Goal: Task Accomplishment & Management: Complete application form

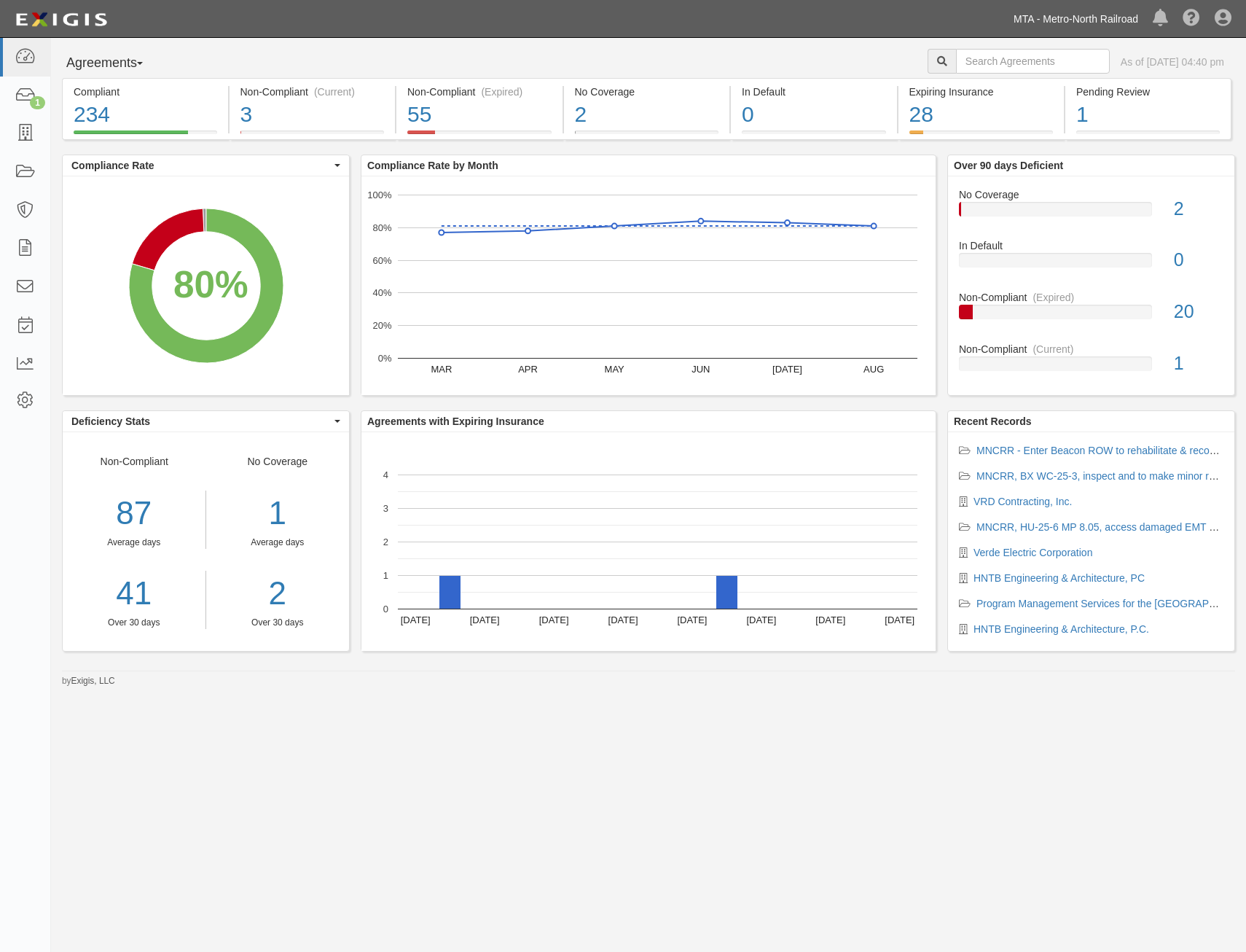
click at [1064, 27] on link "MTA - Metro-North Railroad" at bounding box center [1076, 19] width 140 height 30
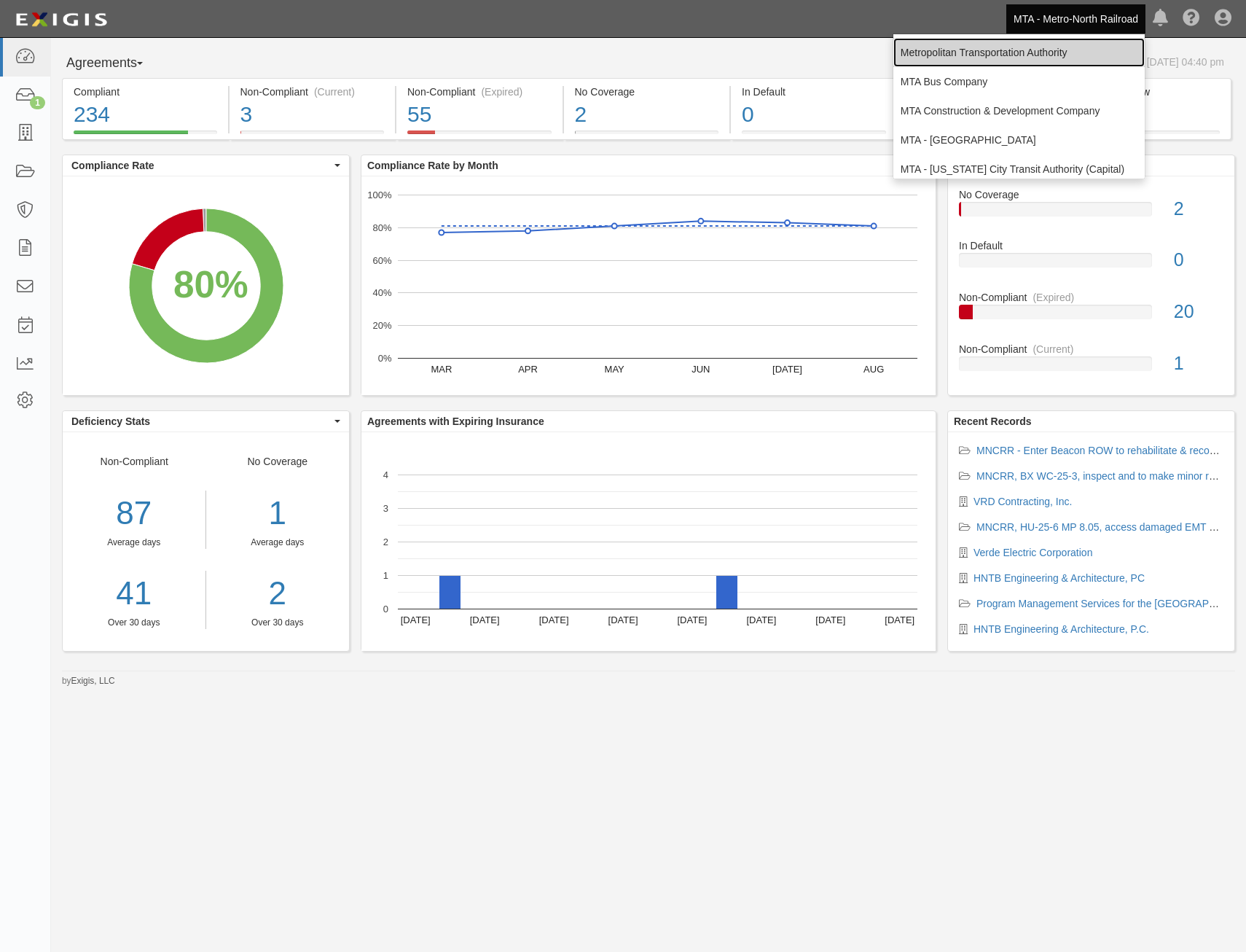
click at [1031, 56] on link "Metropolitan Transportation Authority" at bounding box center [1020, 53] width 251 height 30
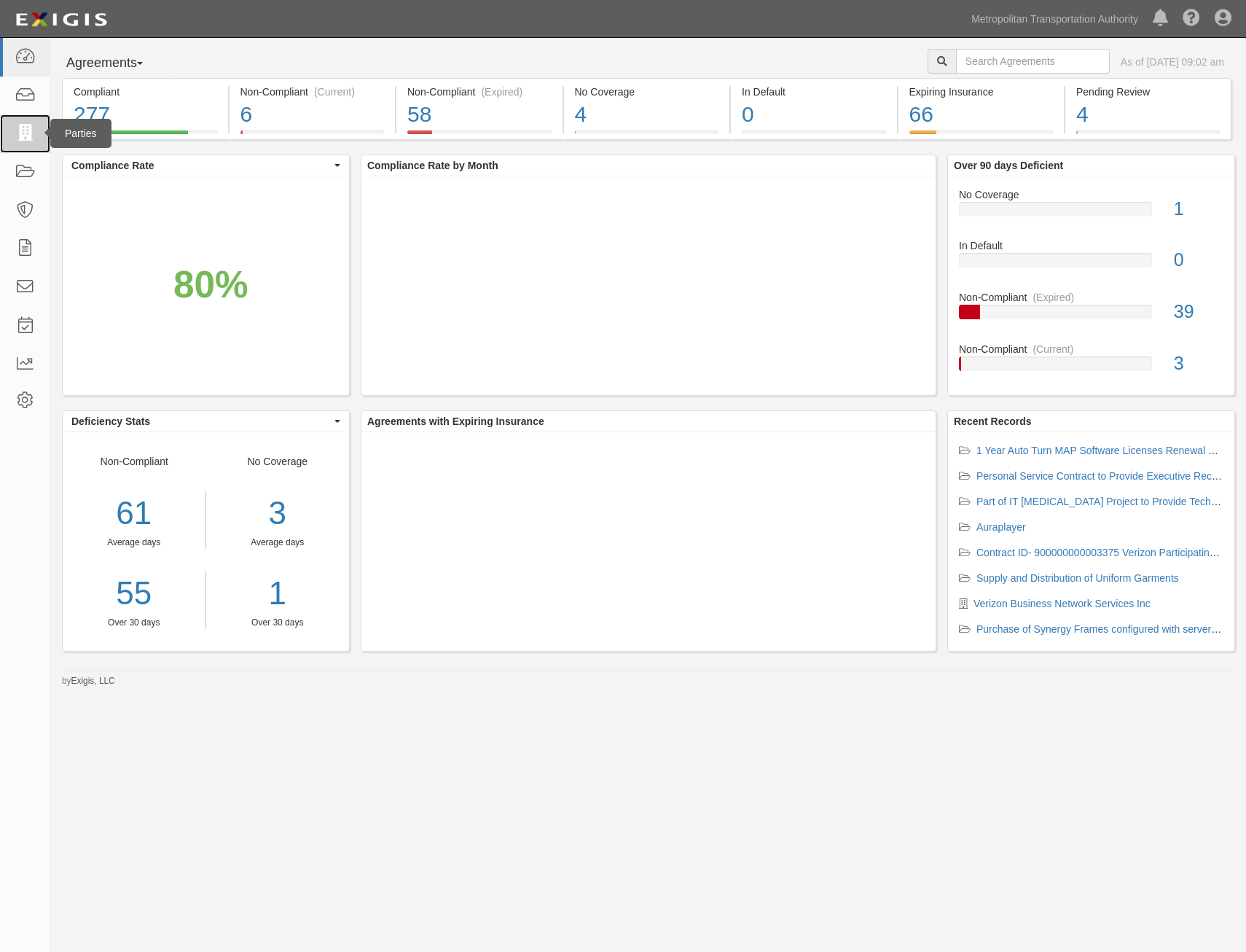
click at [28, 133] on icon at bounding box center [25, 134] width 20 height 17
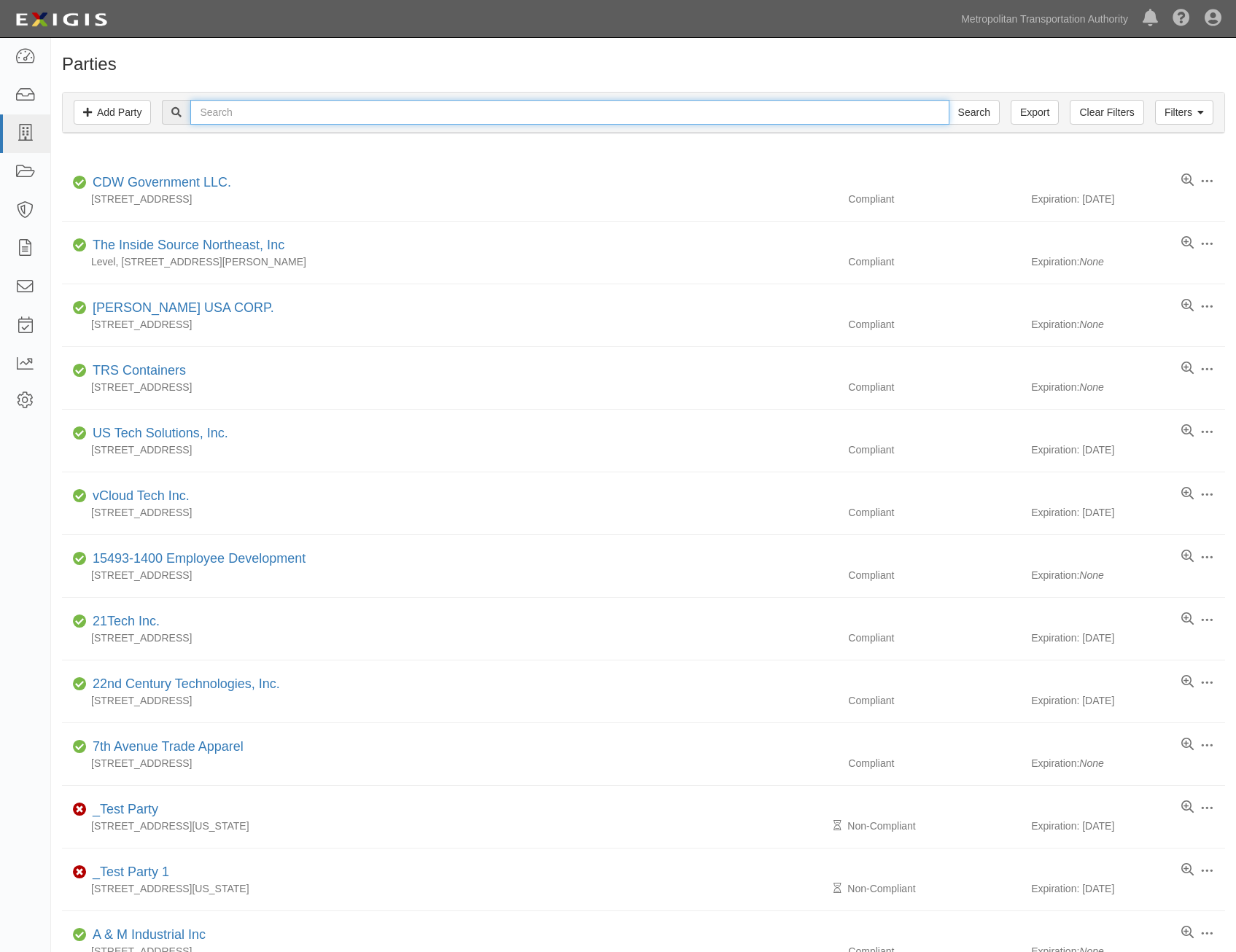
click at [711, 121] on input "text" at bounding box center [569, 112] width 758 height 25
type input "creative"
click at [948, 100] on input "Search" at bounding box center [973, 112] width 51 height 25
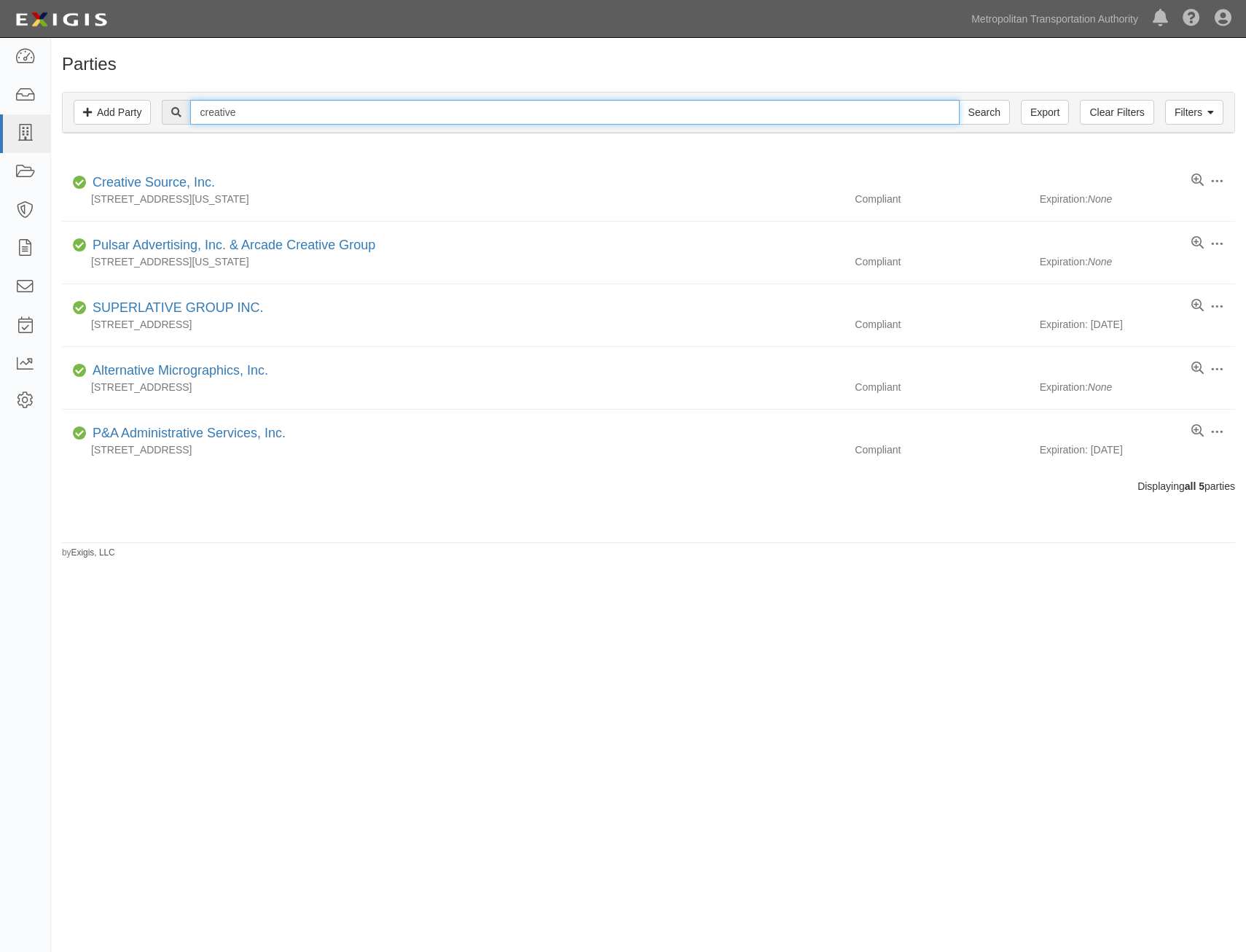
click at [768, 104] on input "creative" at bounding box center [575, 112] width 769 height 25
type input "beacon"
click at [959, 100] on input "Search" at bounding box center [984, 112] width 51 height 25
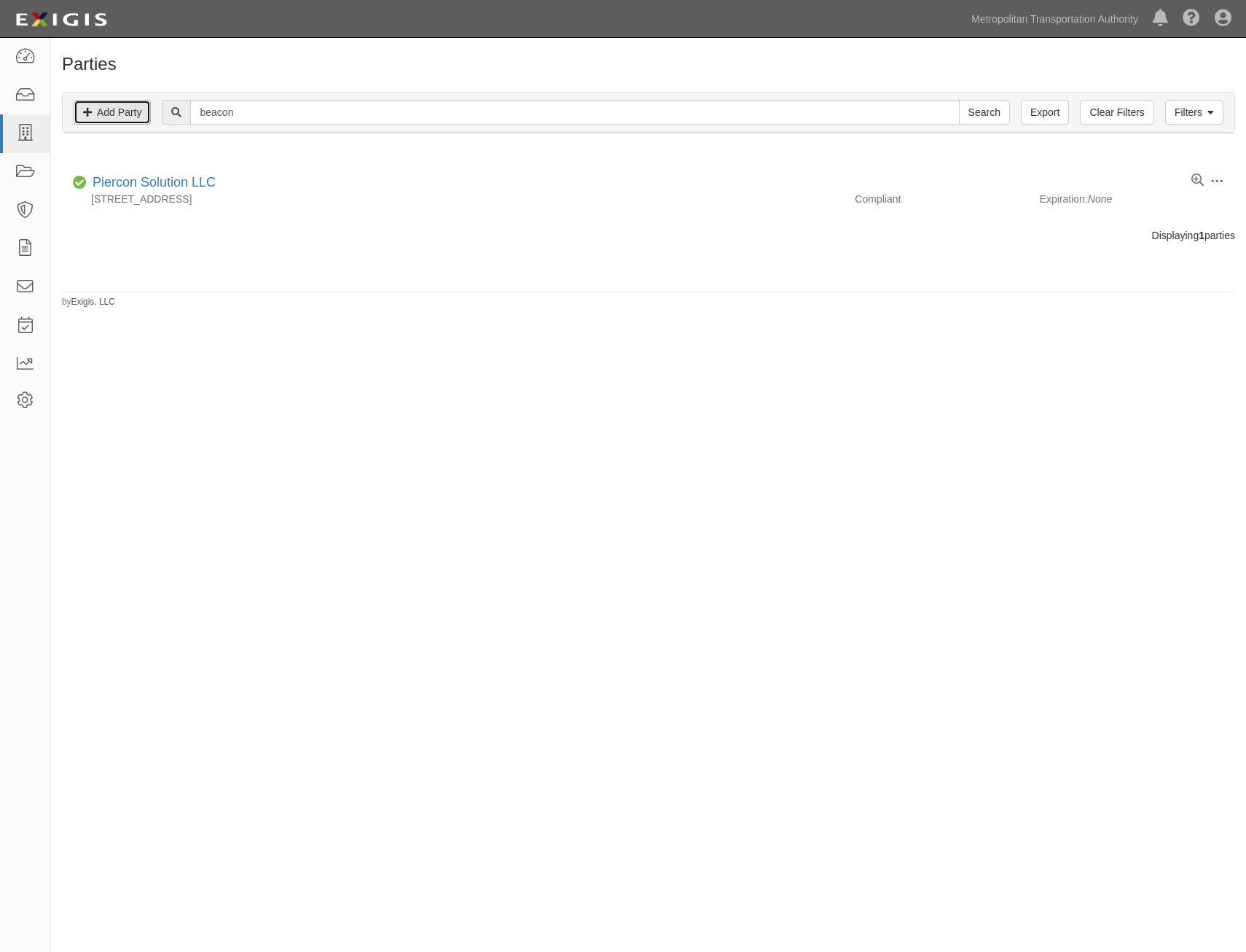
click at [122, 108] on link "Add Party" at bounding box center [113, 112] width 78 height 25
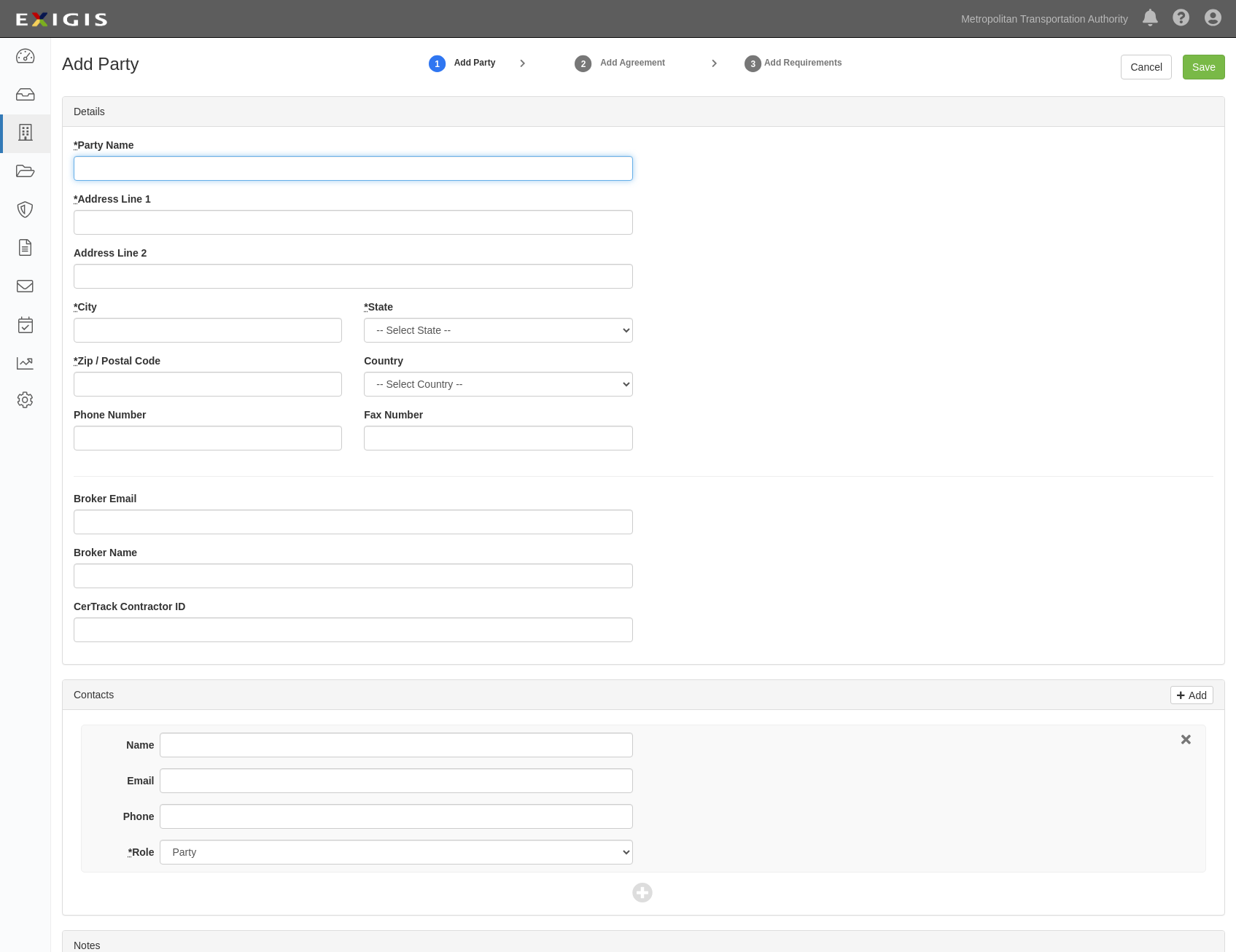
click at [561, 167] on input "* Party Name" at bounding box center [353, 168] width 559 height 25
paste input "Purchase Genetech Software and licenses that are required to set up and Support"
type input "Purchase Genetech Software and licenses that are required to set up and Support"
click at [817, 340] on div "* Party Name Purchase Genetech Software and licenses that are required to set u…" at bounding box center [643, 299] width 1161 height 323
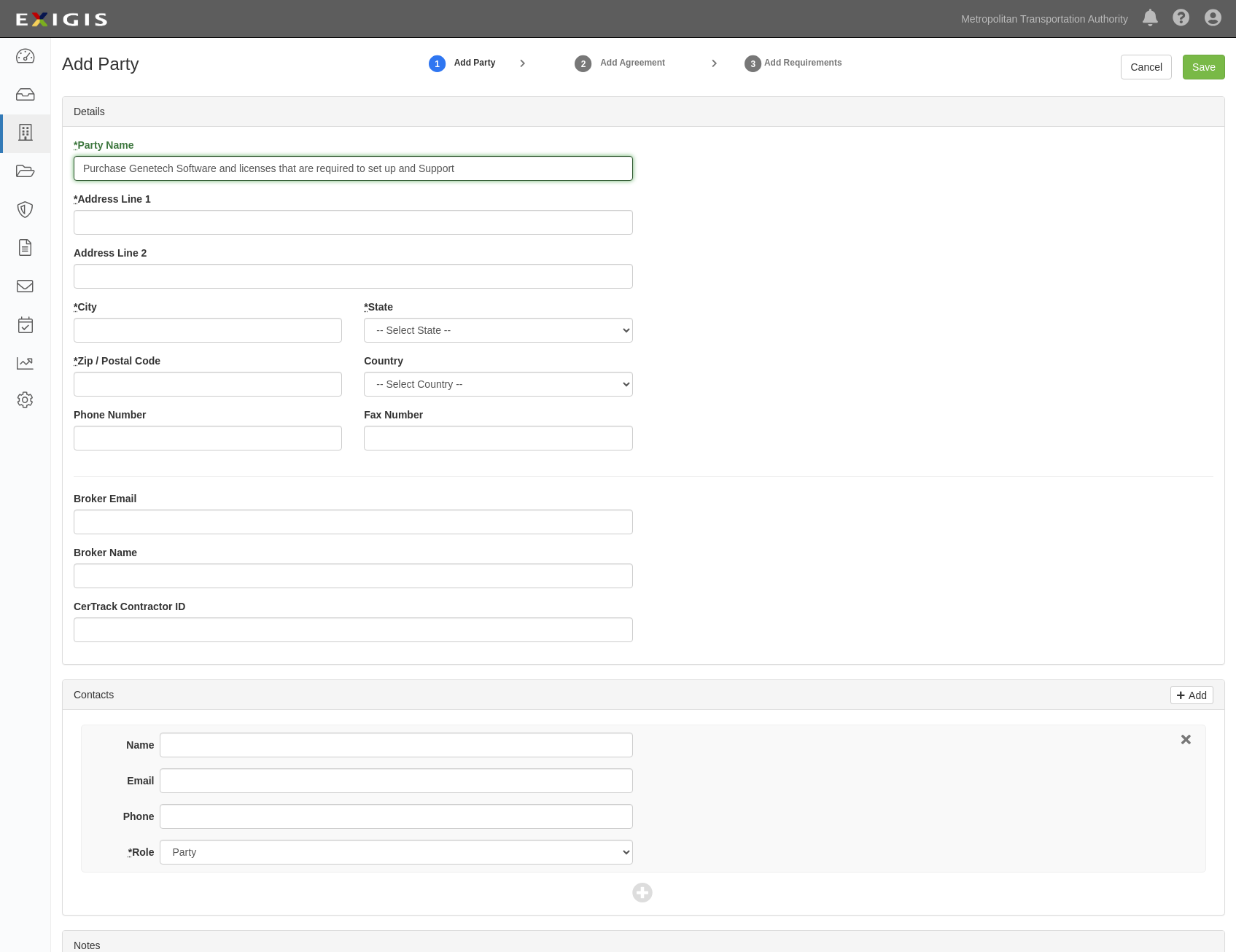
click at [571, 175] on input "Purchase Genetech Software and licenses that are required to set up and Support" at bounding box center [353, 168] width 559 height 25
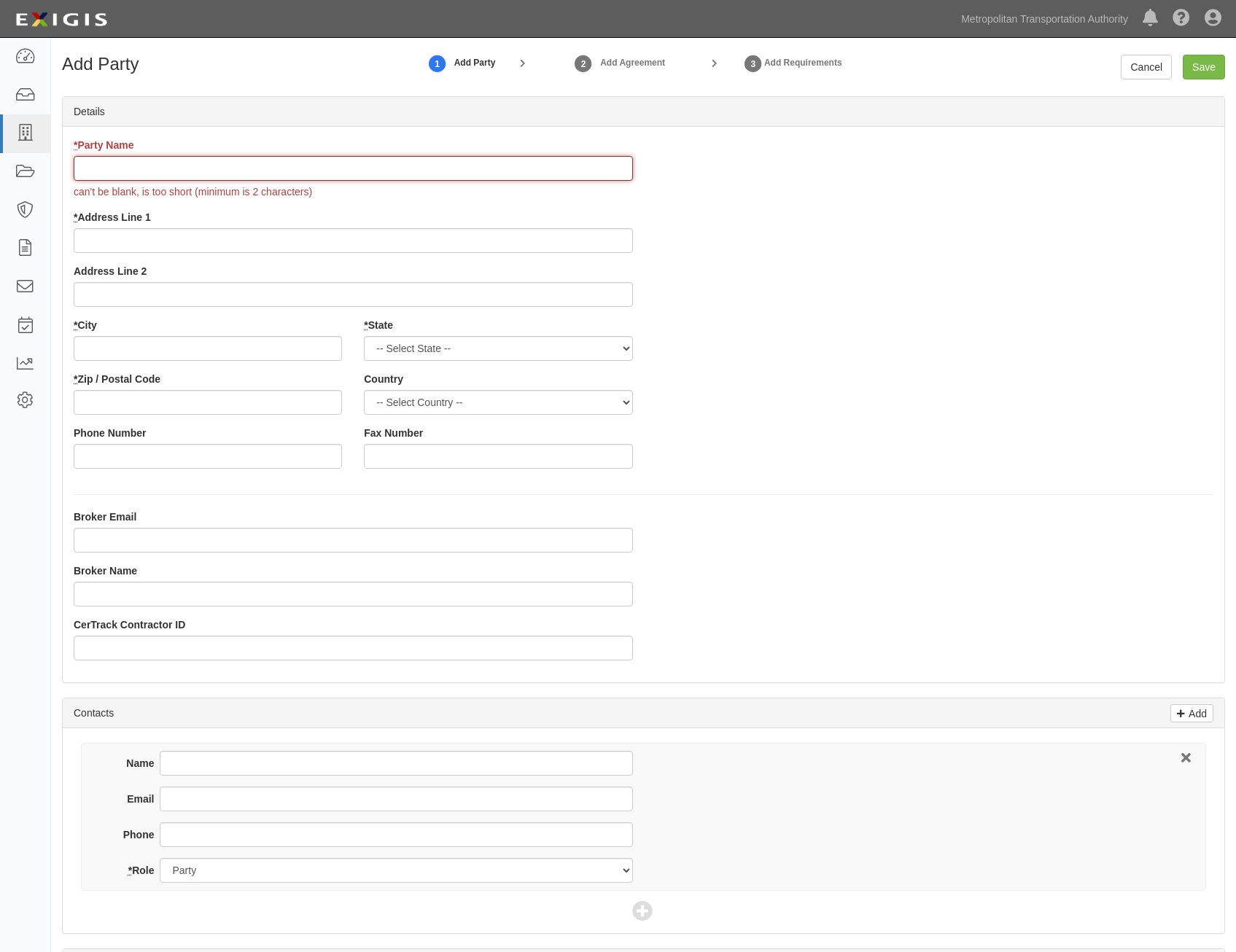
click at [606, 176] on input "* Party Name" at bounding box center [353, 168] width 559 height 25
paste input "Creative Visual Systems"
type input "Creative Visual Systems"
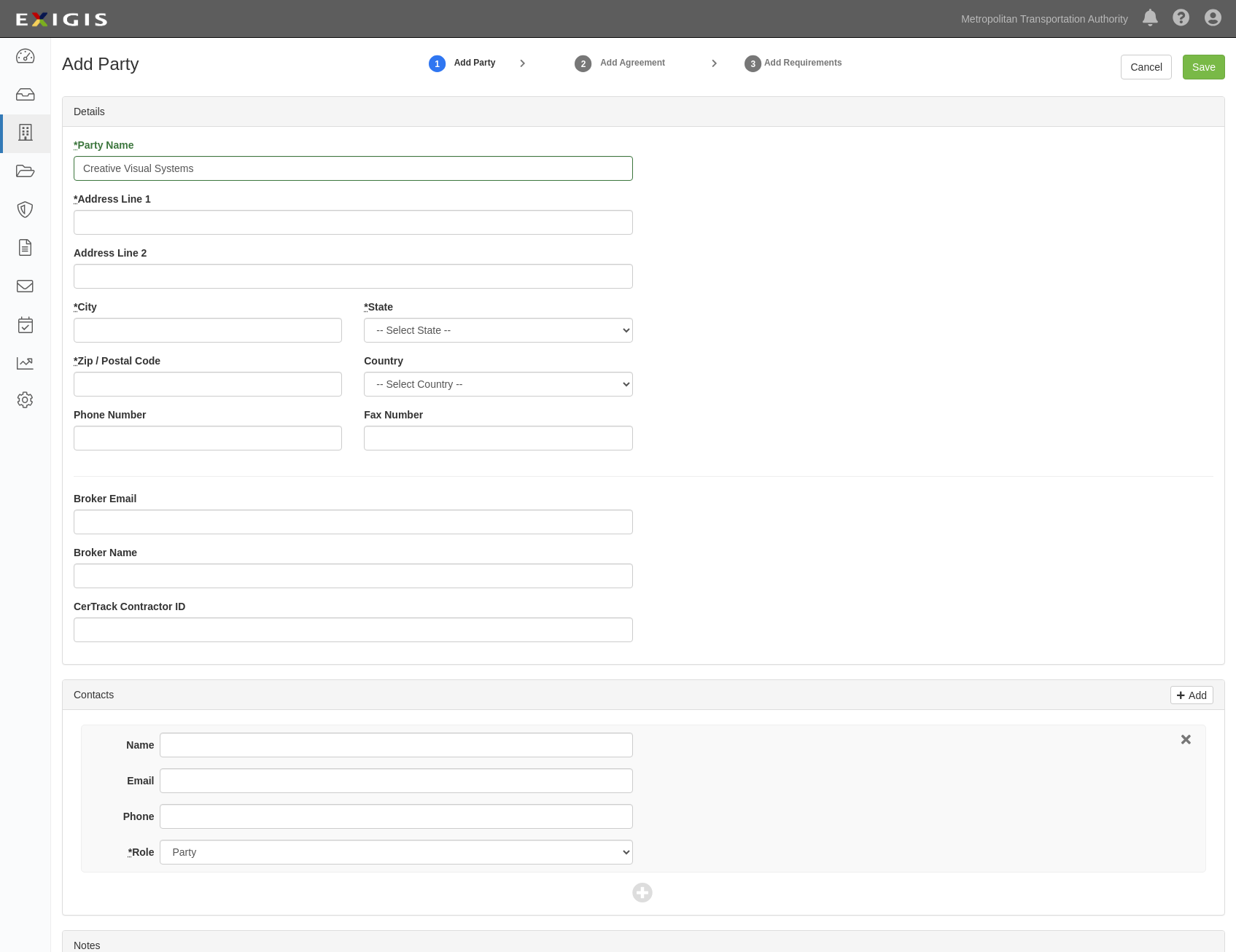
click at [406, 203] on div "* Address Line 1" at bounding box center [353, 213] width 559 height 43
drag, startPoint x: 397, startPoint y: 224, endPoint x: 413, endPoint y: 224, distance: 16.0
click at [397, 224] on input "* Address Line 1" at bounding box center [353, 222] width 559 height 25
type input "189 Meister Ave"
click at [253, 331] on input "* City" at bounding box center [208, 330] width 268 height 25
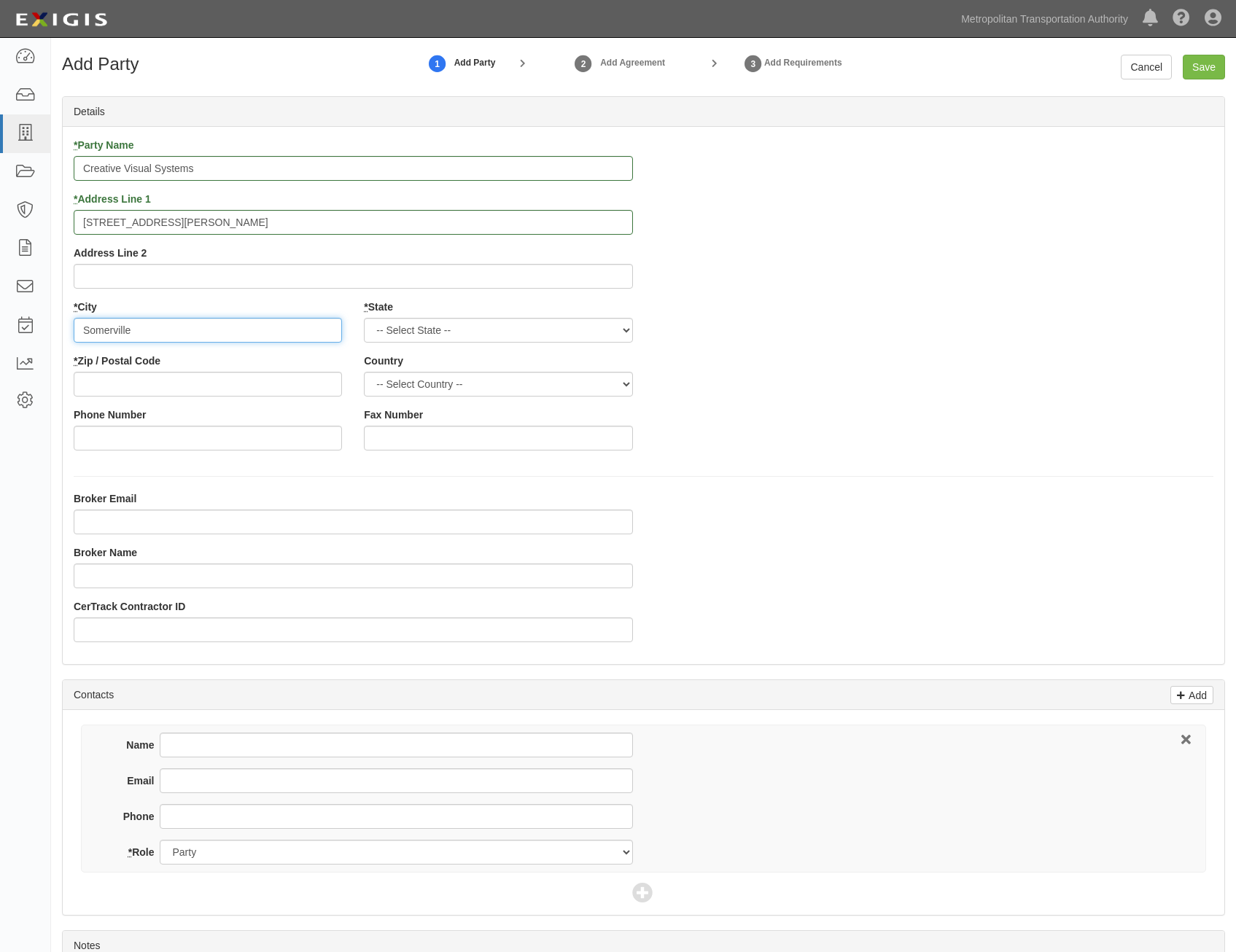
type input "Somerville"
click at [602, 323] on select "-- Select State -- Alabama Alaska Arizona Arkansas California Colorado Connecti…" at bounding box center [497, 330] width 268 height 25
select select "NJ"
click at [363, 318] on select "-- Select State -- Alabama Alaska Arizona Arkansas California Colorado Connecti…" at bounding box center [497, 330] width 268 height 25
click at [549, 393] on select "-- Select Country -- Canada United States --------------- Afghanistan Åland Isl…" at bounding box center [497, 384] width 268 height 25
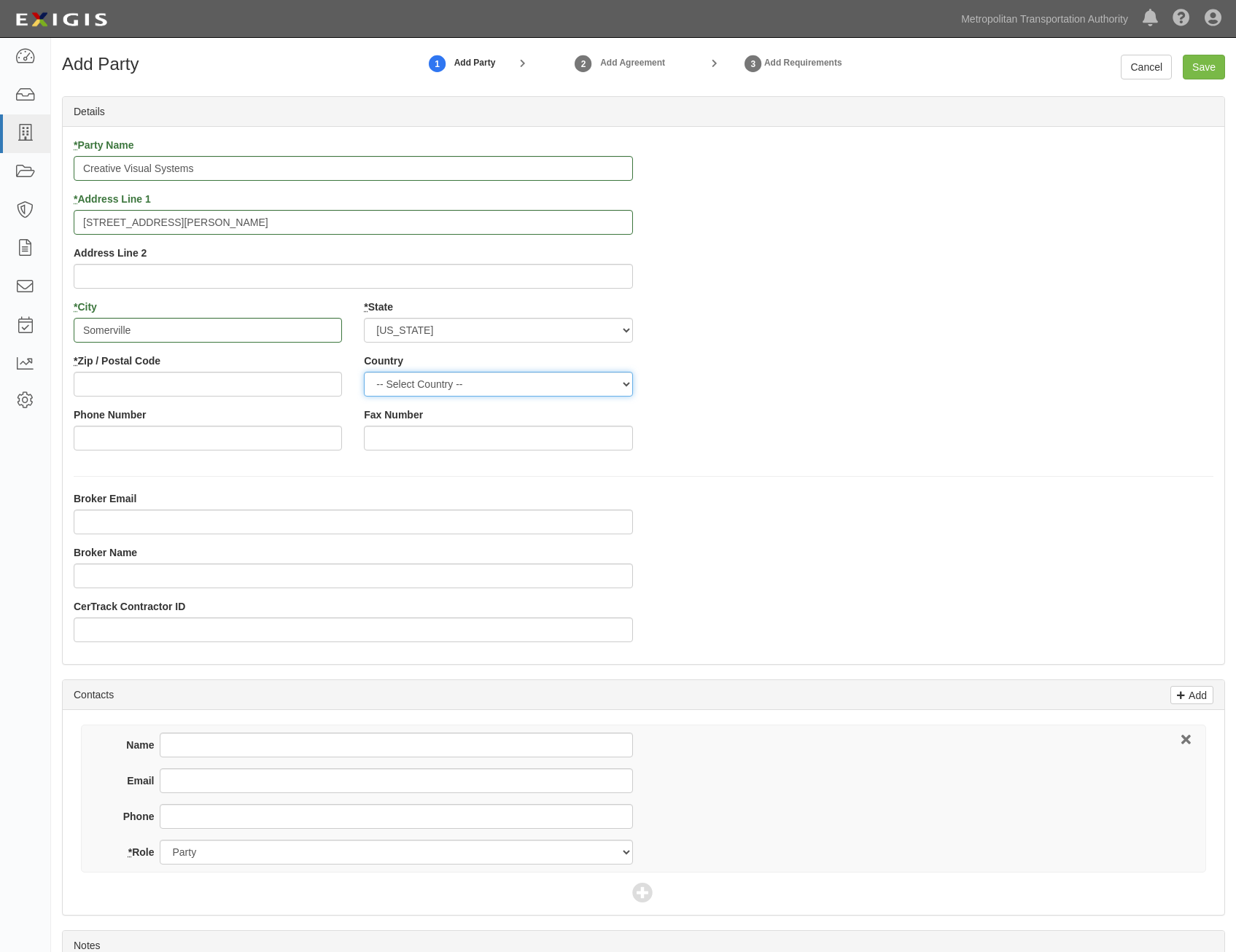
select select "US"
click at [363, 372] on select "-- Select Country -- Canada United States --------------- Afghanistan Åland Isl…" at bounding box center [497, 384] width 268 height 25
click at [237, 384] on input "* Zip / Postal Code" at bounding box center [208, 384] width 268 height 25
type input "08876"
click at [813, 501] on div "Broker Email Broker Name CerTrack Contractor ID" at bounding box center [643, 571] width 1161 height 162
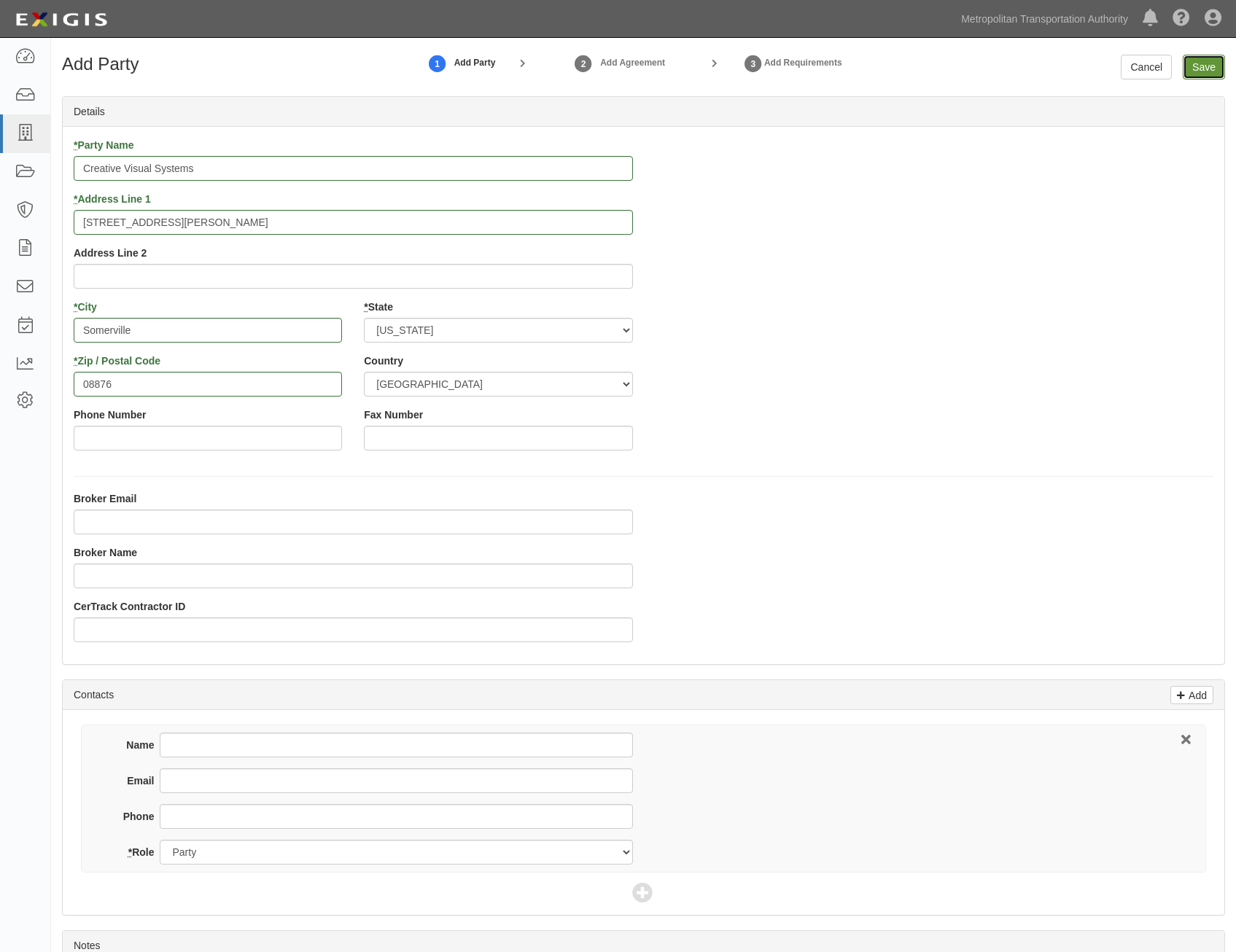
click at [1210, 60] on input "Save" at bounding box center [1204, 67] width 43 height 25
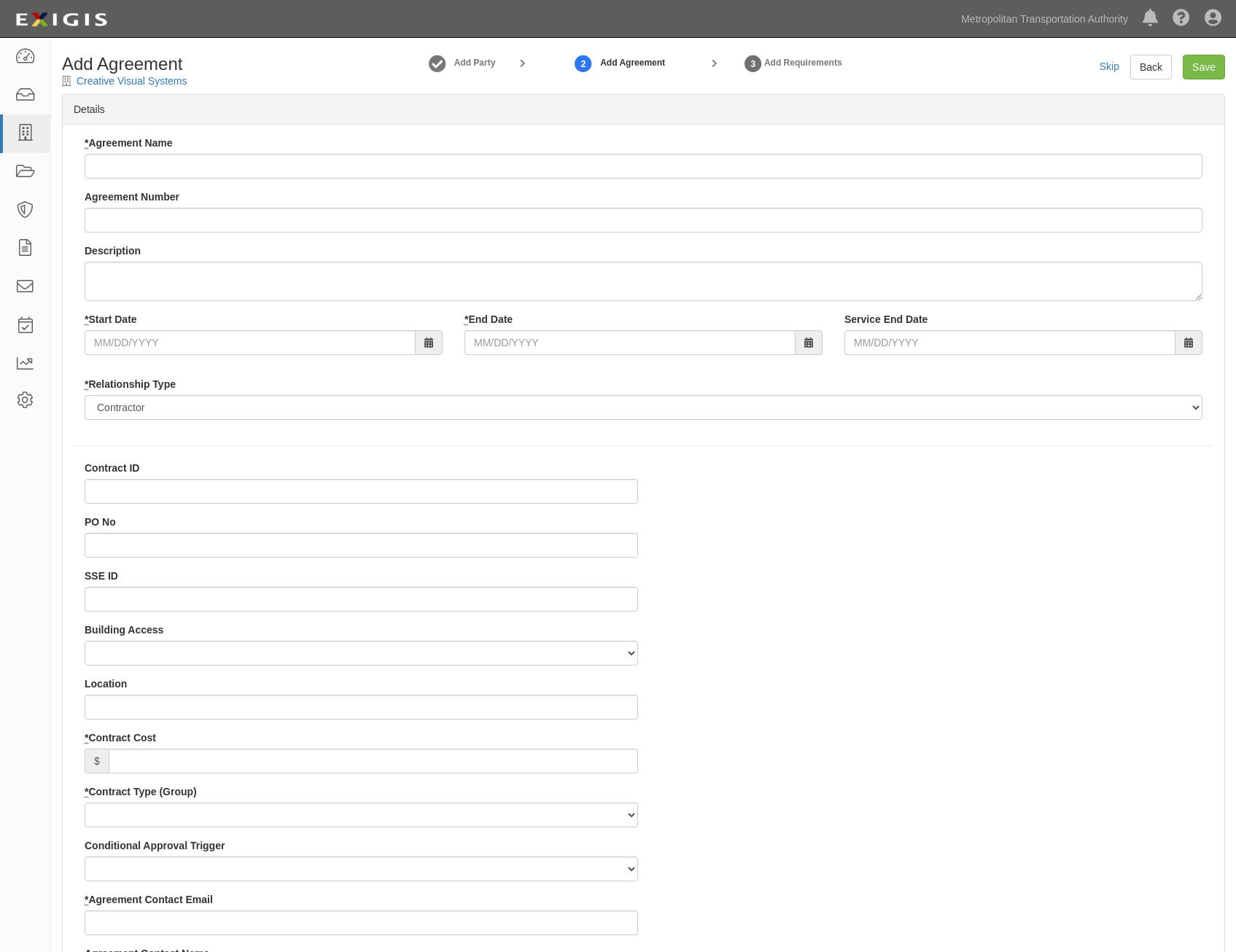
select select
click at [715, 160] on input "* Agreement Name" at bounding box center [642, 165] width 1118 height 25
paste input "Purchase of and Training for Mutoh Printer, Plotter and Laminator"
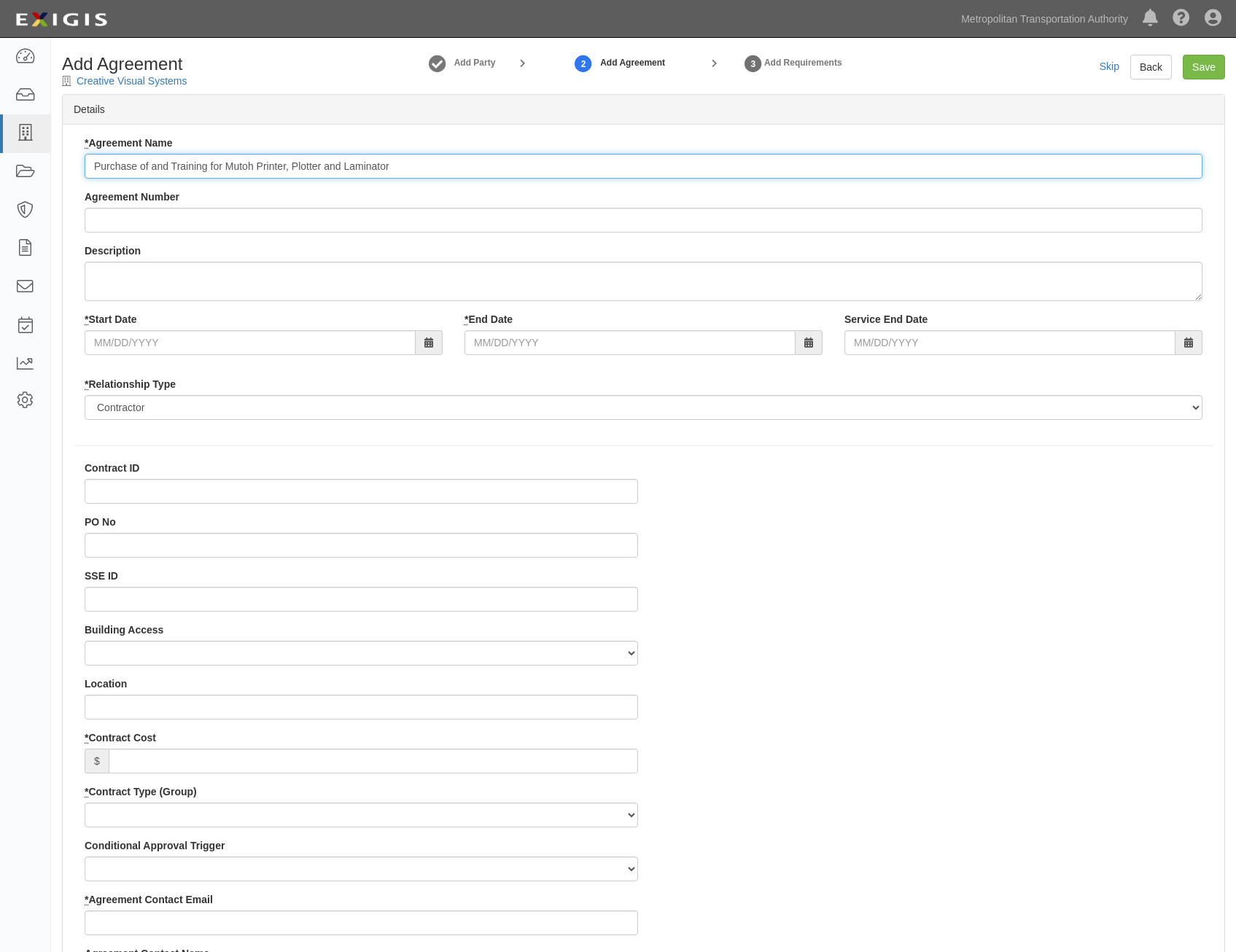
type input "Purchase of and Training for Mutoh Printer, Plotter and Laminator"
click at [843, 215] on input "Agreement Number" at bounding box center [642, 220] width 1118 height 25
paste input "00000235155"
type input "00000235155"
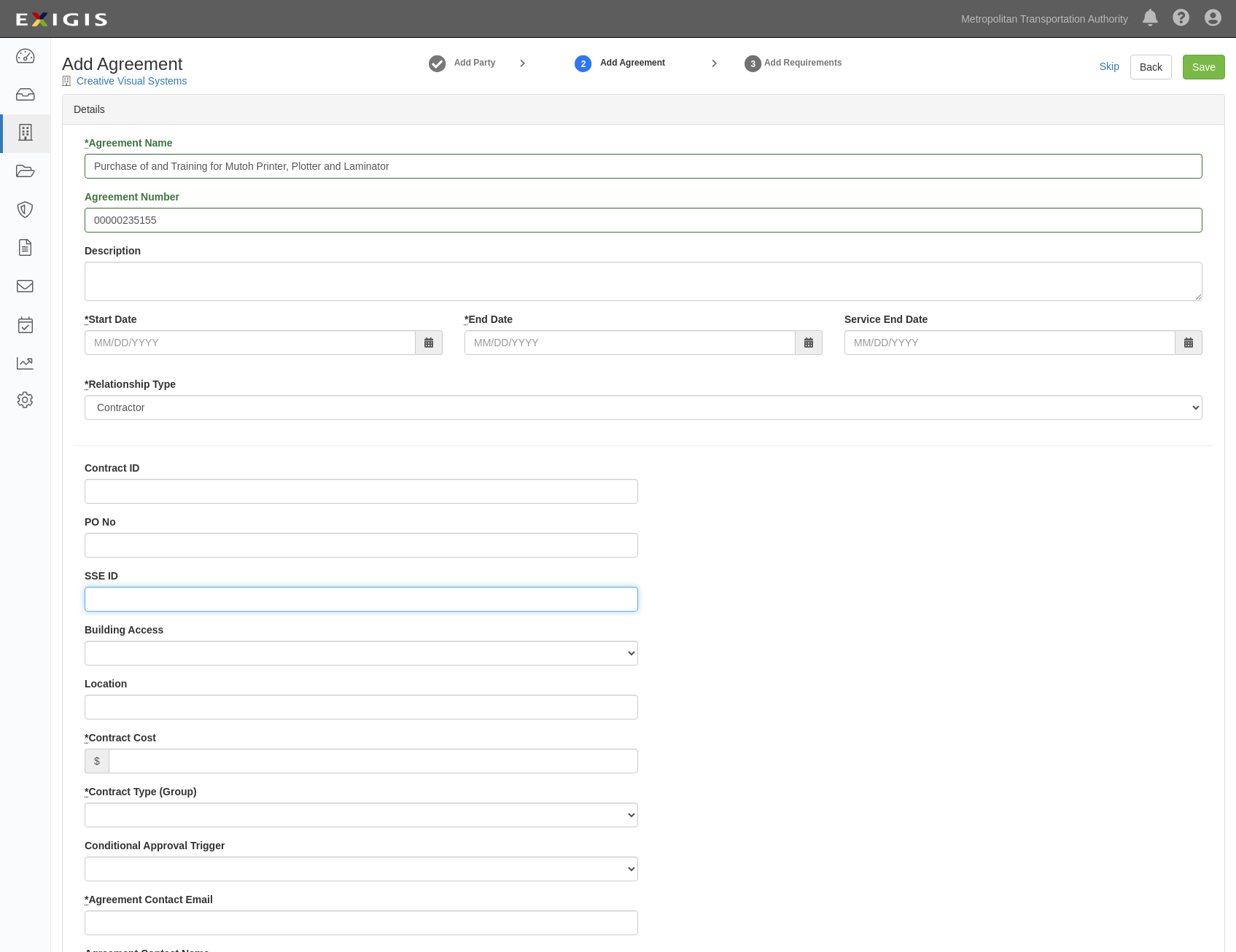
click at [416, 594] on input "SSE ID" at bounding box center [361, 599] width 553 height 25
paste input "0000519285"
type input "0000519285"
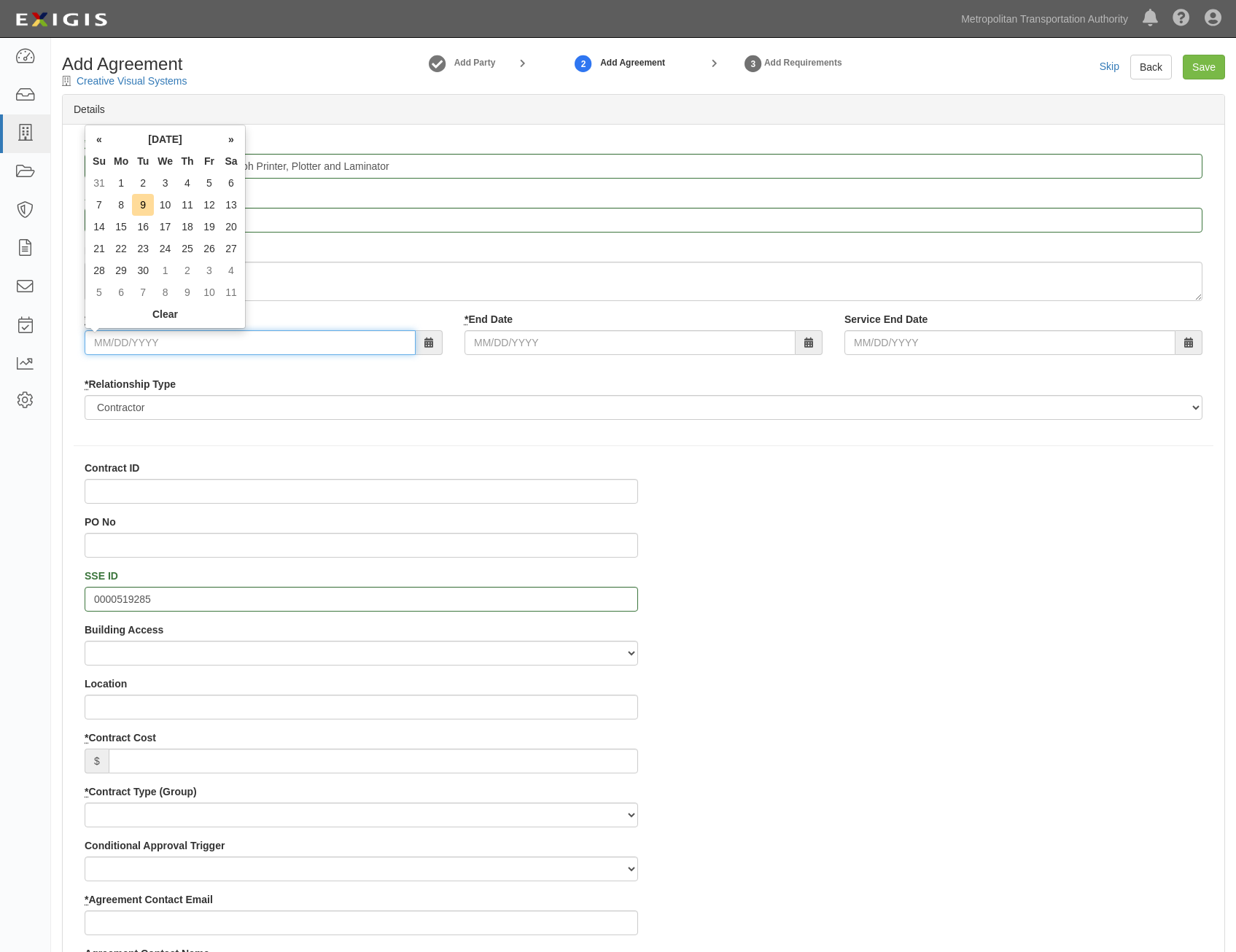
click at [312, 336] on input "* Start Date" at bounding box center [250, 342] width 331 height 25
click at [357, 336] on input "* Start Date" at bounding box center [250, 342] width 331 height 25
type input "[DATE]"
click at [588, 380] on div "* Relationship Type Borrower Contractor Franchisee Other Subcontractor Supplier…" at bounding box center [642, 398] width 1118 height 43
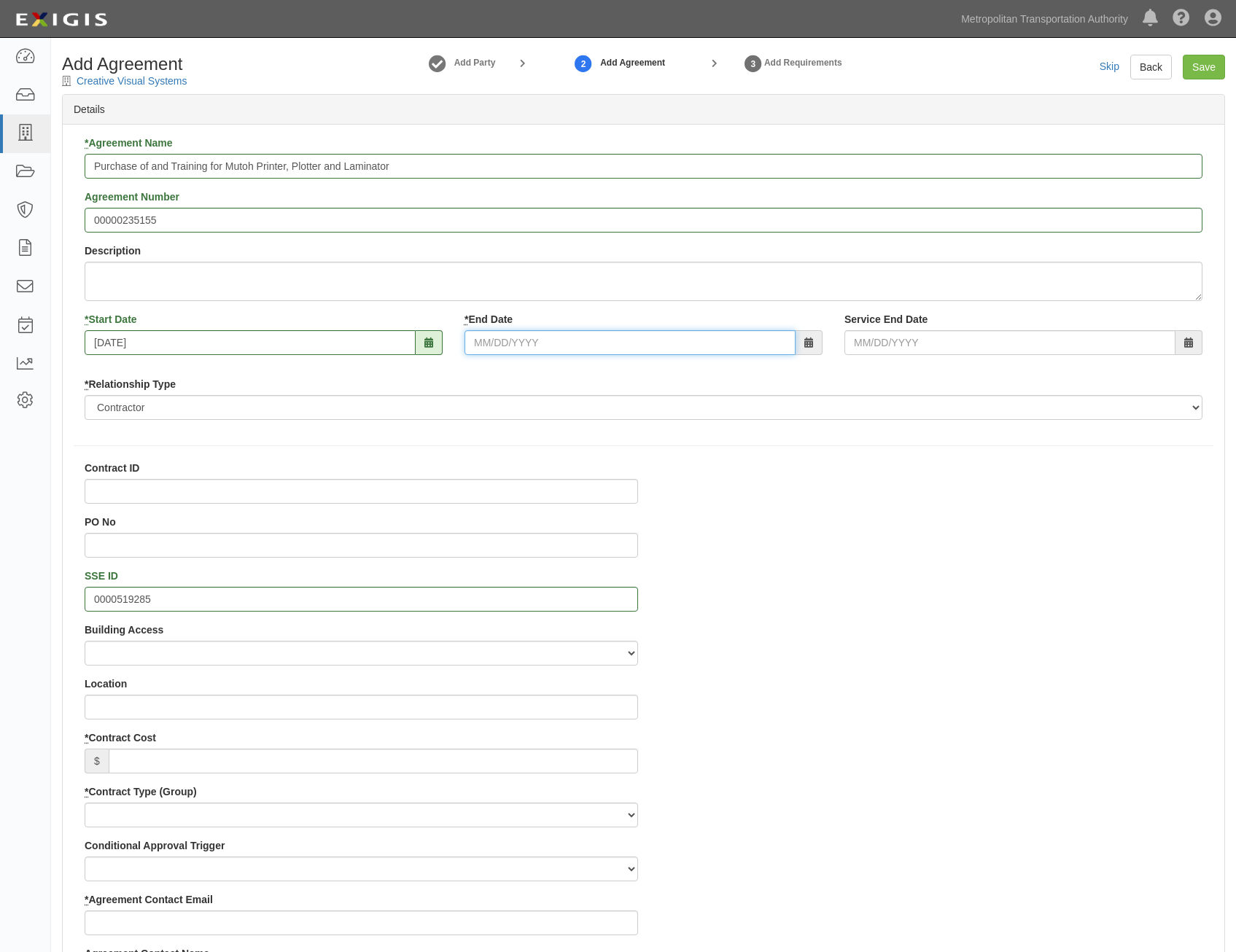
click at [617, 341] on input "* End Date" at bounding box center [630, 342] width 331 height 25
type input "[DATE]"
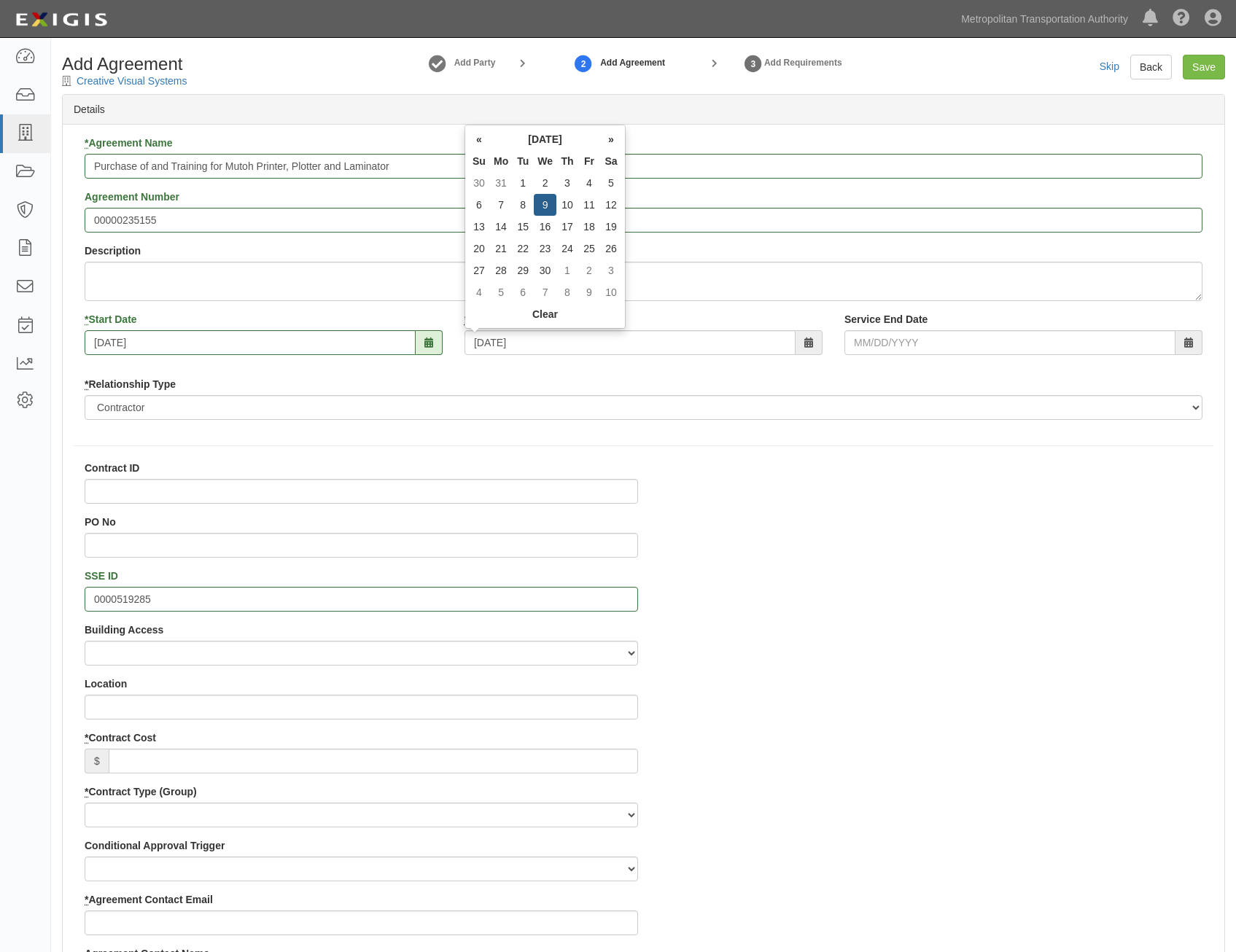
type input "[DATE]"
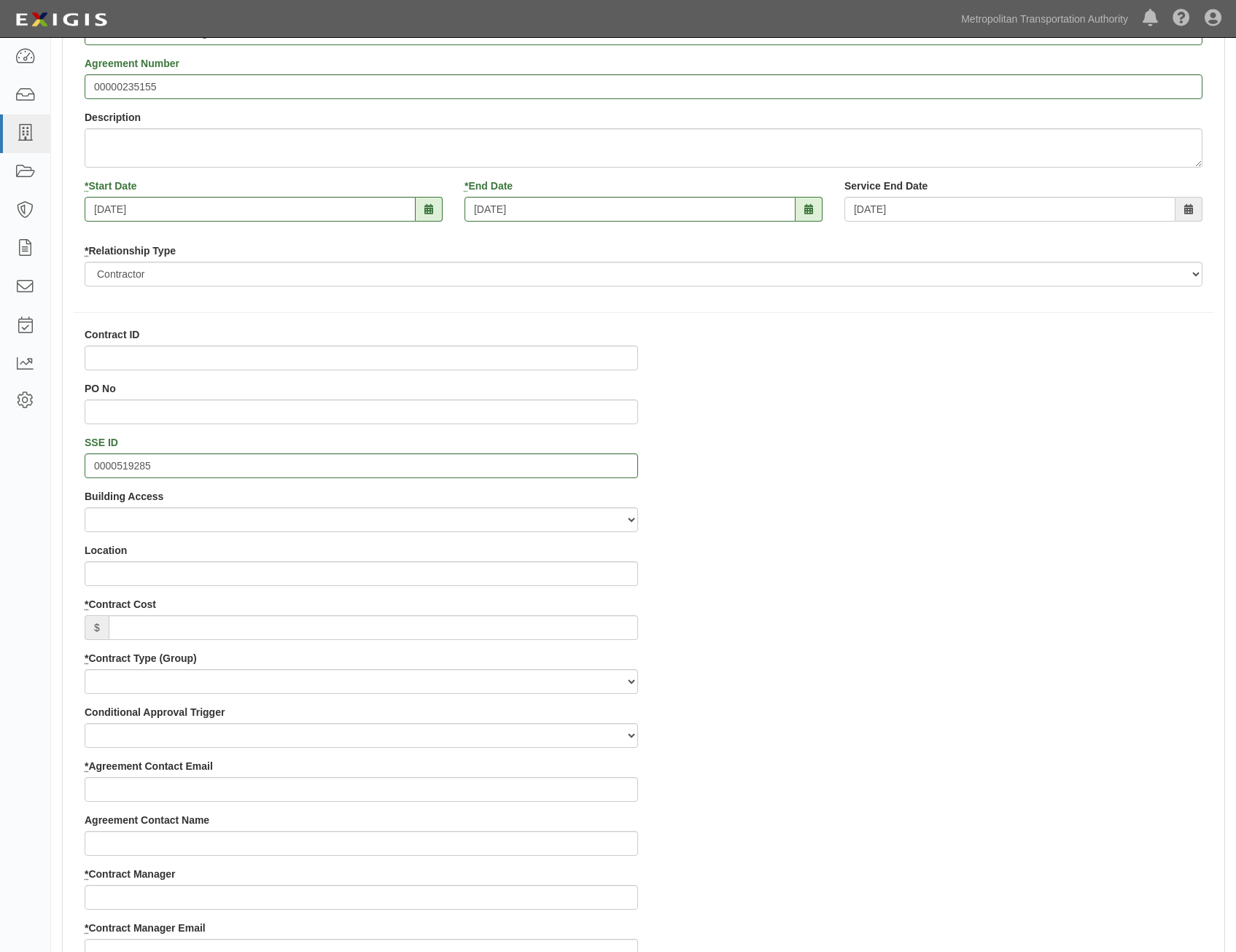
scroll to position [146, 0]
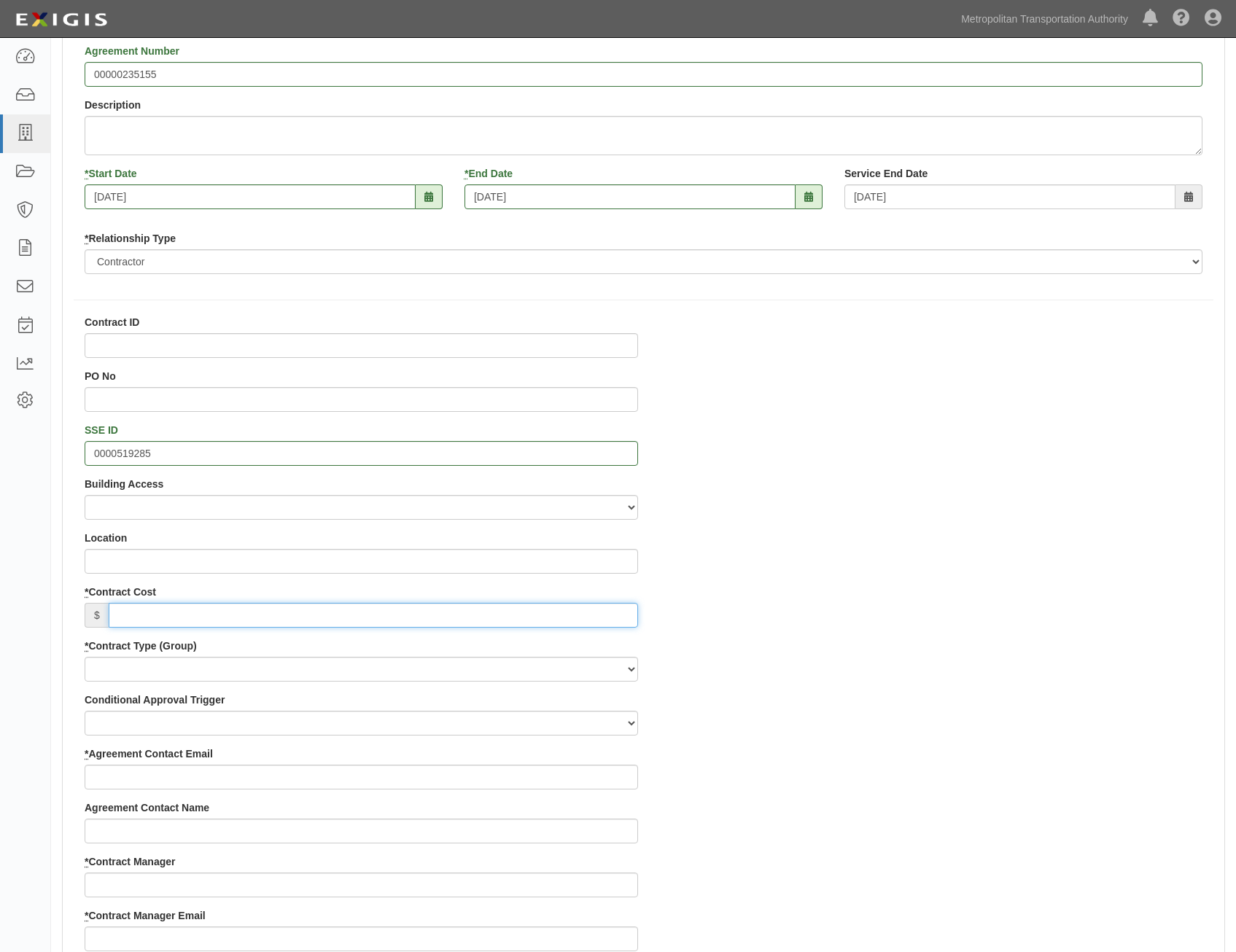
click at [586, 611] on input "* Contract Cost" at bounding box center [373, 615] width 529 height 25
paste input "31,940.00"
type input "31,940.00"
click at [617, 669] on select "Capital Operating Not for Benefit (incls. FA, Entry Permits) Real Estate Other" at bounding box center [361, 668] width 553 height 25
select select "122"
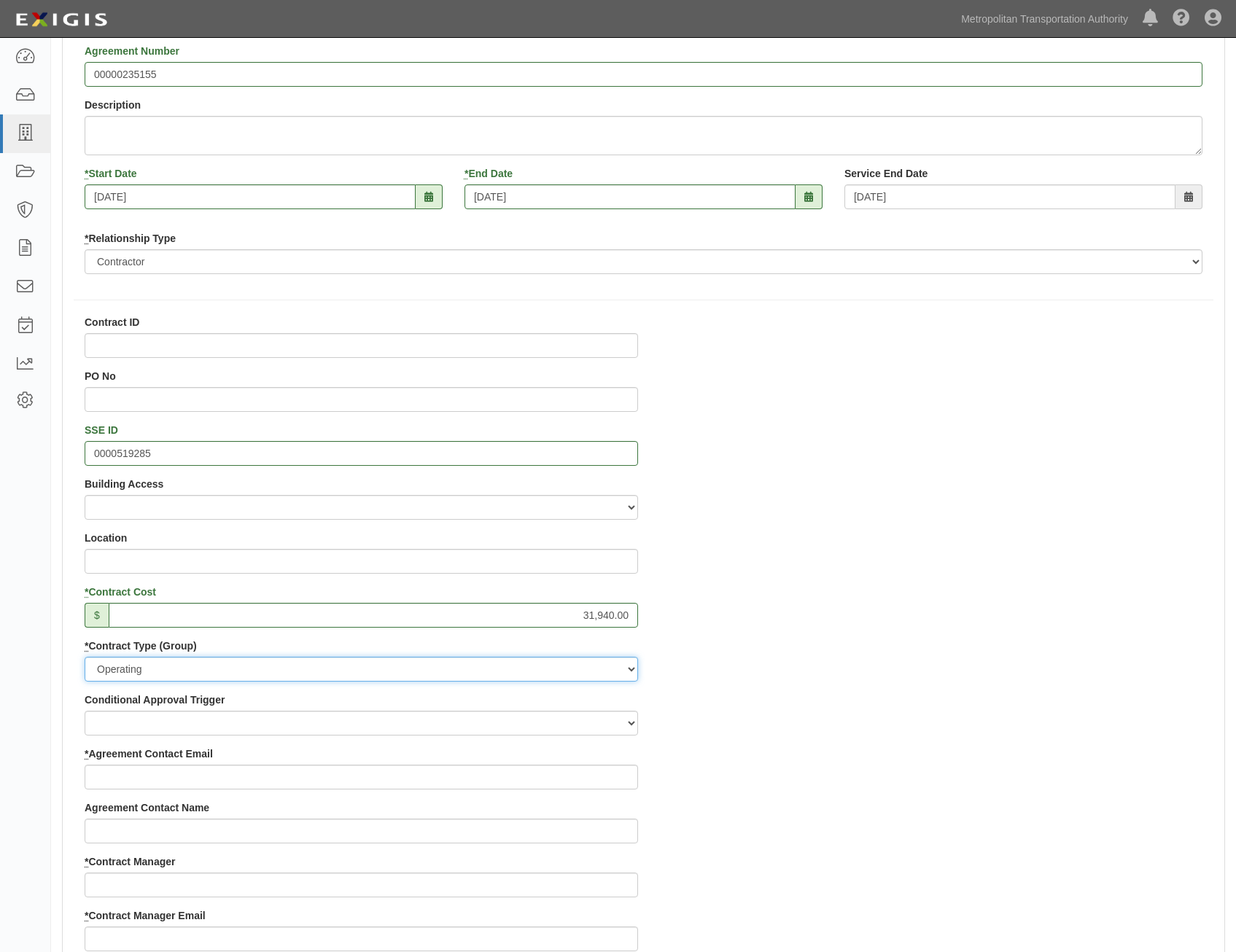
click at [84, 656] on select "Capital Operating Not for Benefit (incls. FA, Entry Permits) Real Estate Other" at bounding box center [361, 668] width 553 height 25
click at [598, 726] on select "Construction Loan / Test and Demo Maintenance Painting Personal Services Contra…" at bounding box center [361, 723] width 553 height 25
select select "249"
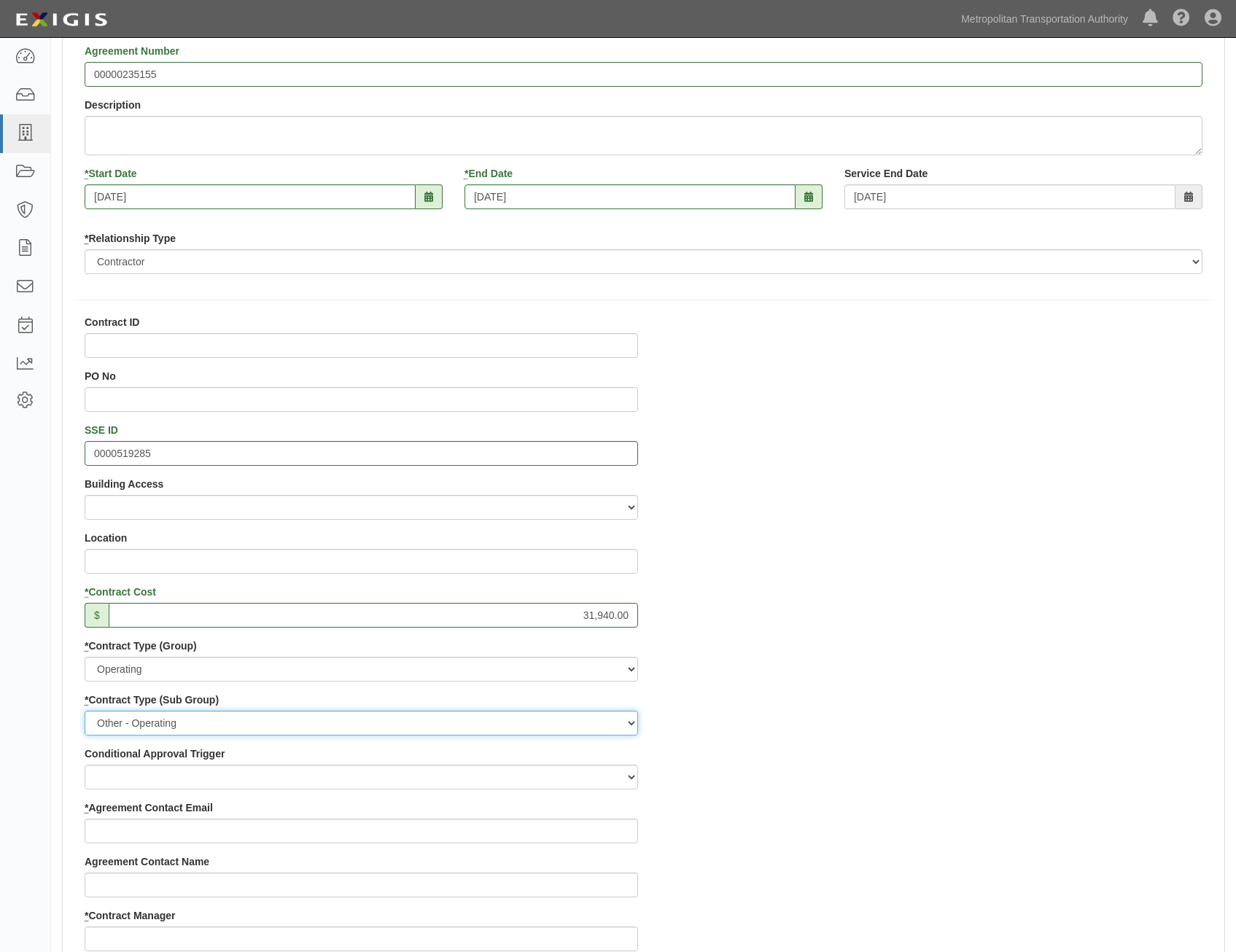
click at [84, 711] on select "Construction Loan / Test and Demo Maintenance Painting Personal Services Contra…" at bounding box center [361, 723] width 553 height 25
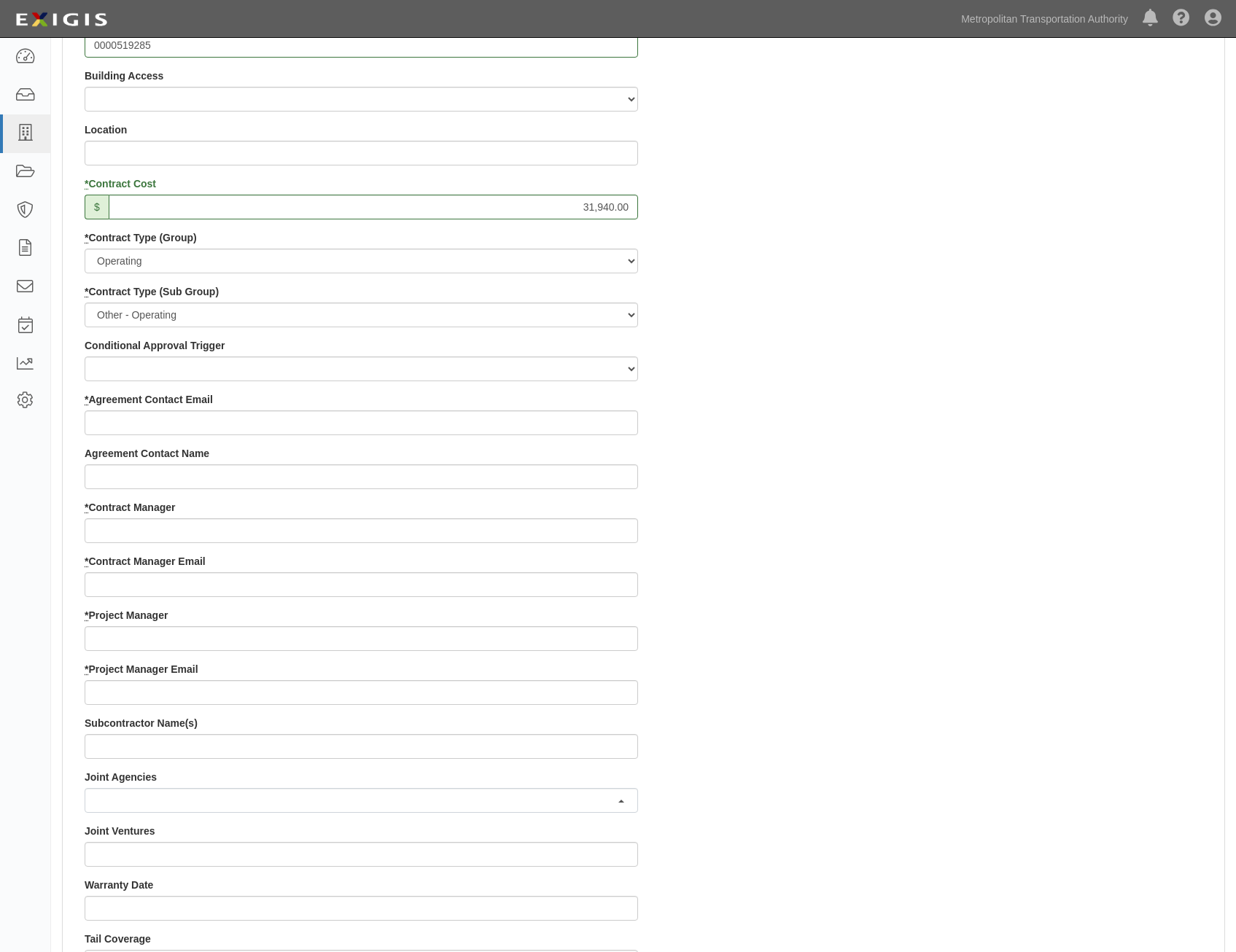
scroll to position [583, 0]
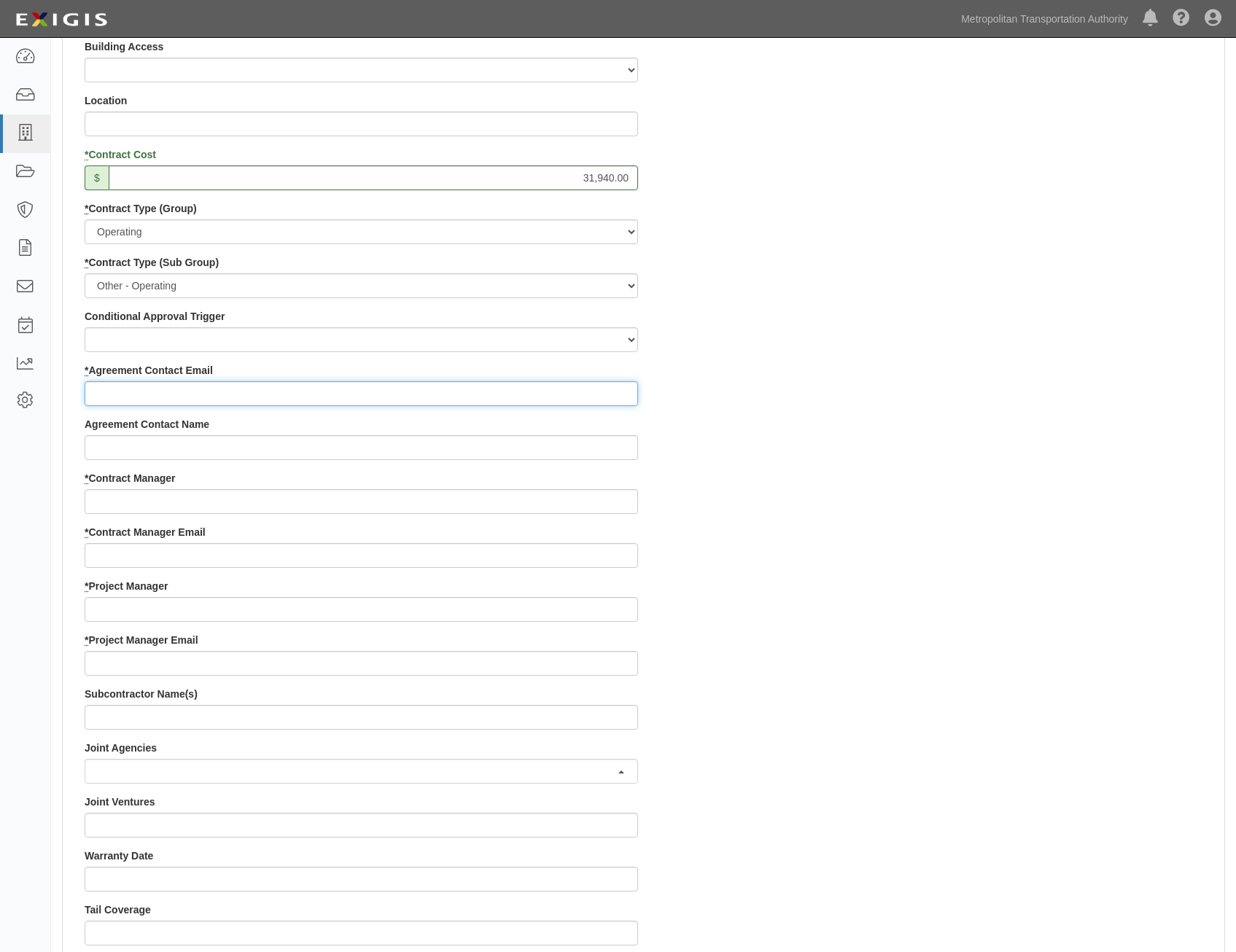
click at [589, 401] on input "* Agreement Contact Email" at bounding box center [361, 393] width 553 height 25
paste input "uripevzner@gmail.com"
type input "uripevzner@gmail.com"
click at [827, 495] on div "Contract ID PO No SSE ID 0000519285 Building Access 2 Broadway 341/345/347 BREP…" at bounding box center [643, 579] width 1161 height 1402
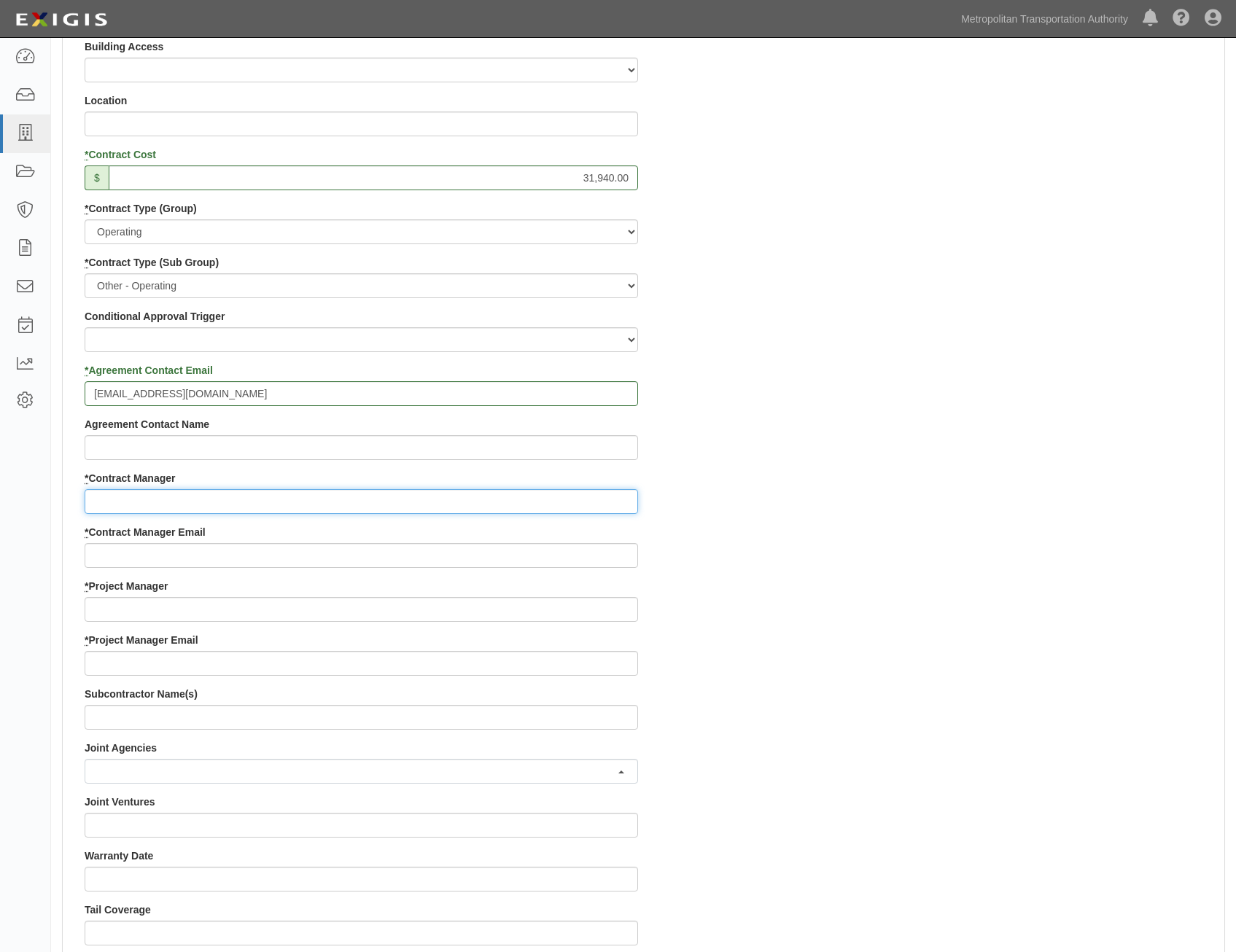
click at [575, 502] on input "* Contract Manager" at bounding box center [361, 501] width 553 height 25
paste input "Ifeoma Ekere"
type input "Ifeoma Ekere"
drag, startPoint x: 912, startPoint y: 588, endPoint x: 999, endPoint y: 578, distance: 87.6
click at [912, 588] on div "Contract ID PO No SSE ID 0000519285 Building Access 2 Broadway 341/345/347 BREP…" at bounding box center [643, 579] width 1161 height 1402
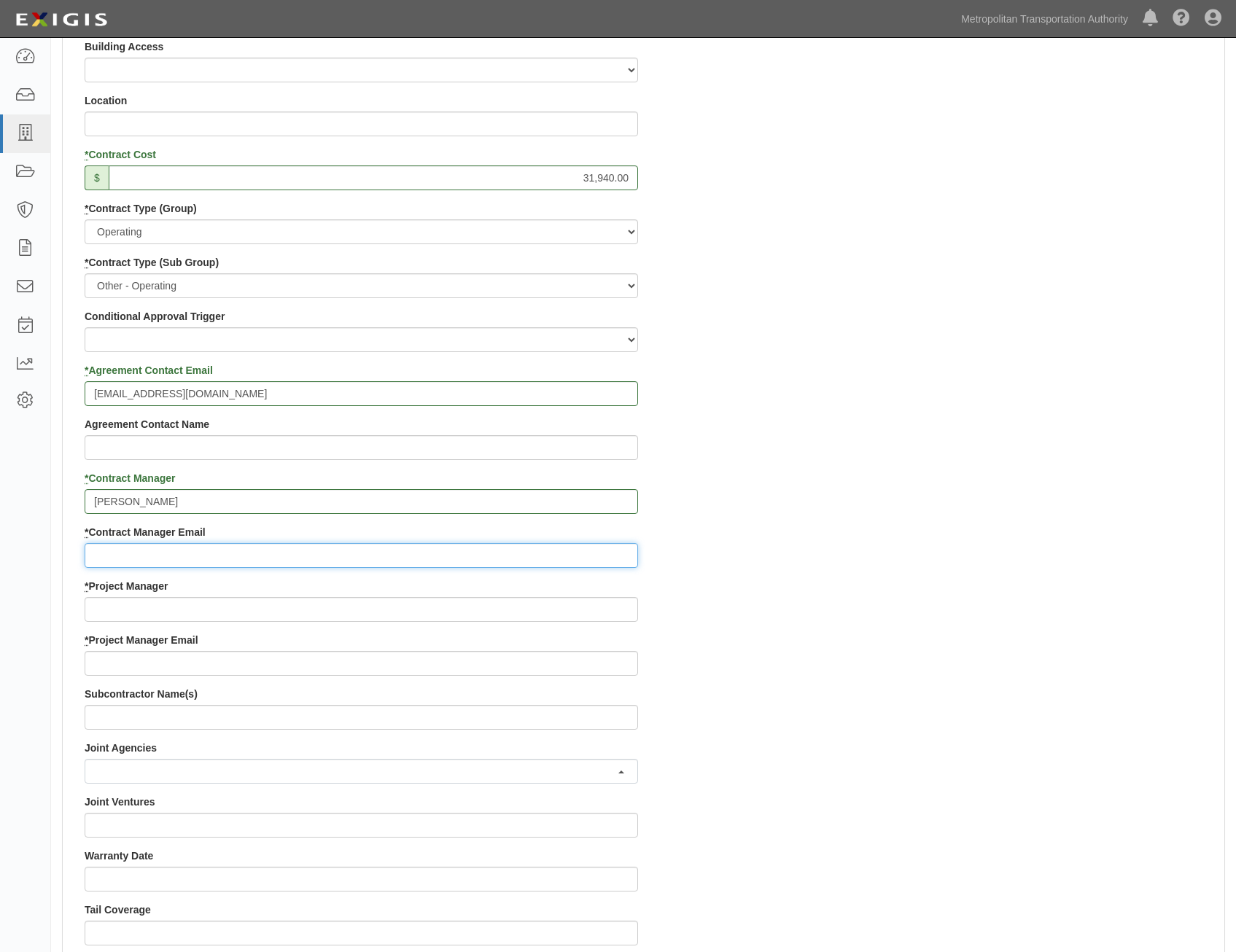
click at [593, 548] on input "* Contract Manager Email" at bounding box center [361, 555] width 553 height 25
paste input "ifeoma.ekere@mtahq.org"
type input "ifeoma.ekere@mtahq.org"
click at [905, 640] on div "Contract ID PO No SSE ID 0000519285 Building Access 2 Broadway 341/345/347 BREP…" at bounding box center [643, 579] width 1161 height 1402
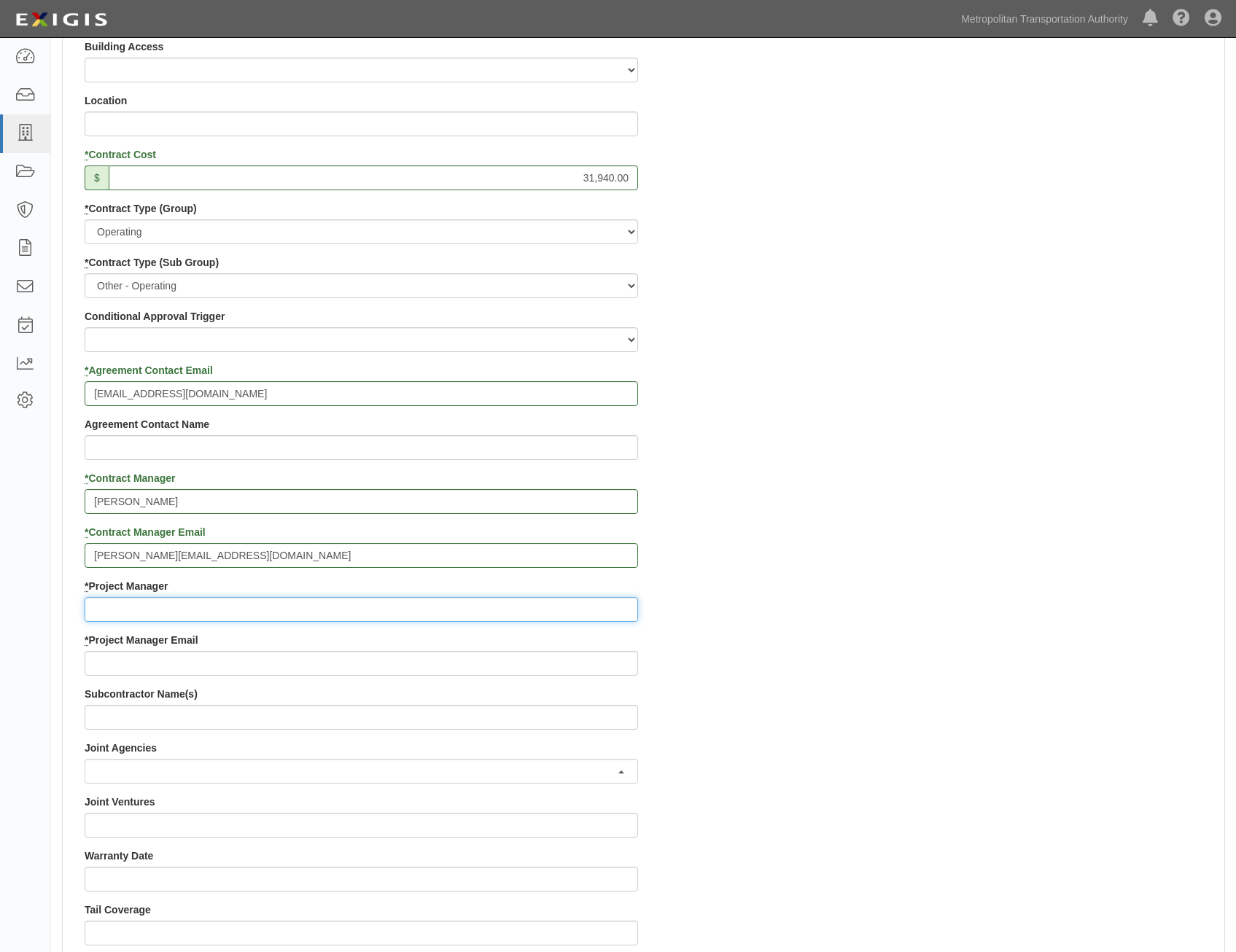
click at [532, 613] on input "* Project Manager" at bounding box center [361, 609] width 553 height 25
paste input "Jonathan Litter"
type input "Jonathan Litter"
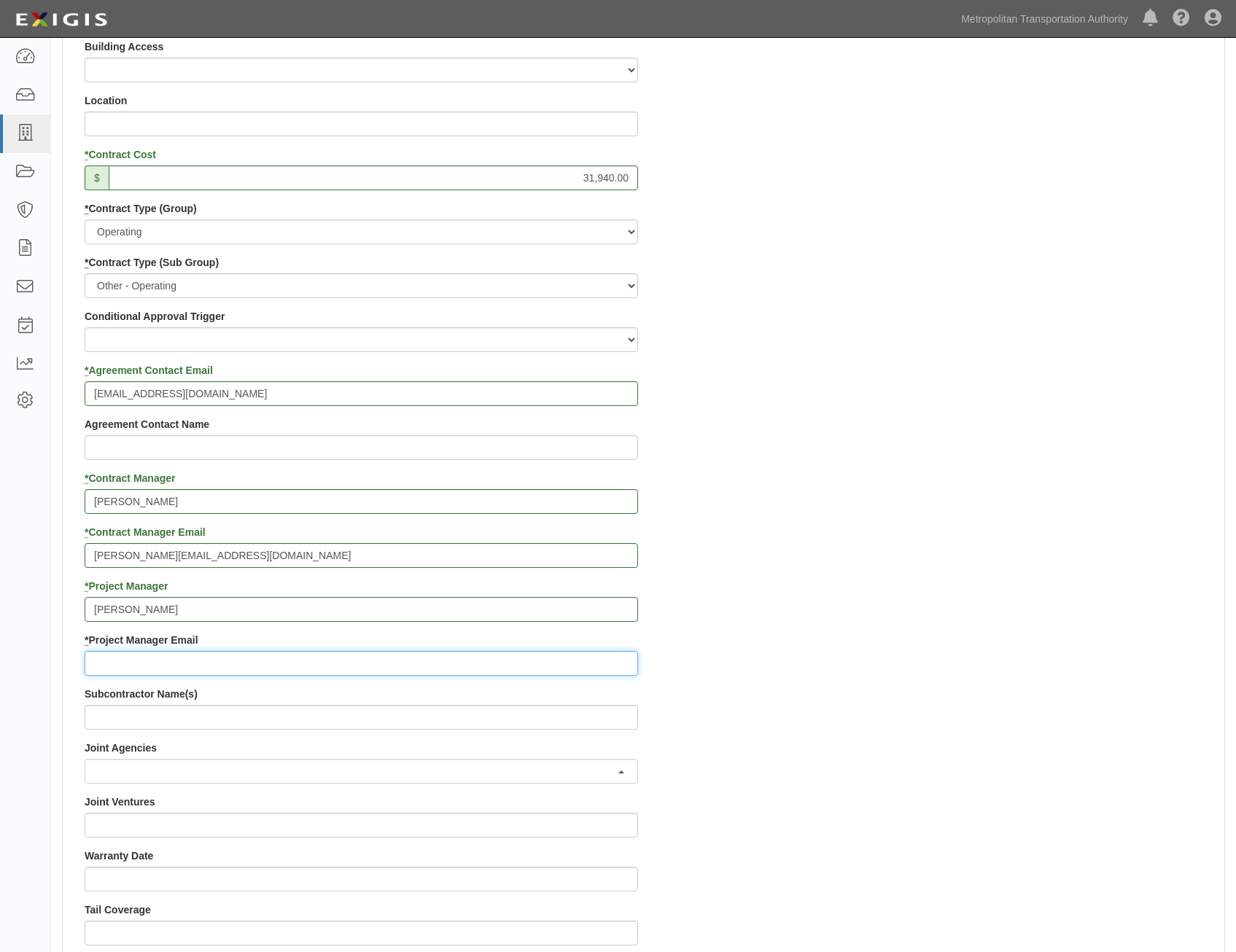
drag, startPoint x: 466, startPoint y: 673, endPoint x: 477, endPoint y: 667, distance: 12.5
click at [466, 673] on input "* Project Manager Email" at bounding box center [361, 663] width 553 height 25
paste input "jlitter@lirr.org"
type input "jlitter@lirr.org"
drag, startPoint x: 835, startPoint y: 642, endPoint x: 873, endPoint y: 595, distance: 60.4
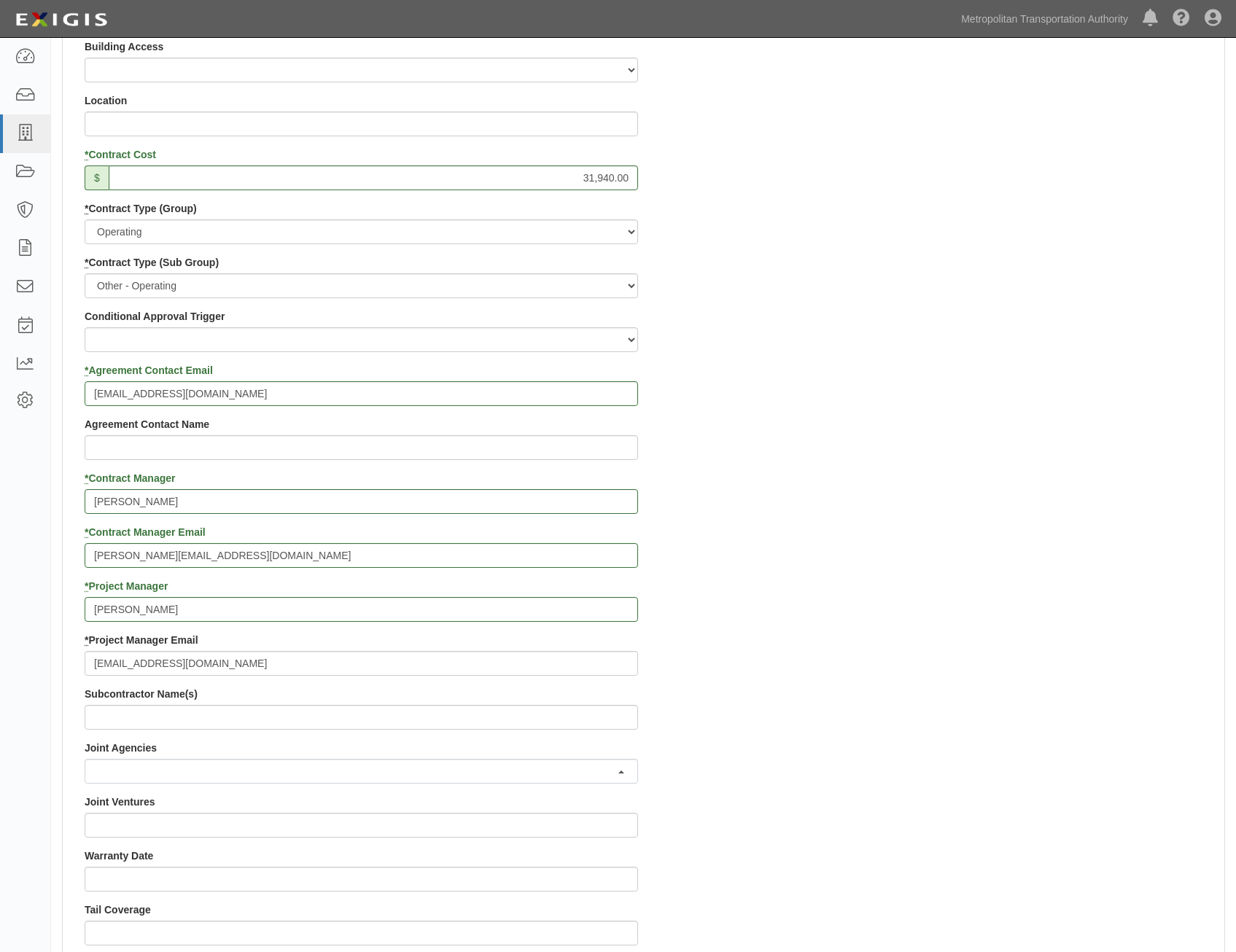
click at [836, 642] on div "Contract ID PO No SSE ID 0000519285 Building Access 2 Broadway 341/345/347 BREP…" at bounding box center [643, 579] width 1161 height 1402
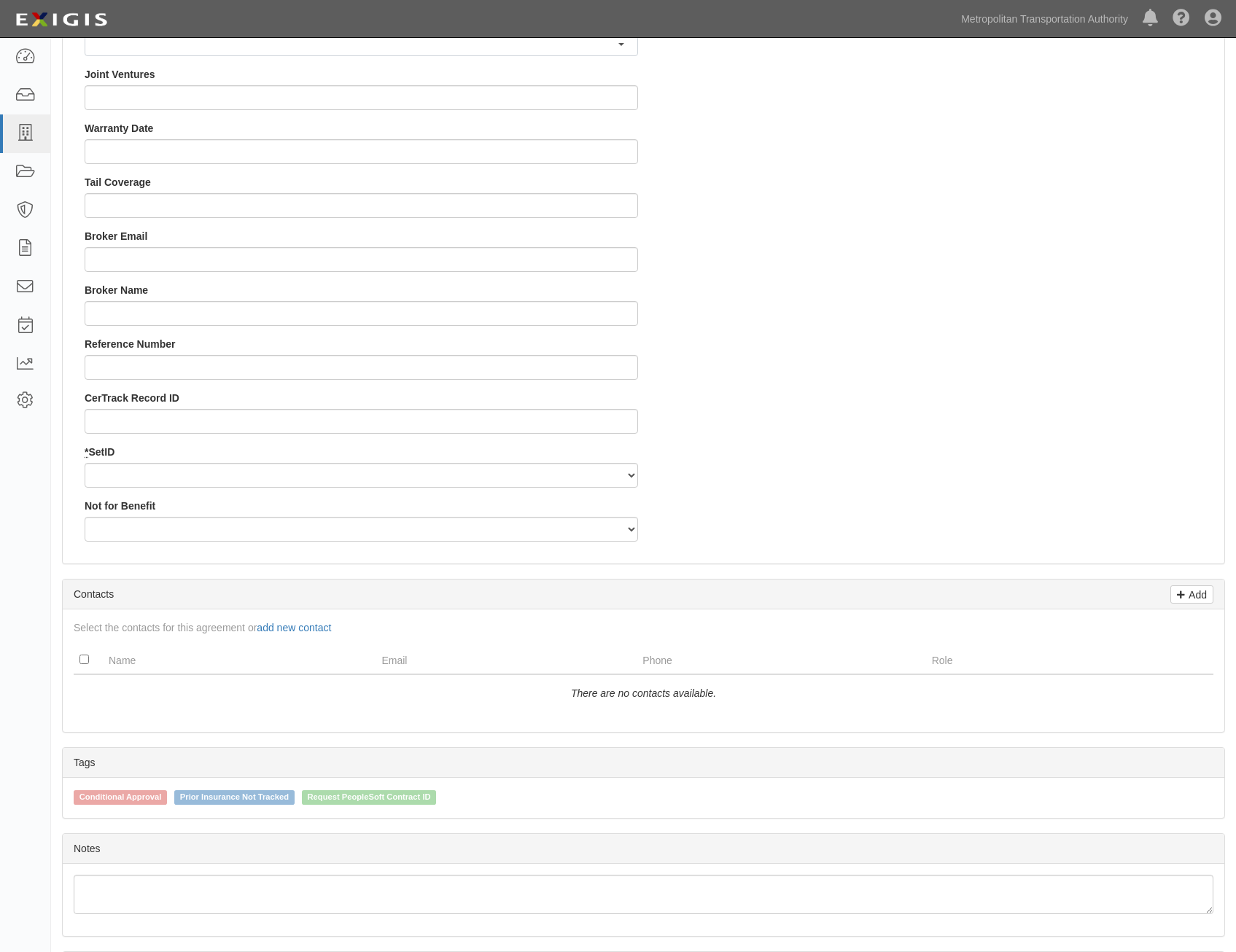
scroll to position [1312, 0]
drag, startPoint x: 571, startPoint y: 471, endPoint x: 571, endPoint y: 487, distance: 16.0
click at [571, 471] on select "MTAHQ" at bounding box center [361, 473] width 553 height 25
select select "96"
click at [84, 461] on select "MTAHQ" at bounding box center [361, 473] width 553 height 25
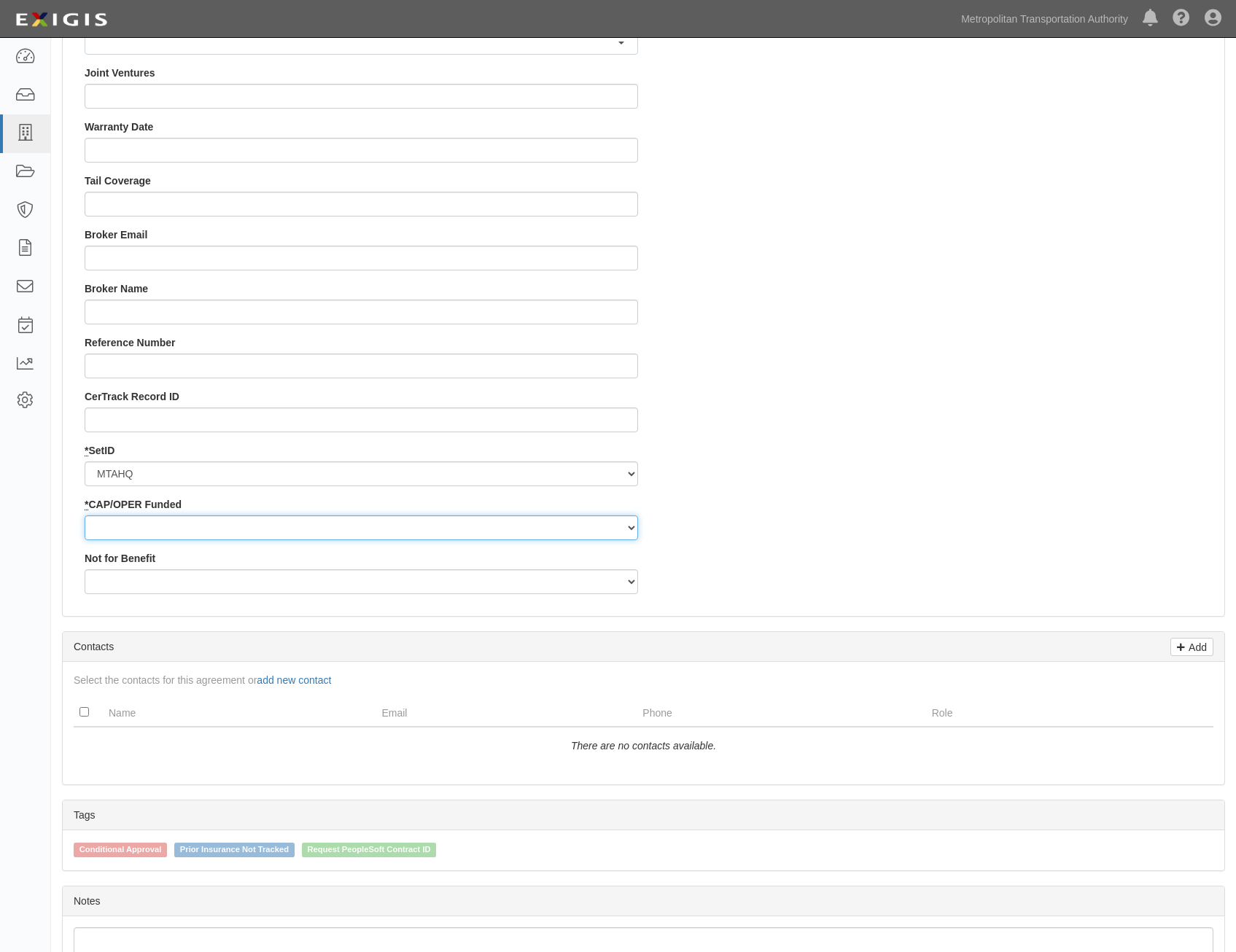
drag, startPoint x: 553, startPoint y: 529, endPoint x: 552, endPoint y: 541, distance: 12.0
click at [553, 529] on select "Capital Operating" at bounding box center [361, 527] width 553 height 25
select select "347"
click at [84, 515] on select "Capital Operating" at bounding box center [361, 527] width 553 height 25
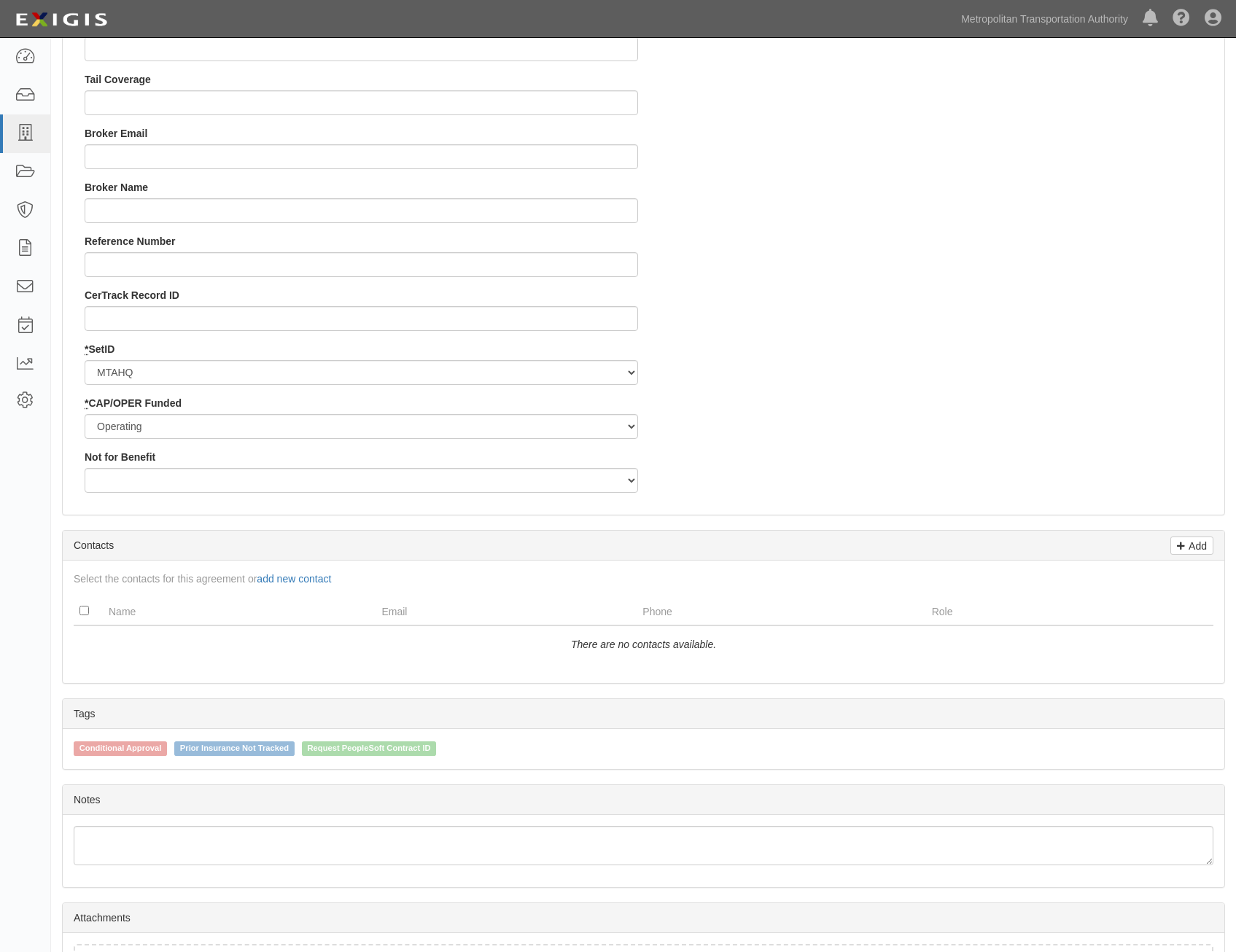
scroll to position [1531, 0]
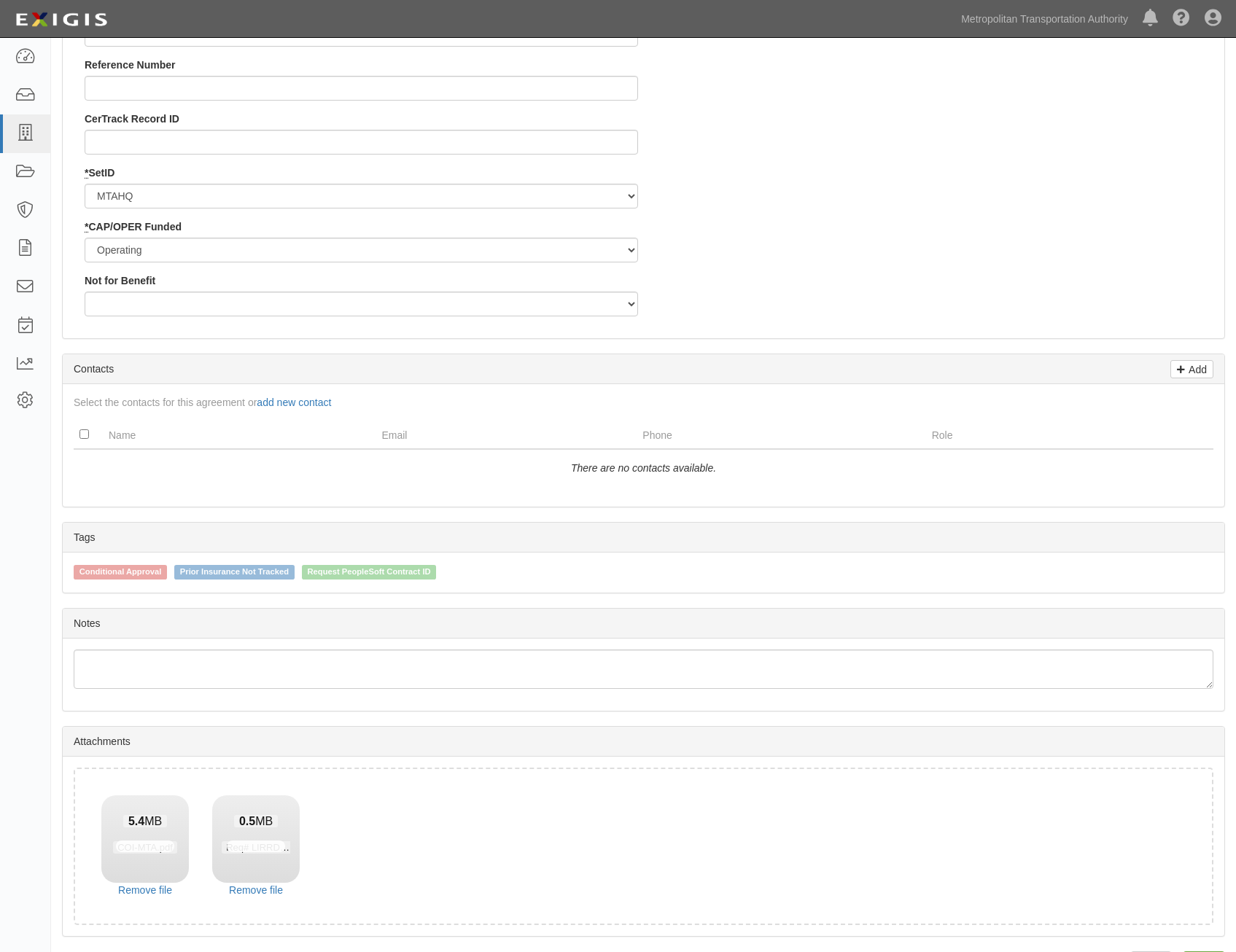
scroll to position [1635, 0]
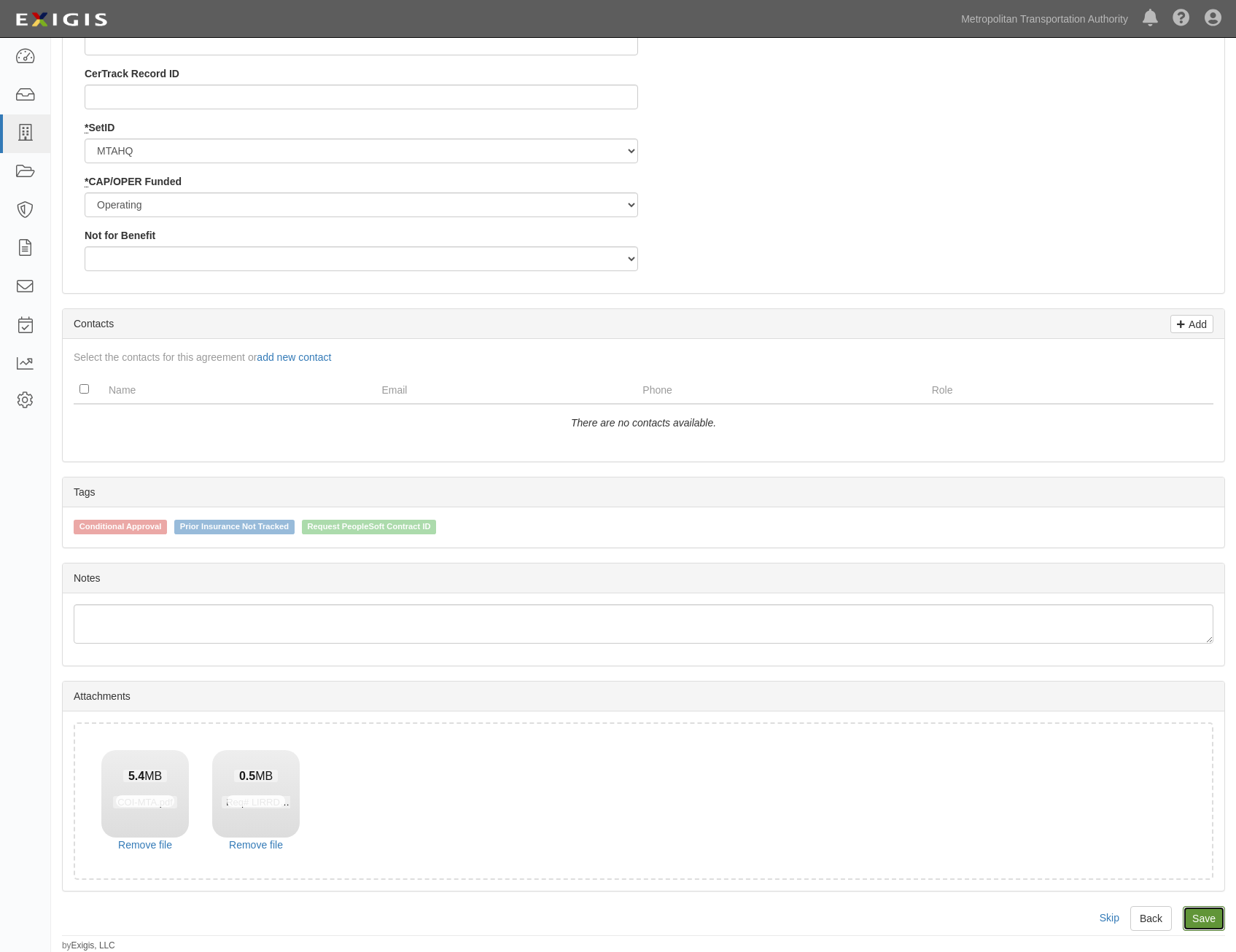
click at [1214, 918] on link "Save" at bounding box center [1204, 918] width 43 height 25
type input "31940.00"
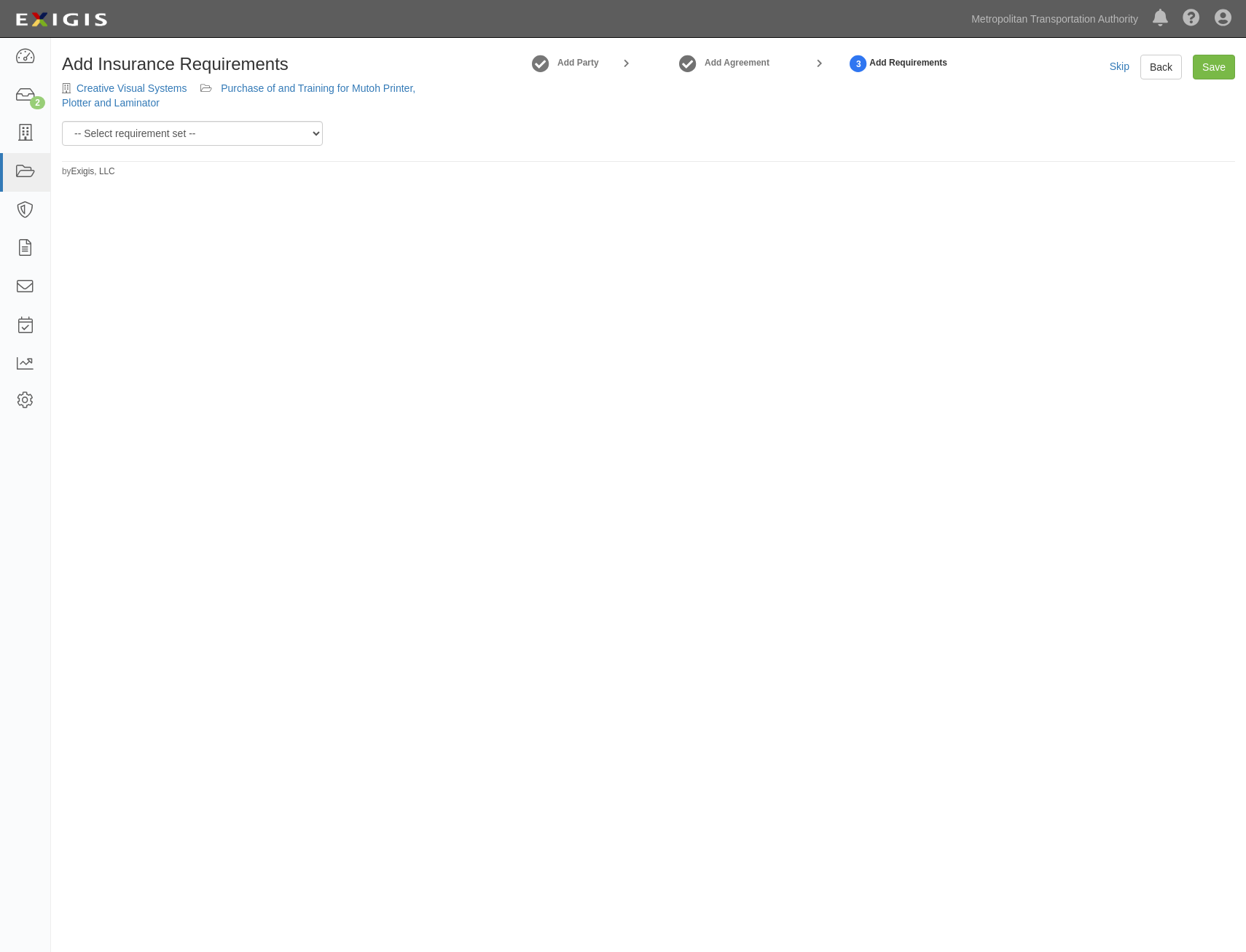
drag, startPoint x: 181, startPoint y: 150, endPoint x: 202, endPoint y: 140, distance: 23.3
click at [181, 150] on div "Add Insurance Requirements Creative Visual Systems Purchase of and Training for…" at bounding box center [648, 116] width 1195 height 123
click at [222, 133] on select "-- Select requirement set -- Basic Basic Enhanced Option for Operating Agreemen…" at bounding box center [192, 133] width 261 height 25
select select "7394"
click at [62, 121] on select "-- Select requirement set -- Basic Basic Enhanced Option for Operating Agreemen…" at bounding box center [192, 133] width 261 height 25
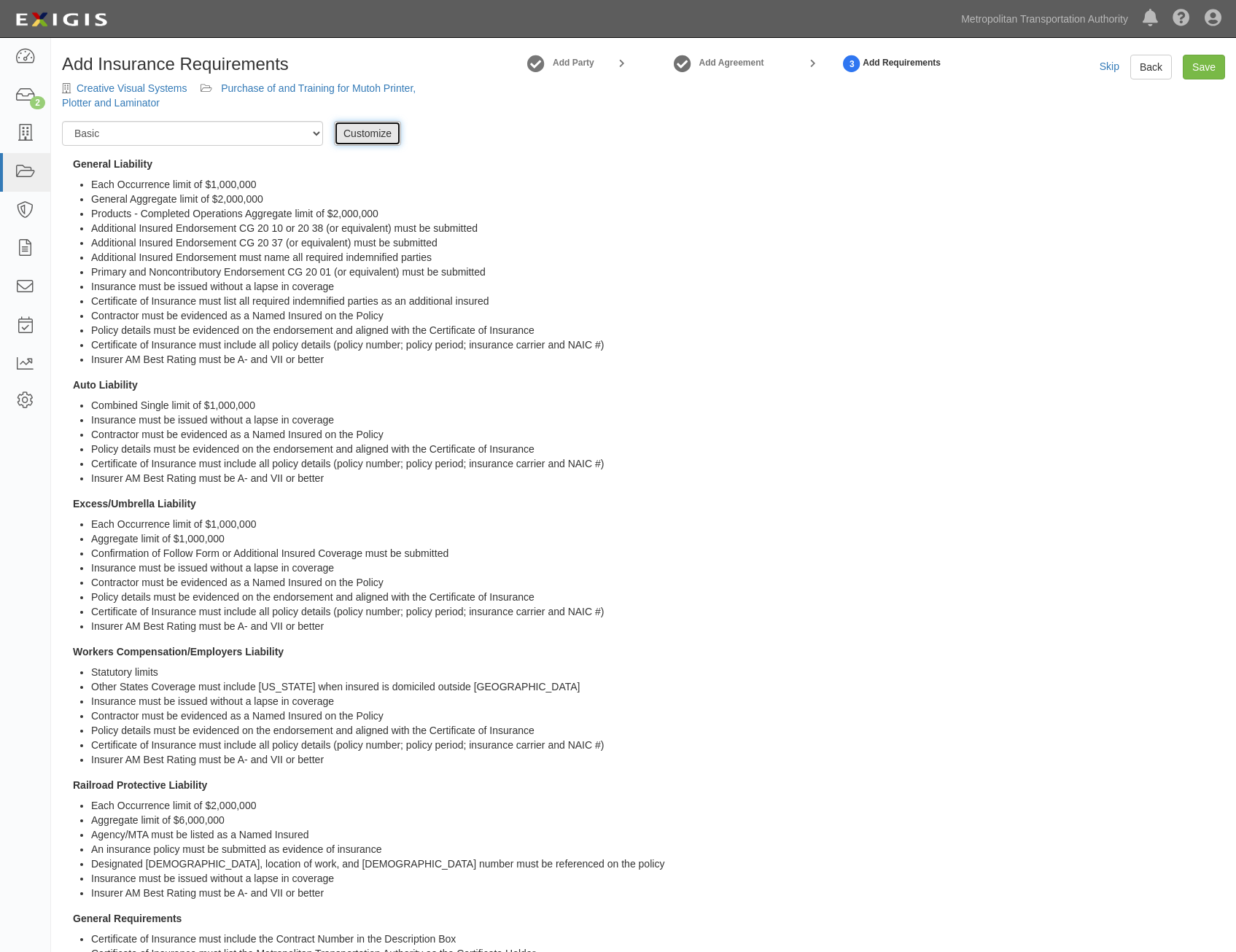
click at [374, 139] on link "Customize" at bounding box center [367, 133] width 67 height 25
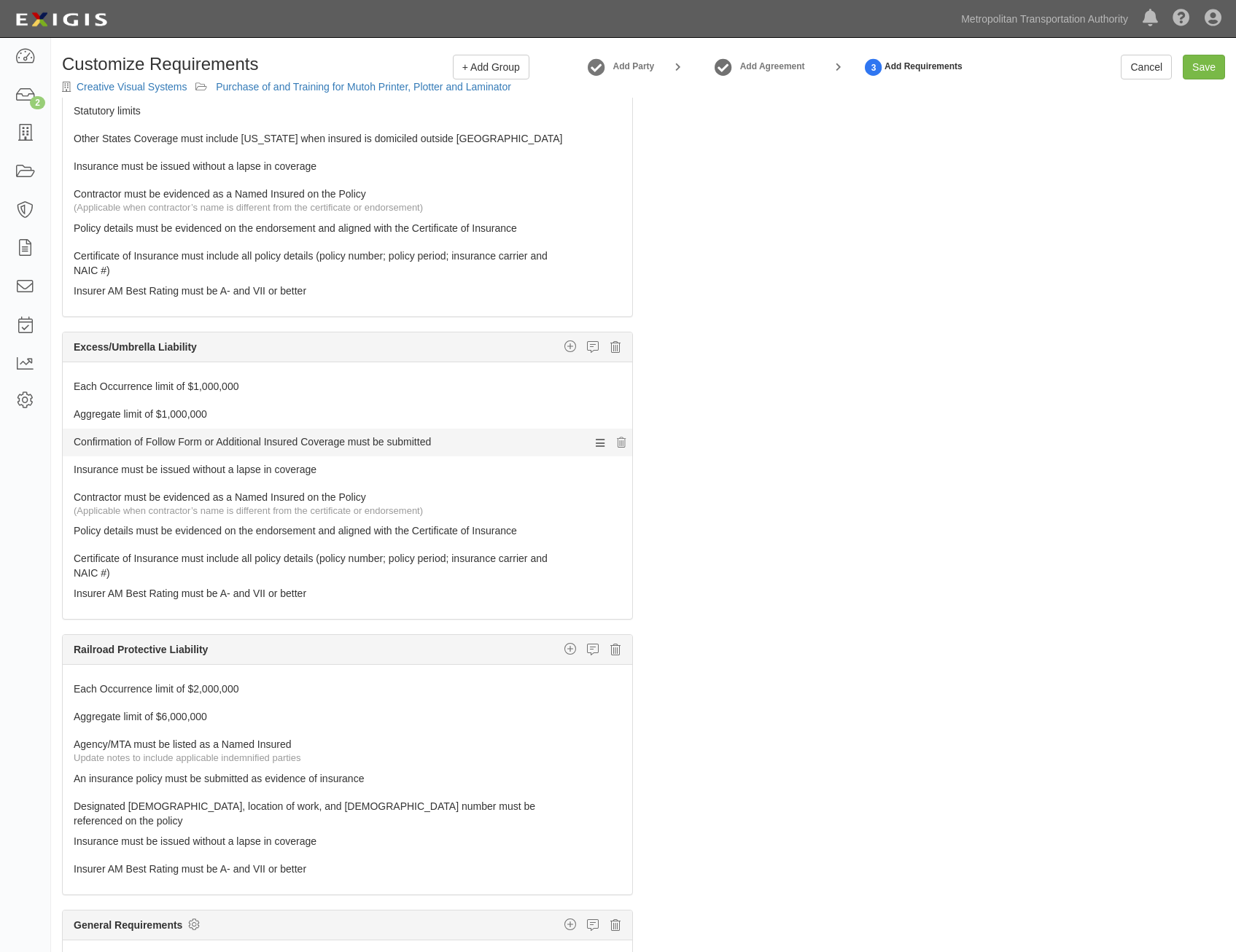
scroll to position [794, 0]
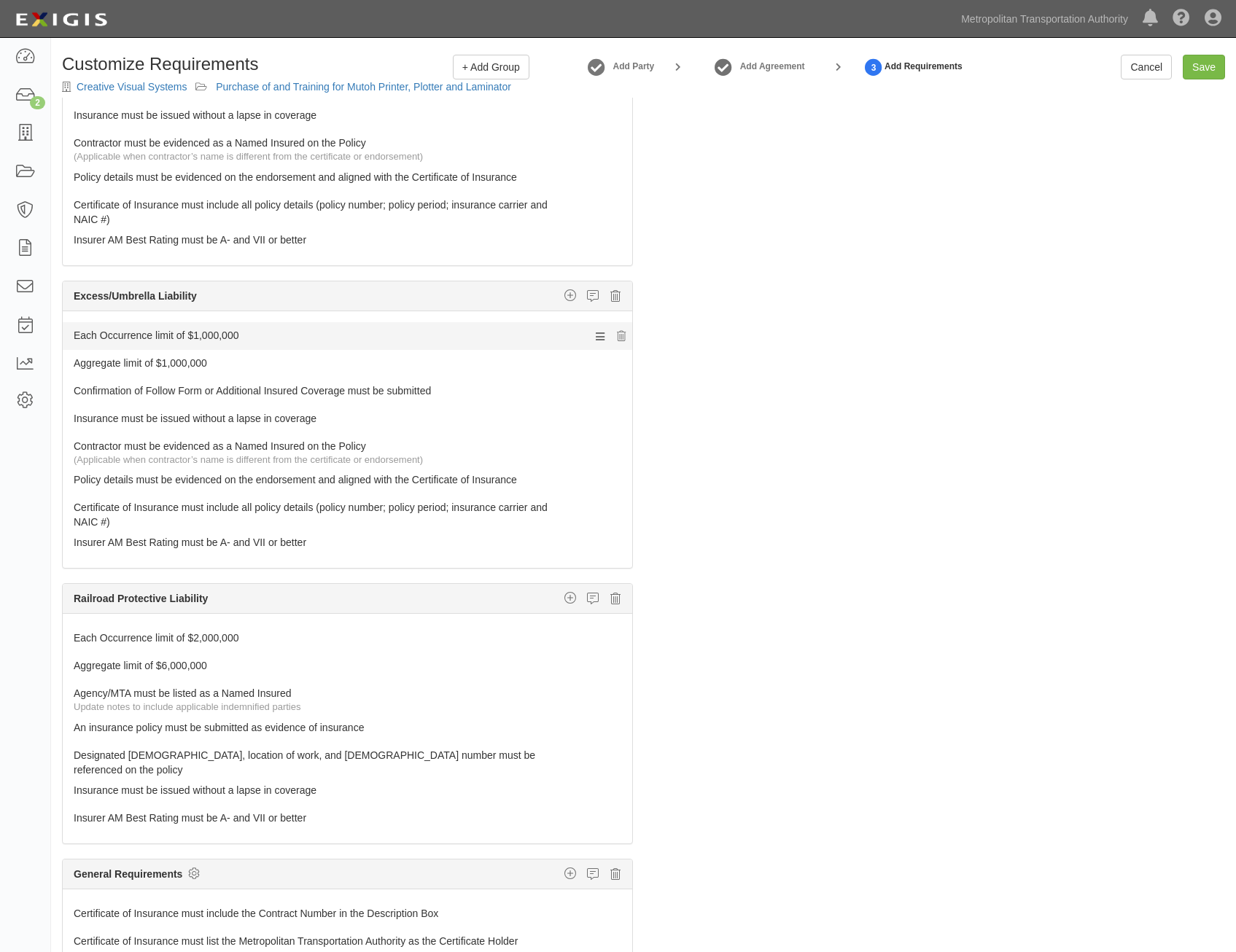
click at [490, 328] on link "Each Occurrence limit of $1,000,000" at bounding box center [320, 333] width 493 height 20
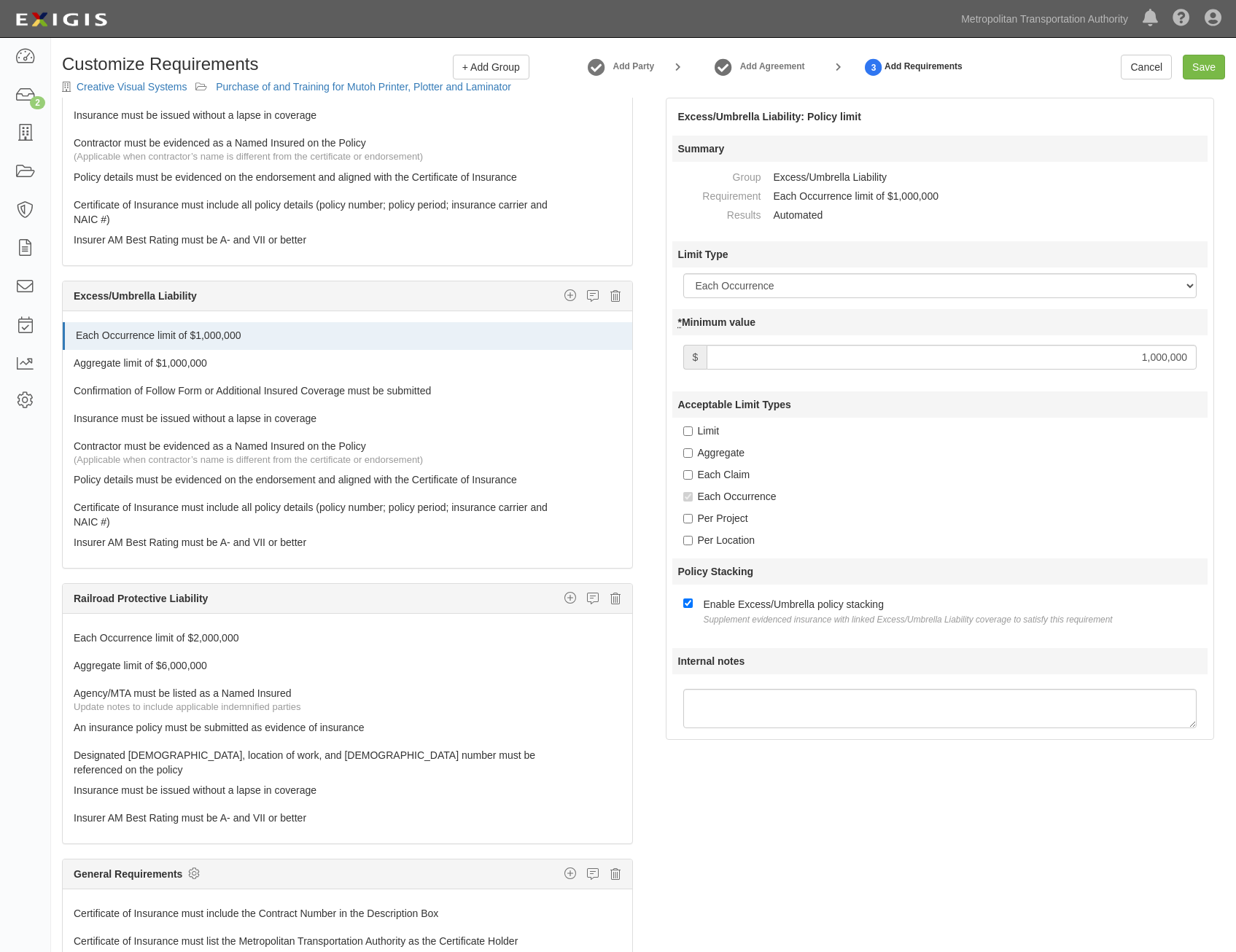
click at [1139, 353] on input "1,000,000" at bounding box center [951, 357] width 490 height 25
type input "2,000,000"
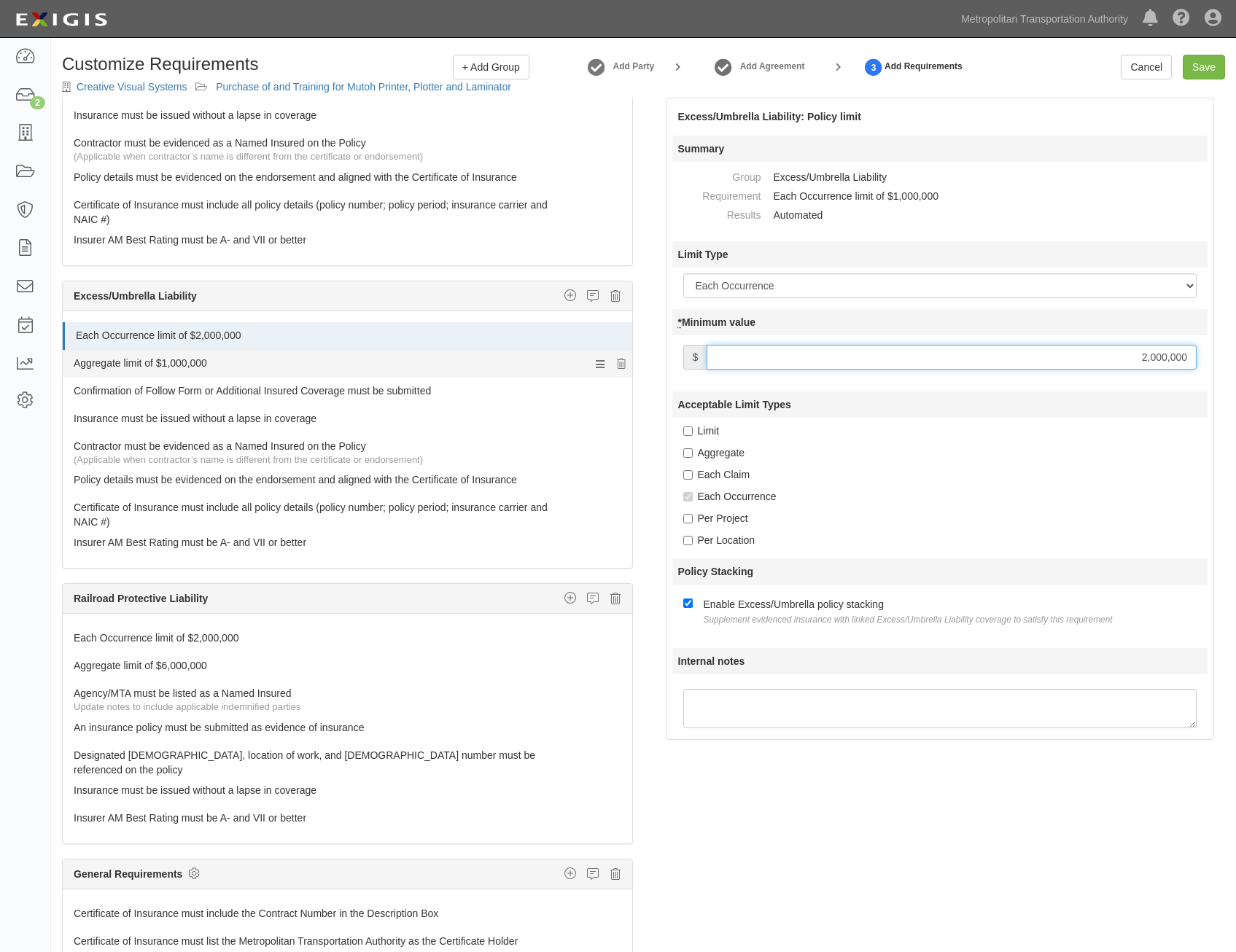
click at [436, 365] on link "Aggregate limit of $1,000,000" at bounding box center [320, 360] width 493 height 20
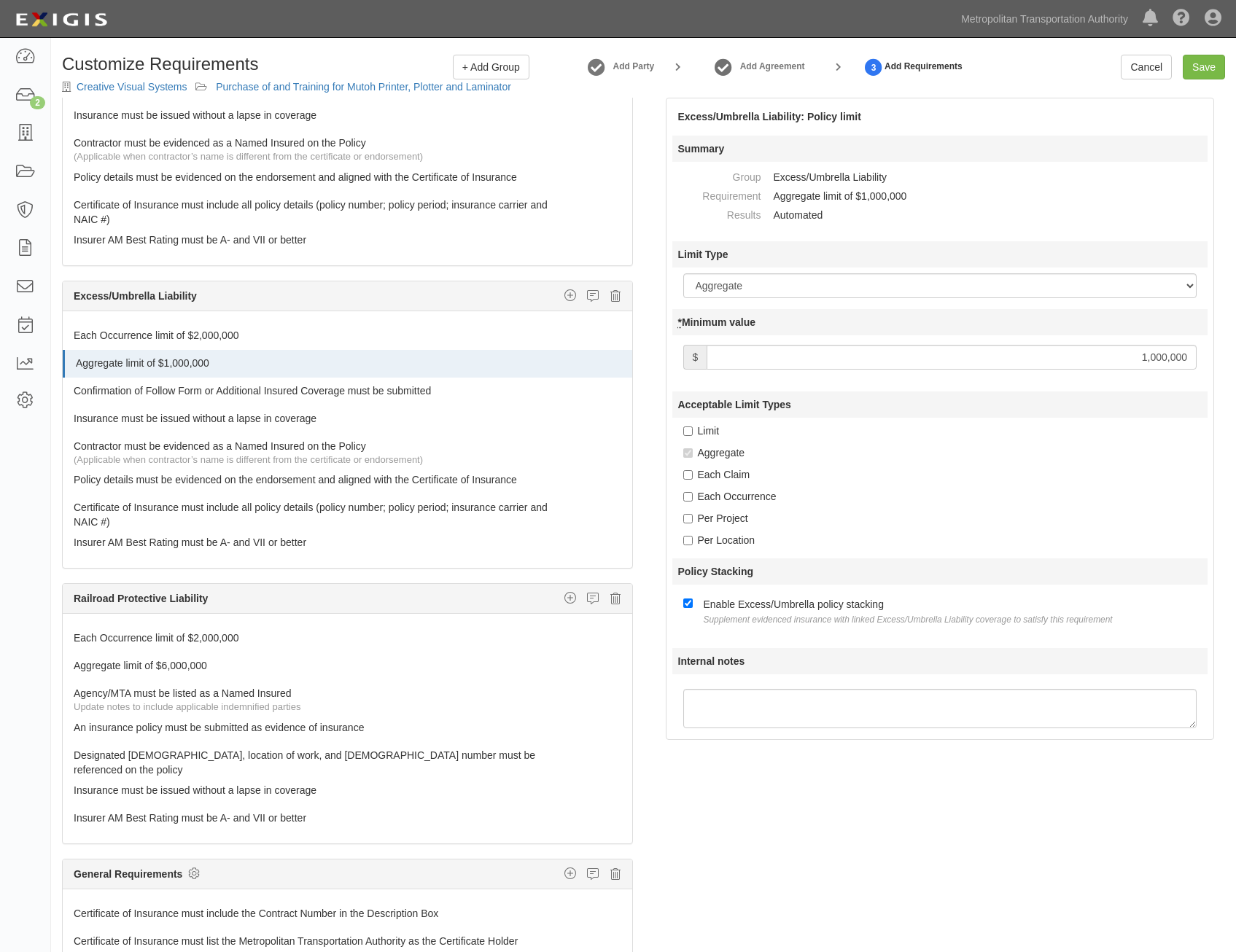
click at [1081, 348] on input "1,000,000" at bounding box center [951, 357] width 490 height 25
type input "2,000,000"
click at [822, 481] on div "Each Claim" at bounding box center [946, 474] width 525 height 15
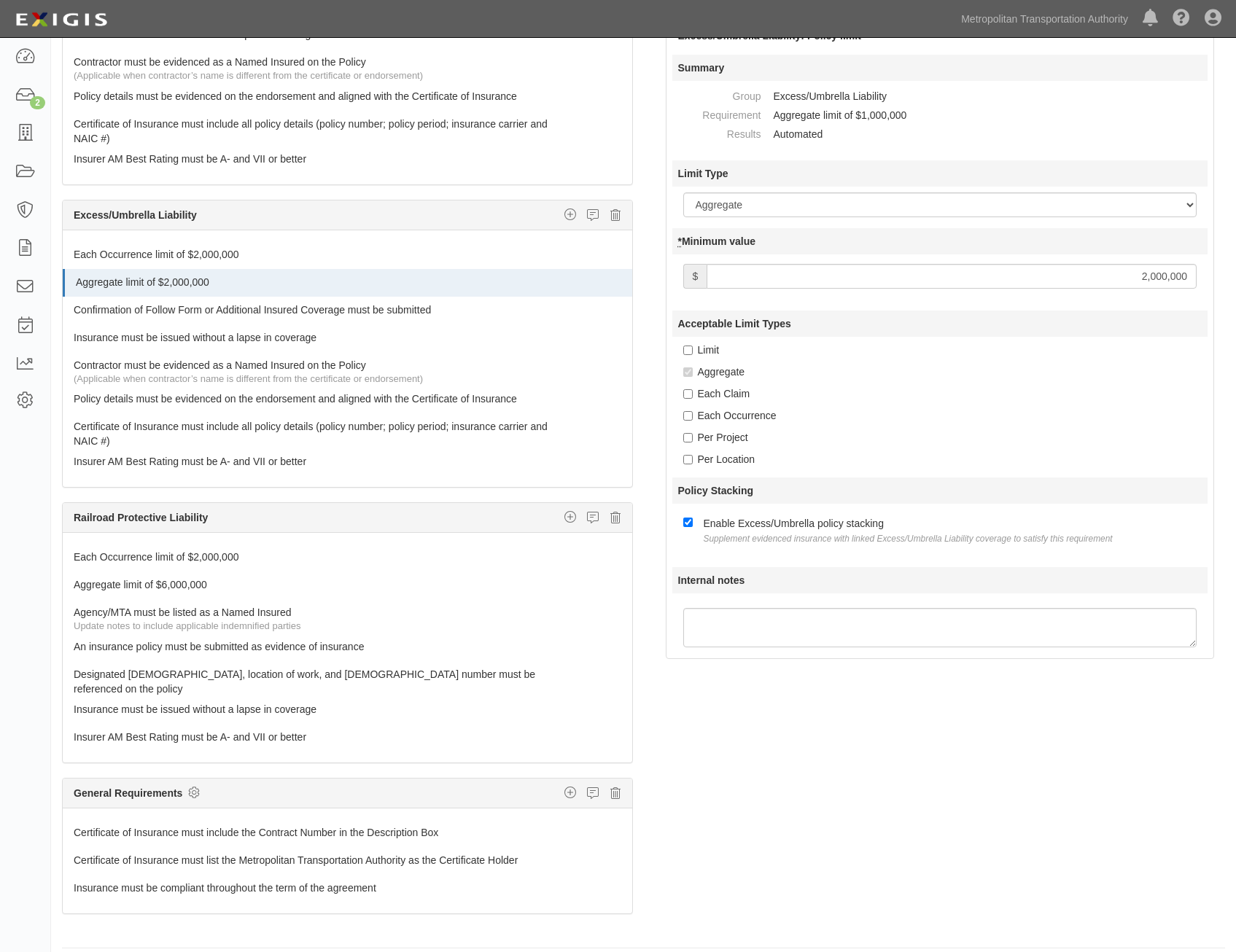
scroll to position [93, 0]
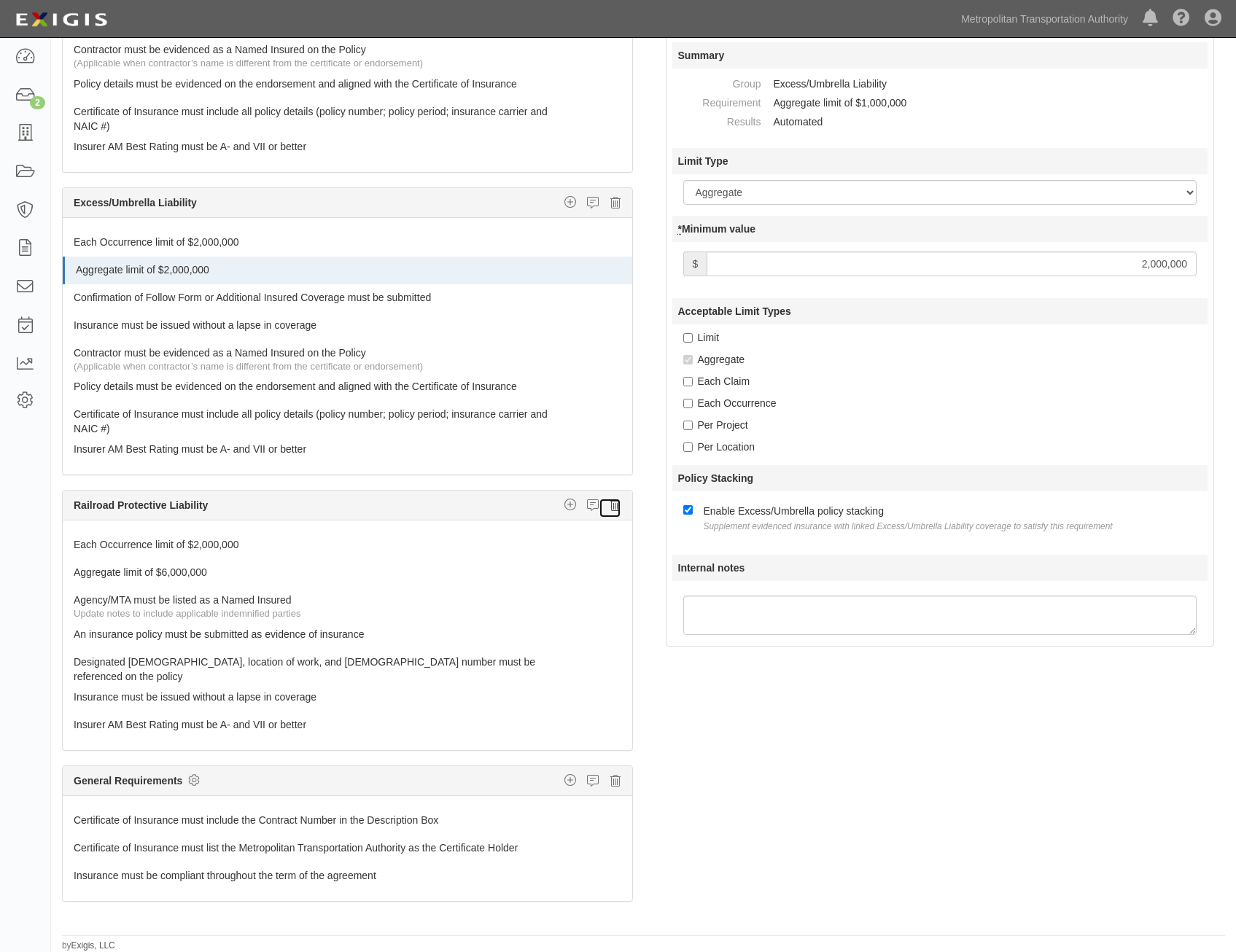
click at [610, 510] on icon at bounding box center [615, 505] width 10 height 13
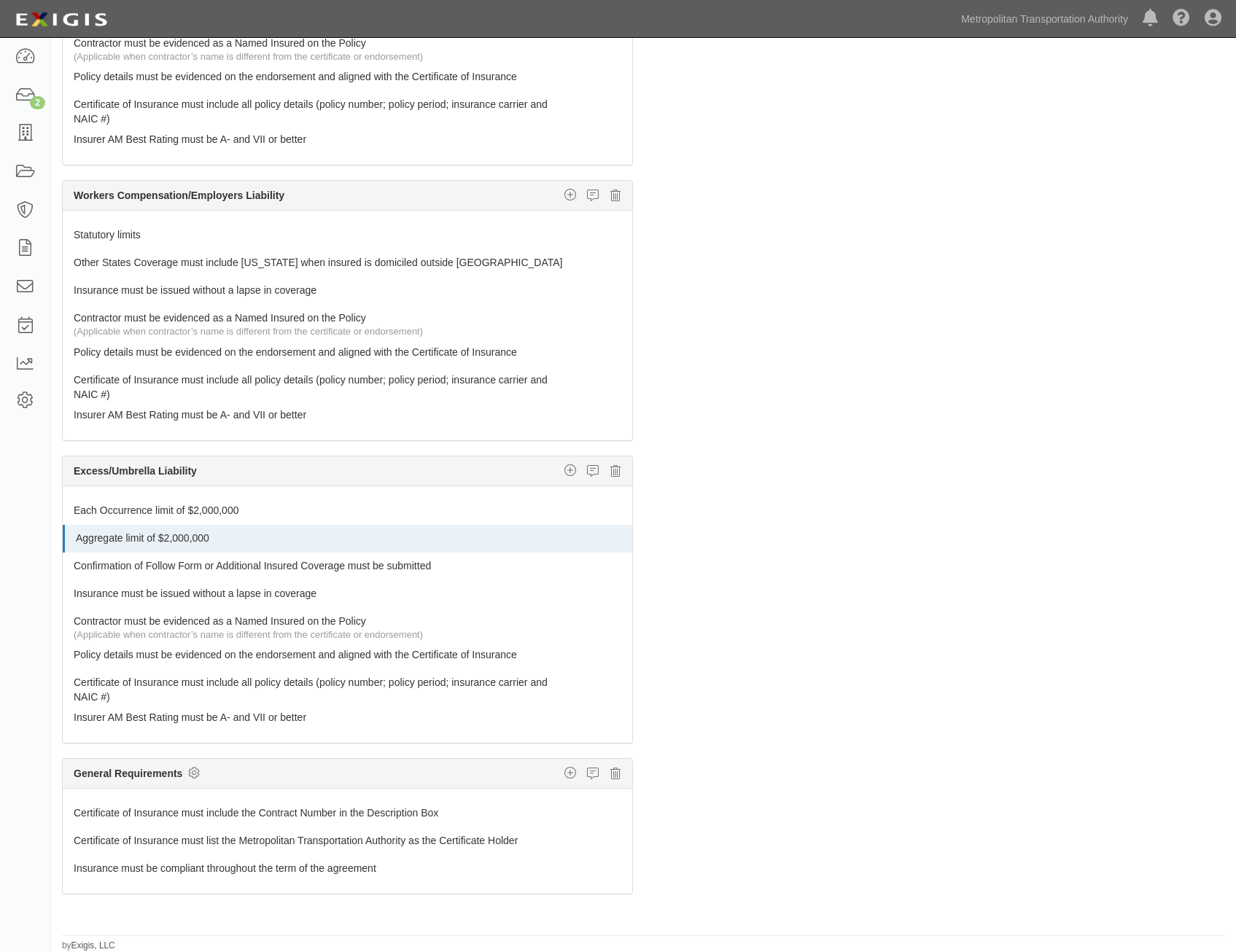
scroll to position [526, 0]
click at [196, 774] on icon at bounding box center [193, 773] width 12 height 13
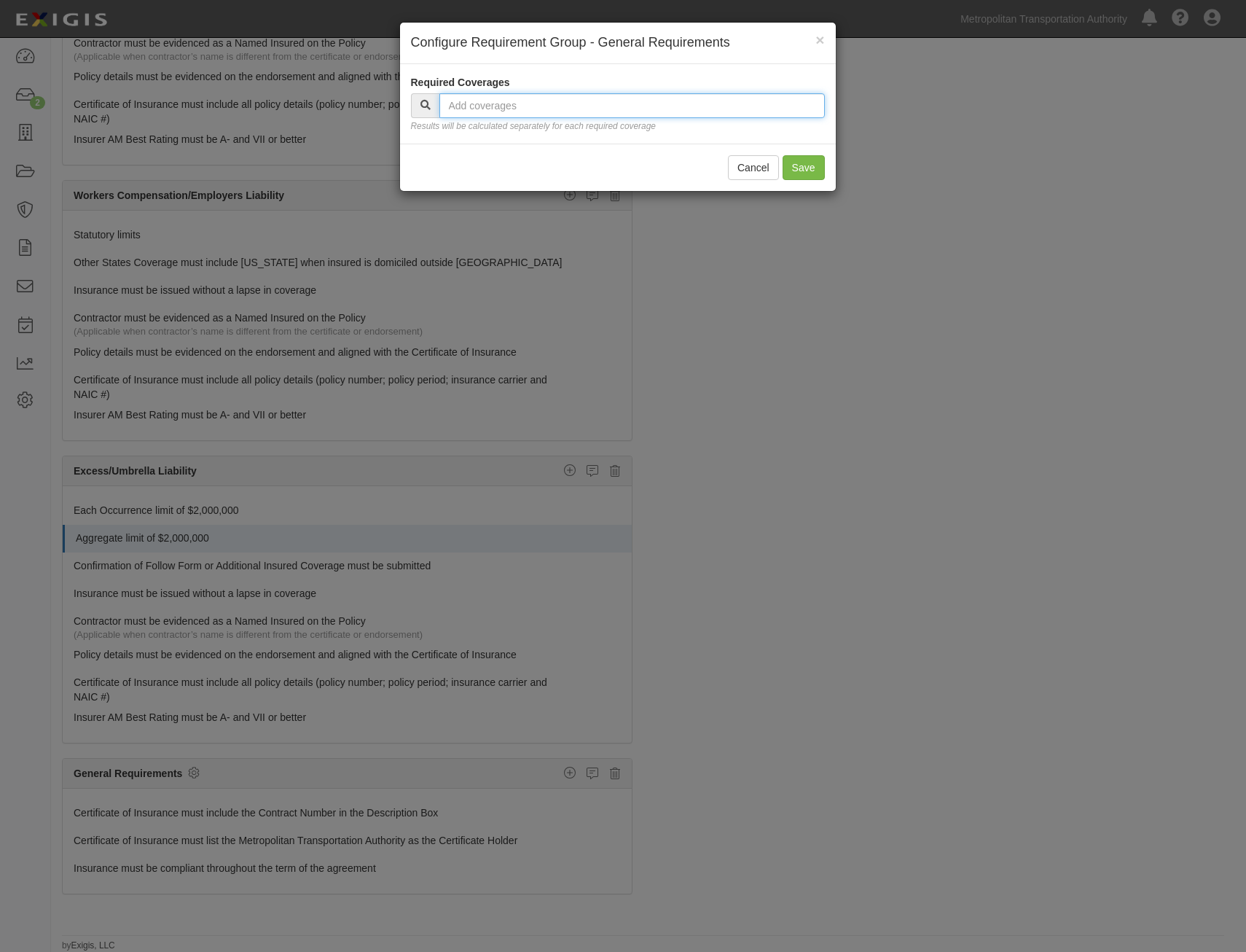
click at [698, 98] on input "text" at bounding box center [631, 105] width 385 height 25
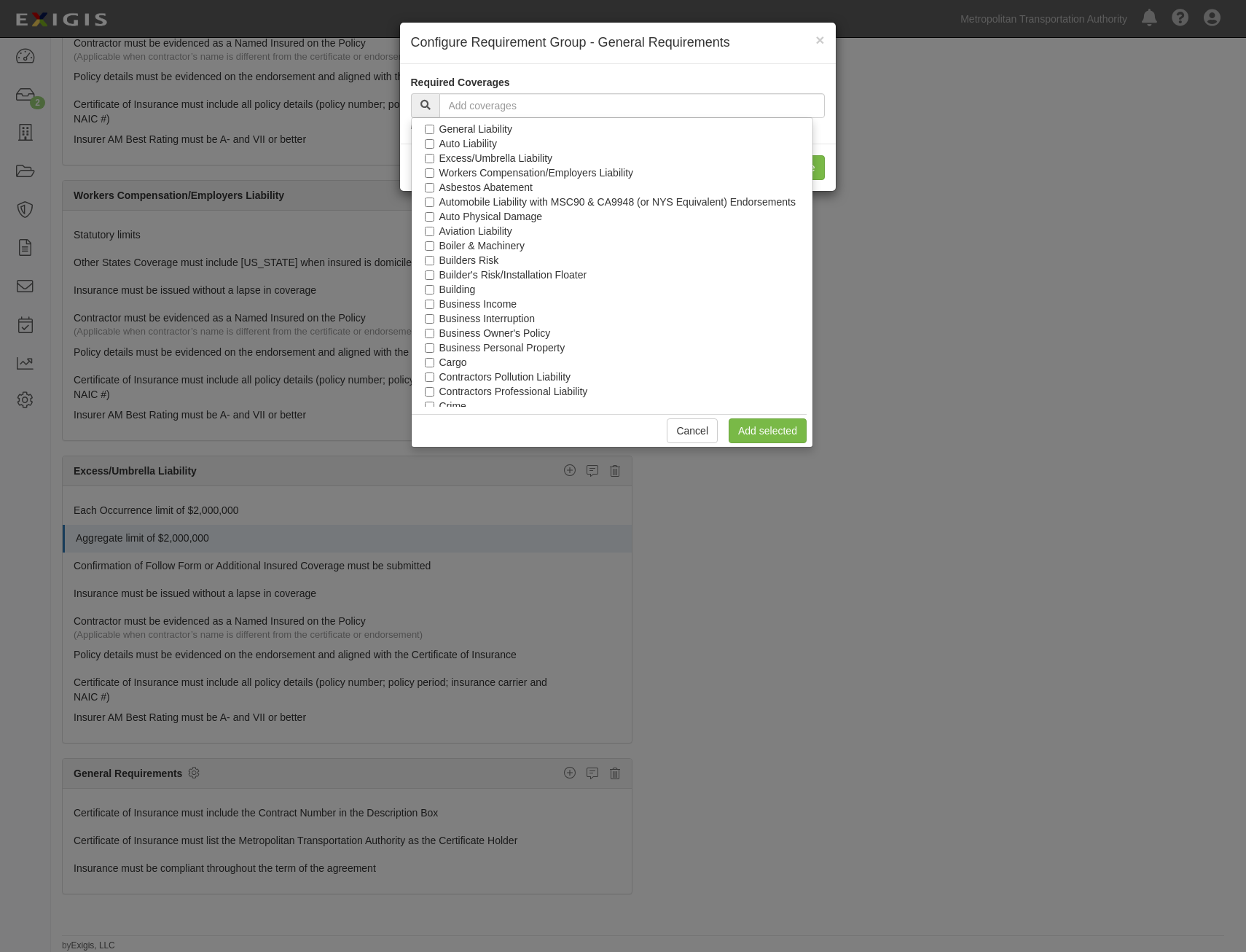
click at [505, 136] on div "Auto Liability" at bounding box center [617, 143] width 357 height 15
click at [493, 131] on label "General Liability" at bounding box center [475, 129] width 73 height 15
click at [434, 131] on input "General Liability" at bounding box center [430, 129] width 9 height 9
checkbox input "true"
click at [481, 141] on label "Auto Liability" at bounding box center [468, 143] width 57 height 15
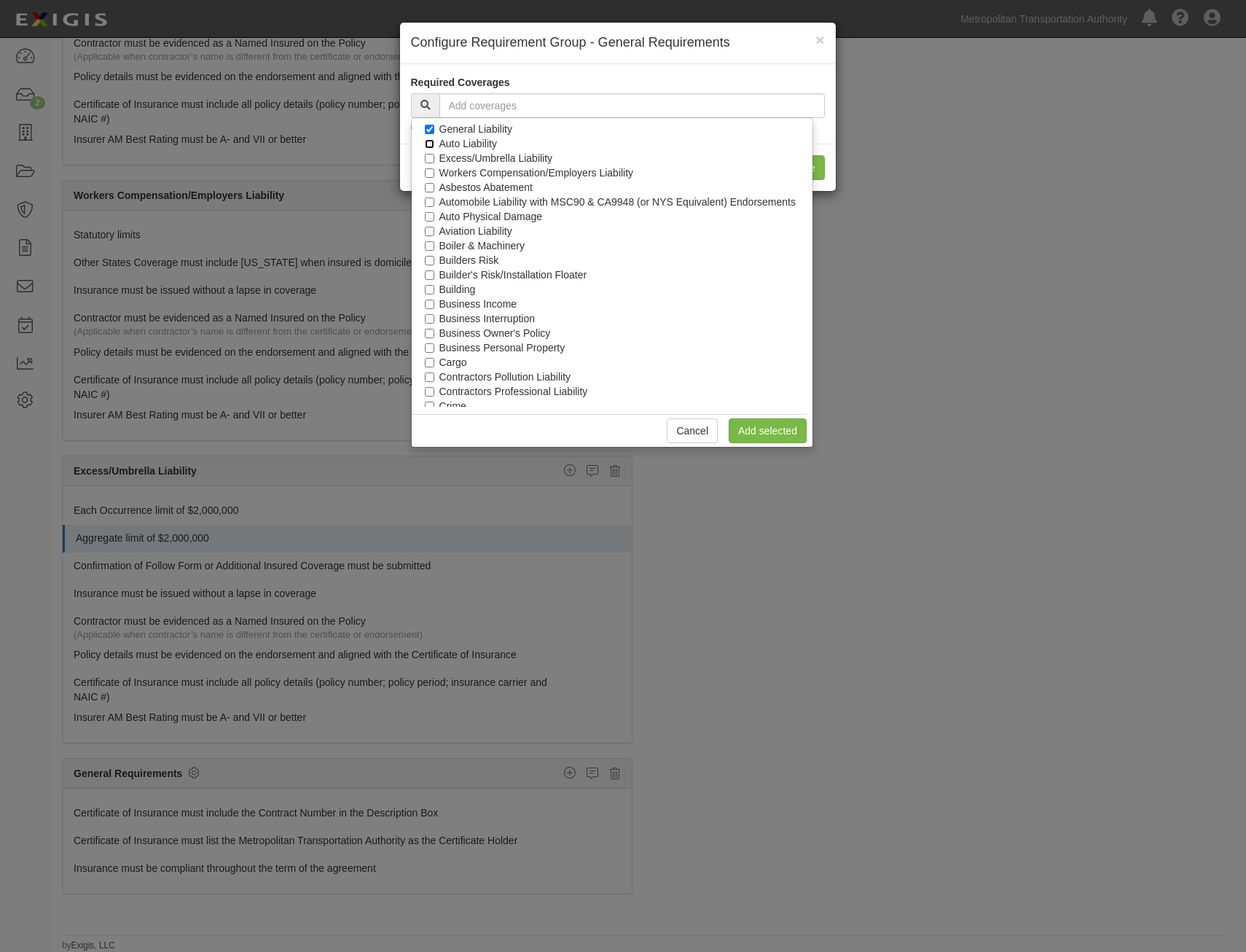
click at [434, 141] on input "Auto Liability" at bounding box center [430, 144] width 9 height 9
checkbox input "true"
click at [501, 158] on label "Excess/Umbrella Liability" at bounding box center [495, 158] width 114 height 15
click at [434, 158] on input "Excess/Umbrella Liability" at bounding box center [430, 158] width 9 height 9
checkbox input "true"
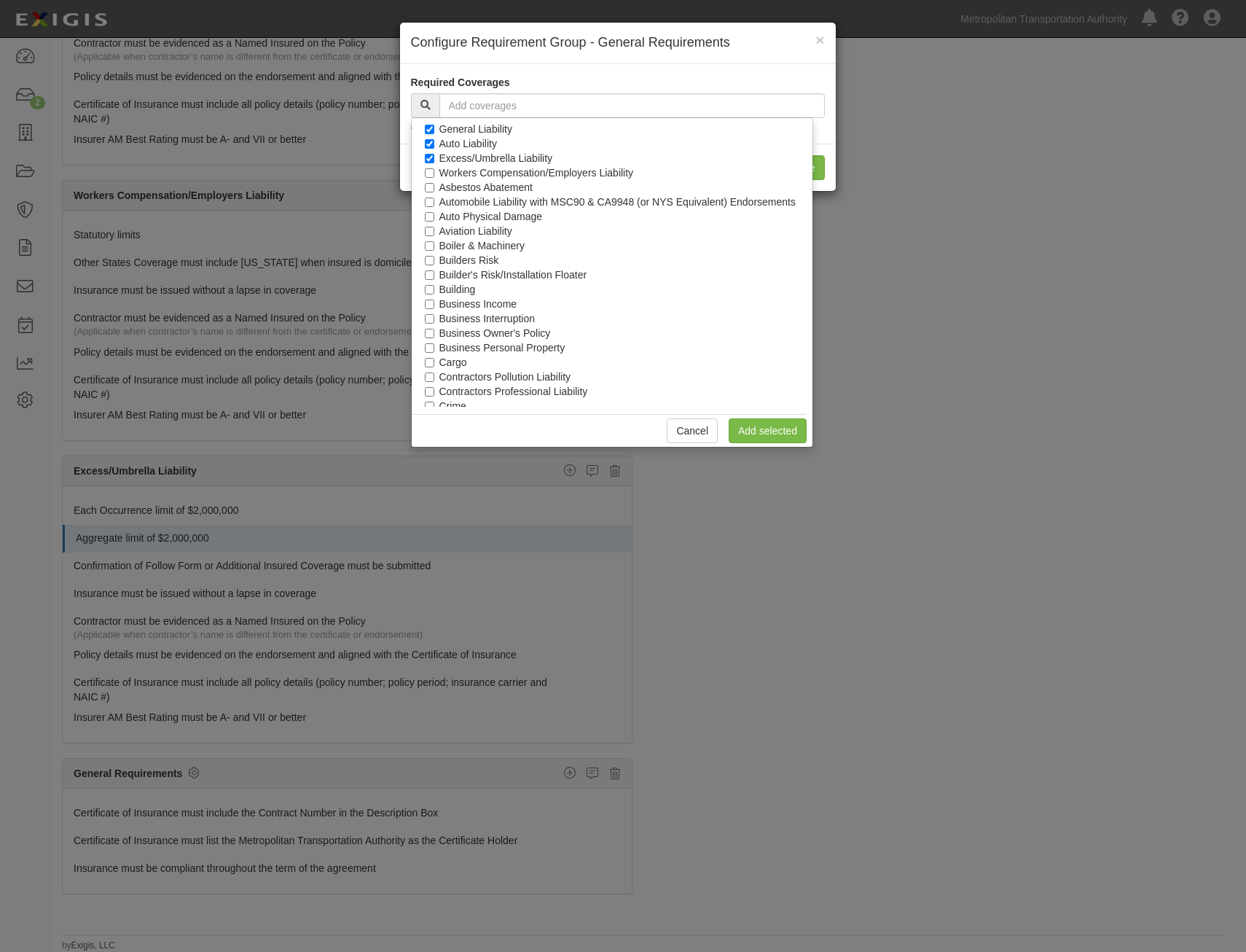
click at [566, 166] on label "Workers Compensation/Employers Liability" at bounding box center [536, 173] width 195 height 15
click at [434, 168] on input "Workers Compensation/Employers Liability" at bounding box center [430, 173] width 9 height 9
checkbox input "true"
click at [800, 433] on link "Add selected" at bounding box center [768, 431] width 78 height 25
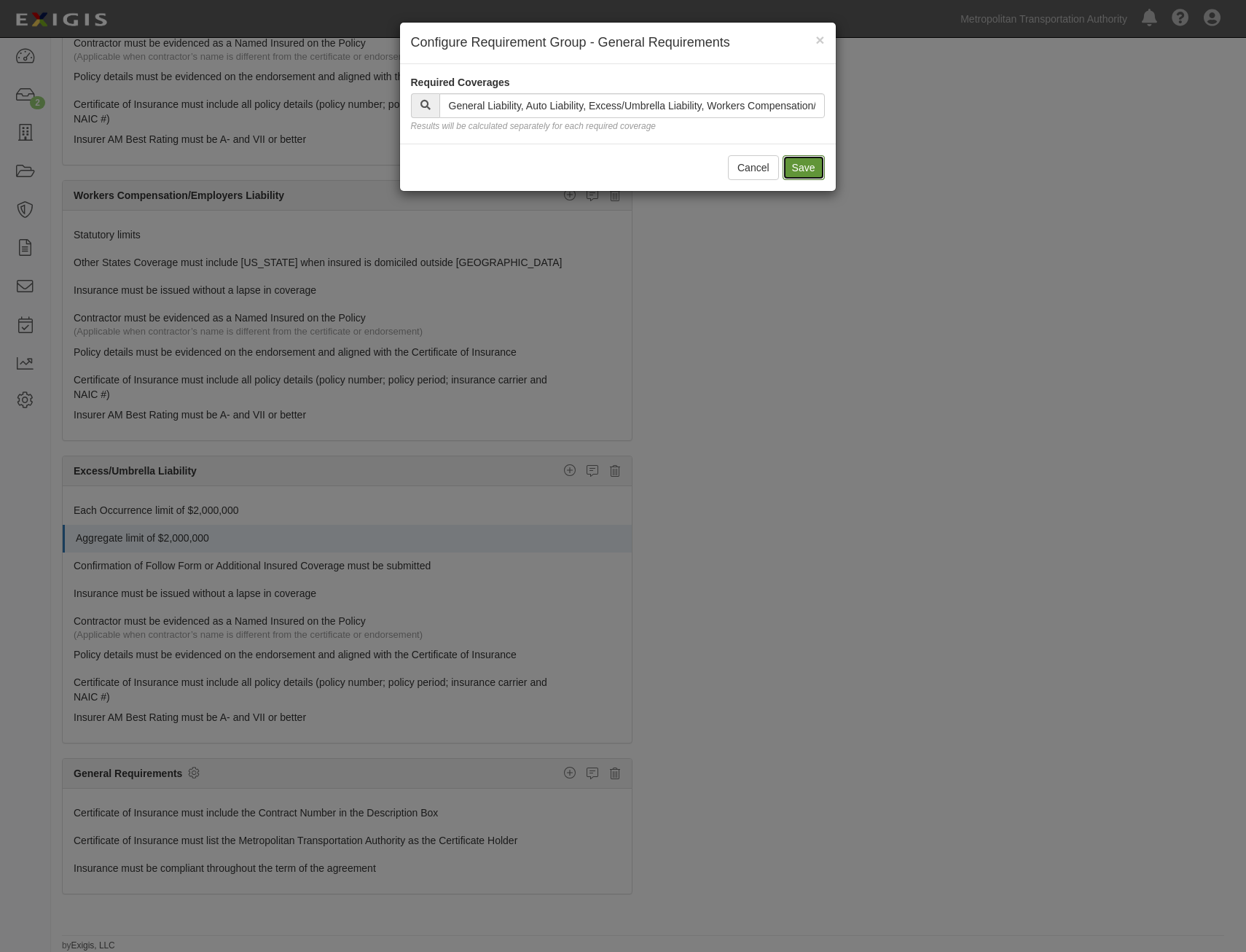
click at [800, 158] on button "Save" at bounding box center [804, 167] width 43 height 25
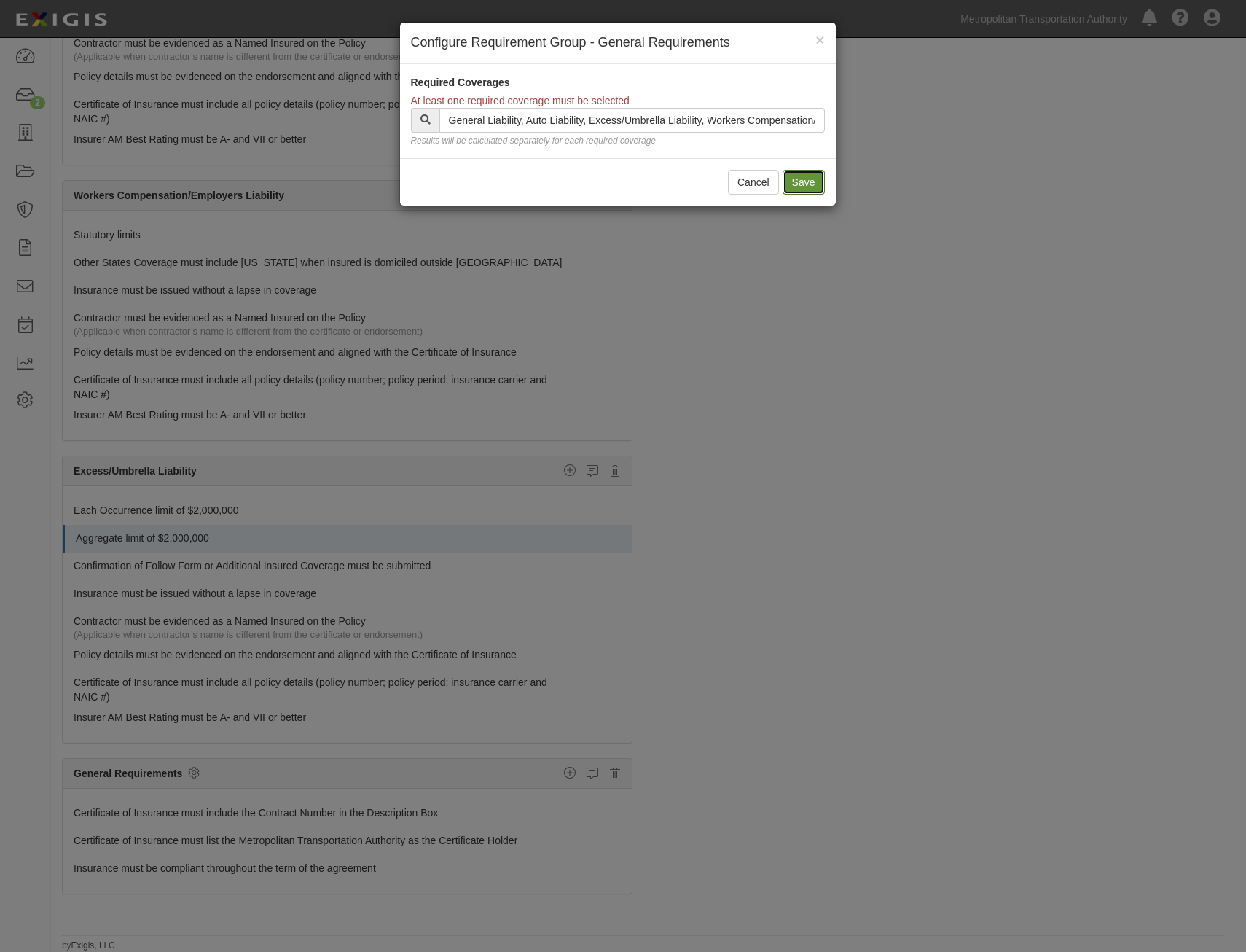
click at [802, 188] on button "Save" at bounding box center [804, 182] width 43 height 25
click at [802, 179] on button "Save" at bounding box center [804, 182] width 43 height 25
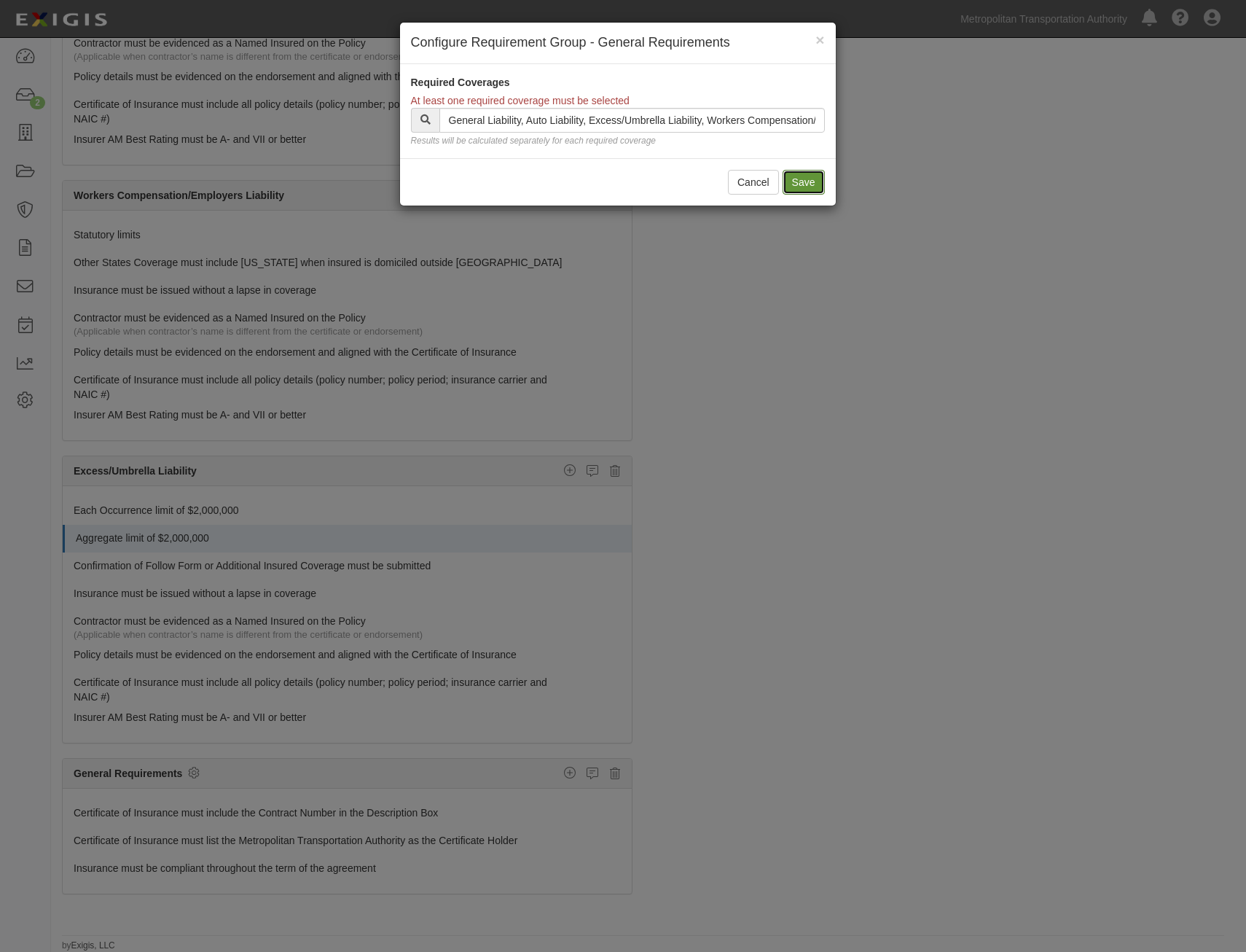
click at [802, 179] on button "Save" at bounding box center [804, 182] width 43 height 25
click at [715, 119] on input "text" at bounding box center [631, 120] width 385 height 25
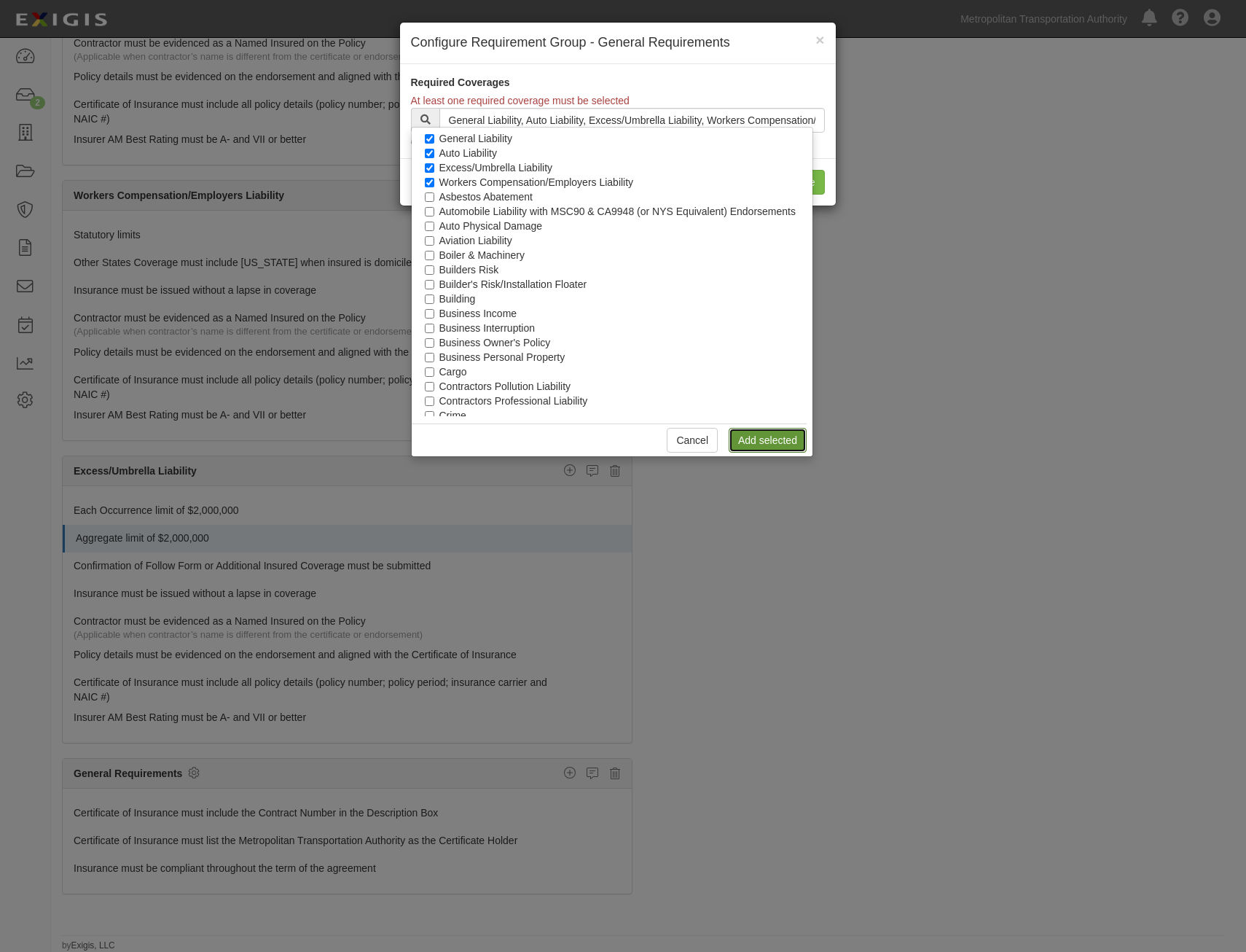
click at [780, 430] on link "Add selected" at bounding box center [768, 440] width 78 height 25
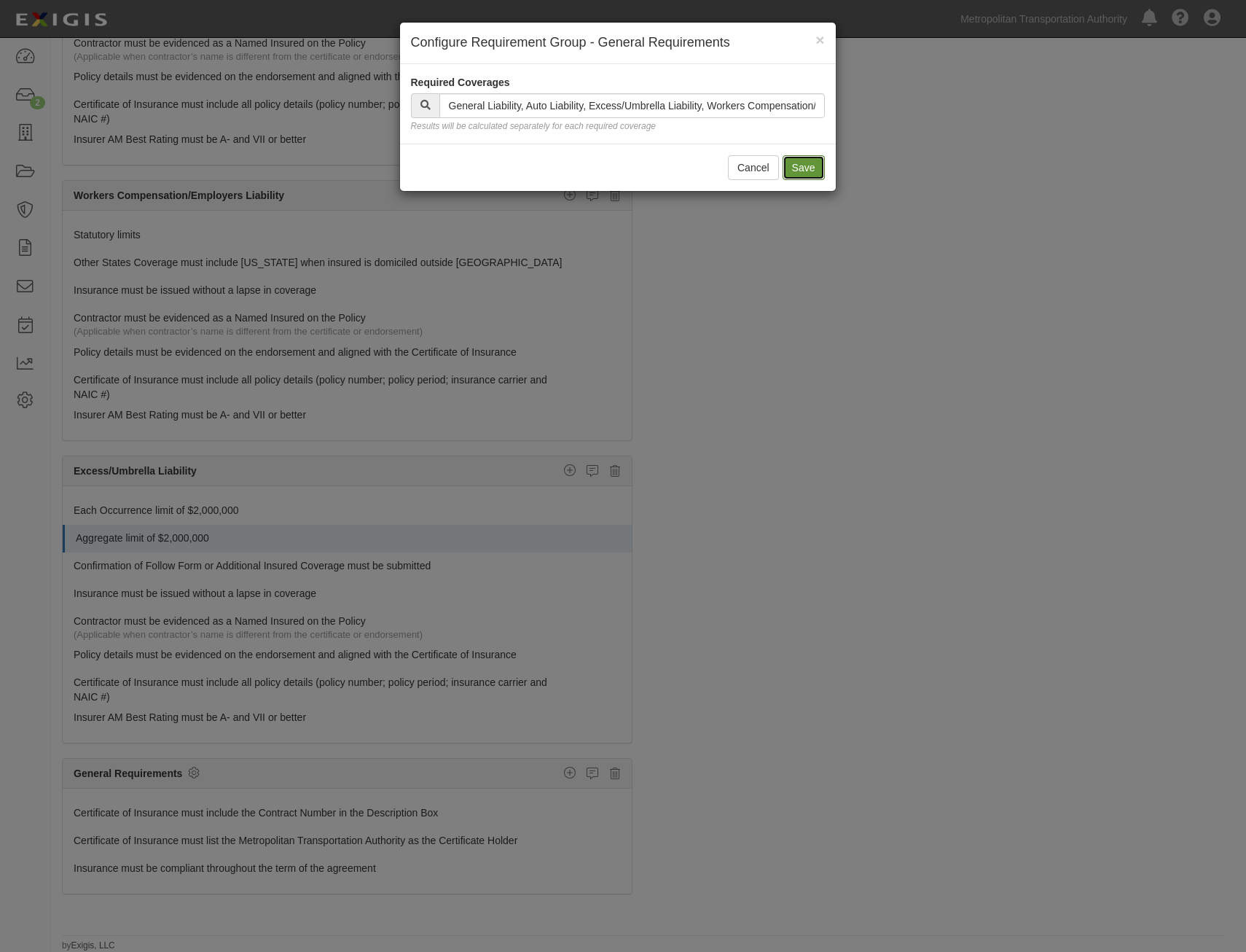
click at [813, 176] on button "Save" at bounding box center [804, 167] width 43 height 25
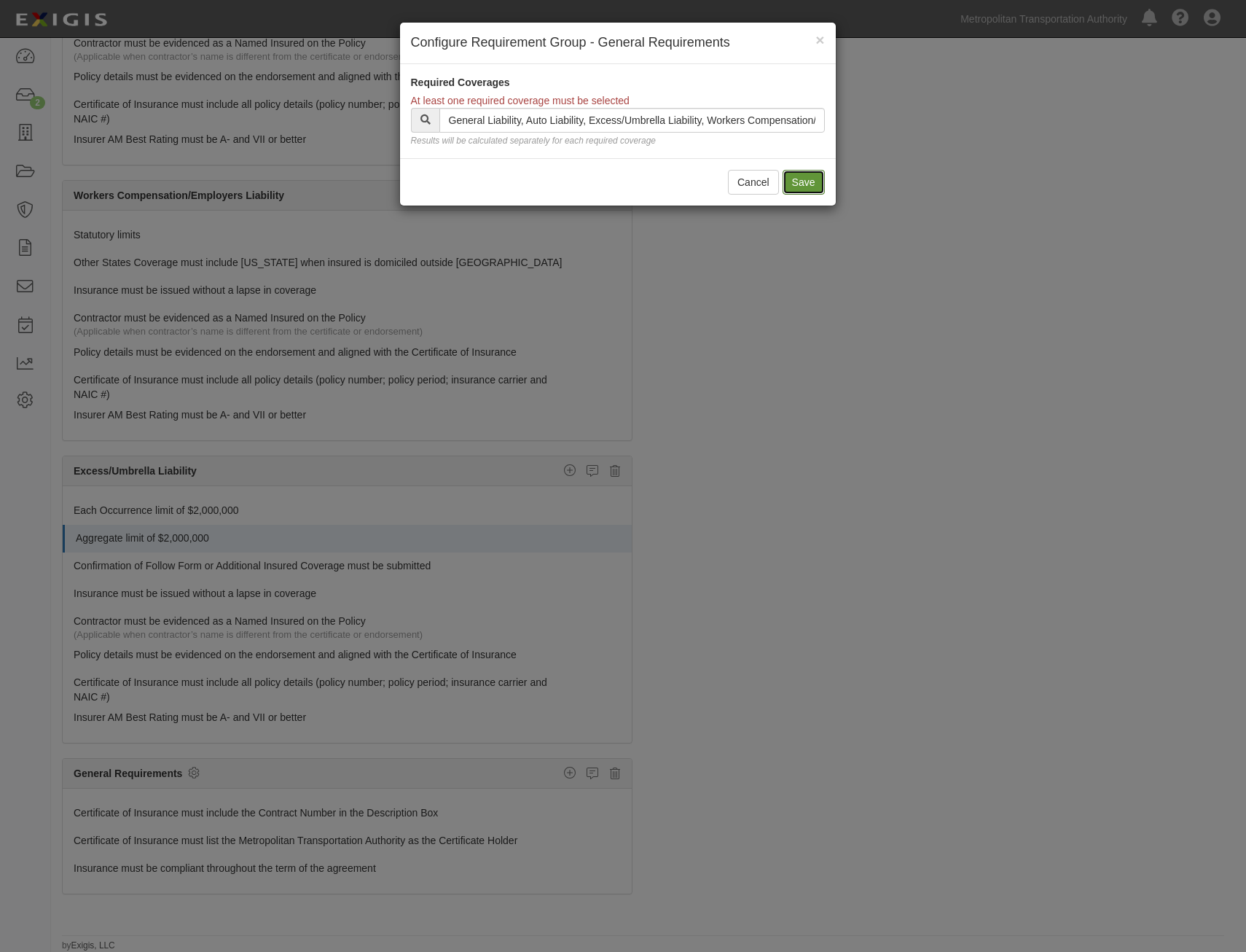
click at [813, 176] on button "Save" at bounding box center [804, 182] width 43 height 25
click at [816, 185] on button "Save" at bounding box center [804, 182] width 43 height 25
click at [766, 191] on button "Cancel" at bounding box center [753, 182] width 51 height 25
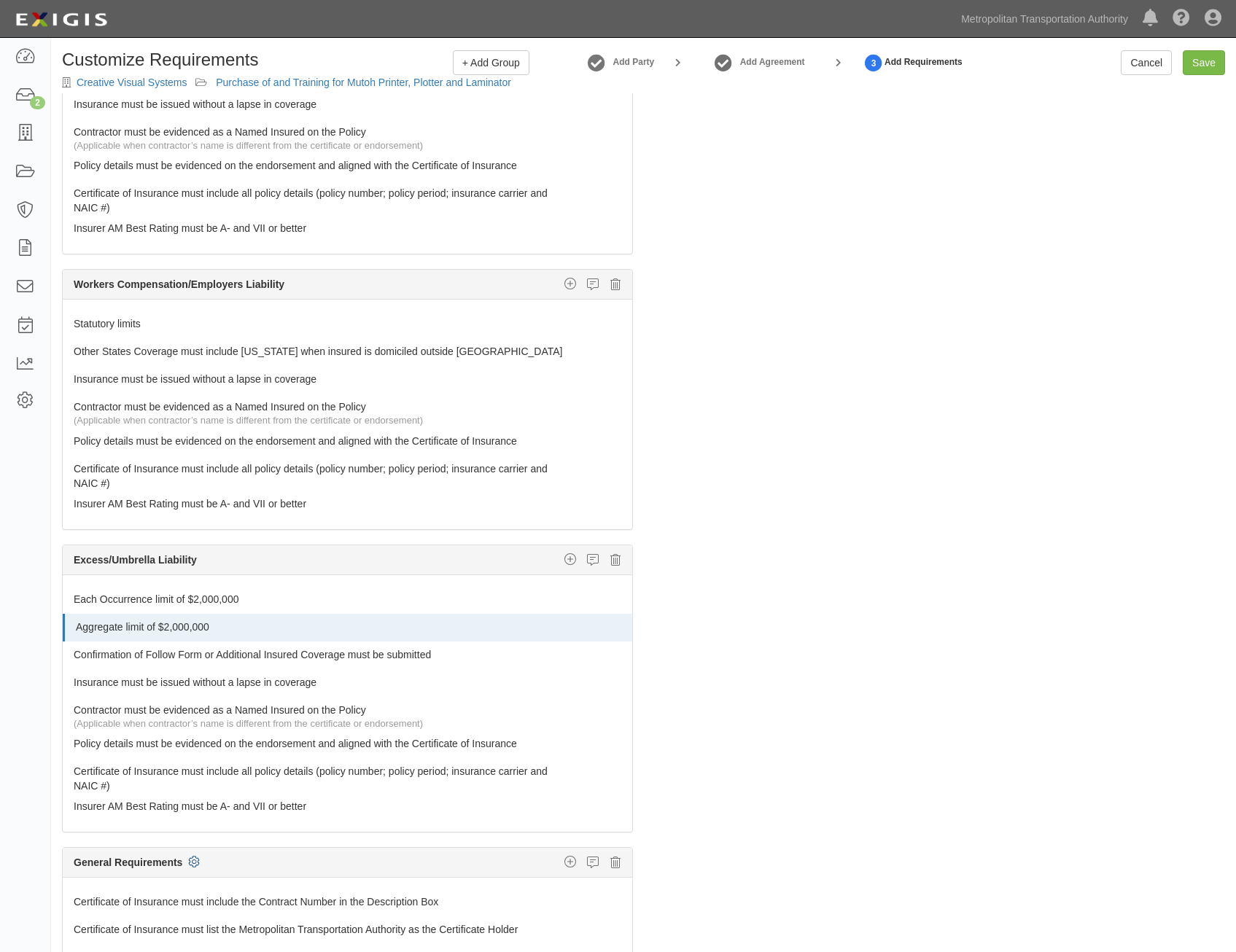
scroll to position [0, 0]
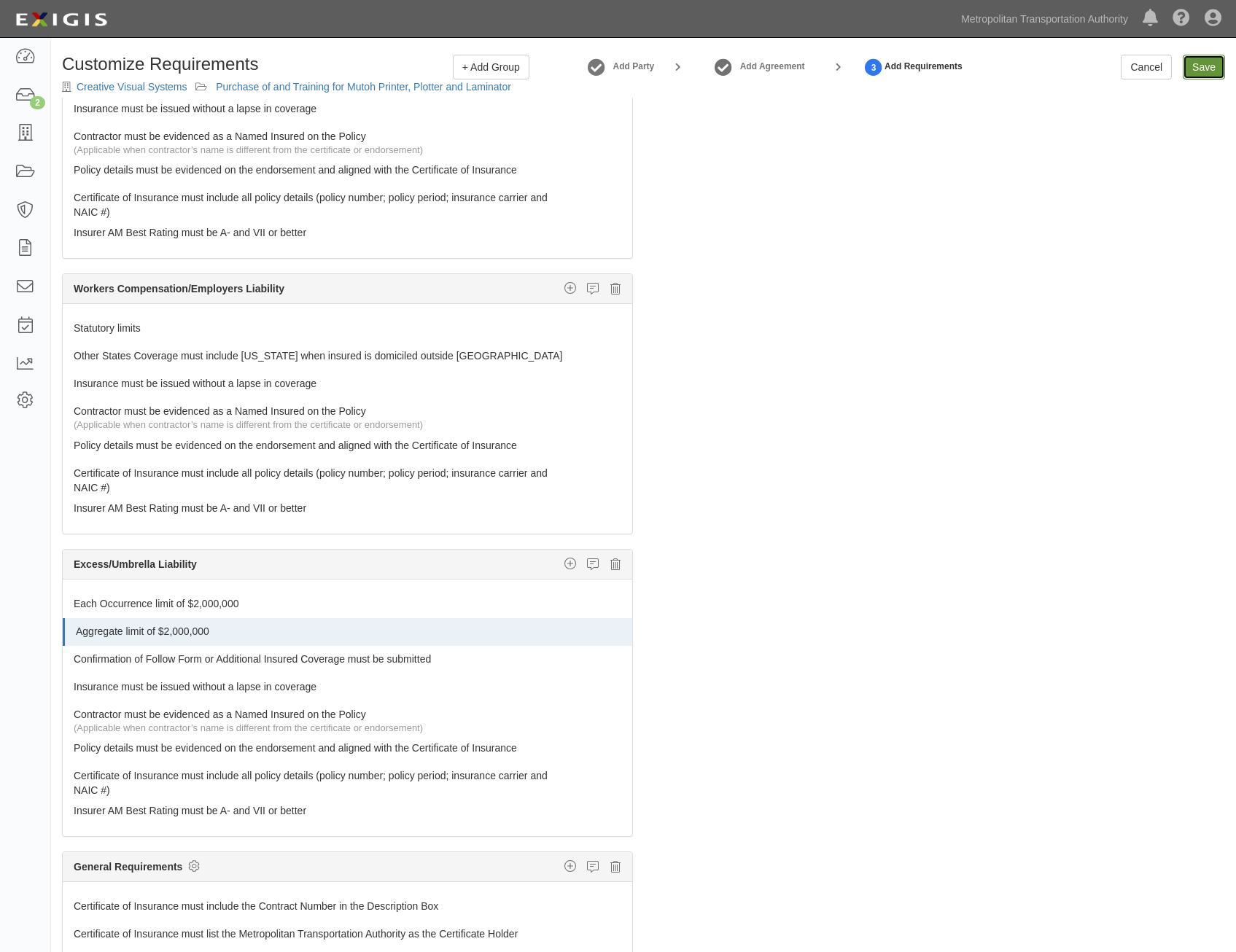
click at [1205, 68] on input "Save" at bounding box center [1204, 67] width 43 height 25
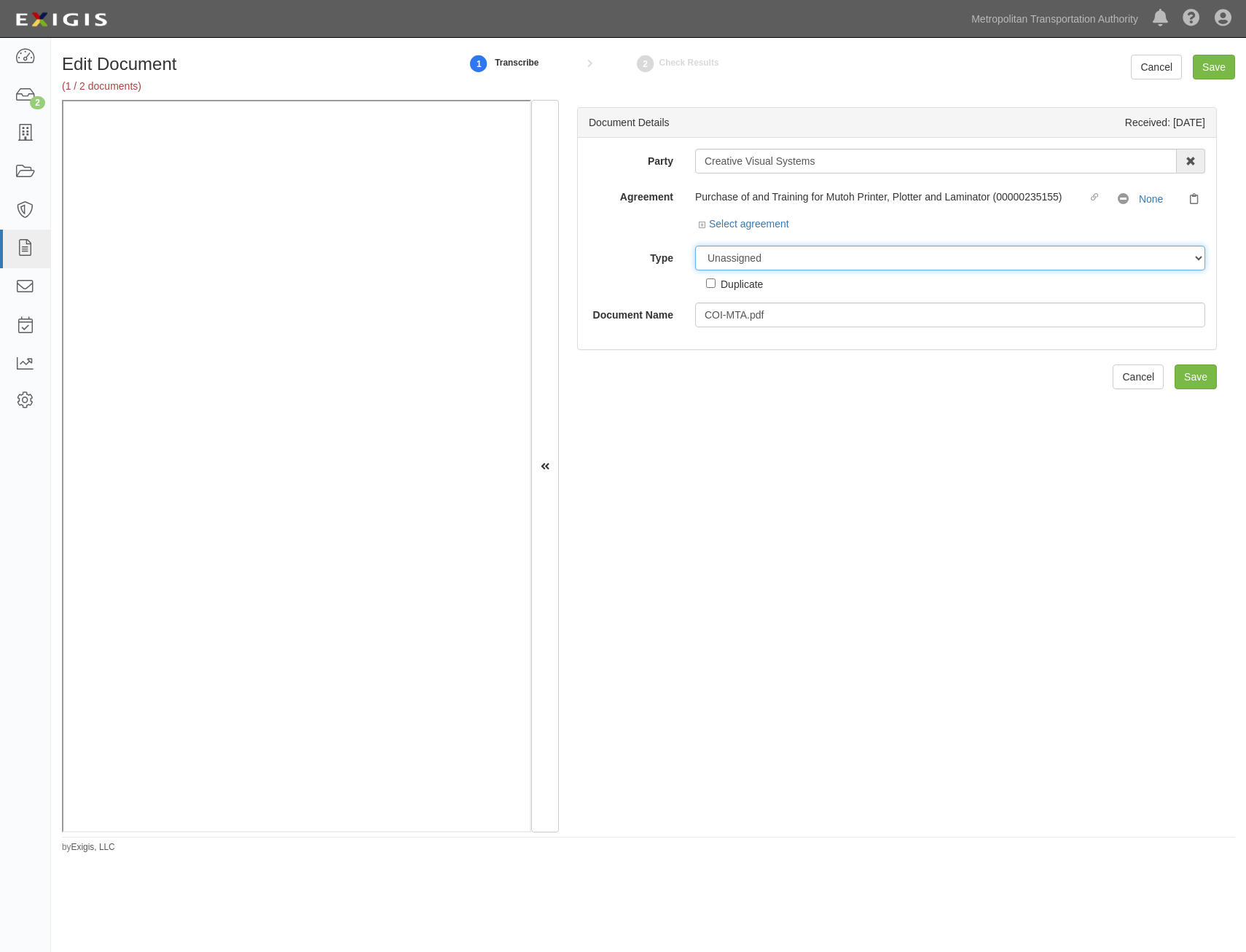
click at [916, 250] on select "Unassigned Binder Cancellation Notice Certificate Contract Endorsement Insuranc…" at bounding box center [950, 258] width 510 height 25
select select "CertificateDetail"
click at [695, 246] on select "Unassigned Binder Cancellation Notice Certificate Contract Endorsement Insuranc…" at bounding box center [950, 258] width 510 height 25
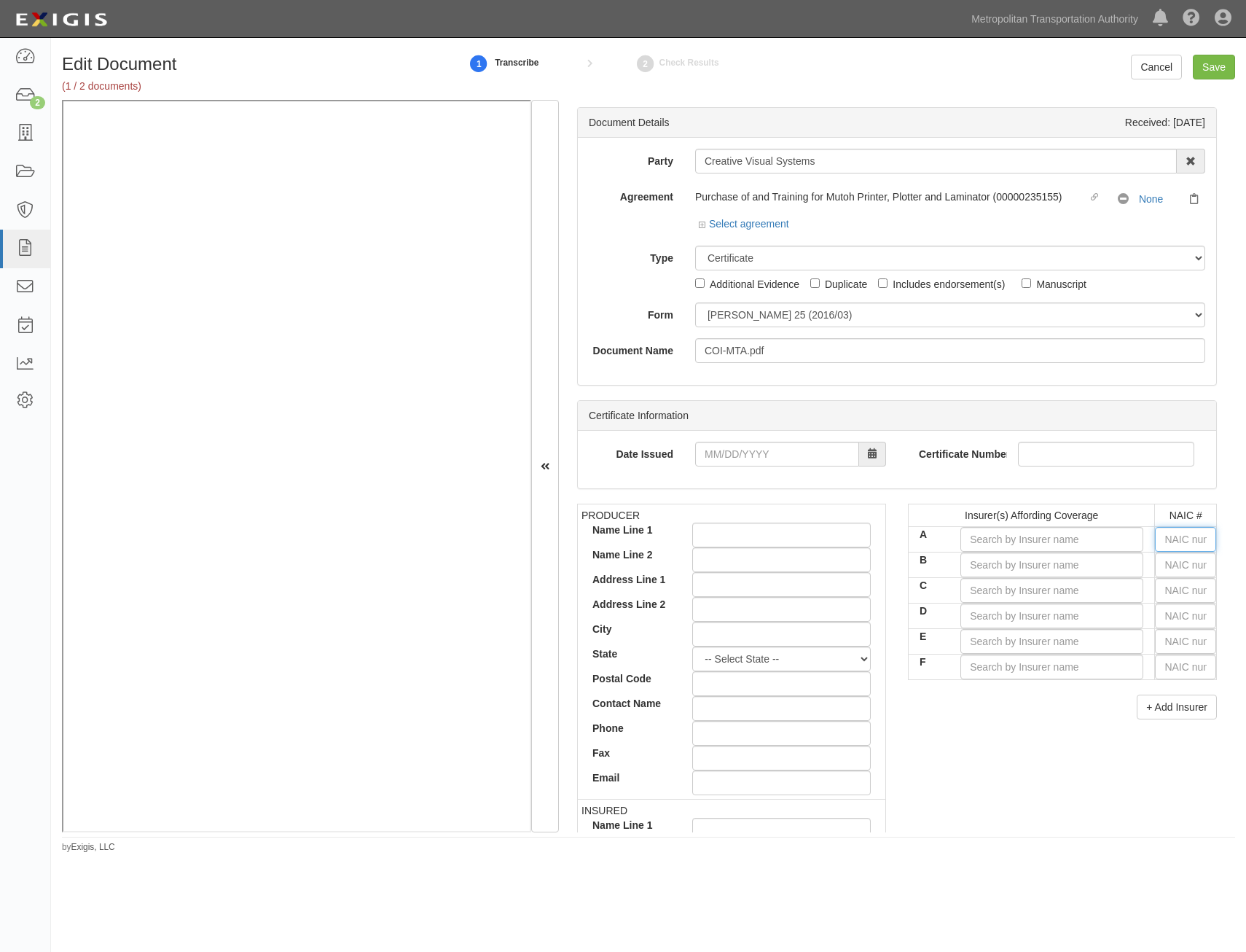
click at [1196, 541] on input "text" at bounding box center [1186, 539] width 61 height 25
drag, startPoint x: 1188, startPoint y: 545, endPoint x: 1201, endPoint y: 531, distance: 19.1
click at [1188, 545] on input "text" at bounding box center [1186, 539] width 61 height 25
type input "25232"
type input "25"
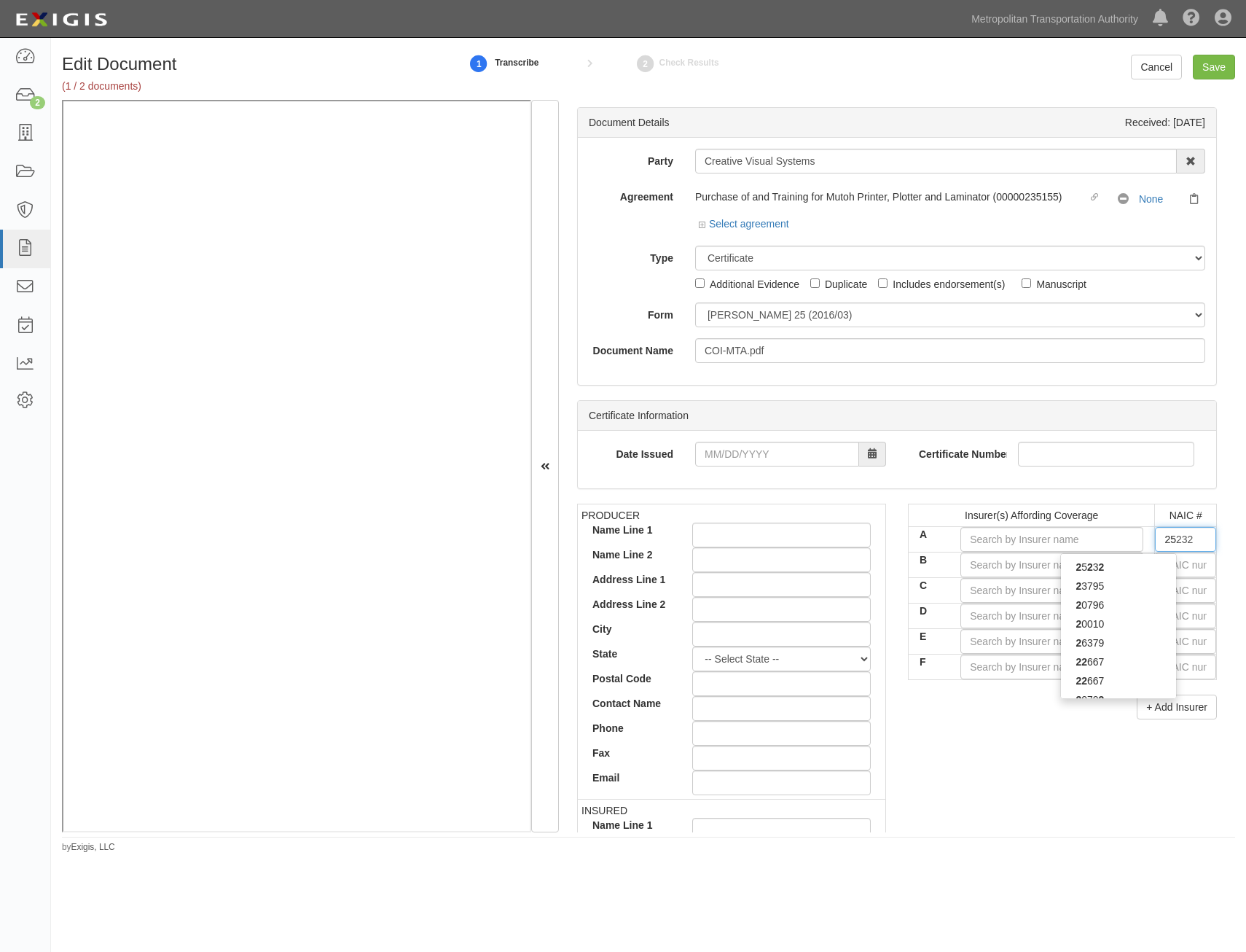
type input "25615"
type input "256"
type input "25674"
type input "2567"
type input "25674"
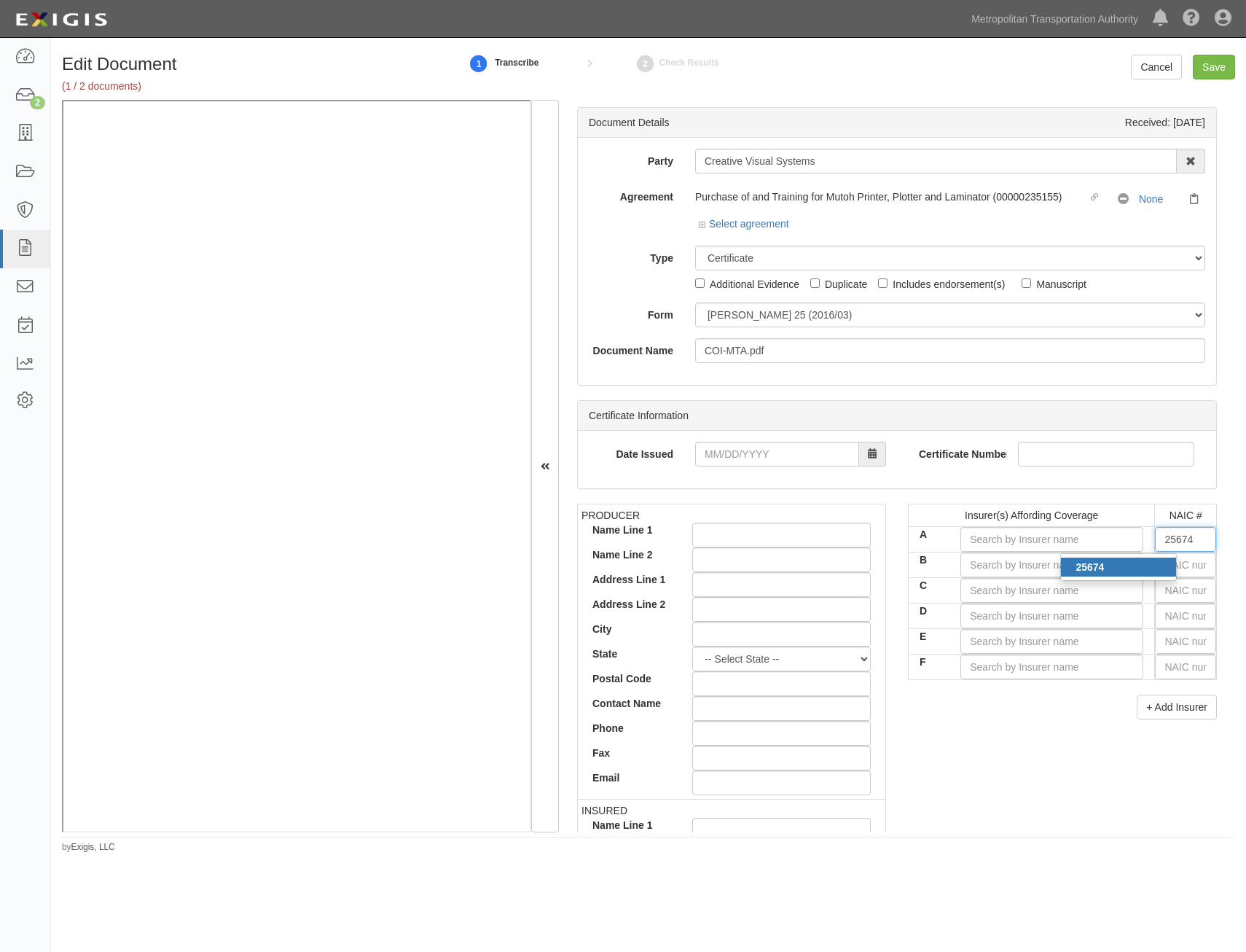
click at [1149, 570] on div "25674" at bounding box center [1118, 567] width 116 height 19
type input "Travelers Property Casualty Co of Amer (A++ XV Rating)"
type input "25674"
click at [1157, 568] on input "text" at bounding box center [1186, 565] width 61 height 25
type input "25232"
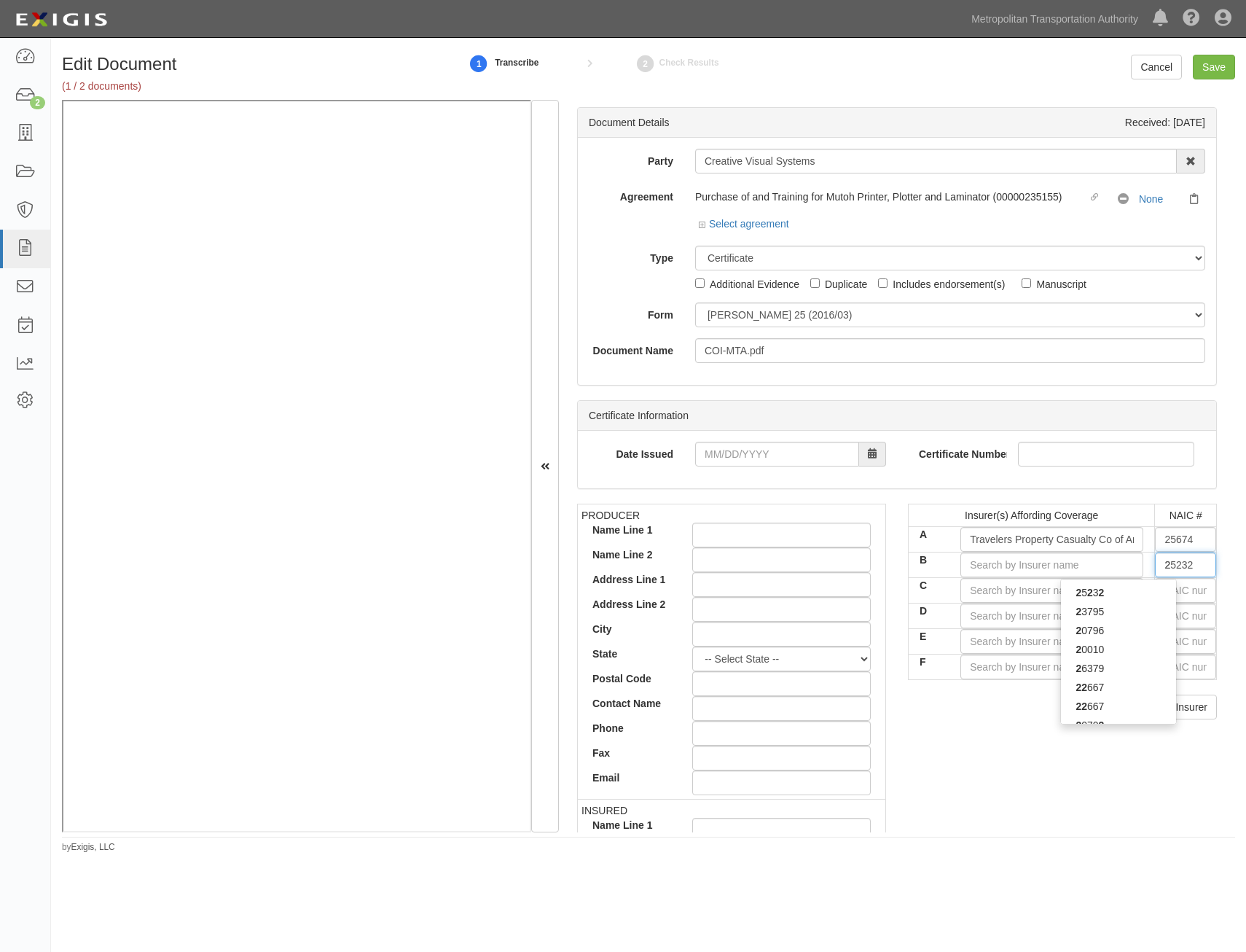
type input "25"
type input "25615"
type input "256"
type input "25623"
type input "2562"
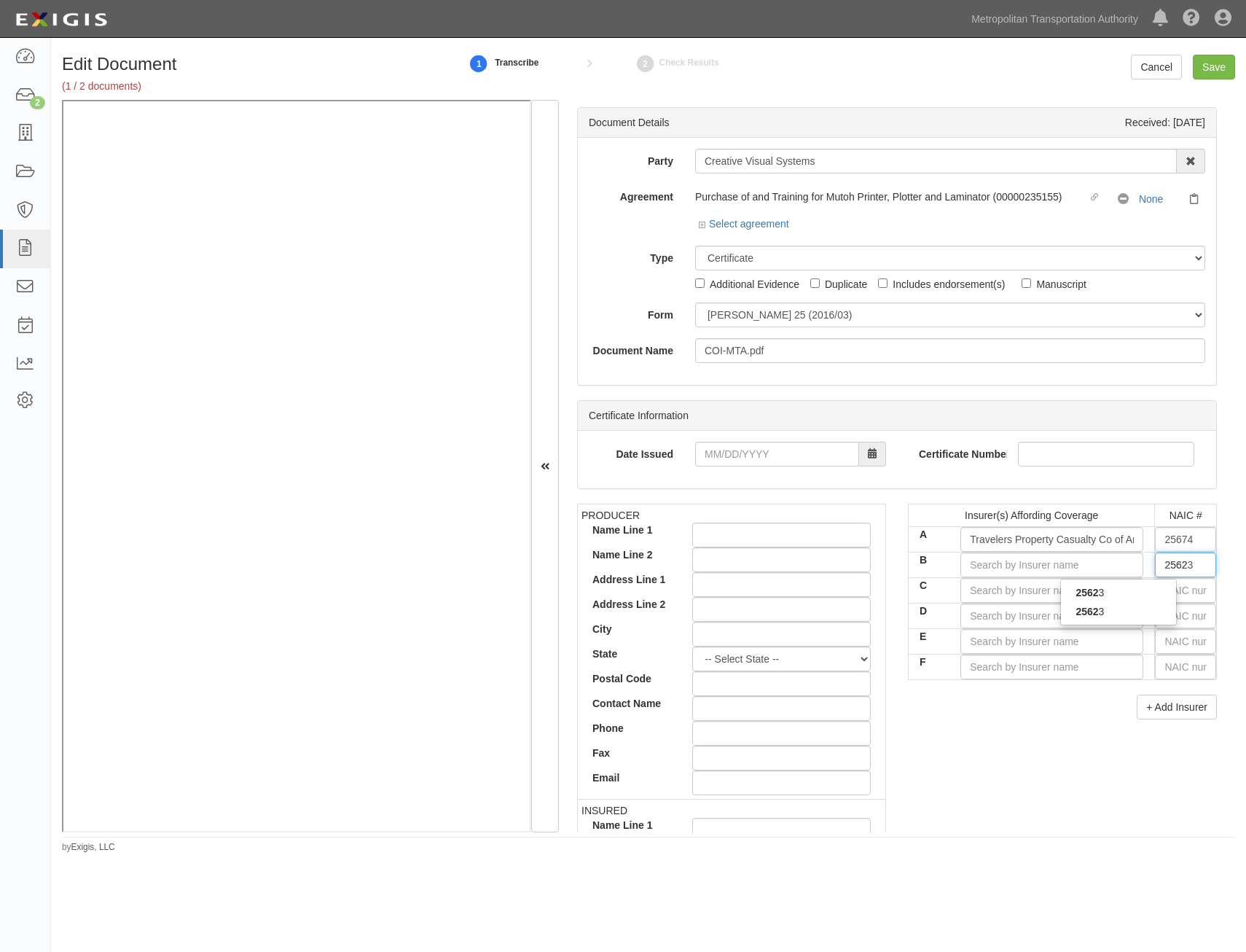
type input "25623"
click at [1137, 613] on div "25623" at bounding box center [1118, 611] width 116 height 19
type input "Phoenix Insurance Company (A++ XV Rating)"
type input "25623"
click at [1175, 595] on input "text" at bounding box center [1186, 590] width 61 height 25
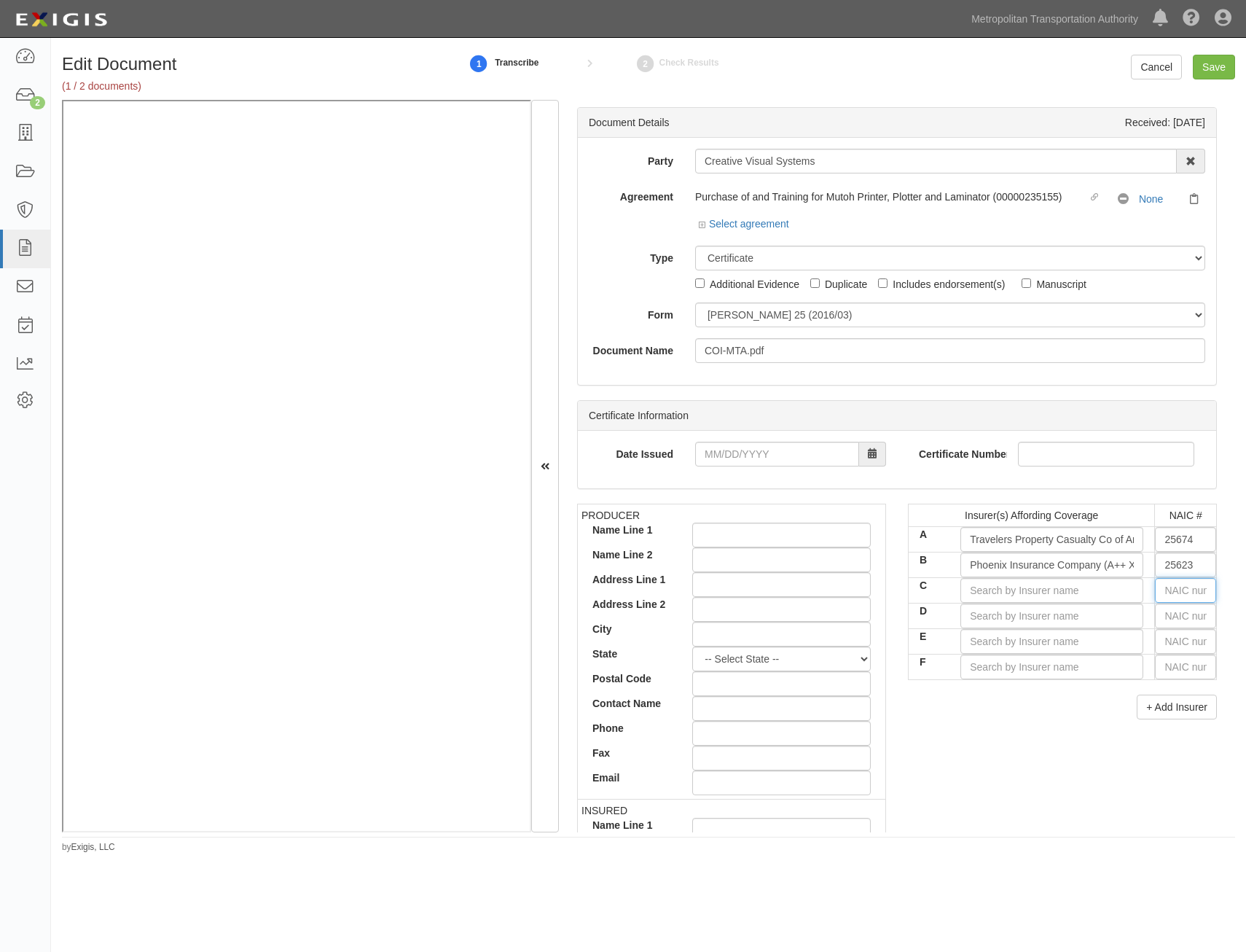
type input "25232"
type input "25"
type input "25615"
click at [1161, 632] on div "25615" at bounding box center [1118, 637] width 116 height 19
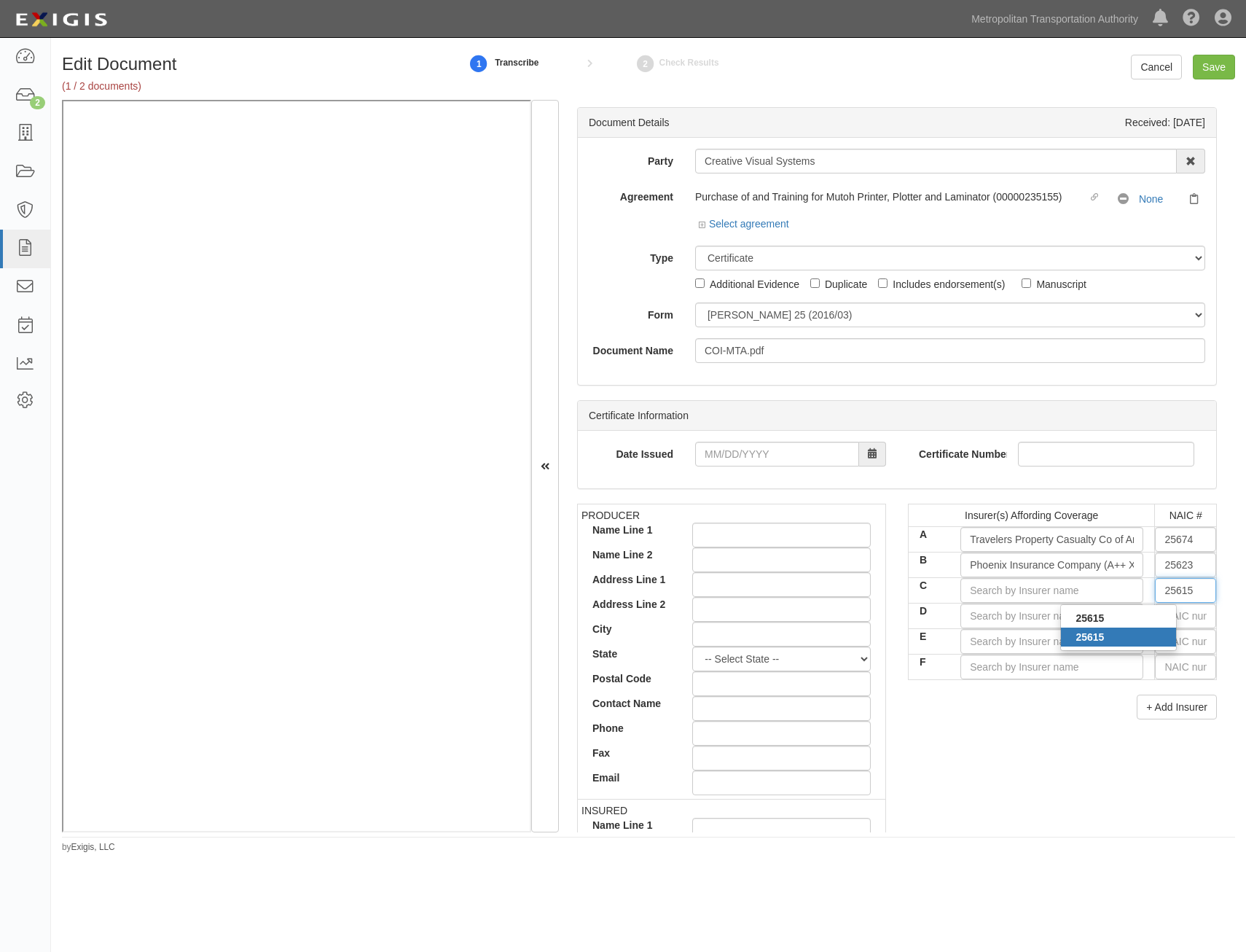
type input "Charter Oak Fire Insurance Company (A++ XV Rating)"
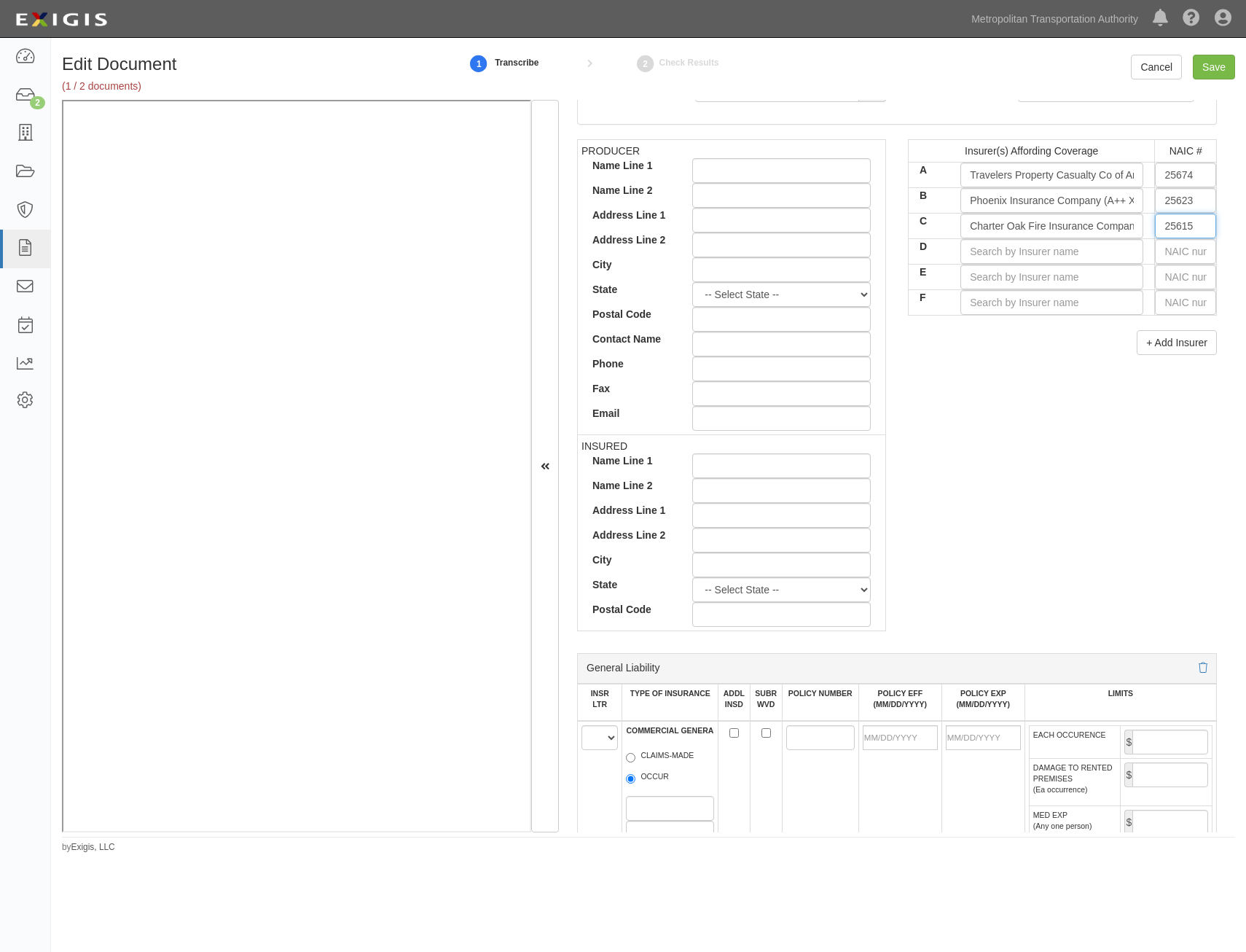
scroll to position [583, 0]
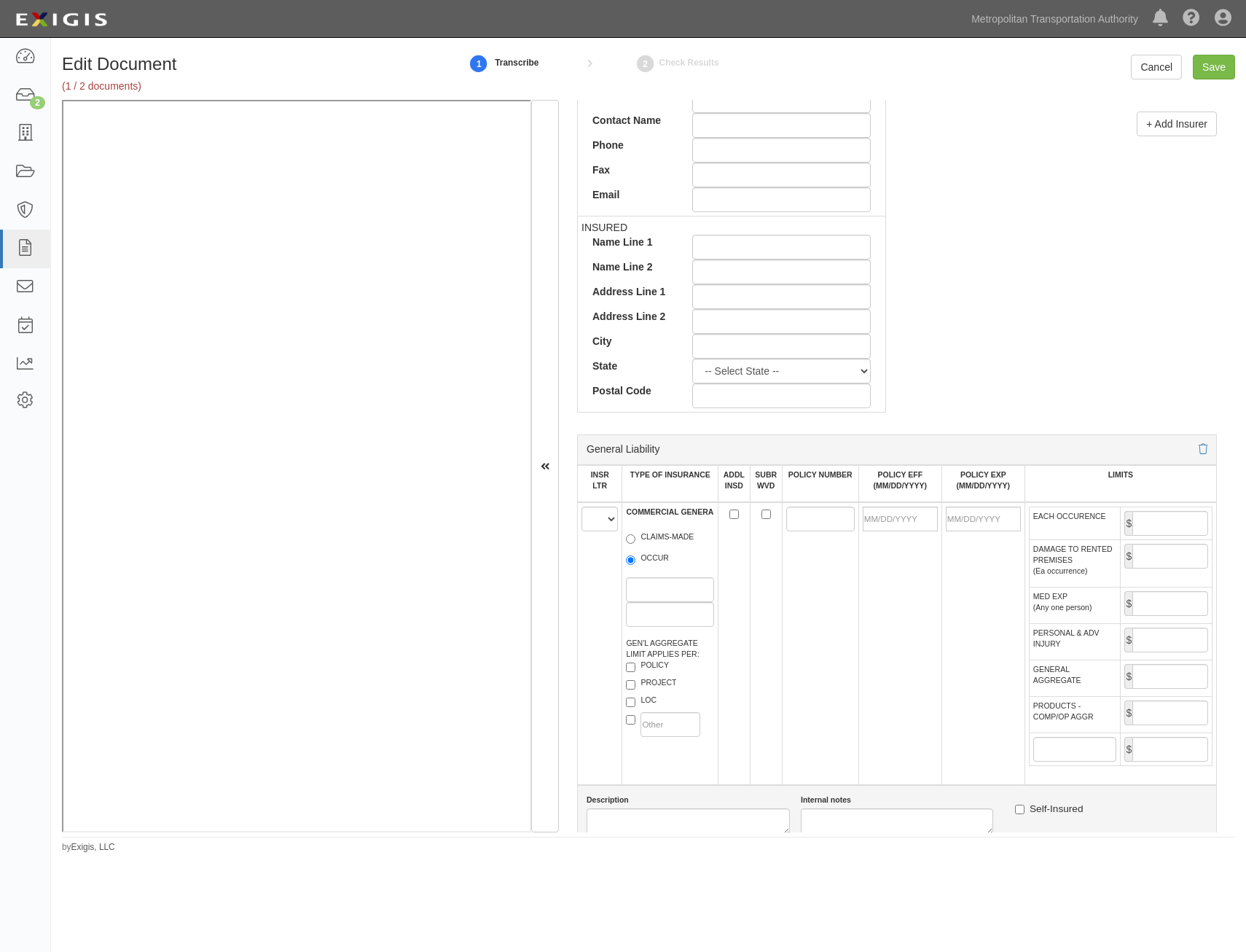
type input "25615"
click at [601, 519] on select "A B C D E F" at bounding box center [599, 519] width 36 height 25
select select "B"
click at [581, 507] on select "A B C D E F" at bounding box center [599, 519] width 36 height 25
click at [661, 563] on label "OCCUR" at bounding box center [647, 560] width 43 height 15
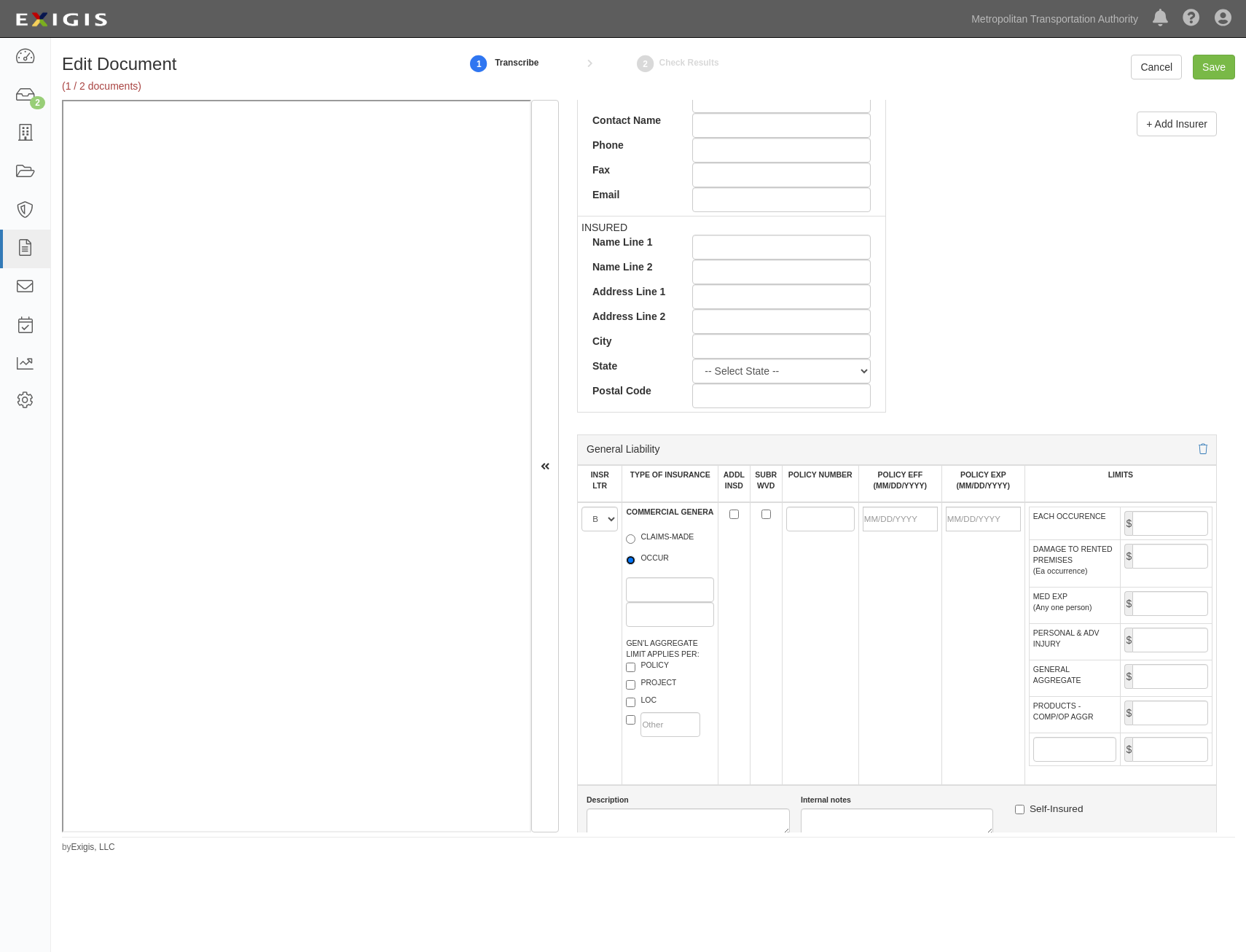
click at [636, 563] on input "OCCUR" at bounding box center [630, 560] width 9 height 9
radio input "true"
click at [654, 666] on label "POLICY" at bounding box center [647, 667] width 43 height 15
click at [636, 666] on input "POLICY" at bounding box center [630, 667] width 9 height 9
checkbox input "true"
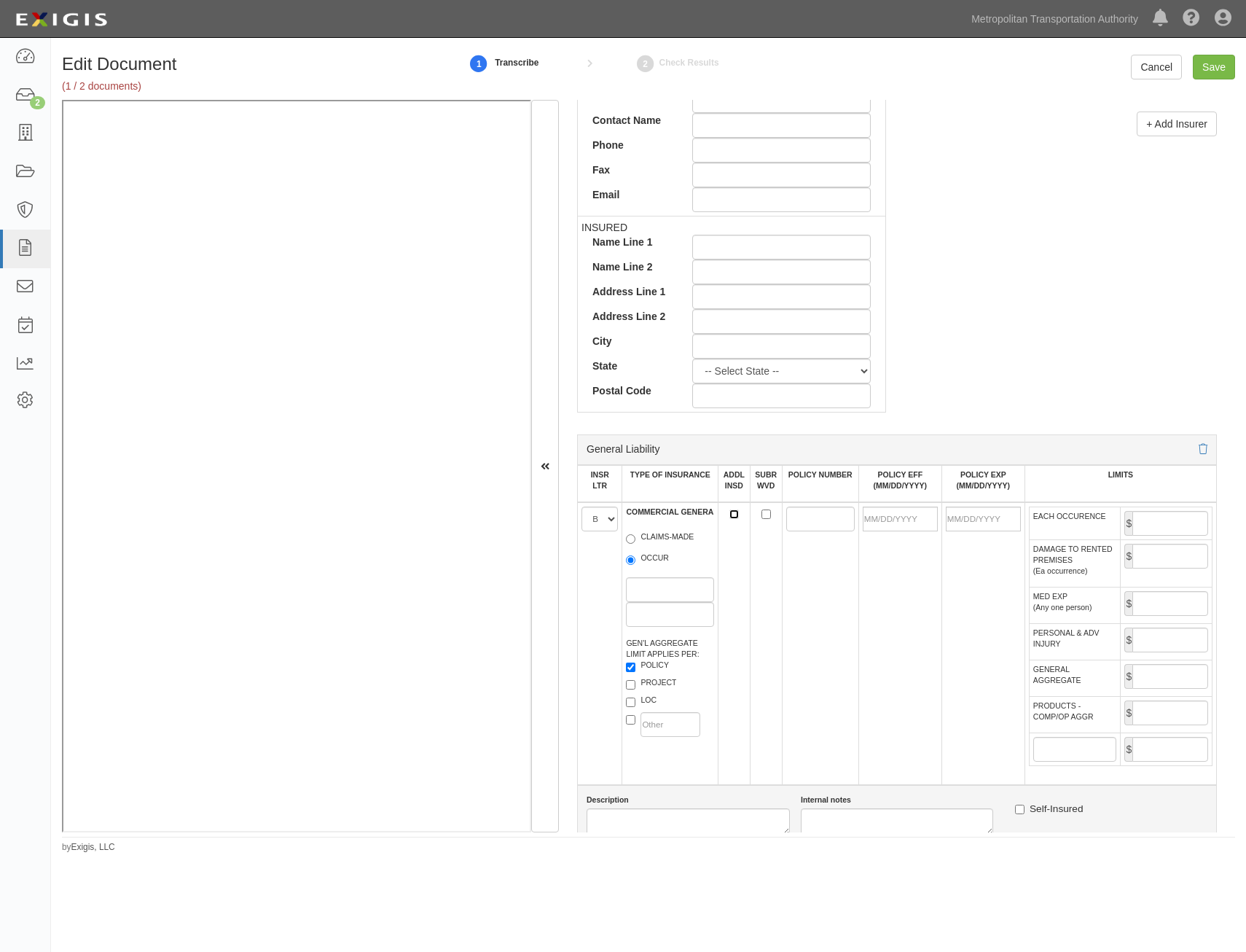
click at [729, 512] on input "ADDL INSD" at bounding box center [734, 514] width 9 height 9
checkbox input "true"
click at [763, 515] on input "SUBR WVD" at bounding box center [766, 514] width 9 height 9
checkbox input "true"
drag, startPoint x: 810, startPoint y: 521, endPoint x: 753, endPoint y: 583, distance: 84.2
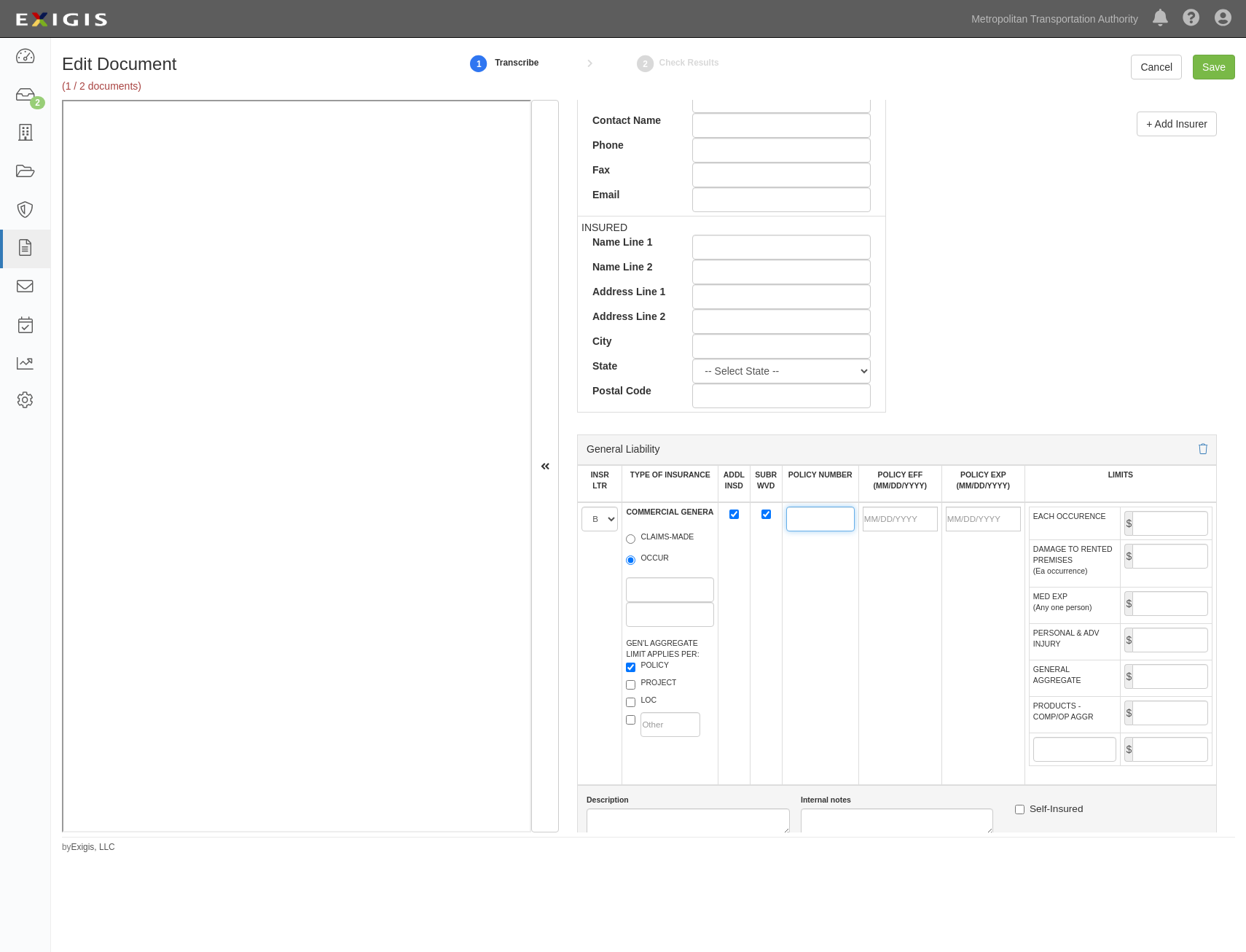
click at [810, 521] on input "POLICY NUMBER" at bounding box center [821, 519] width 68 height 25
type input "6302P813090"
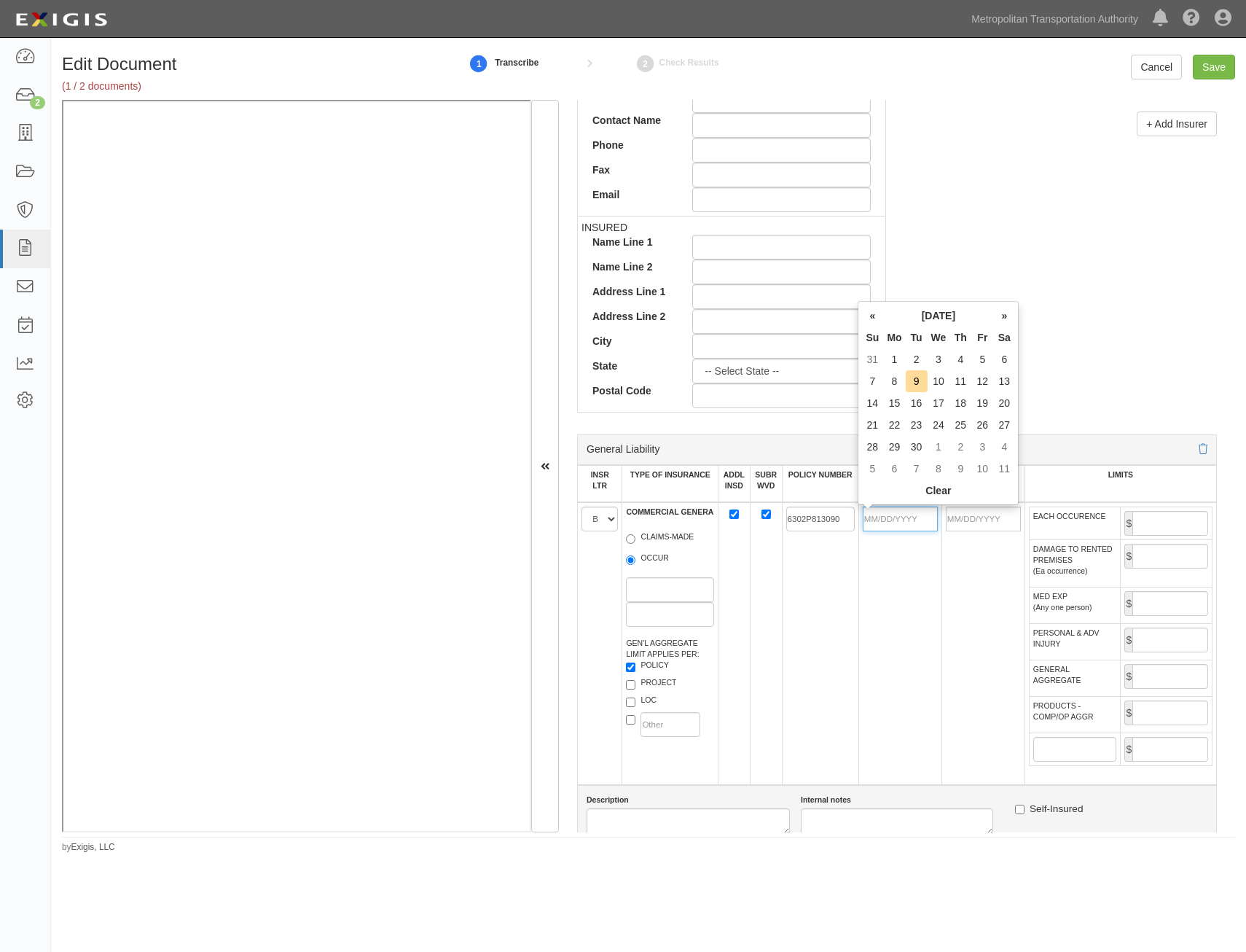
drag, startPoint x: 918, startPoint y: 519, endPoint x: 833, endPoint y: 580, distance: 104.6
click at [918, 519] on input "POLICY EFF (MM/DD/YYYY)" at bounding box center [900, 519] width 75 height 25
type input "11/09/2024"
type input "[DATE]"
click at [827, 585] on td "6302P813090" at bounding box center [820, 643] width 77 height 283
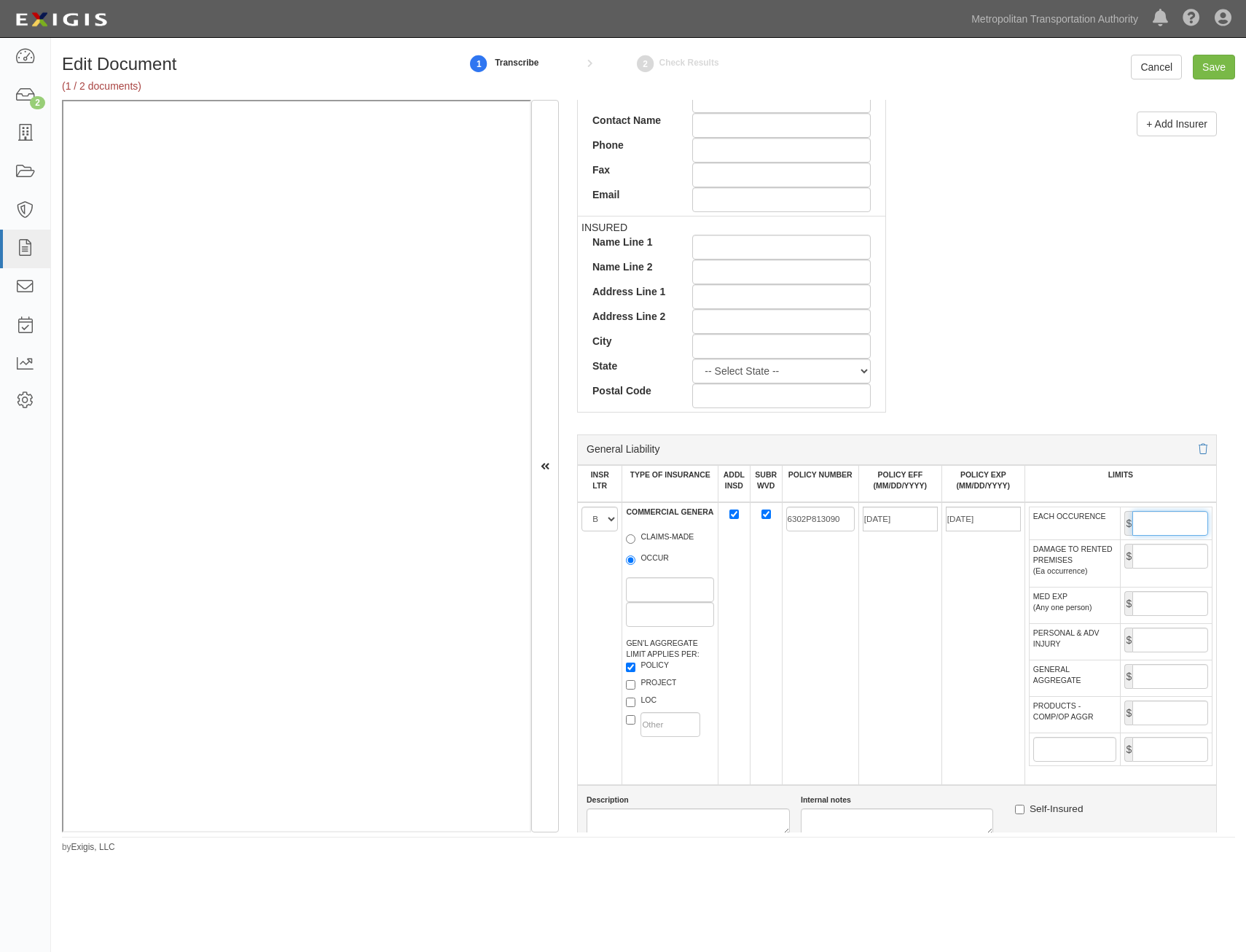
click at [1179, 526] on input "EACH OCCURENCE" at bounding box center [1170, 523] width 76 height 25
type input "1,000,000"
click at [1149, 714] on input "PRODUCTS - COMP/OP AGGR" at bounding box center [1170, 713] width 76 height 25
type input "2,000,000"
click at [1164, 676] on input "GENERAL AGGREGATE" at bounding box center [1170, 676] width 76 height 25
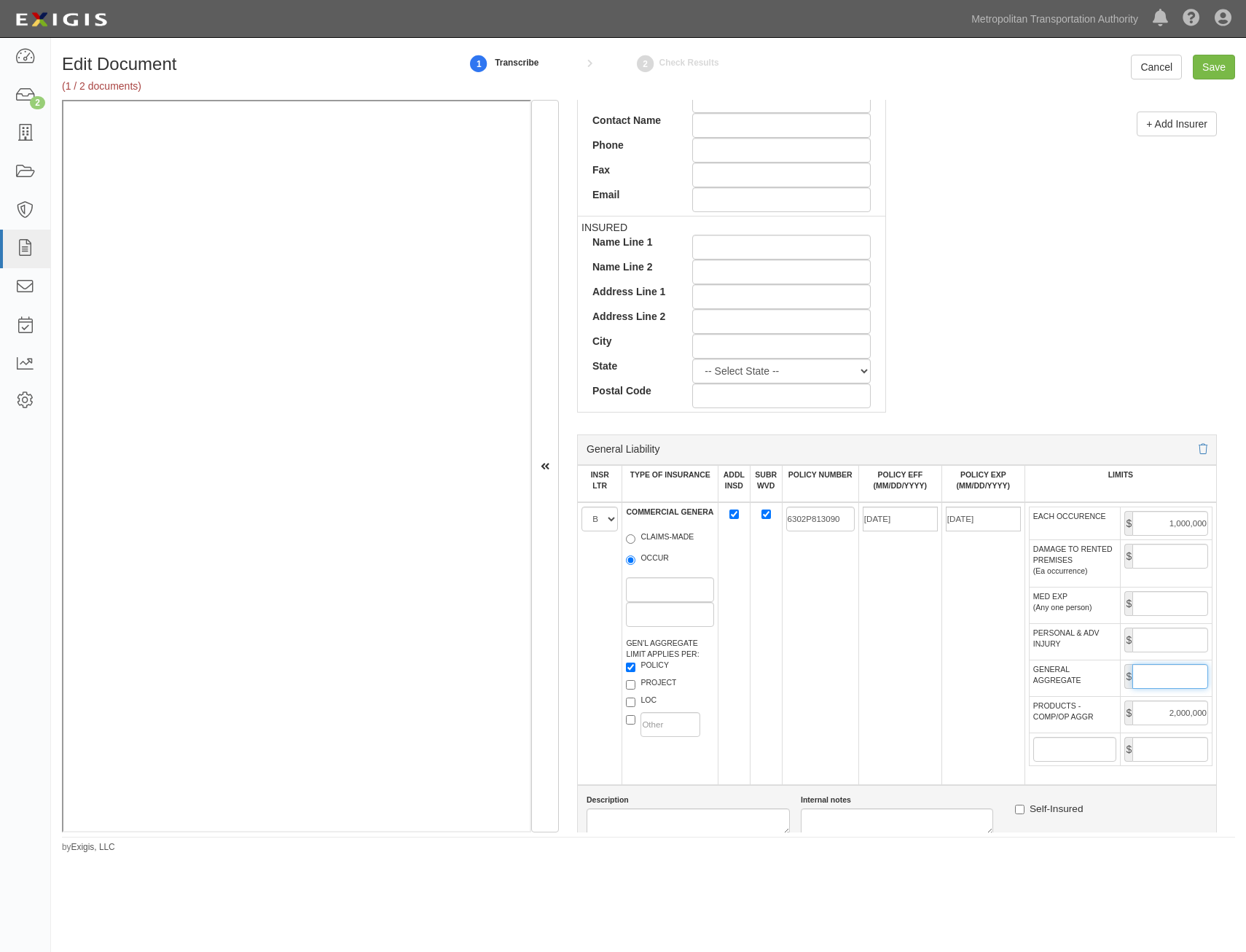
type input "2,000,000"
click at [953, 726] on td "[DATE]" at bounding box center [983, 643] width 83 height 283
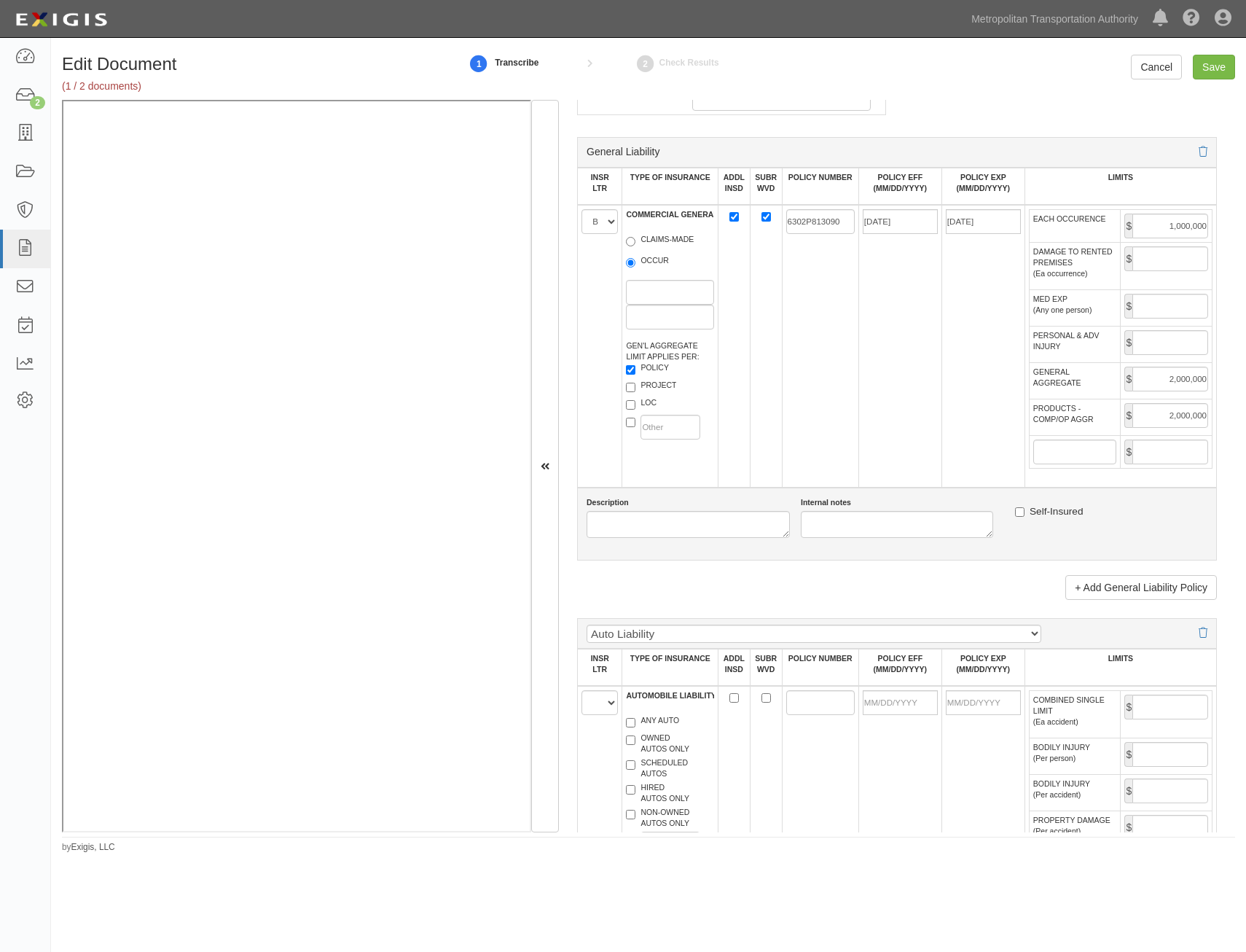
scroll to position [947, 0]
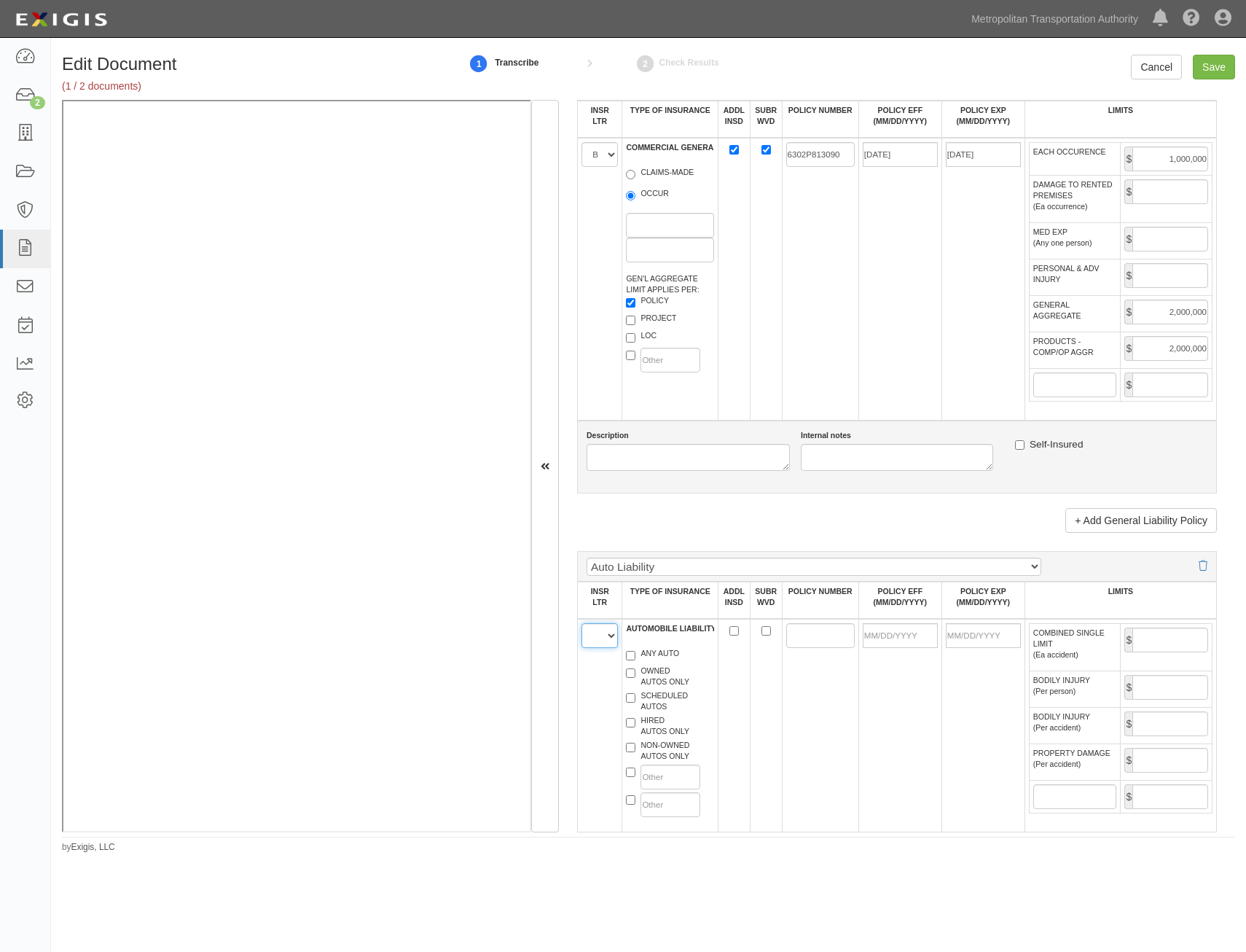
click at [599, 642] on select "A B C D E F" at bounding box center [599, 635] width 36 height 25
select select "A"
click at [581, 623] on select "A B C D E F" at bounding box center [599, 635] width 36 height 25
click at [650, 653] on label "ANY AUTO" at bounding box center [653, 655] width 54 height 15
click at [636, 653] on input "ANY AUTO" at bounding box center [630, 655] width 9 height 9
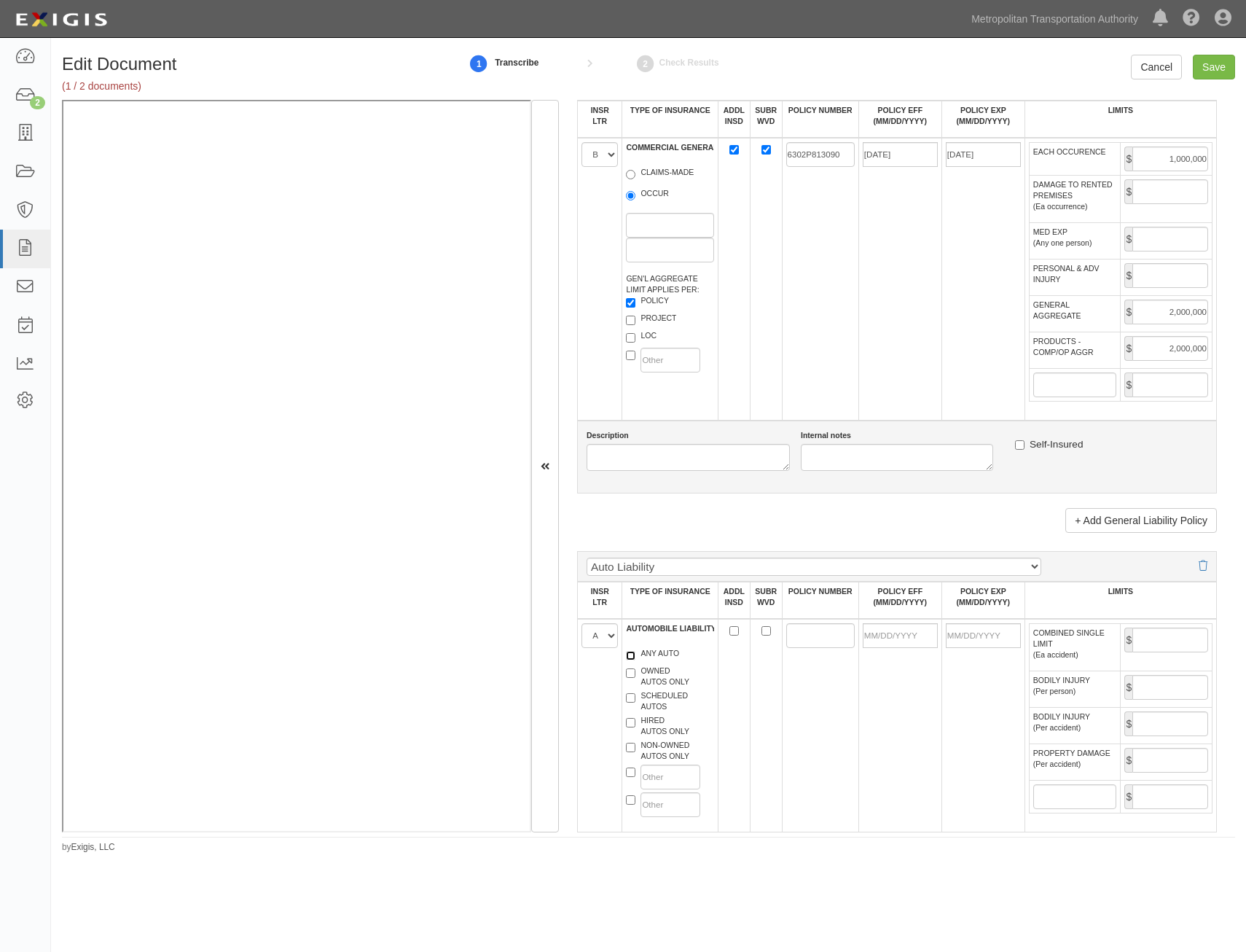
checkbox input "true"
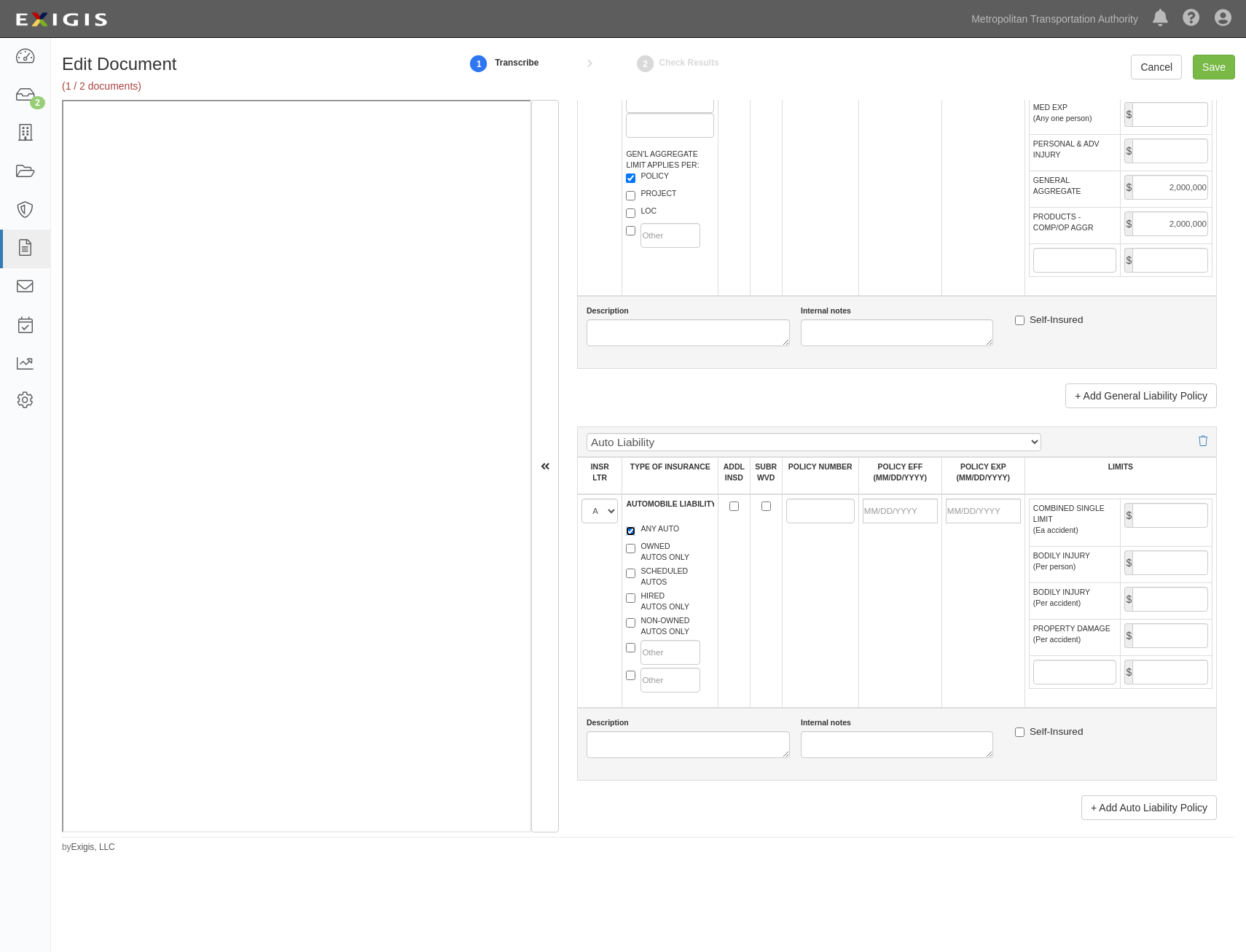
scroll to position [1093, 0]
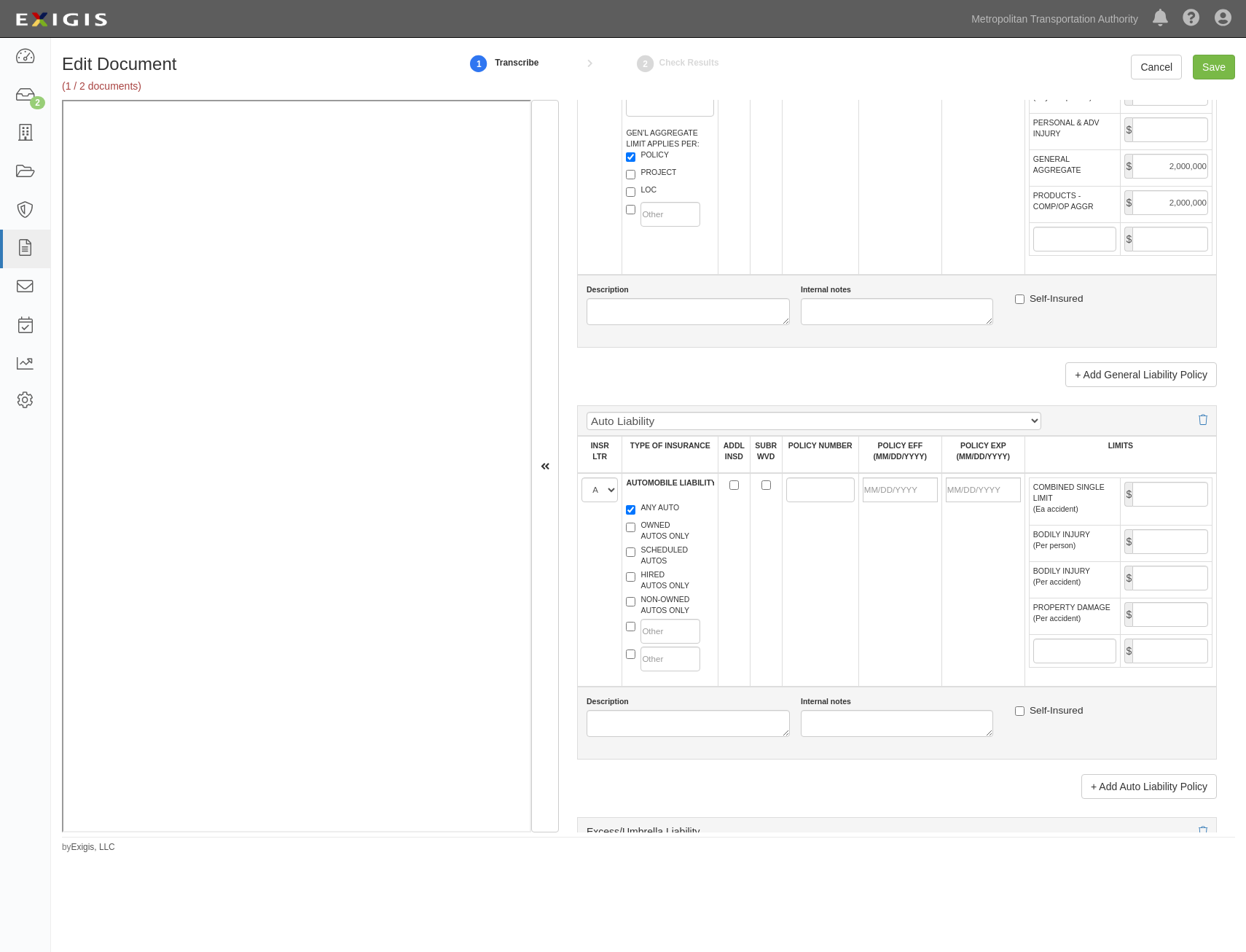
click at [666, 580] on label "HIRED AUTOS ONLY" at bounding box center [657, 580] width 64 height 22
click at [636, 580] on input "HIRED AUTOS ONLY" at bounding box center [630, 577] width 9 height 9
checkbox input "true"
click at [666, 610] on label "NON-OWNED AUTOS ONLY" at bounding box center [657, 605] width 64 height 22
click at [636, 606] on input "NON-OWNED AUTOS ONLY" at bounding box center [630, 602] width 9 height 9
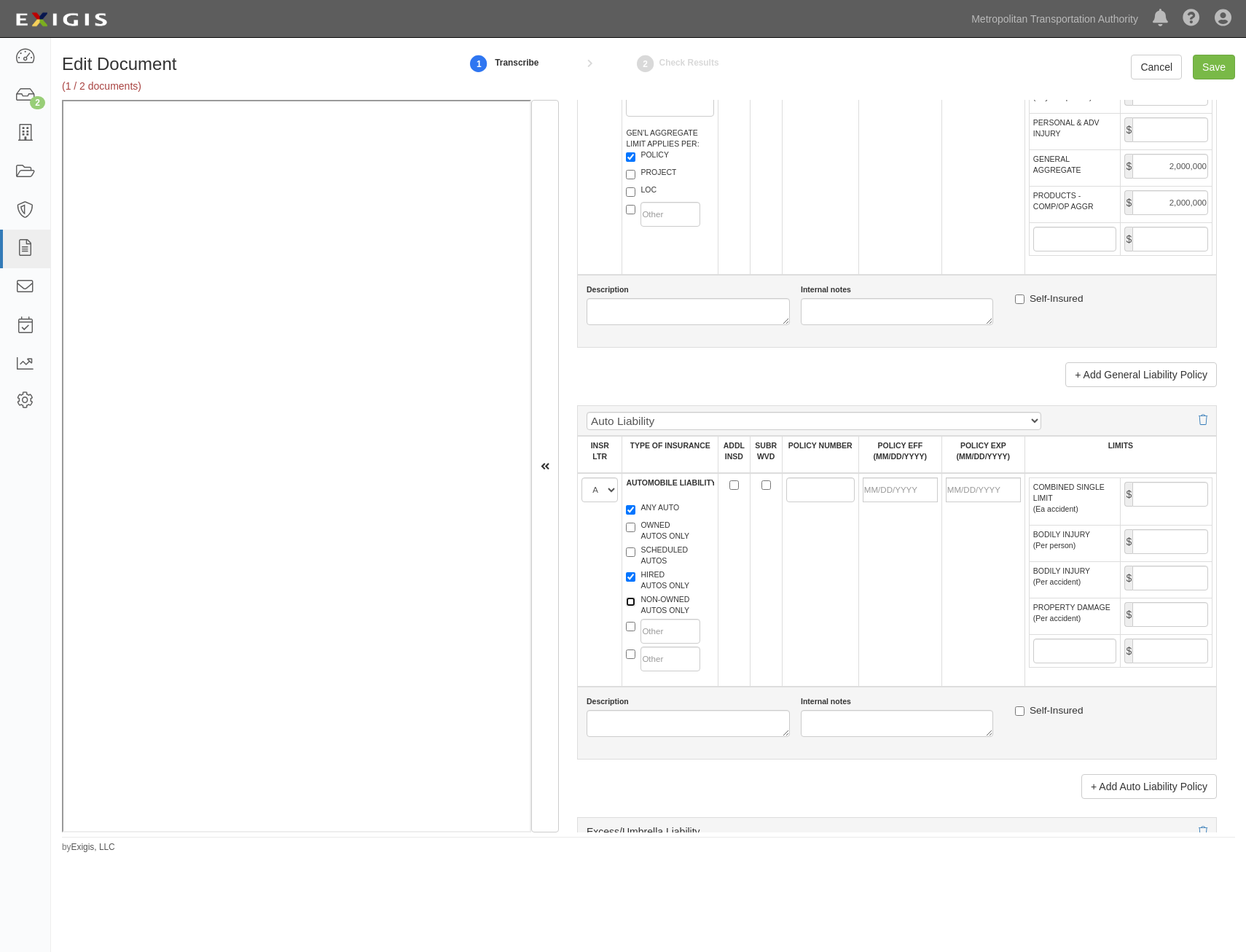
checkbox input "true"
click at [729, 488] on input "ADDL INSD" at bounding box center [734, 485] width 9 height 9
checkbox input "true"
click at [762, 489] on input "SUBR WVD" at bounding box center [766, 485] width 9 height 9
checkbox input "true"
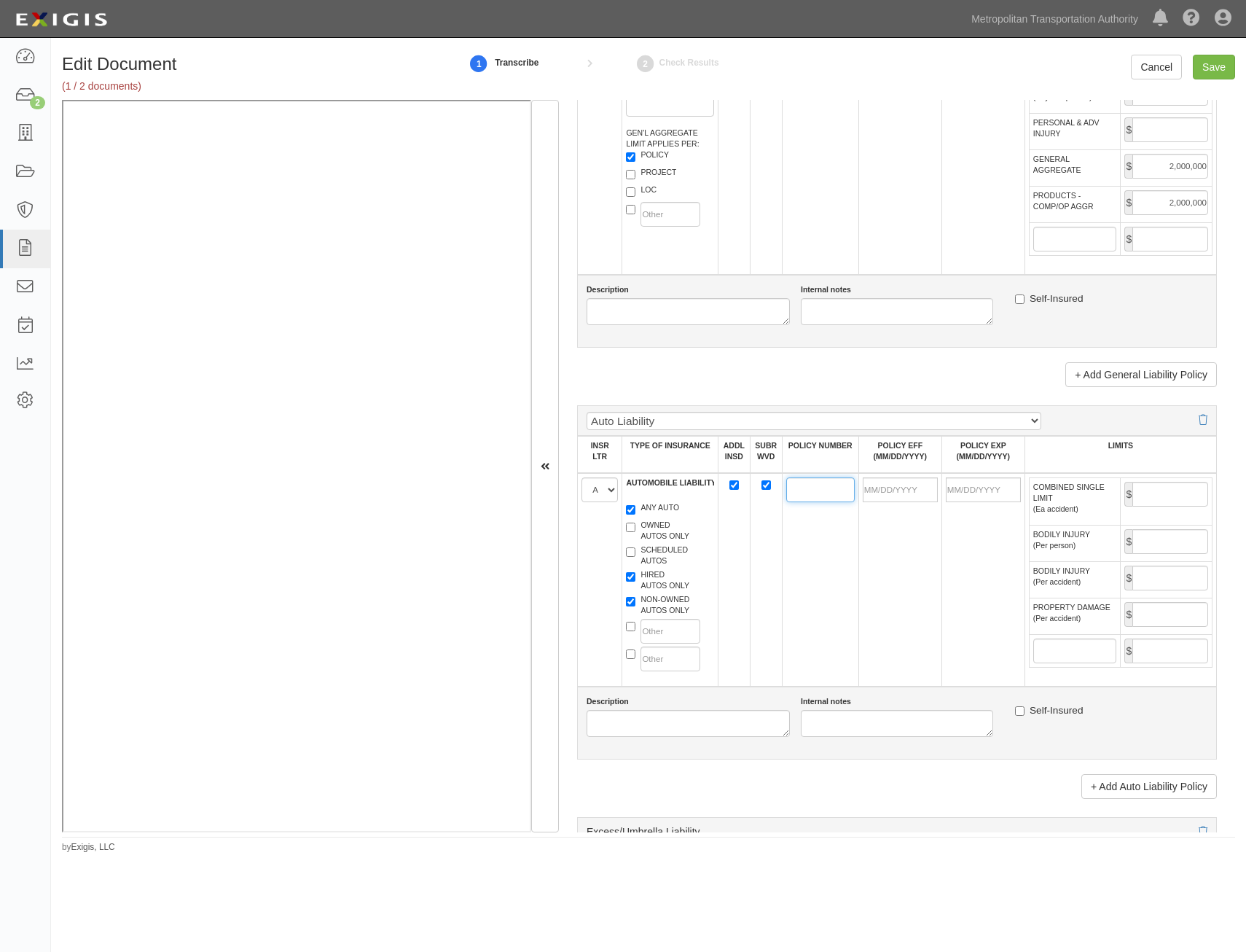
drag, startPoint x: 800, startPoint y: 492, endPoint x: 753, endPoint y: 553, distance: 77.0
click at [800, 492] on input "POLICY NUMBER" at bounding box center [821, 489] width 68 height 25
type input "BA-2P823913-24-14-G"
click at [901, 488] on input "POLICY EFF (MM/DD/YYYY)" at bounding box center [900, 489] width 75 height 25
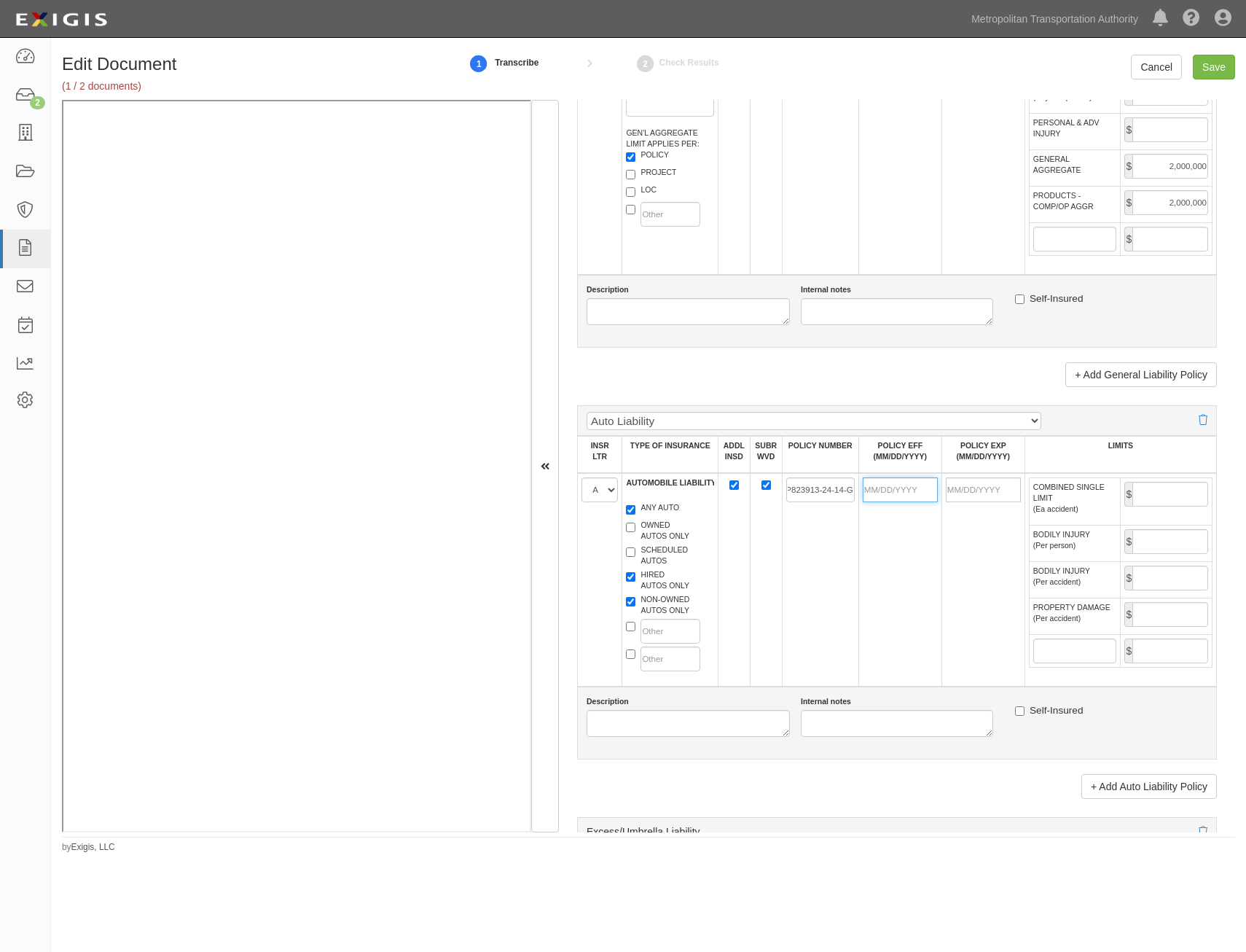
scroll to position [0, 0]
type input "11/09/2024"
type input "11/09/2025"
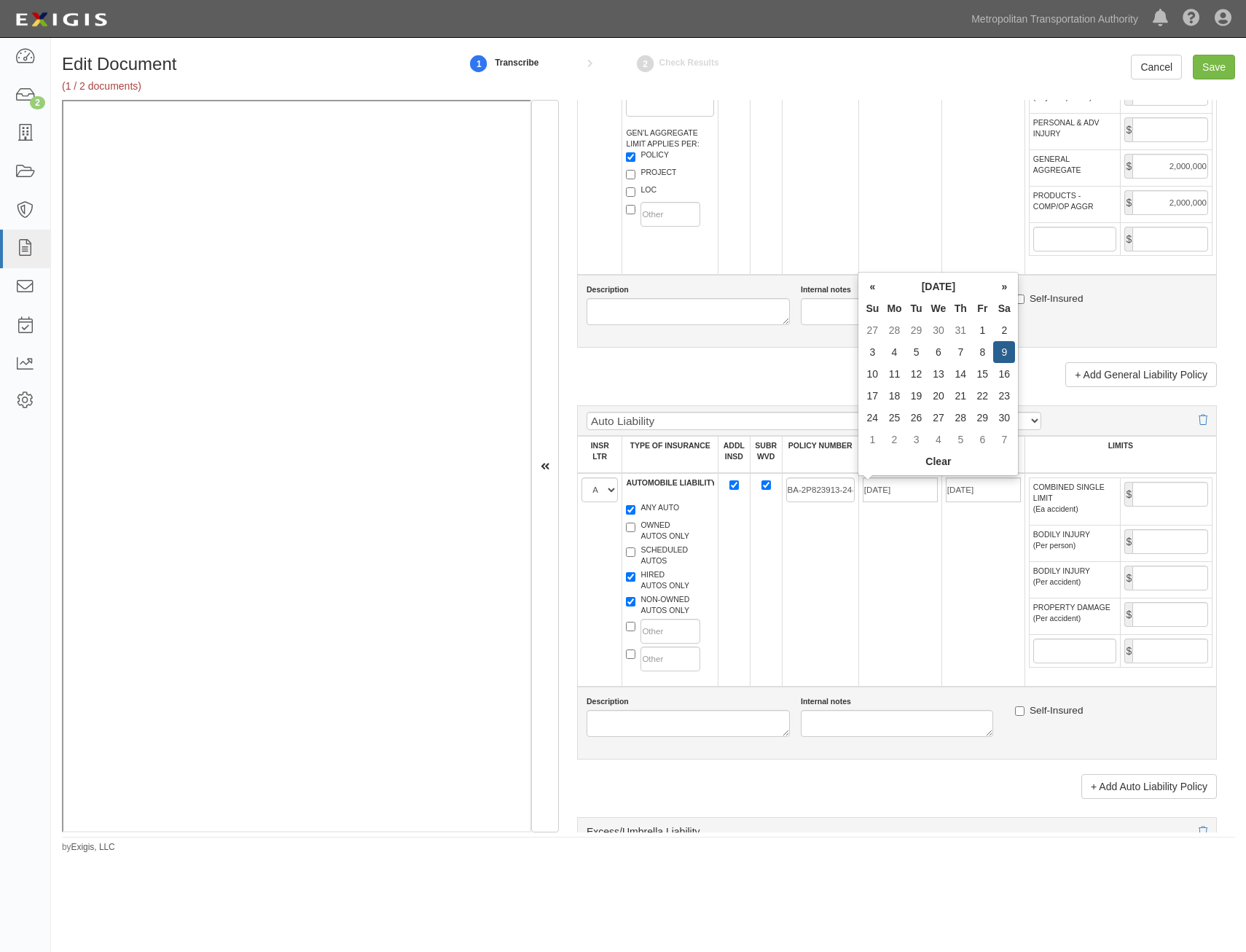
click at [850, 570] on td "BA-2P823913-24-14-G" at bounding box center [820, 580] width 77 height 214
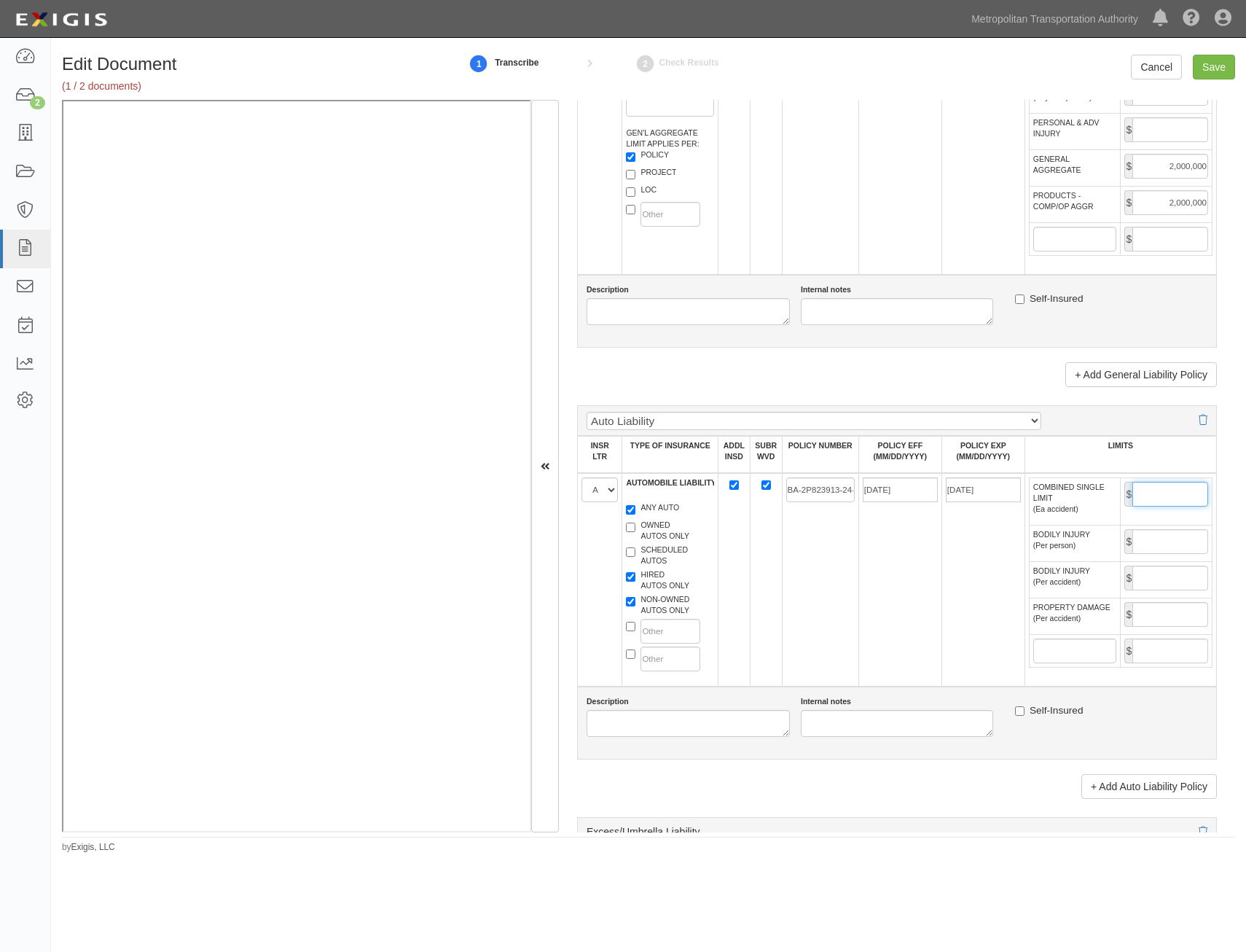
click at [1180, 498] on input "COMBINED SINGLE LIMIT (Ea accident)" at bounding box center [1170, 494] width 76 height 25
type input "1,000,000"
click at [942, 570] on td "11/09/2025" at bounding box center [983, 580] width 83 height 214
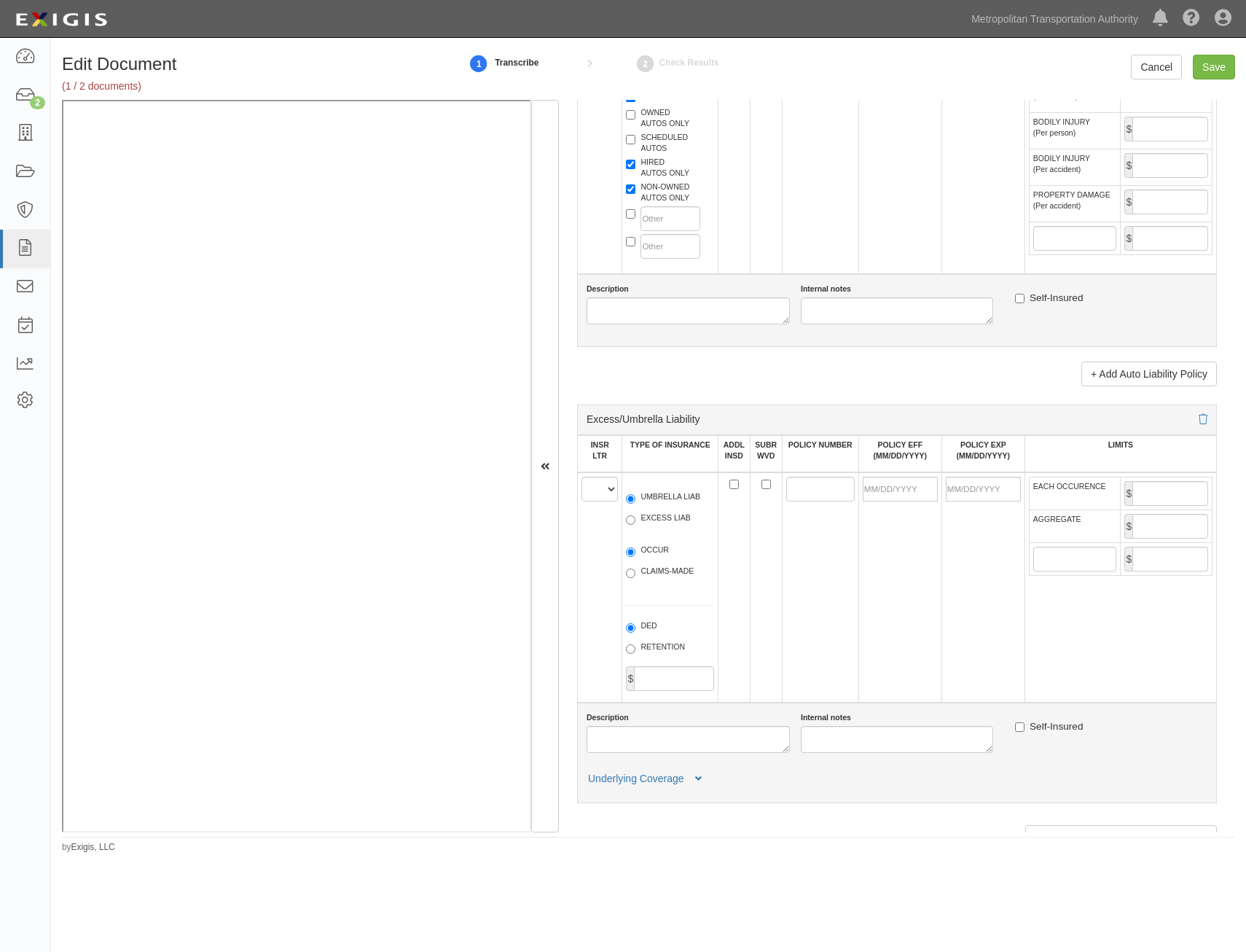
scroll to position [1531, 0]
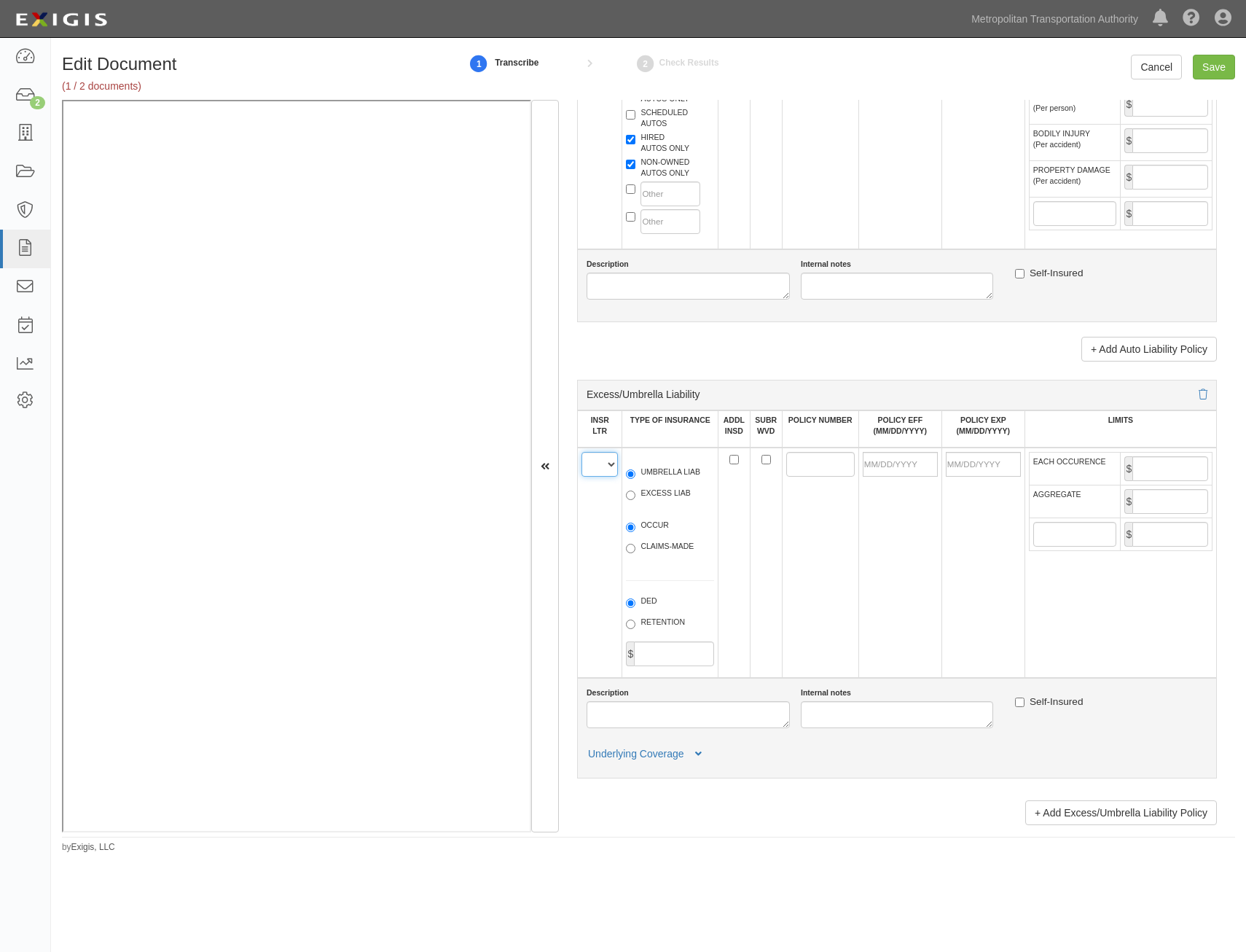
drag, startPoint x: 602, startPoint y: 470, endPoint x: 605, endPoint y: 477, distance: 7.6
click at [602, 470] on select "A B C D E F" at bounding box center [599, 464] width 36 height 25
select select "A"
click at [581, 452] on select "A B C D E F" at bounding box center [599, 464] width 36 height 25
click at [672, 474] on label "UMBRELLA LIAB" at bounding box center [663, 474] width 74 height 15
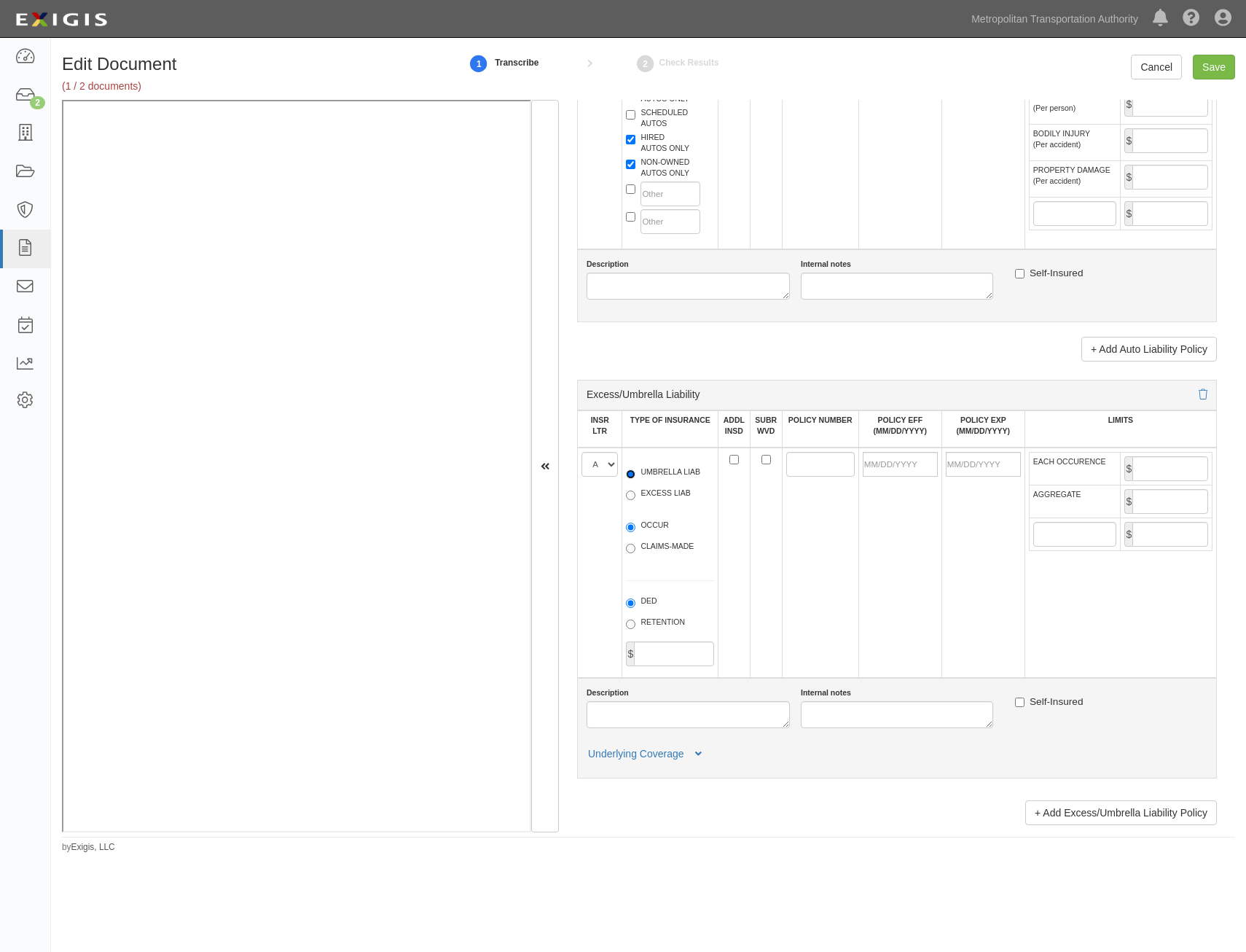
click at [636, 474] on input "UMBRELLA LIAB" at bounding box center [630, 474] width 9 height 9
radio input "true"
click at [649, 531] on label "OCCUR" at bounding box center [647, 527] width 43 height 15
click at [636, 531] on input "OCCUR" at bounding box center [630, 527] width 9 height 9
radio input "true"
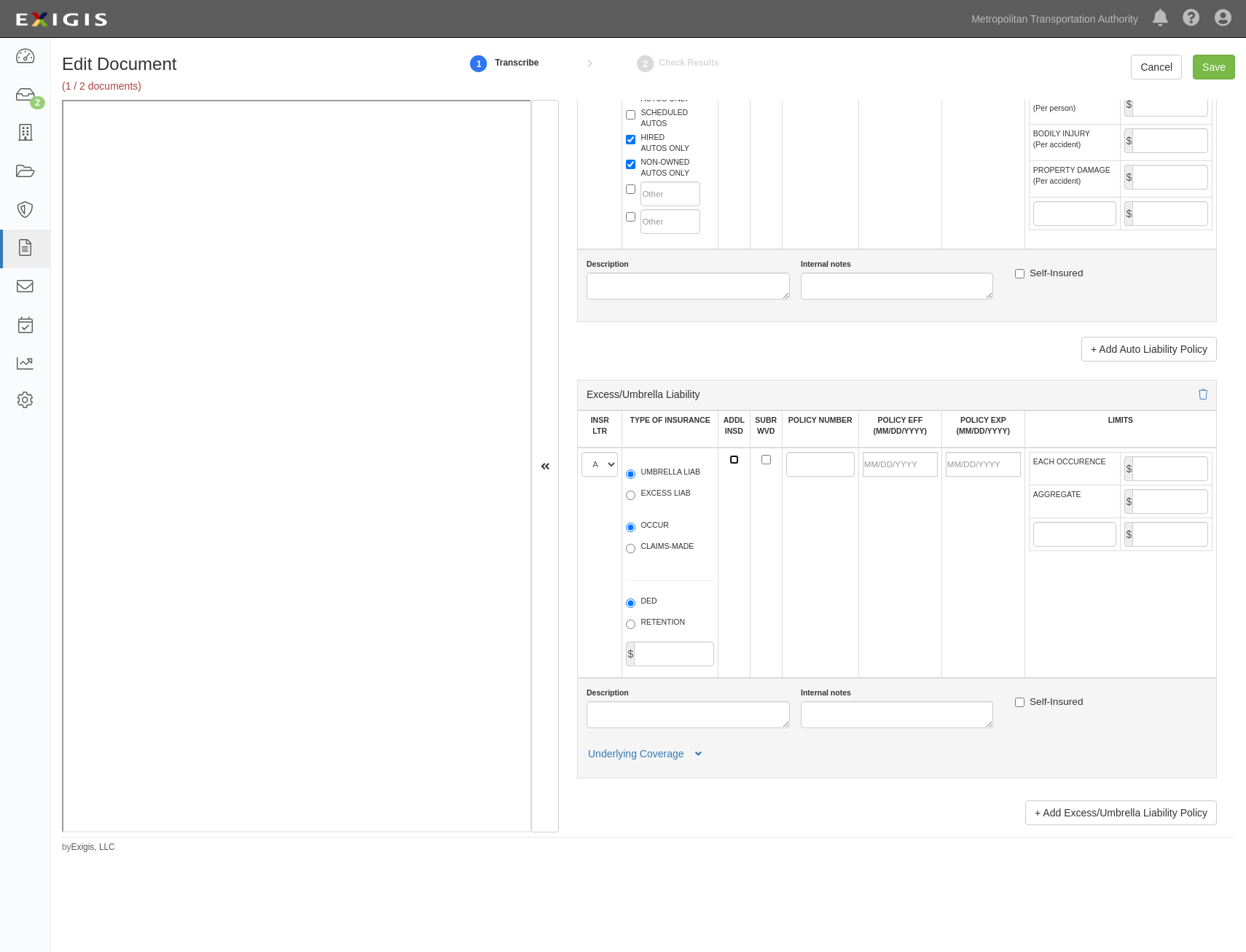
click at [731, 459] on input "ADDL INSD" at bounding box center [734, 459] width 9 height 9
checkbox input "true"
click at [762, 459] on input "SUBR WVD" at bounding box center [766, 459] width 9 height 9
checkbox input "true"
click at [795, 464] on input "POLICY NUMBER" at bounding box center [821, 464] width 68 height 25
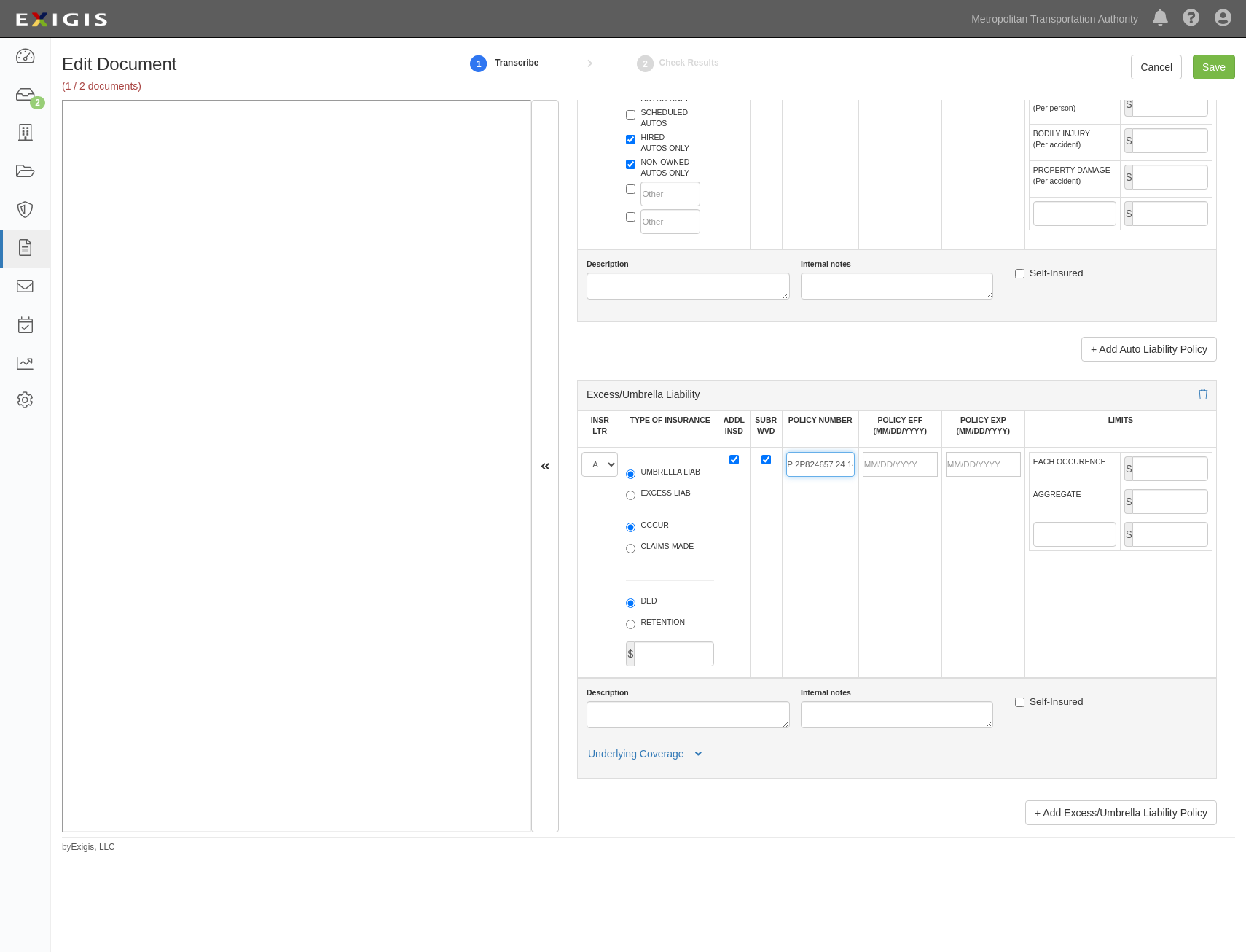
scroll to position [0, 18]
type input "CUP 2P824657 24 14"
click at [830, 544] on td "CUP 2P824657 24 14" at bounding box center [820, 562] width 77 height 230
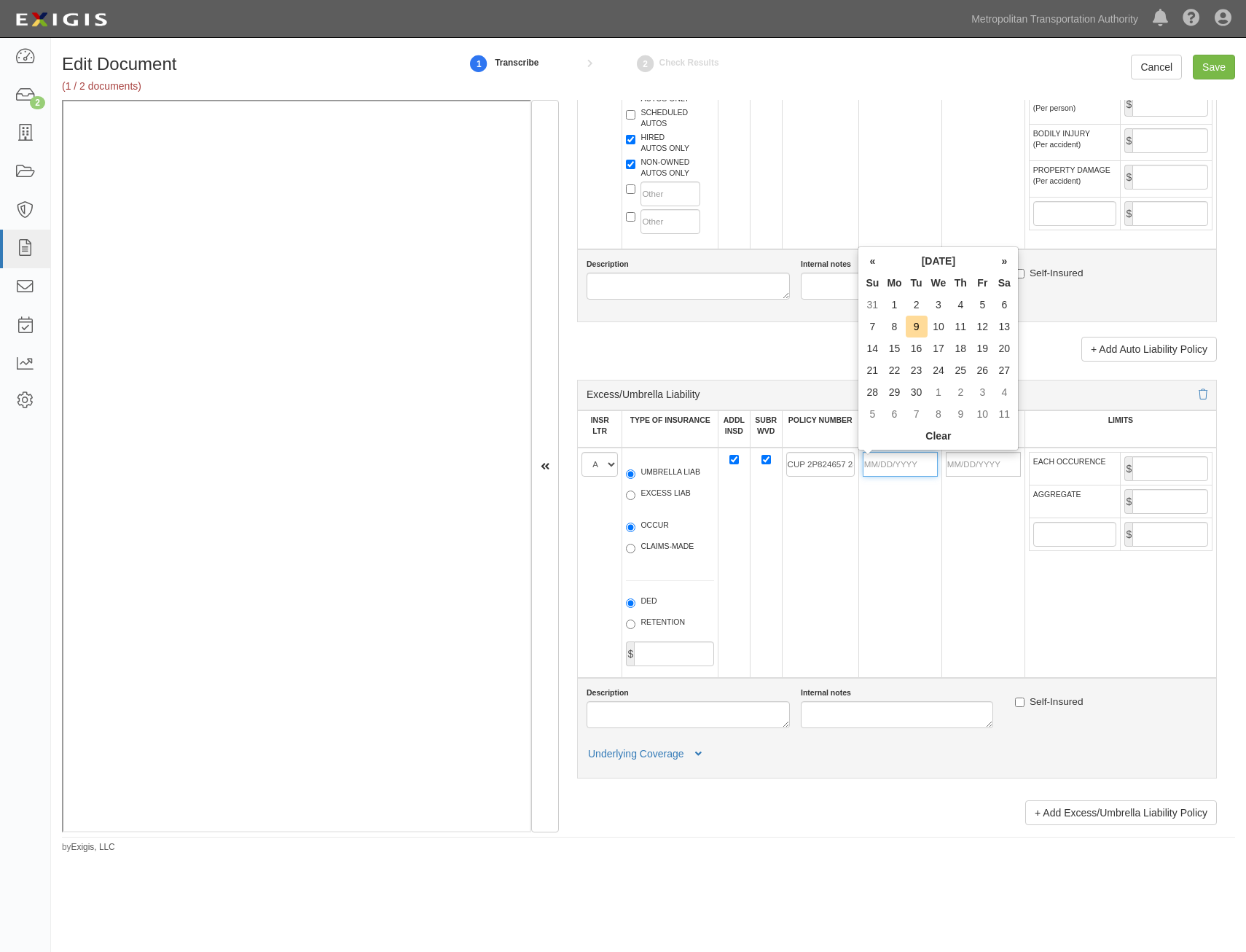
drag, startPoint x: 909, startPoint y: 453, endPoint x: 901, endPoint y: 469, distance: 17.9
click at [909, 453] on input "POLICY EFF (MM/DD/YYYY)" at bounding box center [900, 464] width 75 height 25
type input "11/09/2024"
type input "11/09/2025"
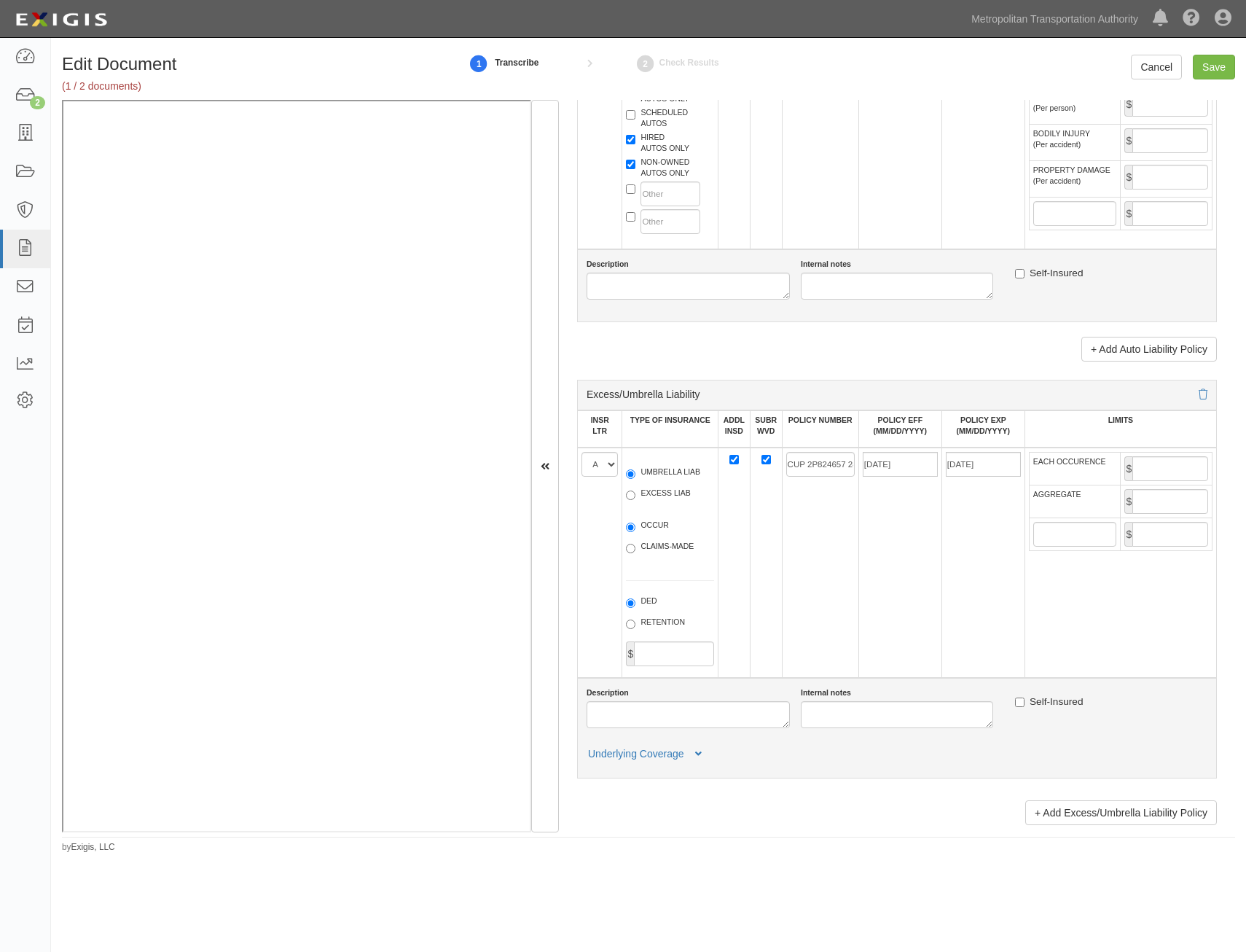
click at [812, 542] on td "CUP 2P824657 24 14" at bounding box center [820, 562] width 77 height 230
click at [1177, 466] on input "EACH OCCURENCE" at bounding box center [1170, 469] width 76 height 25
type input "3,000,000"
click at [1172, 503] on input "AGGREGATE" at bounding box center [1170, 501] width 76 height 25
type input "3,000,000"
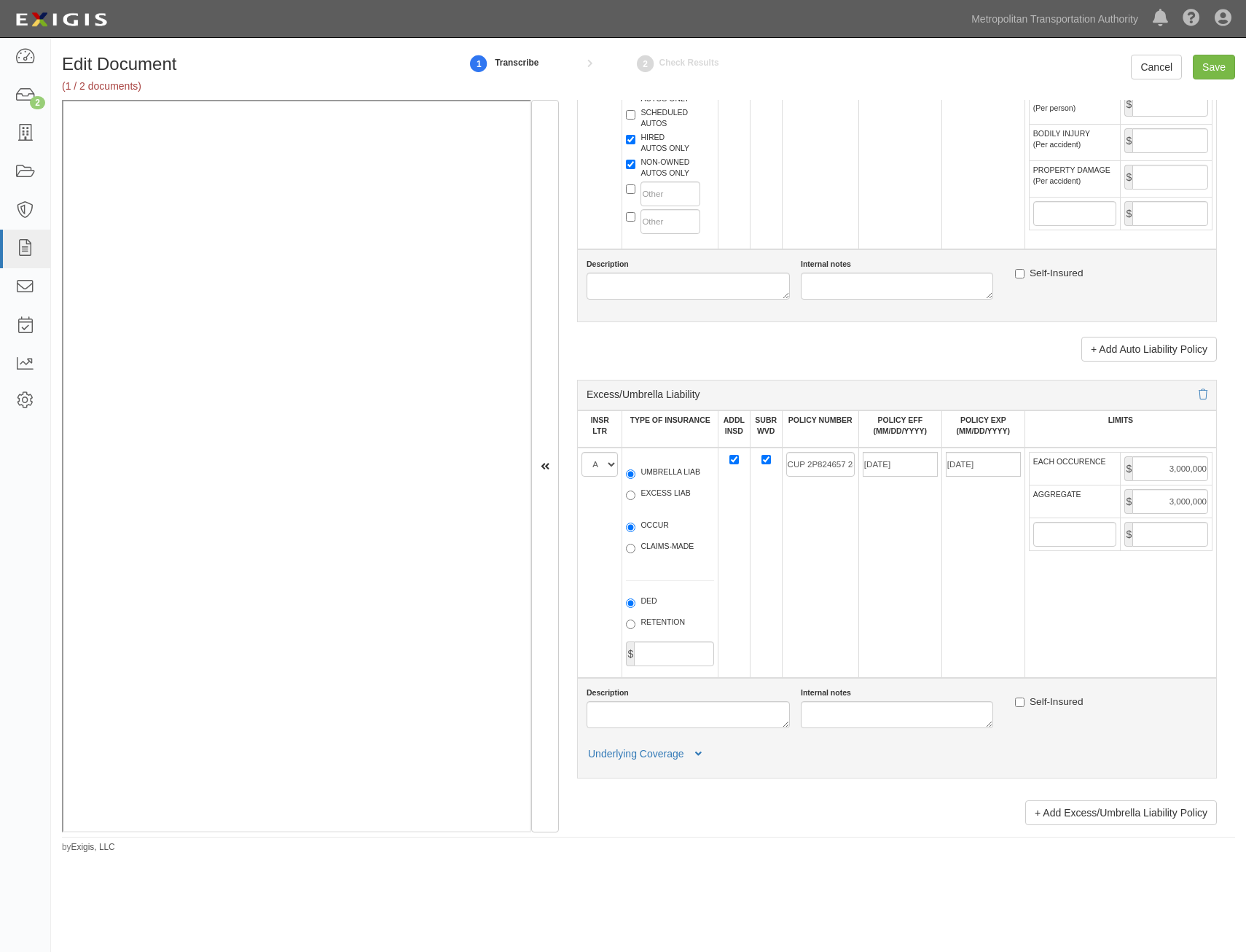
click at [861, 616] on td "11/09/2024" at bounding box center [900, 562] width 83 height 230
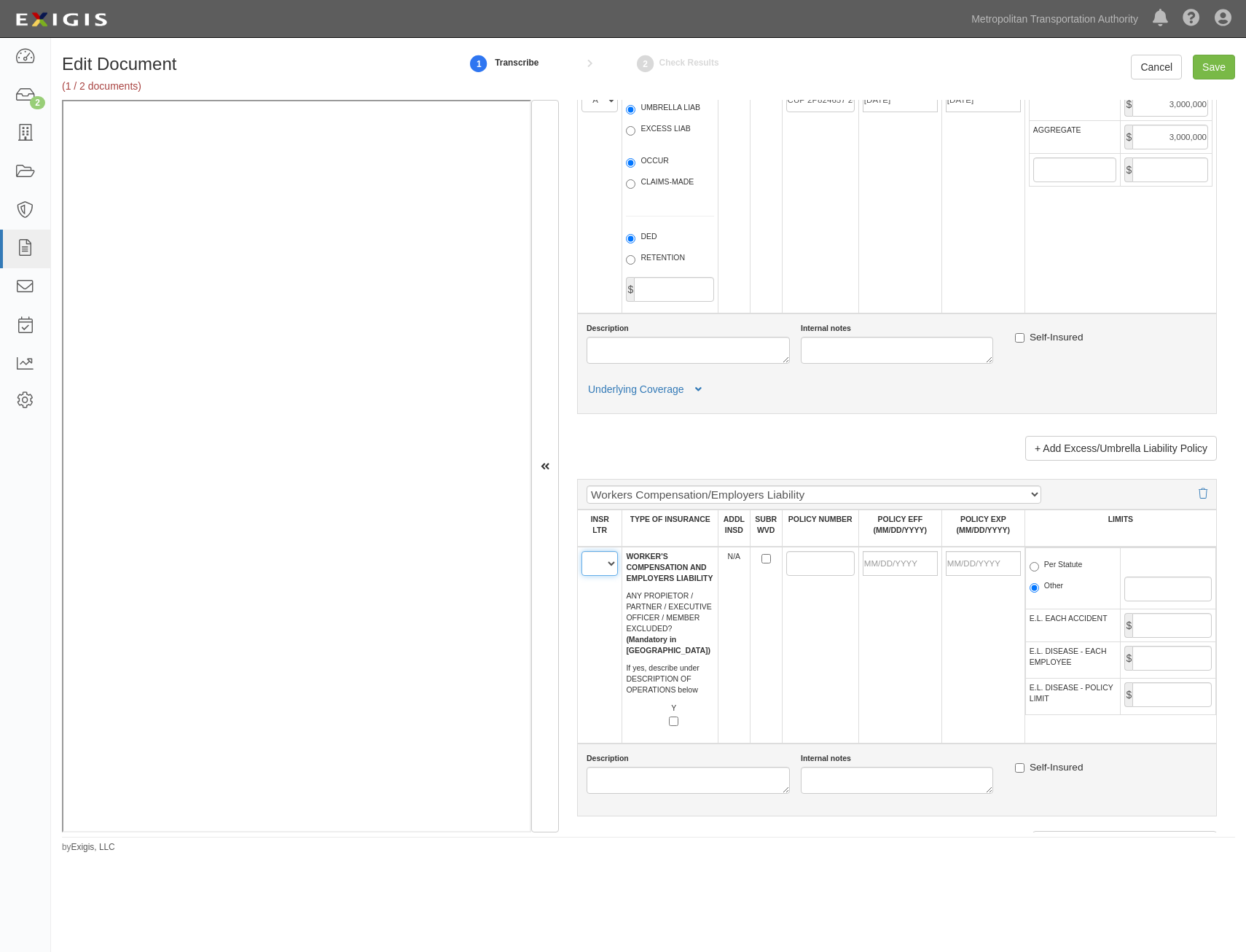
click at [593, 556] on select "A B C D E F" at bounding box center [599, 563] width 36 height 25
select select "C"
click at [581, 551] on select "A B C D E F" at bounding box center [599, 563] width 36 height 25
click at [801, 656] on td at bounding box center [820, 644] width 77 height 197
drag, startPoint x: 797, startPoint y: 557, endPoint x: 778, endPoint y: 594, distance: 41.6
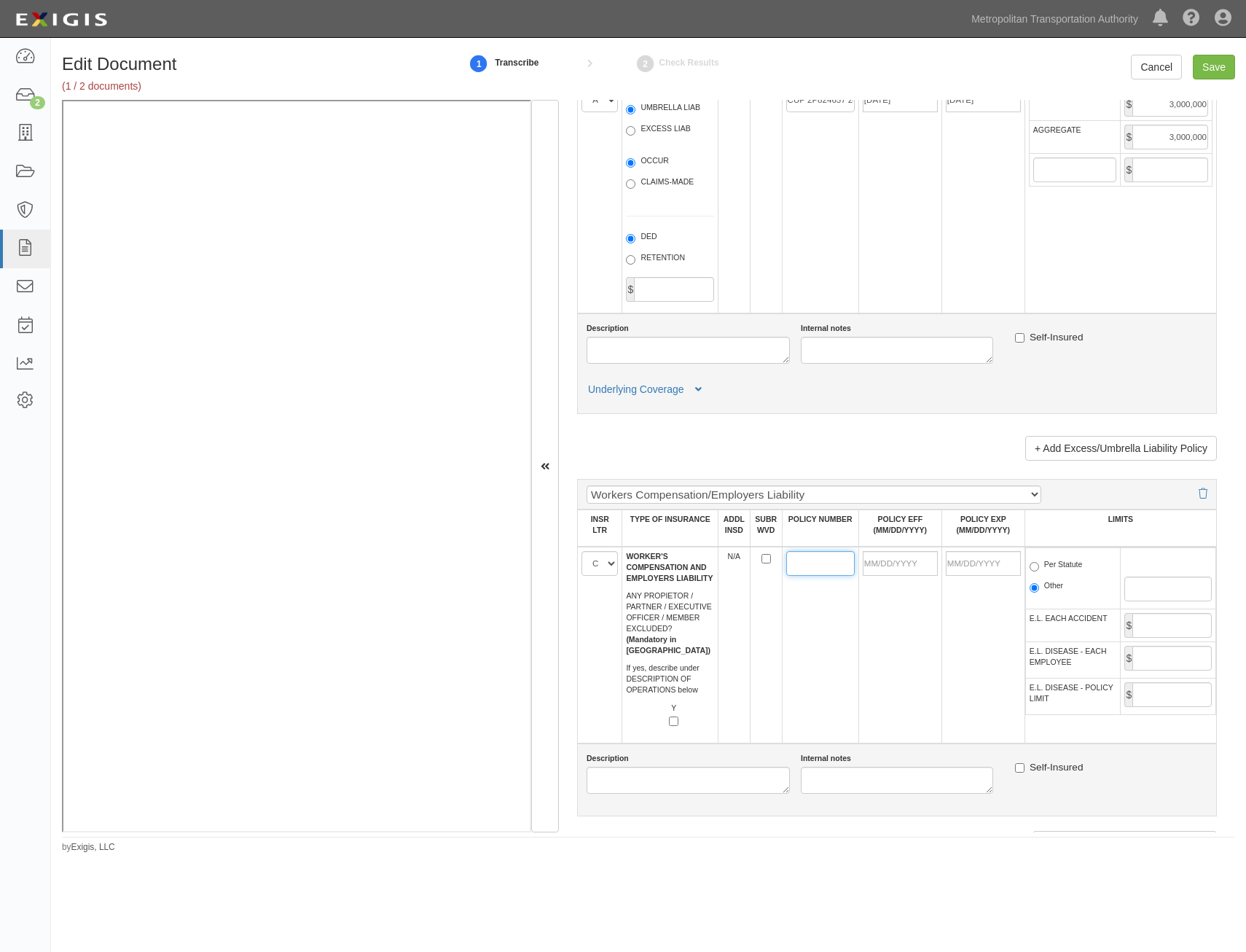
click at [797, 557] on input "POLICY NUMBER" at bounding box center [821, 563] width 68 height 25
type input "UB8M760468"
click at [808, 631] on td "UB8M760468" at bounding box center [820, 644] width 77 height 197
click at [881, 571] on input "POLICY EFF (MM/DD/YYYY)" at bounding box center [900, 563] width 75 height 25
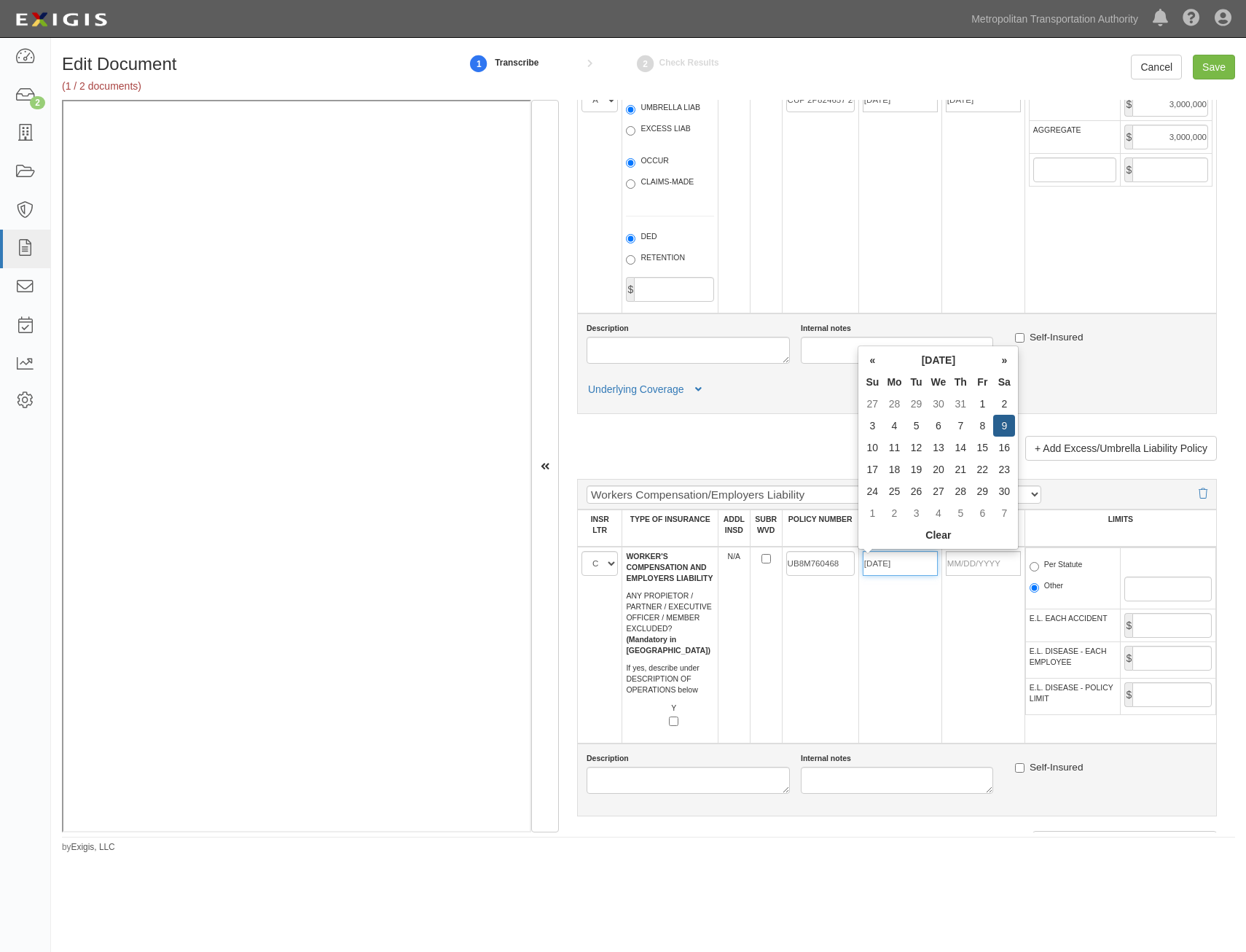
type input "11/09/2024"
type input "11/09/2025"
click at [801, 653] on td "UB8M760468" at bounding box center [820, 644] width 77 height 197
click at [1050, 561] on label "Per Statute" at bounding box center [1057, 567] width 54 height 15
click at [1039, 562] on input "Per Statute" at bounding box center [1034, 567] width 9 height 9
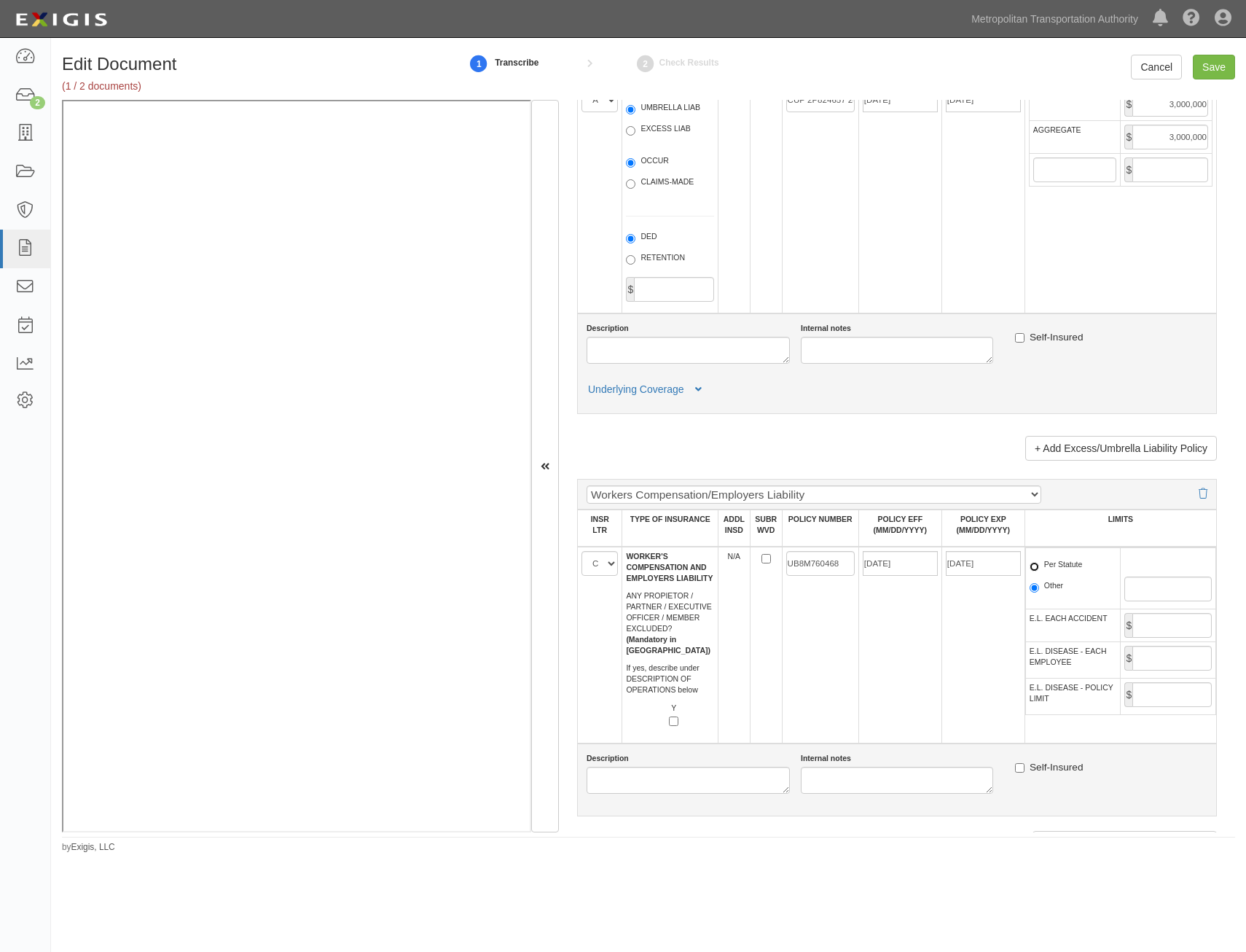
radio input "true"
drag, startPoint x: 1160, startPoint y: 619, endPoint x: 1162, endPoint y: 630, distance: 11.2
click at [1160, 619] on input "E.L. EACH ACCIDENT" at bounding box center [1172, 625] width 79 height 25
type input "1,000,000"
click at [1180, 662] on input "E.L. DISEASE - EACH EMPLOYEE" at bounding box center [1172, 658] width 79 height 25
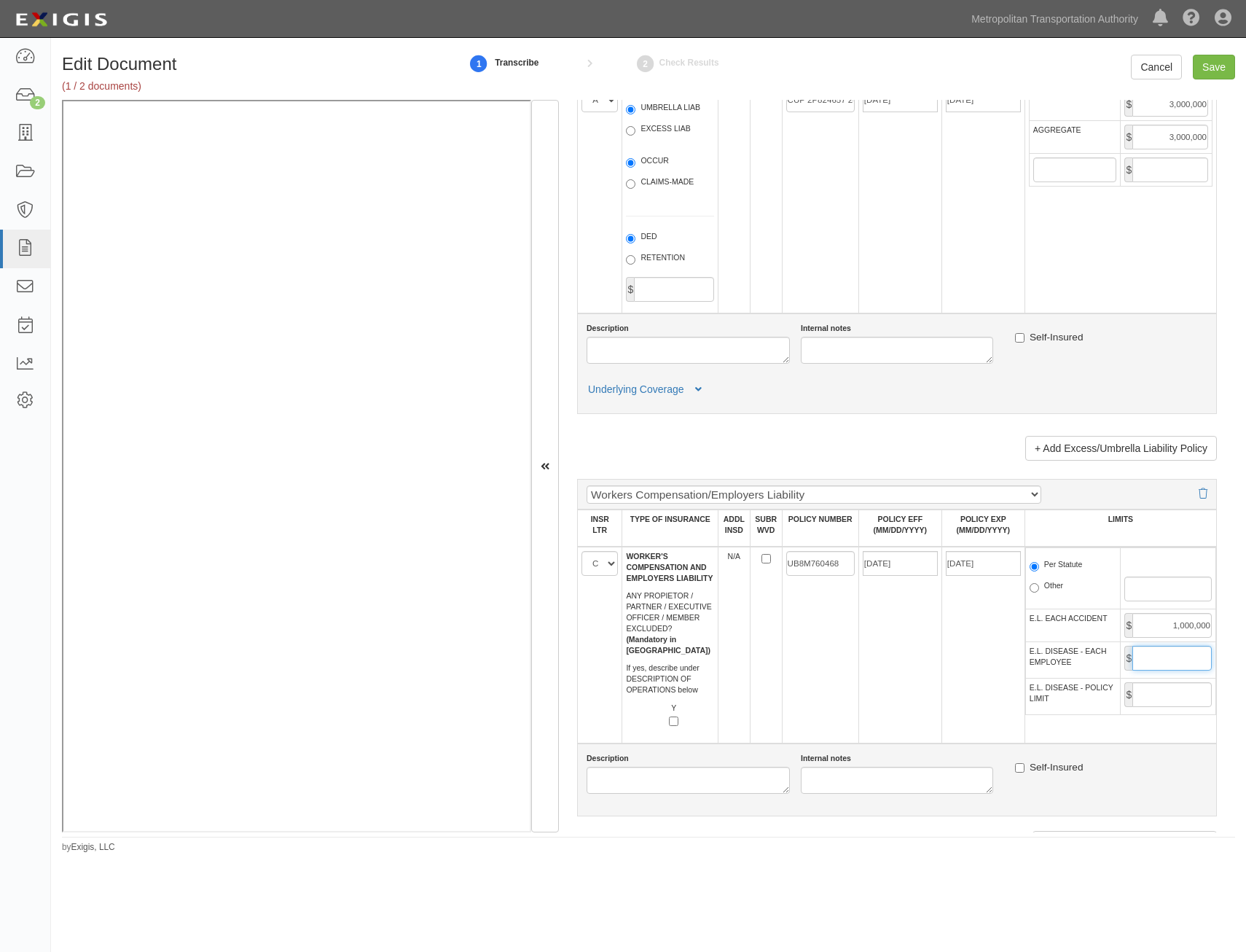
type input "1,000,000"
click at [1143, 702] on input "E.L. DISEASE - POLICY LIMIT" at bounding box center [1172, 694] width 79 height 25
type input "1,000,000"
click at [928, 698] on td "11/09/2024" at bounding box center [900, 644] width 83 height 197
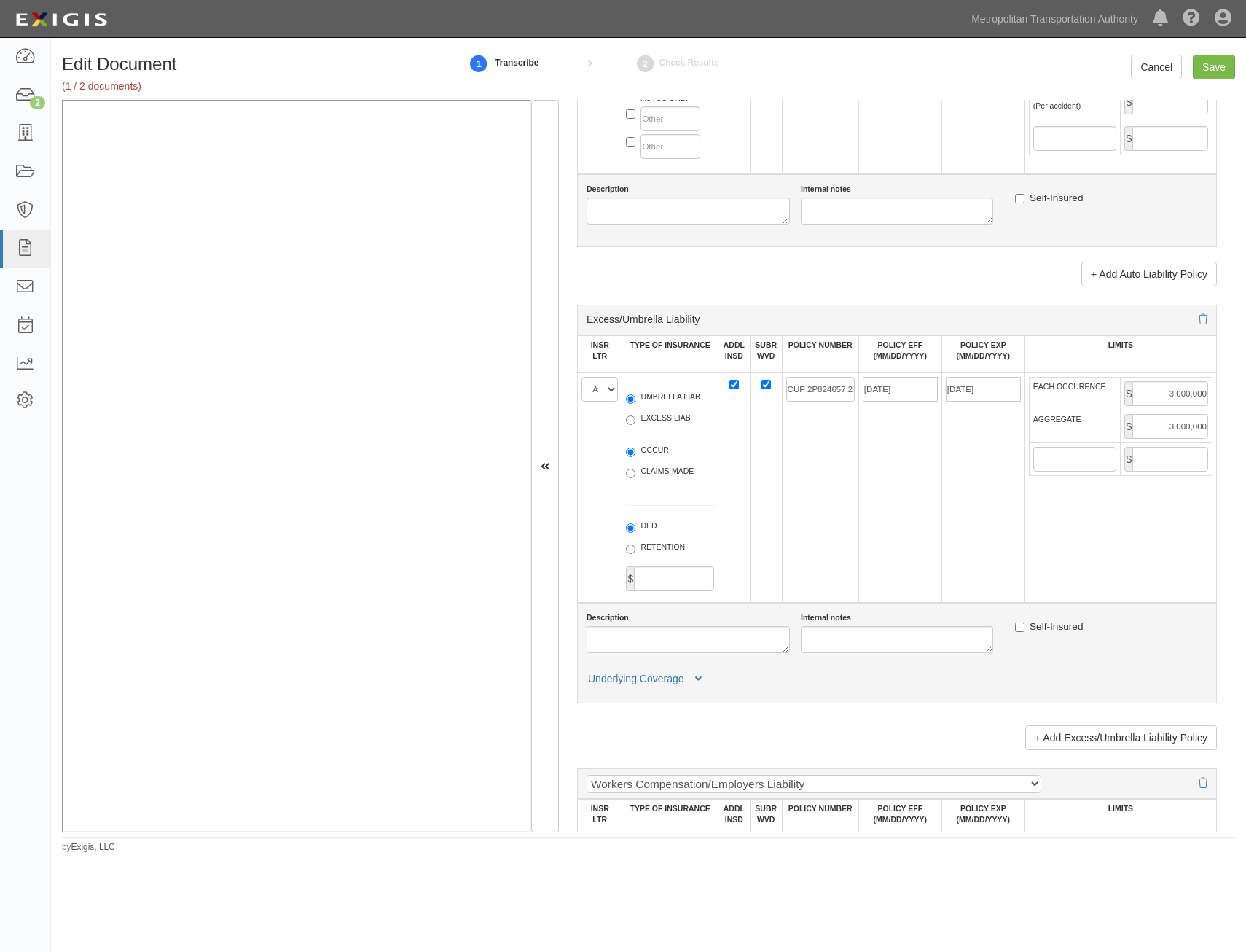
scroll to position [0, 0]
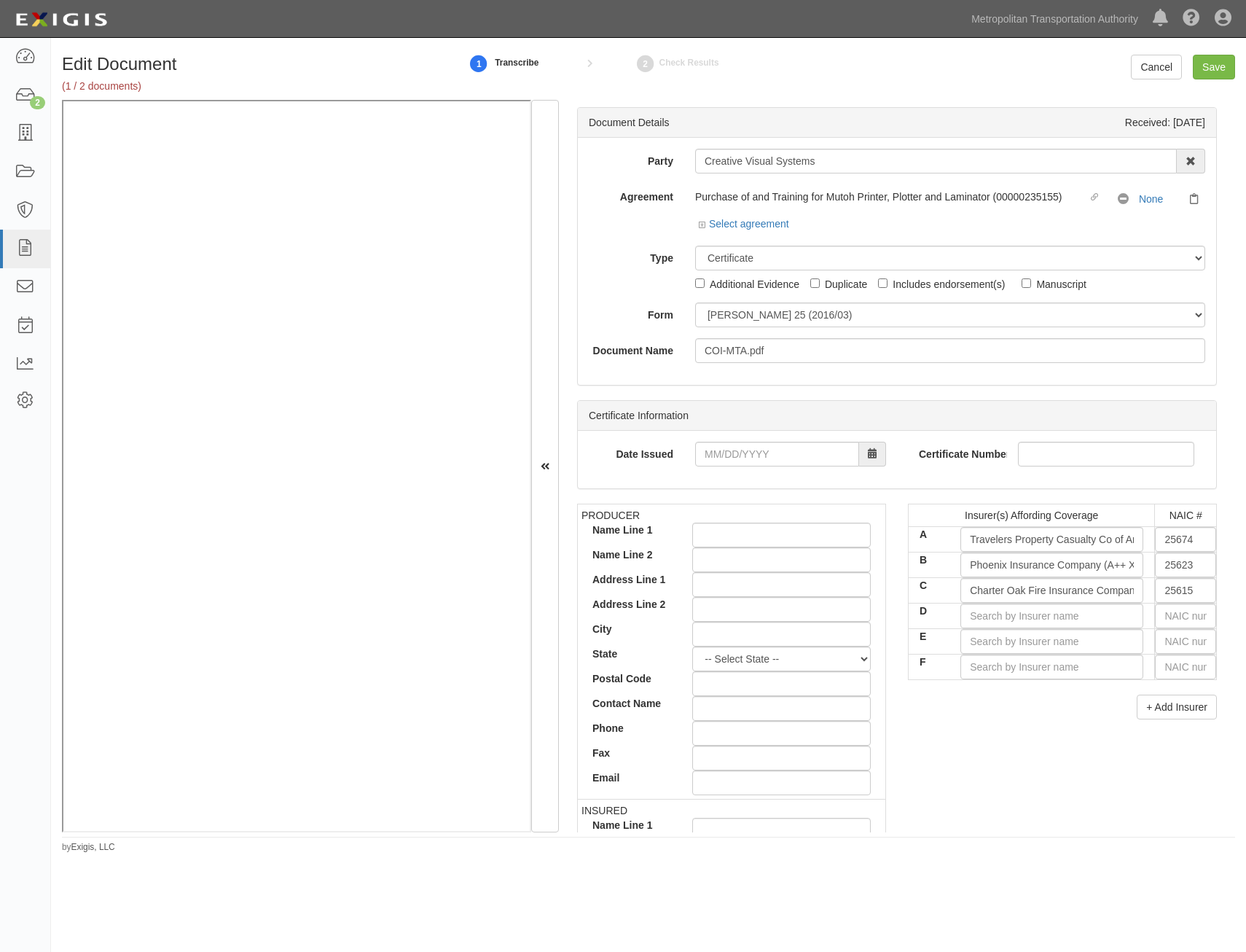
drag, startPoint x: 908, startPoint y: 702, endPoint x: 995, endPoint y: 237, distance: 473.1
click at [1205, 74] on input "Save" at bounding box center [1215, 67] width 43 height 25
type input "1000000"
type input "2000000"
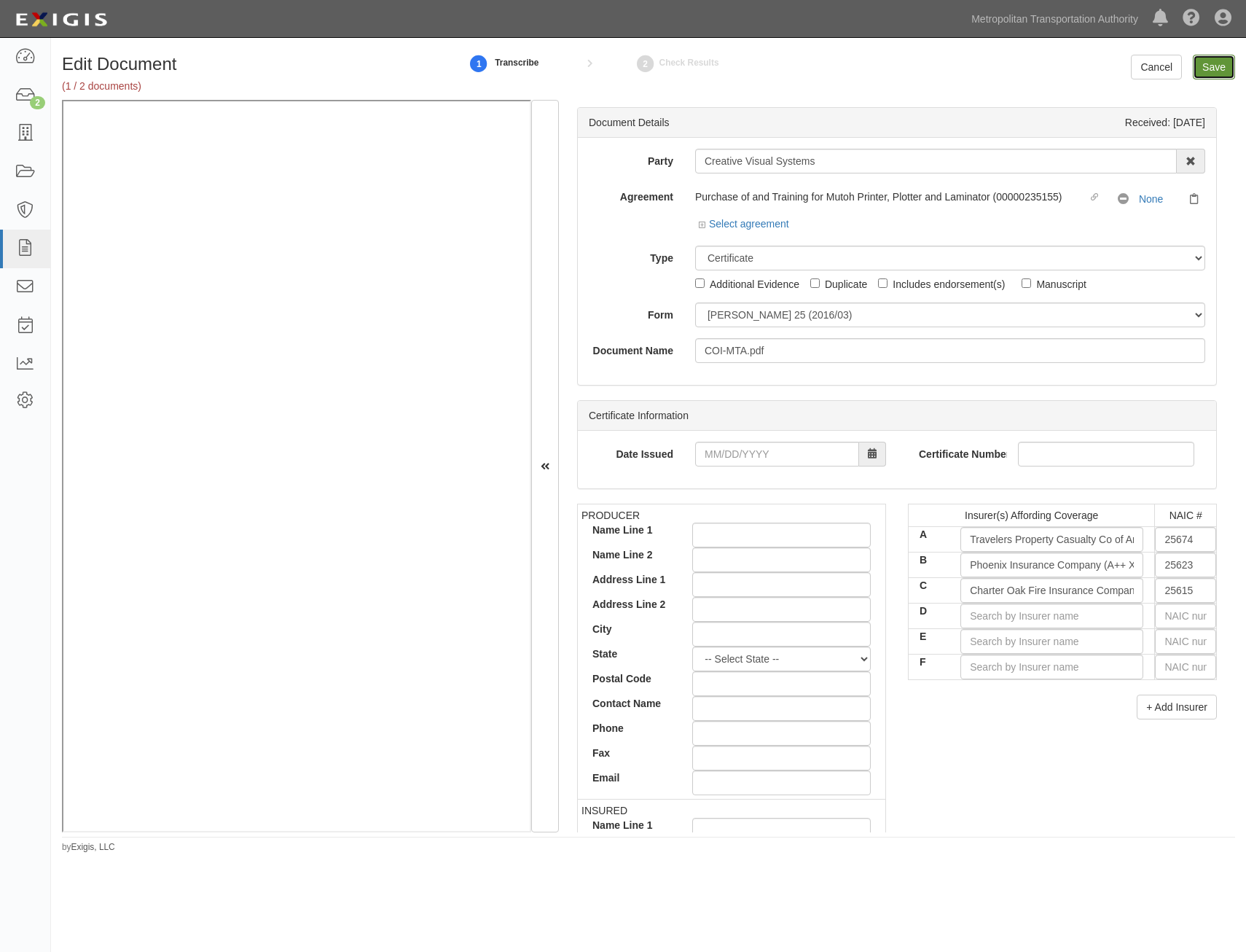
type input "1000000"
type input "3000000"
type input "1000000"
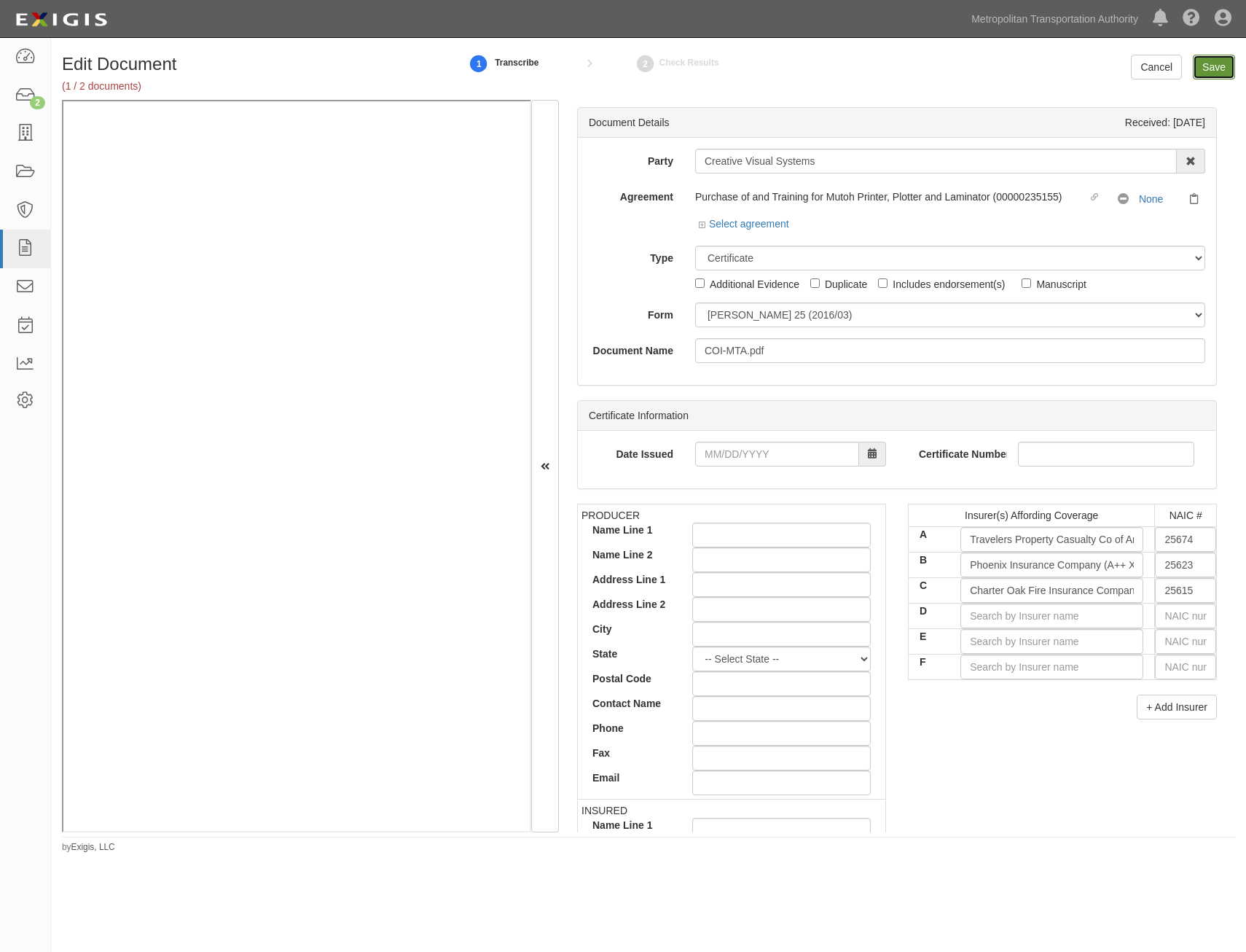
type input "1000000"
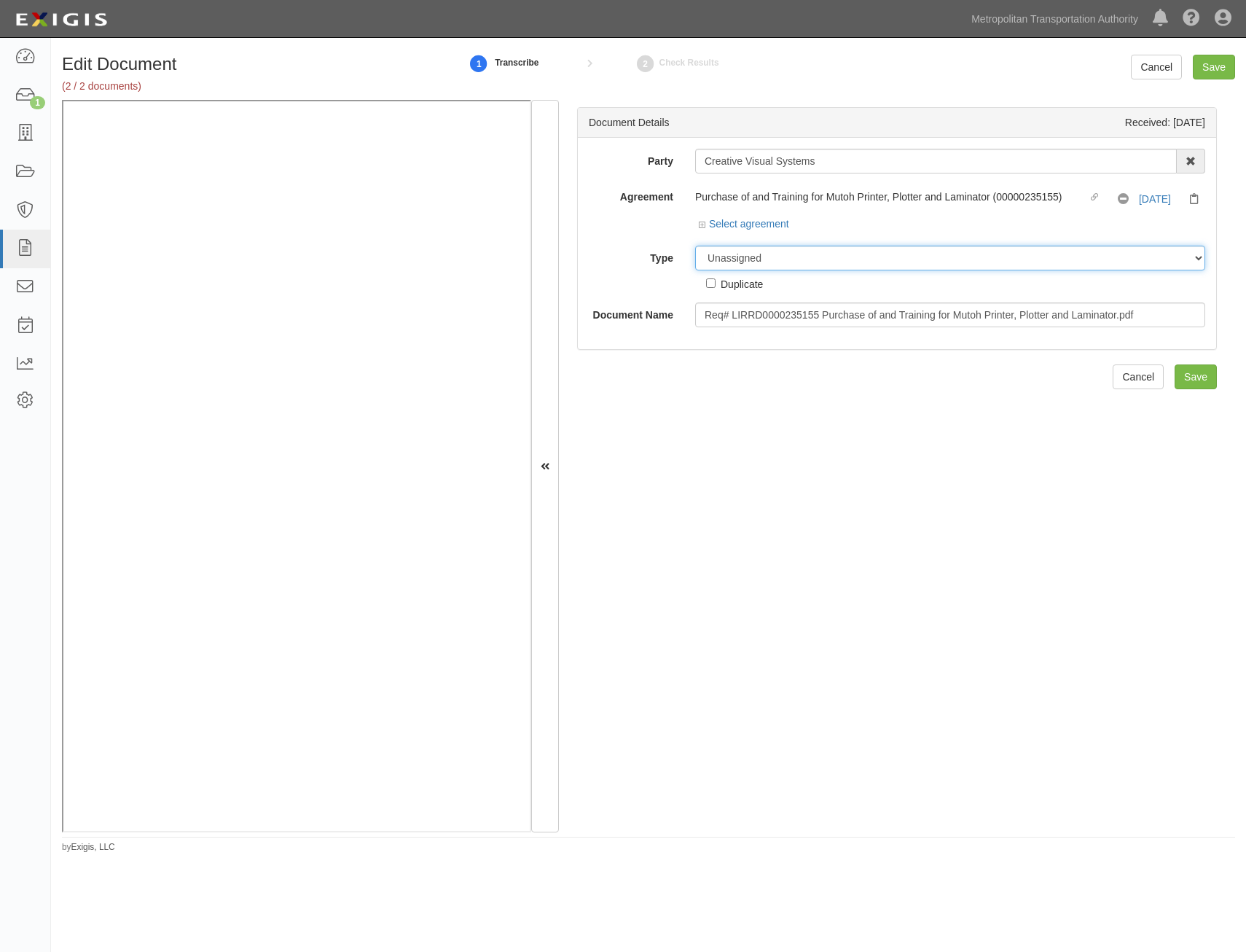
click at [929, 267] on select "Unassigned Binder Cancellation Notice Certificate Contract Endorsement Insuranc…" at bounding box center [950, 258] width 510 height 25
select select "RequirementDetail"
click at [695, 246] on select "Unassigned Binder Cancellation Notice Certificate Contract Endorsement Insuranc…" at bounding box center [950, 258] width 510 height 25
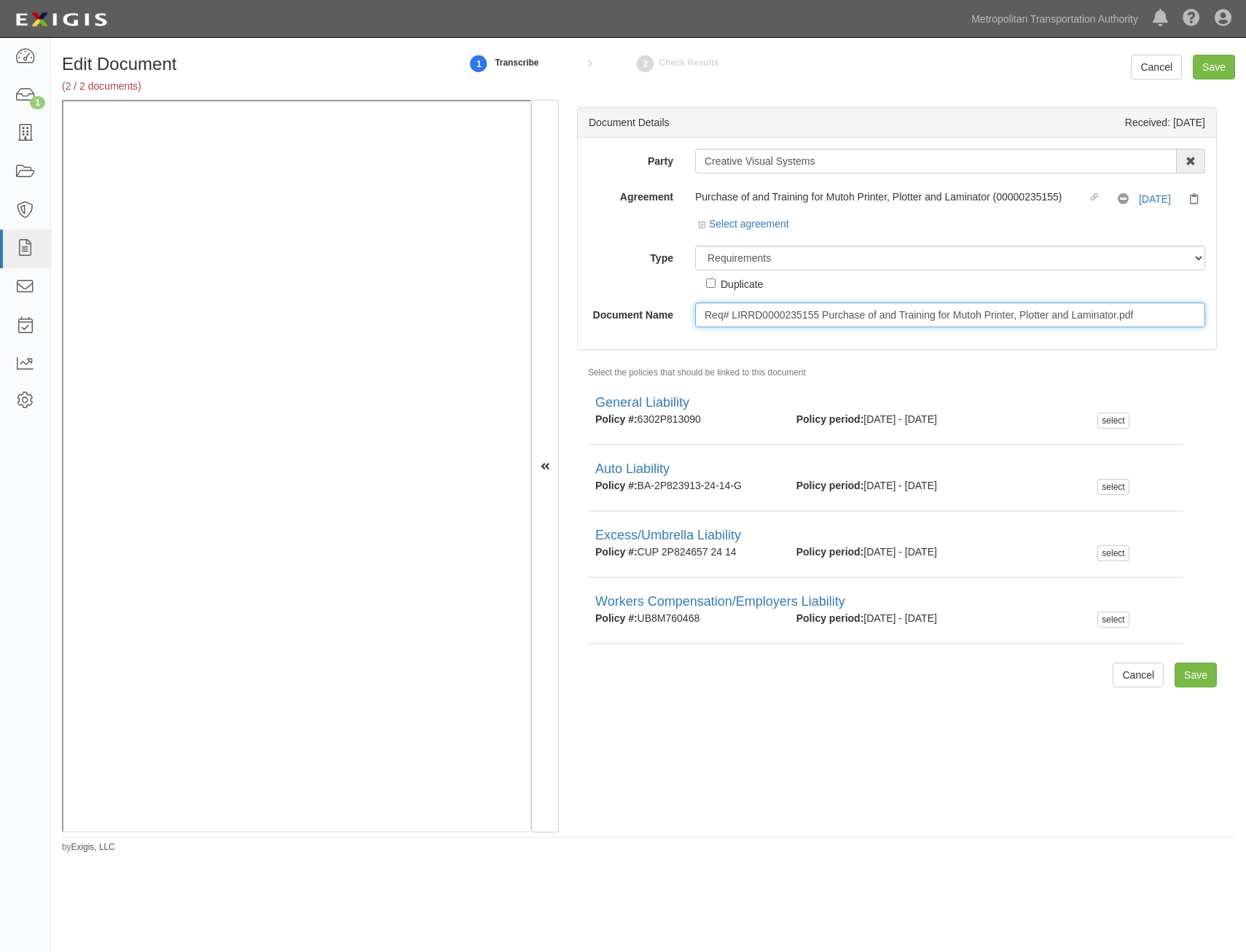
click at [915, 319] on input "Req# LIRRD0000235155 Purchase of and Training for Mutoh Printer, Plotter and La…" at bounding box center [950, 314] width 510 height 25
type input "Insurance Requirements"
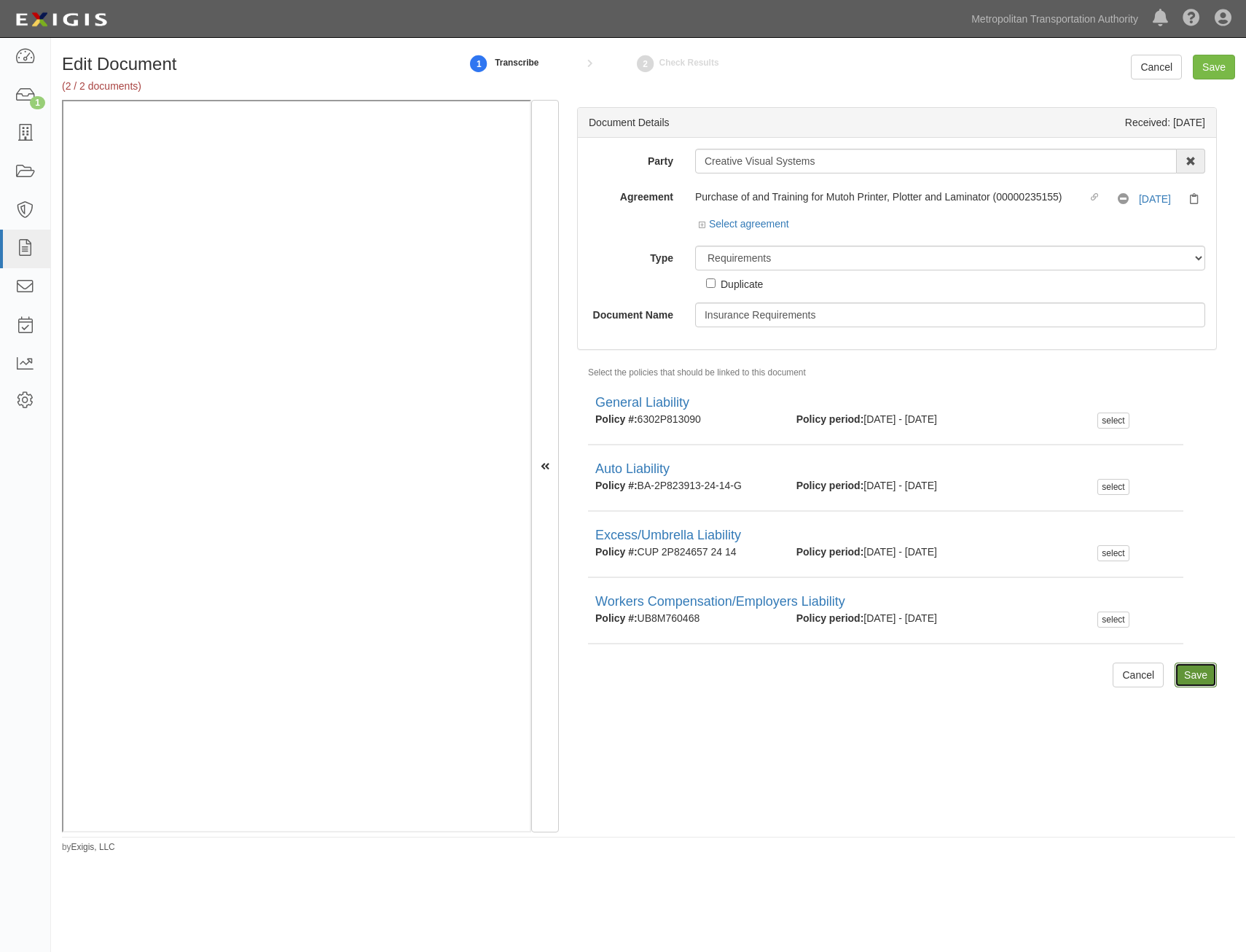
click at [1179, 674] on input "Save" at bounding box center [1196, 675] width 43 height 25
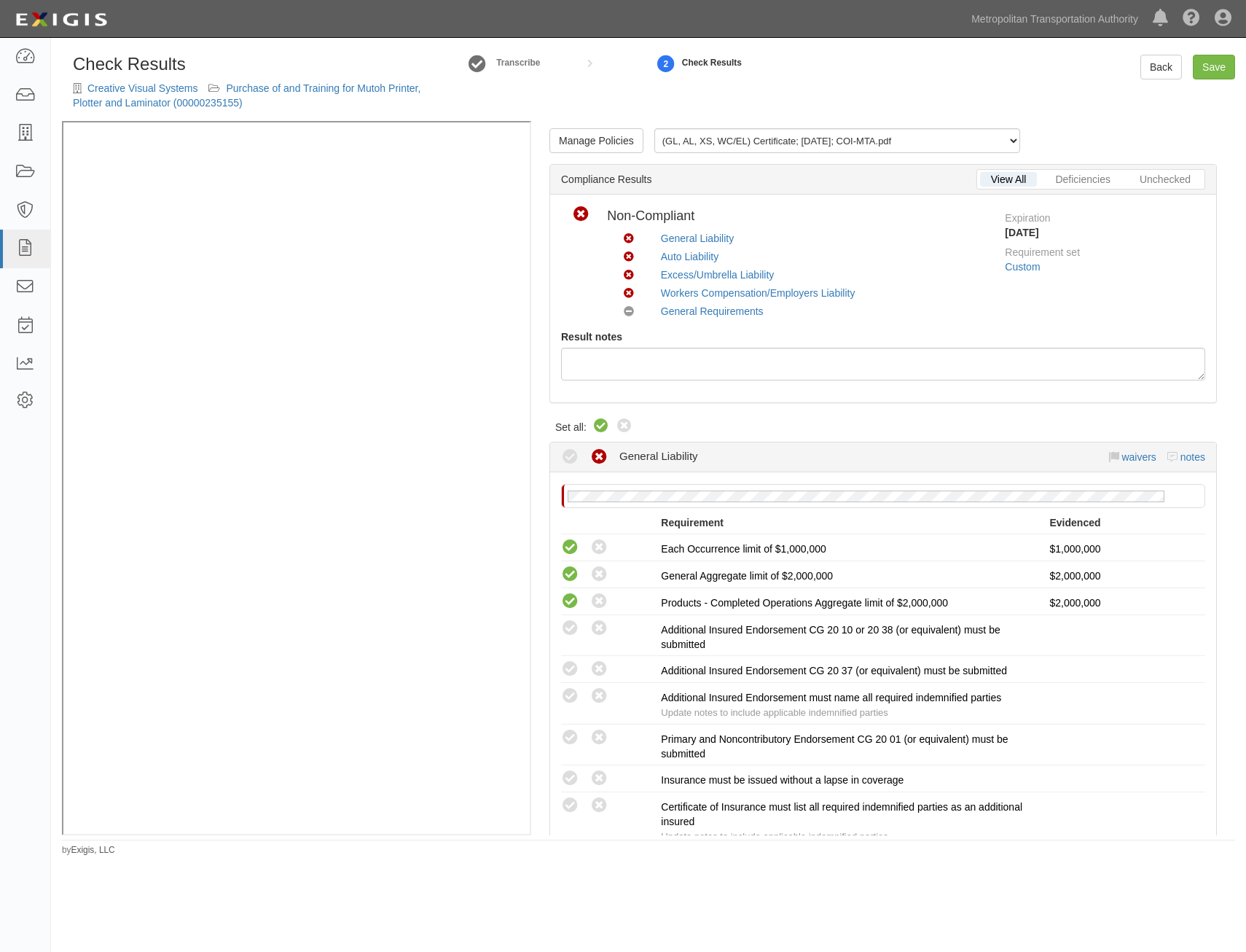
click at [608, 424] on icon at bounding box center [601, 426] width 18 height 18
radio input "true"
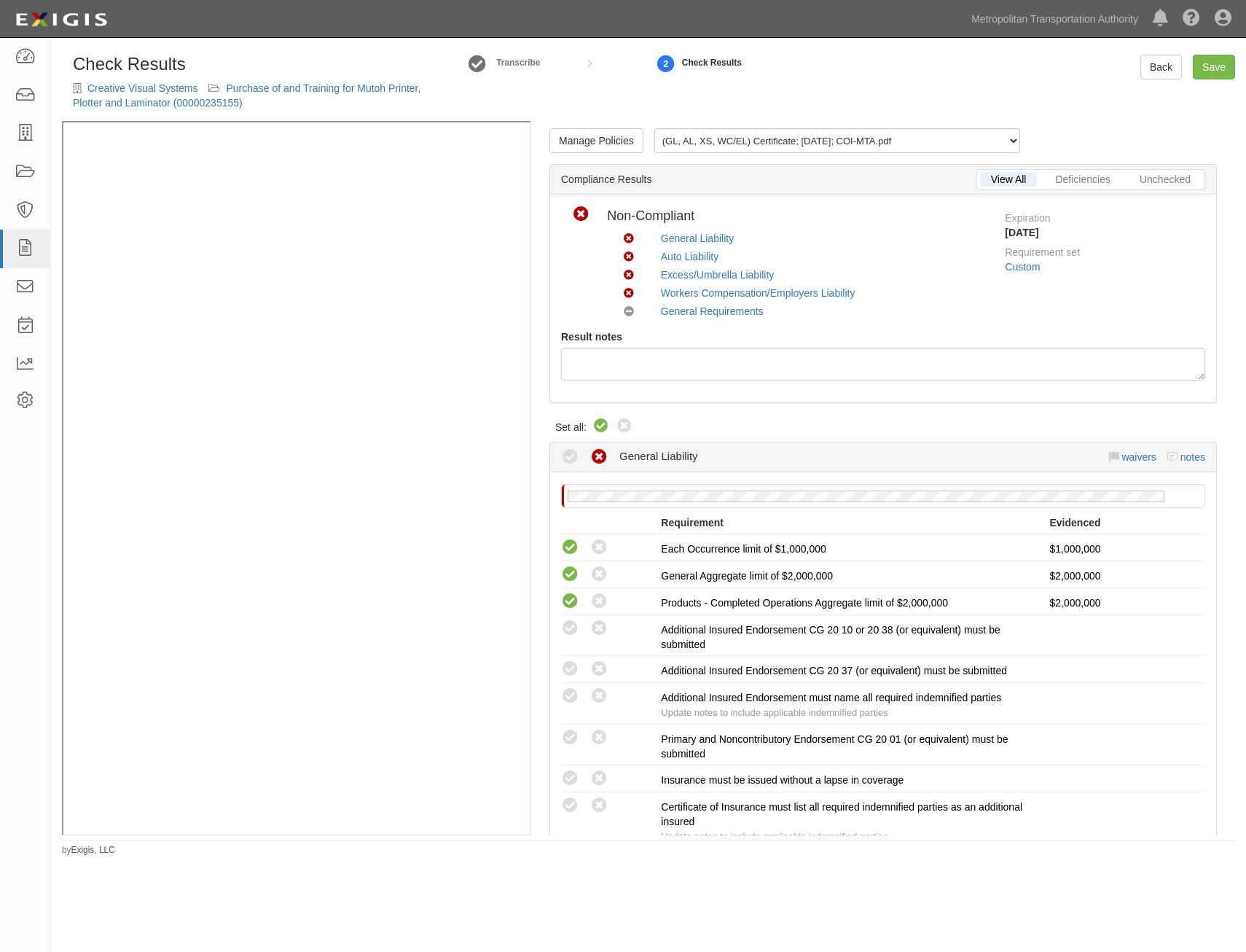
radio input "true"
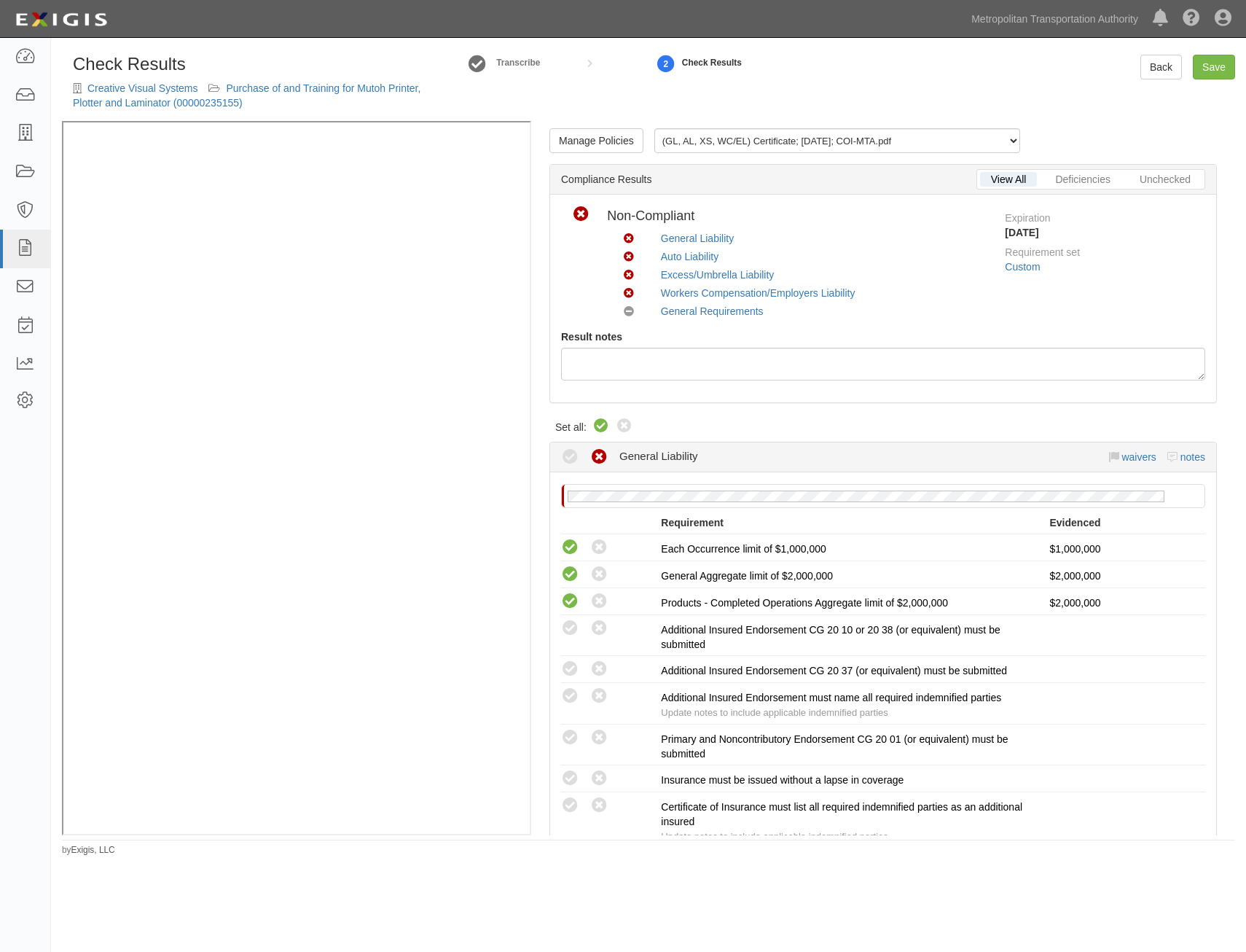
radio input "true"
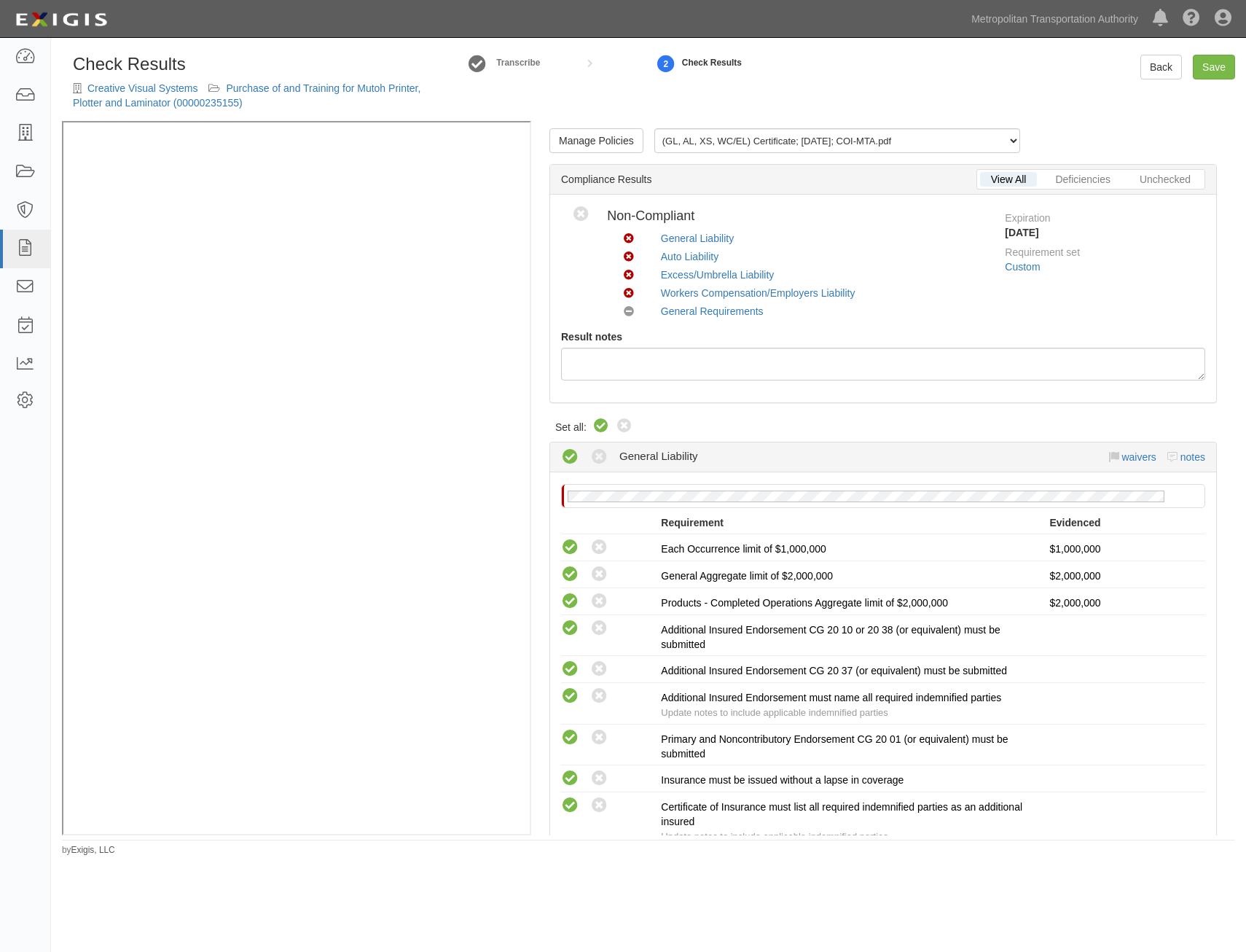
radio input "true"
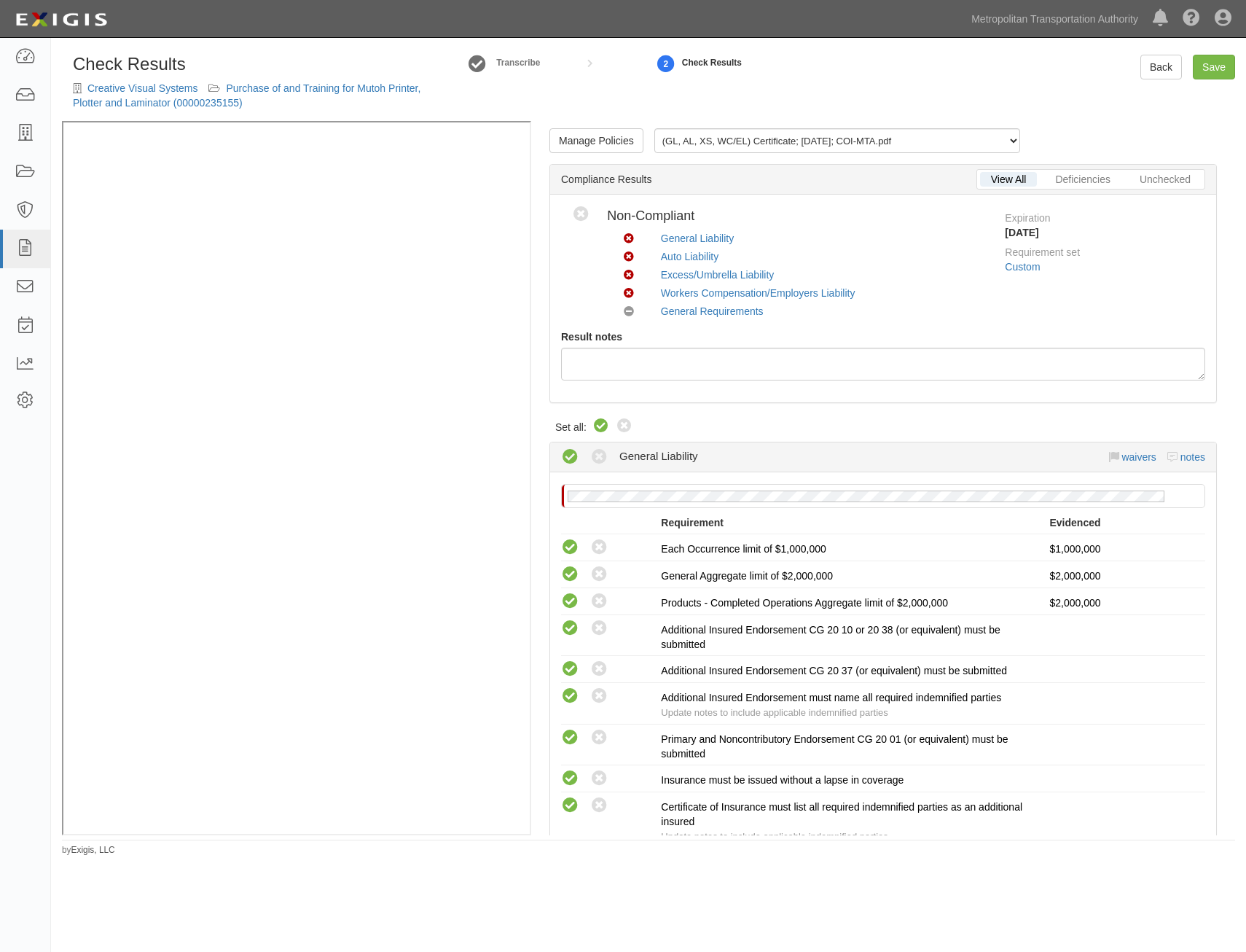
radio input "true"
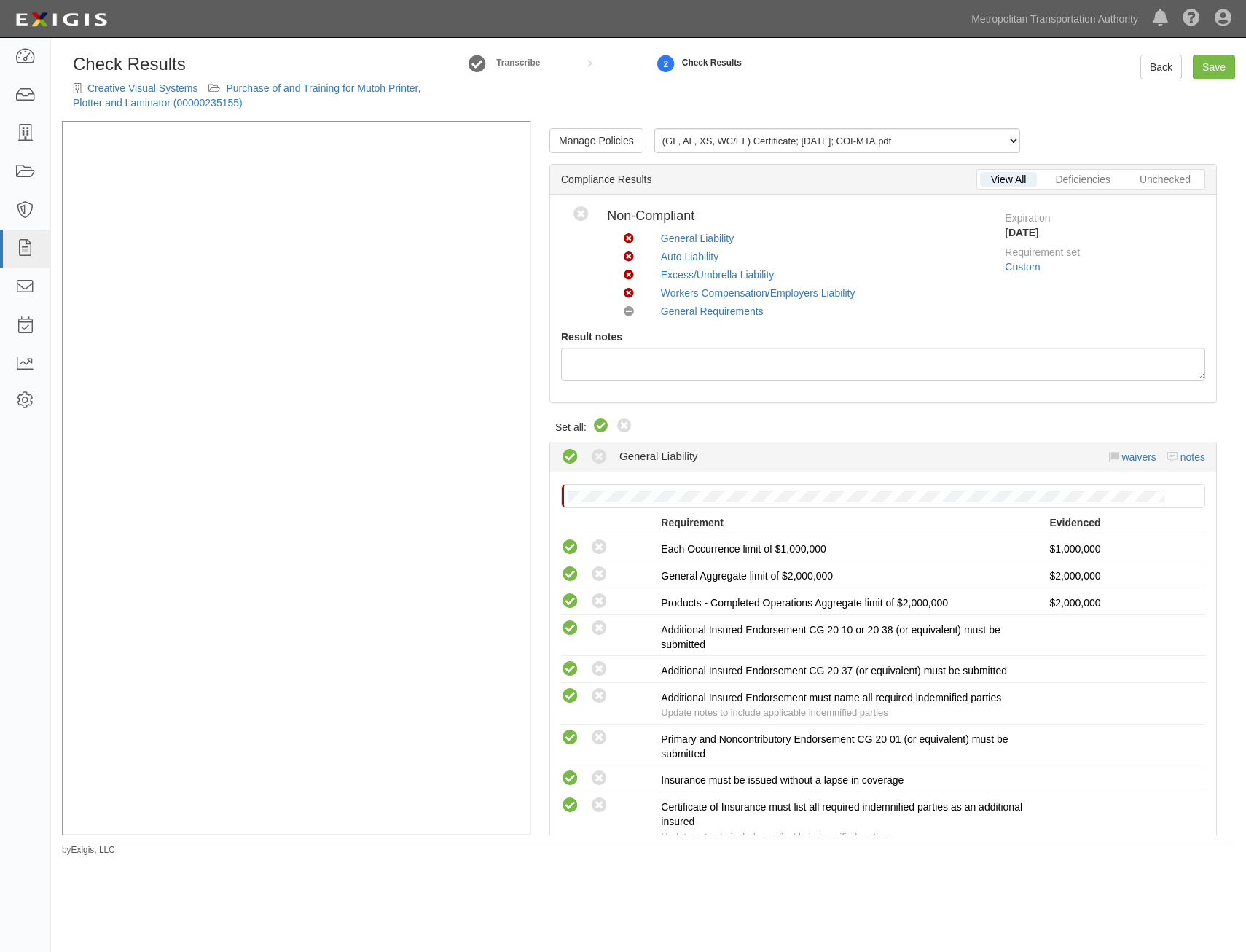
radio input "true"
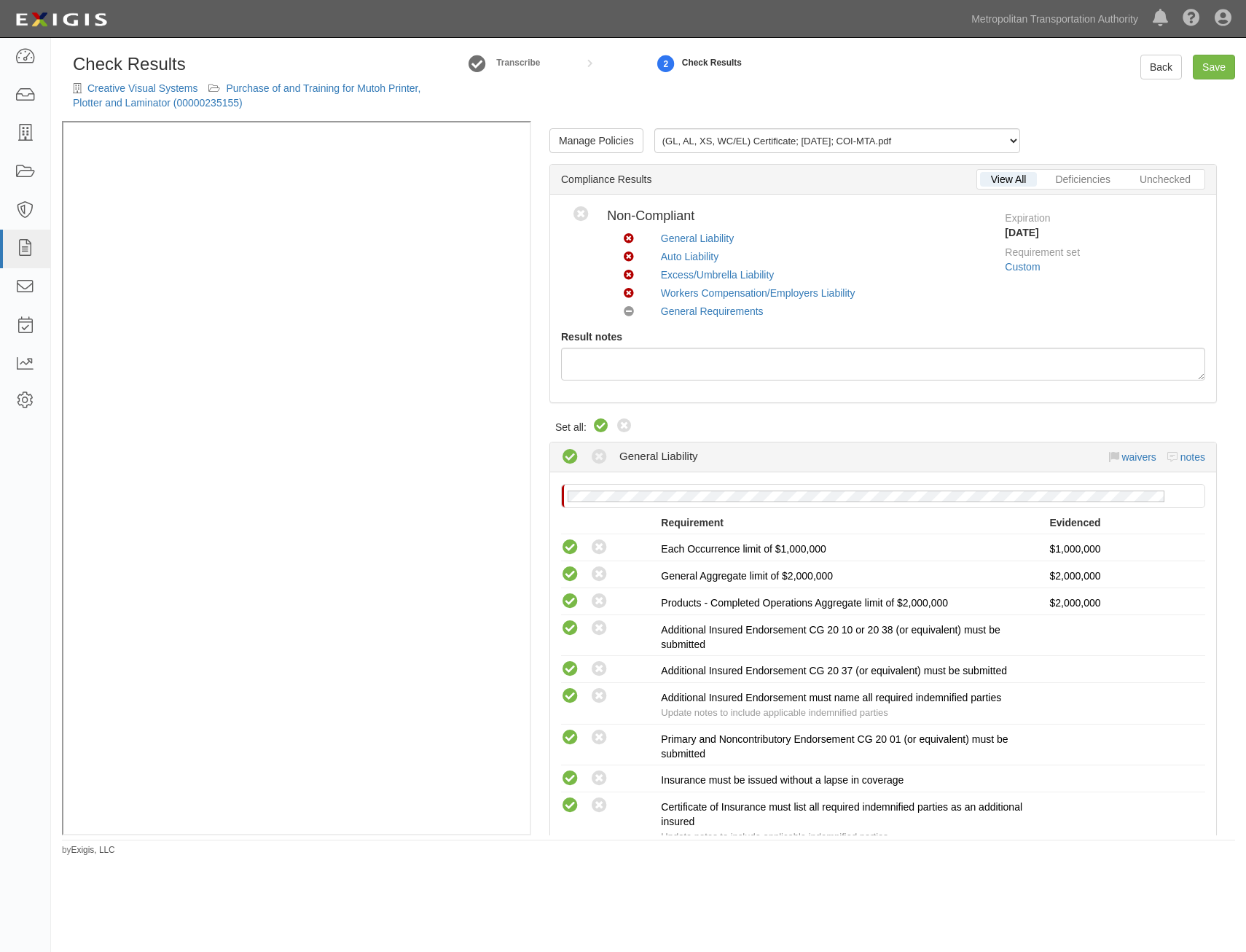
radio input "true"
radio input "false"
radio input "true"
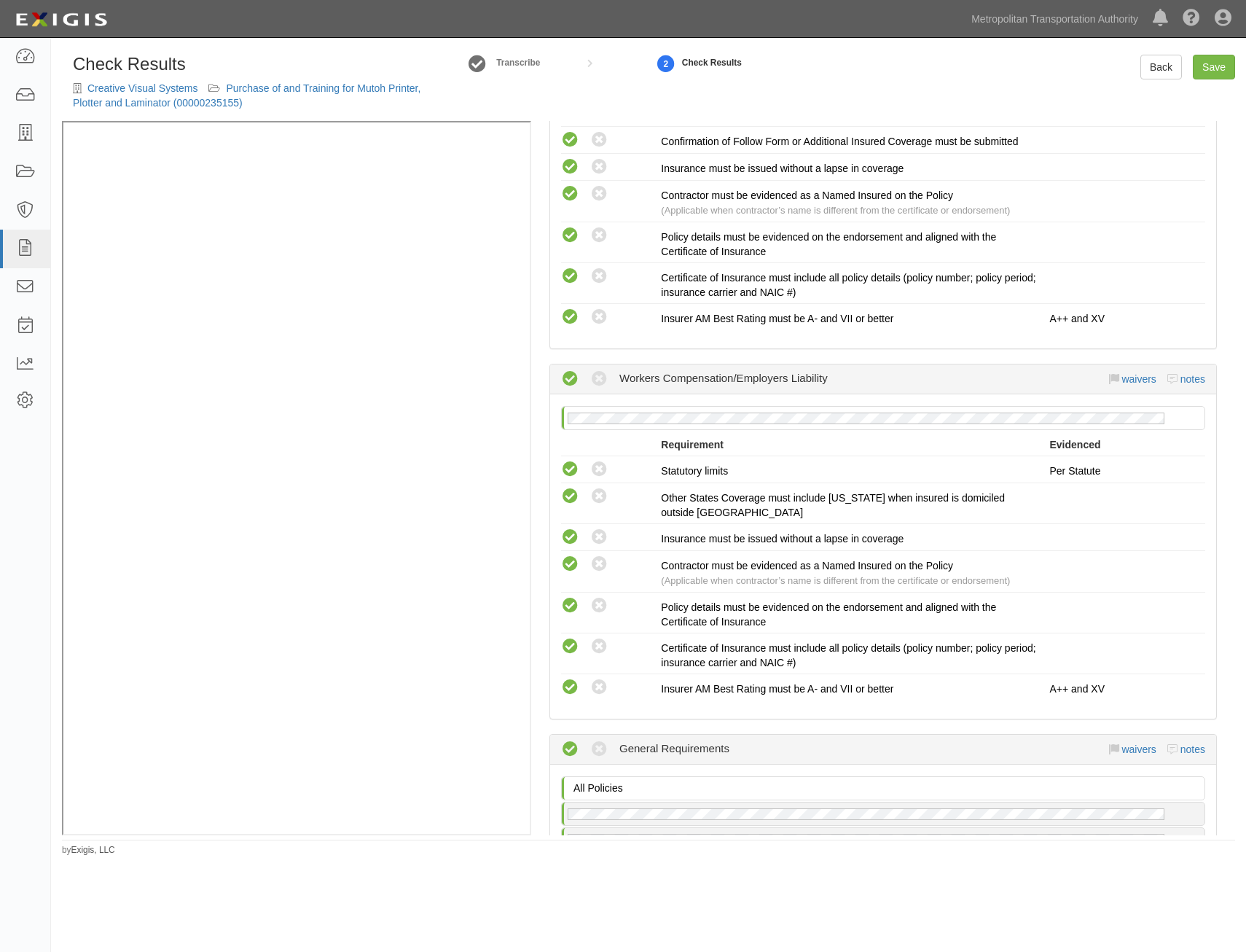
scroll to position [2010, 0]
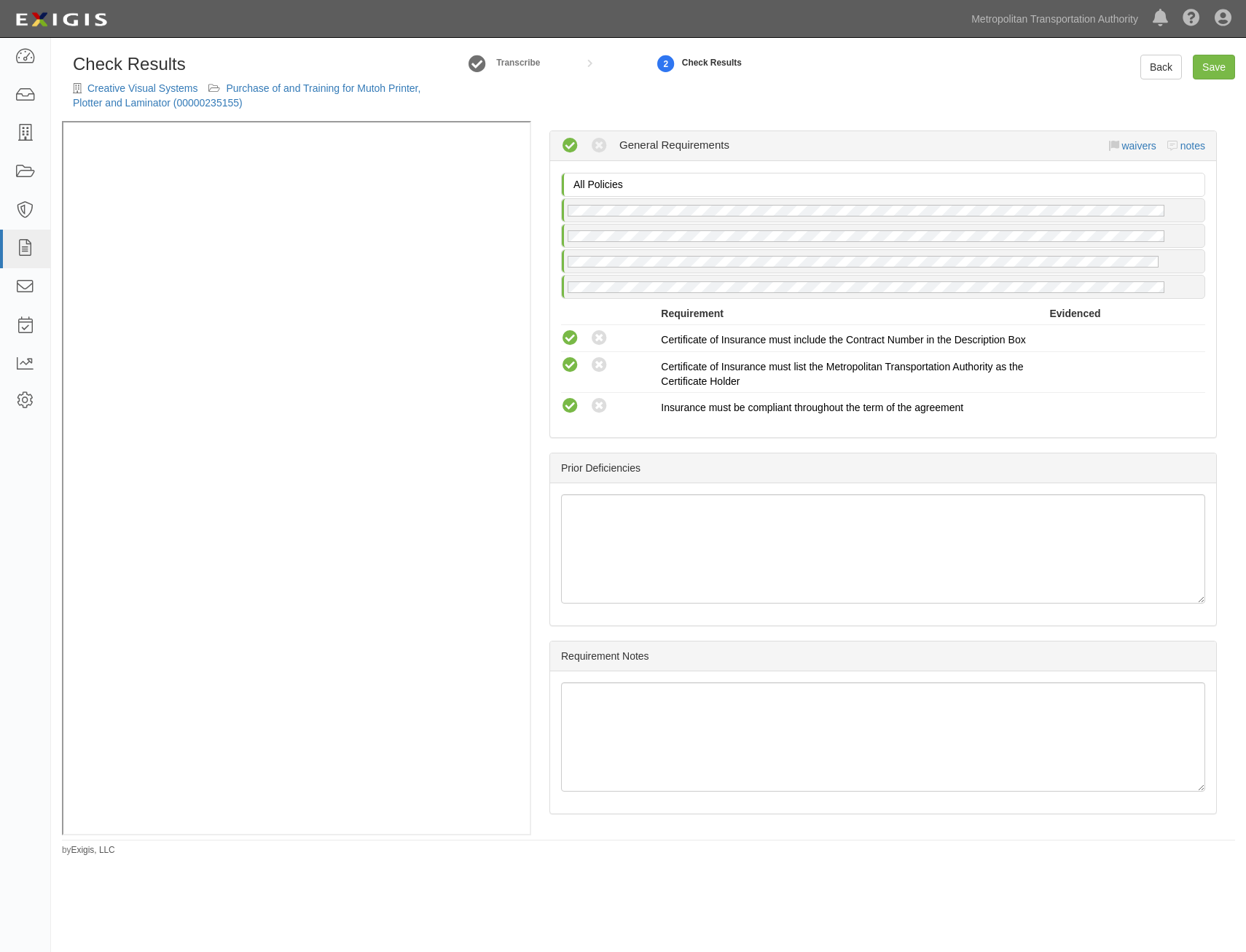
drag, startPoint x: 871, startPoint y: 310, endPoint x: 849, endPoint y: 831, distance: 521.5
click at [1221, 71] on link "Save" at bounding box center [1215, 67] width 43 height 25
radio input "true"
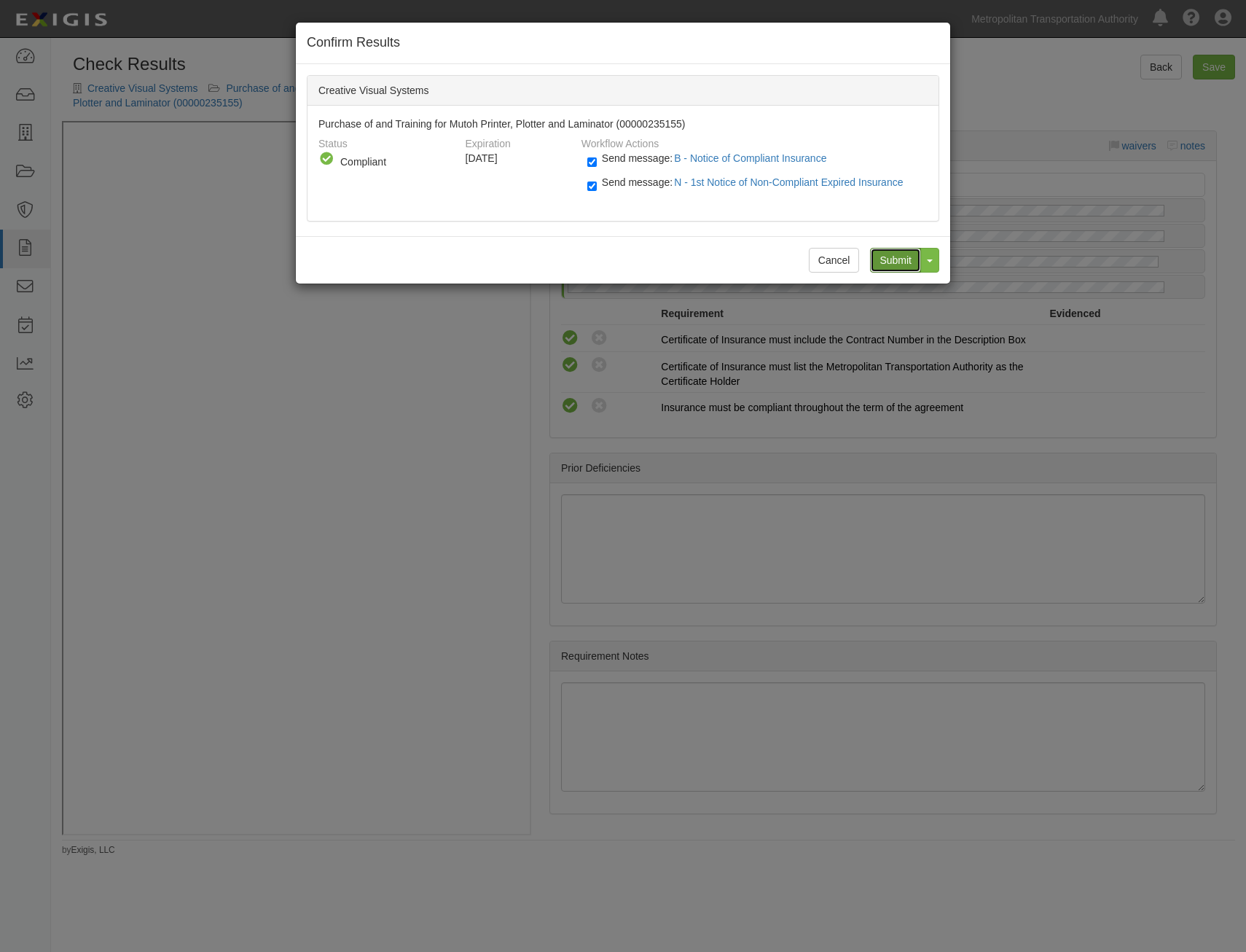
click at [883, 258] on input "Submit" at bounding box center [895, 260] width 51 height 25
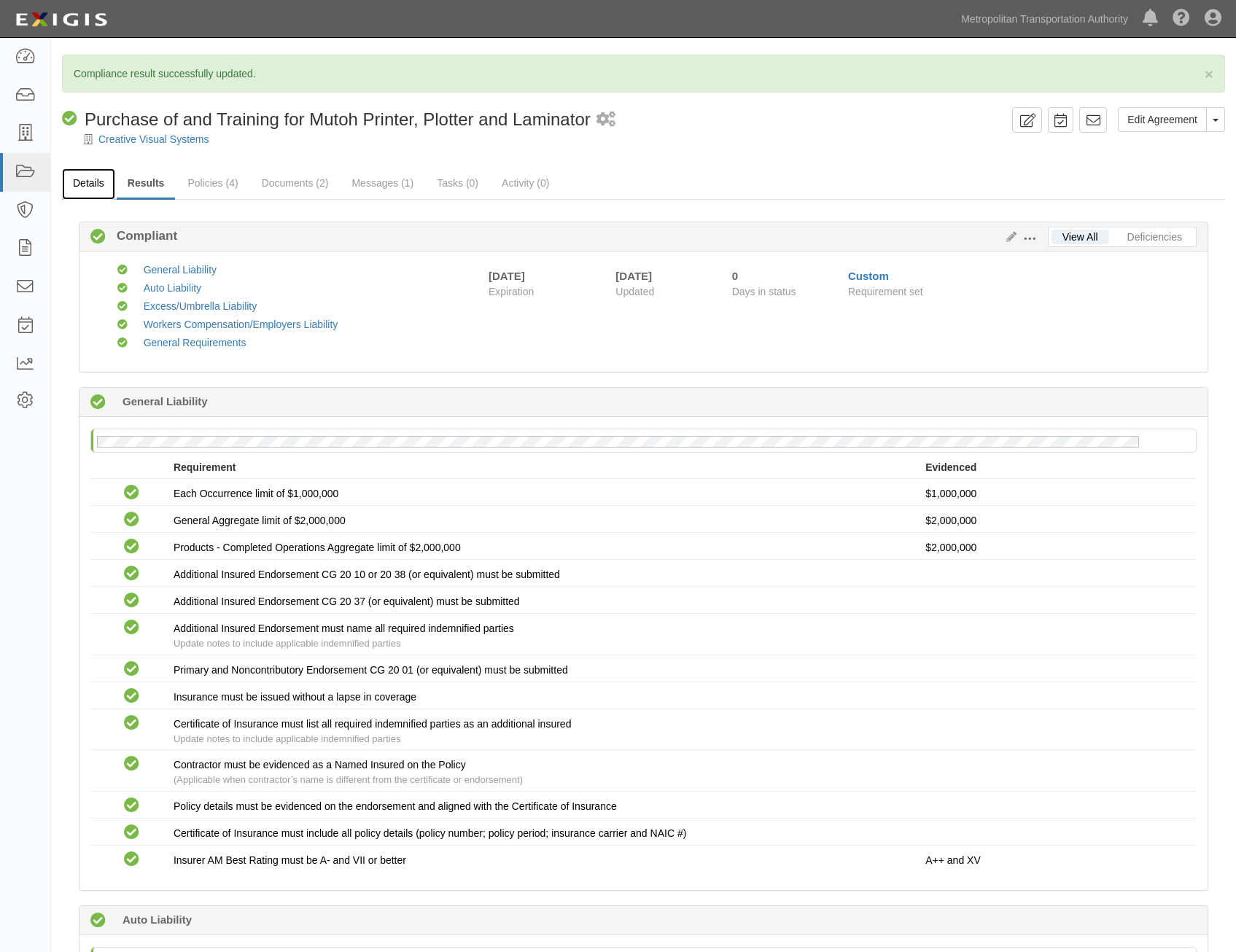
click at [94, 188] on link "Details" at bounding box center [89, 184] width 54 height 31
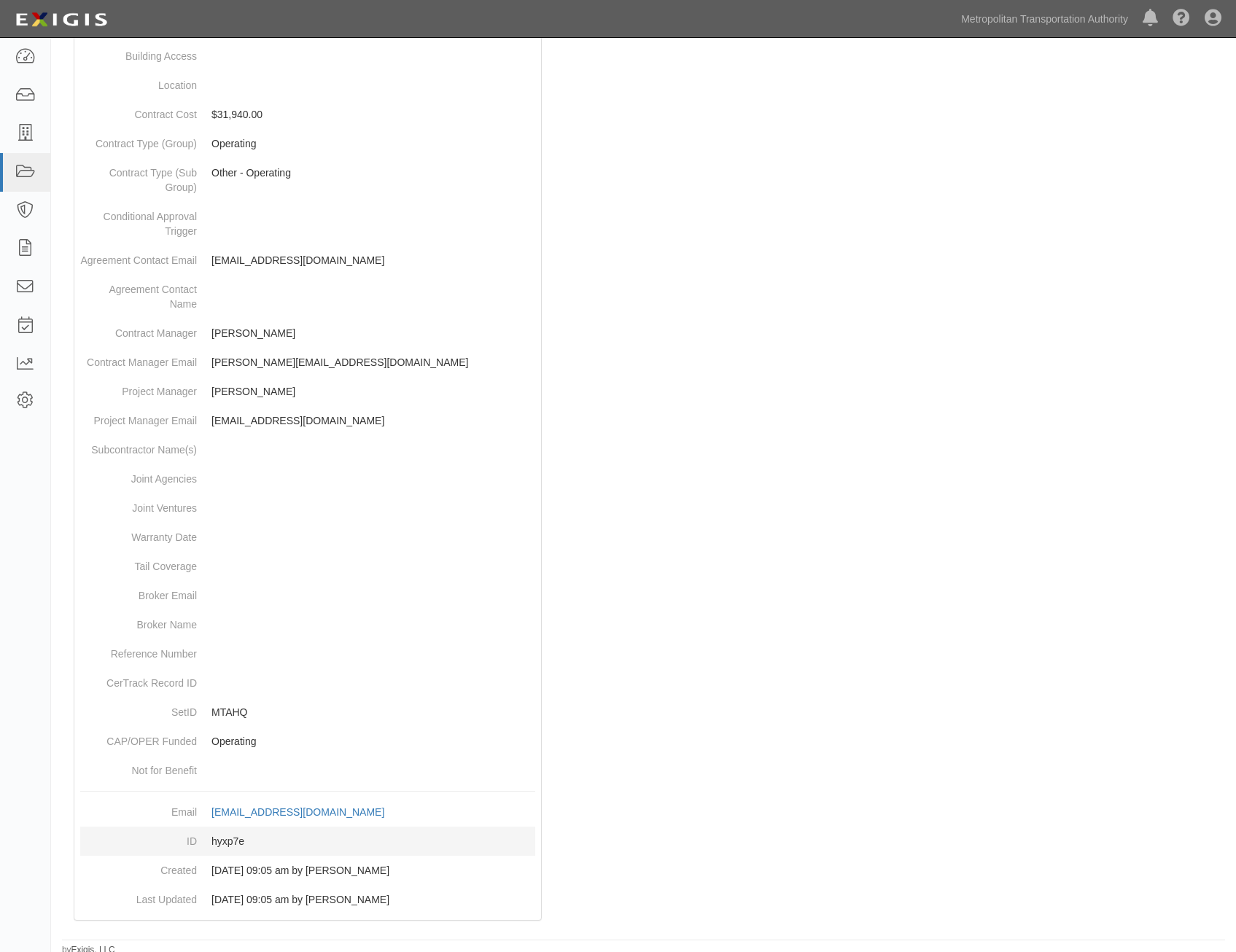
scroll to position [460, 0]
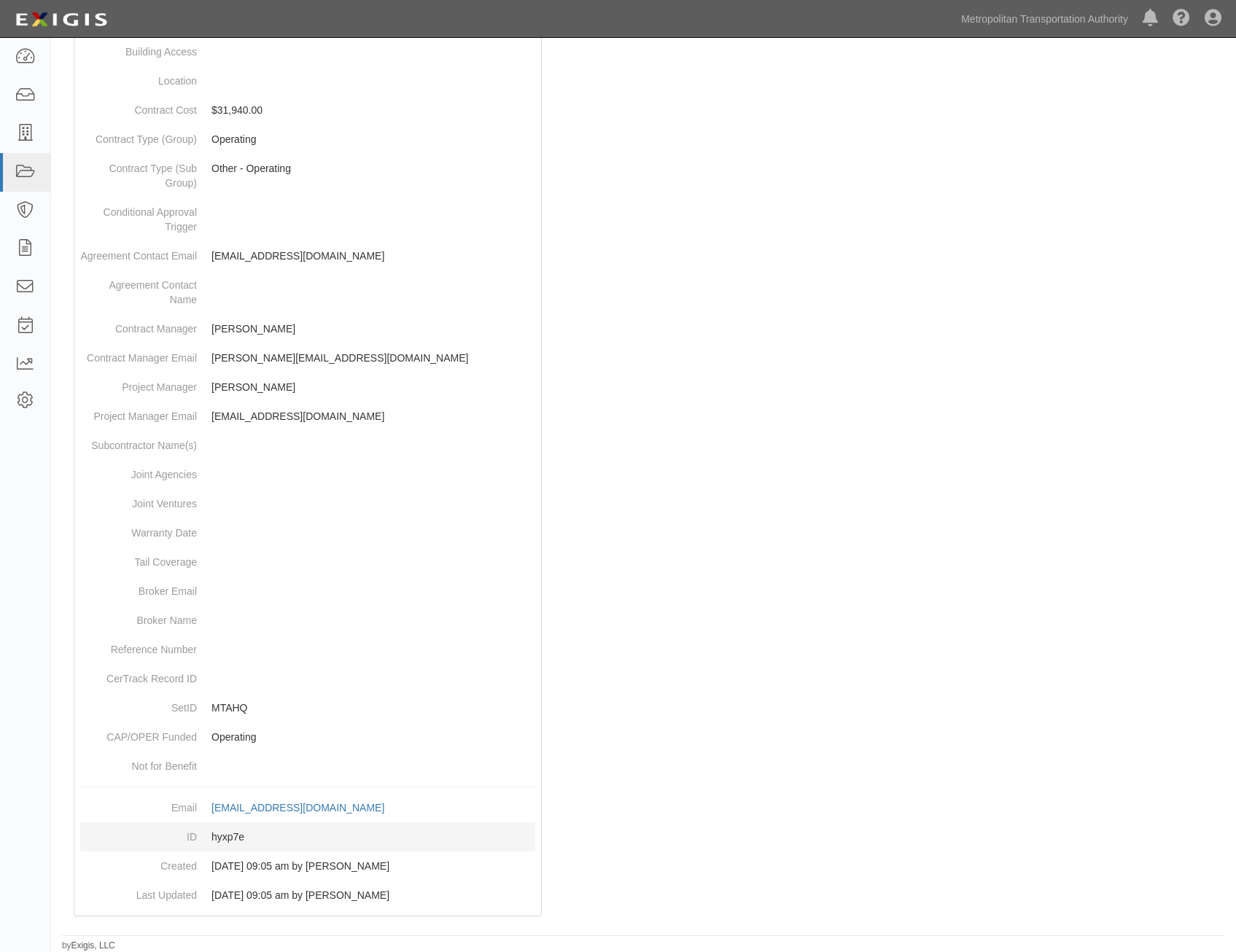
click at [230, 834] on dd "hyxp7e" at bounding box center [308, 836] width 455 height 30
copy dd "hyxp7e"
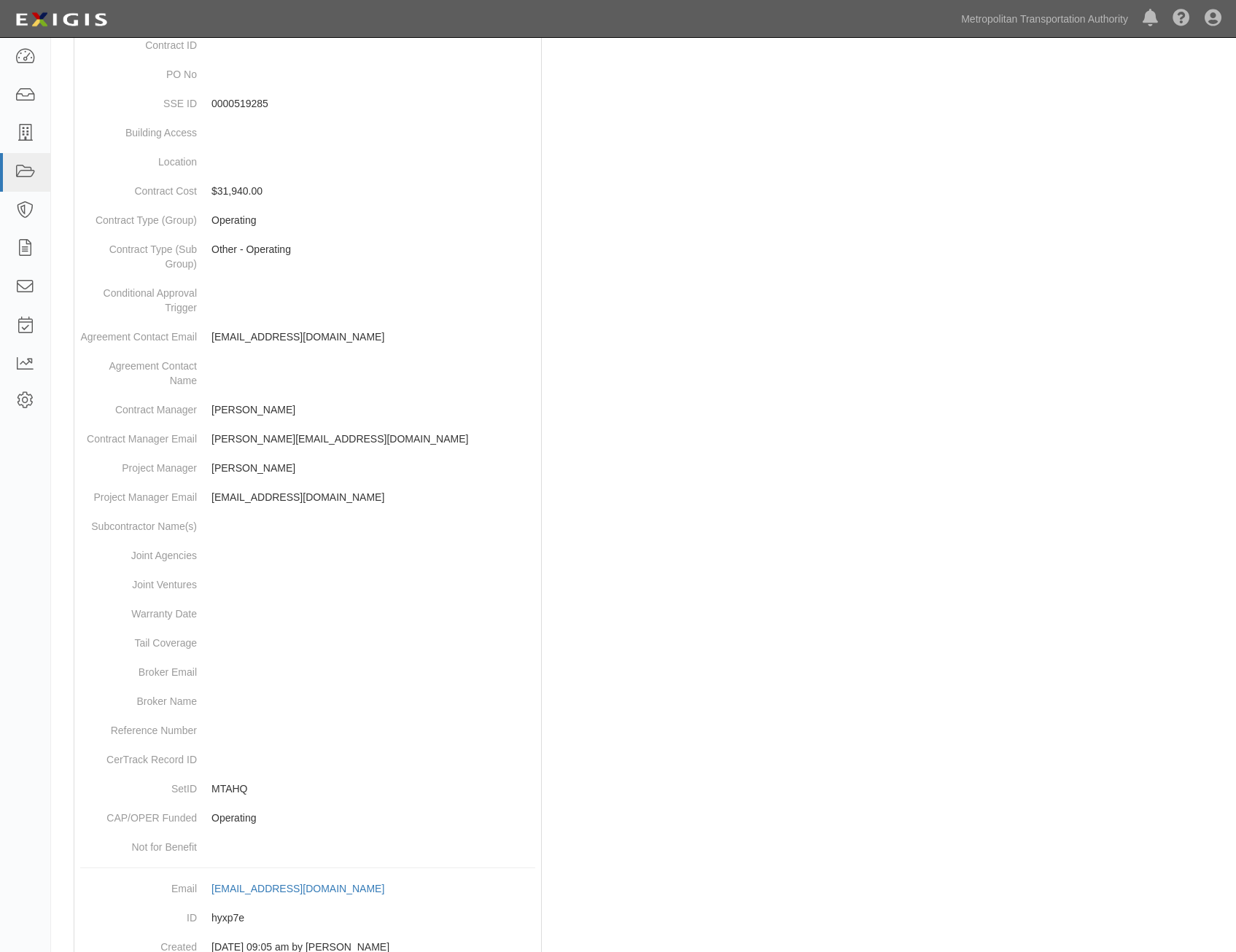
scroll to position [0, 0]
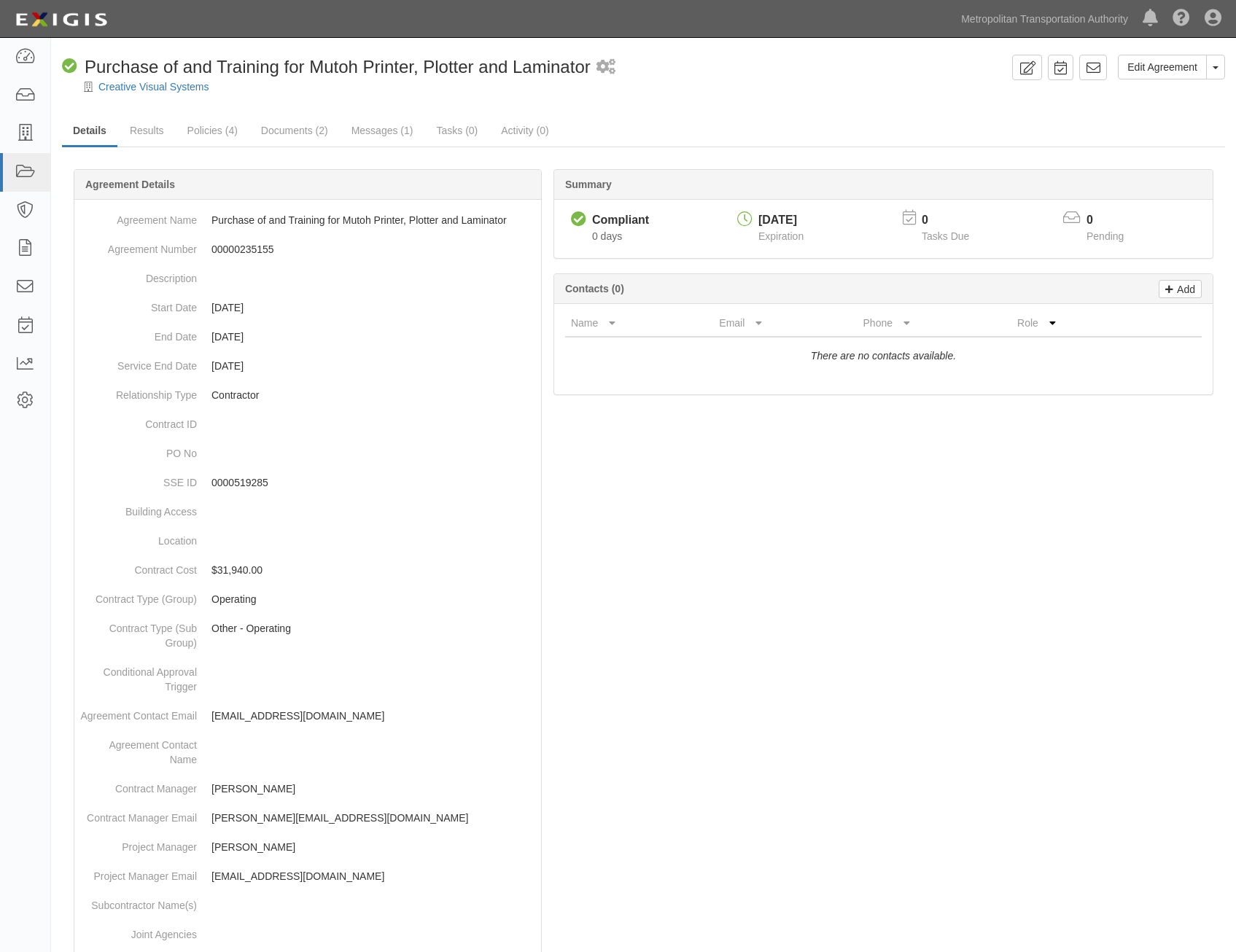
drag, startPoint x: 888, startPoint y: 779, endPoint x: 973, endPoint y: 257, distance: 528.9
click at [1088, 67] on icon at bounding box center [1093, 67] width 15 height 15
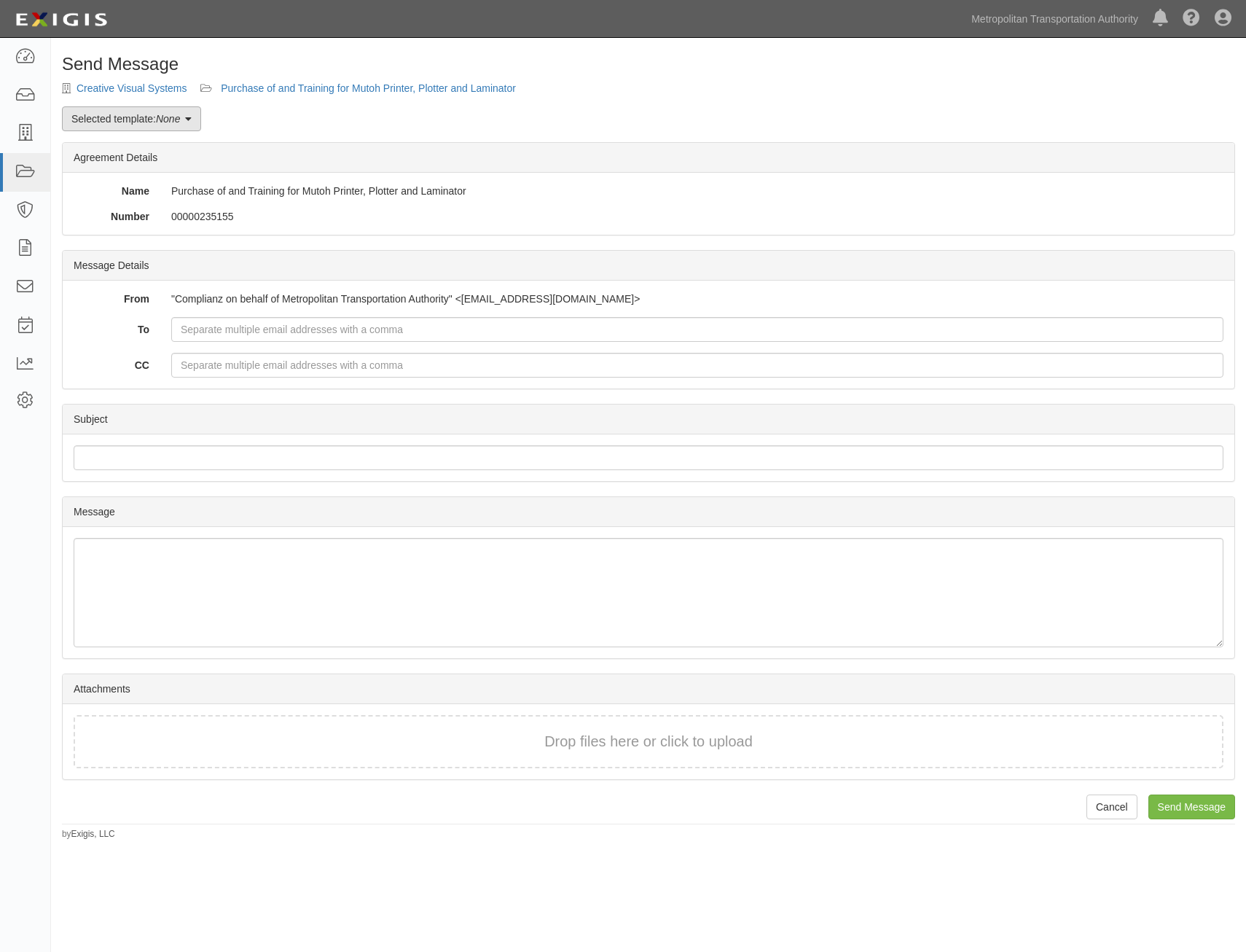
click at [171, 116] on em "None" at bounding box center [168, 118] width 24 height 12
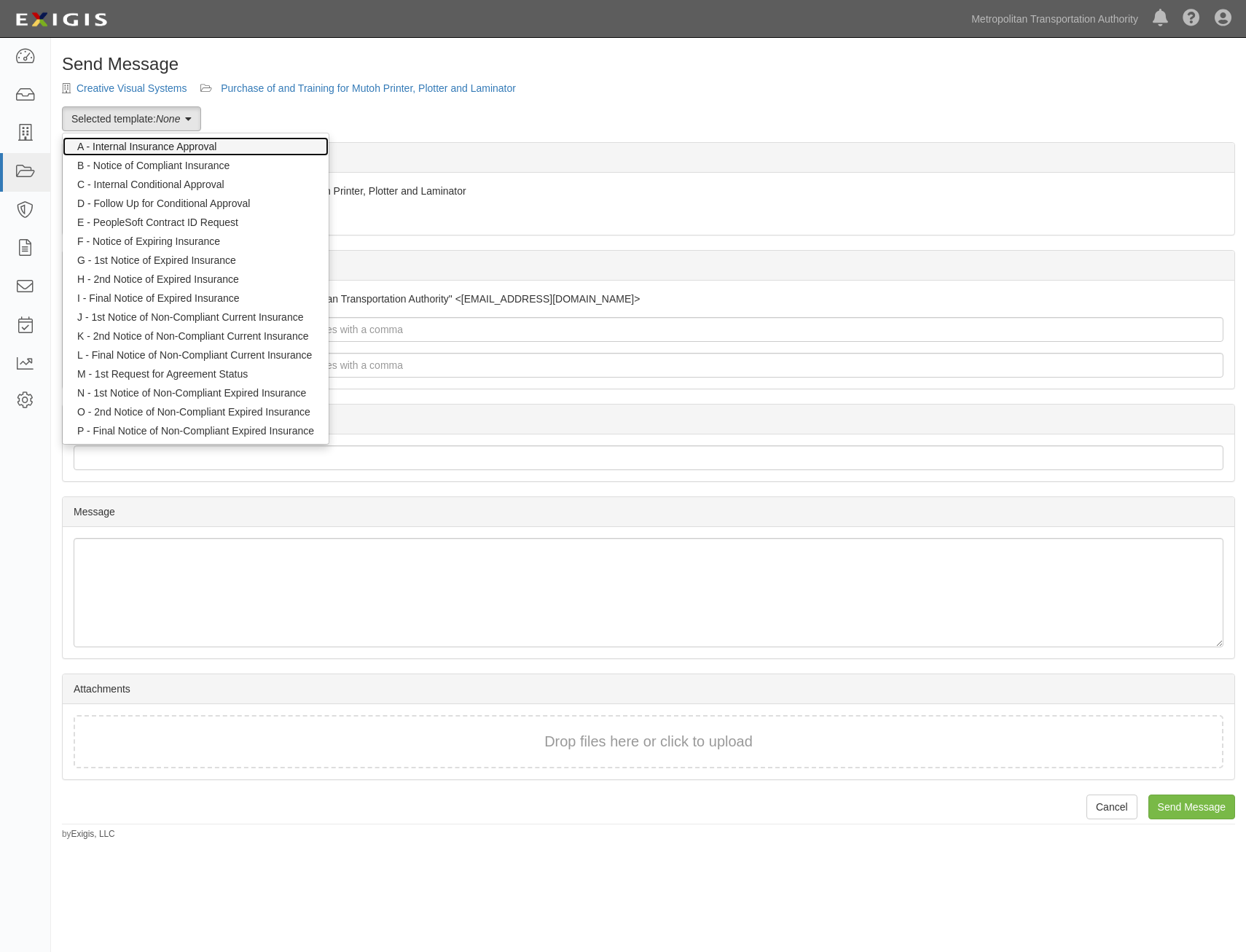
click at [192, 146] on link "A - Internal Insurance Approval" at bounding box center [196, 146] width 266 height 19
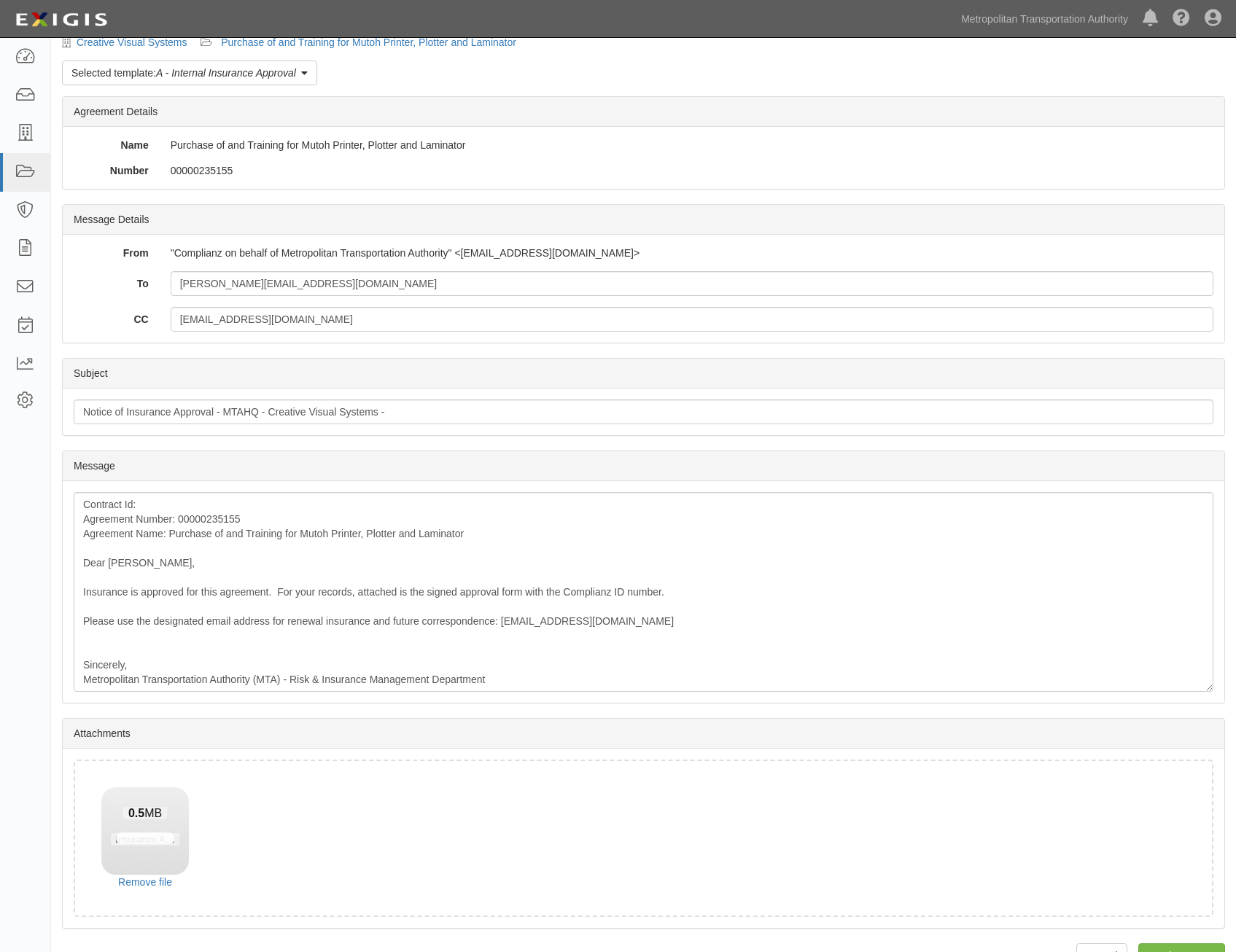
scroll to position [83, 0]
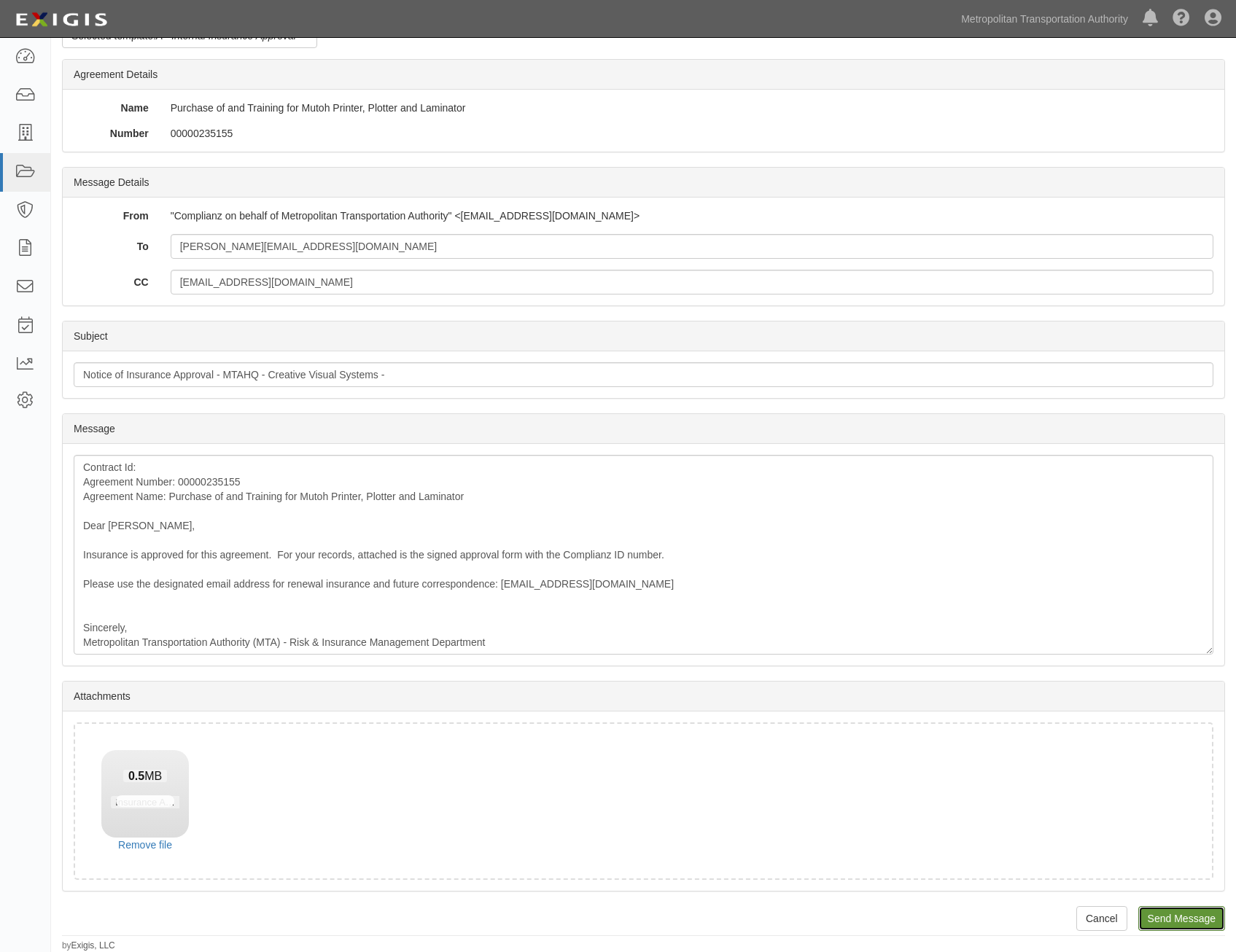
click at [1153, 911] on input "Send Message" at bounding box center [1181, 918] width 87 height 25
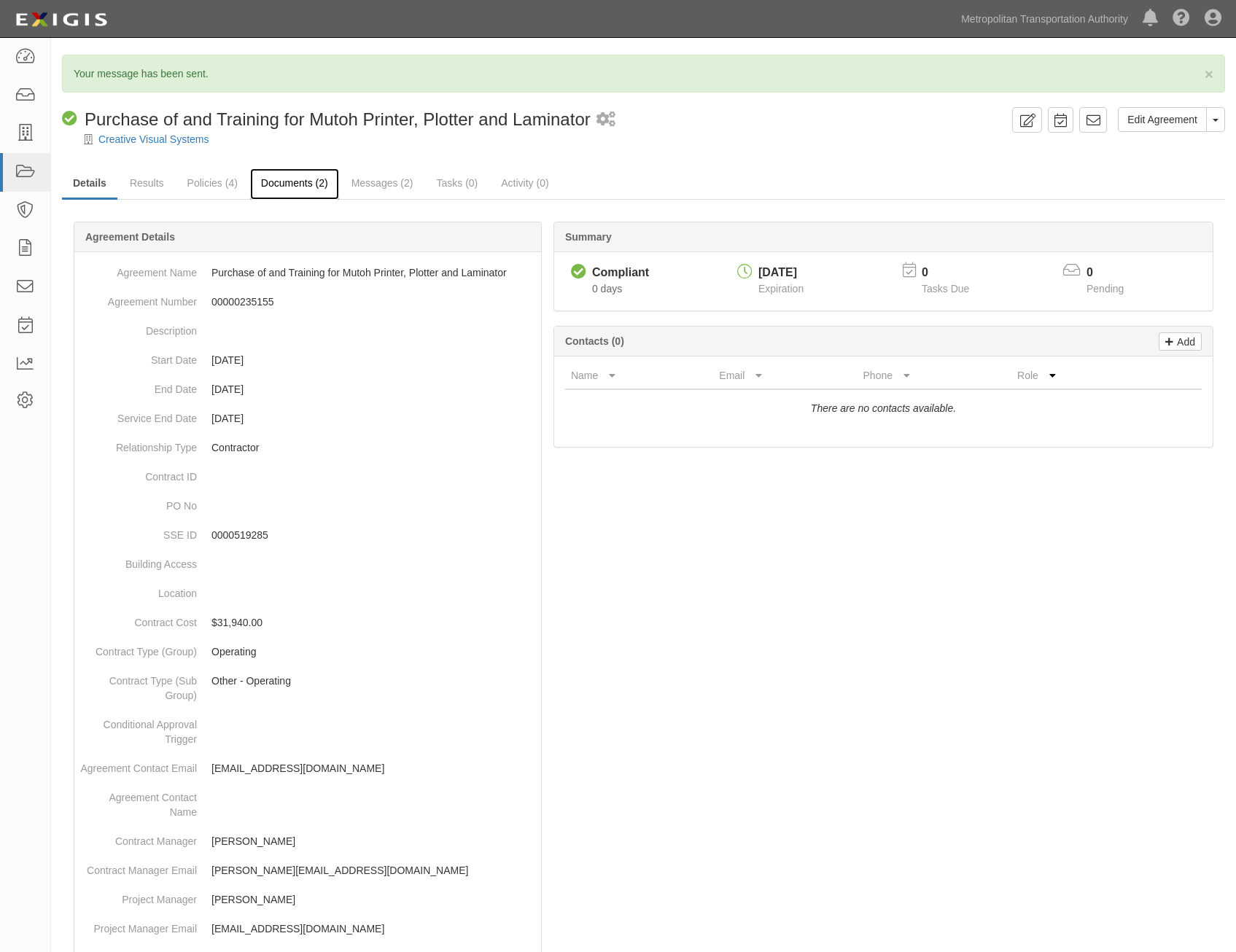
click at [275, 186] on link "Documents (2)" at bounding box center [294, 184] width 89 height 31
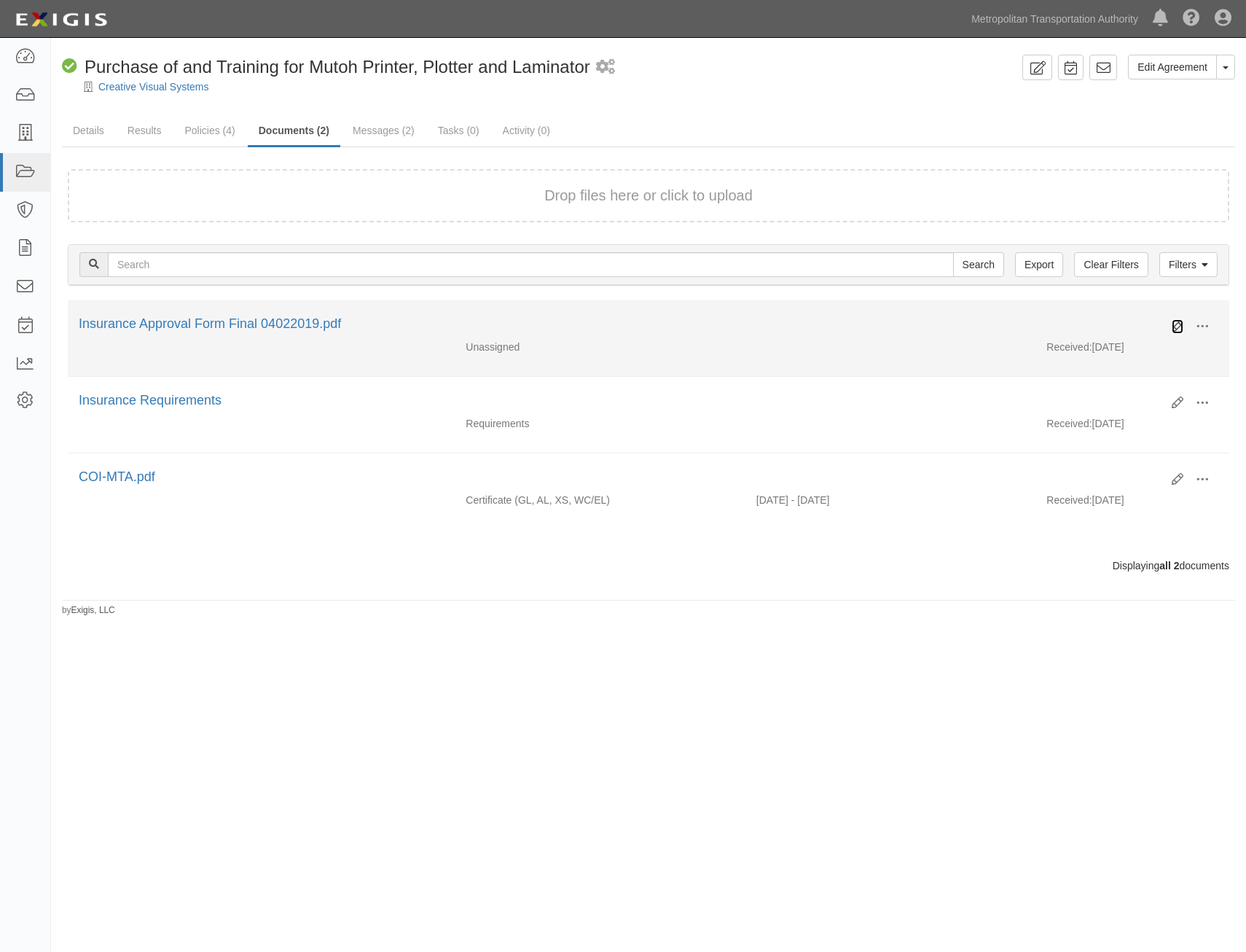
click at [1179, 325] on icon at bounding box center [1178, 326] width 12 height 12
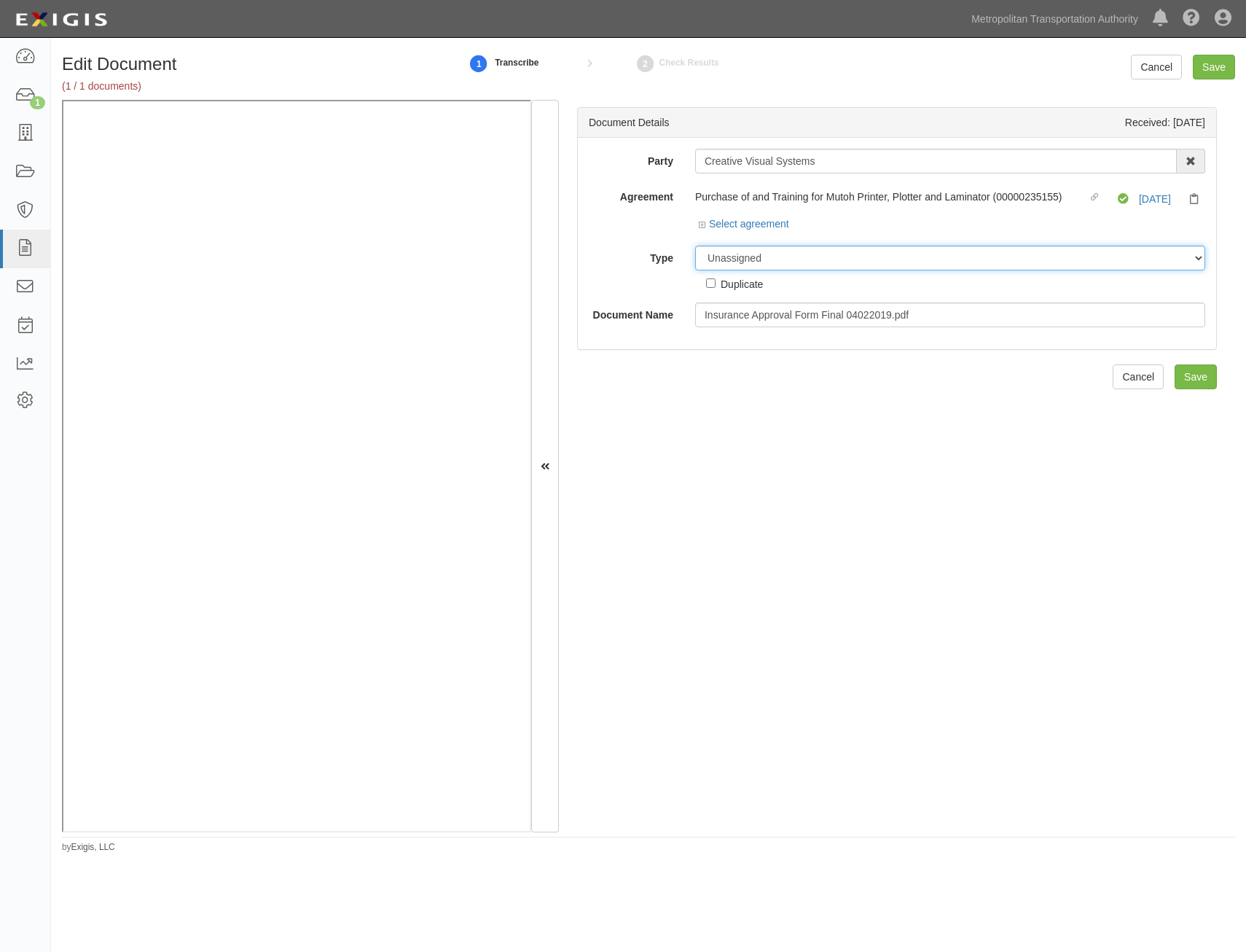
drag, startPoint x: 876, startPoint y: 250, endPoint x: 870, endPoint y: 263, distance: 14.3
click at [876, 250] on select "Unassigned Binder Cancellation Notice Certificate Contract Endorsement Insuranc…" at bounding box center [950, 258] width 510 height 25
select select "OtherDetail"
click at [695, 246] on select "Unassigned Binder Cancellation Notice Certificate Contract Endorsement Insuranc…" at bounding box center [950, 258] width 510 height 25
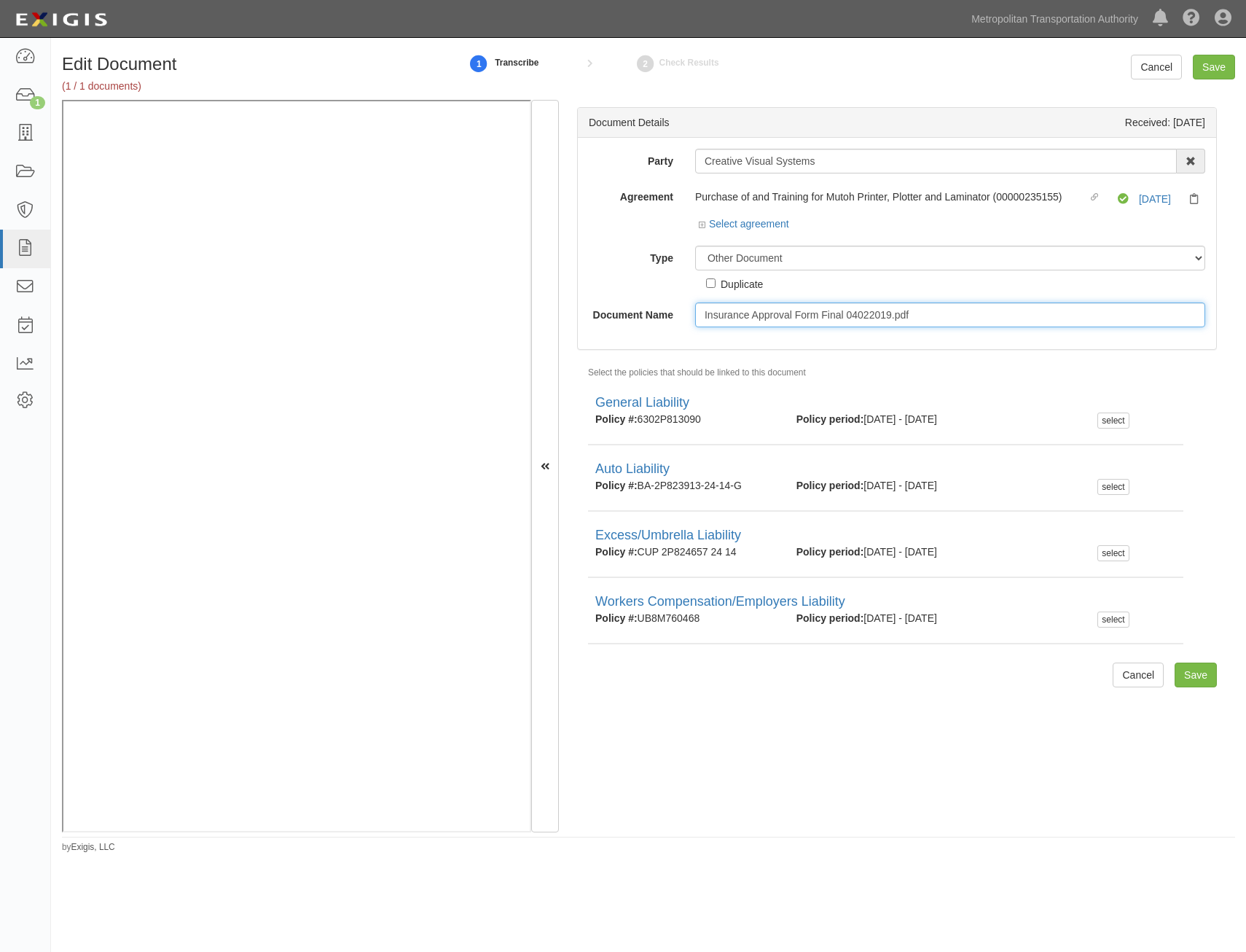
click at [889, 311] on input "Insurance Approval Form Final 04022019.pdf" at bounding box center [950, 314] width 510 height 25
type input "Approval Form"
click at [1204, 670] on input "Save" at bounding box center [1196, 675] width 43 height 25
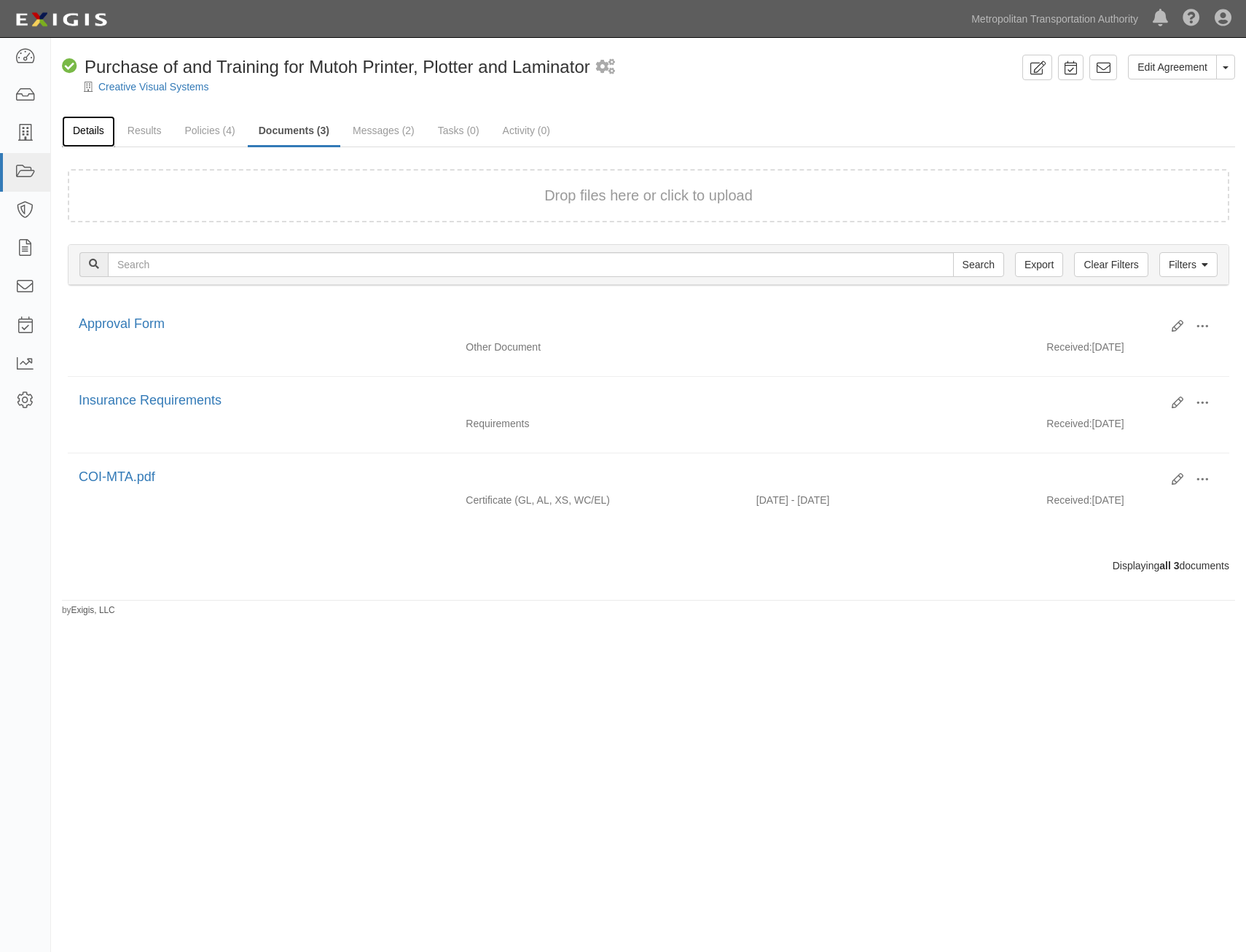
click at [97, 128] on link "Details" at bounding box center [89, 131] width 54 height 31
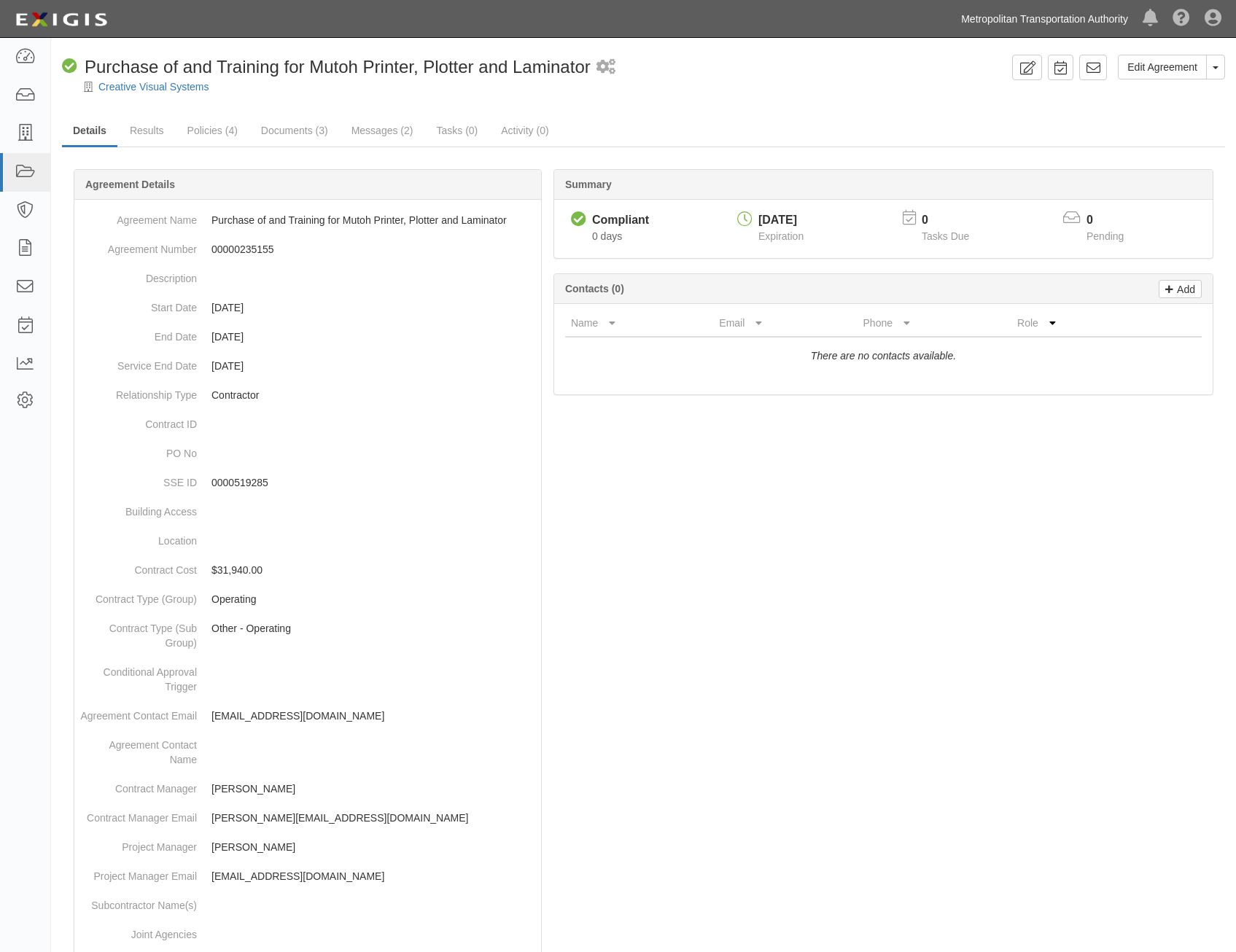
click at [1004, 18] on link "Metropolitan Transportation Authority" at bounding box center [1044, 19] width 181 height 30
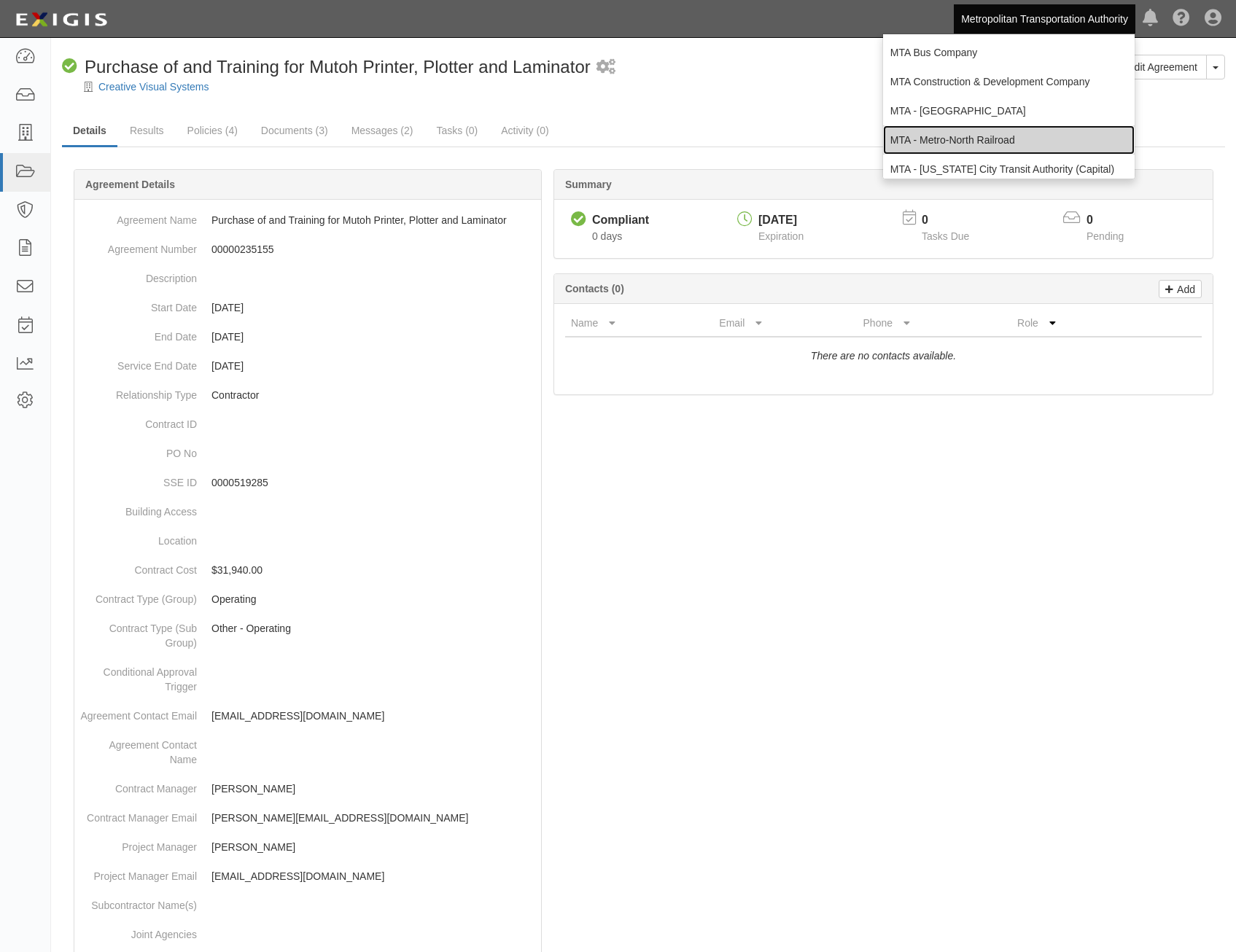
click at [1007, 135] on link "MTA - Metro-North Railroad" at bounding box center [1009, 140] width 251 height 30
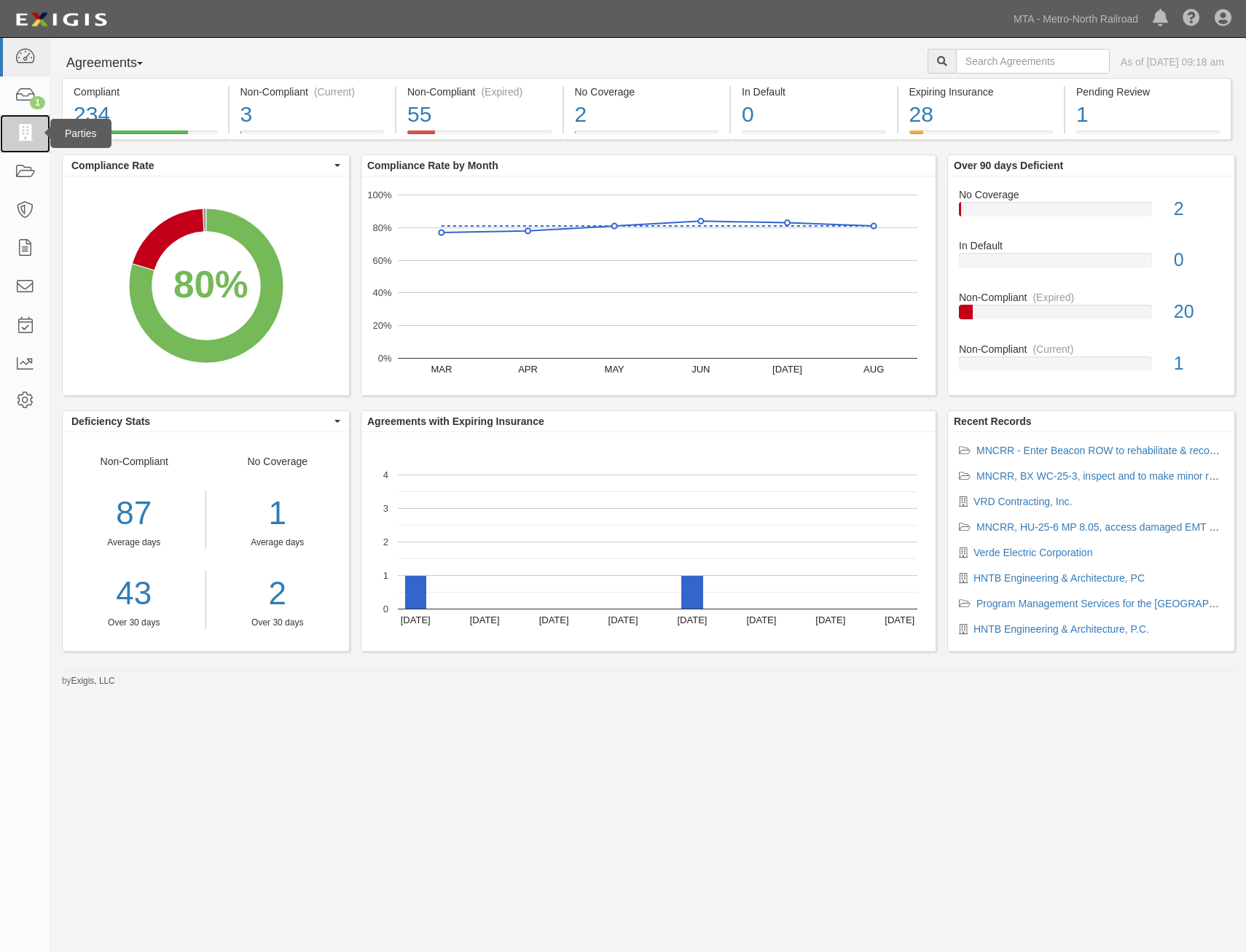
click at [31, 133] on icon at bounding box center [25, 134] width 20 height 17
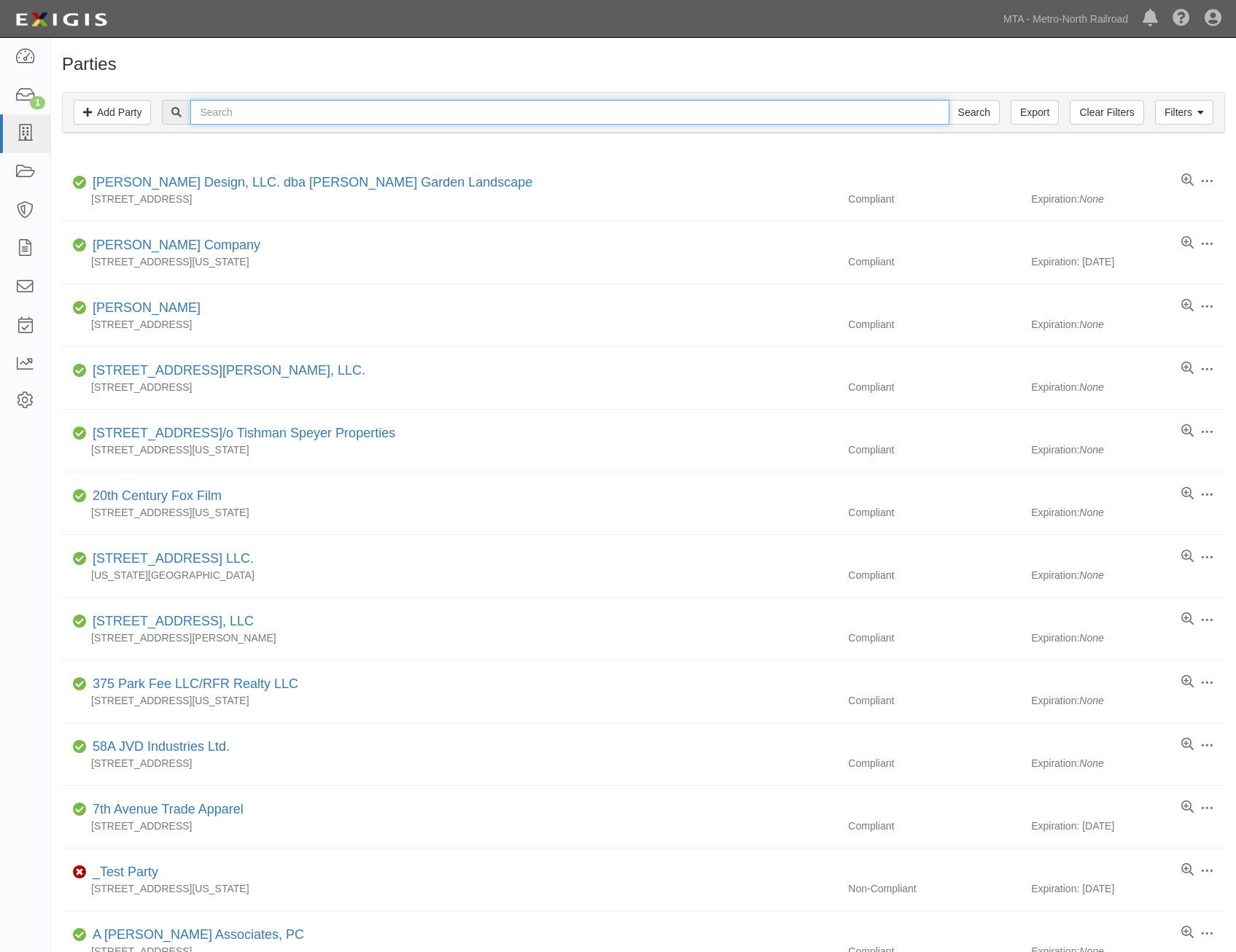
click at [336, 108] on input "text" at bounding box center [569, 112] width 758 height 25
type input ","
type input "michels"
click at [948, 100] on input "Search" at bounding box center [973, 112] width 51 height 25
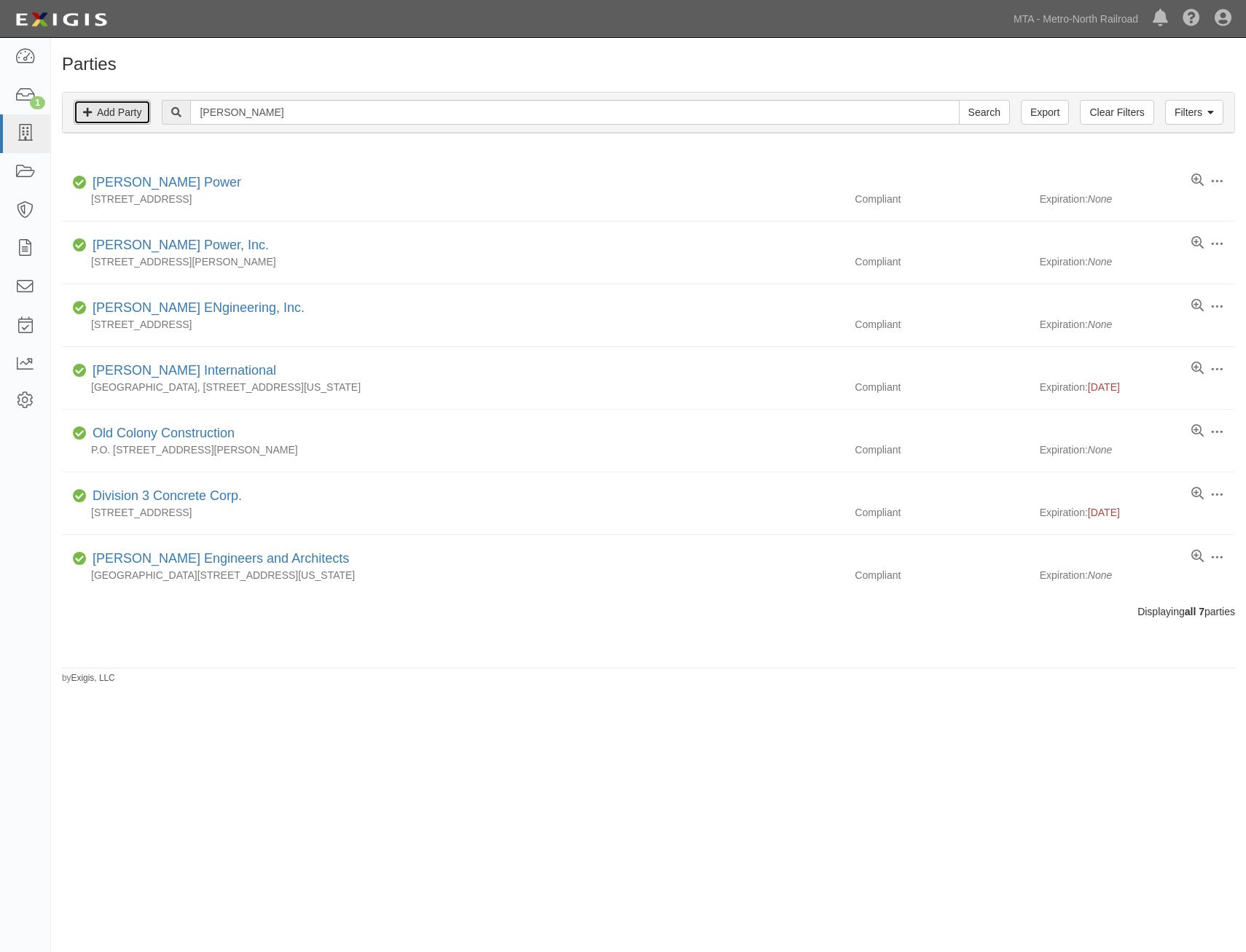
click at [125, 117] on link "Add Party" at bounding box center [113, 112] width 78 height 25
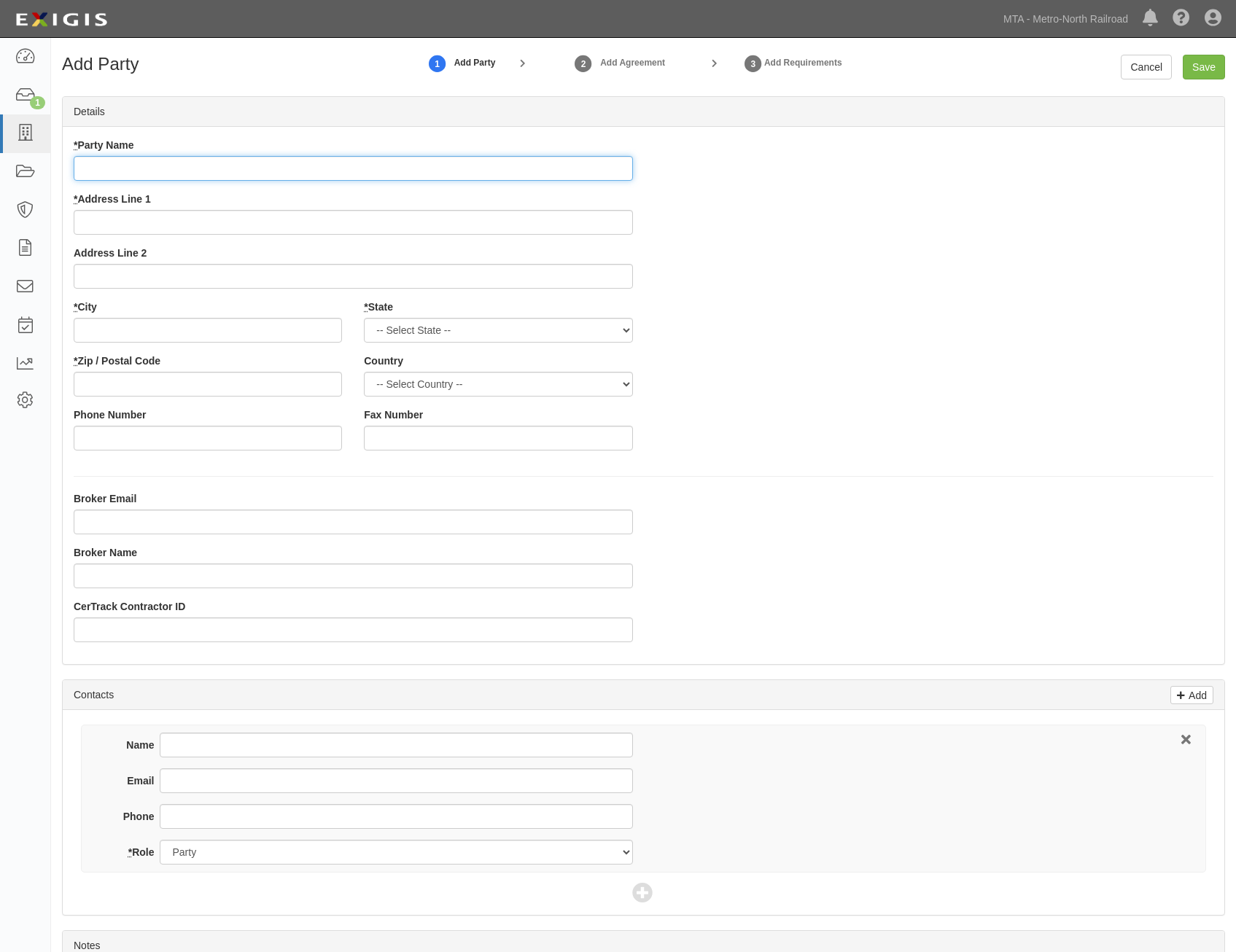
click at [611, 157] on input "* Party Name" at bounding box center [353, 168] width 559 height 25
paste input "[PERSON_NAME] Construction"
type input "[PERSON_NAME] Construction"
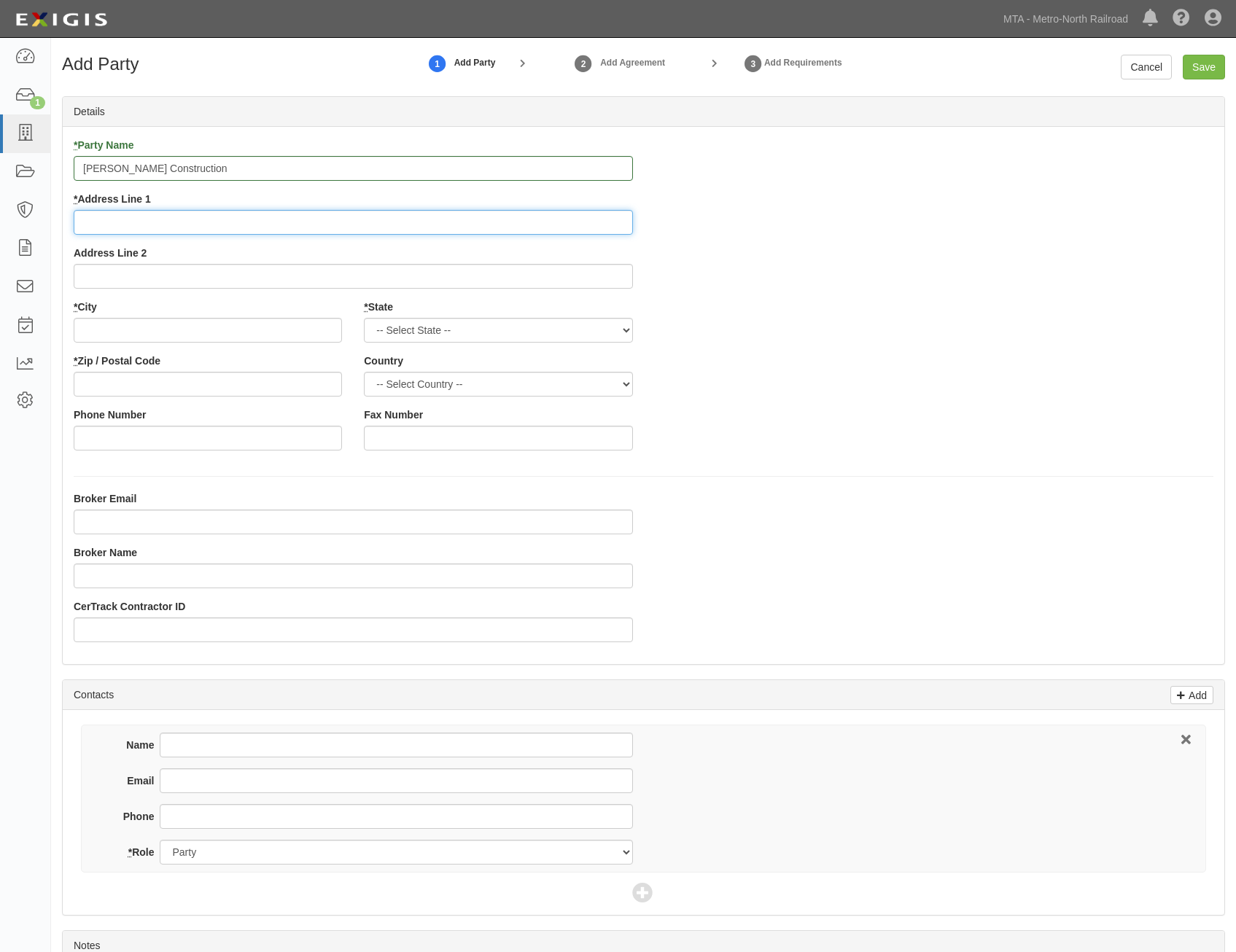
drag, startPoint x: 345, startPoint y: 228, endPoint x: 372, endPoint y: 228, distance: 27.0
click at [345, 228] on input "* Address Line 1" at bounding box center [353, 222] width 559 height 25
type input "4 West Red Oak Lane, Suite 311"
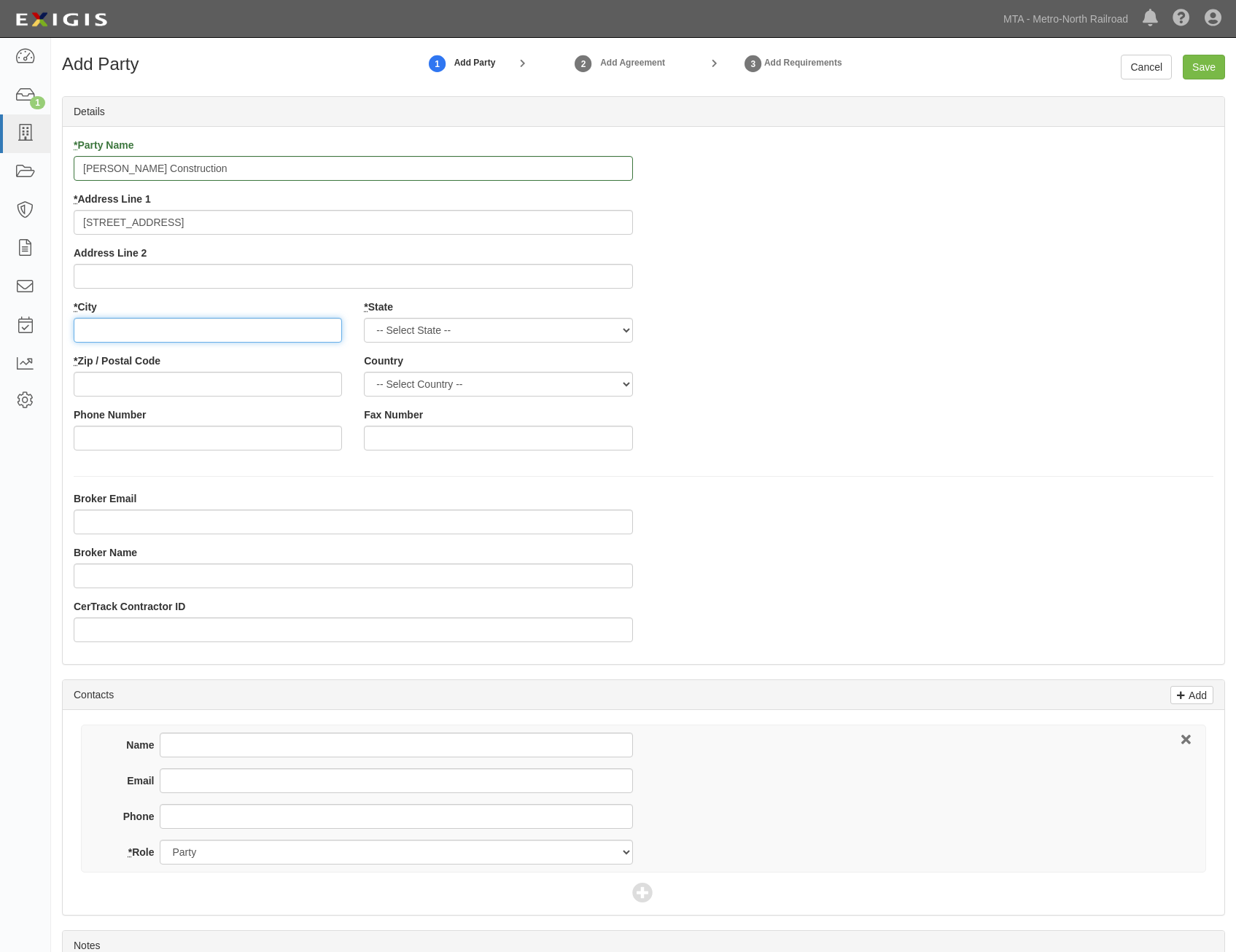
click at [290, 325] on input "* City" at bounding box center [208, 330] width 268 height 25
type input "White Plains"
click at [512, 325] on select "-- Select State -- Alabama Alaska Arizona Arkansas California Colorado Connecti…" at bounding box center [497, 330] width 268 height 25
select select "NY"
click at [363, 318] on select "-- Select State -- Alabama Alaska Arizona Arkansas California Colorado Connecti…" at bounding box center [497, 330] width 268 height 25
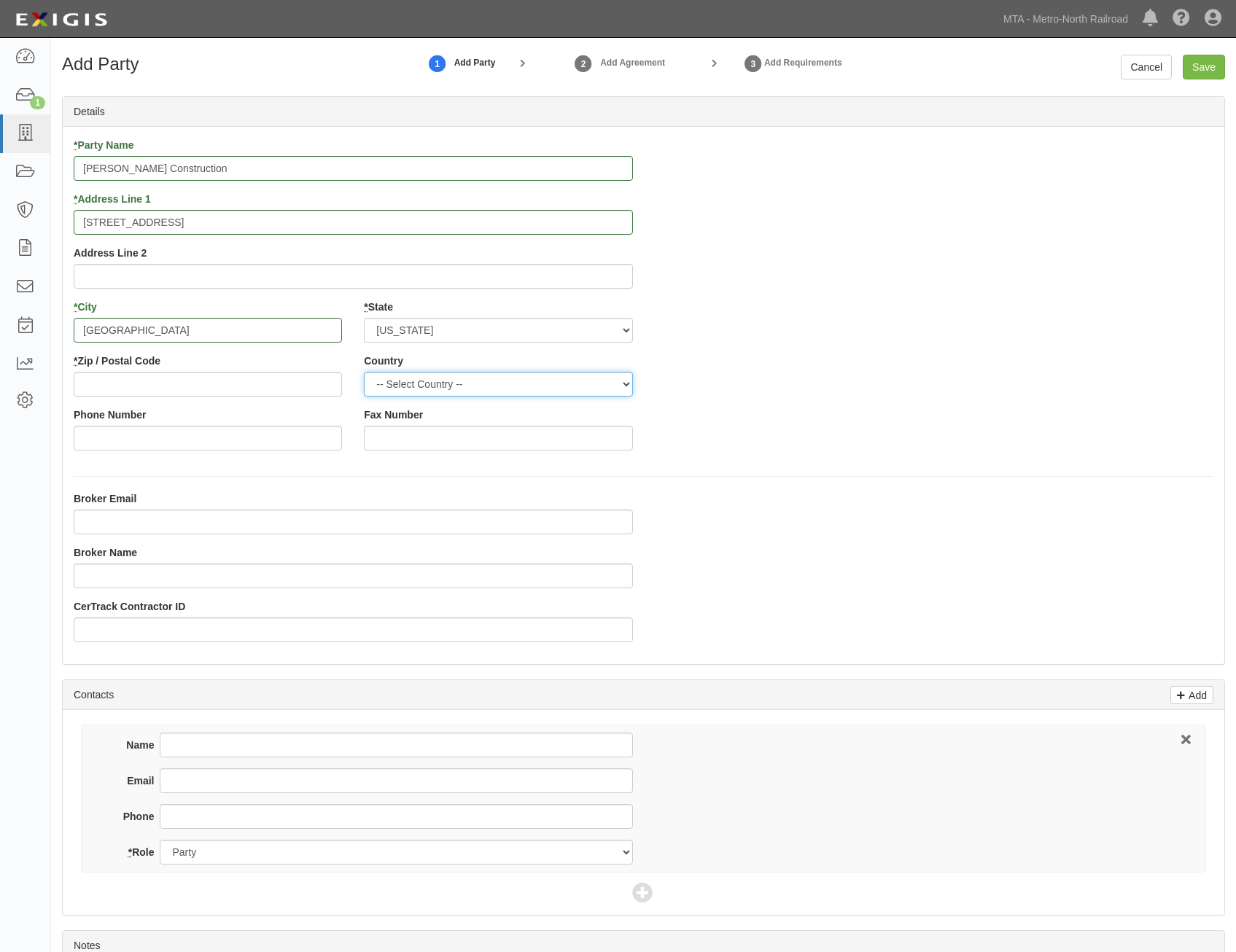
click at [554, 393] on select "-- Select Country -- Canada United States --------------- Afghanistan Åland Isl…" at bounding box center [497, 384] width 268 height 25
select select "US"
click at [363, 372] on select "-- Select Country -- Canada United States --------------- Afghanistan Åland Isl…" at bounding box center [497, 384] width 268 height 25
click at [810, 411] on div "* Party Name Michels Construction * Address Line 1 4 West Red Oak Lane, Suite 3…" at bounding box center [643, 299] width 1161 height 323
drag, startPoint x: 202, startPoint y: 388, endPoint x: 584, endPoint y: 405, distance: 382.4
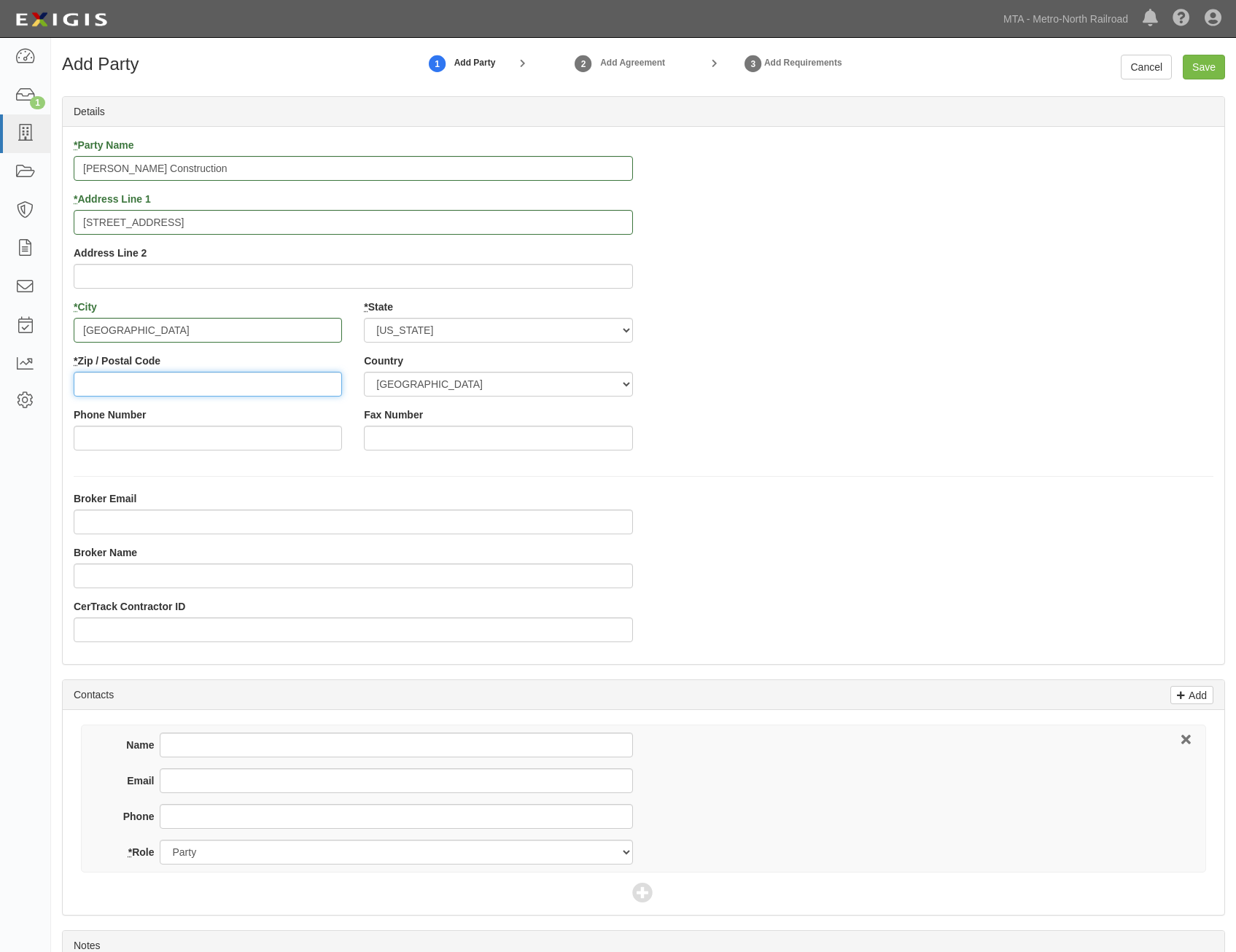
click at [202, 388] on input "* Zip / Postal Code" at bounding box center [208, 384] width 268 height 25
type input "10604"
click at [1053, 399] on div "* Party Name Michels Construction * Address Line 1 4 West Red Oak Lane, Suite 3…" at bounding box center [643, 299] width 1161 height 323
click at [1205, 65] on input "Save" at bounding box center [1204, 67] width 43 height 25
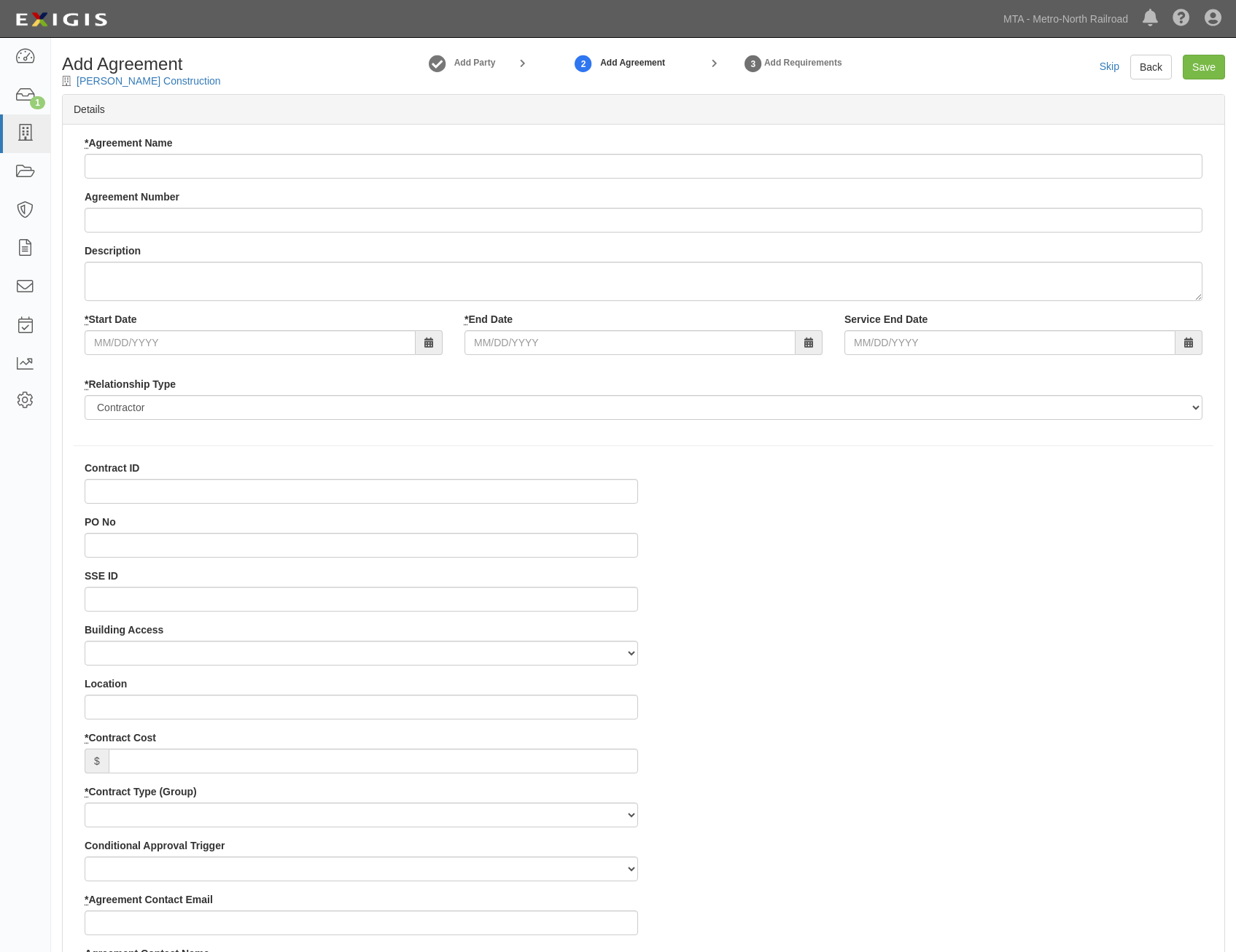
select select
click at [446, 149] on div "* Agreement Name" at bounding box center [642, 157] width 1118 height 43
click at [450, 156] on input "* Agreement Name" at bounding box center [642, 165] width 1118 height 25
paste input "HU-25-2 MP 73.22 – NYS Bridge Authority"
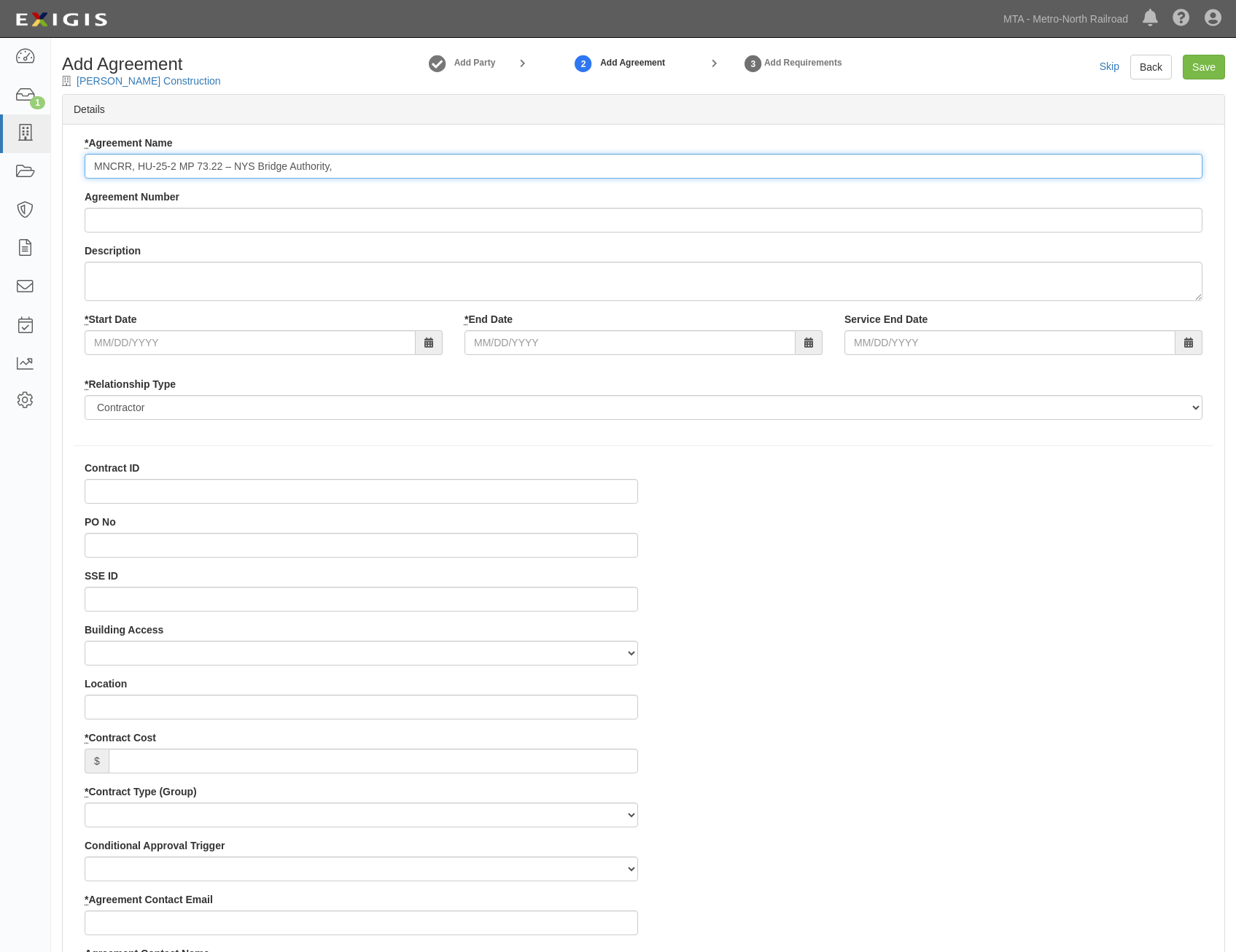
type input "MNCRR, HU-25-2 MP 73.22 – NYS Bridge Authority,"
click at [654, 226] on input "Agreement Number" at bounding box center [642, 220] width 1118 height 25
paste input "HU-25-2 MP 73.22 – NYS Bridge Authority"
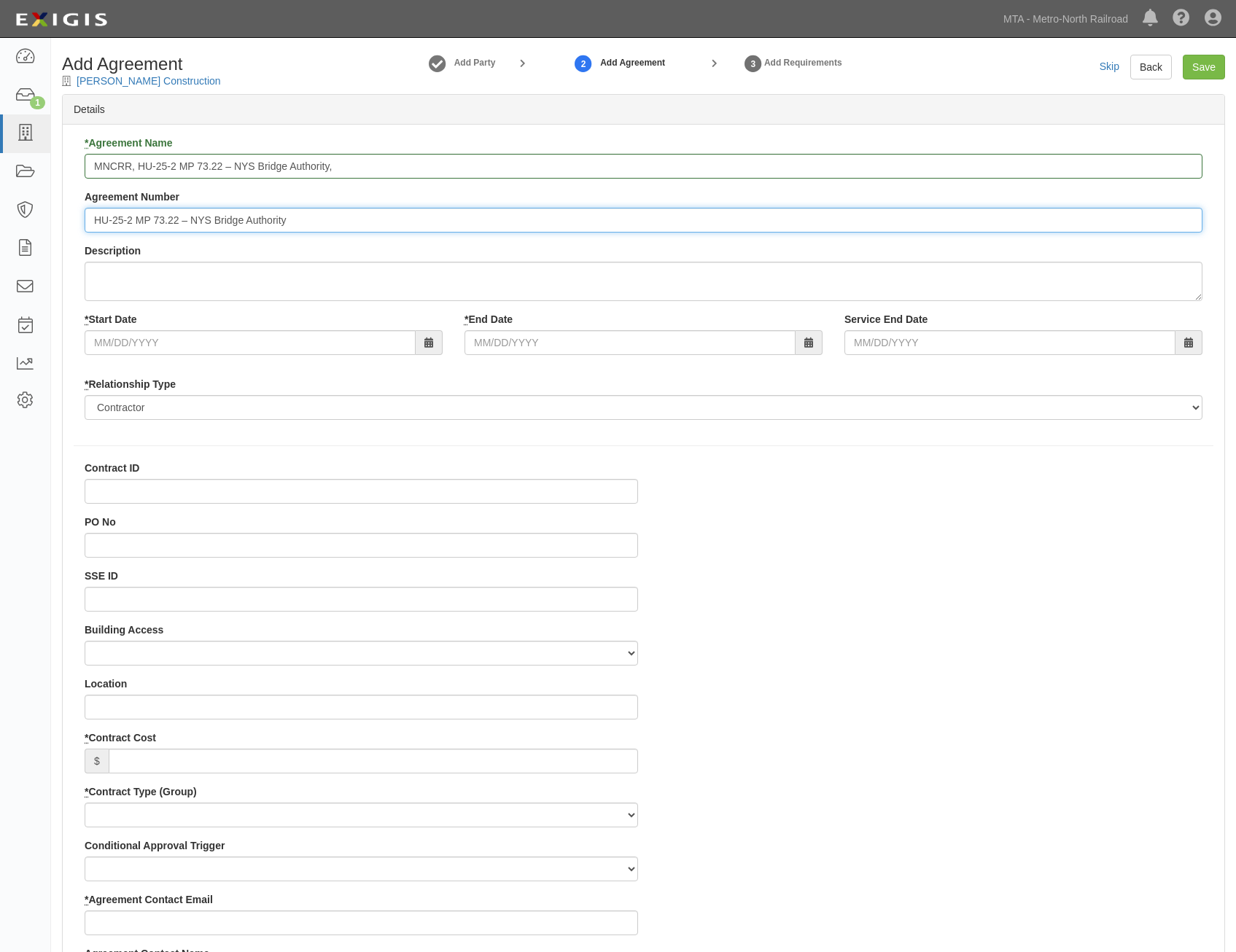
type input "HU-25-2 MP 73.22 – NYS Bridge Authority"
click at [708, 165] on input "MNCRR, HU-25-2 MP 73.22 – NYS Bridge Authority," at bounding box center [642, 165] width 1118 height 25
paste input "perform all tasks required under New York State Thruway Authority Contract Numb…"
type input "MNCRR, HU-25-2 MP 73.22 – NYS Bridge Authority, perform all tasks required unde…"
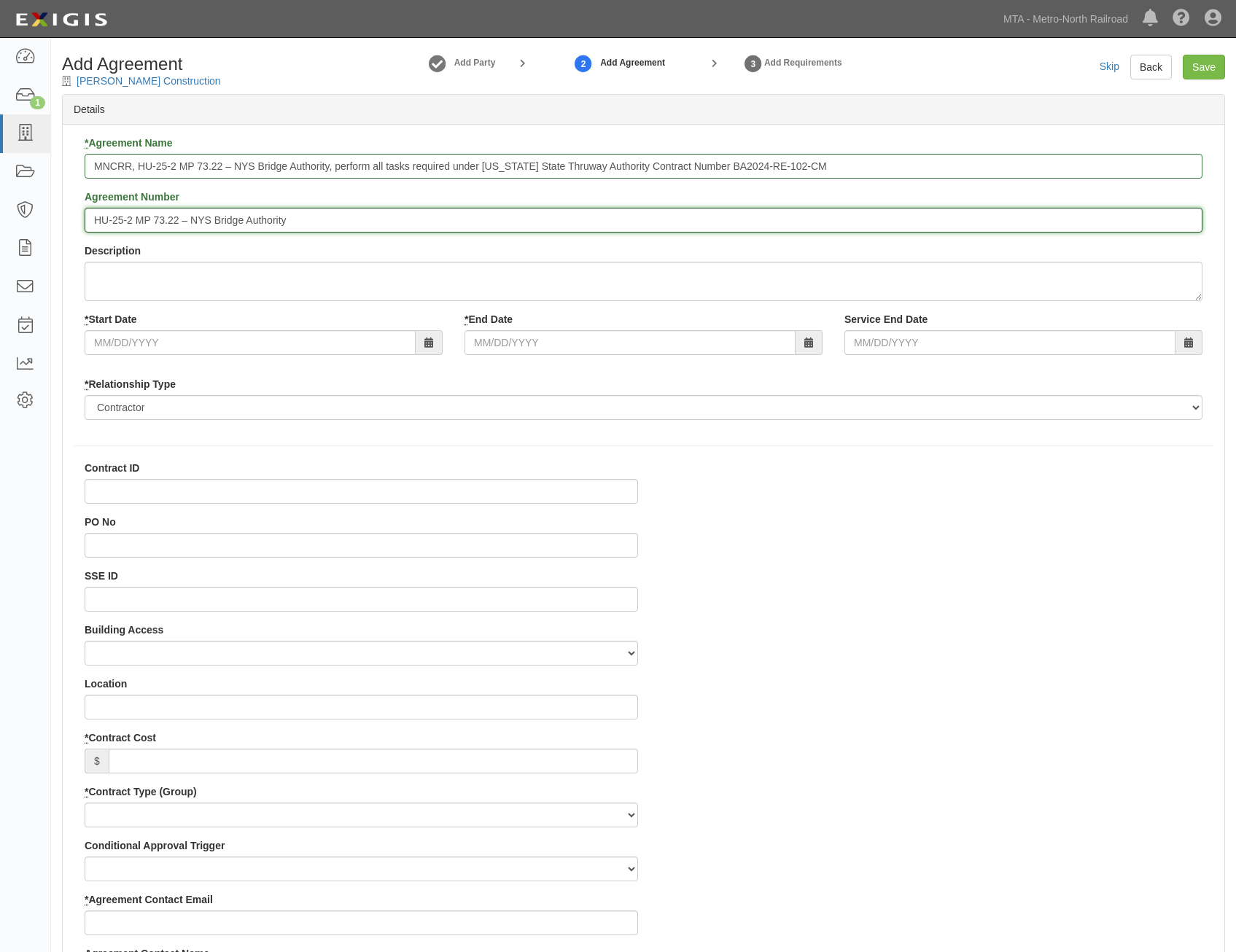
drag, startPoint x: 318, startPoint y: 221, endPoint x: 184, endPoint y: 219, distance: 134.0
click at [184, 219] on input "HU-25-2 MP 73.22 – NYS Bridge Authority" at bounding box center [642, 220] width 1118 height 25
type input "HU-25-2 MP 73.22"
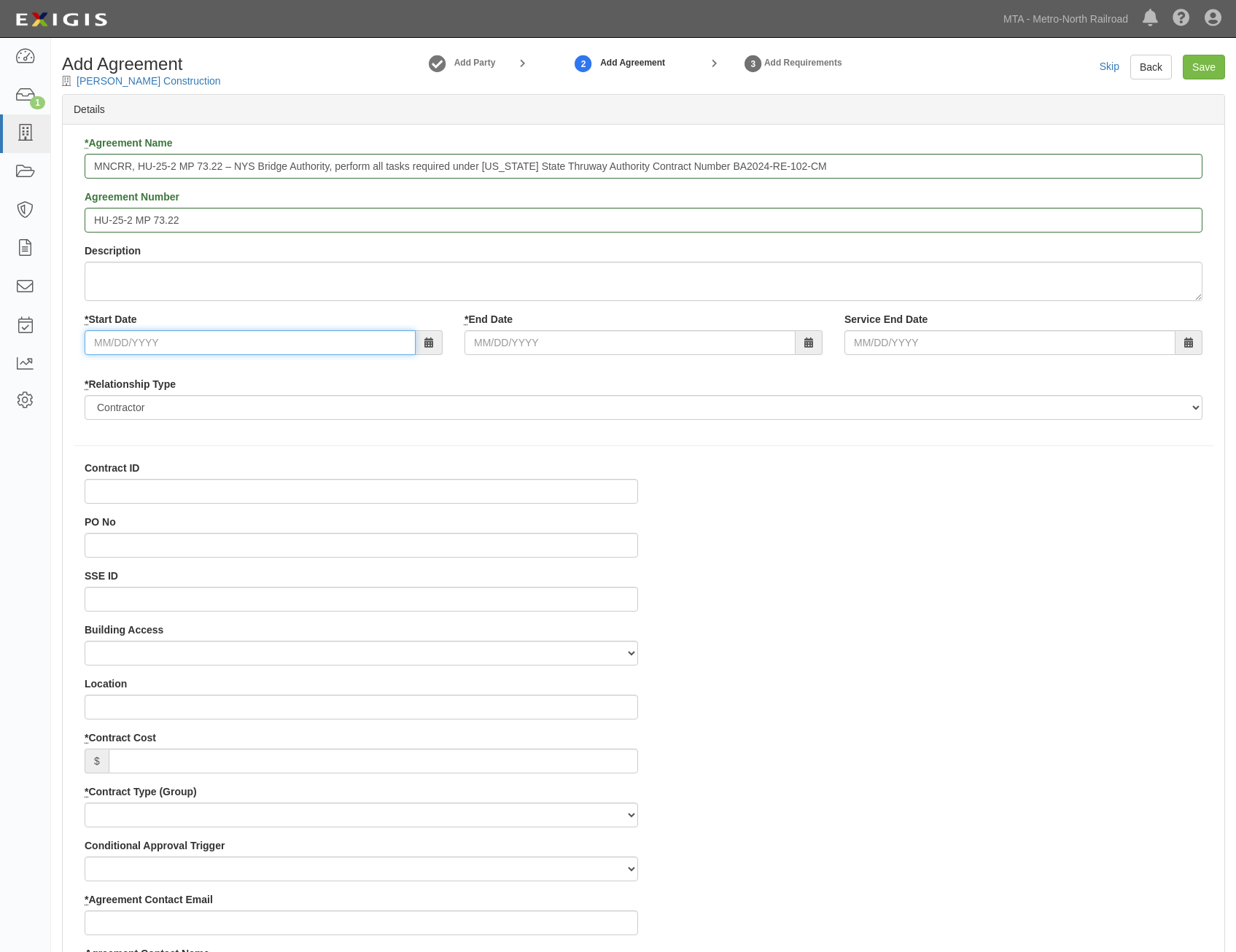
click at [304, 349] on input "* Start Date" at bounding box center [250, 342] width 331 height 25
type input "09/01/2025"
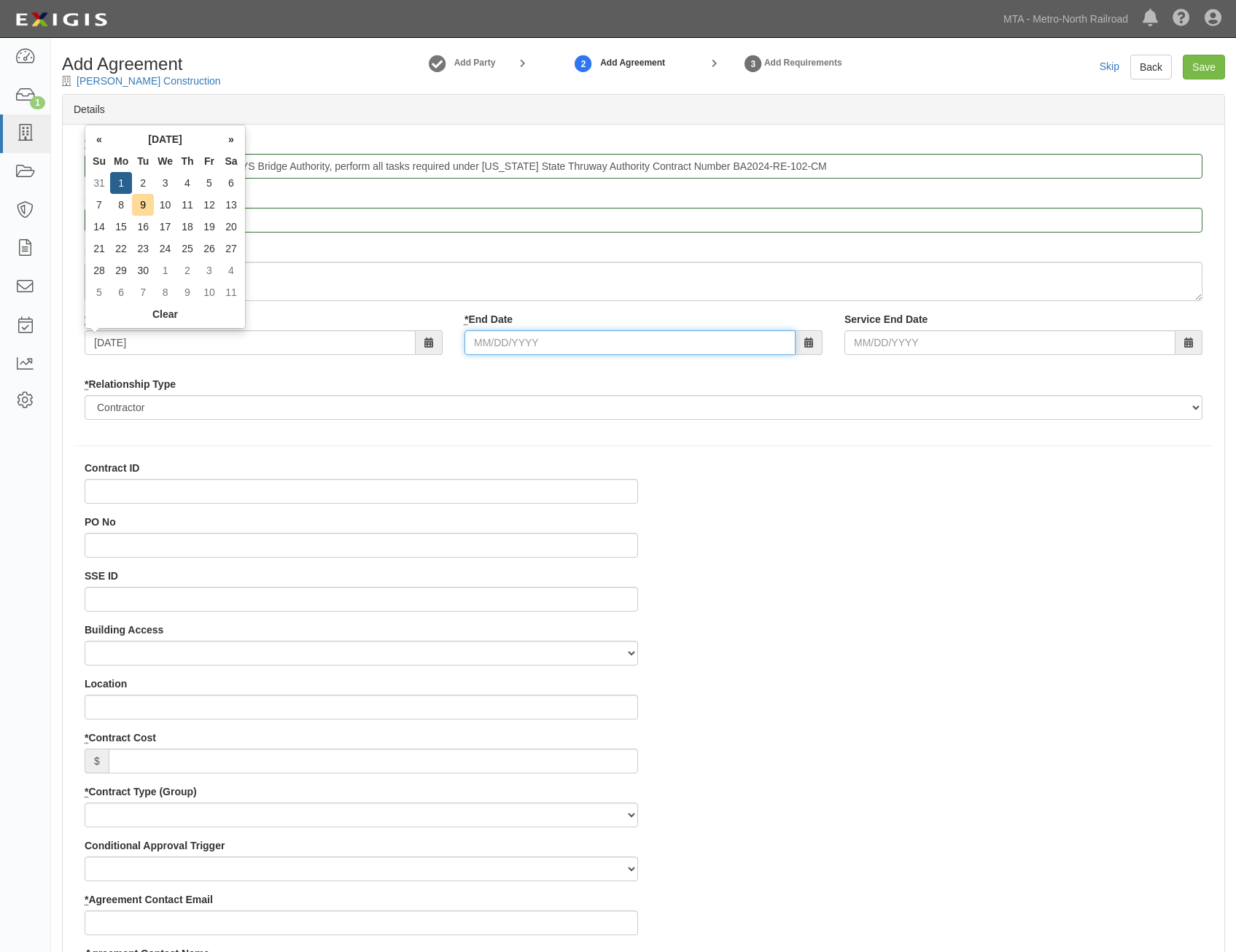
click at [578, 344] on input "* End Date" at bounding box center [630, 342] width 331 height 25
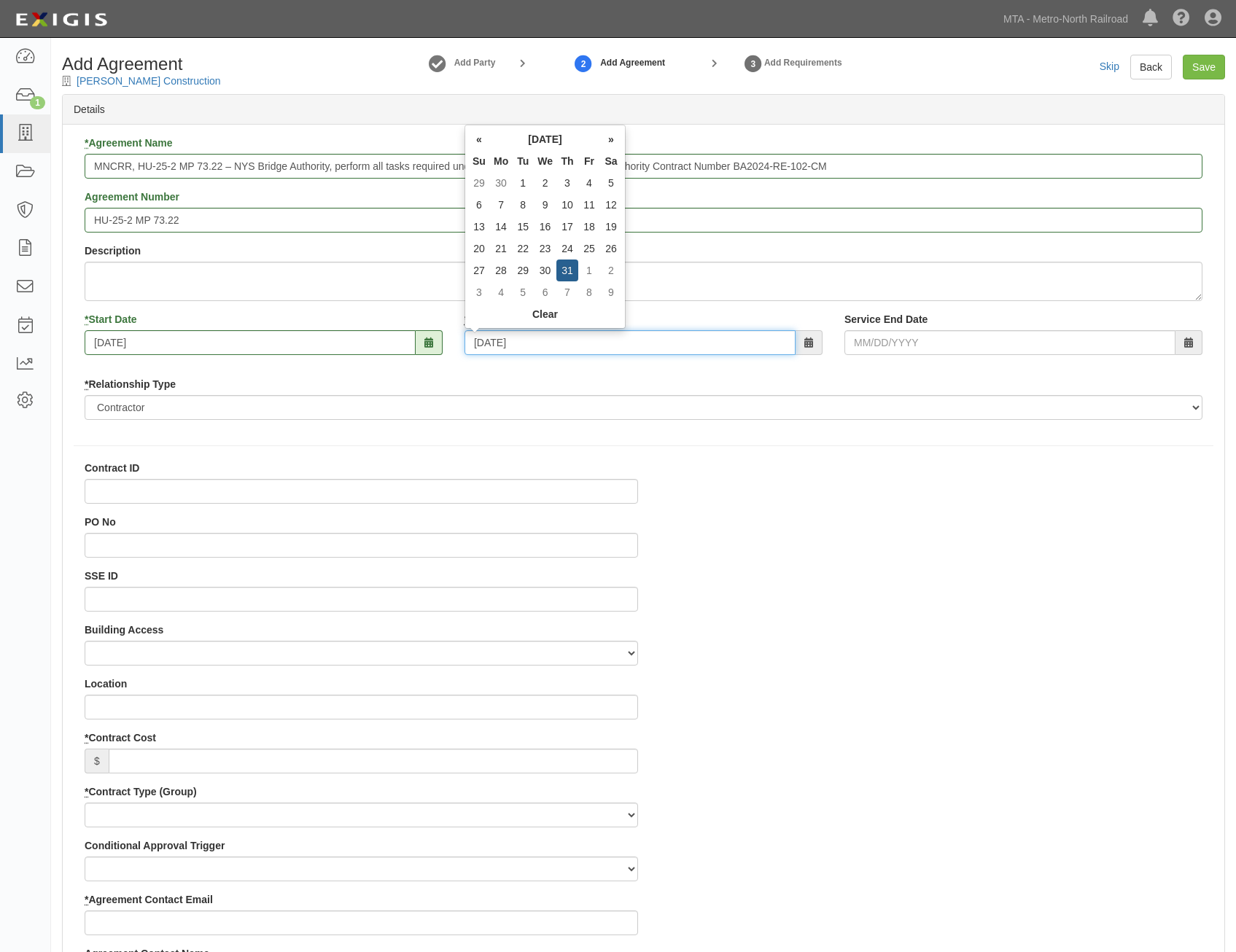
type input "12/31/2026"
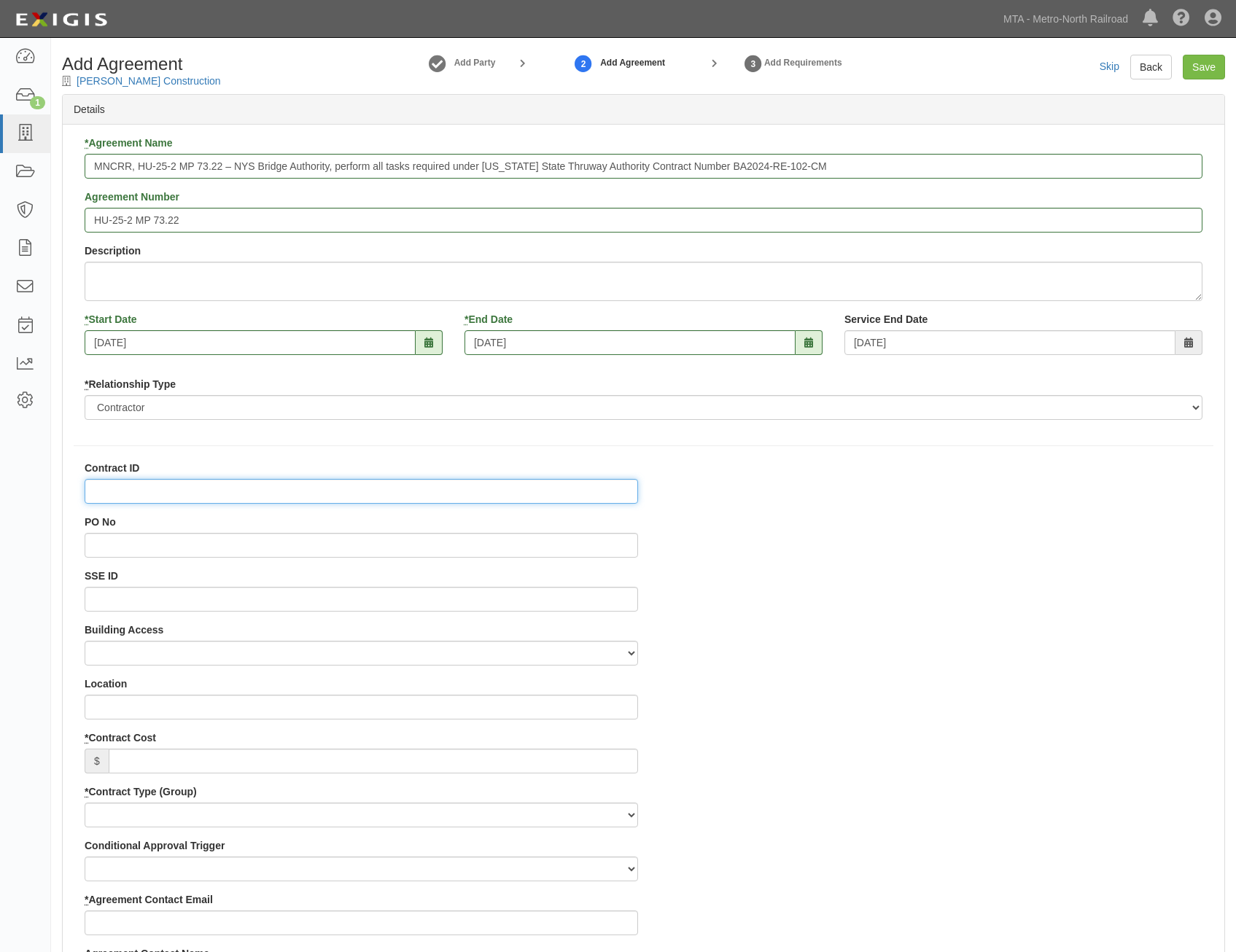
click at [622, 488] on input "Contract ID" at bounding box center [361, 491] width 553 height 25
paste input "perform all tasks required under New York State Thruway Authority Contract Numb…"
type input "perform all tasks required under New York State Thruway Authority Contract Numb…"
click at [614, 483] on input "perform all tasks required under New York State Thruway Authority Contract Numb…" at bounding box center [361, 491] width 553 height 25
click at [613, 480] on input "perform all tasks required under New York State Thruway Authority Contract Numb…" at bounding box center [361, 491] width 553 height 25
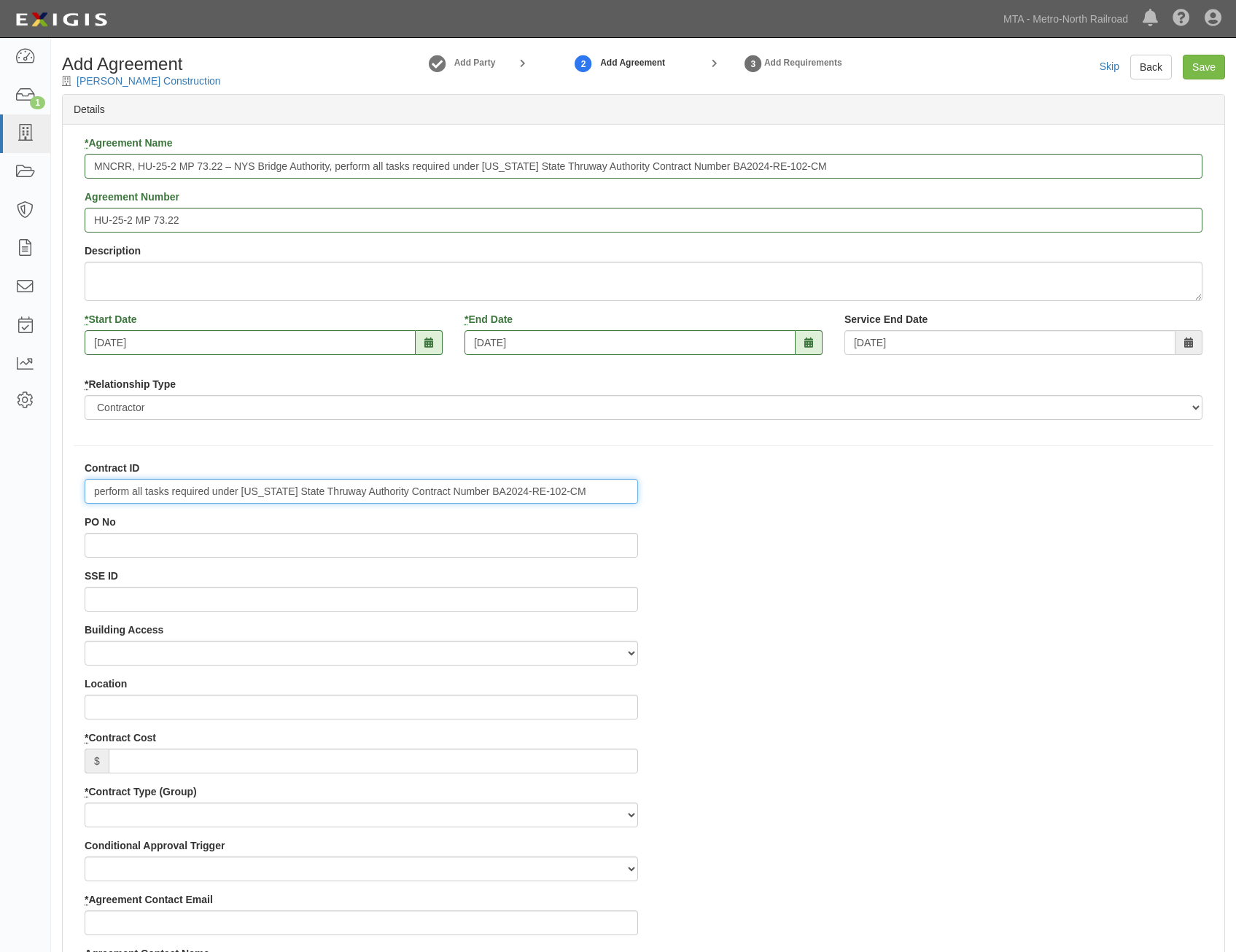
click at [613, 480] on input "perform all tasks required under New York State Thruway Authority Contract Numb…" at bounding box center [361, 491] width 553 height 25
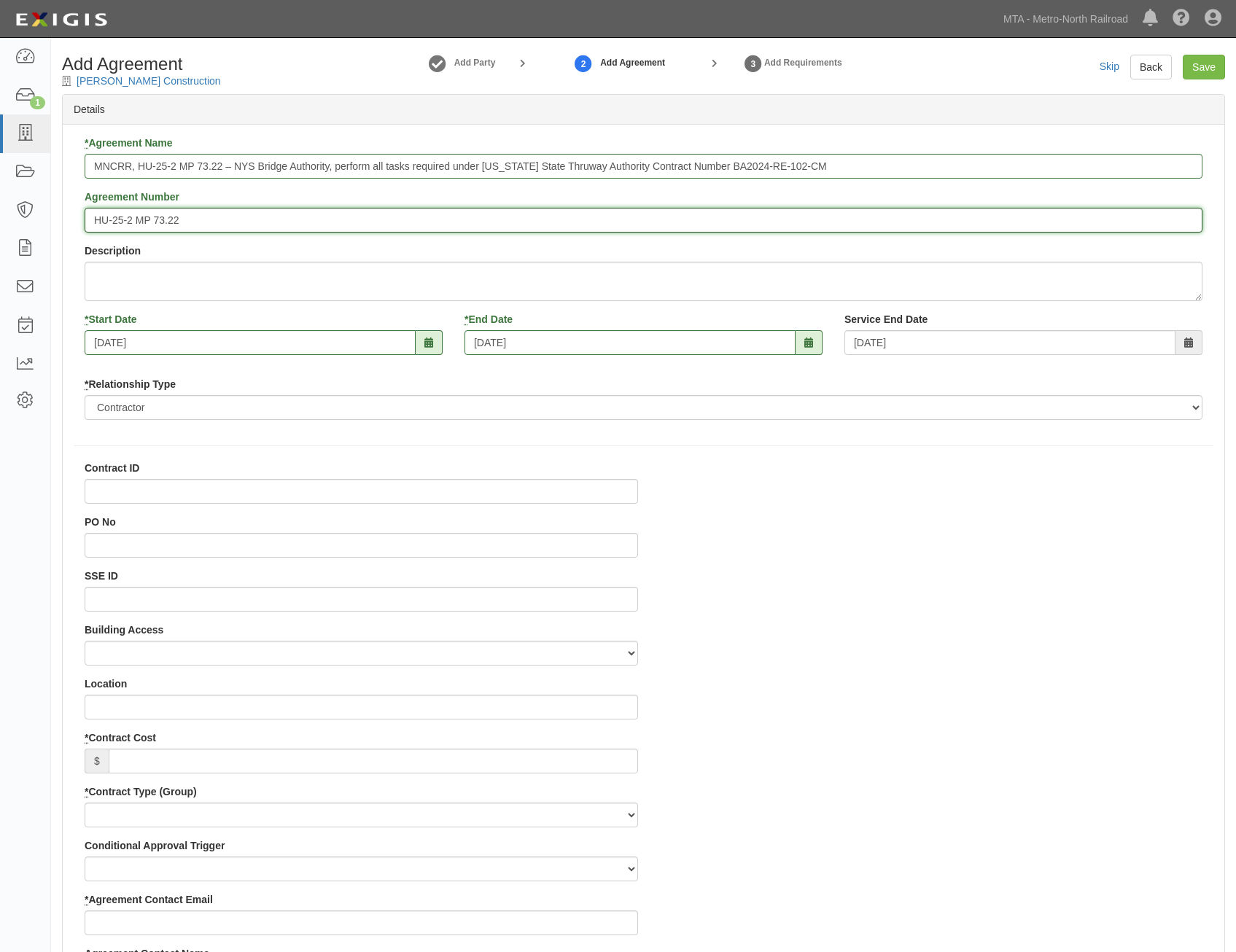
click at [116, 220] on input "HU-25-2 MP 73.22" at bounding box center [642, 220] width 1118 height 25
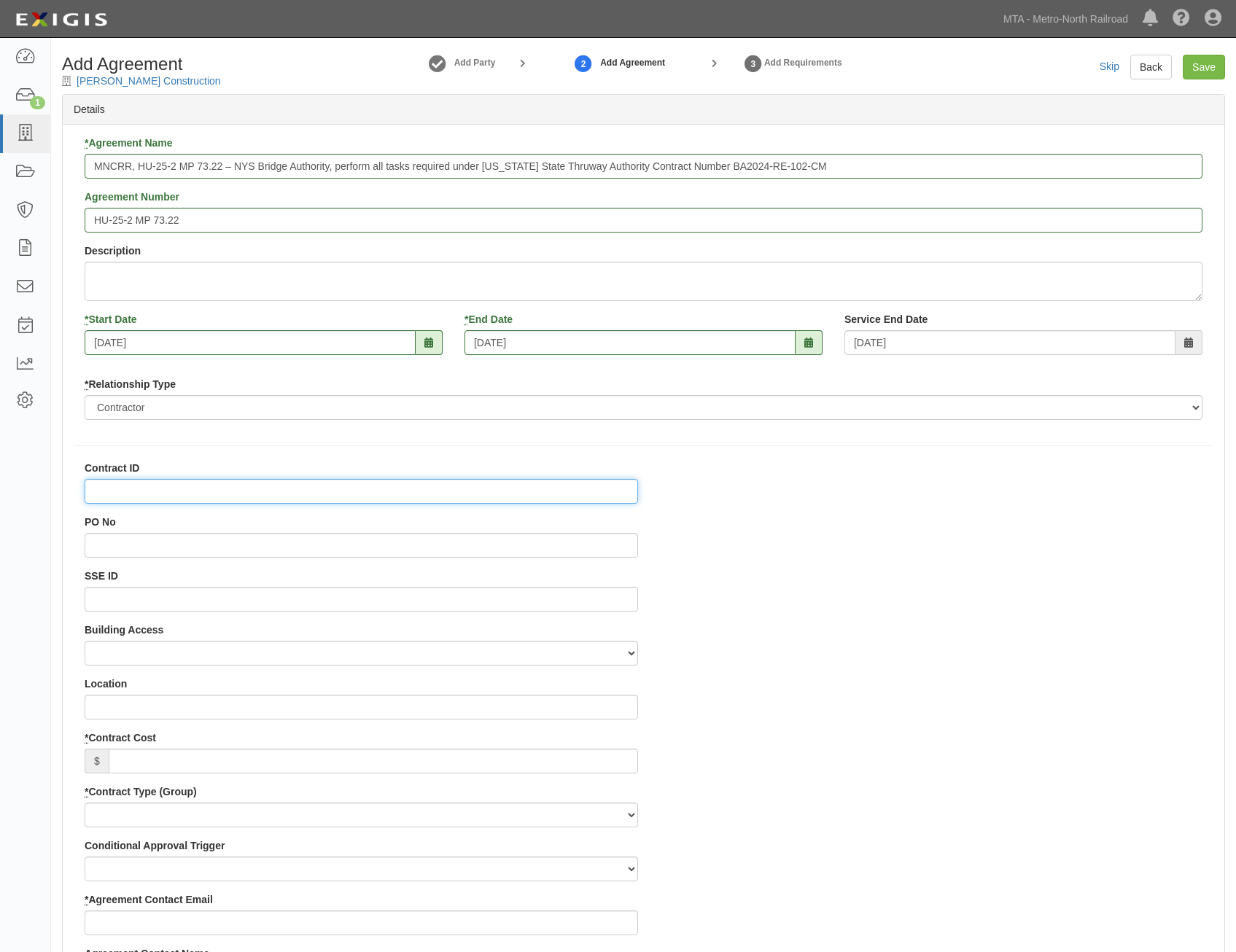
click at [618, 485] on input "Contract ID" at bounding box center [361, 491] width 553 height 25
paste input "HU-25-2 MP 73.22"
type input "HU-25-2 MP 73.22"
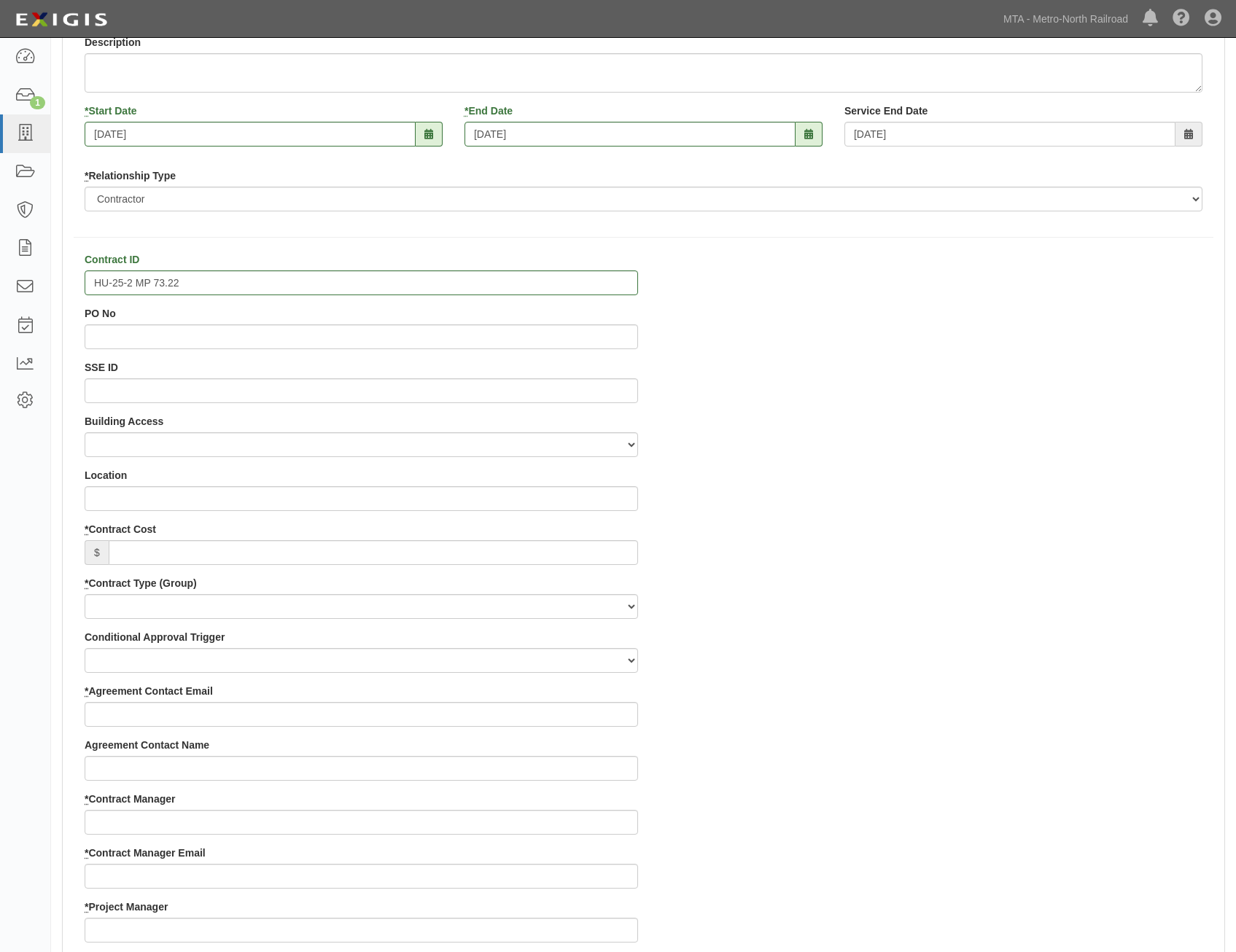
scroll to position [219, 0]
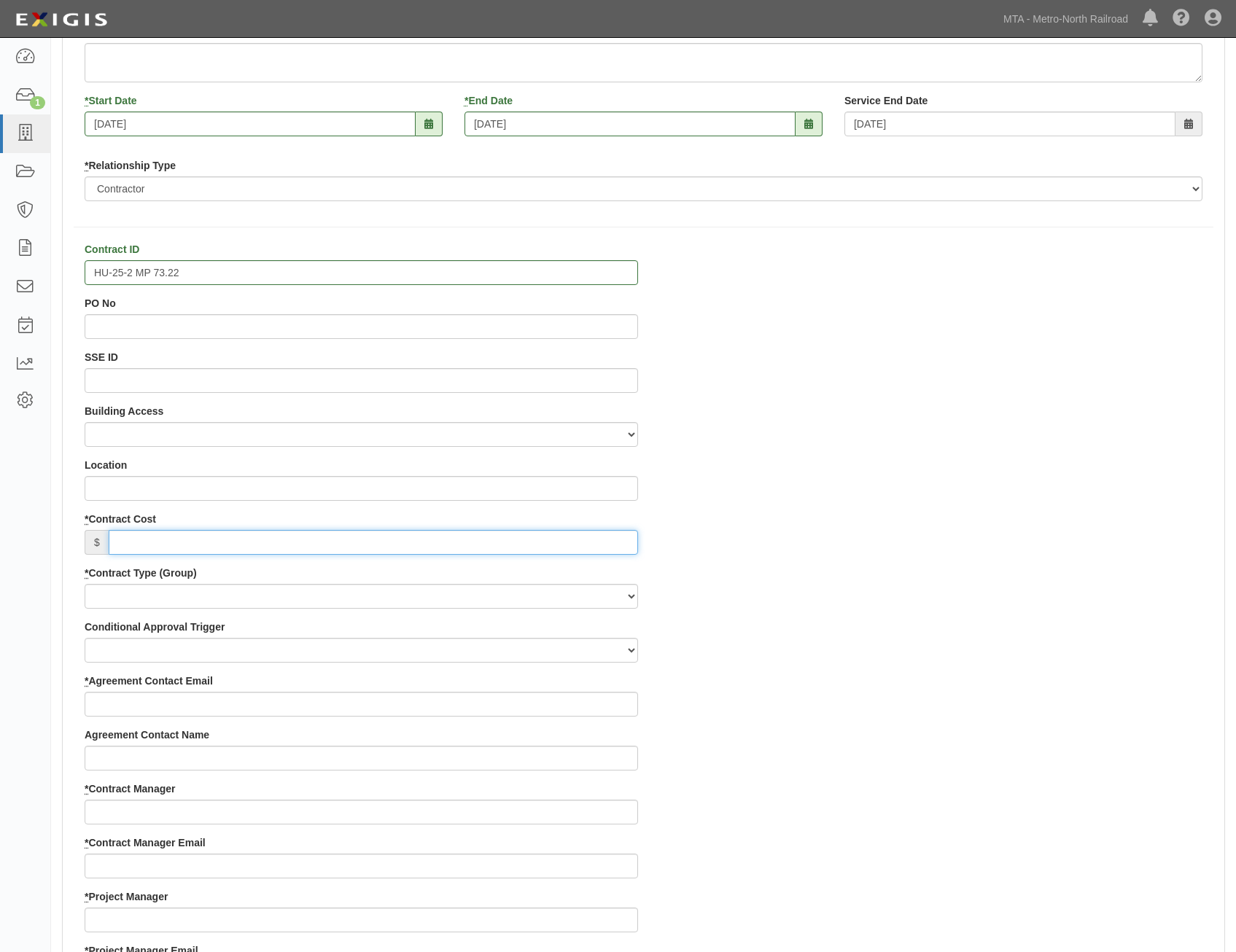
click at [539, 548] on input "* Contract Cost" at bounding box center [373, 542] width 529 height 25
type input "0"
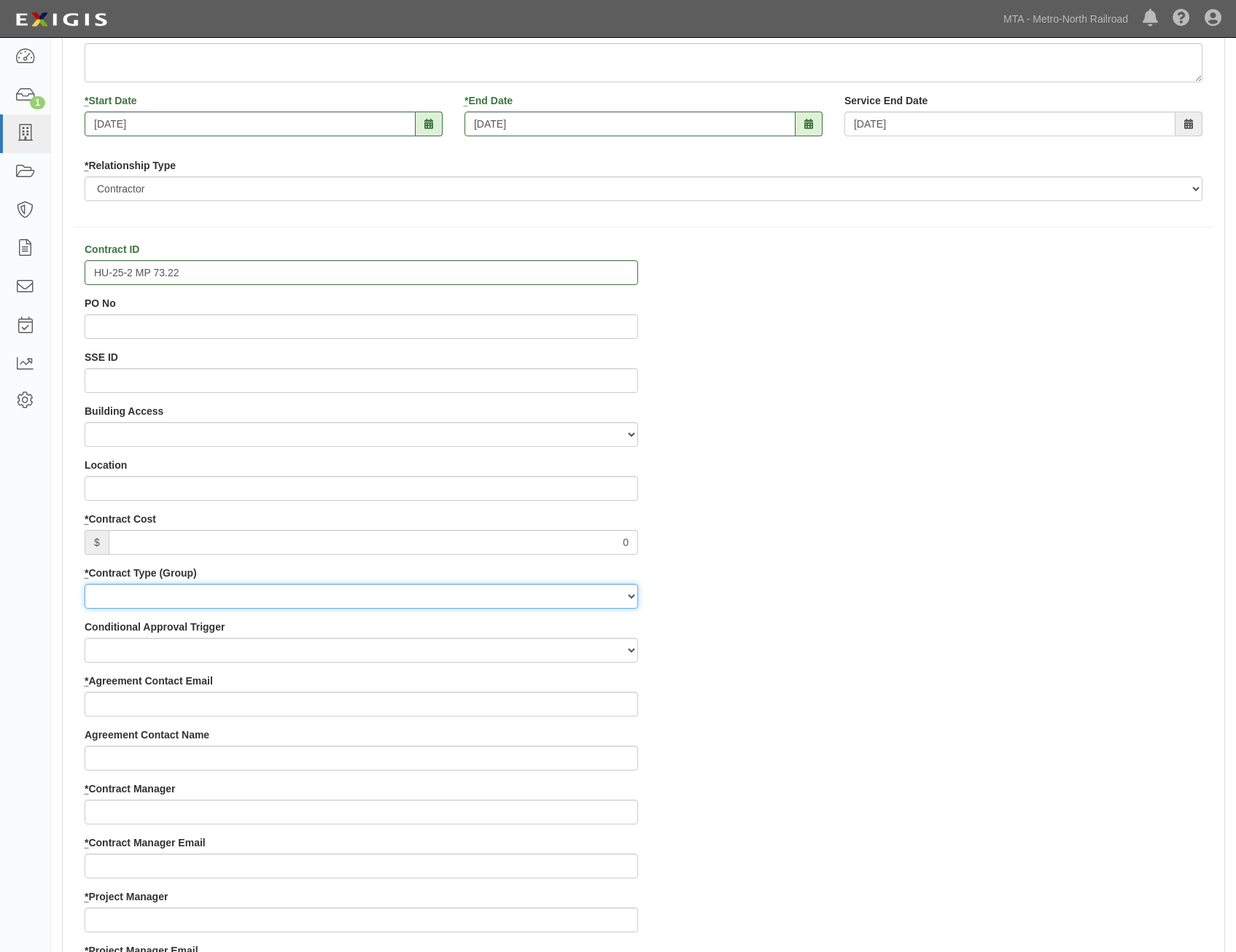
click at [596, 600] on select "Capital Operating Not for Benefit (incls. FA, Entry Permits) Real Estate Other" at bounding box center [361, 596] width 553 height 25
select select "113"
click at [84, 584] on select "Capital Operating Not for Benefit (incls. FA, Entry Permits) Real Estate Other" at bounding box center [361, 596] width 553 height 25
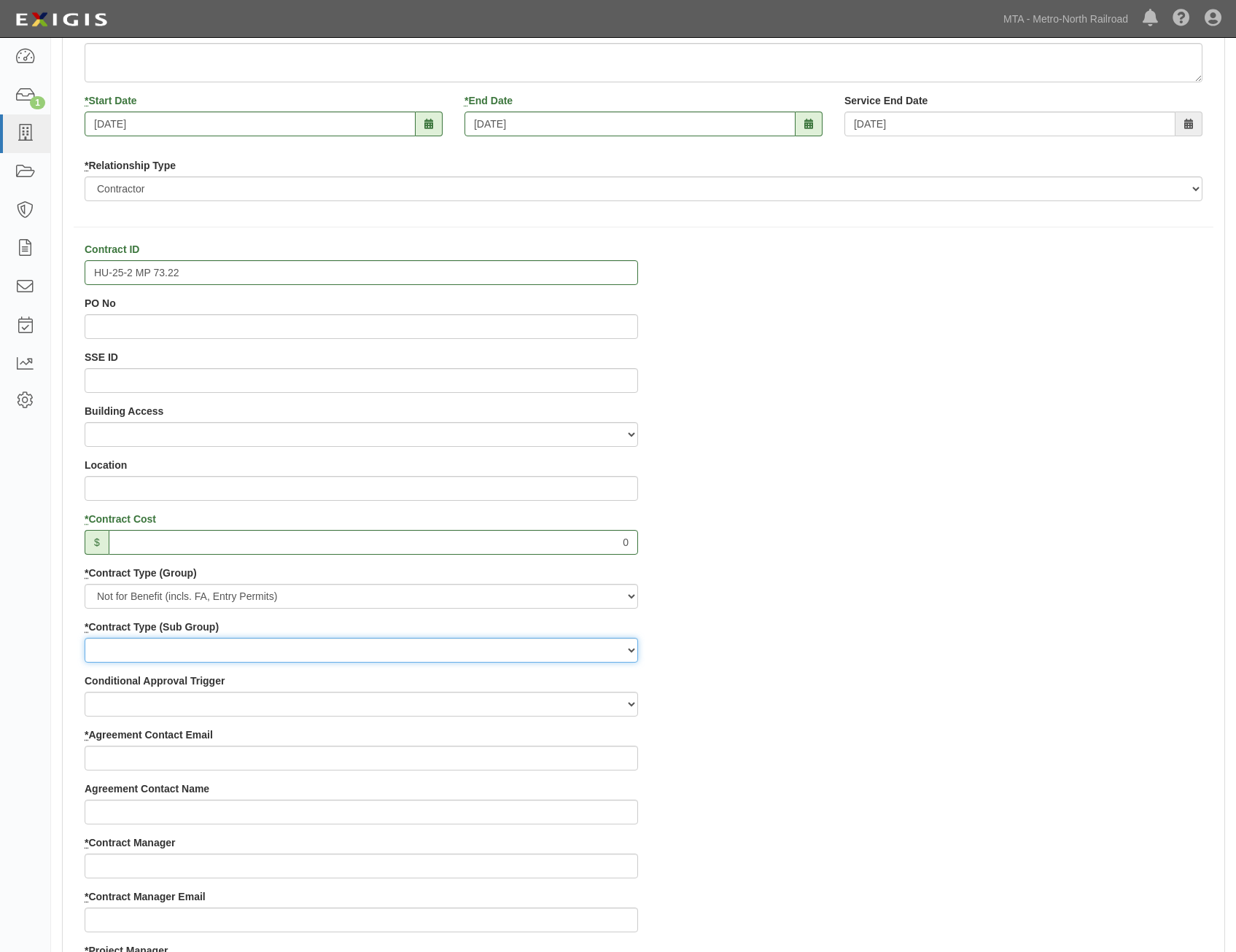
click at [474, 649] on select "Entry Permits Film Special Events Force Account (NYSDOT, CDOT, Other) NYS DEC O…" at bounding box center [361, 650] width 553 height 25
select select "210"
click at [84, 638] on select "Entry Permits Film Special Events Force Account (NYSDOT, CDOT, Other) NYS DEC O…" at bounding box center [361, 650] width 553 height 25
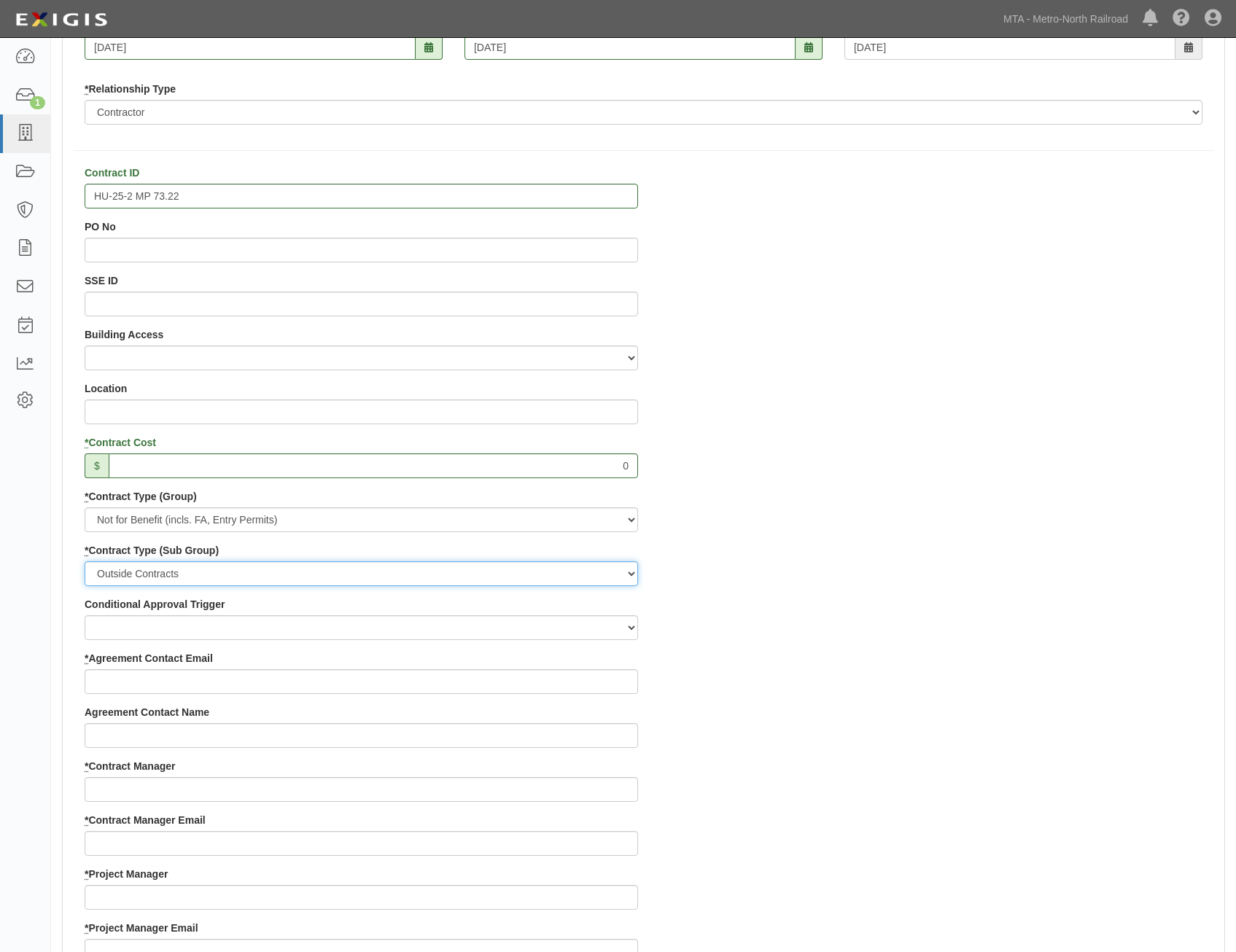
scroll to position [437, 0]
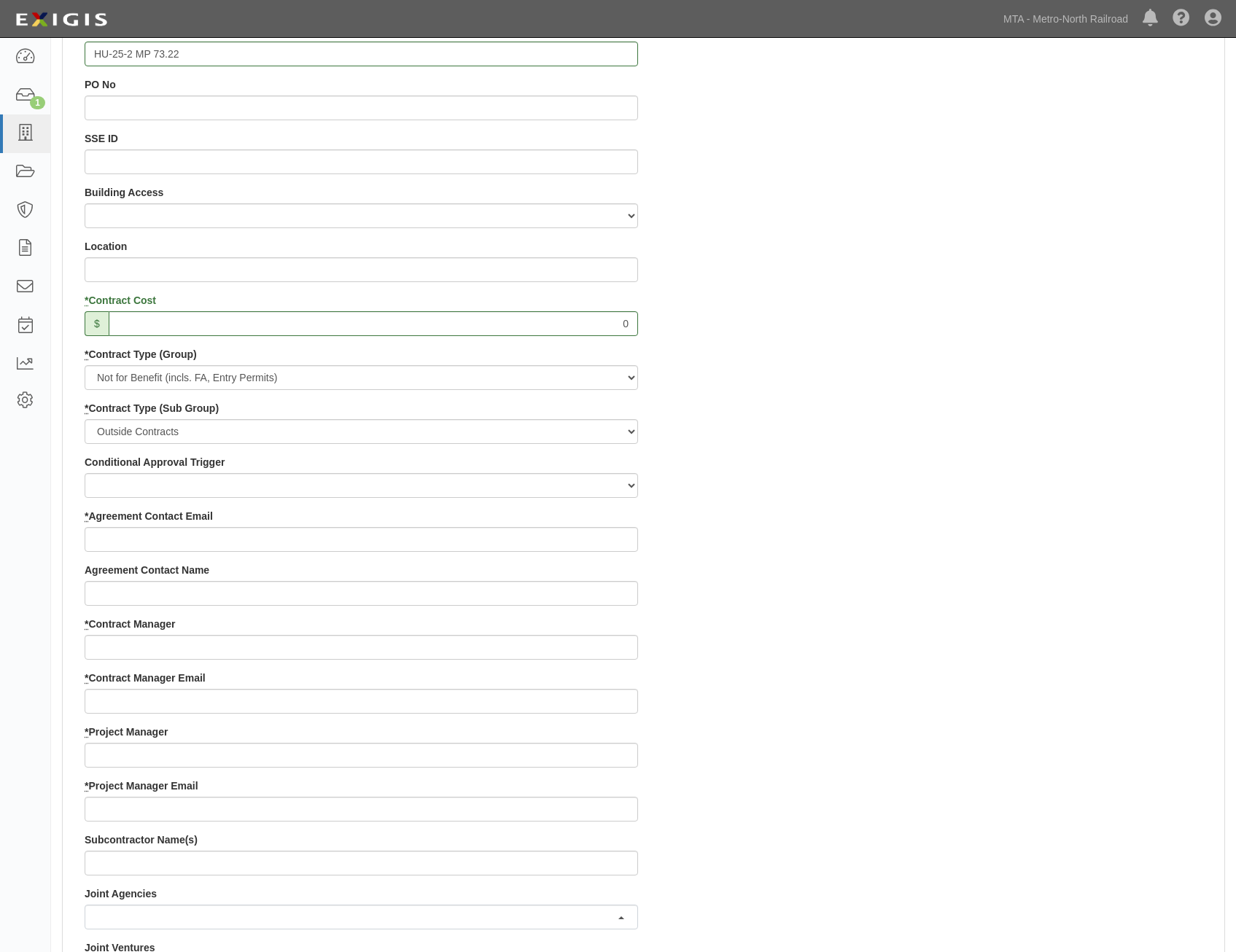
click at [1126, 484] on div "Contract ID HU-25-2 MP 73.22 PO No SSE ID Building Access 2 Broadway 341/345/34…" at bounding box center [643, 724] width 1161 height 1402
click at [545, 543] on input "* Agreement Contact Email" at bounding box center [361, 539] width 553 height 25
paste input "jdecandia@michels.us"
type input "jdecandia@michels.us"
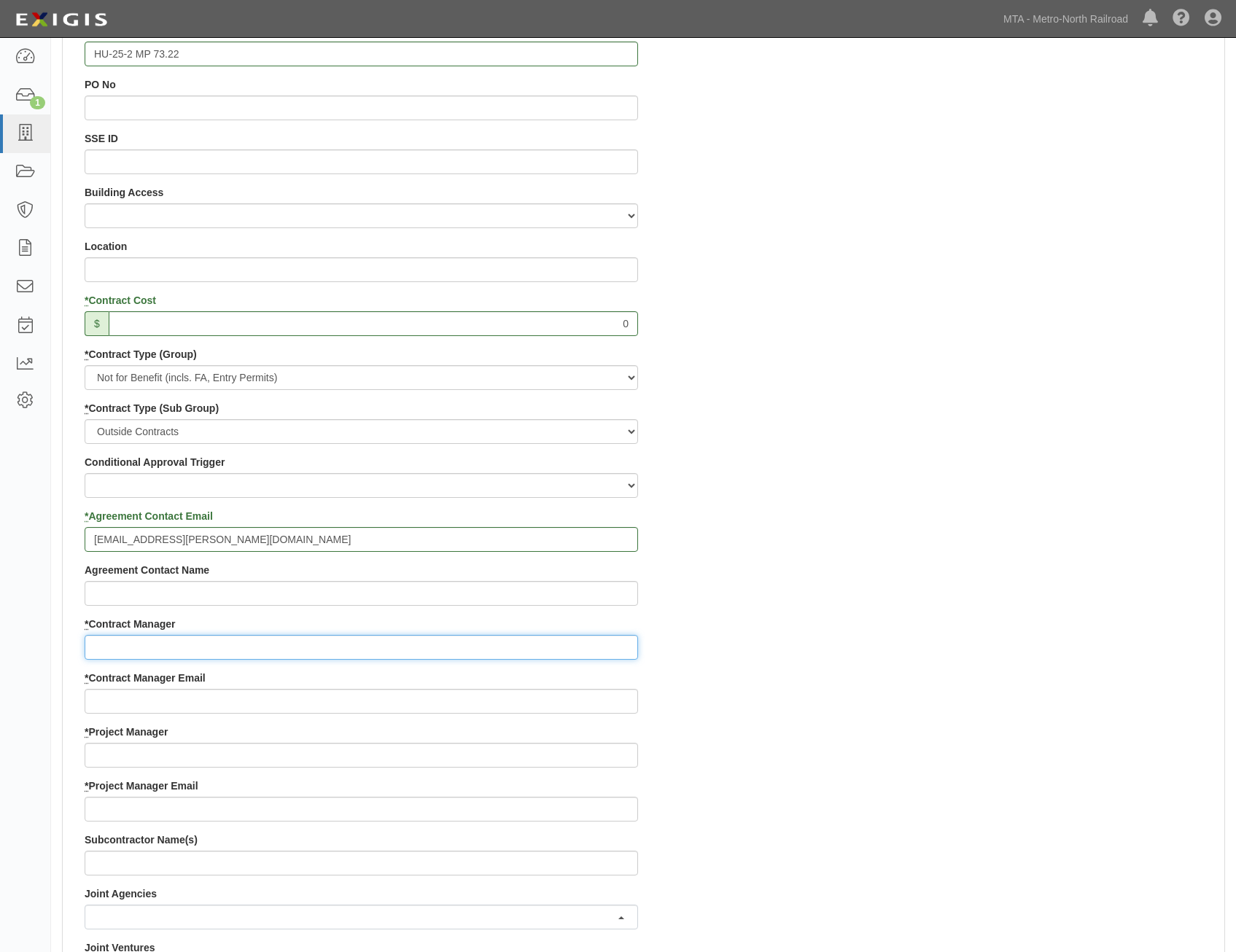
click at [632, 637] on input "* Contract Manager" at bounding box center [361, 647] width 553 height 25
paste input "Lorna Pryce"
type input "Lorna Pryce"
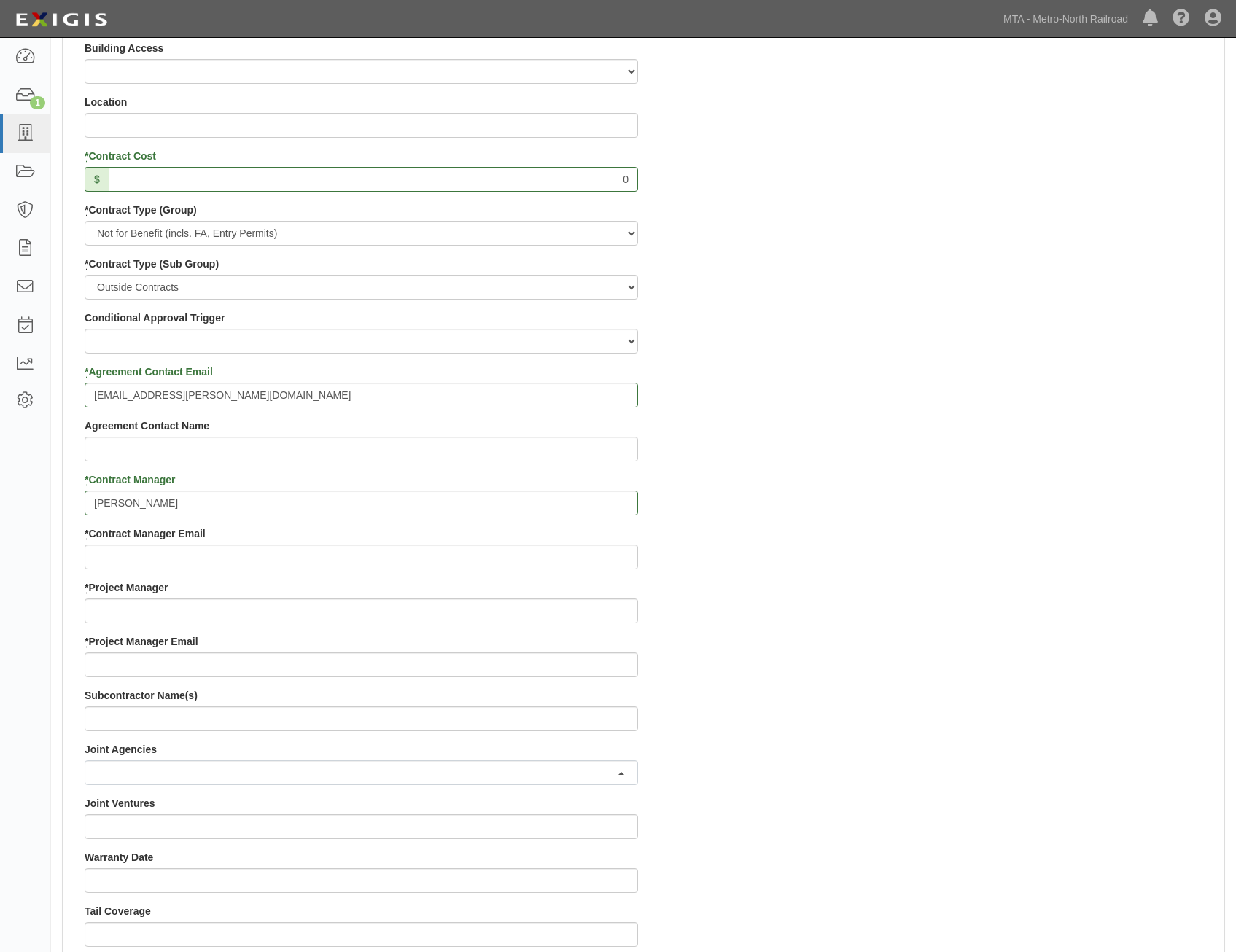
scroll to position [583, 0]
click at [546, 553] on input "* Contract Manager Email" at bounding box center [361, 555] width 553 height 25
paste input "lpryce@mnr.org"
type input "lpryce@mnr.org"
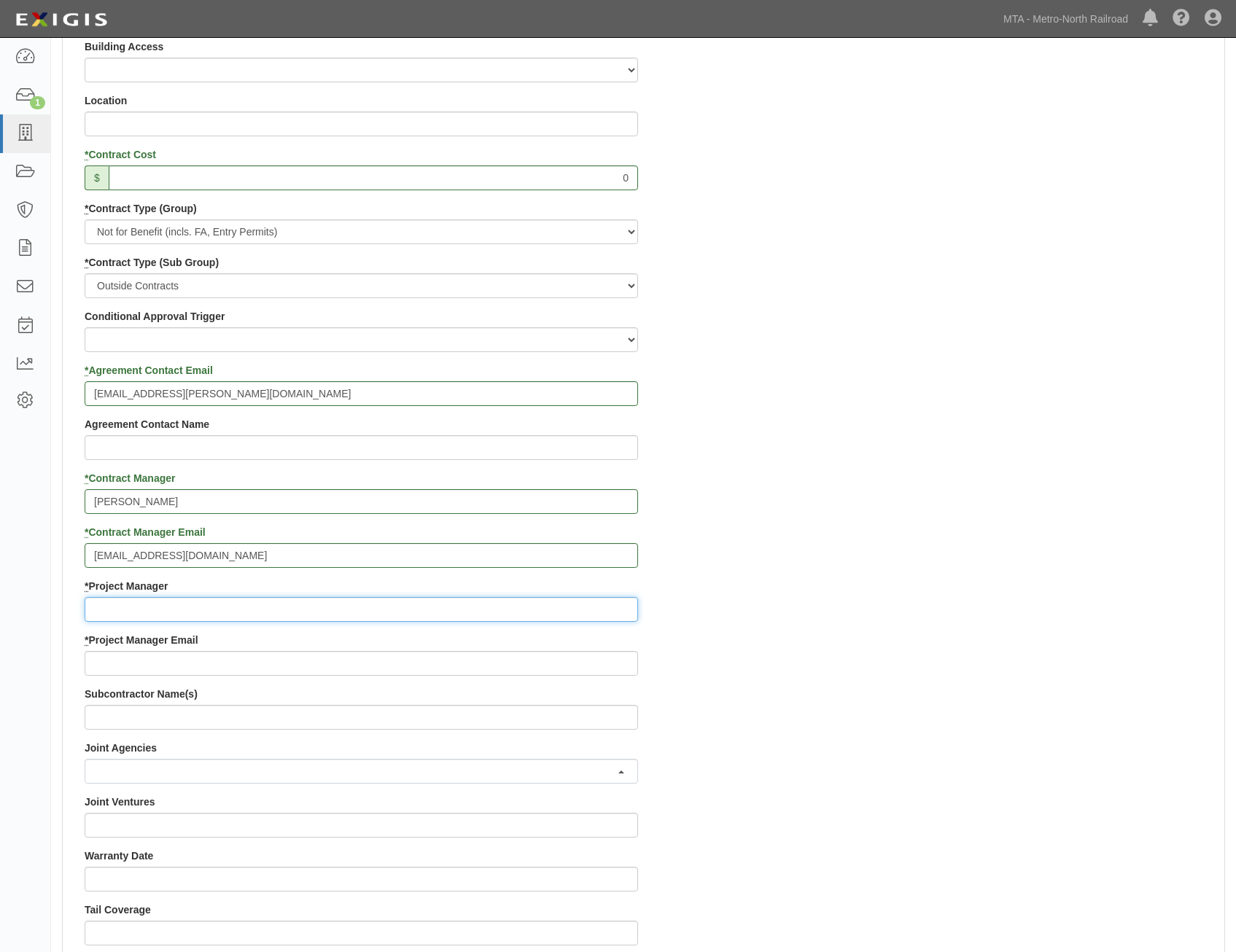
click at [570, 602] on input "* Project Manager" at bounding box center [361, 609] width 553 height 25
paste input "Christopher Norris"
type input "Christopher Norris"
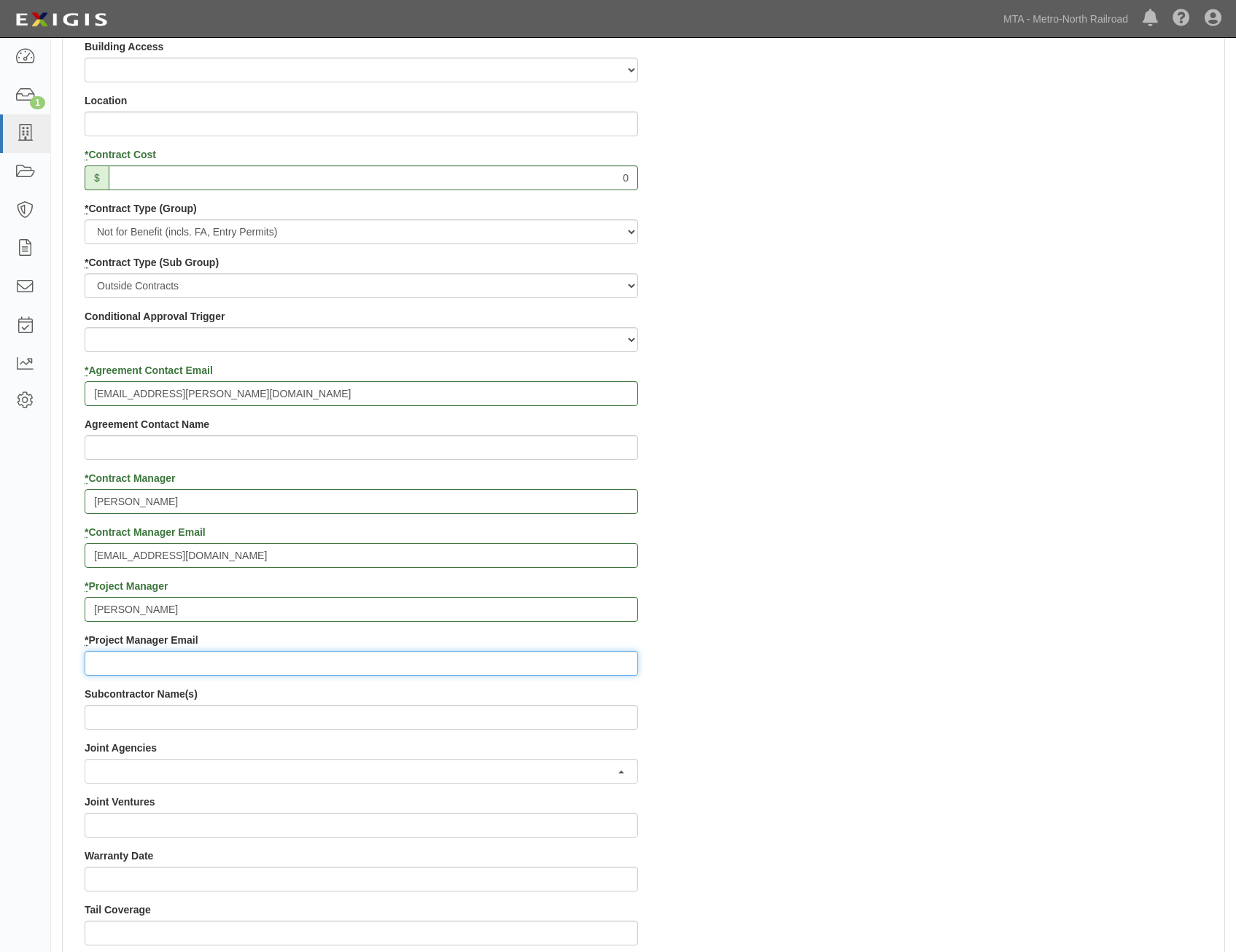
click at [305, 656] on input "* Project Manager Email" at bounding box center [361, 663] width 553 height 25
paste input "cnorris@mnr.org"
type input "cnorris@mnr.org"
click at [1064, 633] on div "Contract ID HU-25-2 MP 73.22 PO No SSE ID Building Access 2 Broadway 341/345/34…" at bounding box center [643, 579] width 1161 height 1402
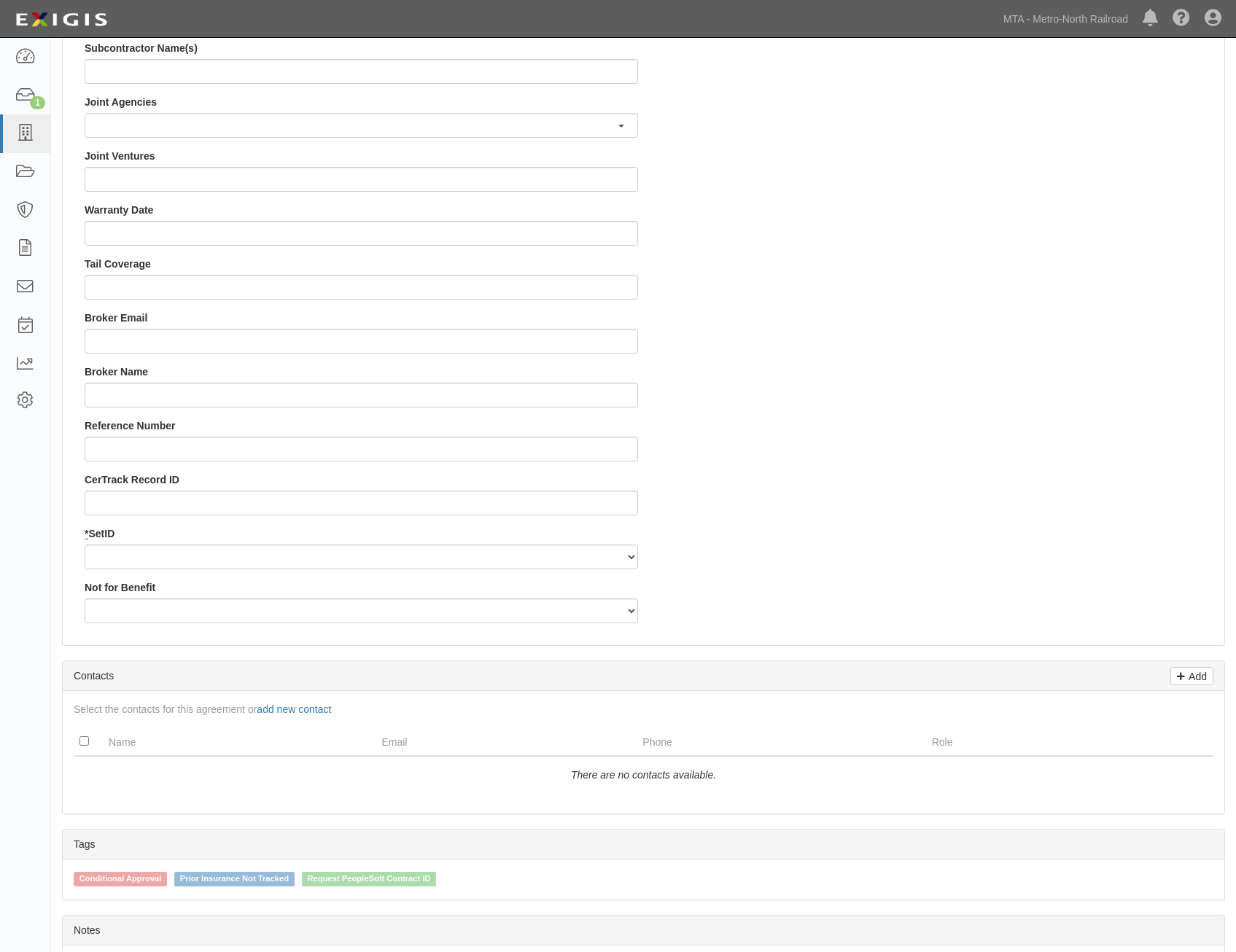
scroll to position [1477, 0]
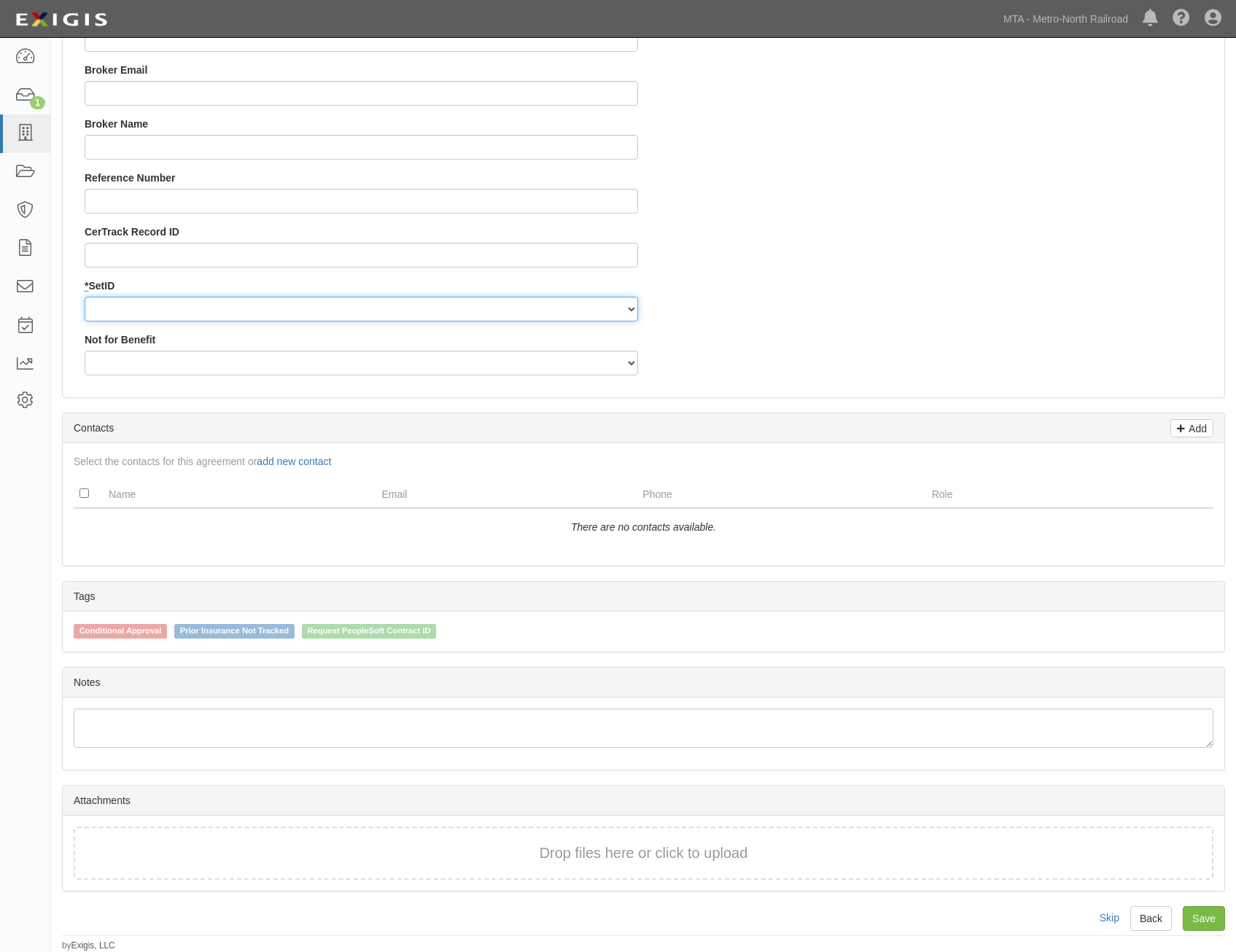
click at [571, 311] on select "MNCRR" at bounding box center [361, 309] width 553 height 25
select select "94"
click at [84, 297] on select "MNCRR" at bounding box center [361, 309] width 553 height 25
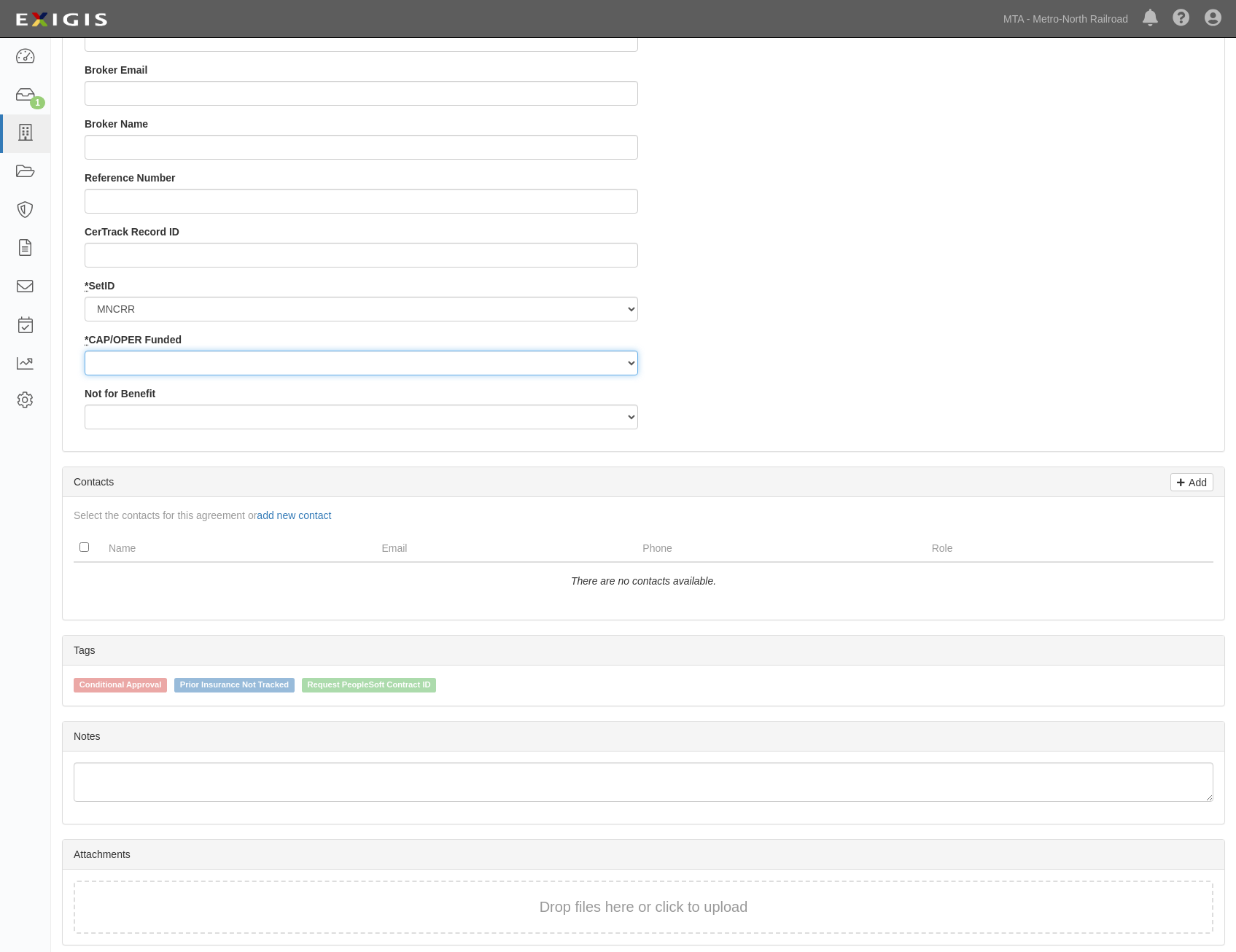
drag, startPoint x: 571, startPoint y: 353, endPoint x: 570, endPoint y: 373, distance: 20.0
click at [571, 353] on select "Capital Operating" at bounding box center [361, 362] width 553 height 25
select select "355"
click at [84, 350] on select "Capital Operating" at bounding box center [361, 362] width 553 height 25
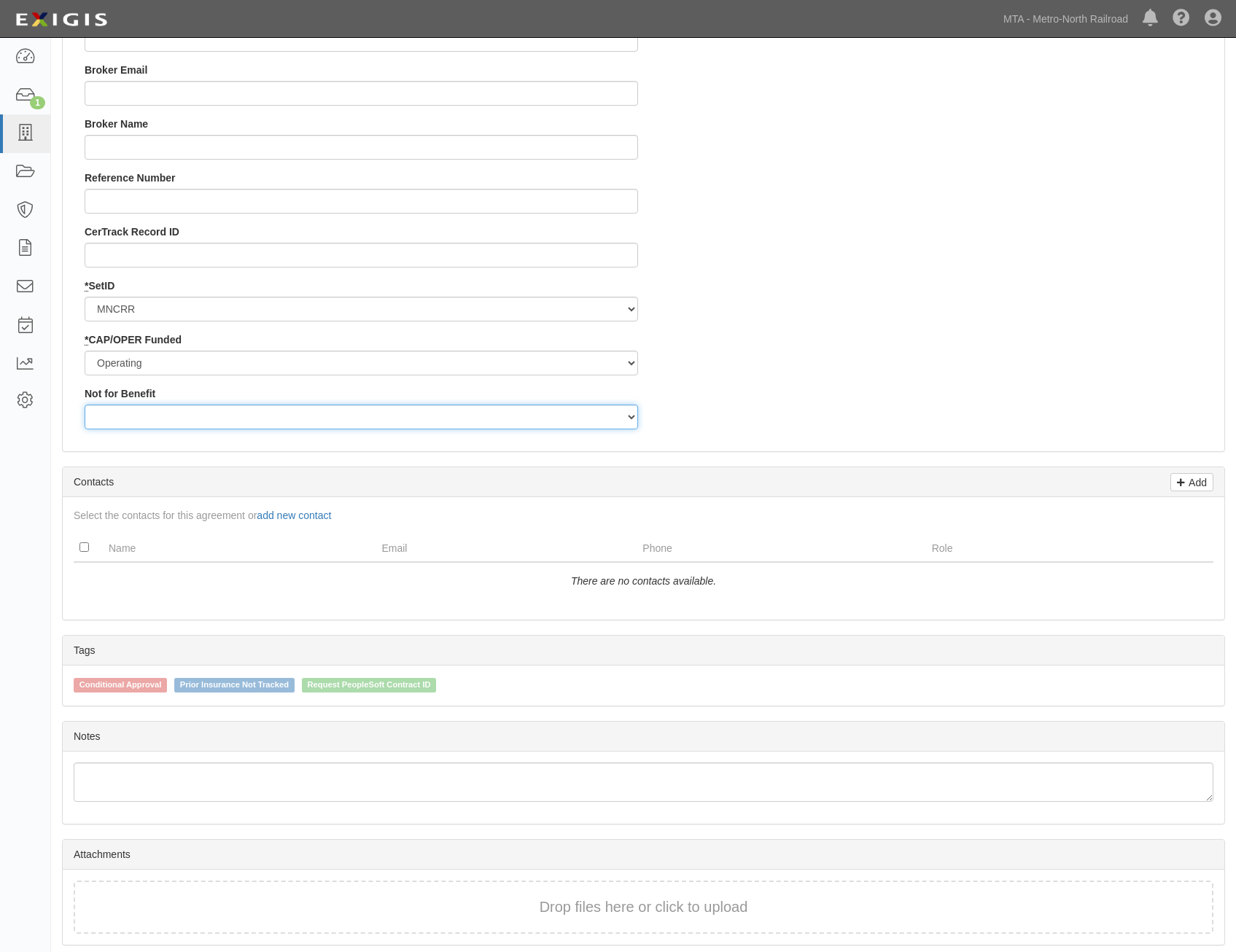
click at [606, 414] on select "Yes No" at bounding box center [361, 417] width 553 height 25
select select "503"
click at [84, 405] on select "Yes No" at bounding box center [361, 417] width 553 height 25
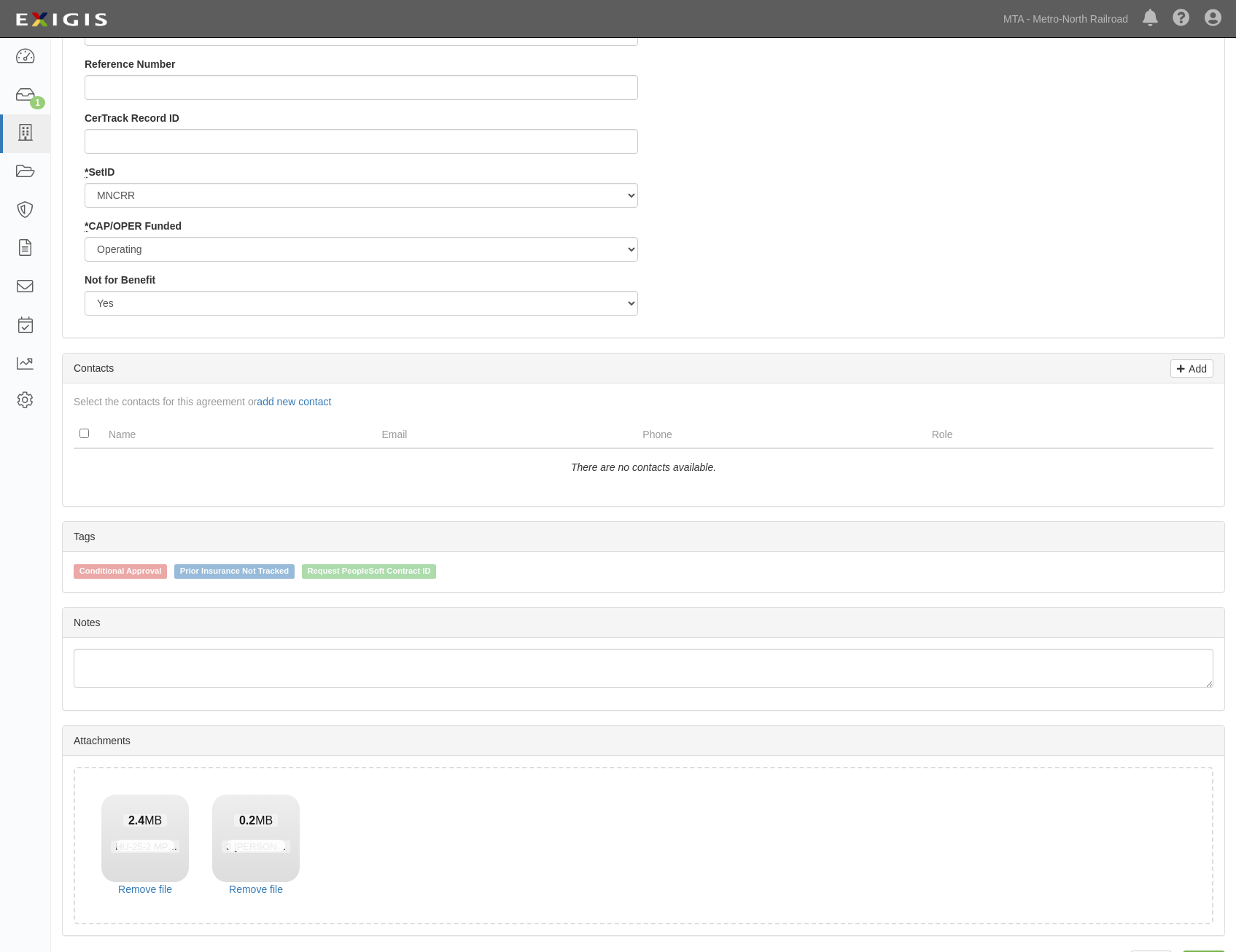
scroll to position [1635, 0]
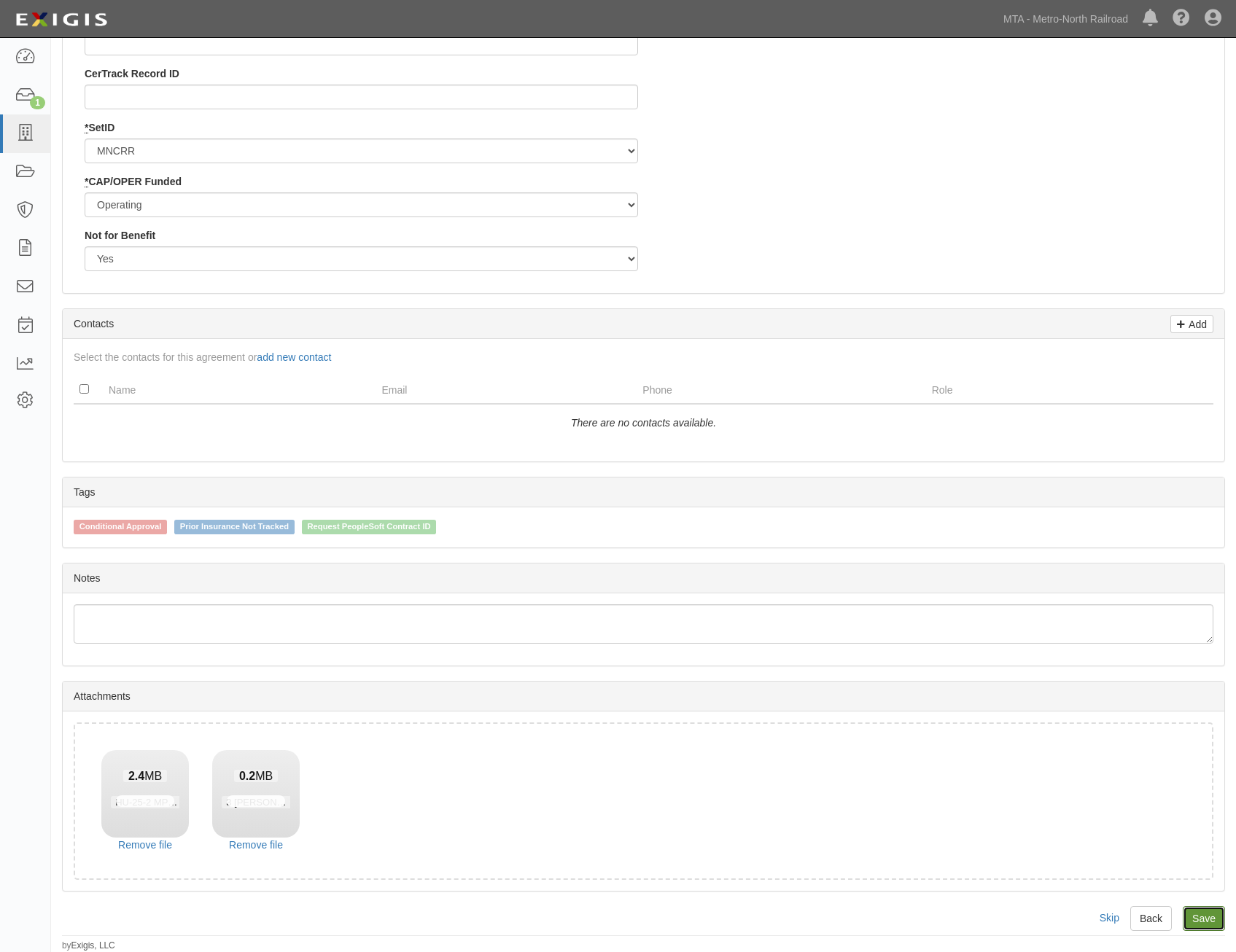
click at [1187, 921] on link "Save" at bounding box center [1204, 918] width 43 height 25
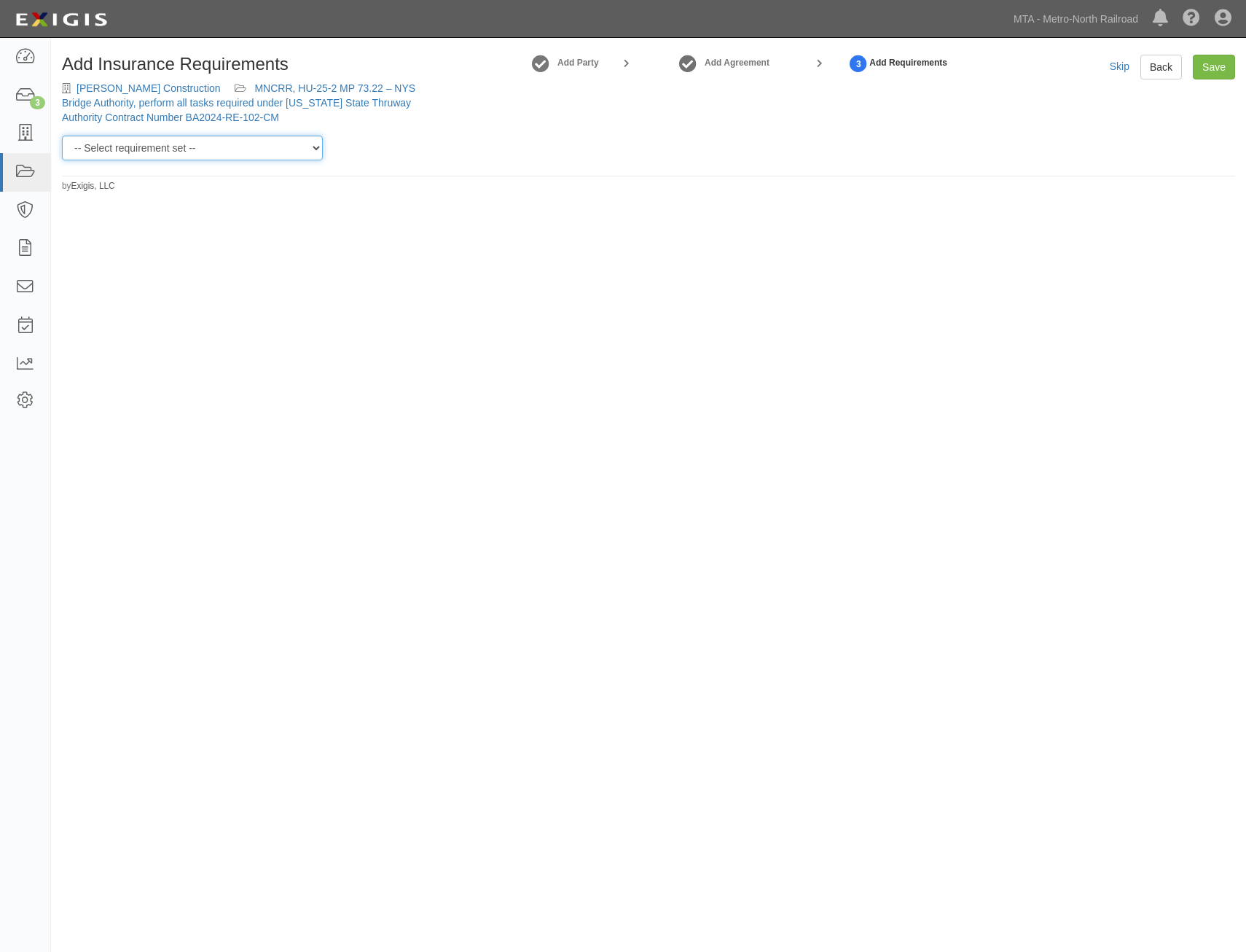
click at [188, 153] on select "-- Select requirement set -- Basic Basic Enhanced Option for Operating Agreemen…" at bounding box center [192, 148] width 261 height 25
select select "21211"
click at [62, 136] on select "-- Select requirement set -- Basic Basic Enhanced Option for Operating Agreemen…" at bounding box center [192, 148] width 261 height 25
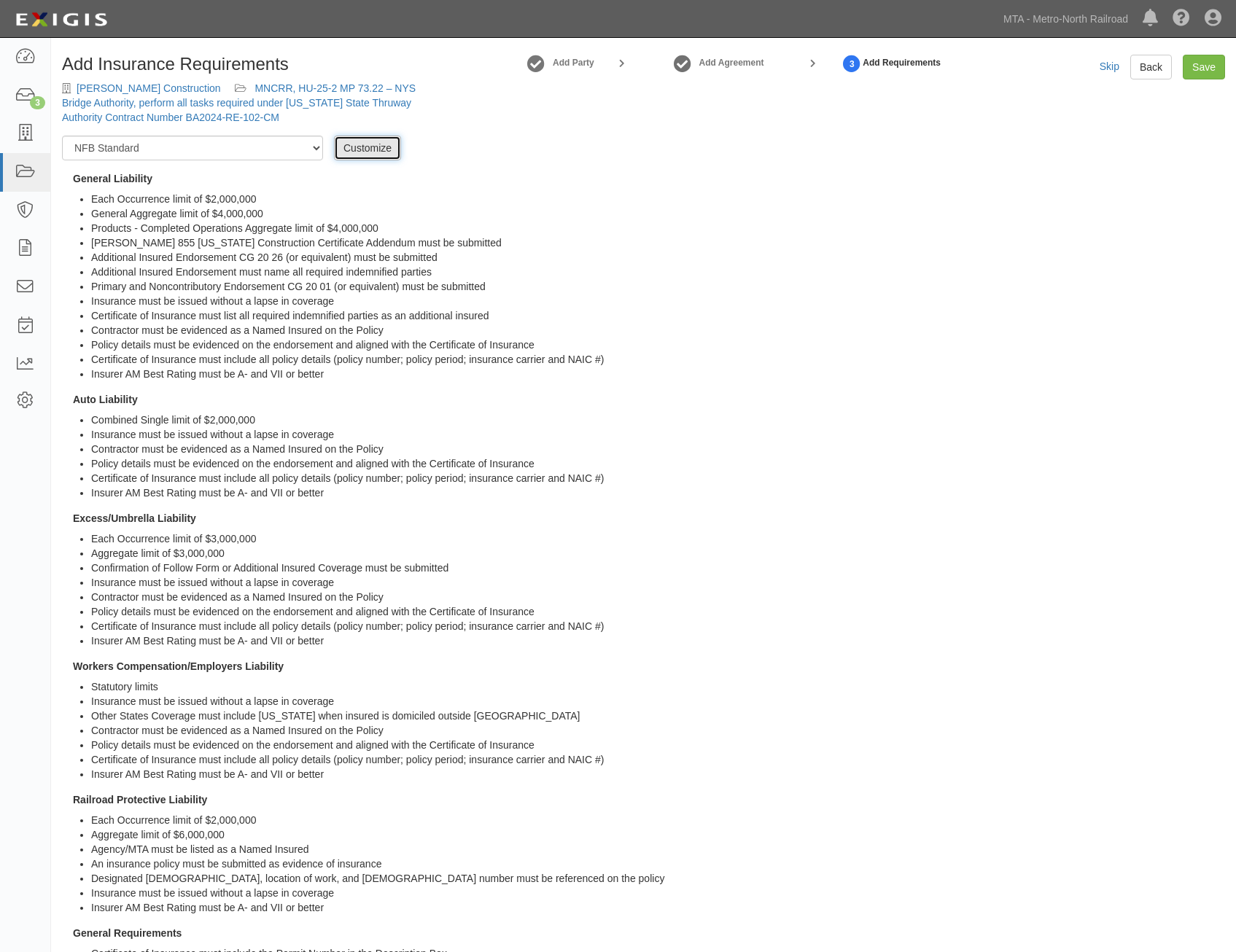
click at [374, 141] on link "Customize" at bounding box center [367, 148] width 67 height 25
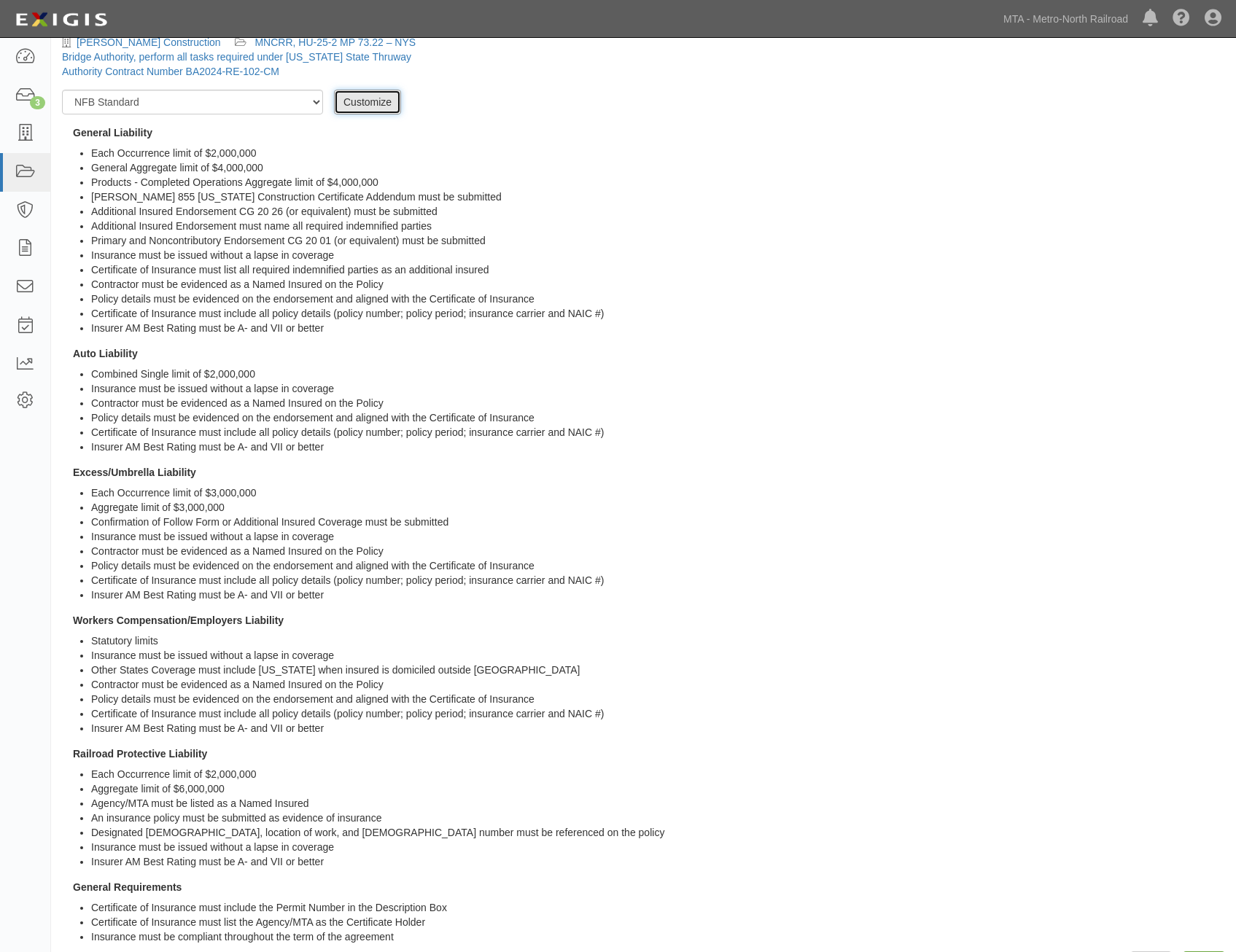
scroll to position [92, 0]
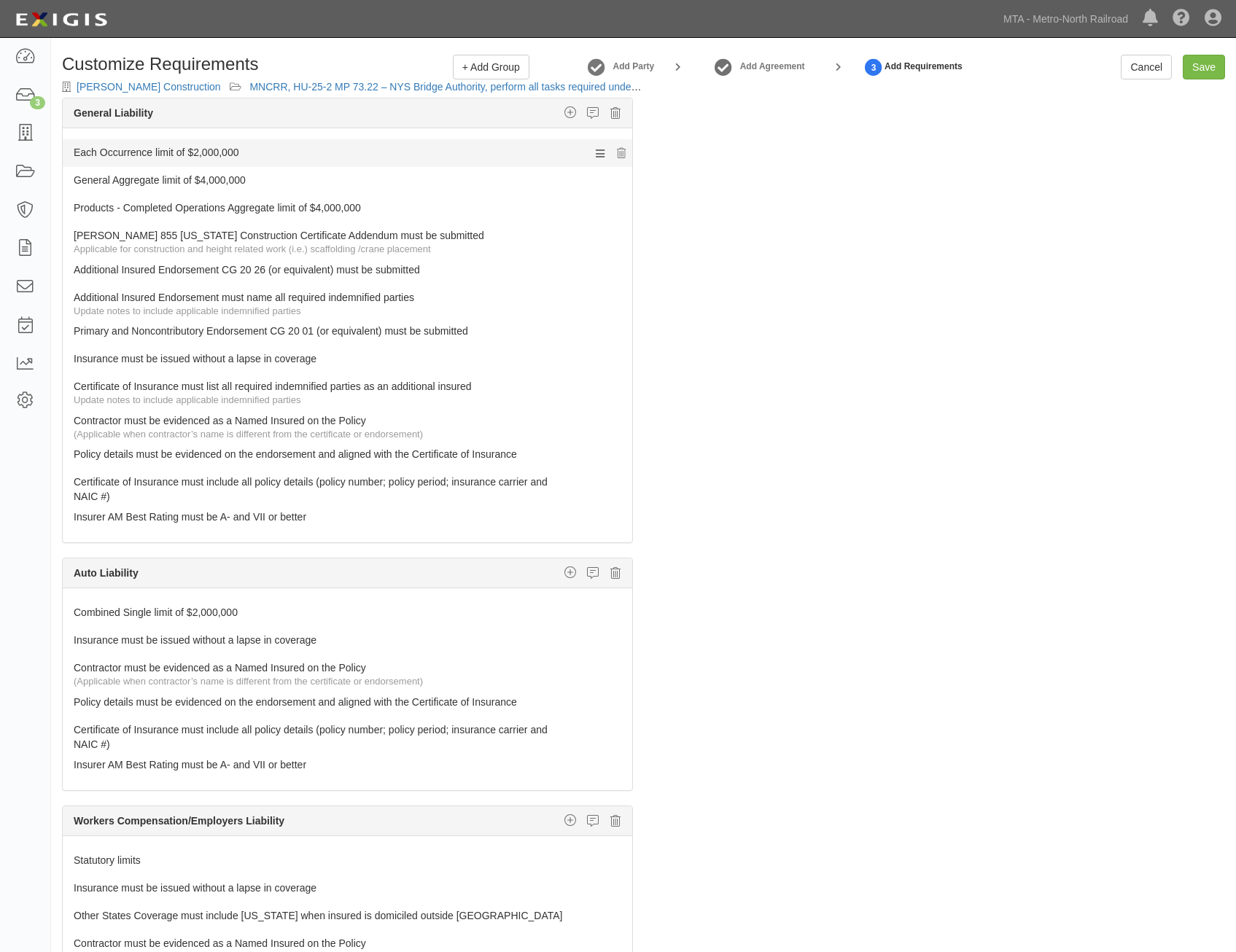
click at [389, 149] on link "Each Occurrence limit of $2,000,000" at bounding box center [320, 150] width 493 height 20
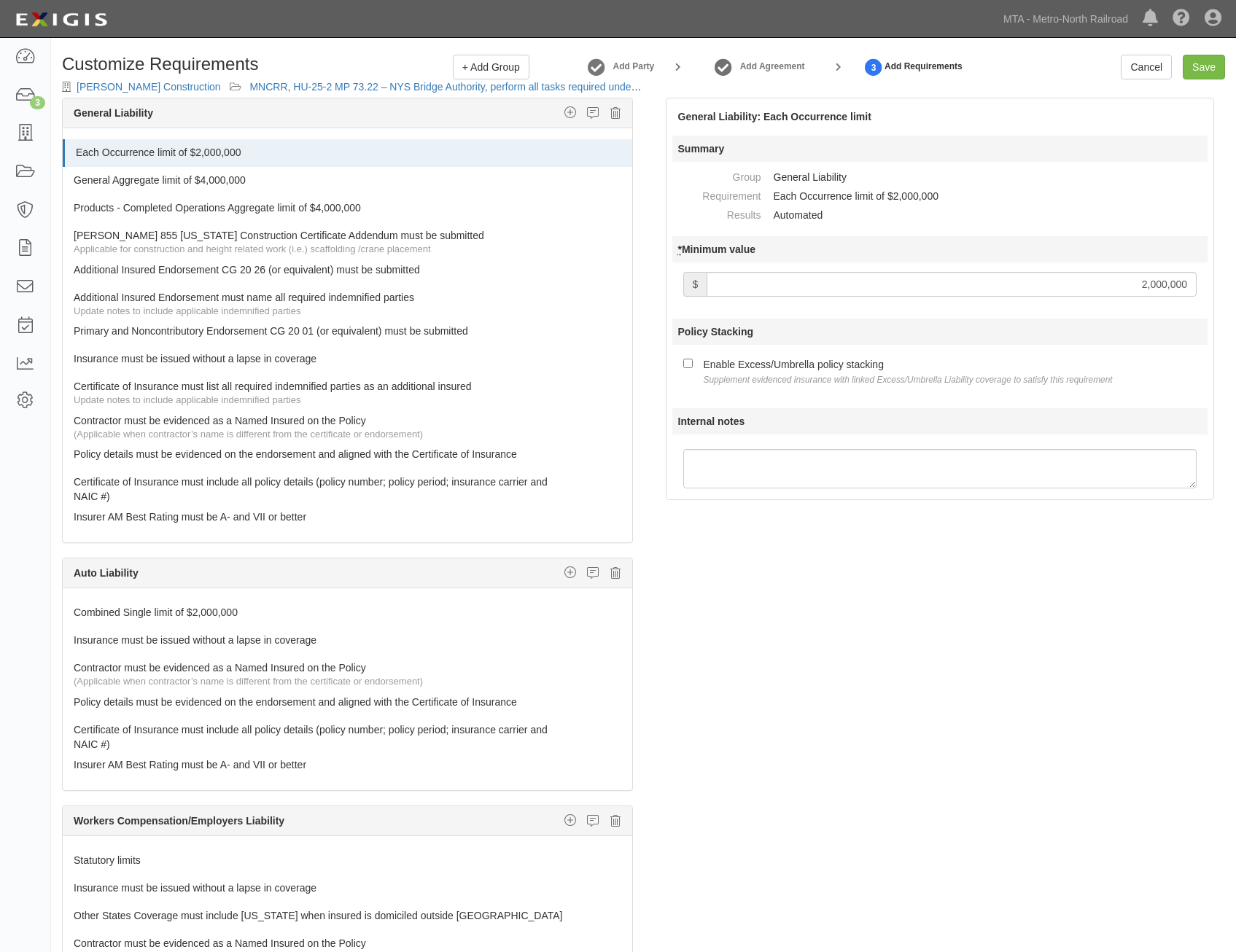
click at [1141, 290] on input "2,000,000" at bounding box center [951, 284] width 490 height 25
type input "3,000,000"
click at [773, 362] on div "Enable Excess/Umbrella policy stacking Supplement evidenced insurance with link…" at bounding box center [908, 371] width 409 height 31
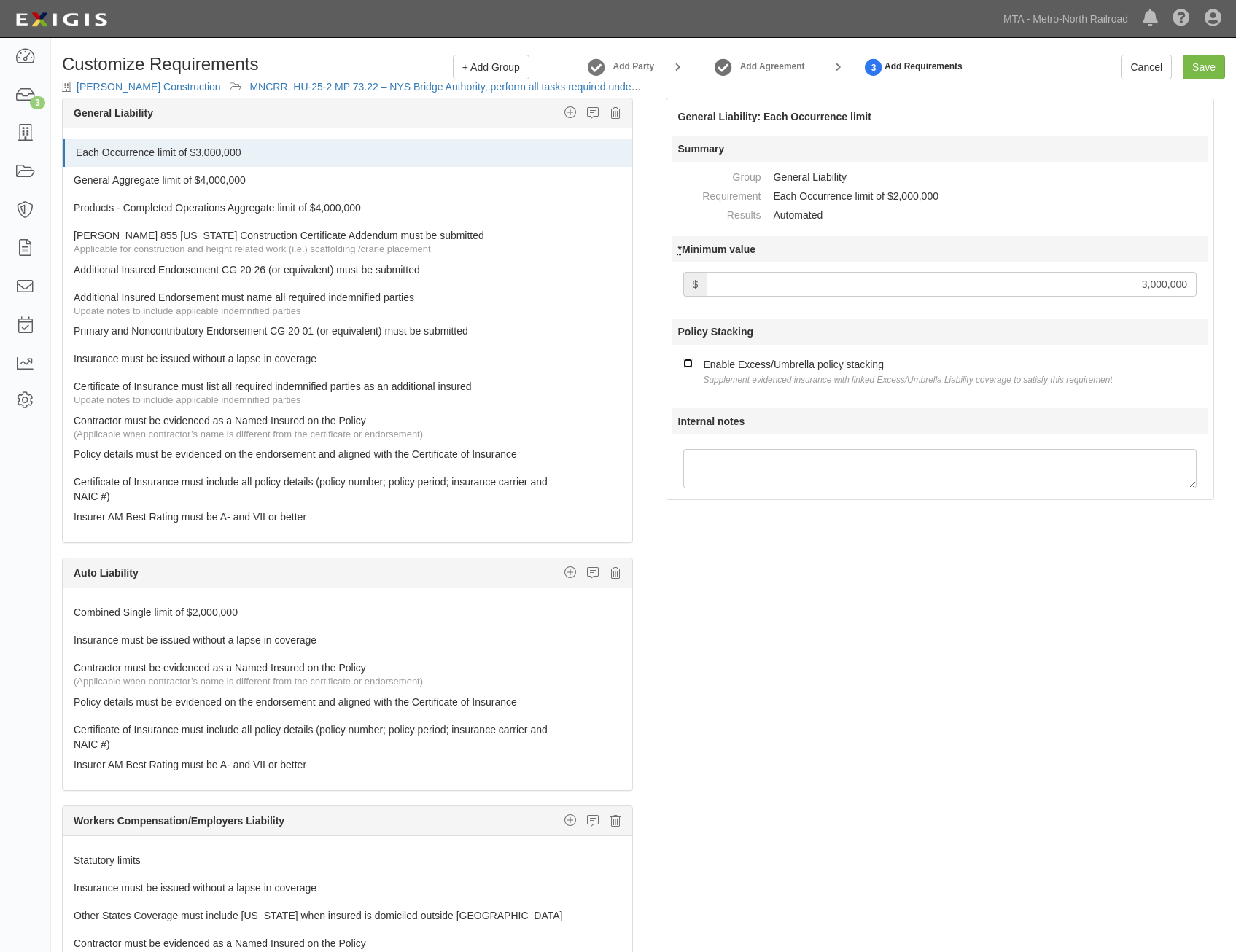
click at [692, 362] on input "Enable Excess/Umbrella policy stacking Supplement evidenced insurance with link…" at bounding box center [688, 363] width 9 height 9
checkbox input "true"
click at [359, 176] on link "General Aggregate limit of $4,000,000" at bounding box center [320, 177] width 493 height 20
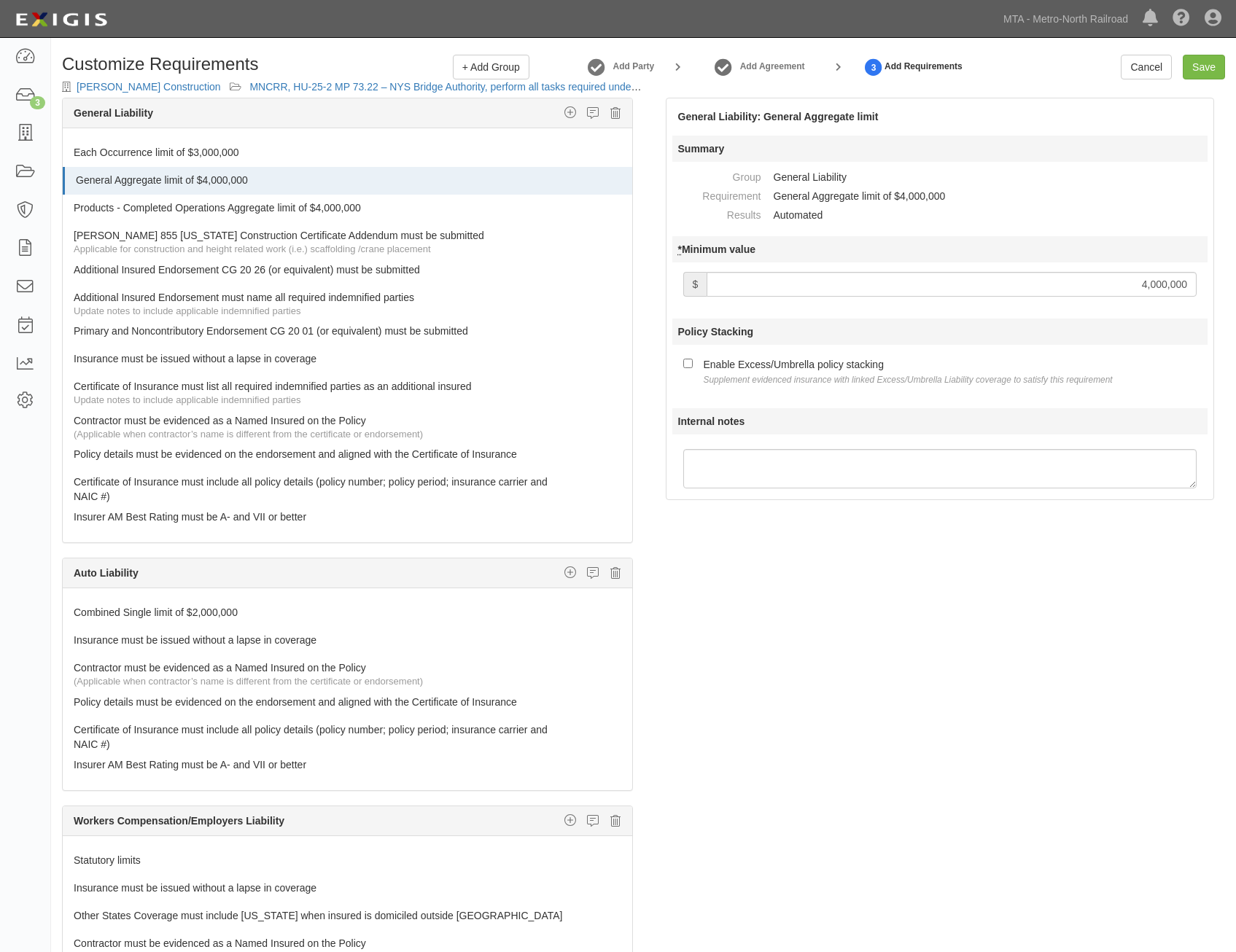
click at [1110, 290] on input "4,000,000" at bounding box center [951, 284] width 490 height 25
type input "3,000,000"
click at [773, 358] on div "Enable Excess/Umbrella policy stacking Supplement evidenced insurance with link…" at bounding box center [908, 371] width 409 height 31
click at [692, 359] on input "Enable Excess/Umbrella policy stacking Supplement evidenced insurance with link…" at bounding box center [688, 363] width 9 height 9
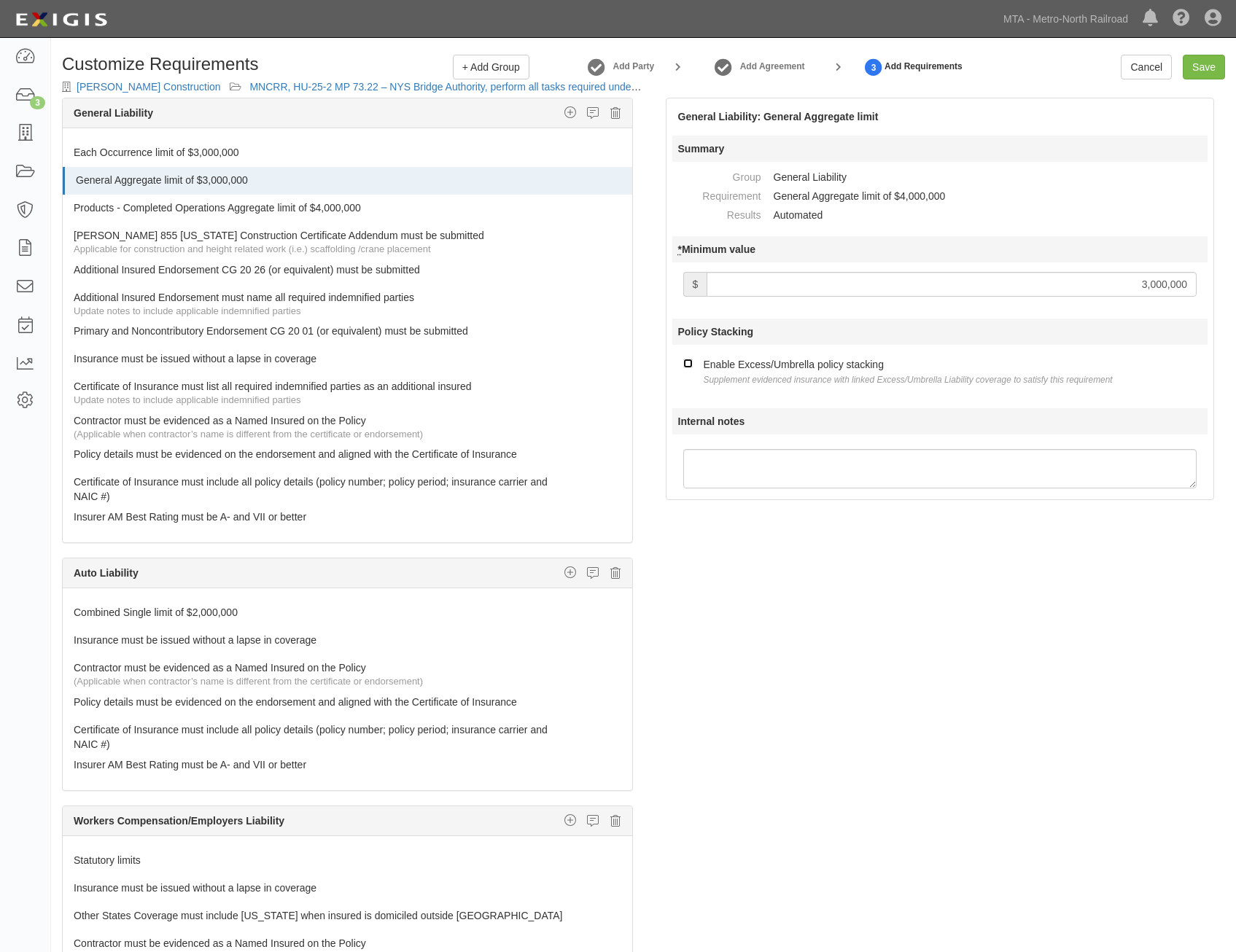
checkbox input "true"
click at [434, 202] on link "Products - Completed Operations Aggregate limit of $4,000,000" at bounding box center [320, 205] width 493 height 20
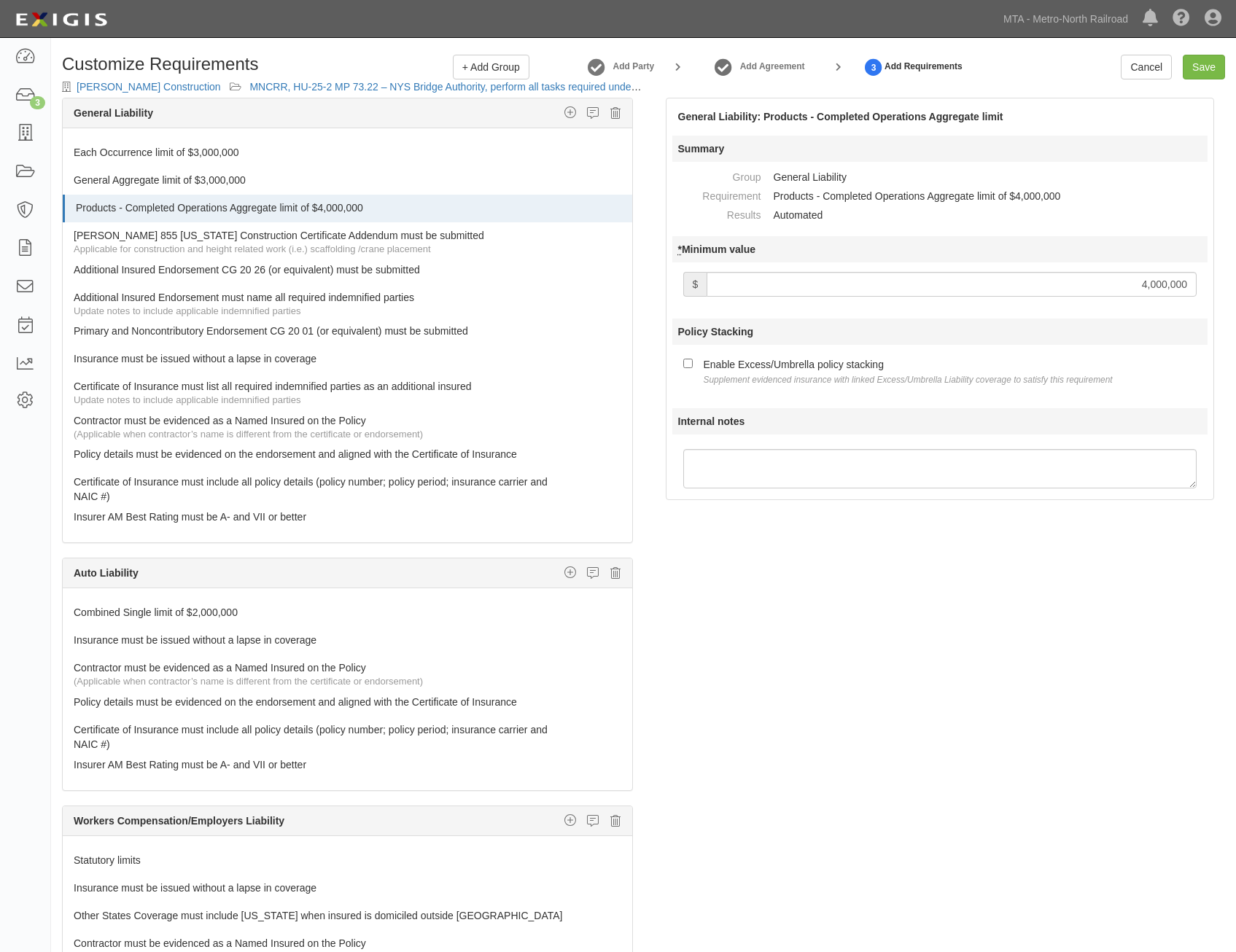
click at [1079, 298] on div at bounding box center [940, 287] width 536 height 42
drag, startPoint x: 1079, startPoint y: 298, endPoint x: 1001, endPoint y: 282, distance: 79.6
click at [1001, 282] on input "4,000,000" at bounding box center [951, 284] width 490 height 25
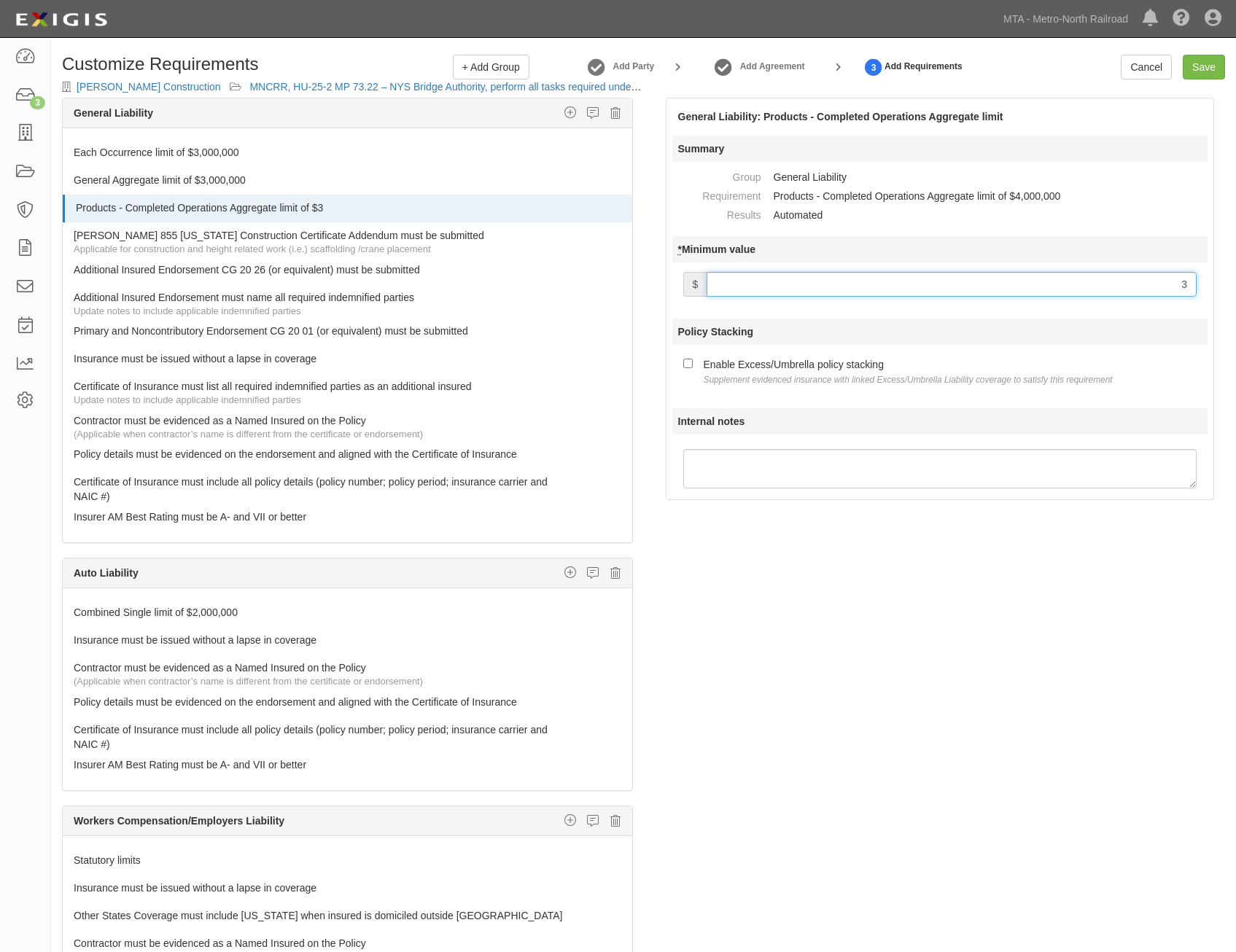
type input "3,000,000"
click at [789, 363] on div "Enable Excess/Umbrella policy stacking Supplement evidenced insurance with link…" at bounding box center [908, 371] width 409 height 31
click at [692, 363] on input "Enable Excess/Umbrella policy stacking Supplement evidenced insurance with link…" at bounding box center [688, 363] width 9 height 9
checkbox input "true"
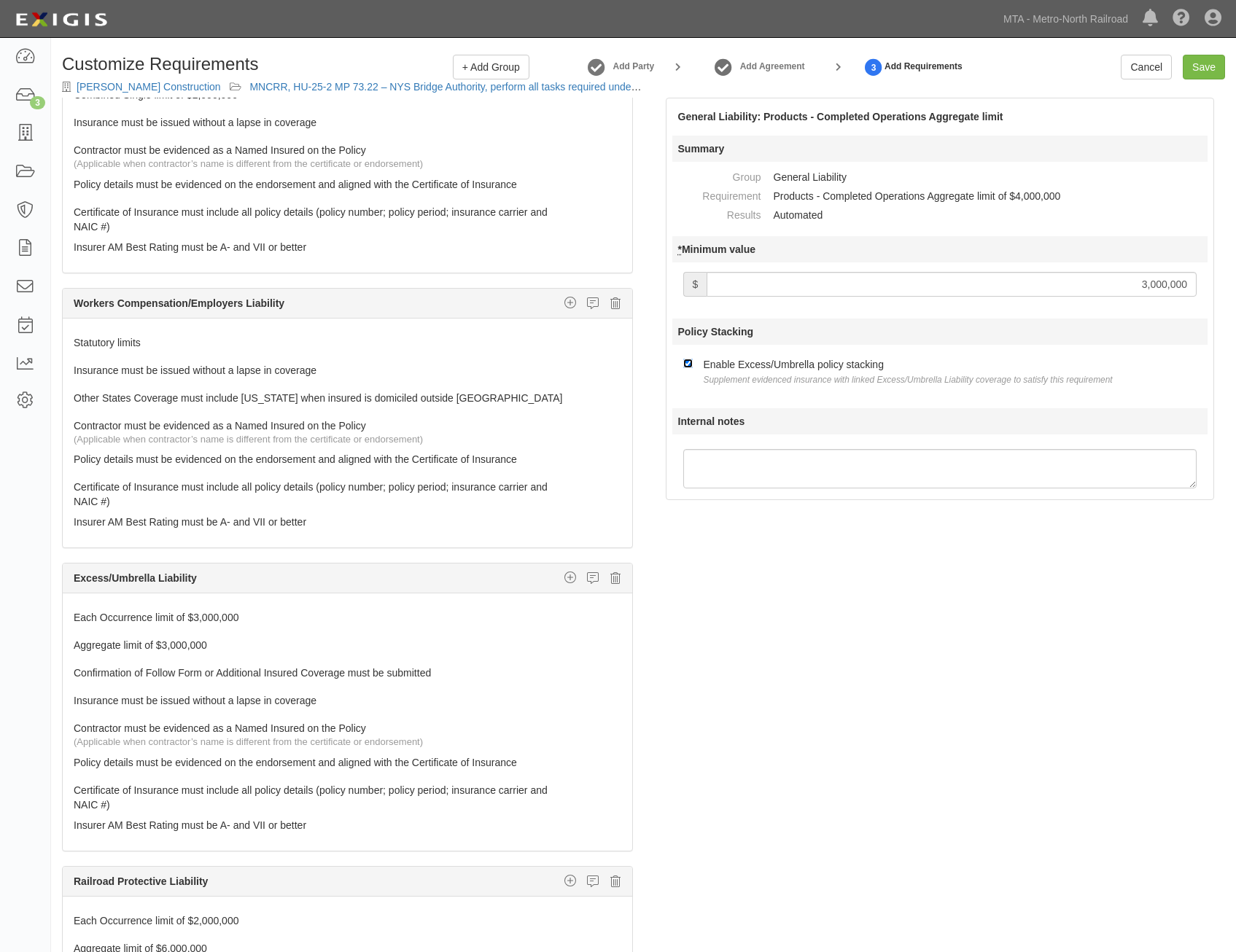
scroll to position [656, 0]
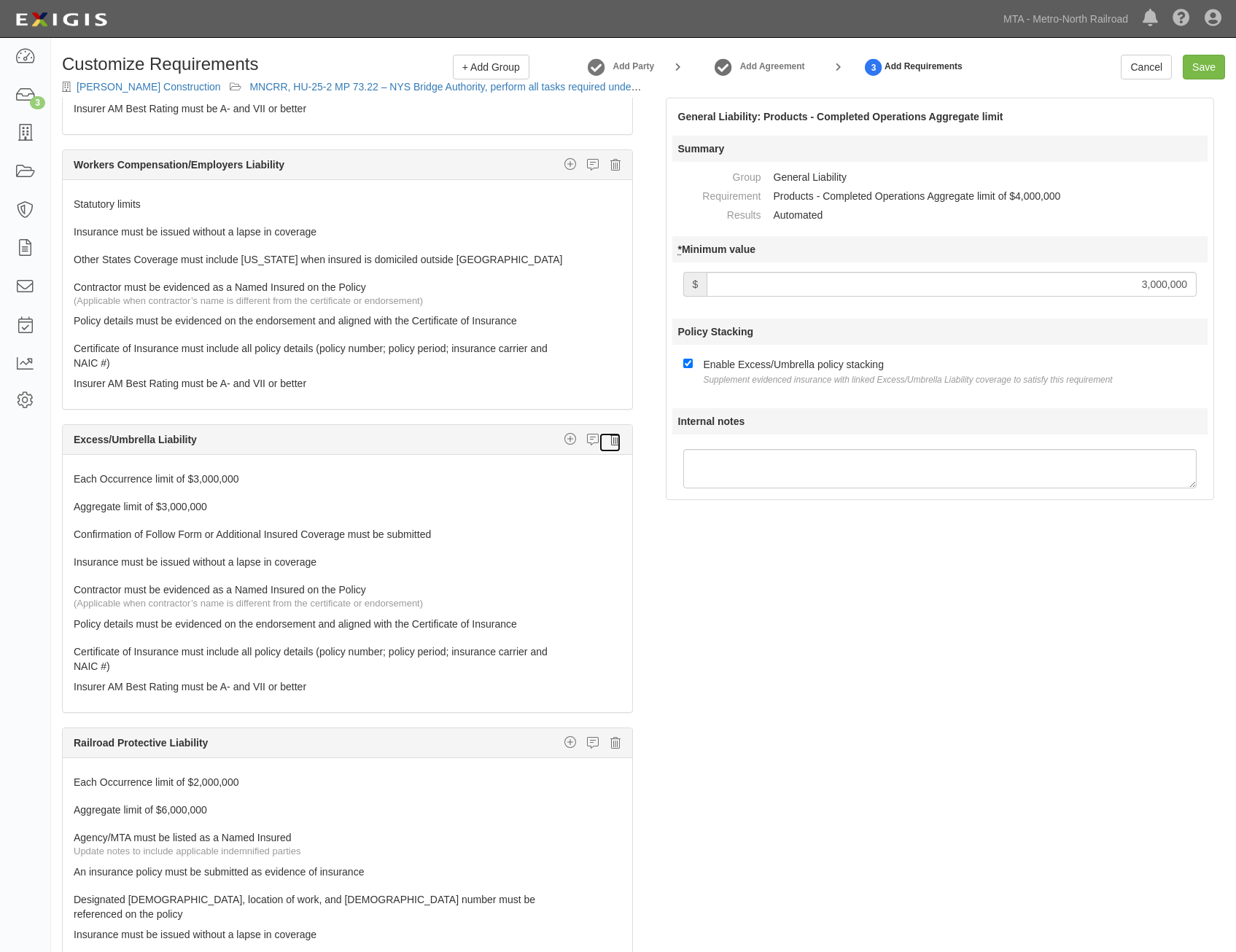
click at [610, 440] on icon at bounding box center [615, 439] width 10 height 13
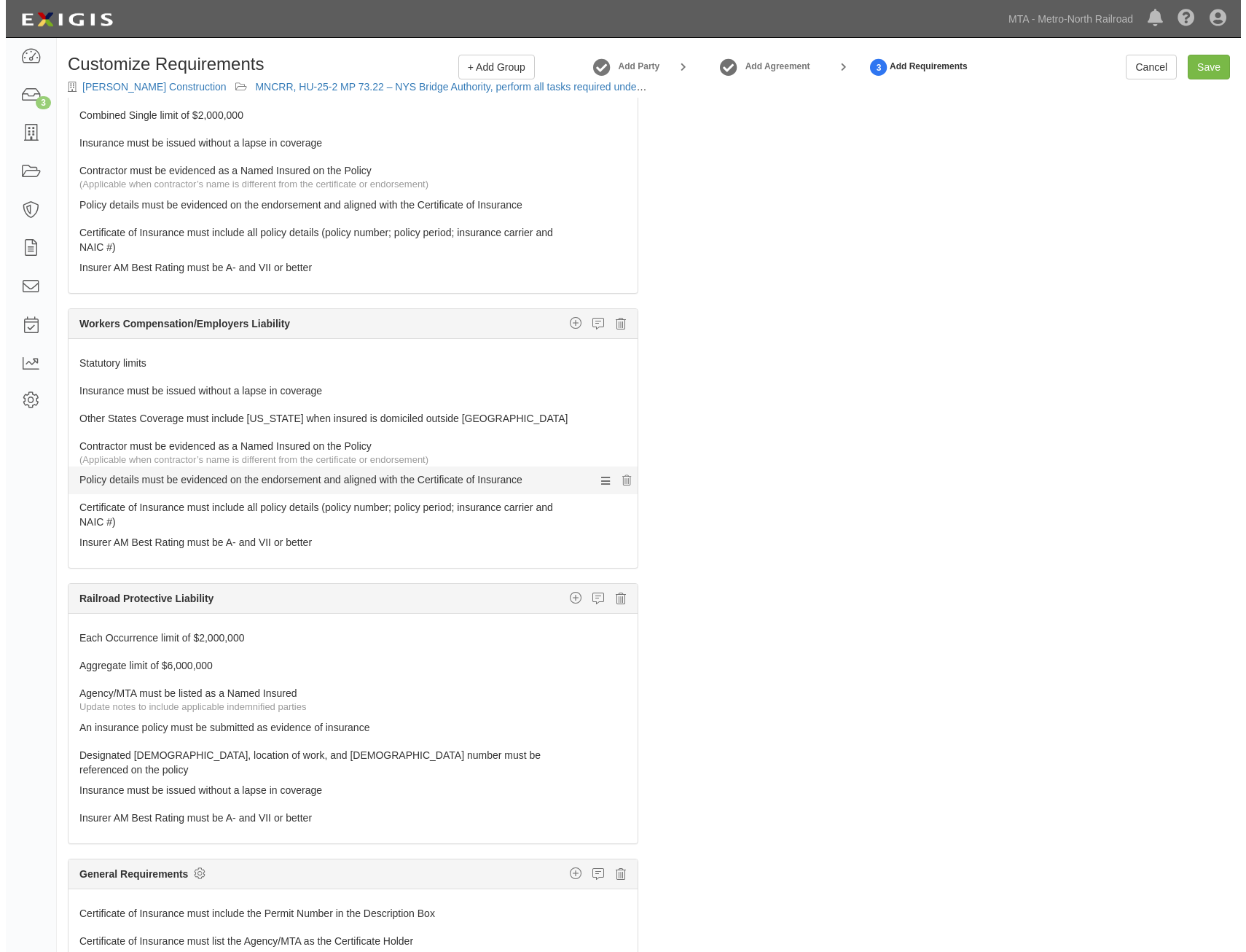
scroll to position [93, 0]
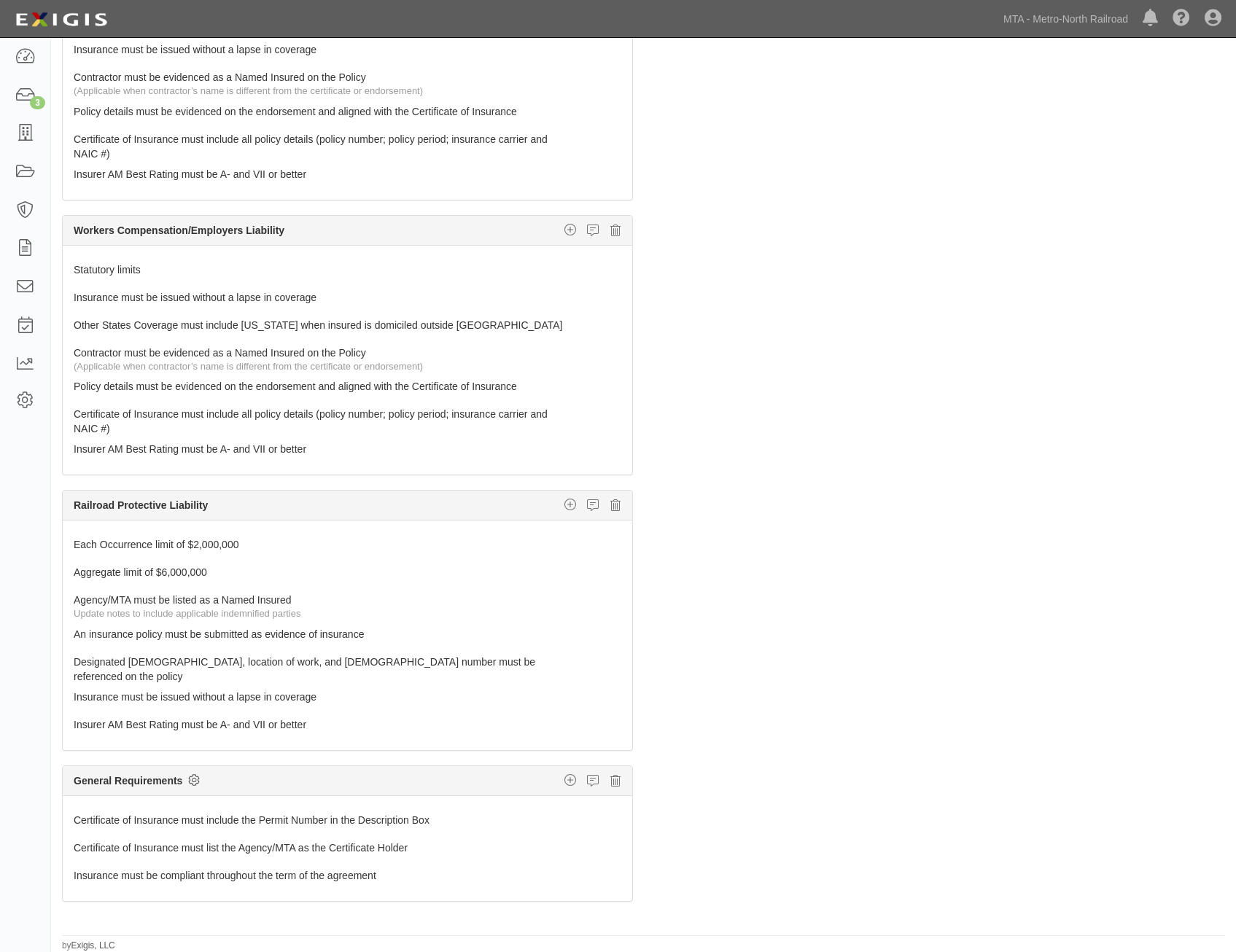
click at [194, 774] on icon at bounding box center [193, 780] width 12 height 13
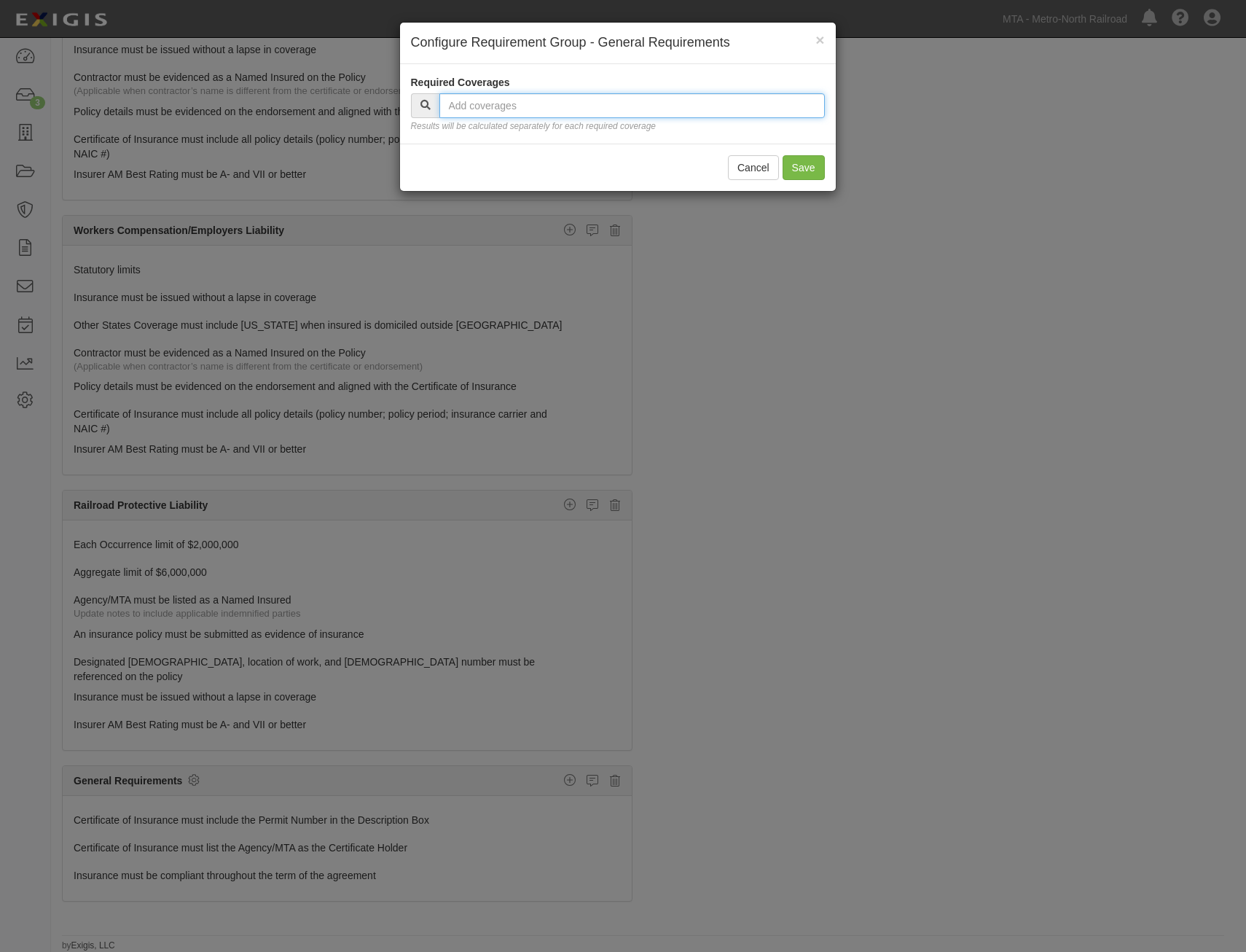
click at [718, 107] on input "text" at bounding box center [631, 105] width 385 height 25
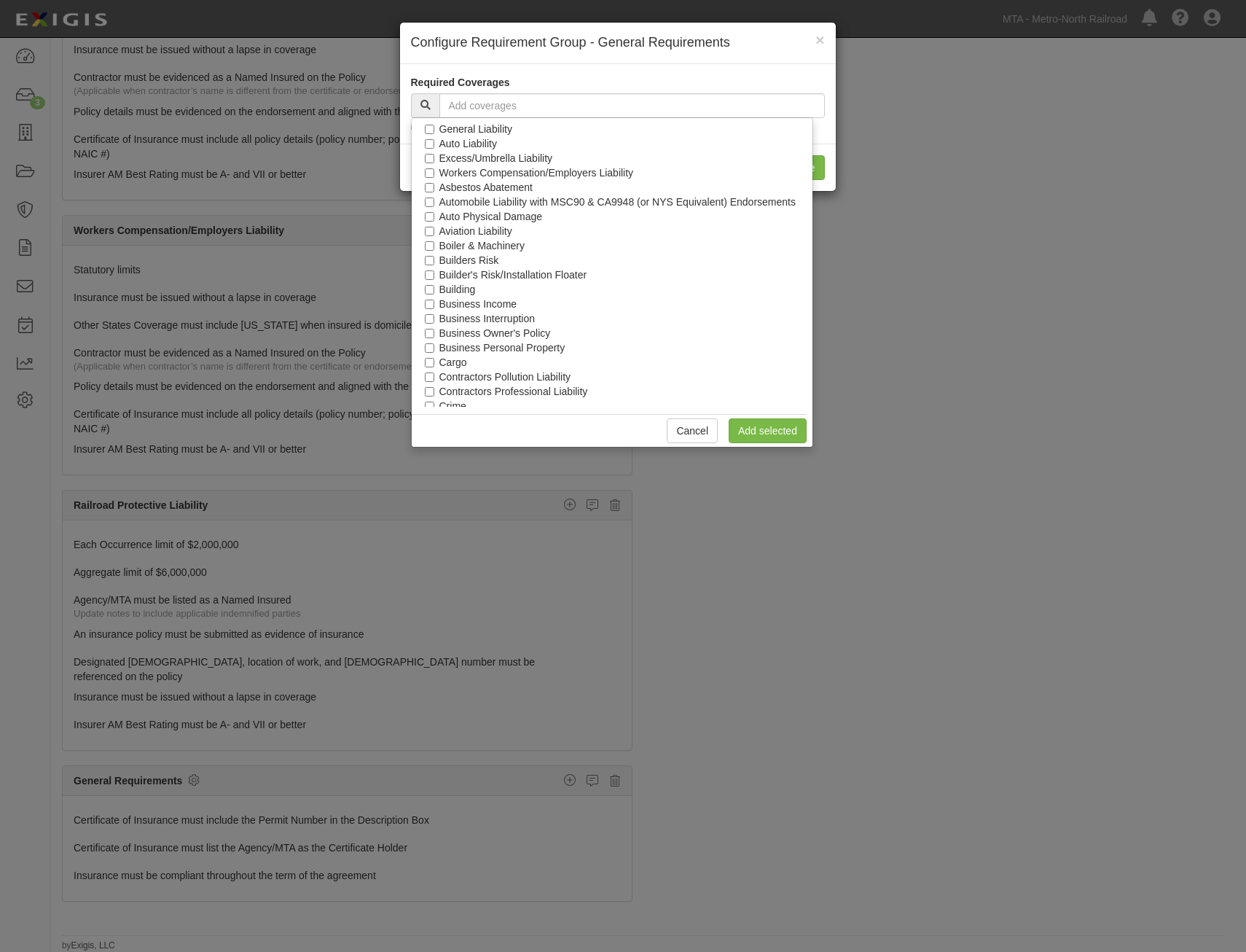
click at [486, 133] on label "General Liability" at bounding box center [475, 129] width 73 height 15
click at [434, 133] on input "General Liability" at bounding box center [430, 129] width 9 height 9
checkbox input "true"
click at [483, 146] on label "Auto Liability" at bounding box center [468, 143] width 57 height 15
click at [434, 146] on input "Auto Liability" at bounding box center [430, 144] width 9 height 9
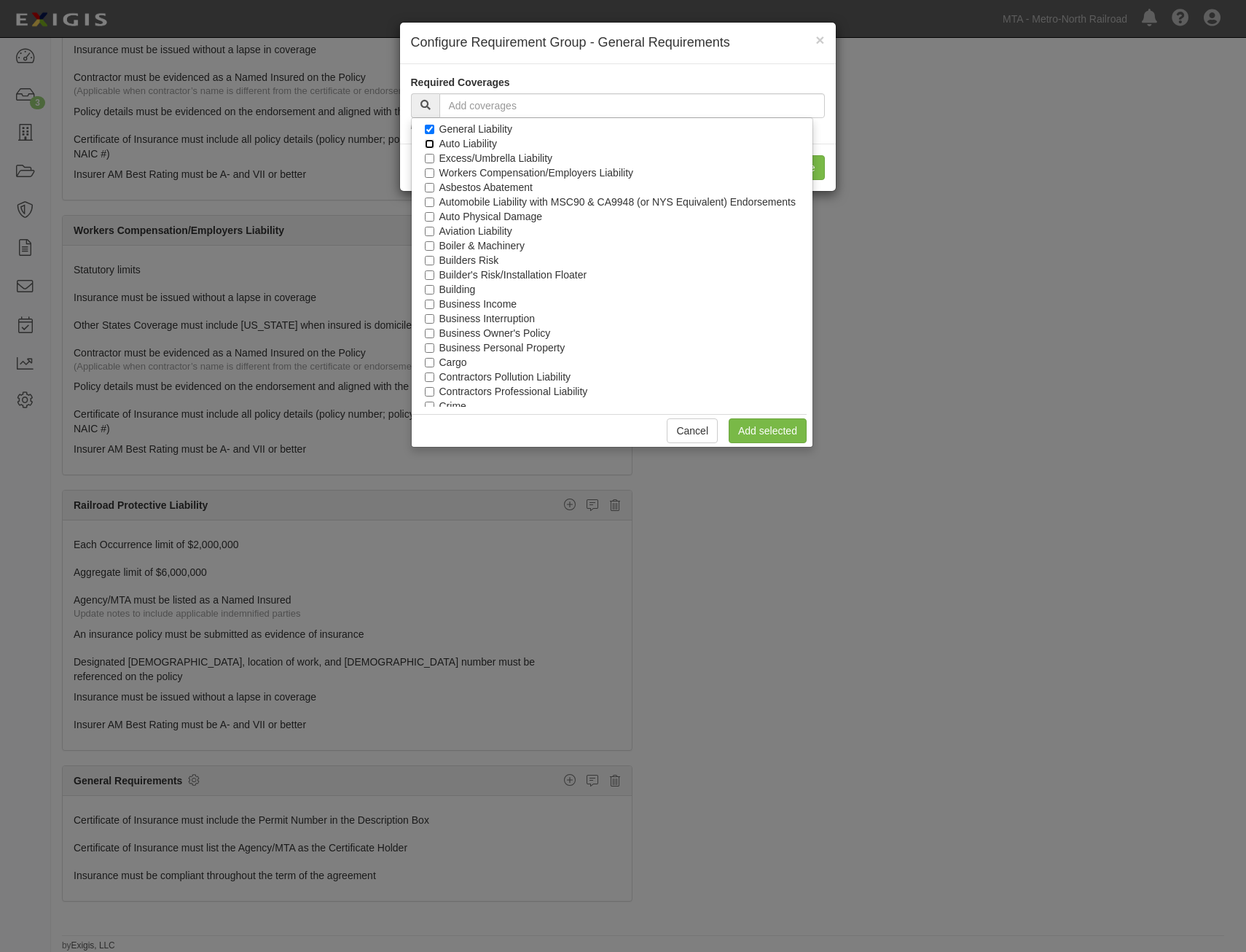
checkbox input "true"
click at [488, 169] on label "Workers Compensation/Employers Liability" at bounding box center [536, 173] width 195 height 15
click at [434, 169] on input "Workers Compensation/Employers Liability" at bounding box center [430, 173] width 9 height 9
checkbox input "true"
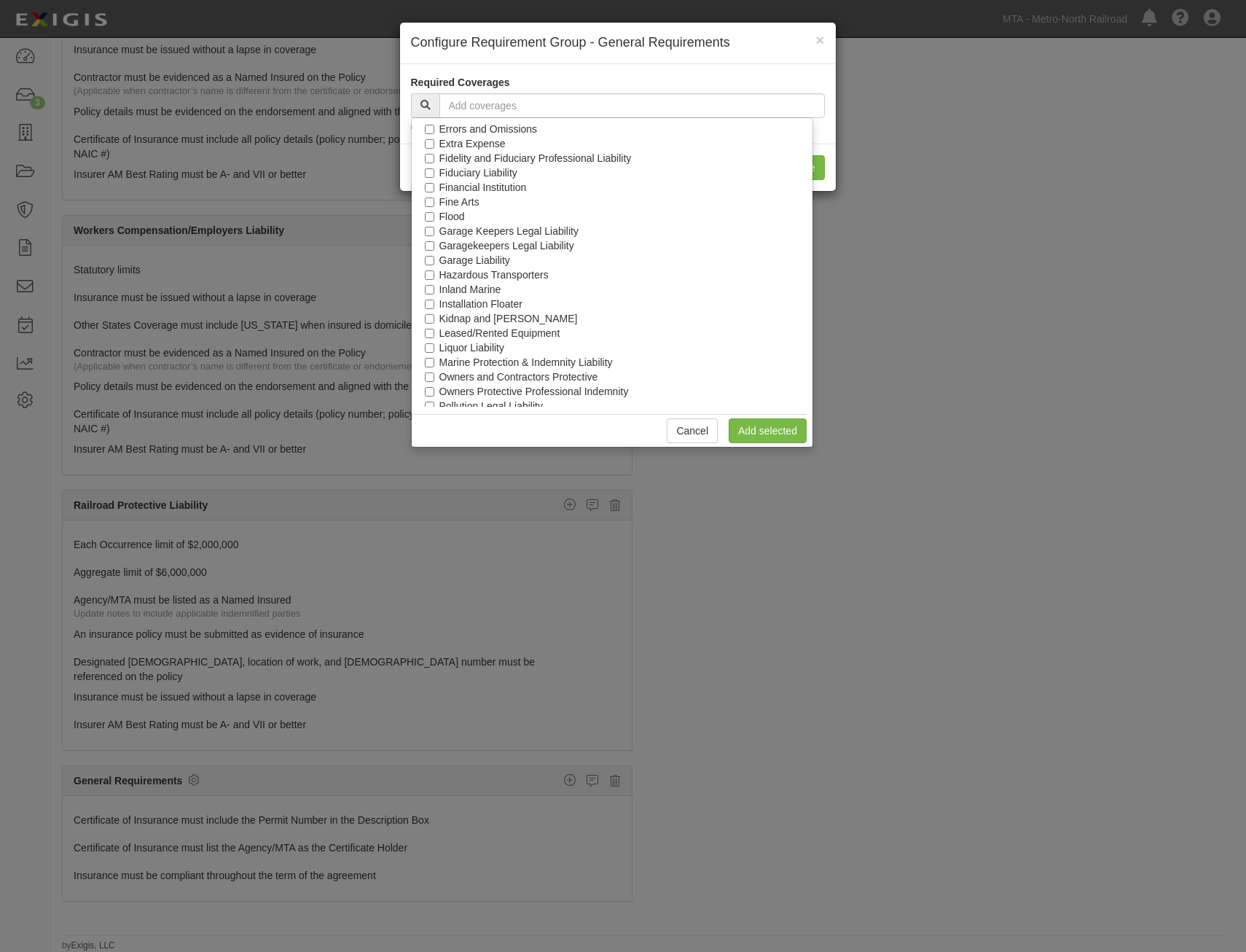
scroll to position [662, 0]
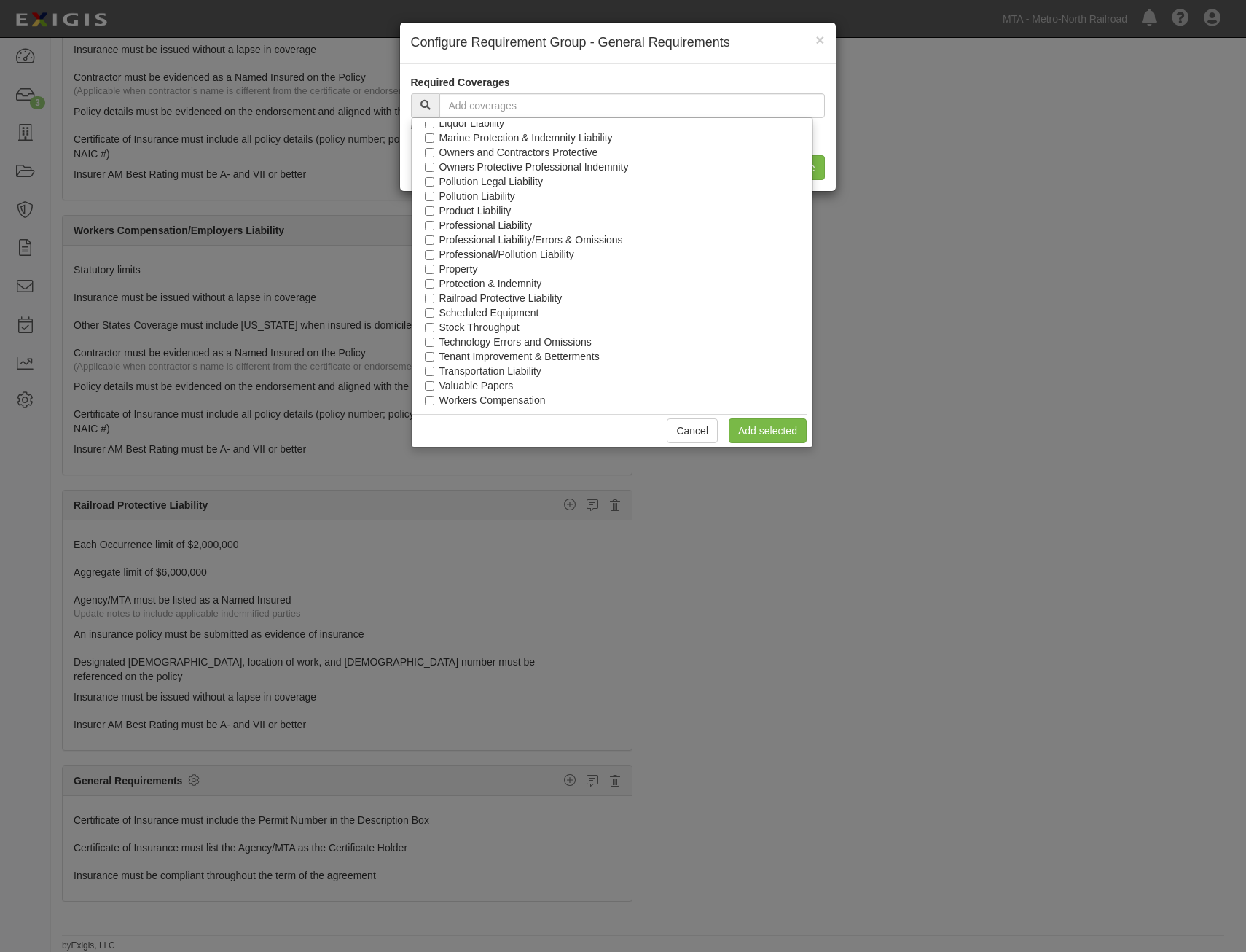
click at [523, 294] on label "Railroad Protective Liability" at bounding box center [500, 299] width 123 height 15
click at [434, 294] on input "Railroad Protective Liability" at bounding box center [430, 299] width 9 height 9
checkbox input "true"
click at [803, 434] on link "Add selected" at bounding box center [768, 431] width 78 height 25
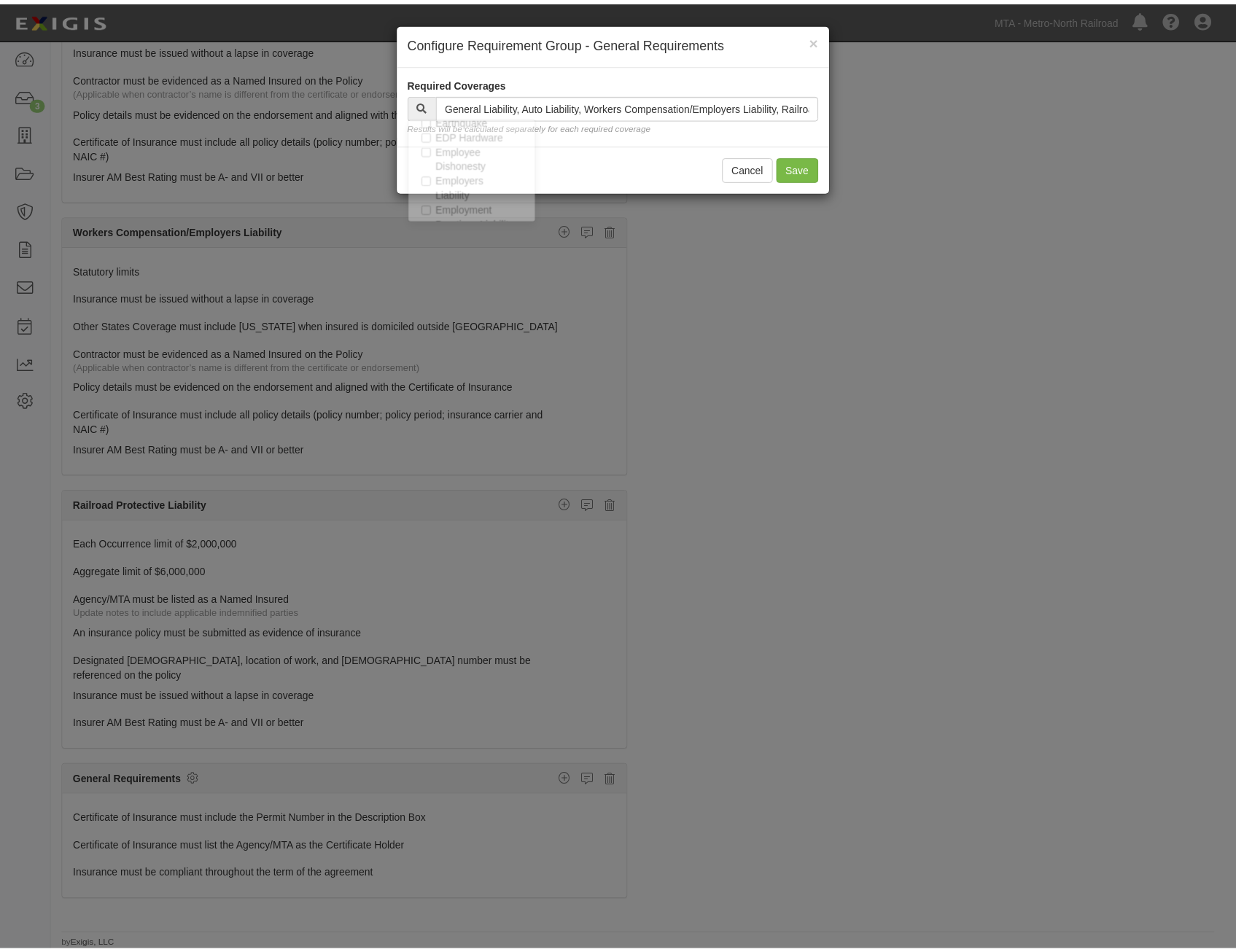
scroll to position [1493, 0]
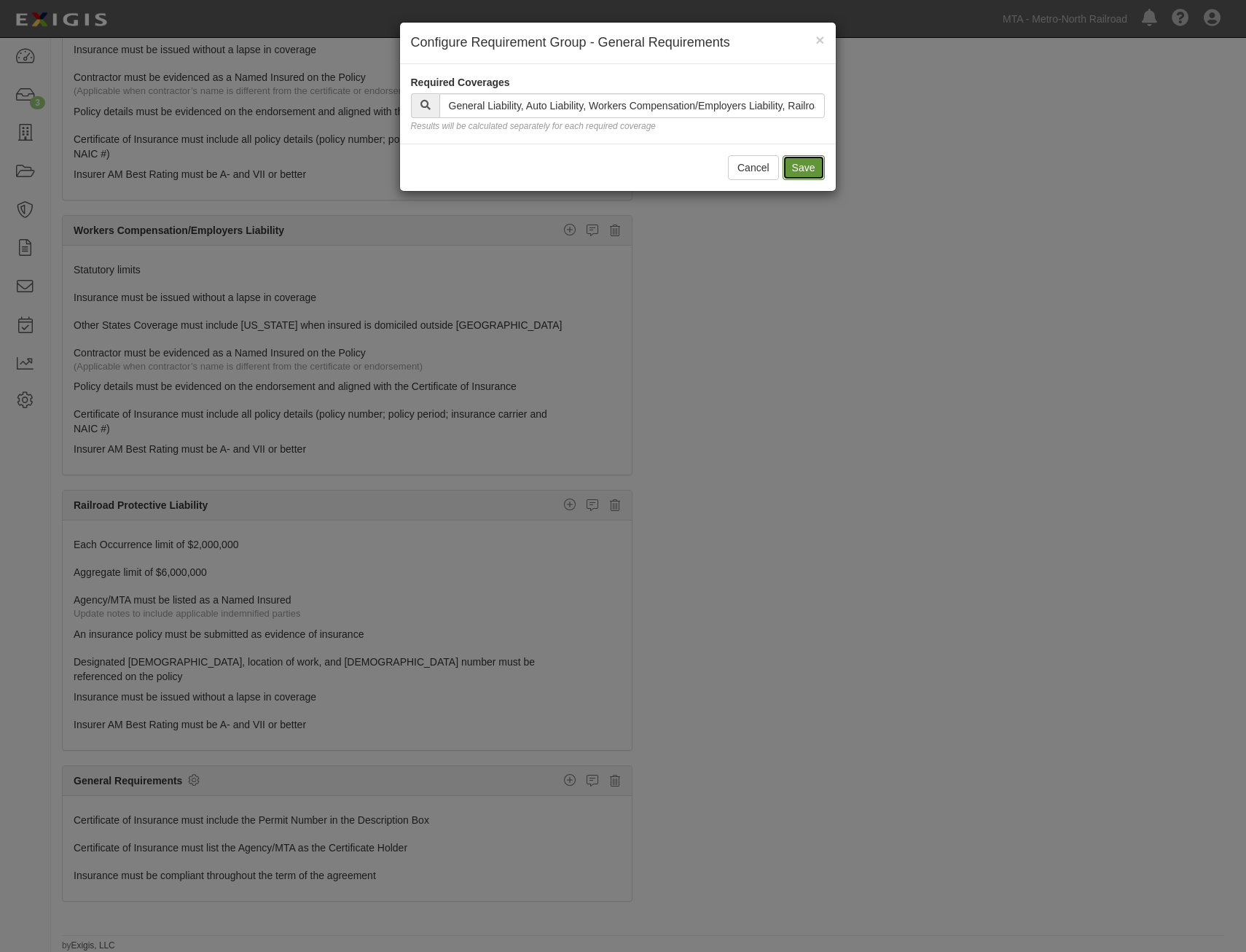
click at [812, 165] on button "Save" at bounding box center [804, 167] width 43 height 25
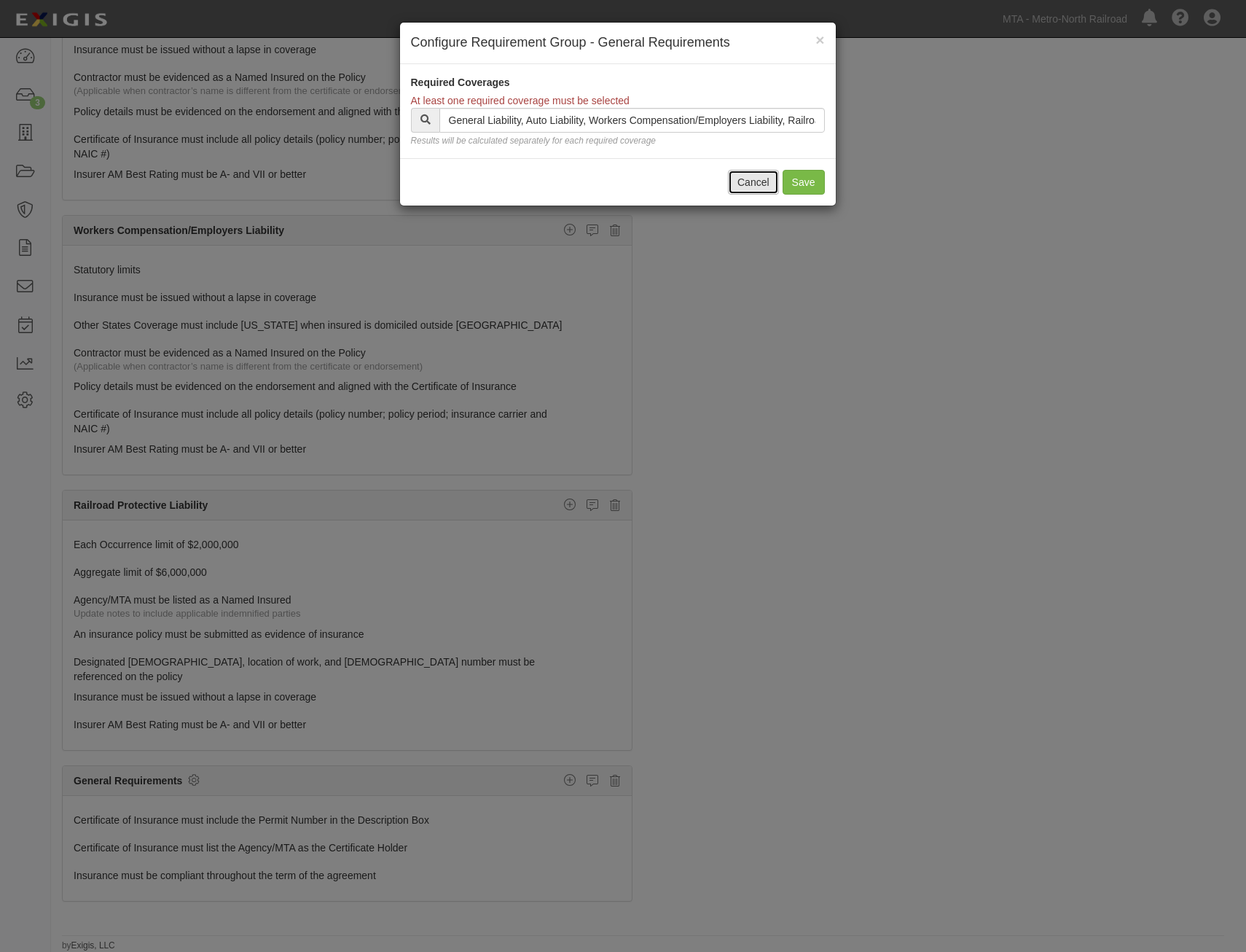
click at [761, 181] on button "Cancel" at bounding box center [753, 182] width 51 height 25
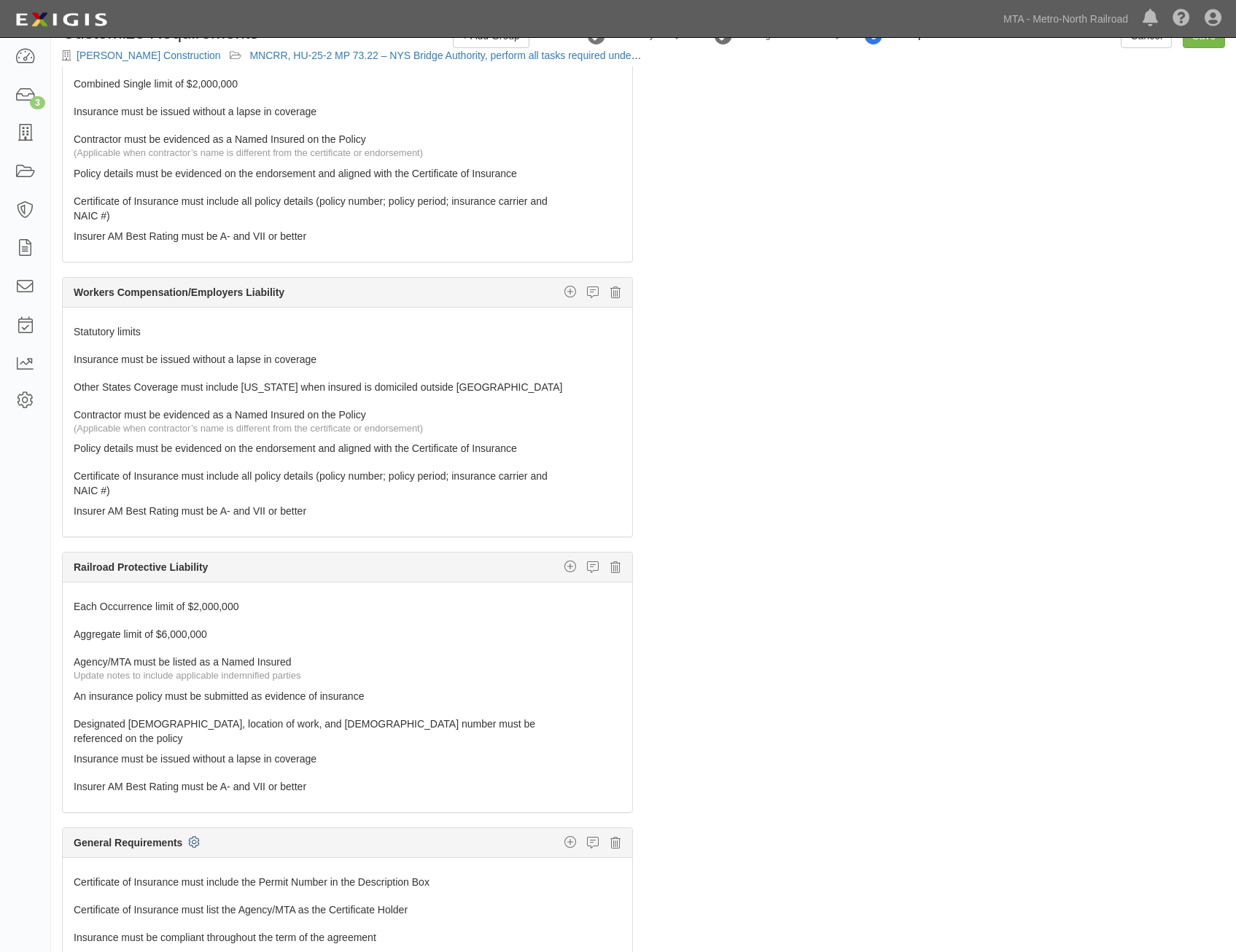
scroll to position [0, 0]
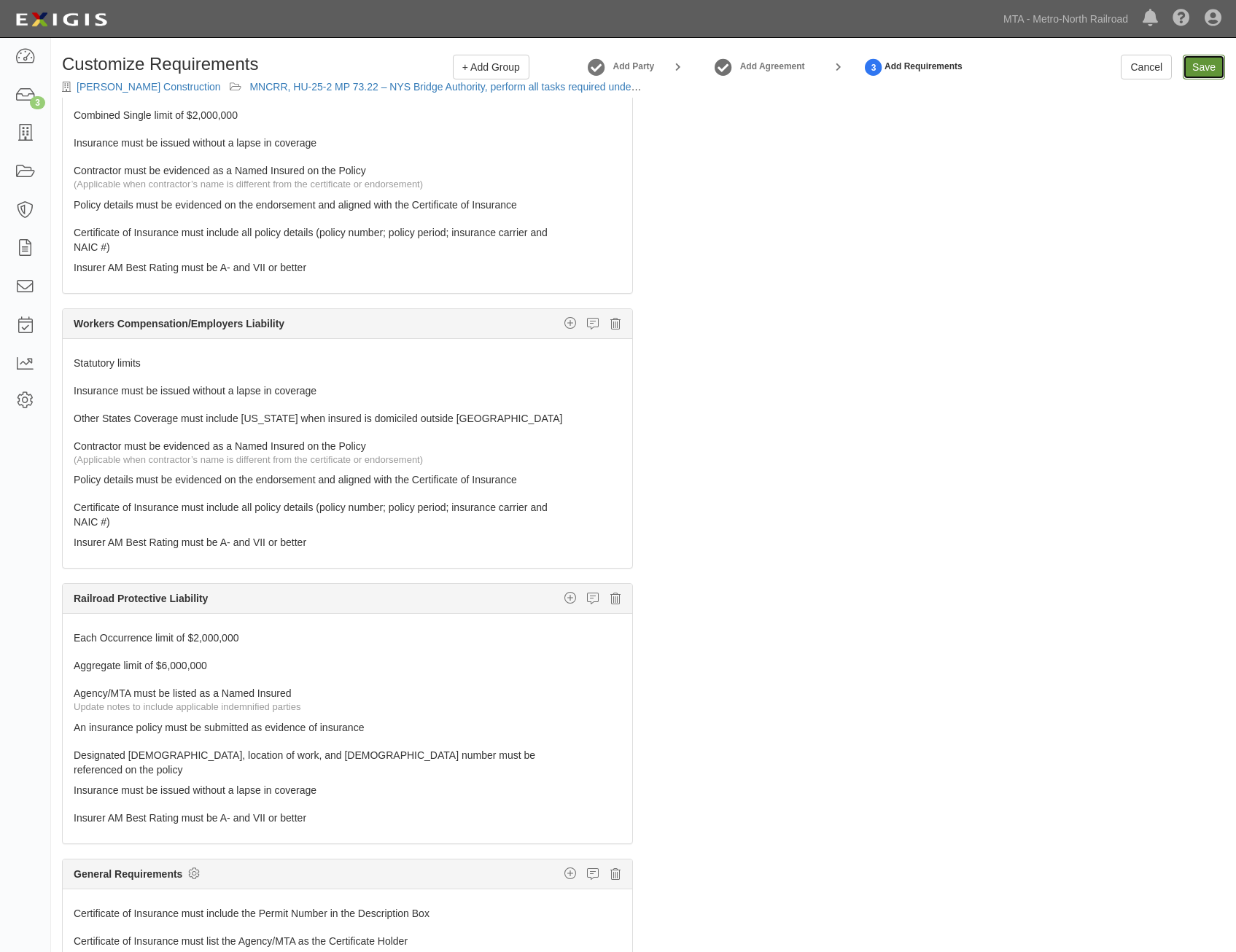
click at [1214, 70] on input "Save" at bounding box center [1204, 67] width 43 height 25
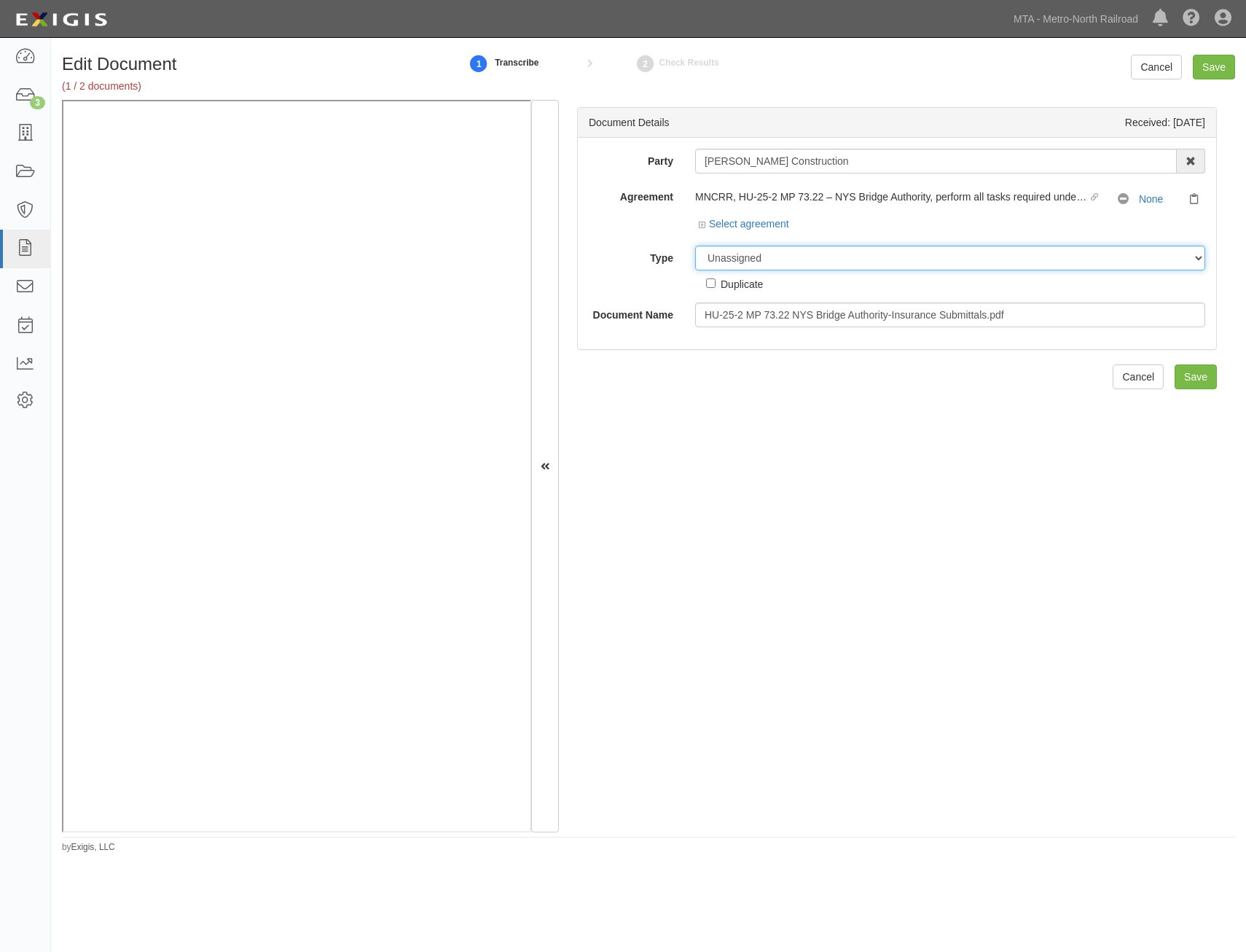
click at [895, 259] on select "Unassigned Binder Cancellation Notice Certificate Contract Endorsement Insuranc…" at bounding box center [950, 258] width 510 height 25
select select "CertificateDetail"
click at [695, 246] on select "Unassigned Binder Cancellation Notice Certificate Contract Endorsement Insuranc…" at bounding box center [950, 258] width 510 height 25
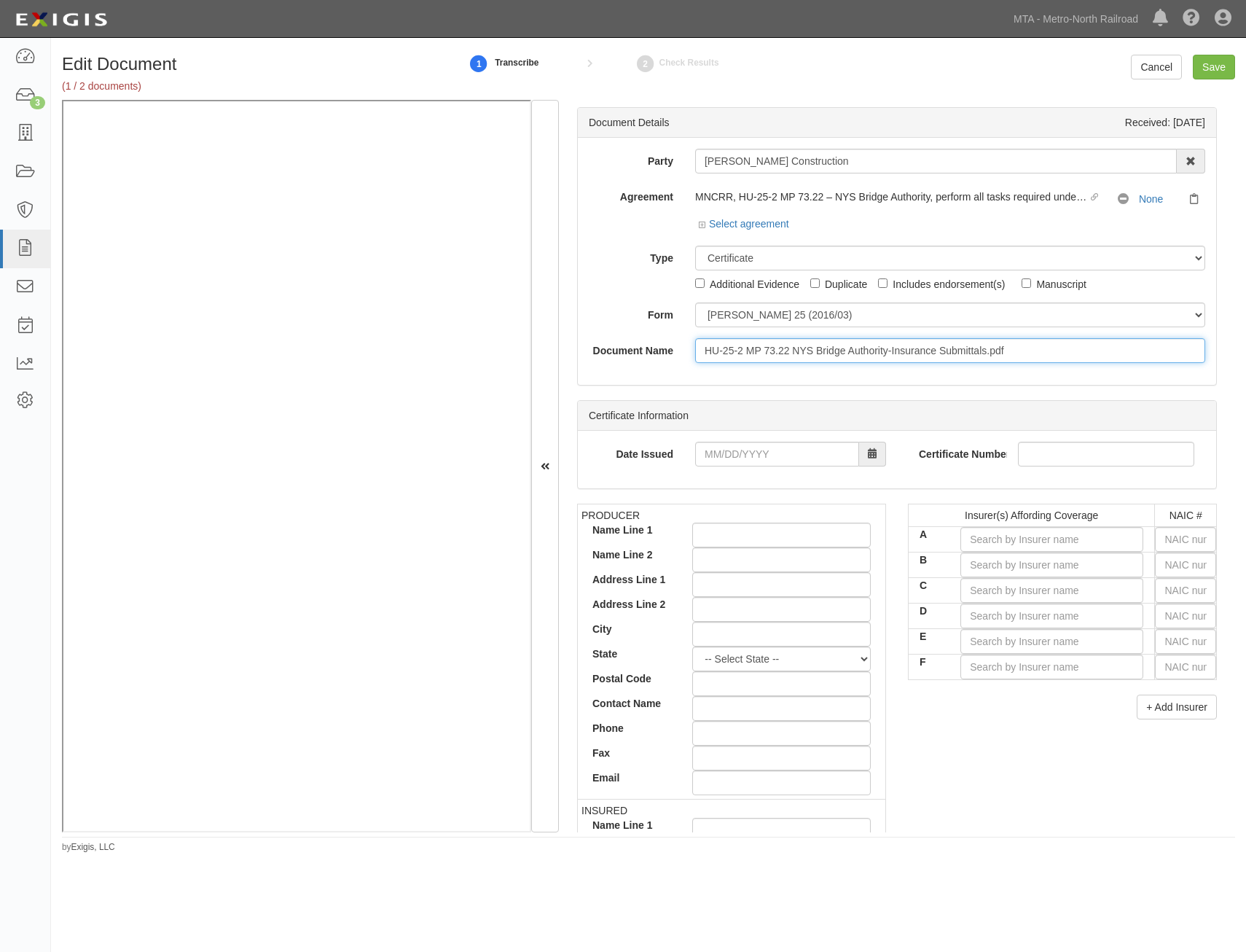
click at [862, 350] on input "HU-25-2 MP 73.22 NYS Bridge Authority-Insurance Submittals.pdf" at bounding box center [950, 350] width 510 height 25
type input "COI with AIE"
click at [1180, 532] on input "text" at bounding box center [1186, 539] width 61 height 25
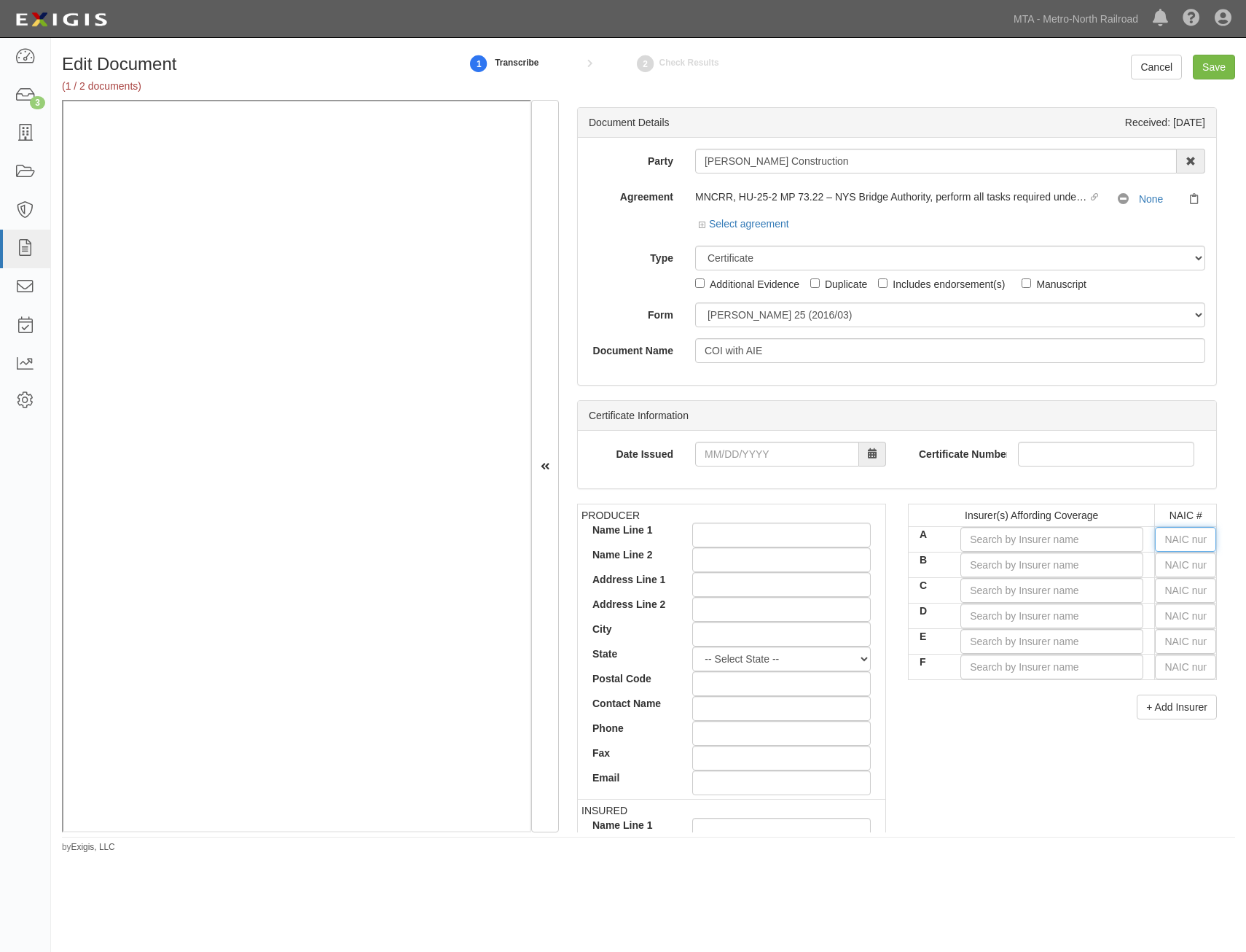
type input "25232"
type input "2"
type input "22667"
type input "22"
type input "22330"
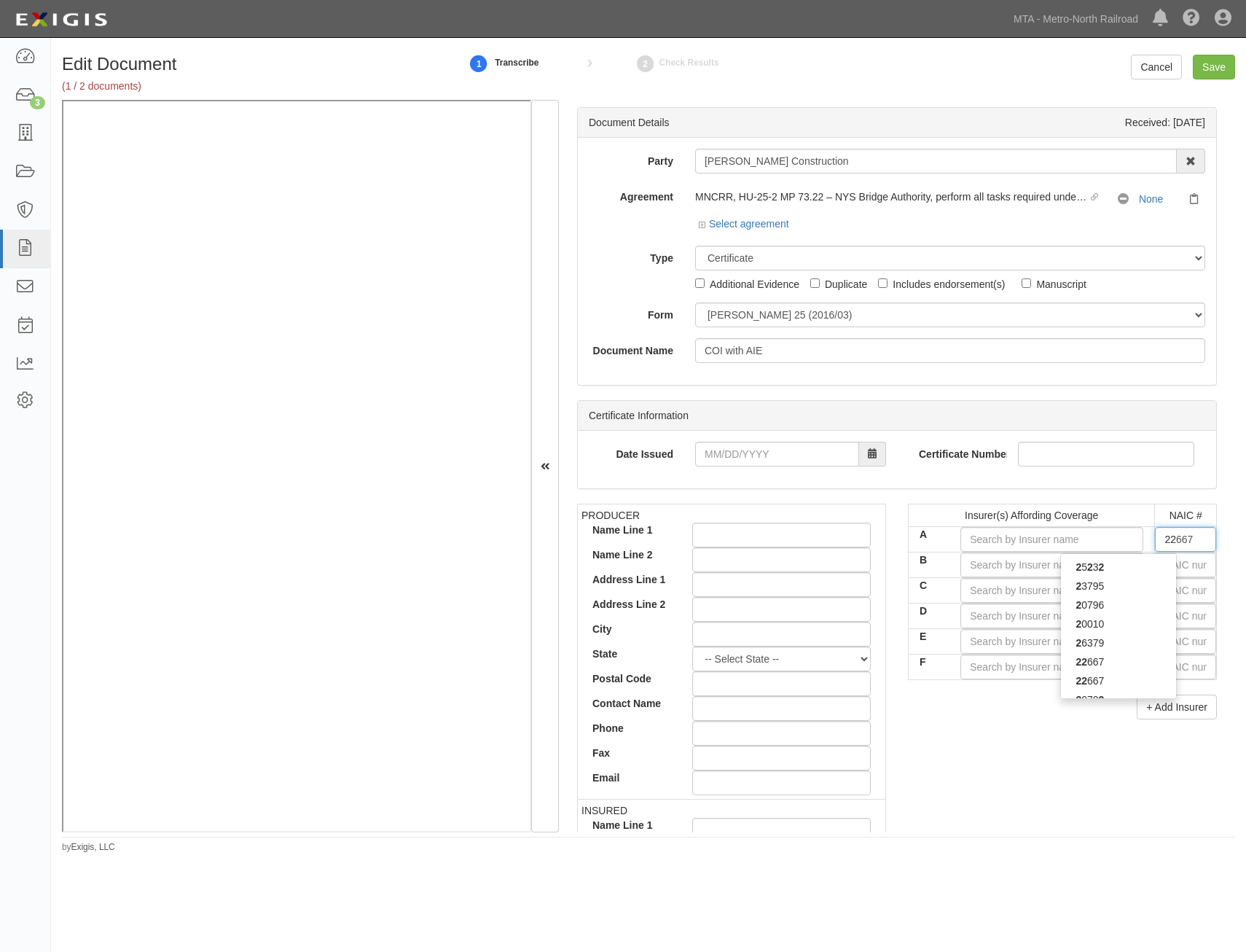
type input "223"
type input "22322"
type input "2232"
type input "22322"
click at [1164, 566] on div "22322" at bounding box center [1118, 567] width 116 height 19
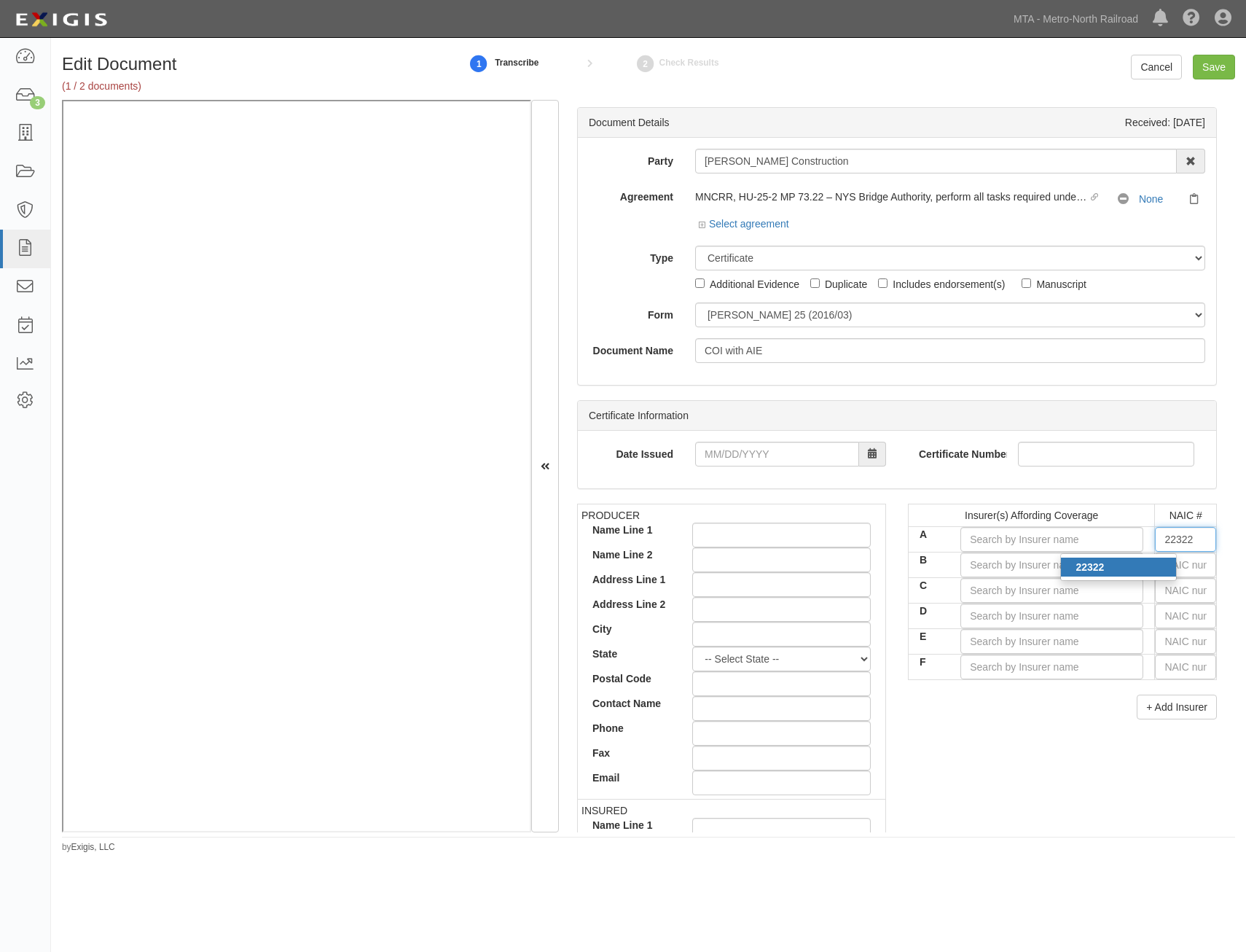
type input "Greenwich Insurance Company (A+ XV Rating)"
type input "22322"
click at [1170, 565] on input "text" at bounding box center [1186, 565] width 61 height 25
type input "25232"
type input "2"
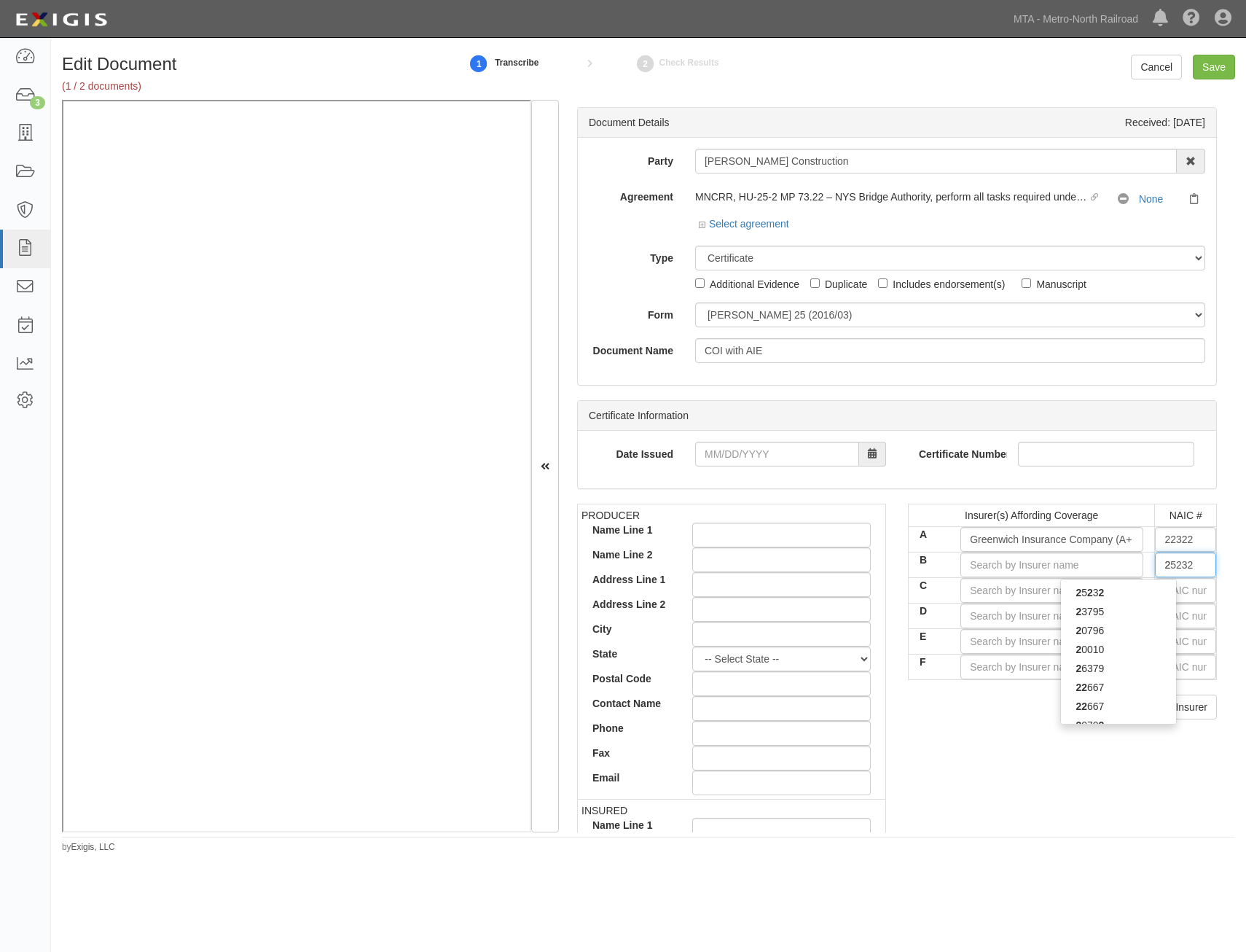
type input "24856"
type input "24"
type input "24503"
type input "245"
type input "24554"
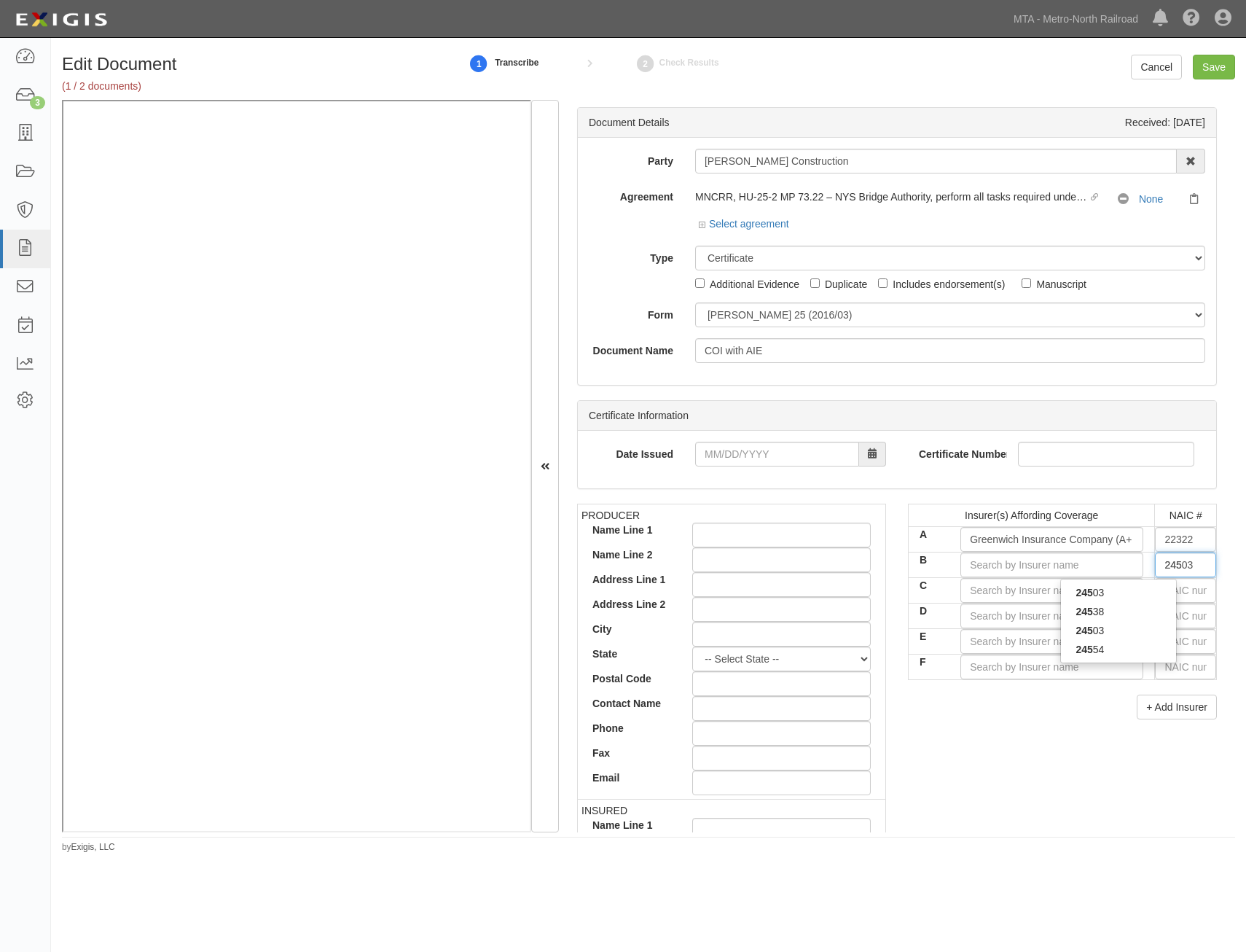
type input "2455"
type input "24554"
click at [1149, 586] on div "24554" at bounding box center [1118, 592] width 116 height 19
type input "XL Insurance America, Inc. (A+ XV Rating)"
type input "24554"
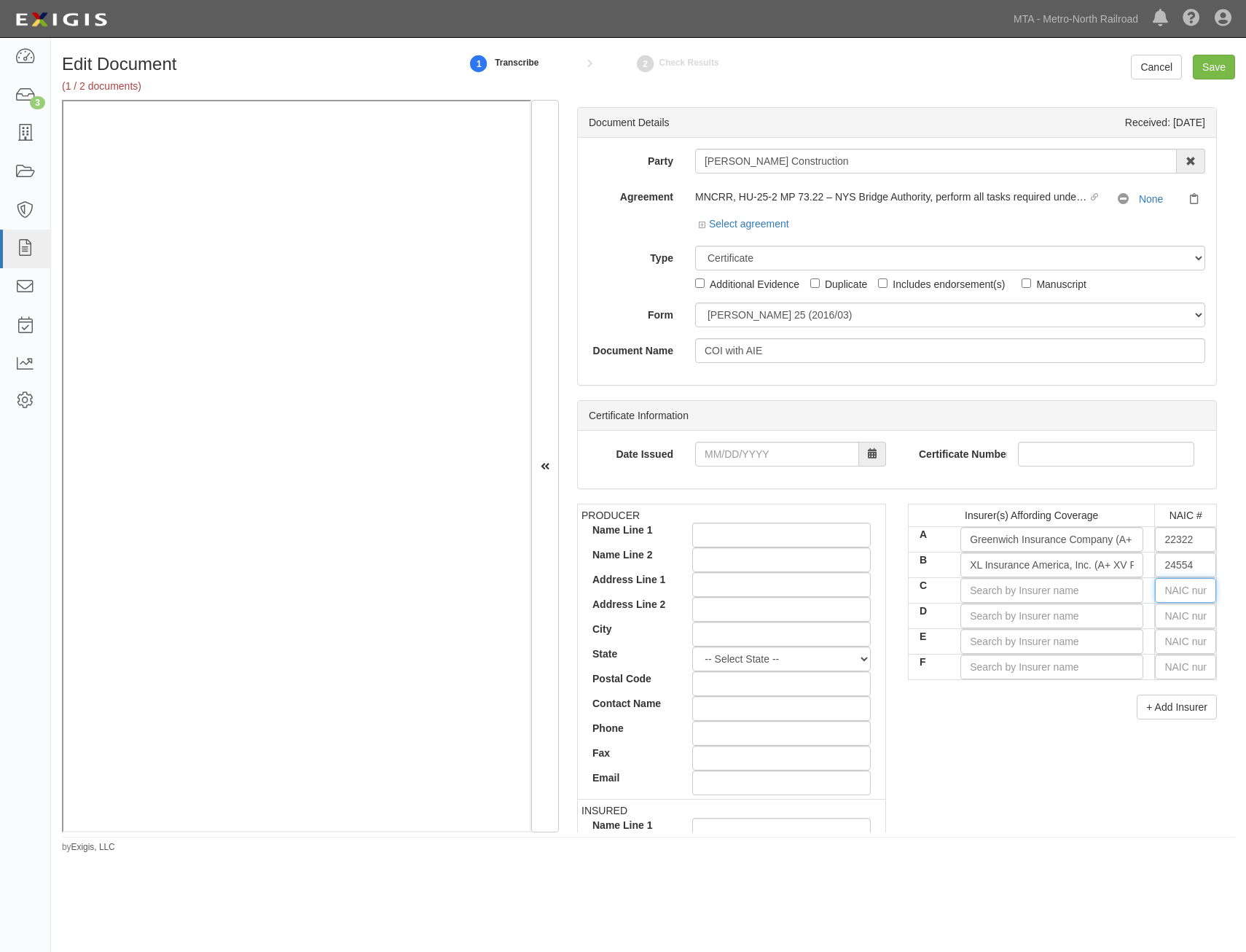
click at [1177, 594] on input "text" at bounding box center [1186, 590] width 61 height 25
type input "36404"
type input "3"
type input "37907"
type input "37"
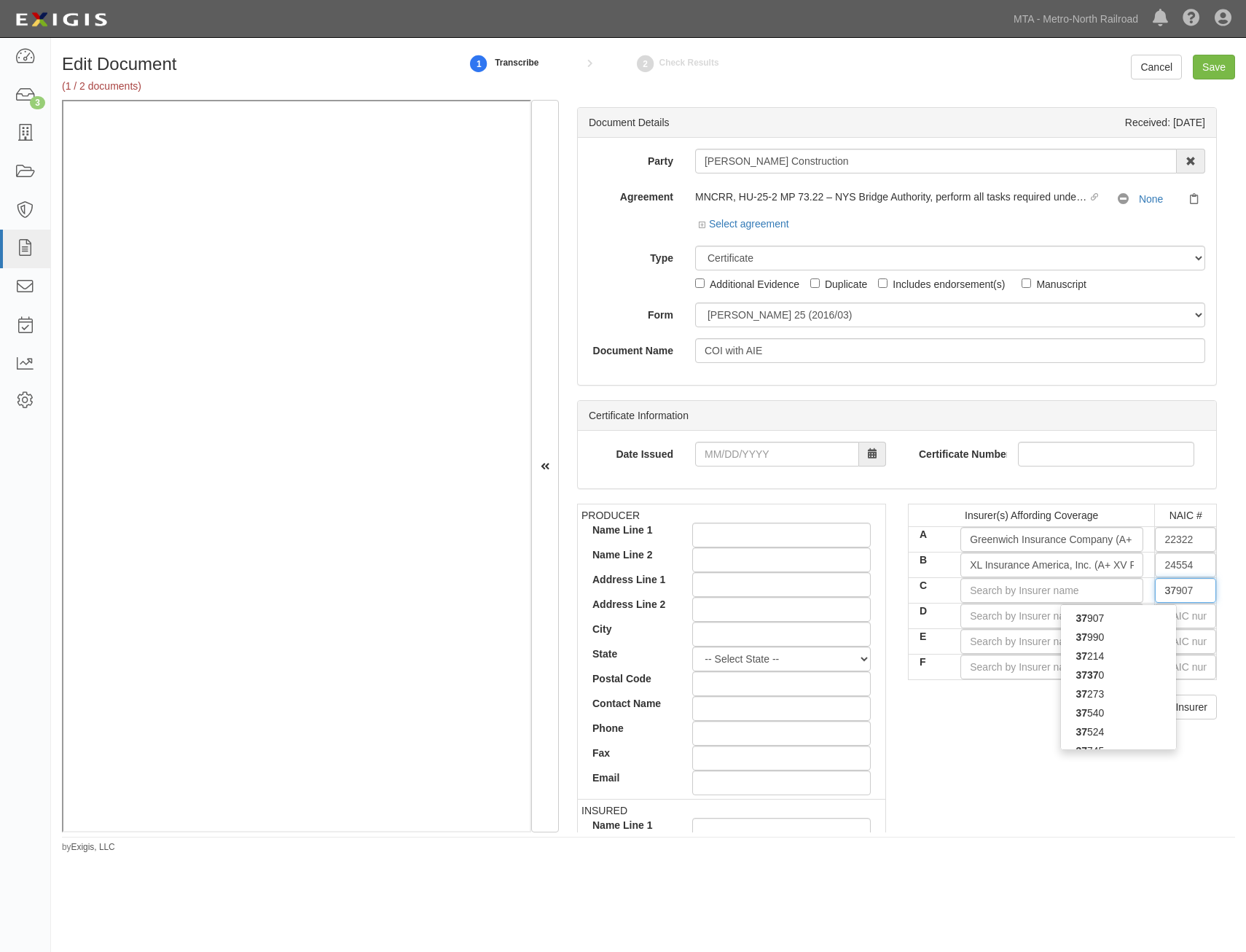
type input "37800"
type input "378"
type input "37885"
type input "3788"
type input "37885"
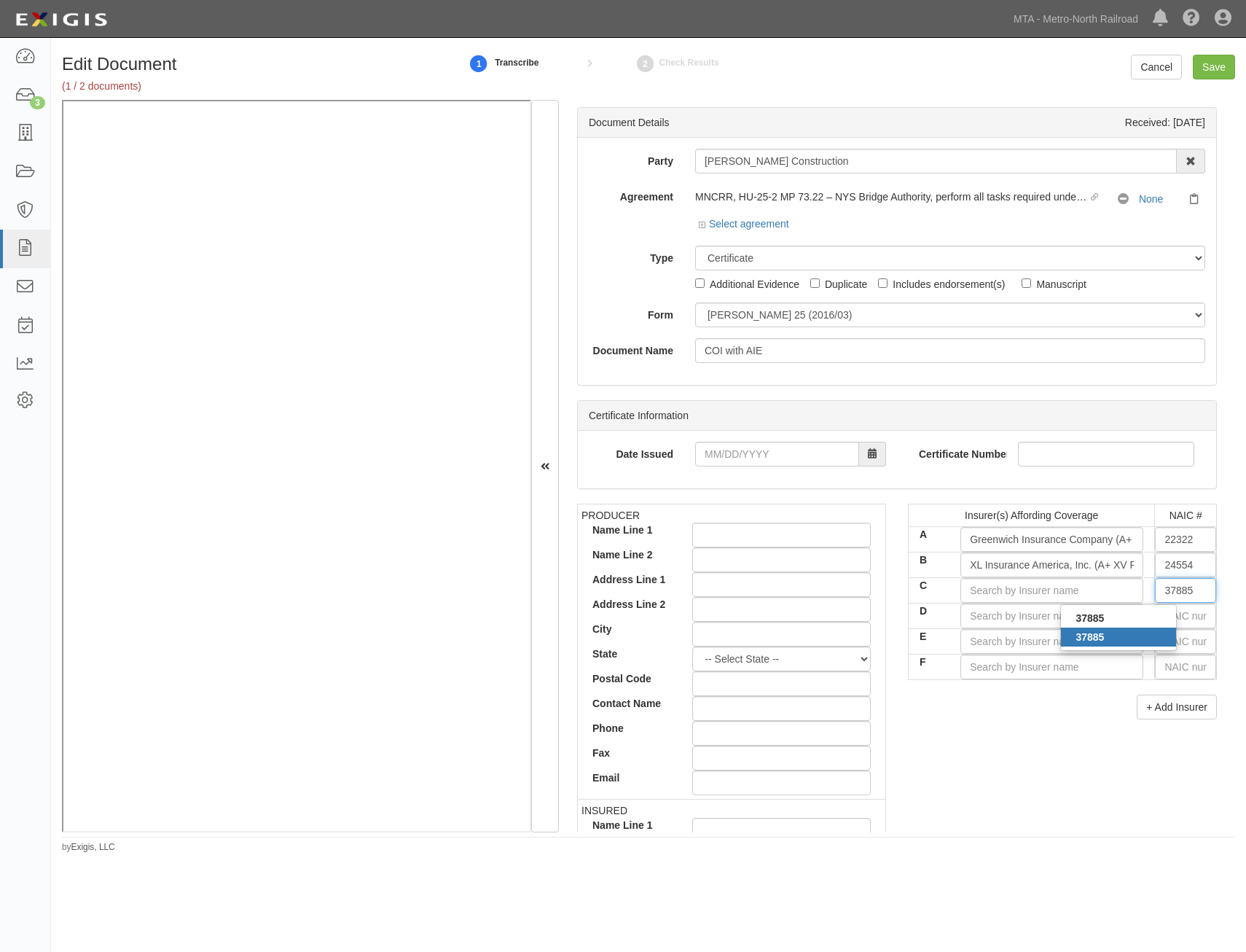
click at [1122, 630] on div "37885" at bounding box center [1118, 637] width 116 height 19
type input "XL Specialty Insurance Company (A+ XV Rating)"
type input "37885"
click at [1061, 731] on div "PRODUCER Name Line 1 Name Line 2 Address Line 1 Address Line 2 City State -- Se…" at bounding box center [898, 757] width 662 height 507
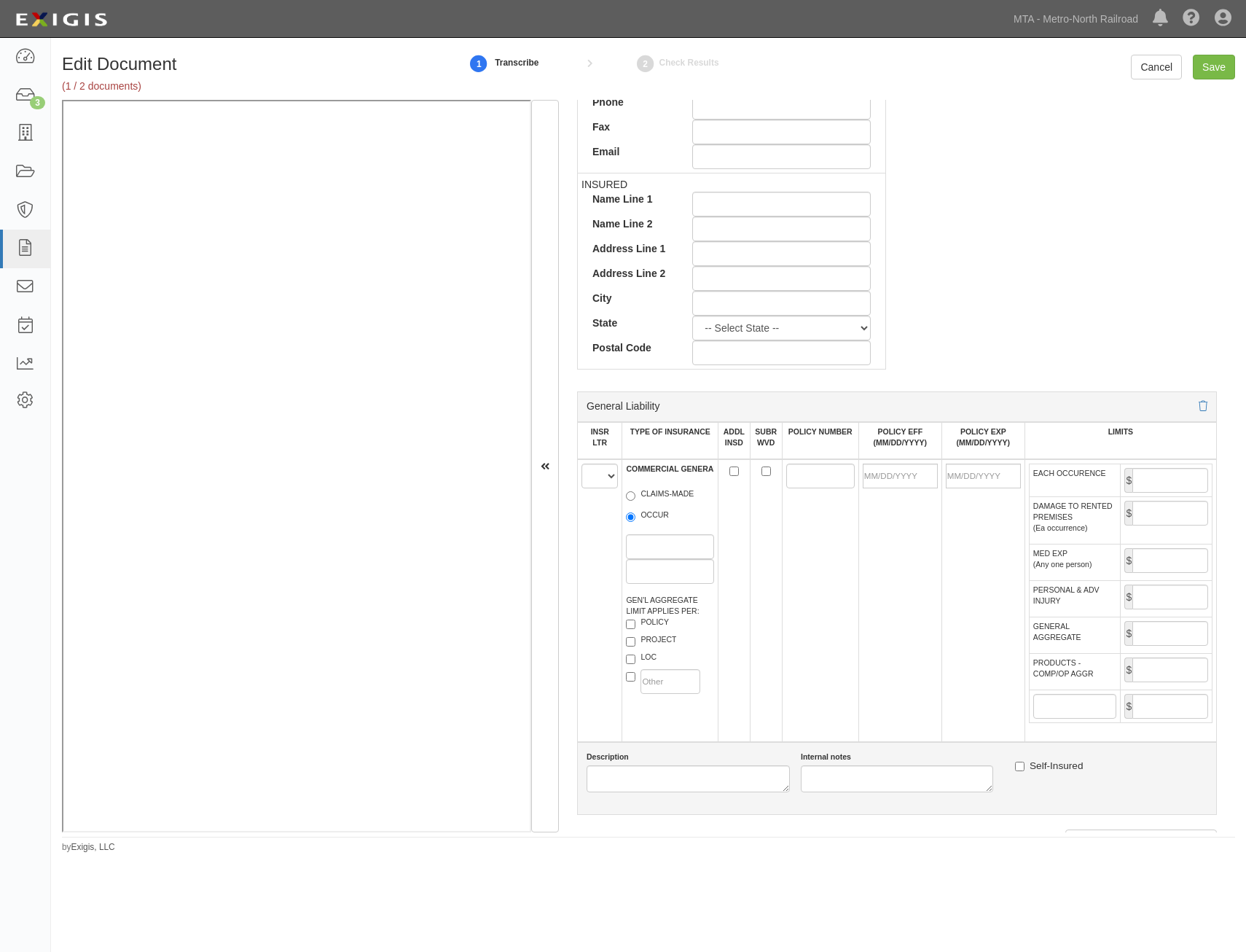
scroll to position [656, 0]
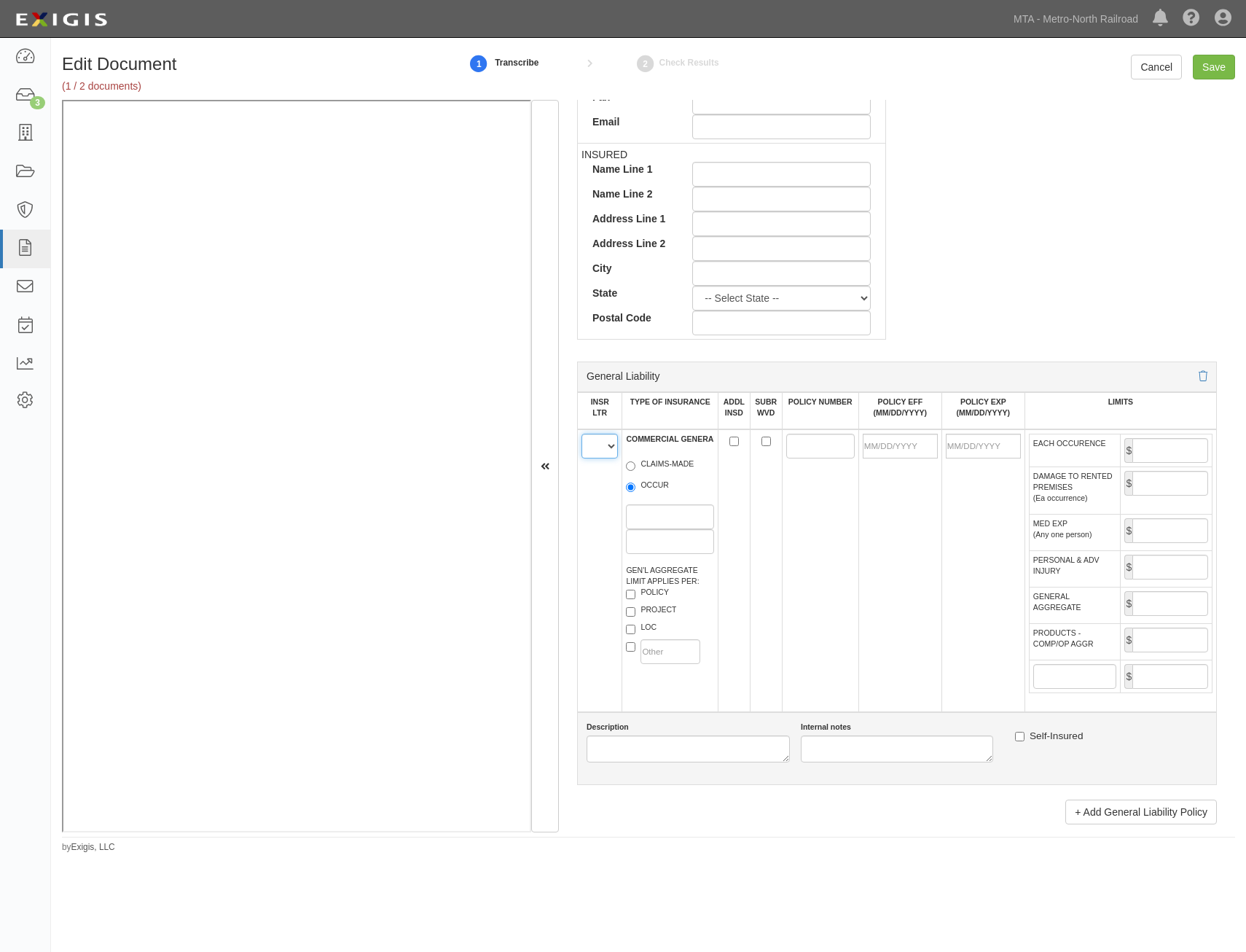
drag, startPoint x: 591, startPoint y: 451, endPoint x: 592, endPoint y: 458, distance: 7.1
click at [591, 451] on select "A B C D E F" at bounding box center [599, 445] width 36 height 25
select select "A"
click at [581, 433] on select "A B C D E F" at bounding box center [599, 445] width 36 height 25
click at [654, 491] on label "OCCUR" at bounding box center [647, 487] width 43 height 15
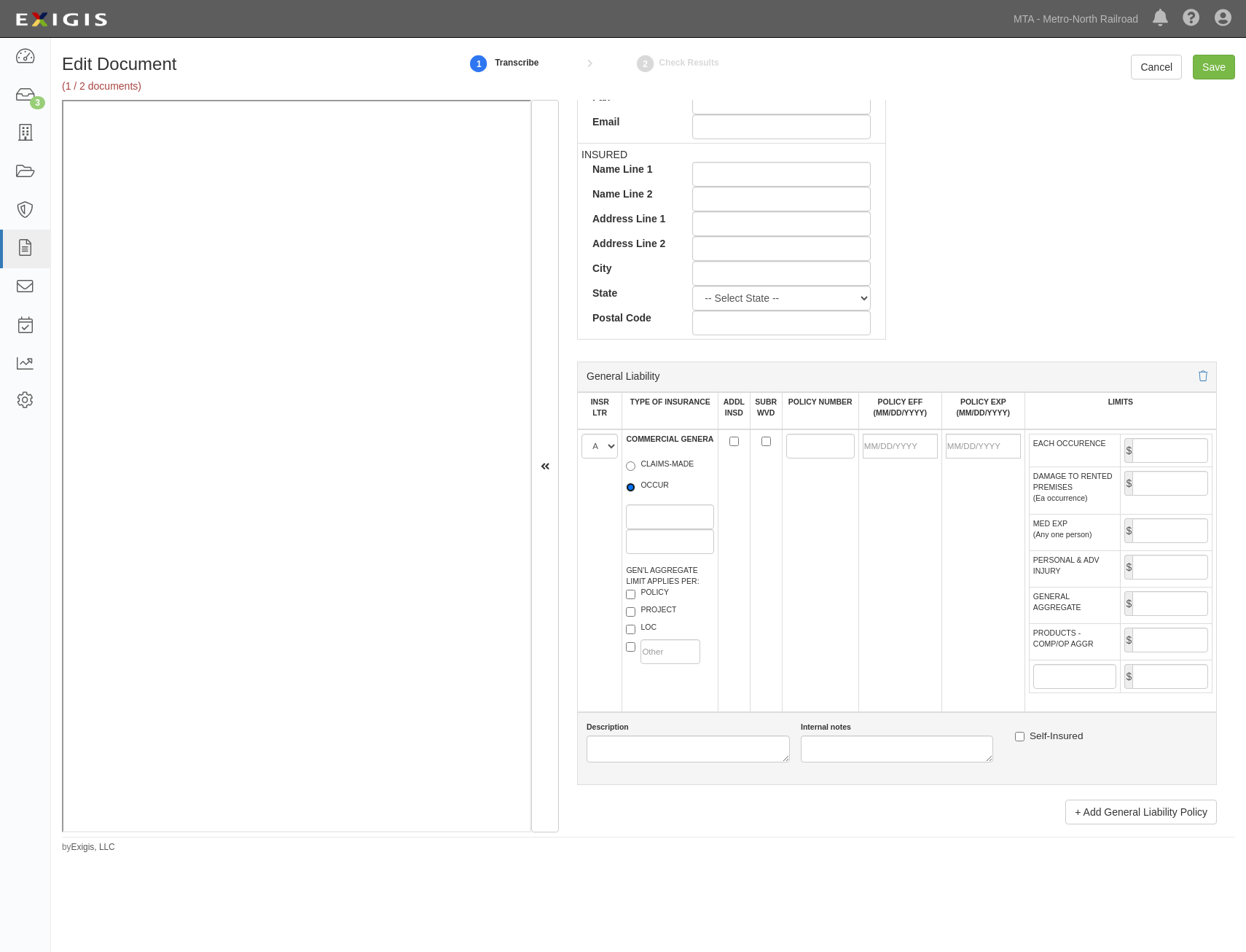
click at [636, 491] on input "OCCUR" at bounding box center [630, 487] width 9 height 9
radio input "true"
click at [660, 608] on label "PROJECT" at bounding box center [651, 612] width 50 height 15
click at [636, 608] on input "PROJECT" at bounding box center [630, 612] width 9 height 9
checkbox input "true"
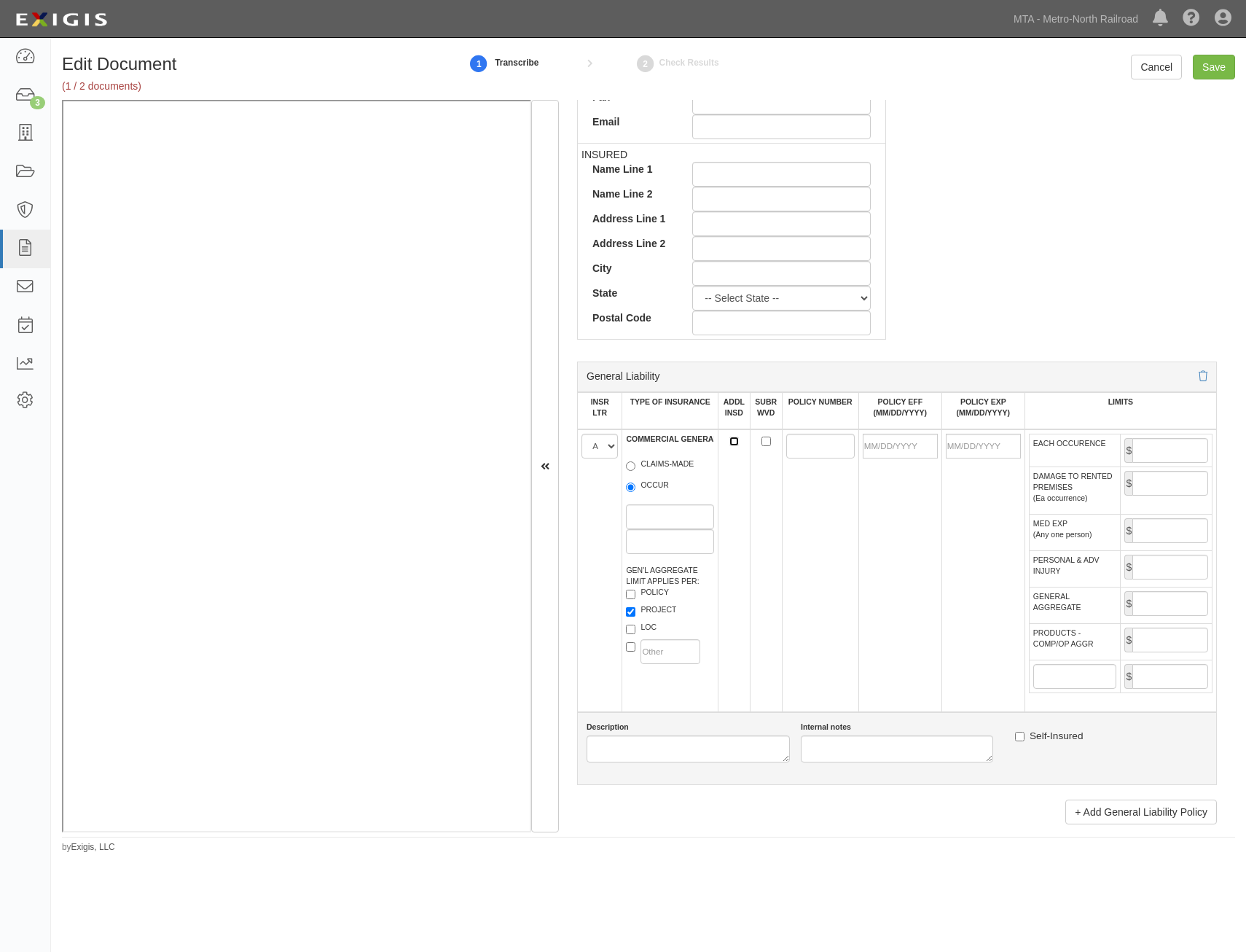
click at [735, 436] on input "ADDL INSD" at bounding box center [734, 441] width 9 height 9
checkbox input "true"
drag, startPoint x: 795, startPoint y: 443, endPoint x: 791, endPoint y: 456, distance: 13.6
click at [795, 443] on input "POLICY NUMBER" at bounding box center [821, 445] width 68 height 25
type input "CGD740955308"
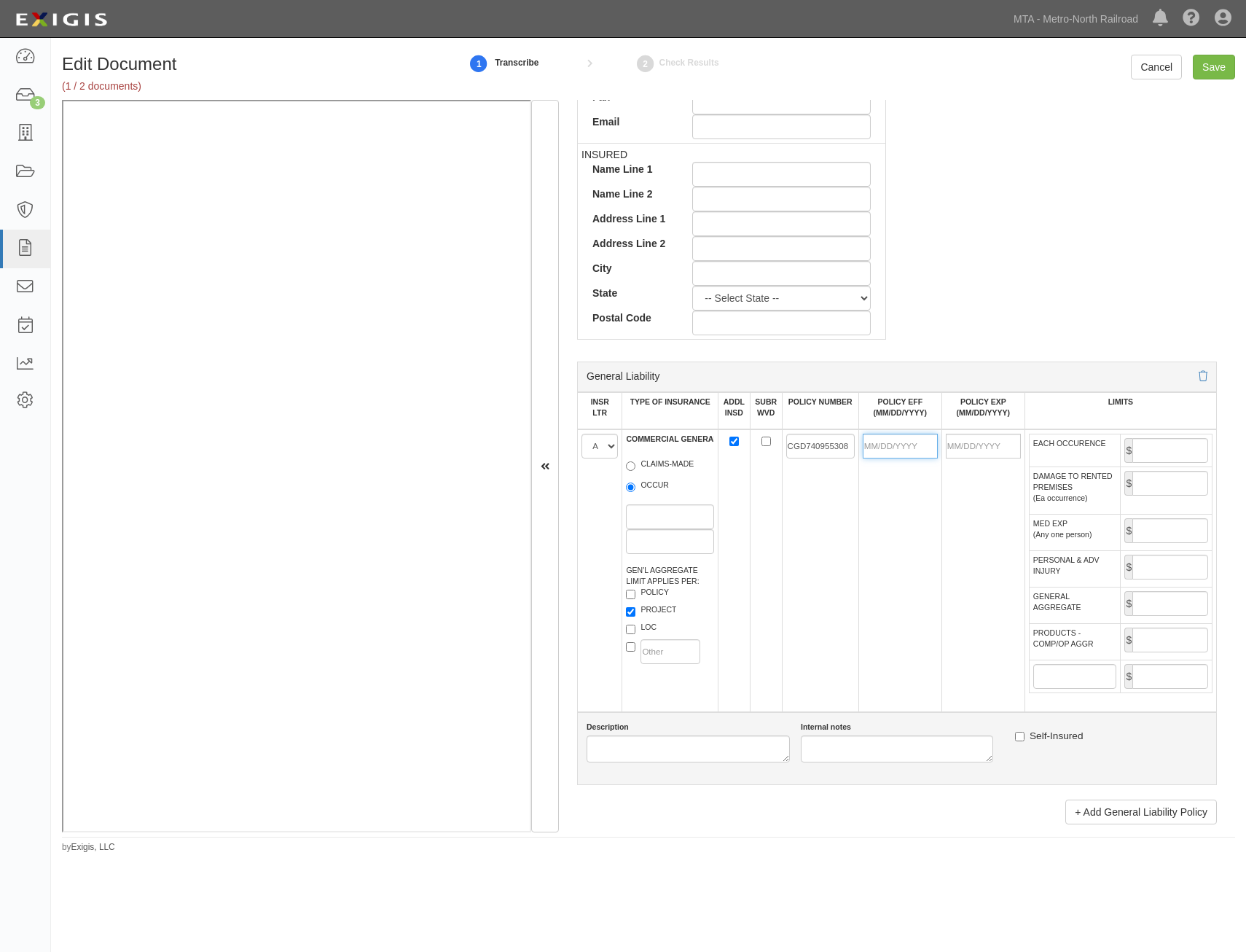
click at [922, 456] on input "POLICY EFF (MM/DD/YYYY)" at bounding box center [900, 445] width 75 height 25
type input "02/01/2025"
type input "02/01/2026"
click at [823, 506] on td "CGD740955308" at bounding box center [820, 570] width 77 height 283
drag, startPoint x: 1189, startPoint y: 457, endPoint x: 1180, endPoint y: 459, distance: 9.2
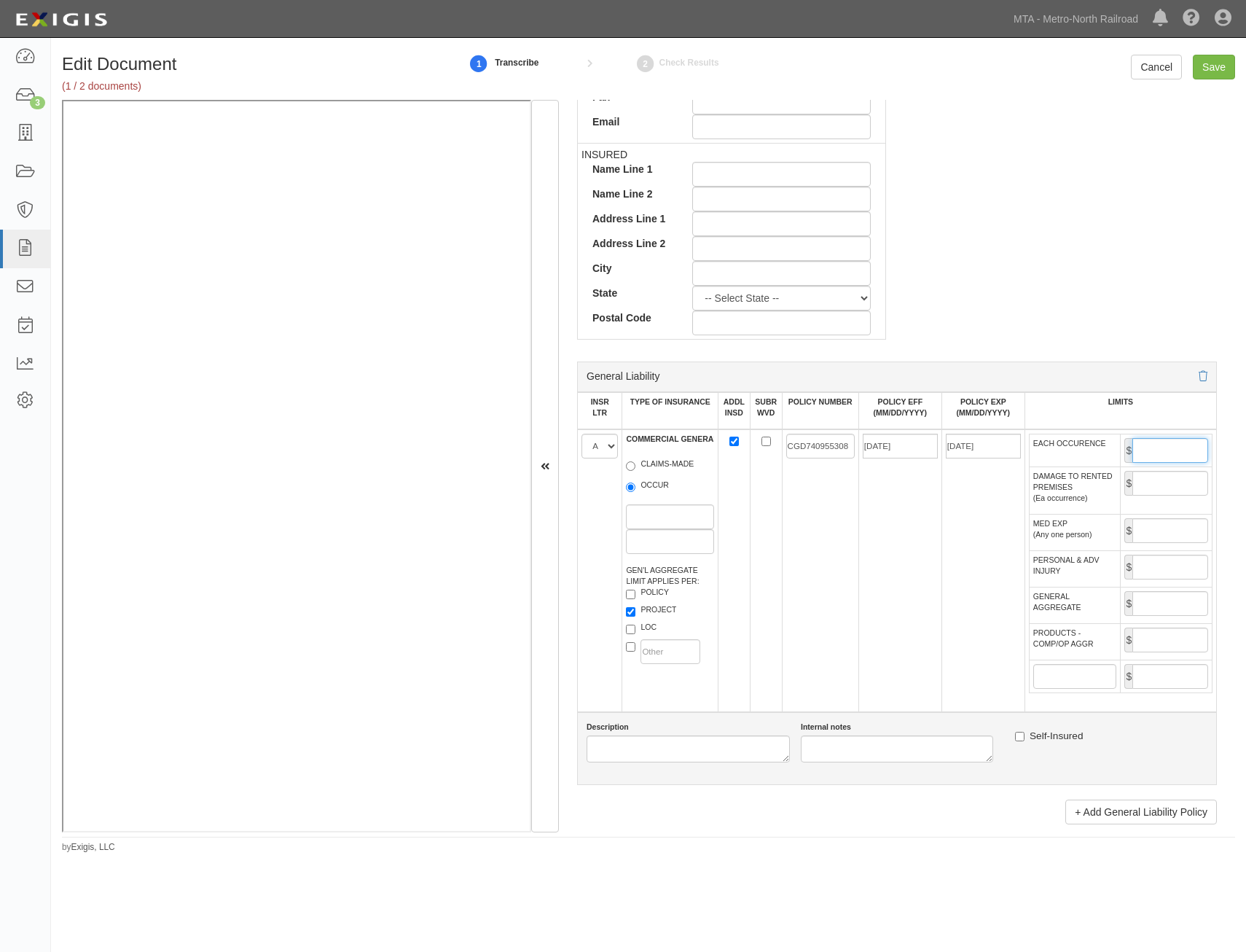
click at [1189, 457] on input "EACH OCCURENCE" at bounding box center [1170, 450] width 76 height 25
type input "5,000,000"
drag, startPoint x: 1157, startPoint y: 636, endPoint x: 1154, endPoint y: 646, distance: 10.4
click at [1158, 636] on input "PRODUCTS - COMP/OP AGGR" at bounding box center [1170, 640] width 76 height 25
type input "10,000,000"
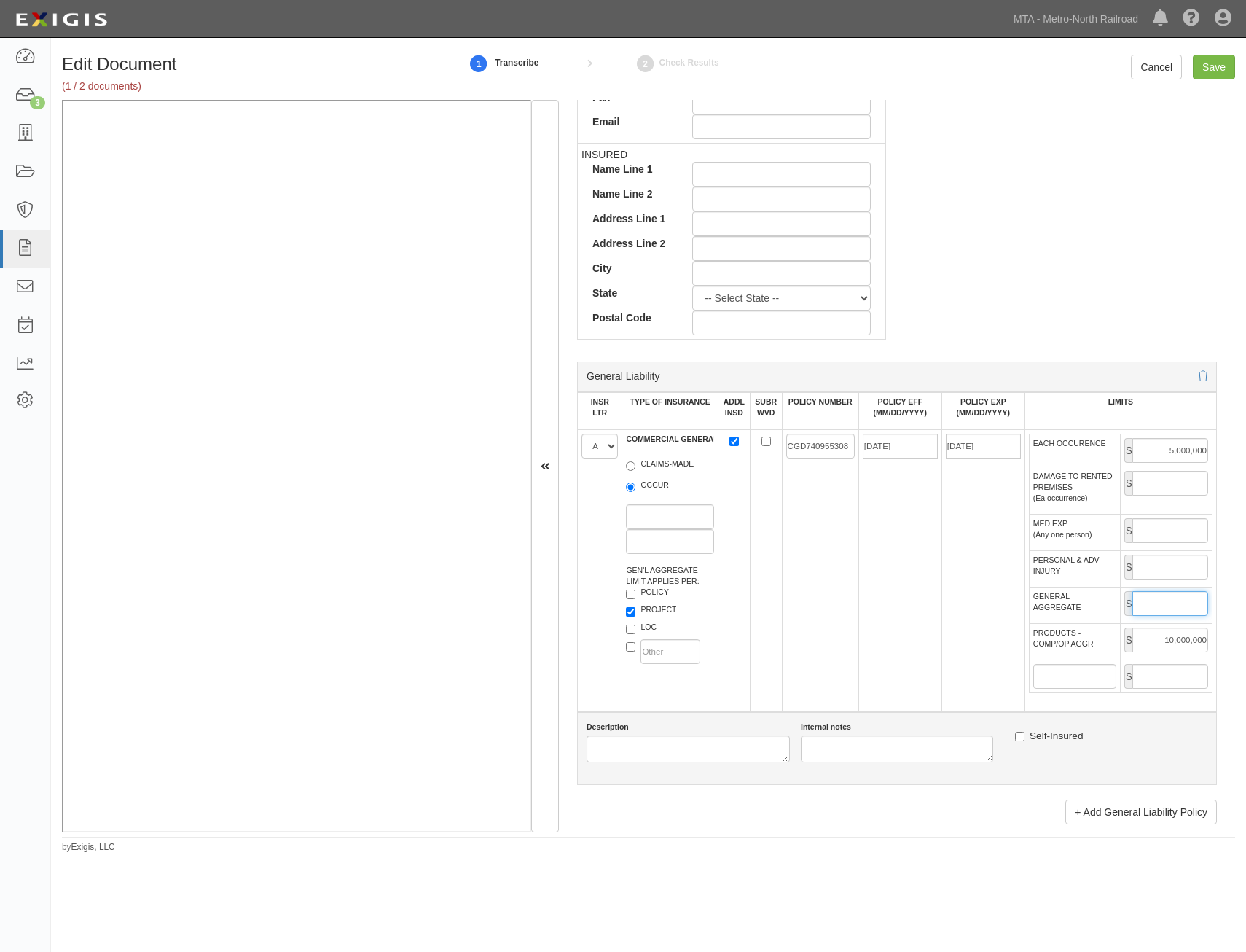
click at [1150, 600] on input "GENERAL AGGREGATE" at bounding box center [1170, 603] width 76 height 25
type input "10,000,000"
drag, startPoint x: 943, startPoint y: 729, endPoint x: 877, endPoint y: 578, distance: 164.8
click at [940, 720] on div "Description Internal notes Self-Insured" at bounding box center [898, 748] width 640 height 73
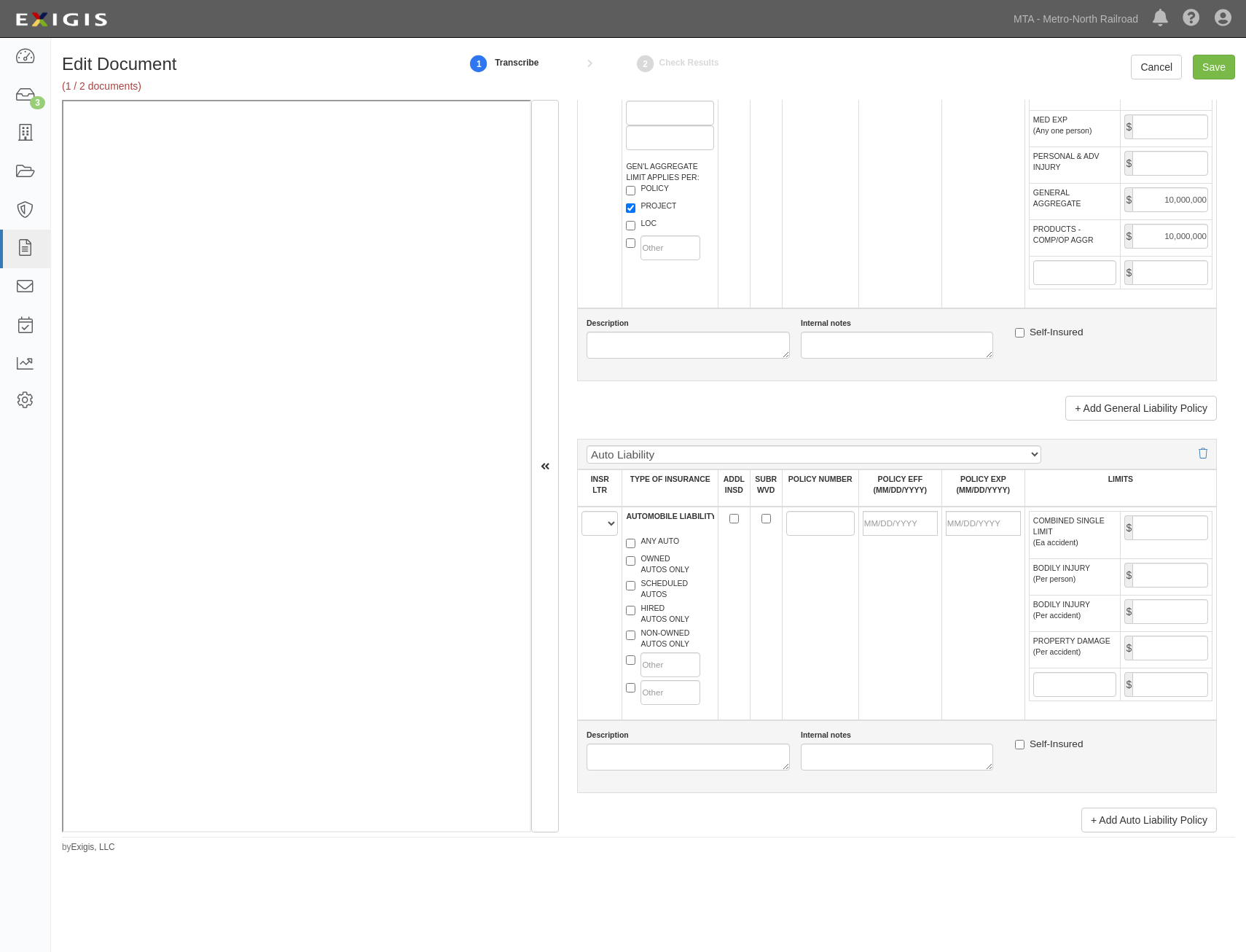
scroll to position [1093, 0]
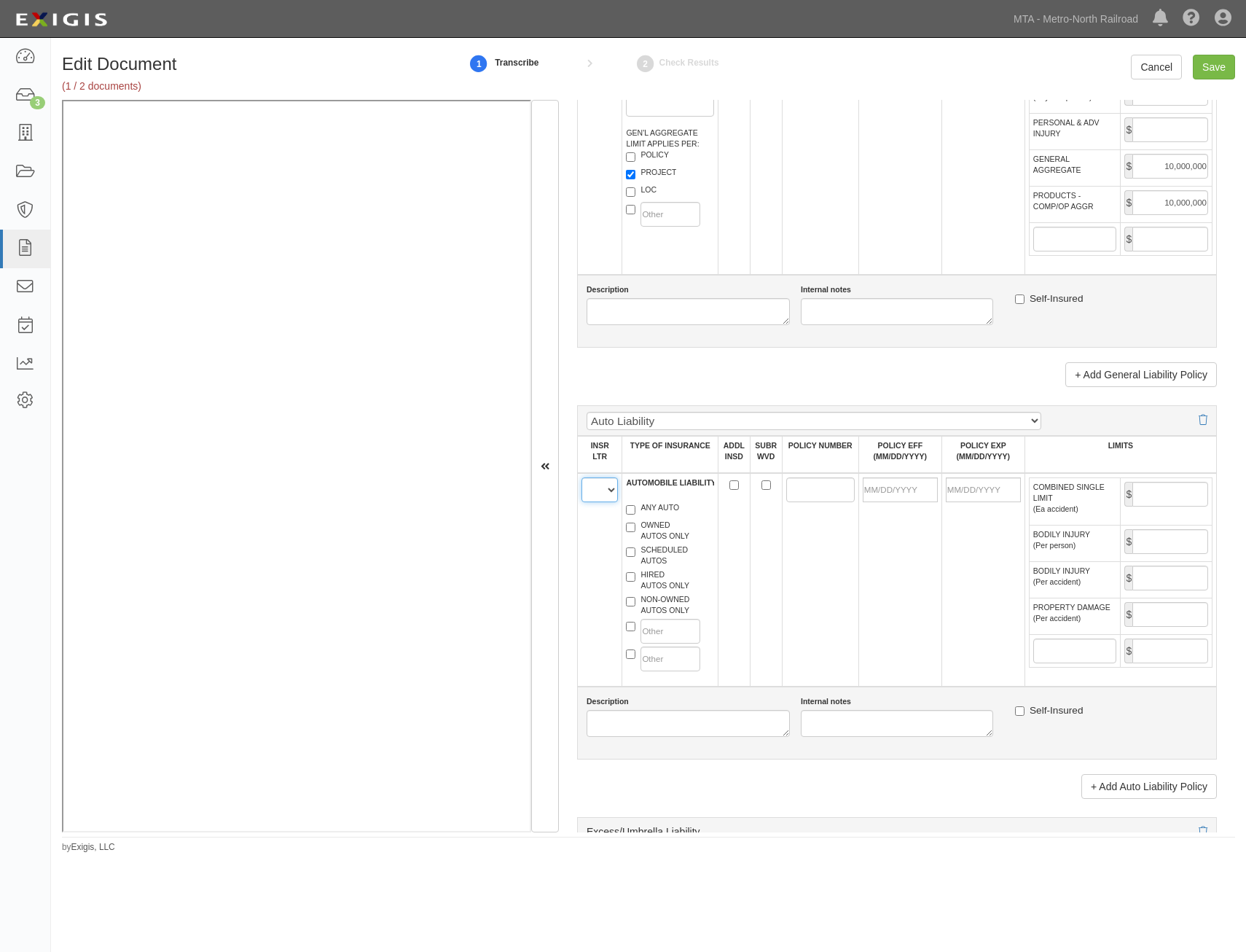
drag, startPoint x: 602, startPoint y: 491, endPoint x: 603, endPoint y: 503, distance: 12.0
click at [602, 491] on select "A B C D E F" at bounding box center [599, 489] width 36 height 25
select select "A"
click at [581, 477] on select "A B C D E F" at bounding box center [599, 489] width 36 height 25
click at [654, 510] on label "ANY AUTO" at bounding box center [653, 509] width 54 height 15
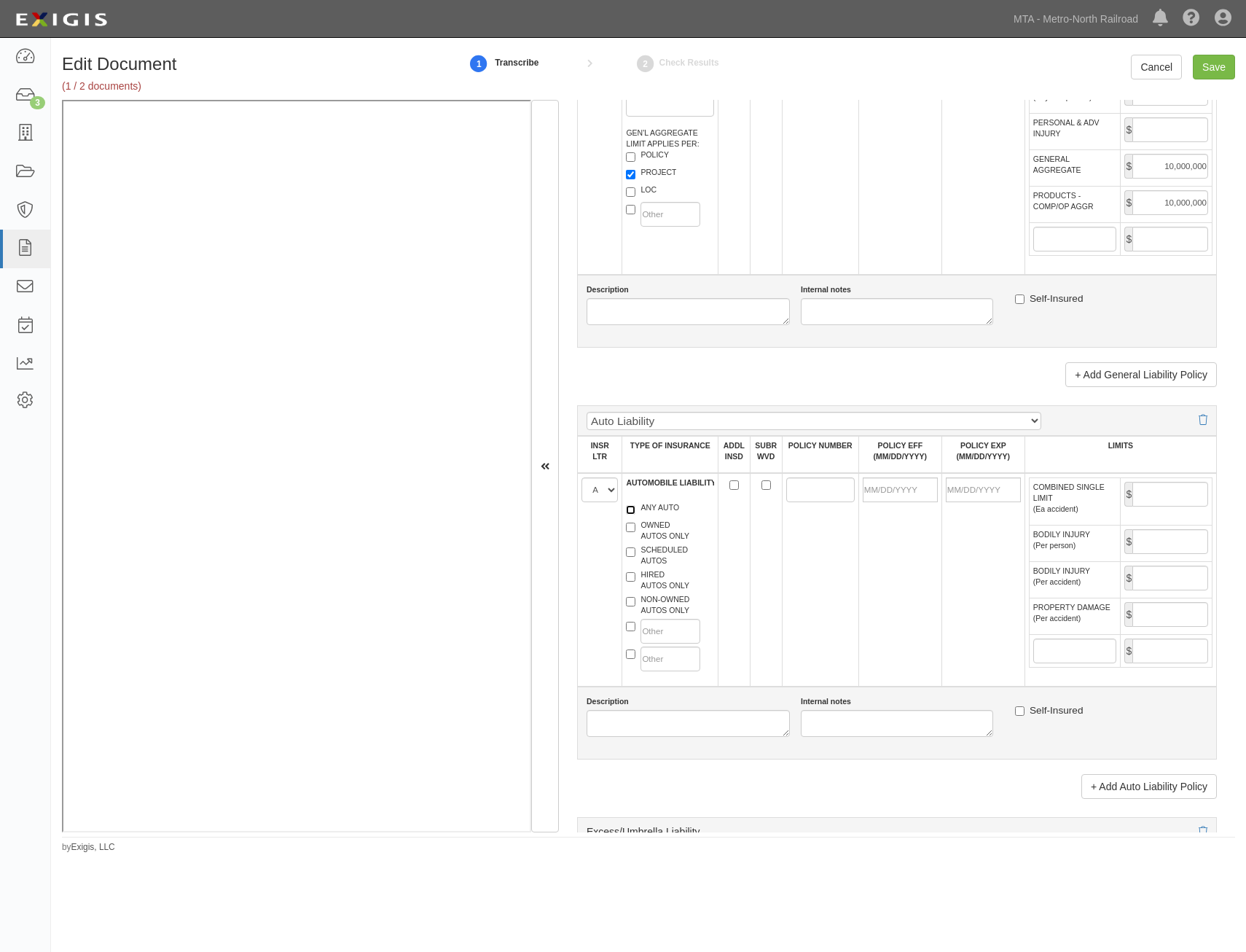
click at [636, 510] on input "ANY AUTO" at bounding box center [630, 509] width 9 height 9
checkbox input "true"
click at [839, 491] on input "POLICY NUMBER" at bounding box center [821, 489] width 68 height 25
type input "CAD740955408"
click at [773, 567] on td at bounding box center [765, 580] width 32 height 214
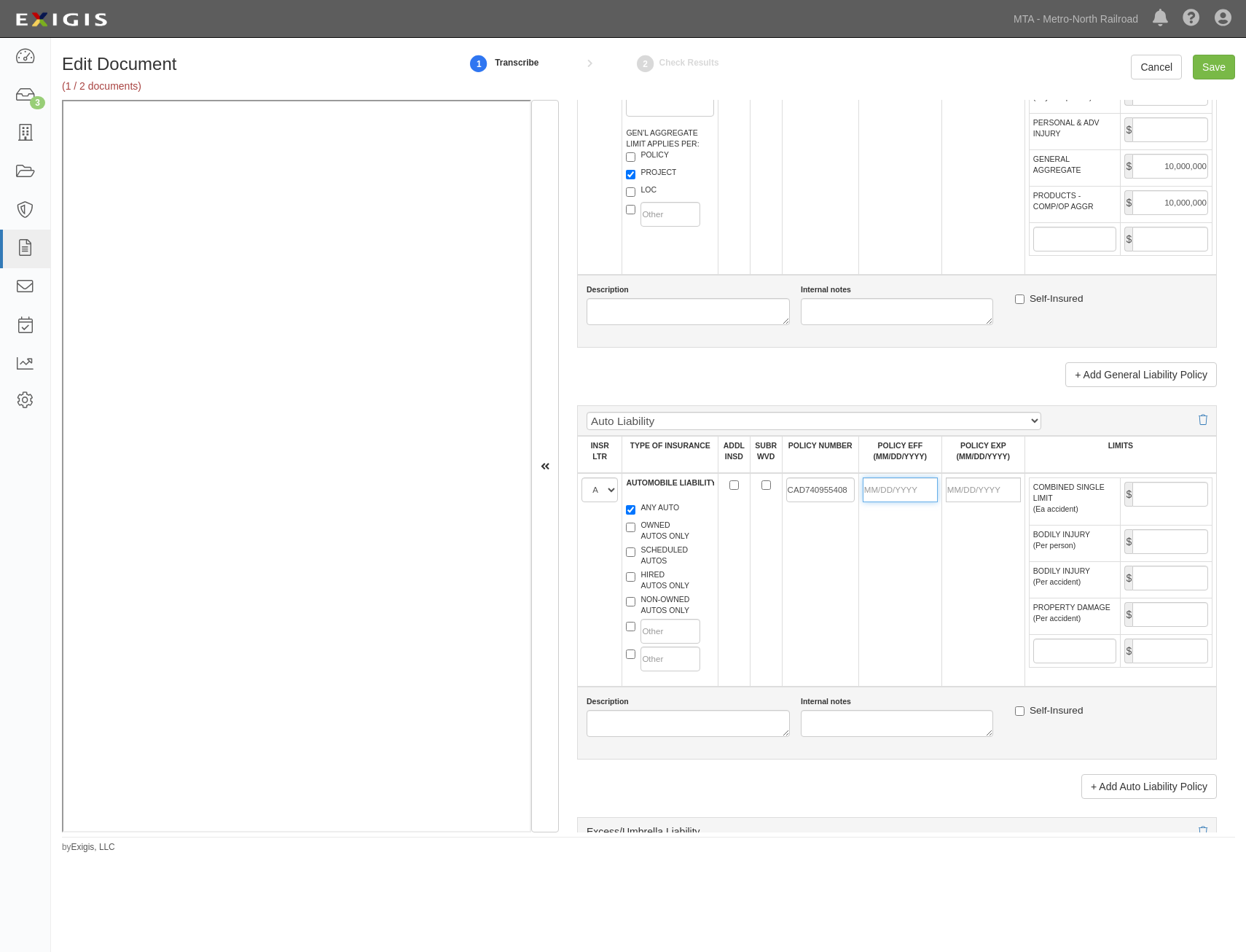
click at [913, 492] on input "POLICY EFF (MM/DD/YYYY)" at bounding box center [900, 489] width 75 height 25
type input "02/01/2025"
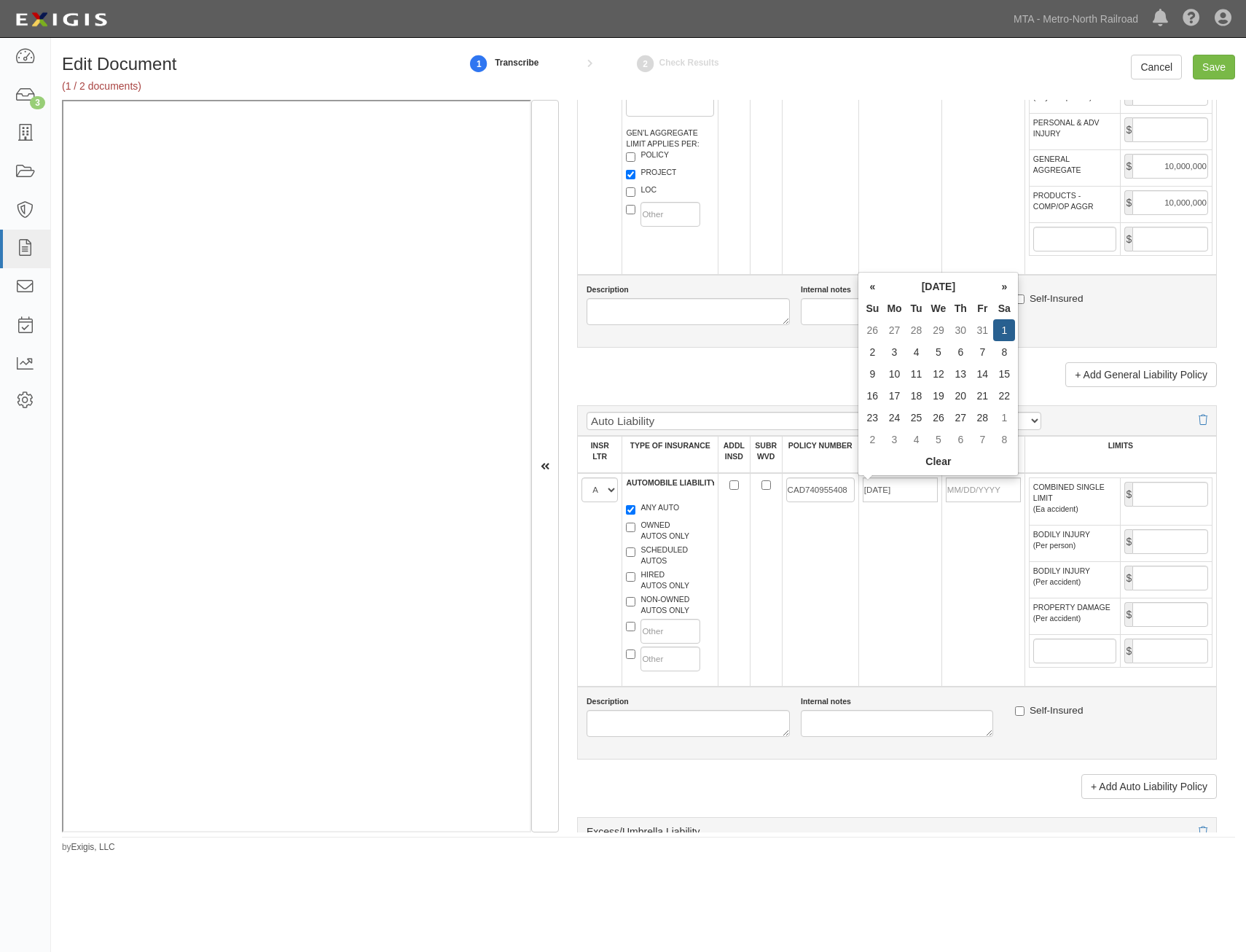
type input "02/01/2026"
click at [826, 578] on td "CAD740955408" at bounding box center [820, 580] width 77 height 214
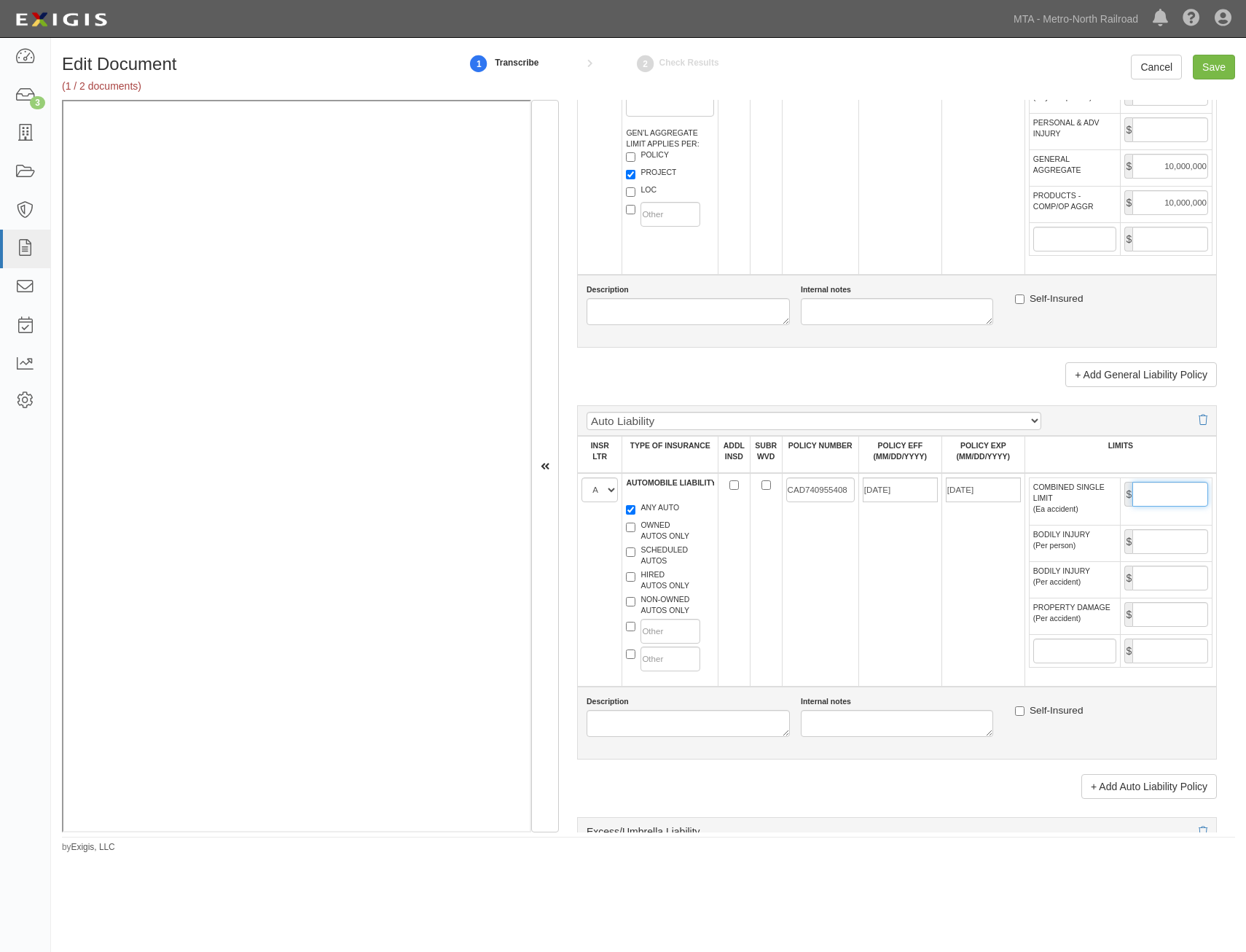
click at [1173, 497] on input "COMBINED SINGLE LIMIT (Ea accident)" at bounding box center [1170, 494] width 76 height 25
type input "5,000,000"
click at [883, 592] on td "02/01/2025" at bounding box center [900, 580] width 83 height 214
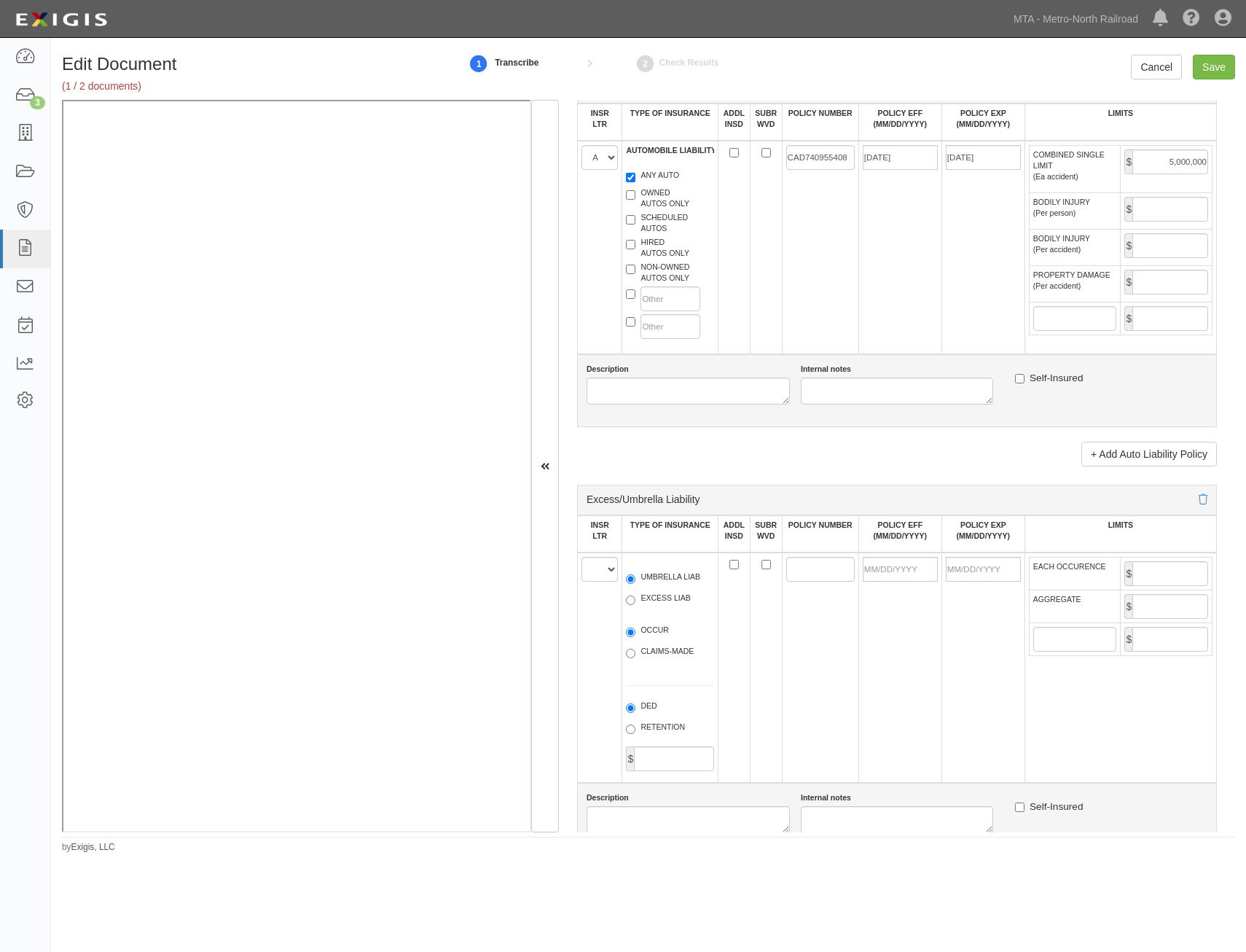
scroll to position [1458, 0]
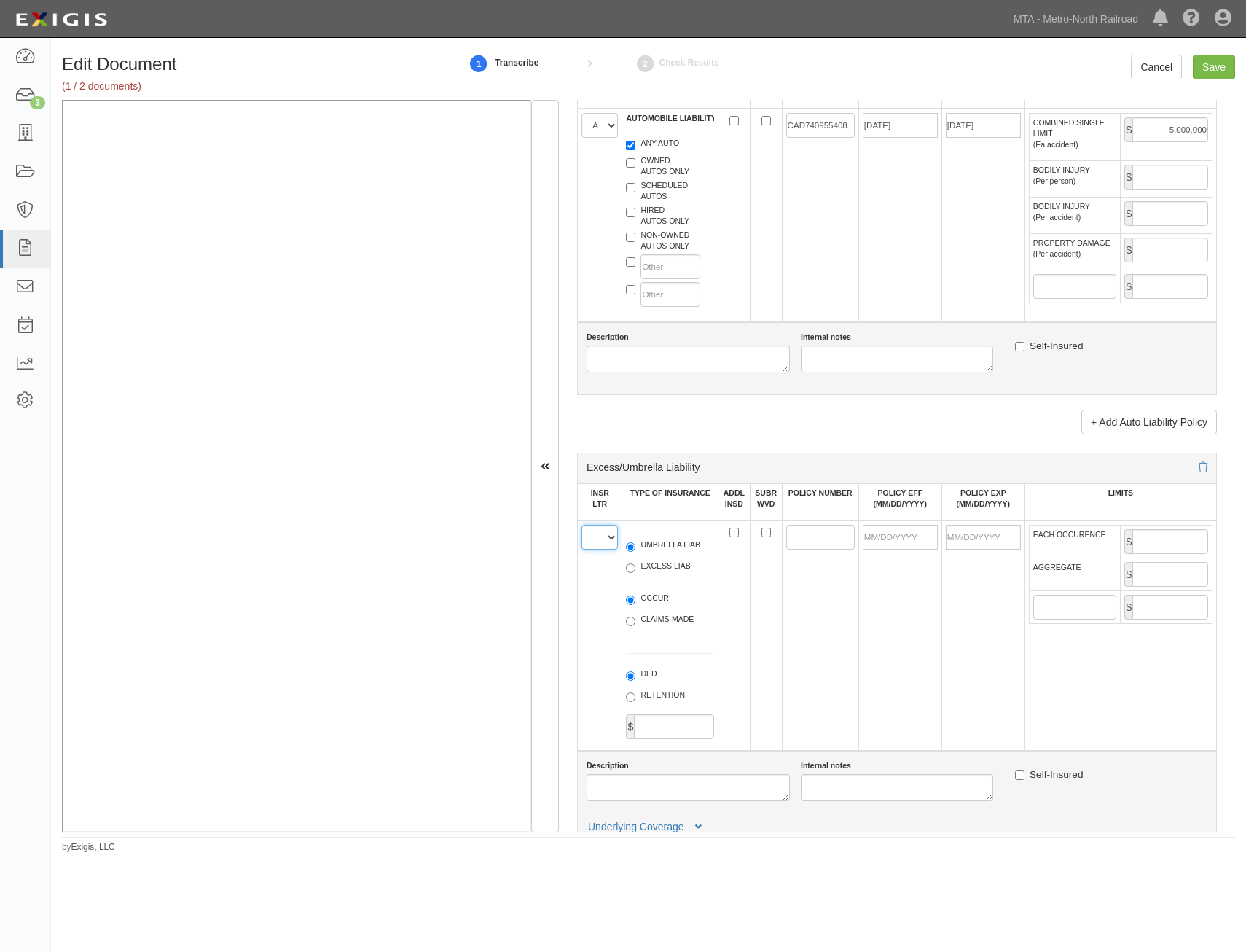
click at [605, 545] on select "A B C D E F" at bounding box center [599, 537] width 36 height 25
select select "B"
click at [581, 525] on select "A B C D E F" at bounding box center [599, 537] width 36 height 25
click at [656, 565] on label "EXCESS LIAB" at bounding box center [657, 568] width 64 height 15
click at [636, 565] on input "EXCESS LIAB" at bounding box center [630, 568] width 9 height 9
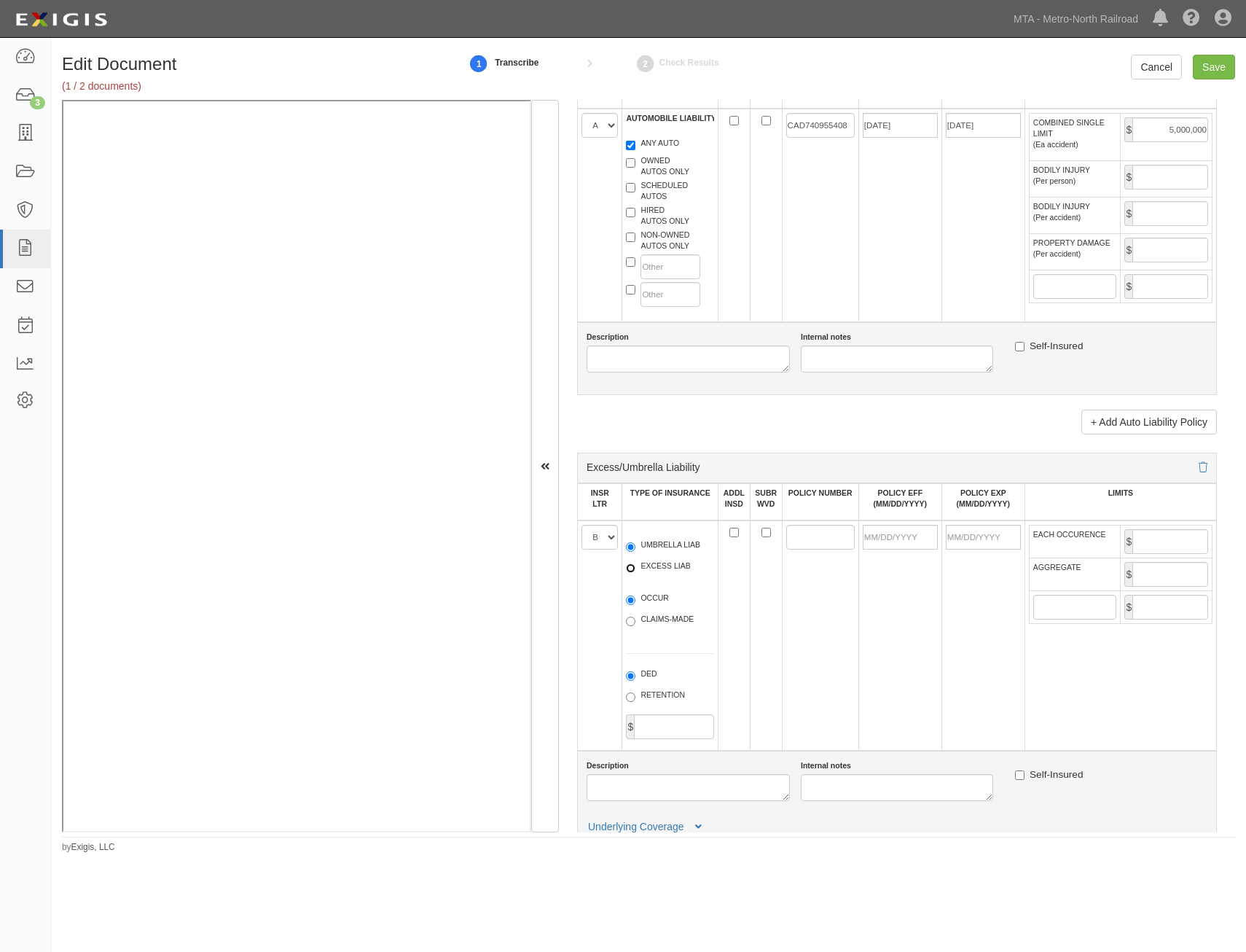
radio input "true"
click at [664, 598] on label "OCCUR" at bounding box center [647, 600] width 43 height 15
click at [636, 598] on input "OCCUR" at bounding box center [630, 600] width 9 height 9
radio input "true"
drag, startPoint x: 800, startPoint y: 536, endPoint x: 772, endPoint y: 601, distance: 70.8
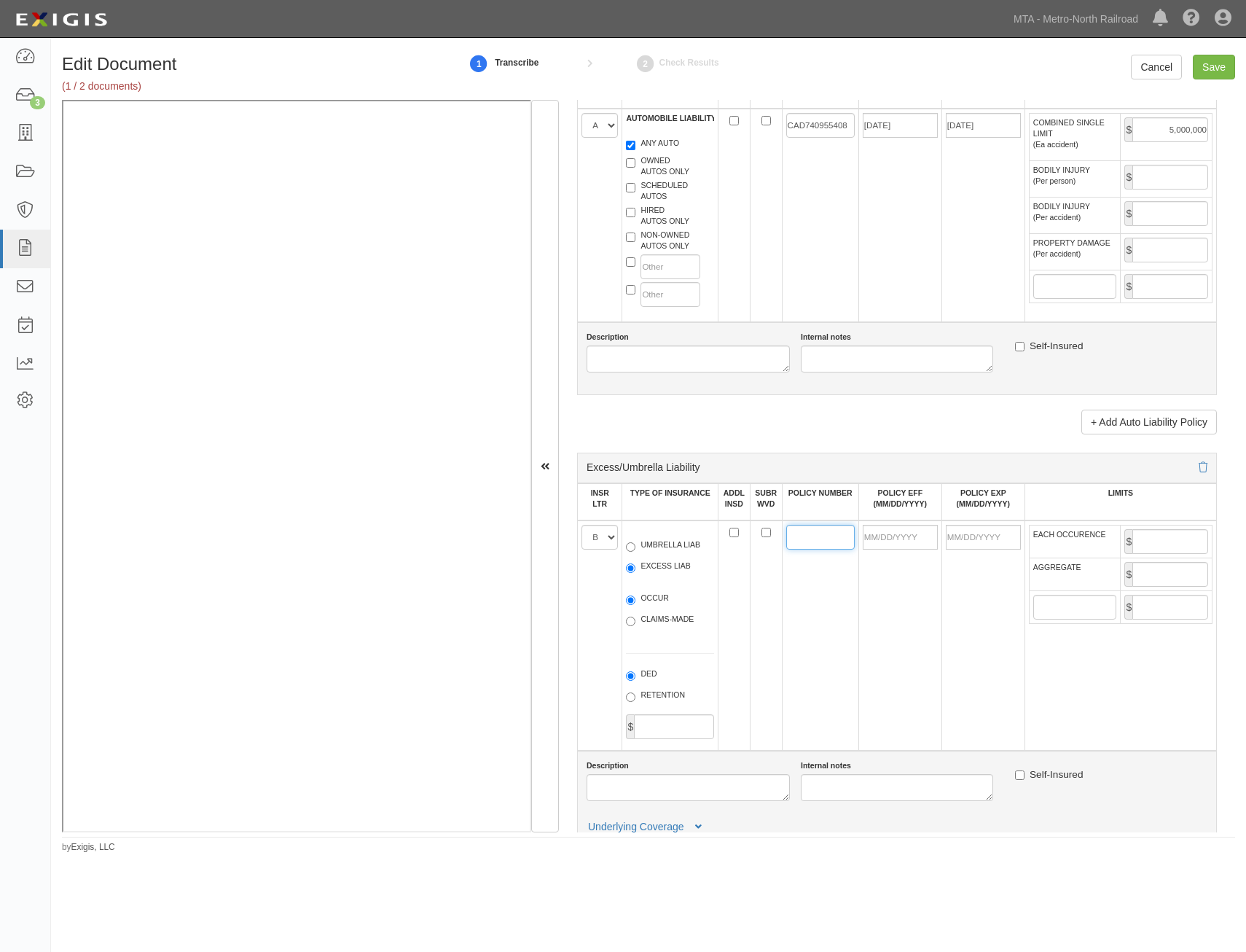
click at [800, 536] on input "POLICY NUMBER" at bounding box center [821, 537] width 68 height 25
type input "US00077661LI25A"
click at [912, 543] on input "POLICY EFF (MM/DD/YYYY)" at bounding box center [900, 537] width 75 height 25
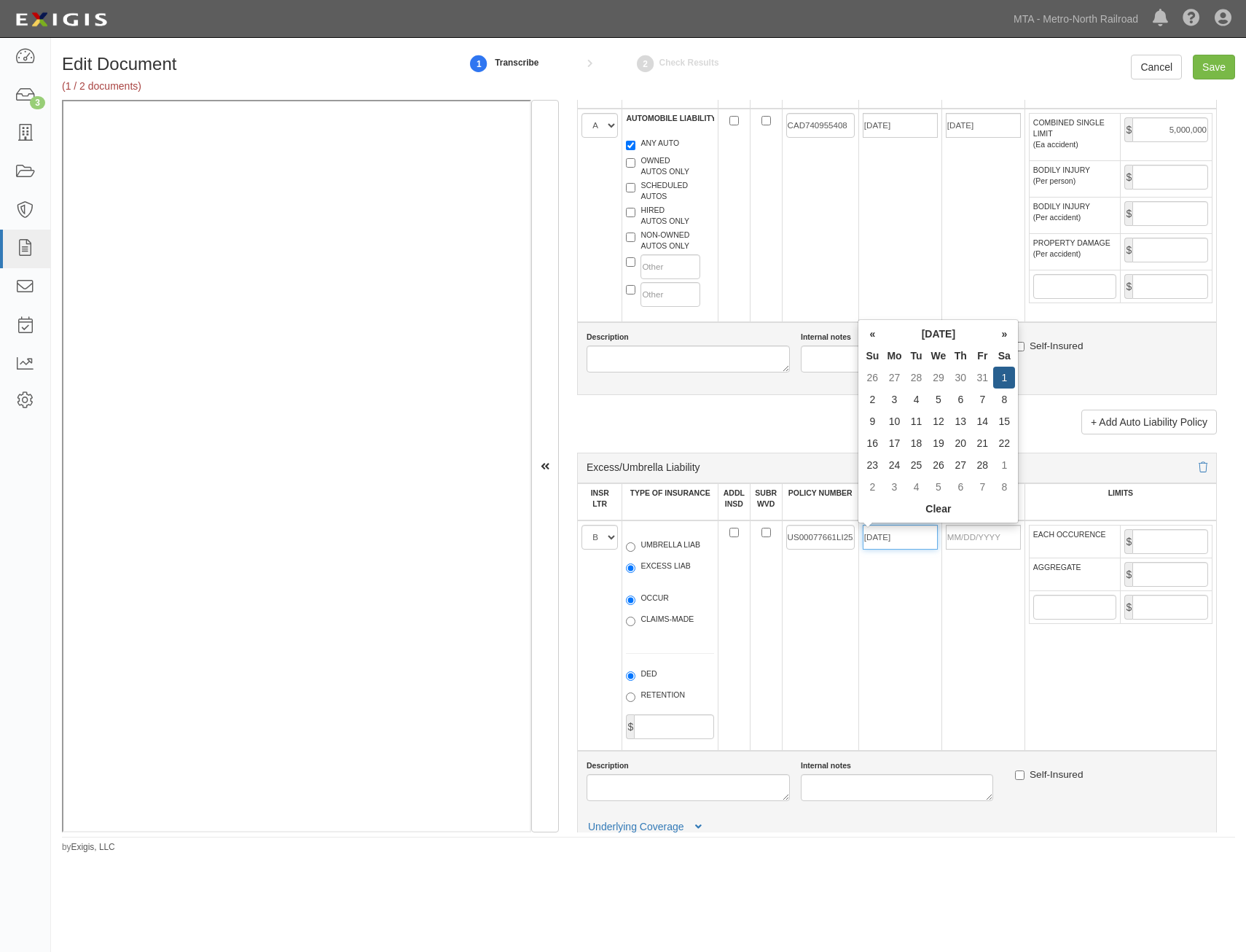
type input "02/01/2025"
type input "02/01/2026"
click at [782, 635] on td "US00077661LI25A" at bounding box center [820, 635] width 77 height 230
drag, startPoint x: 1194, startPoint y: 519, endPoint x: 1188, endPoint y: 526, distance: 9.2
click at [1191, 522] on table "INSR LTR TYPE OF INSURANCE ADDL INSD SUBR WVD POLICY NUMBER POLICY EFF (MM/DD/Y…" at bounding box center [898, 616] width 640 height 267
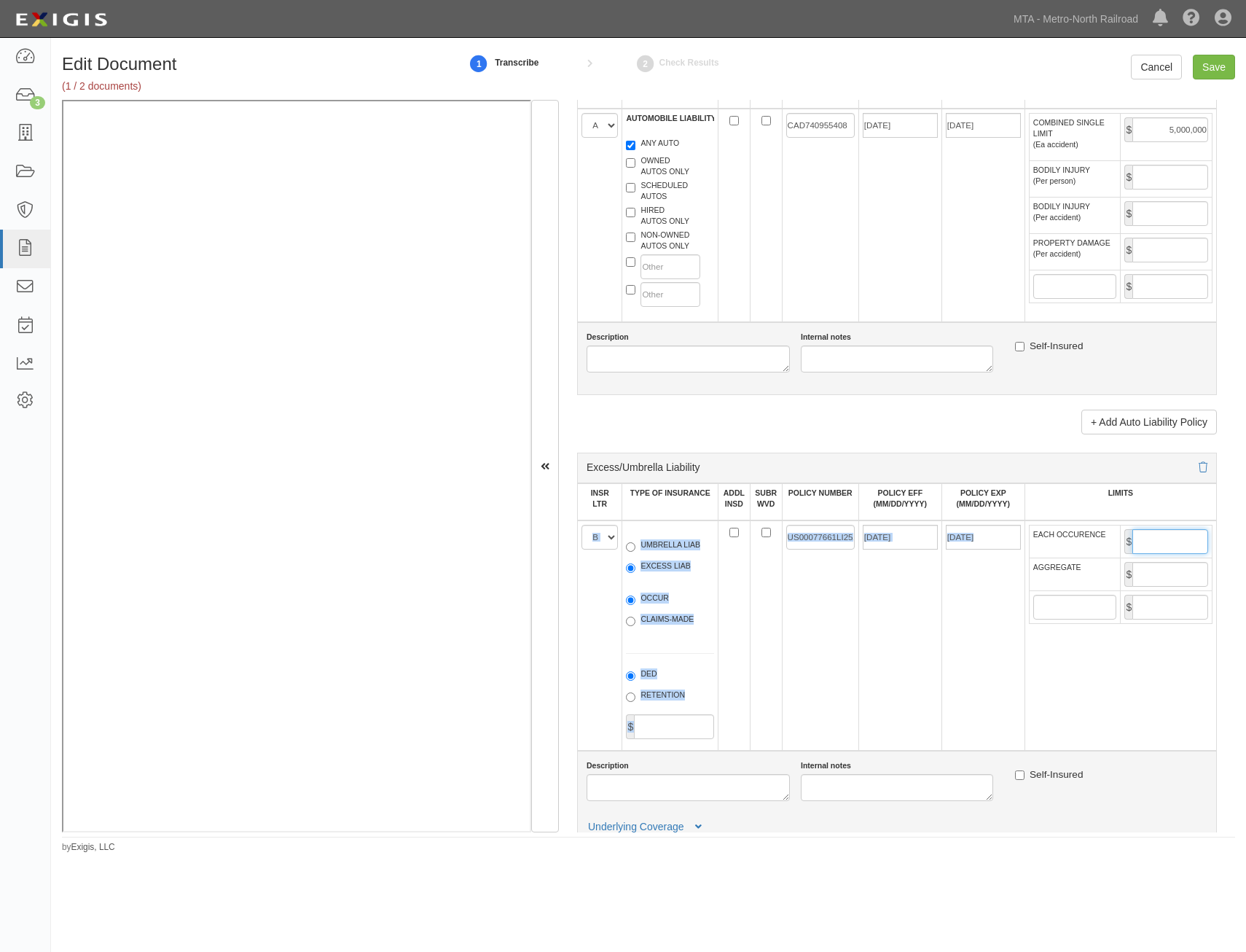
drag, startPoint x: 1188, startPoint y: 526, endPoint x: 1174, endPoint y: 540, distance: 19.8
click at [1174, 540] on input "EACH OCCURENCE" at bounding box center [1170, 541] width 76 height 25
type input "5,000,000"
drag, startPoint x: 1165, startPoint y: 564, endPoint x: 1155, endPoint y: 576, distance: 15.6
click at [1165, 564] on input "AGGREGATE" at bounding box center [1170, 574] width 76 height 25
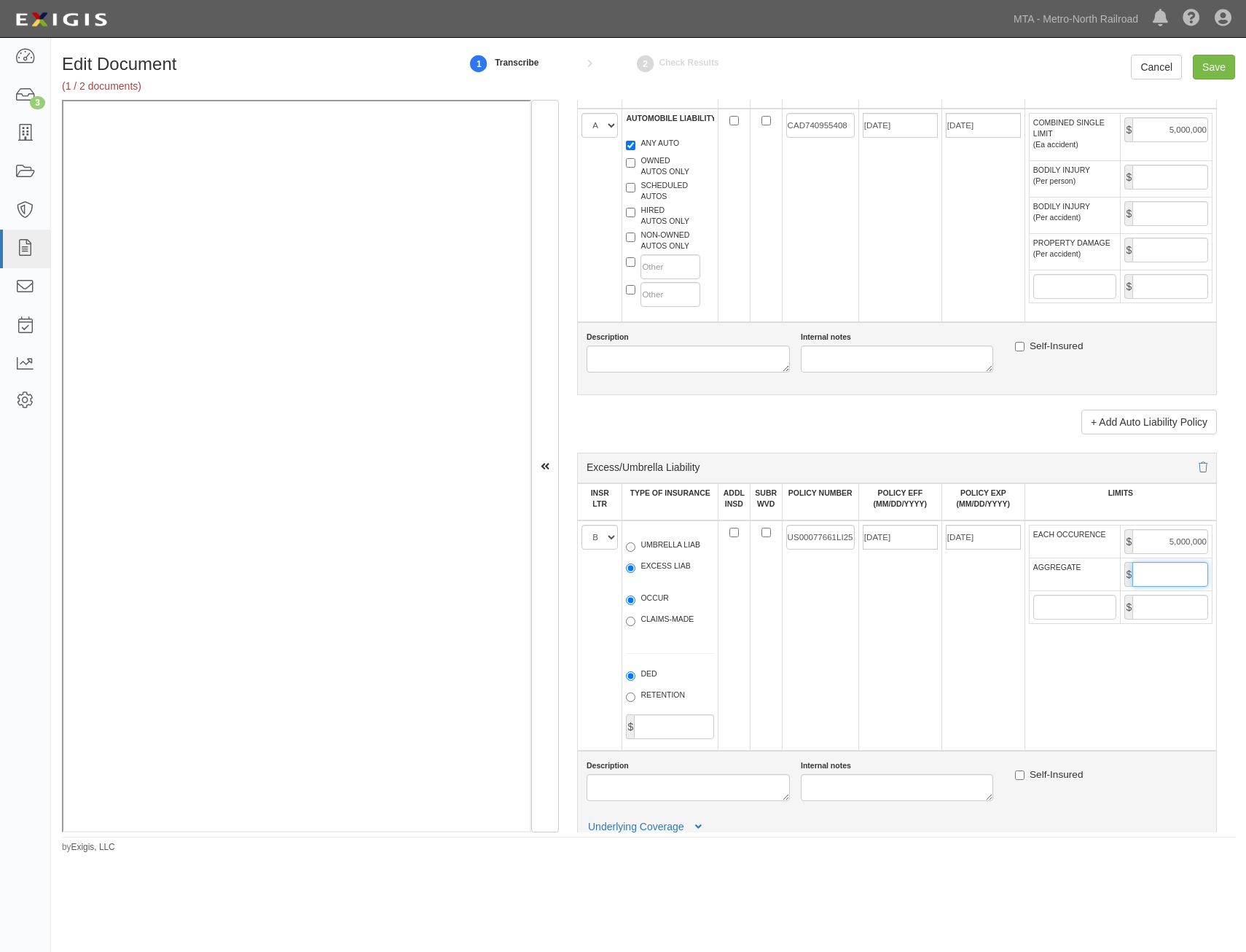
type input "5,000,000"
click at [881, 639] on td "02/01/2025" at bounding box center [900, 635] width 83 height 230
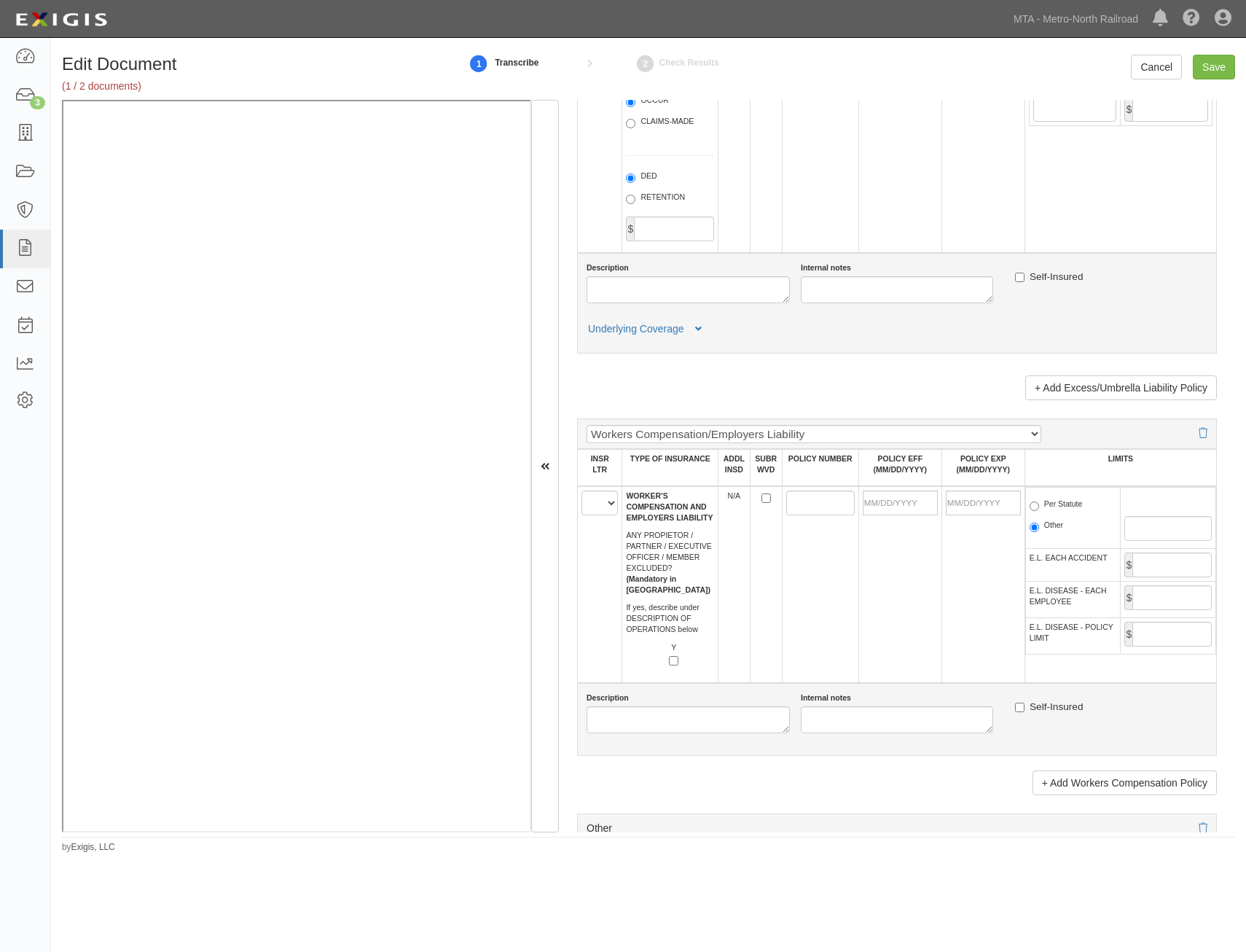
scroll to position [1968, 0]
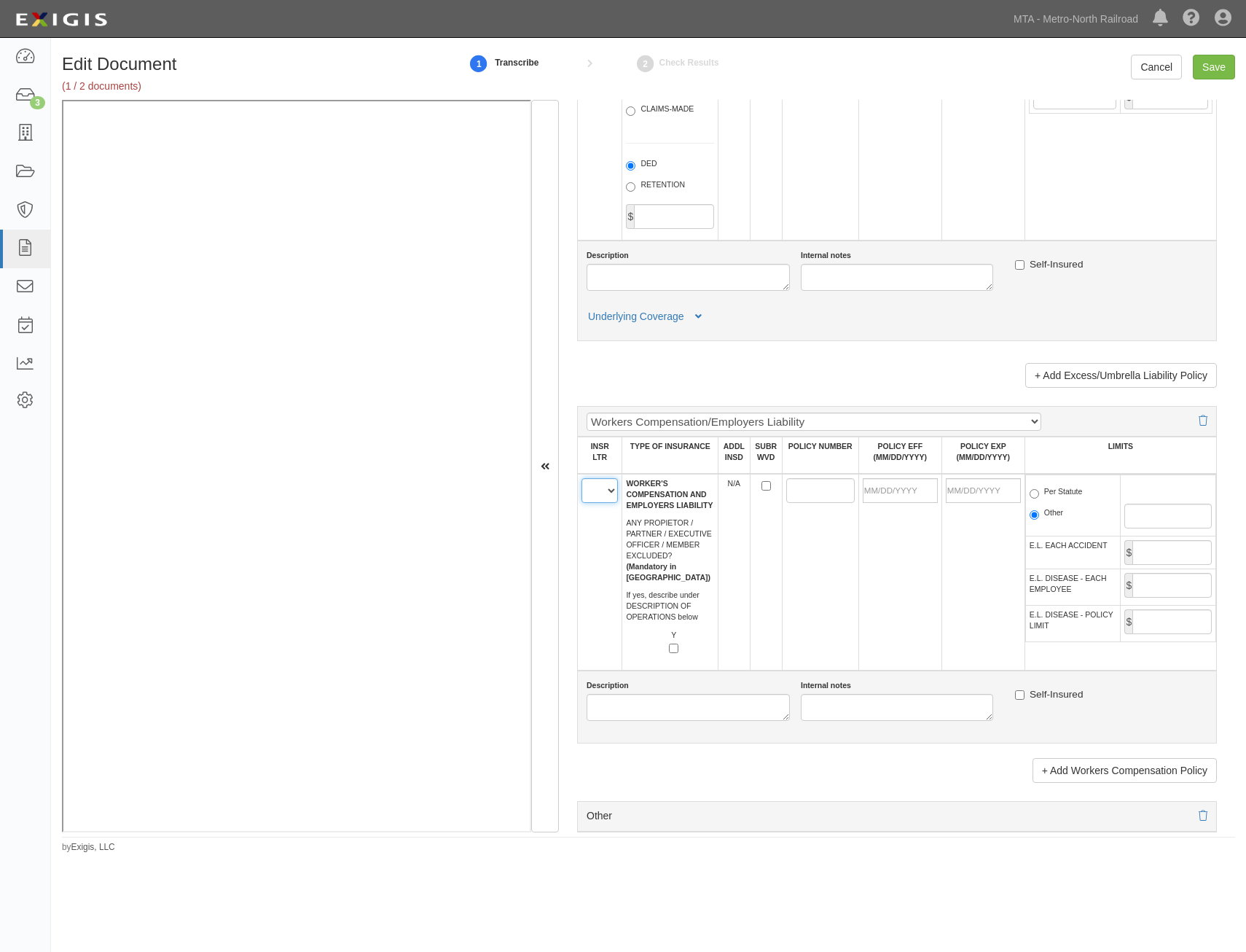
click at [592, 498] on select "A B C D E F" at bounding box center [599, 490] width 36 height 25
select select "C"
click at [581, 478] on select "A B C D E F" at bounding box center [599, 490] width 36 height 25
click at [773, 585] on td at bounding box center [765, 572] width 32 height 197
drag, startPoint x: 820, startPoint y: 490, endPoint x: 709, endPoint y: 574, distance: 139.2
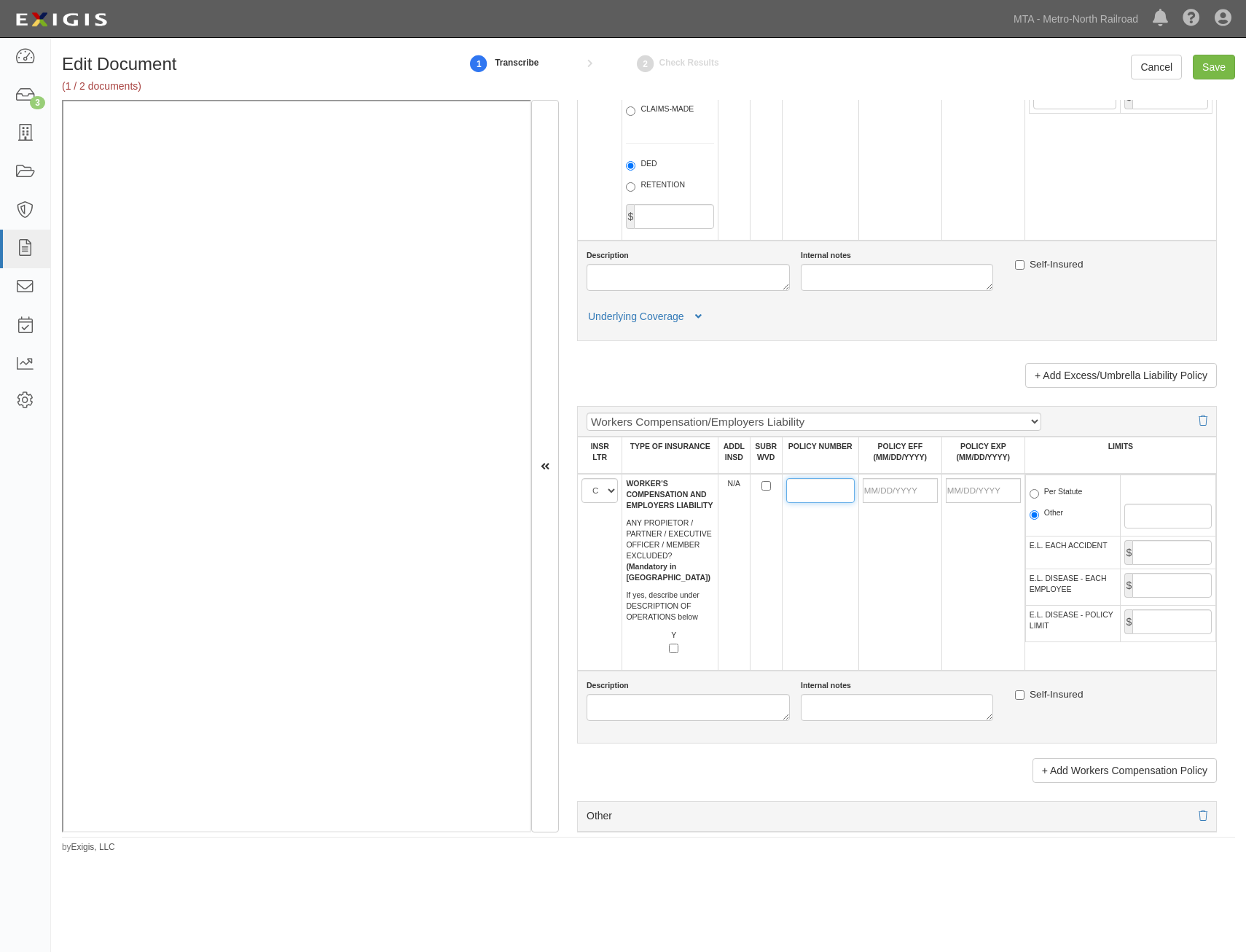
click at [820, 490] on input "POLICY NUMBER" at bounding box center [821, 490] width 68 height 25
type input "CWD740955108"
click at [830, 518] on td "CWD740955108" at bounding box center [820, 572] width 77 height 197
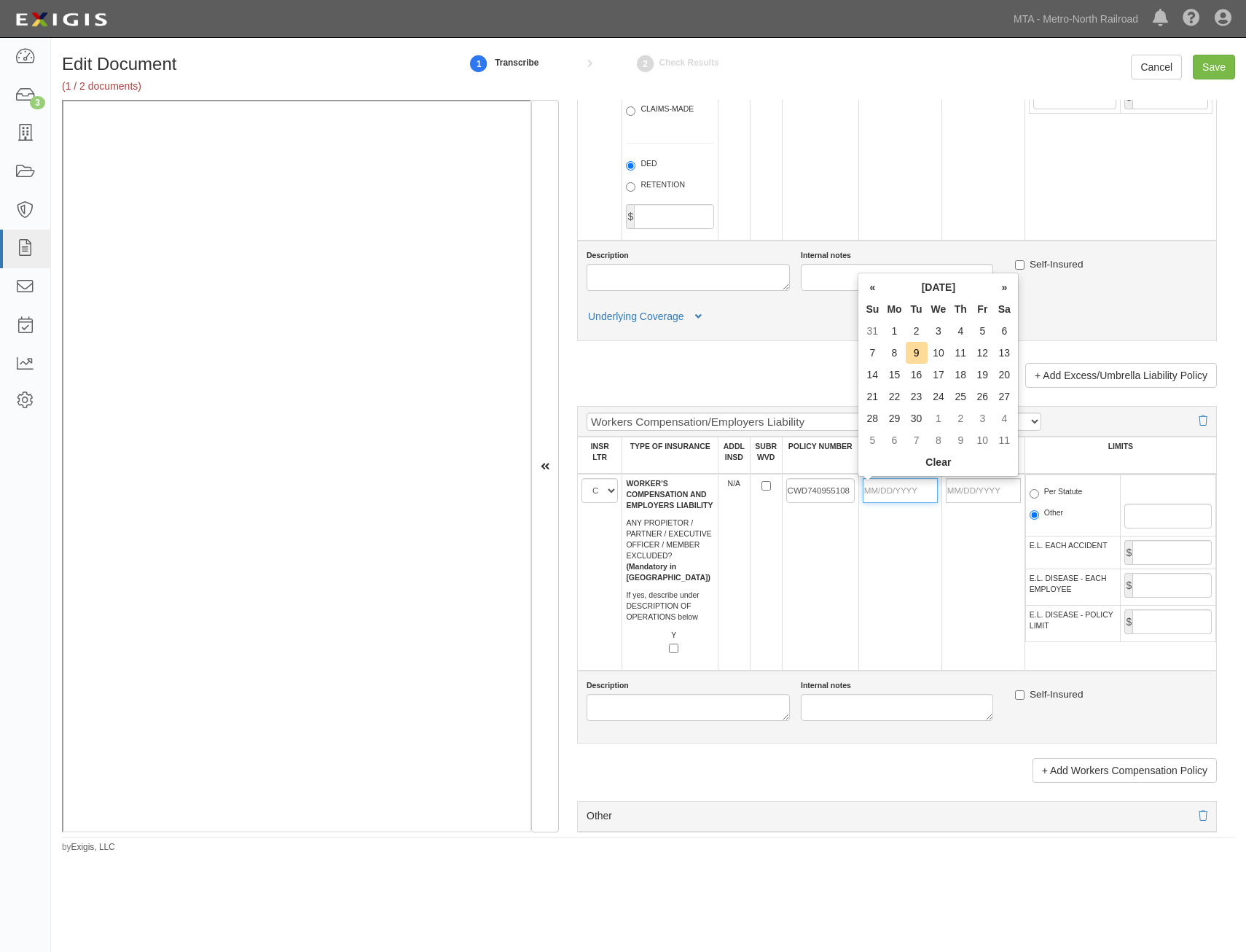
click at [897, 495] on input "POLICY EFF (MM/DD/YYYY)" at bounding box center [900, 490] width 75 height 25
type input "02/01/2025"
type input "02/01/2026"
click at [763, 579] on td at bounding box center [765, 572] width 32 height 197
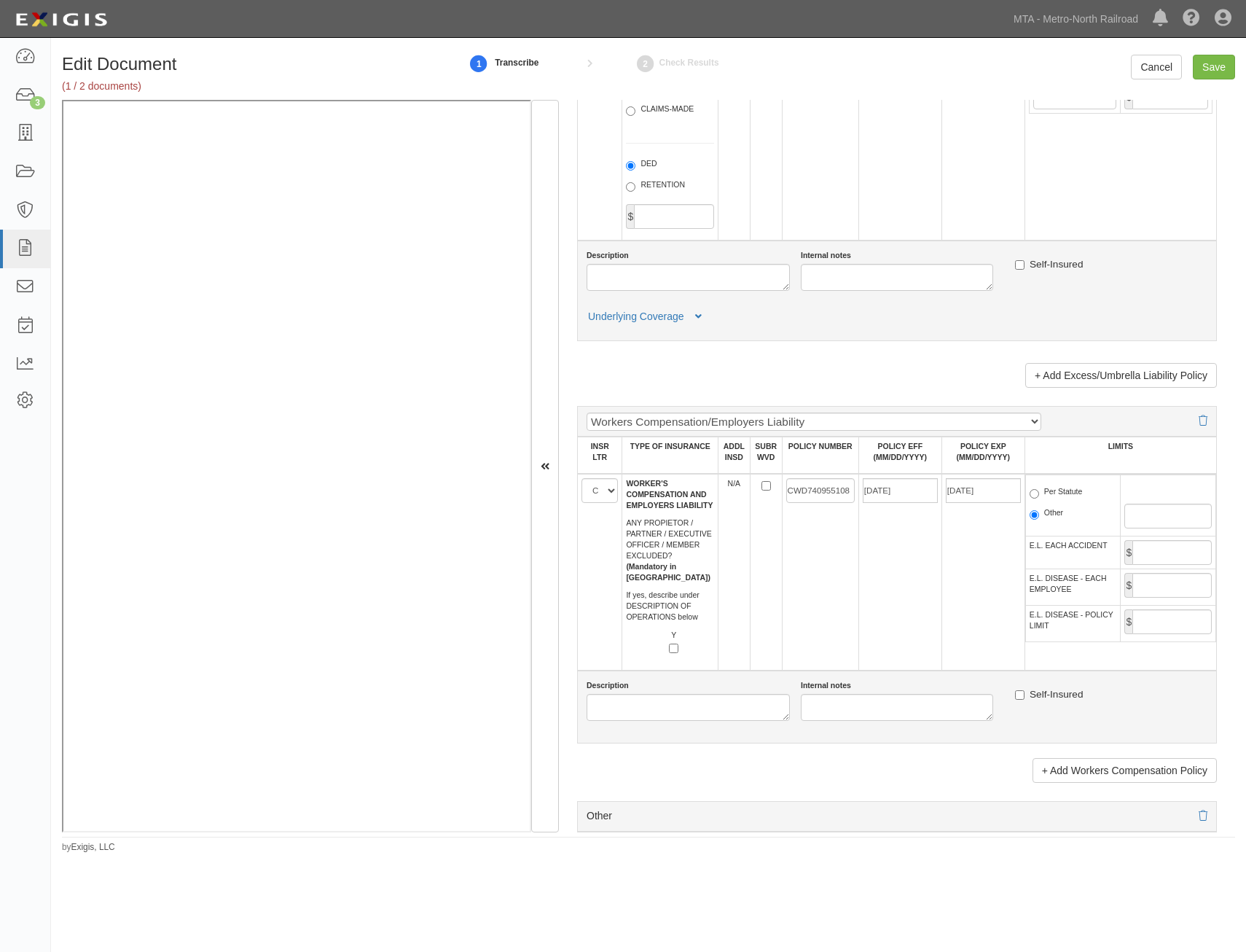
click at [1055, 497] on label "Per Statute" at bounding box center [1057, 494] width 54 height 15
click at [1039, 497] on input "Per Statute" at bounding box center [1034, 494] width 9 height 9
radio input "true"
drag, startPoint x: 1136, startPoint y: 552, endPoint x: 1140, endPoint y: 559, distance: 8.1
click at [1136, 552] on input "E.L. EACH ACCIDENT" at bounding box center [1172, 552] width 79 height 25
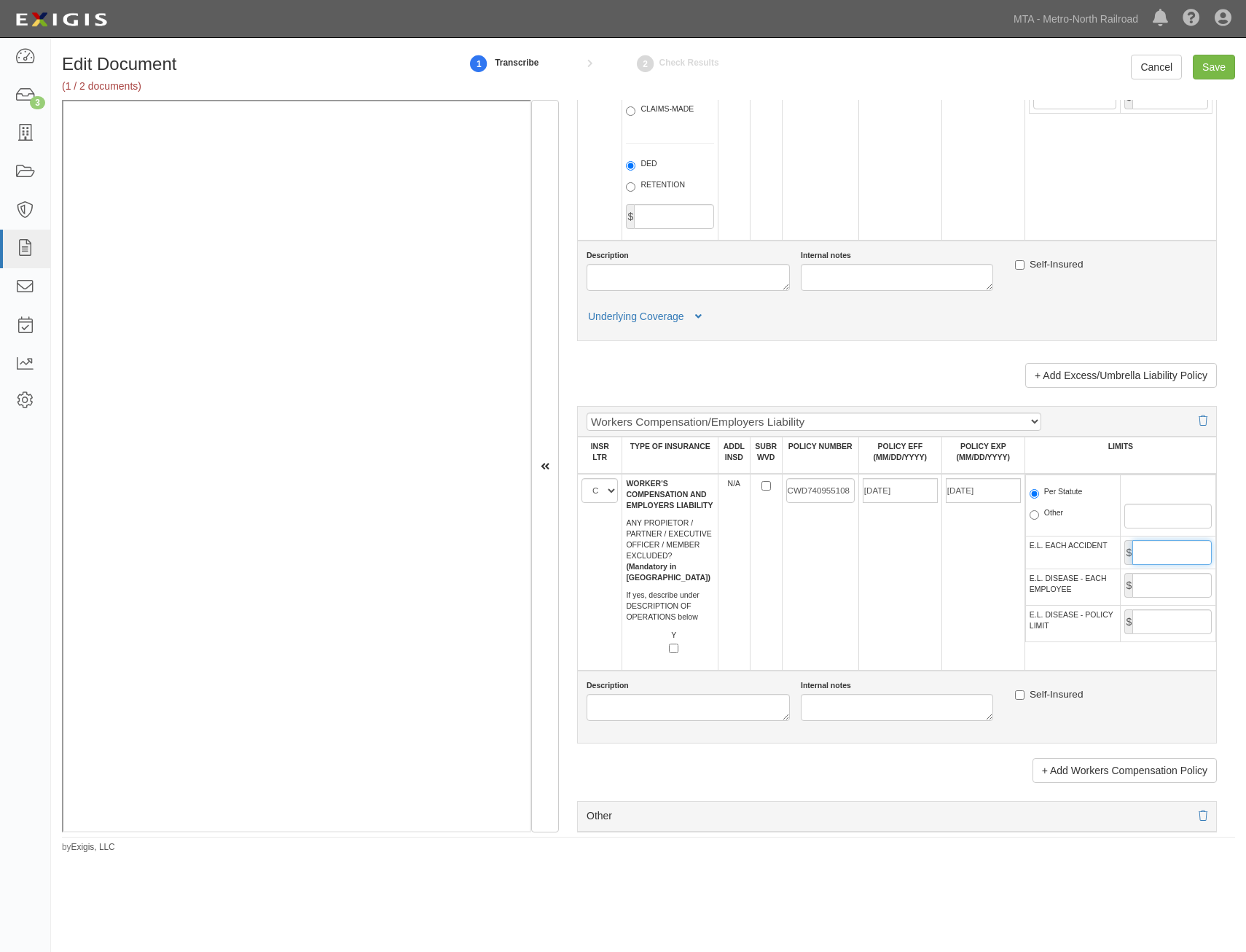
type input "1,000,000"
click at [1184, 591] on input "E.L. DISEASE - EACH EMPLOYEE" at bounding box center [1172, 585] width 79 height 25
type input "1,000,000"
drag, startPoint x: 1154, startPoint y: 616, endPoint x: 1146, endPoint y: 628, distance: 14.4
click at [1154, 616] on input "E.L. DISEASE - POLICY LIMIT" at bounding box center [1172, 621] width 79 height 25
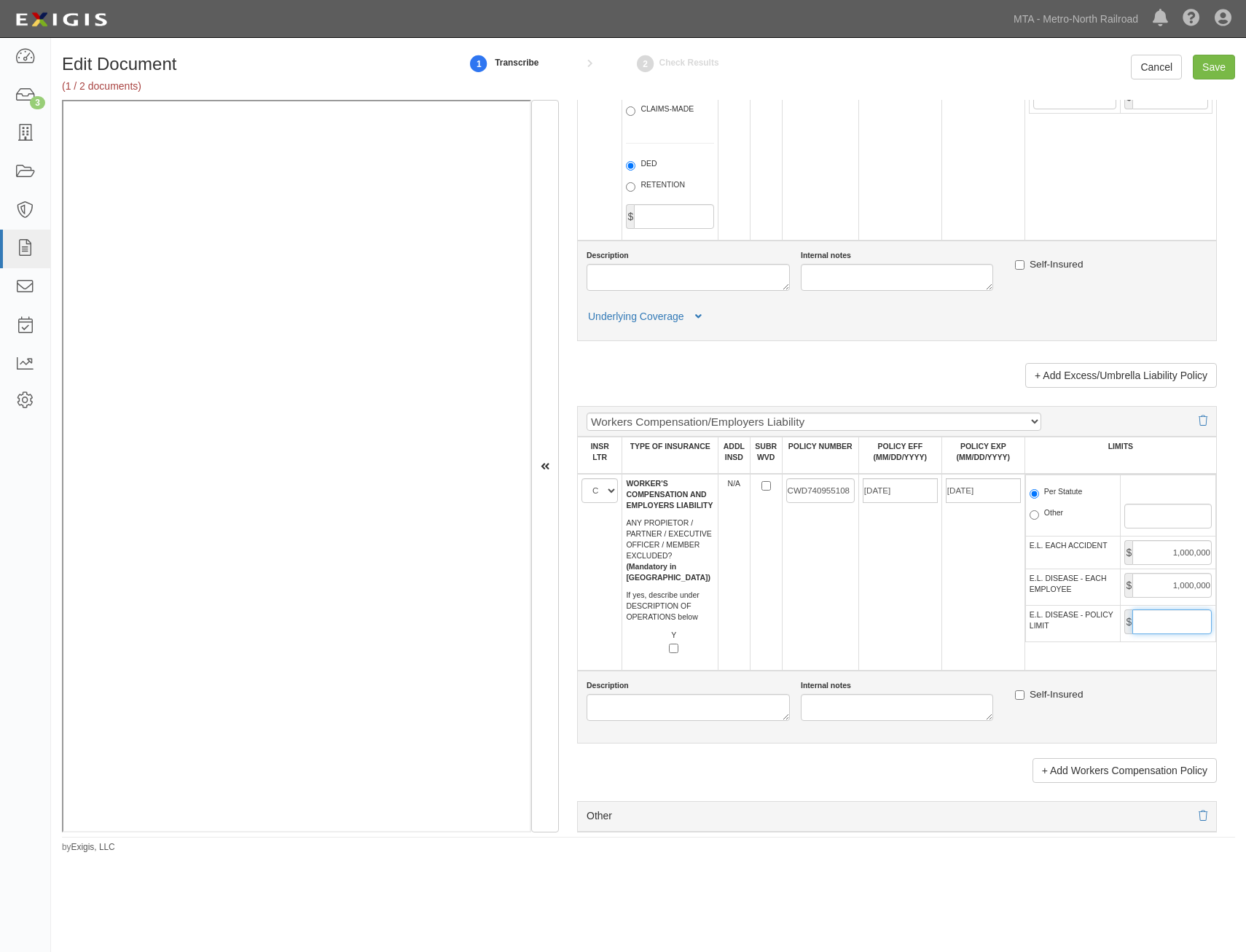
type input "1,000,000"
click at [908, 608] on td "02/01/2025" at bounding box center [900, 572] width 83 height 197
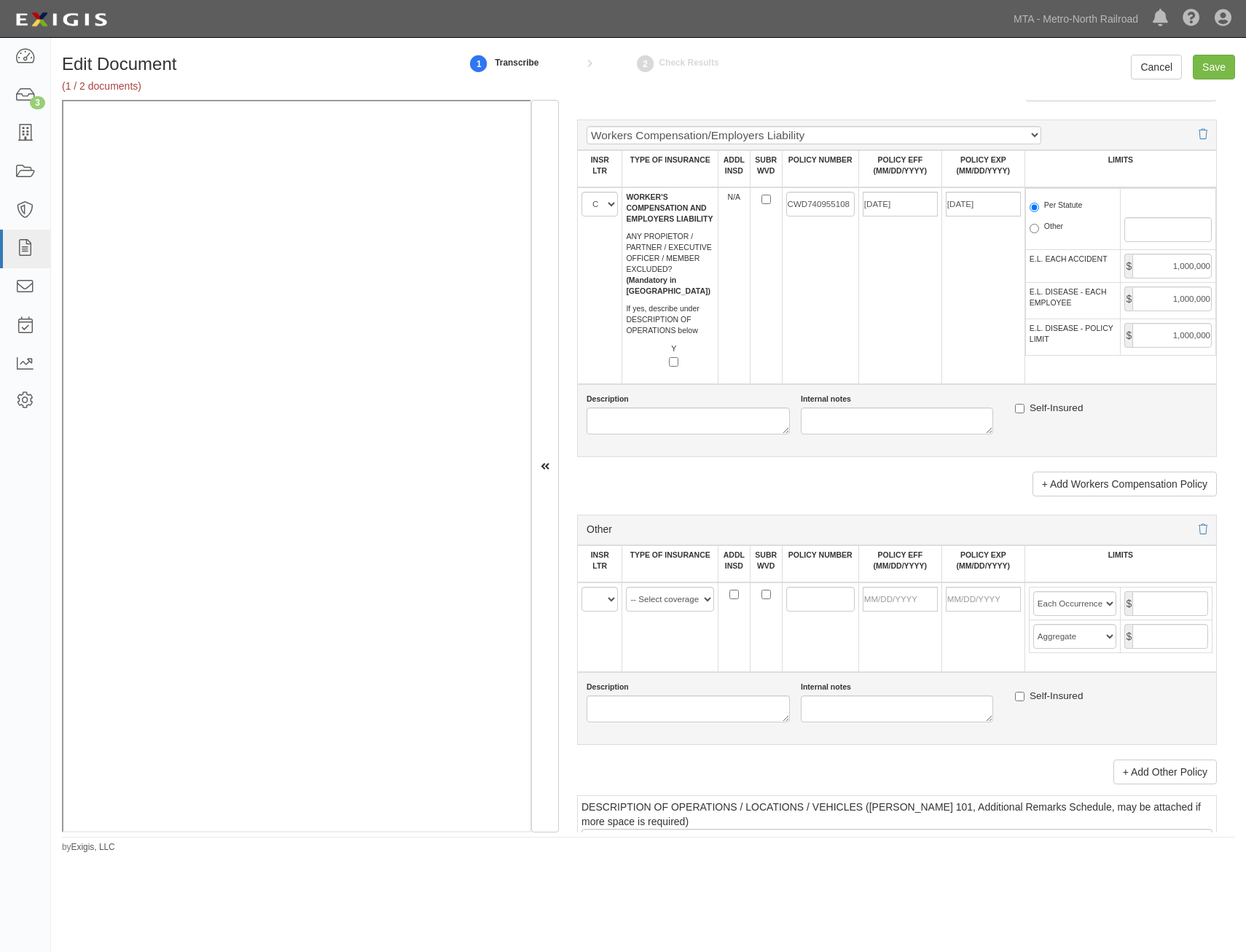
scroll to position [2259, 0]
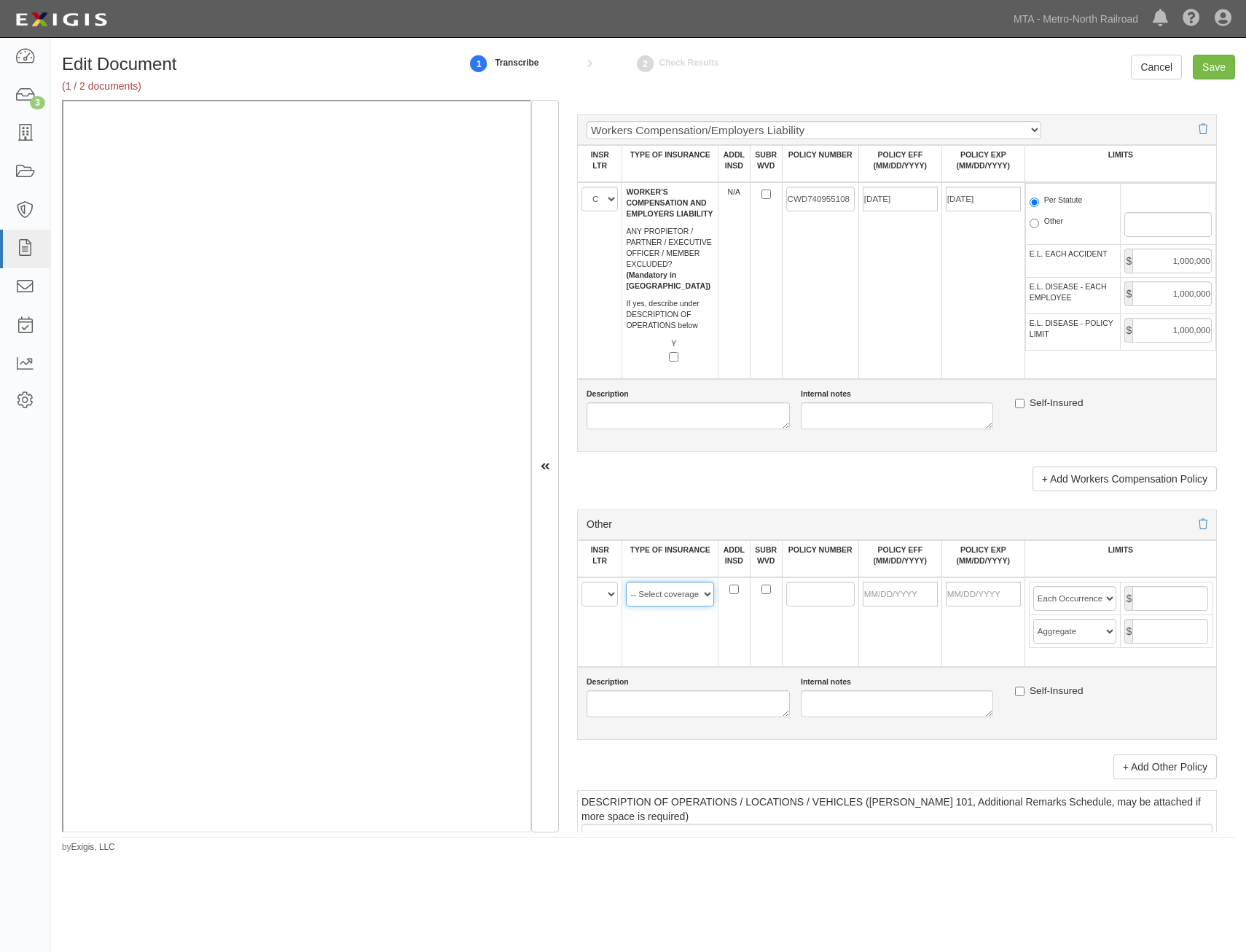
click at [697, 600] on select "-- Select coverage line -- Asbestos Abatement Auto Physical Damage Aviation Lia…" at bounding box center [669, 593] width 88 height 25
select select "47"
click at [626, 581] on select "-- Select coverage line -- Asbestos Abatement Auto Physical Damage Aviation Lia…" at bounding box center [669, 593] width 88 height 25
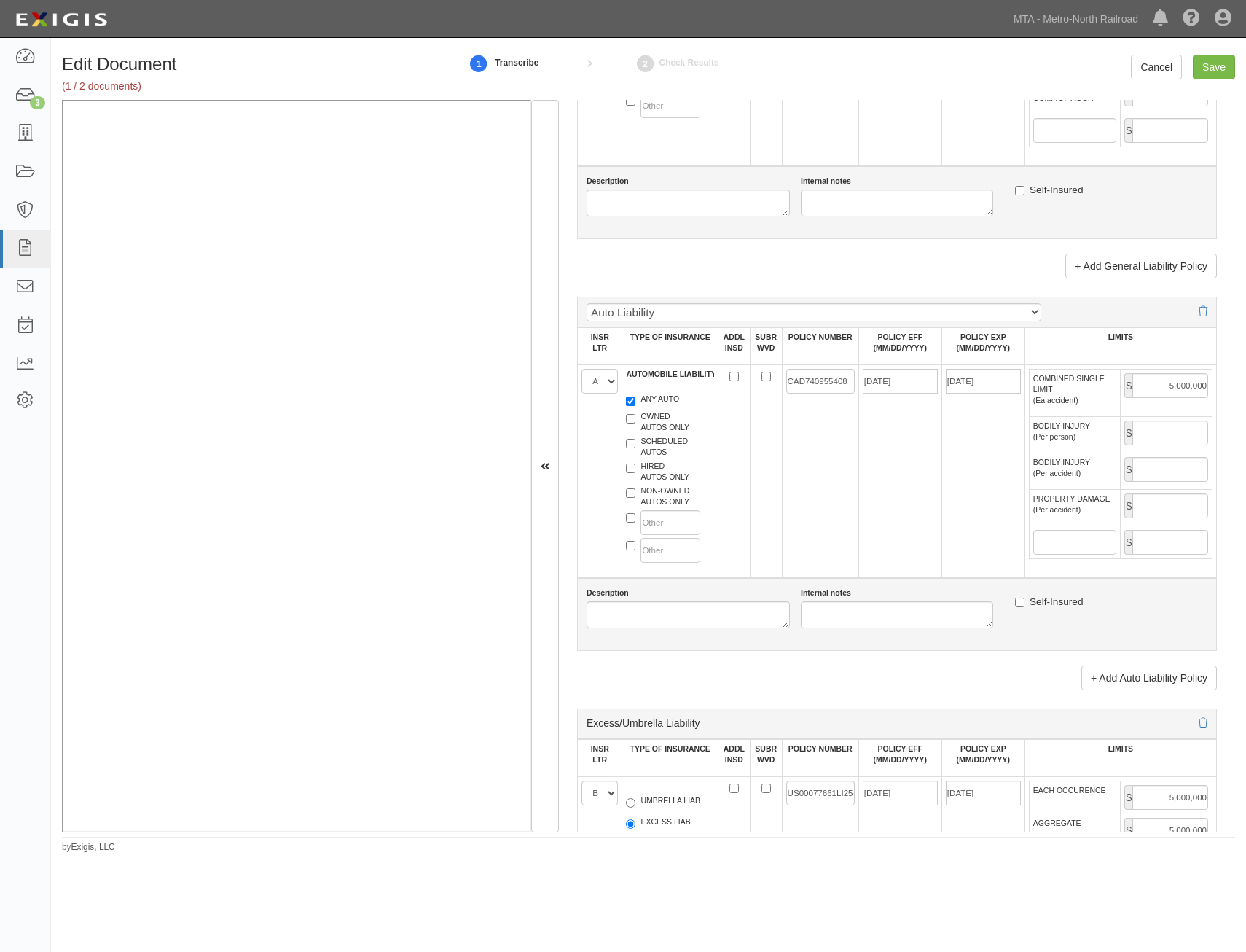
scroll to position [0, 0]
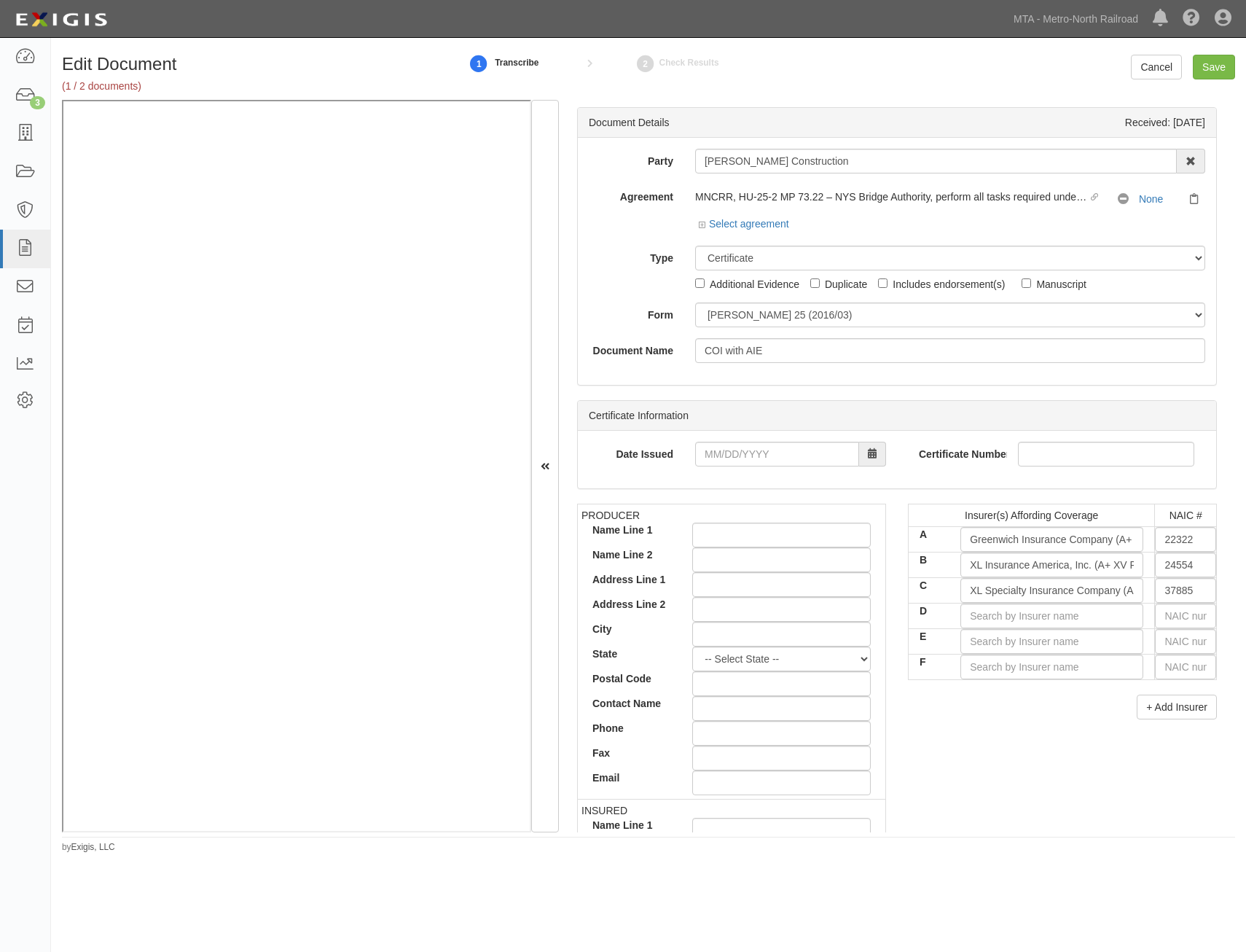
drag, startPoint x: 1026, startPoint y: 699, endPoint x: 1135, endPoint y: 352, distance: 363.7
click at [1073, 617] on input "D" at bounding box center [1052, 616] width 183 height 25
type input "h"
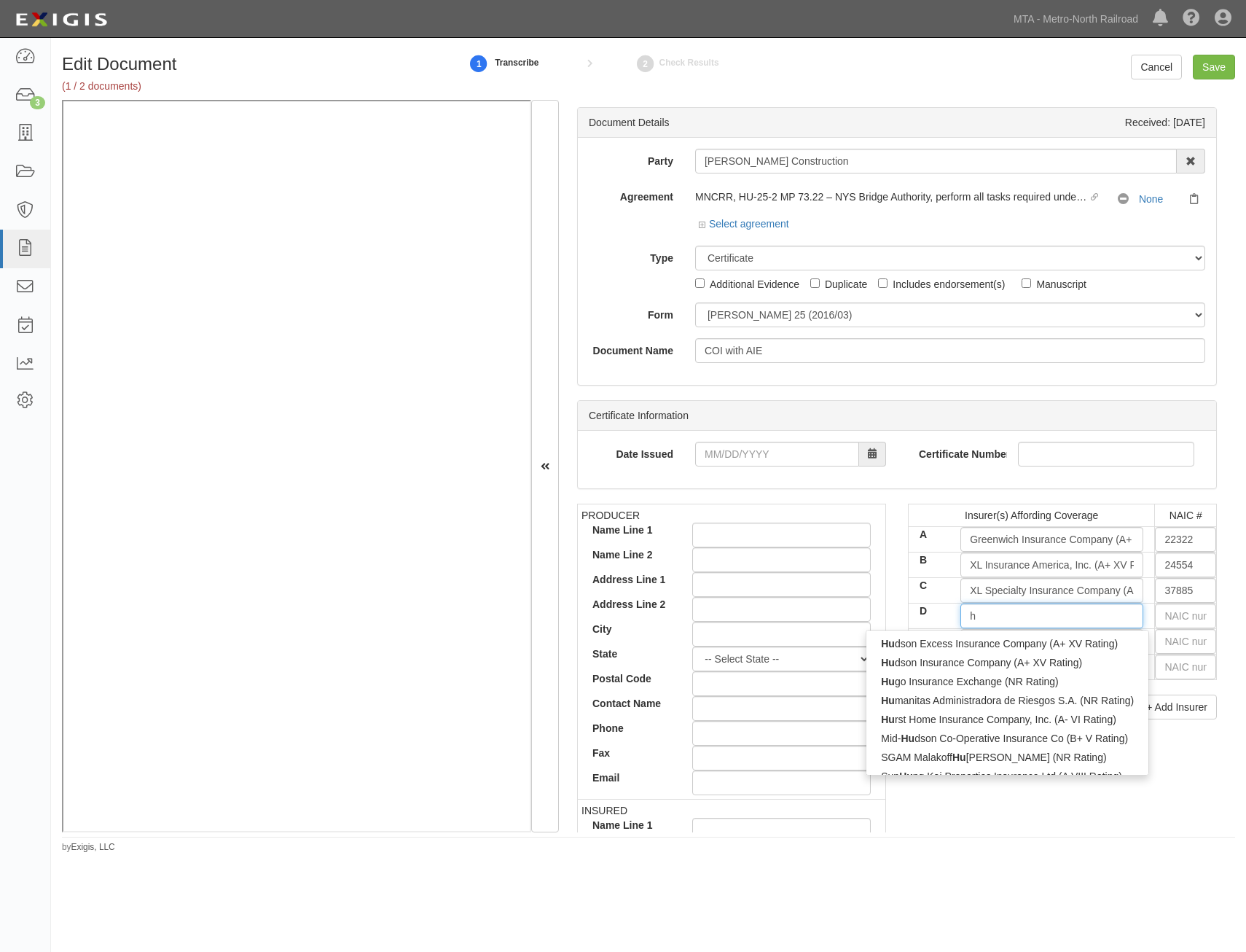
type input "hudson Excess Insurance Company (A+ XV Rating)"
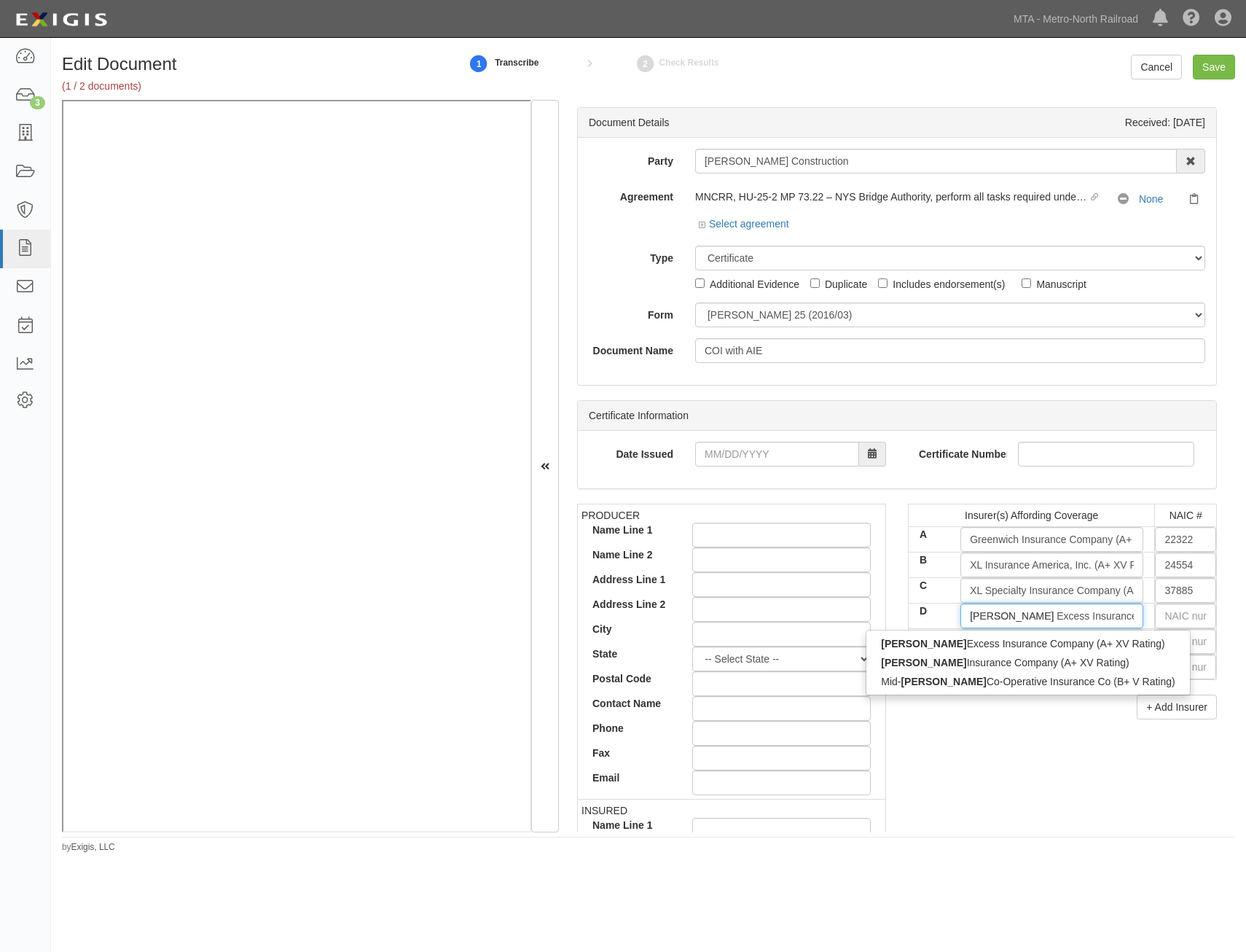
type input "hudson"
type input "hudson insurance Company (A+ XV Rating)"
type input "hudson ins"
click at [1067, 646] on div "Hudson Ins urance Company (A+ XV Rating)" at bounding box center [1029, 643] width 324 height 19
type input "Hudson Insurance Company (A+ XV Rating)"
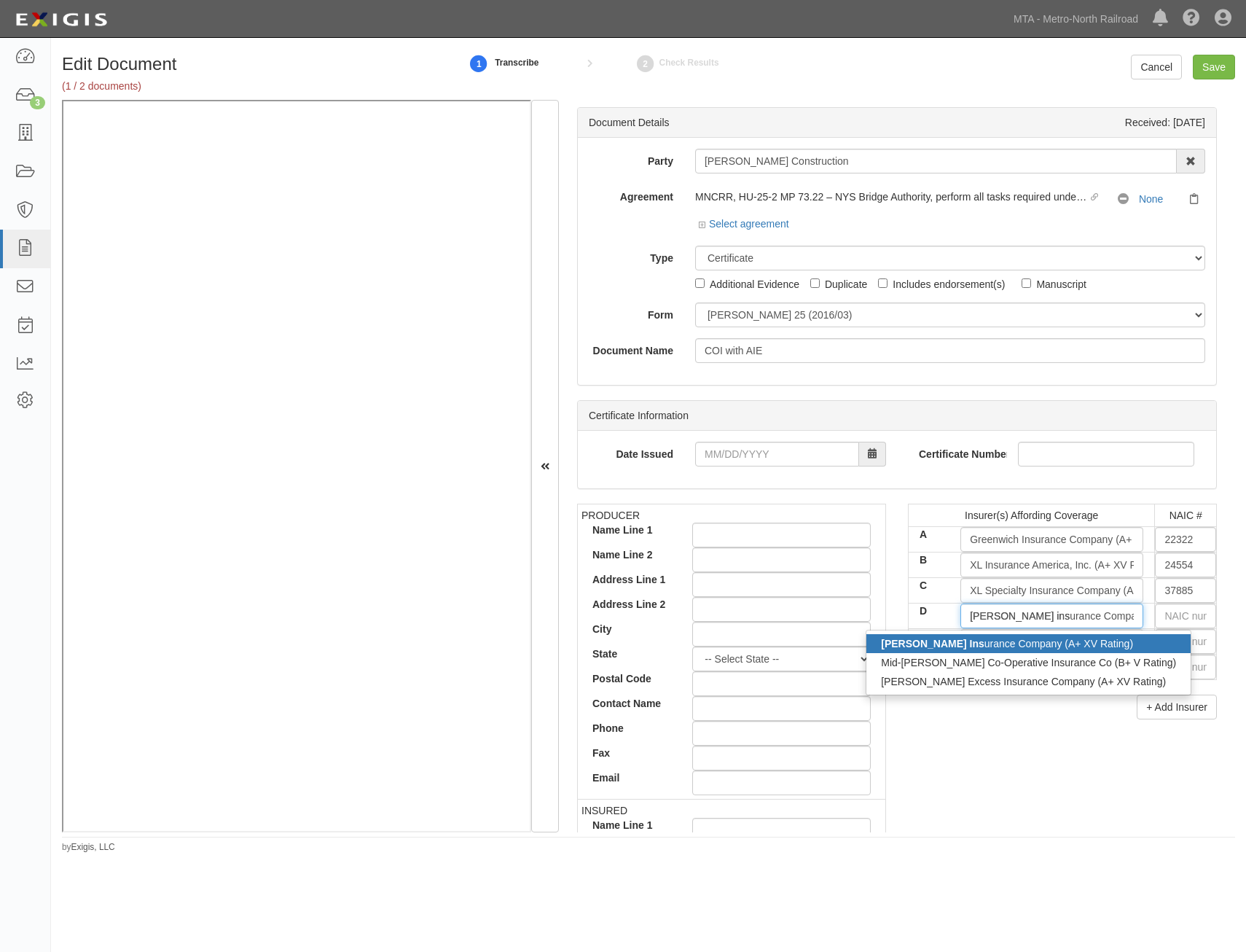
type input "25054"
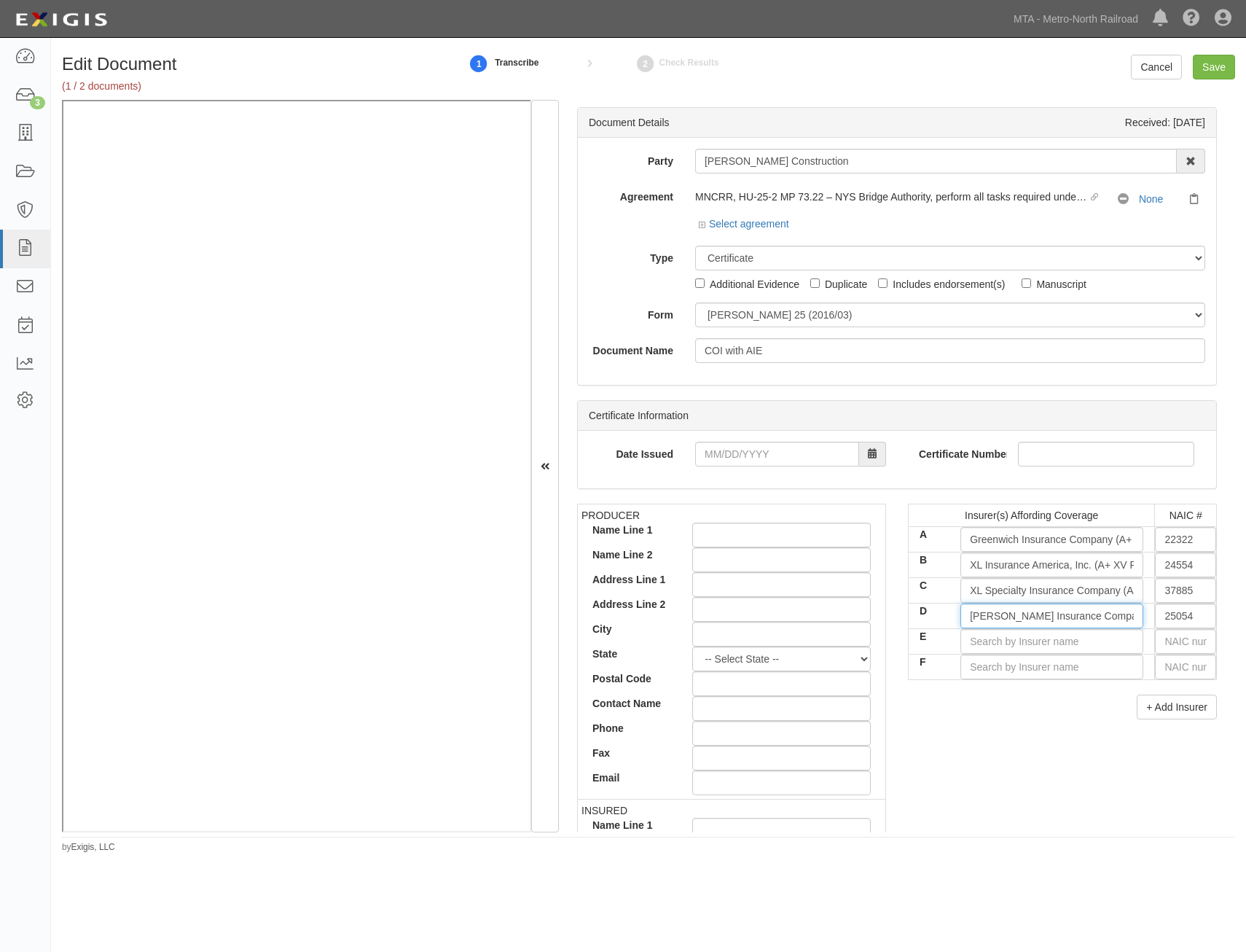
type input "Hudson Insurance Company (A+ XV Rating)"
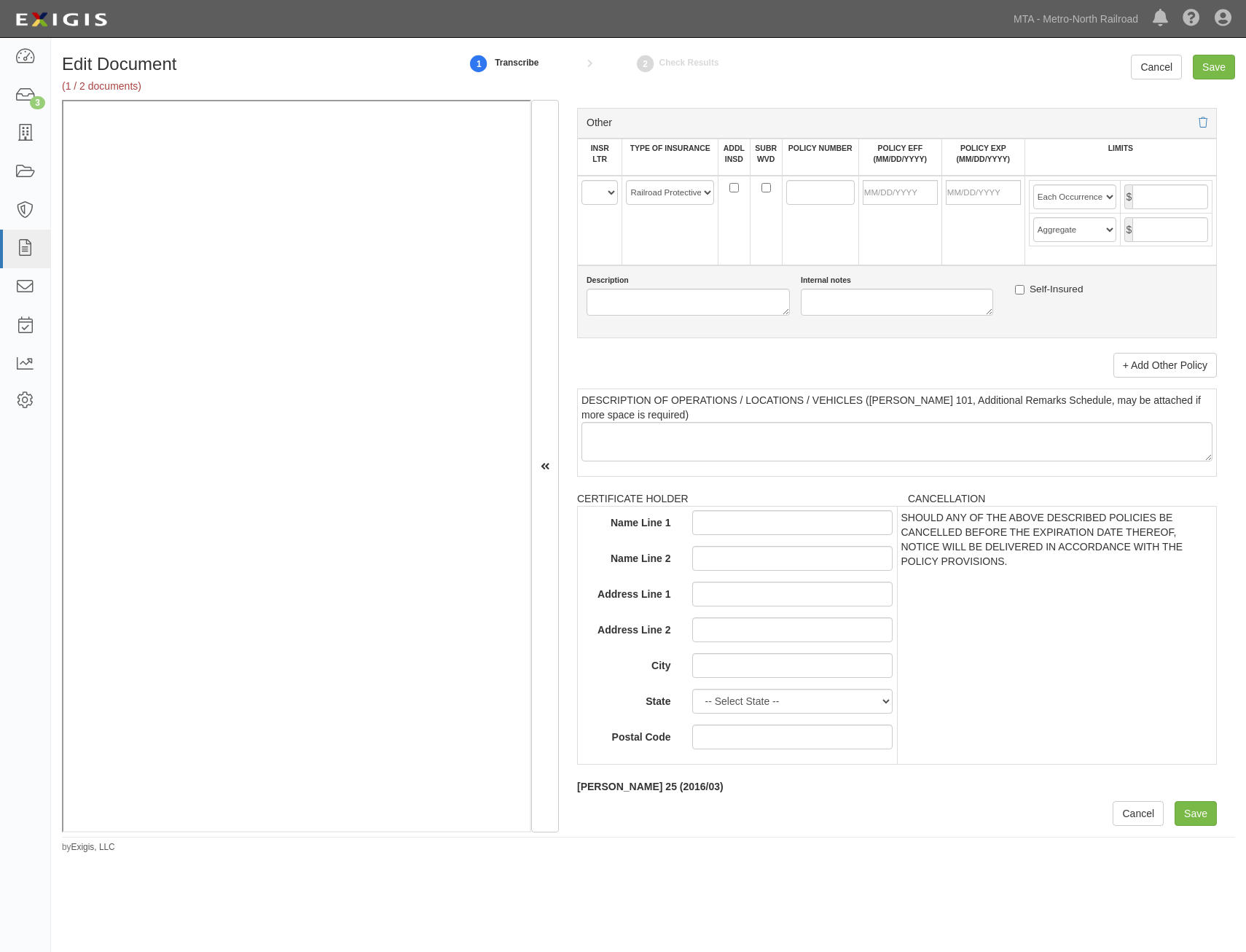
drag, startPoint x: 978, startPoint y: 699, endPoint x: 1008, endPoint y: 980, distance: 282.6
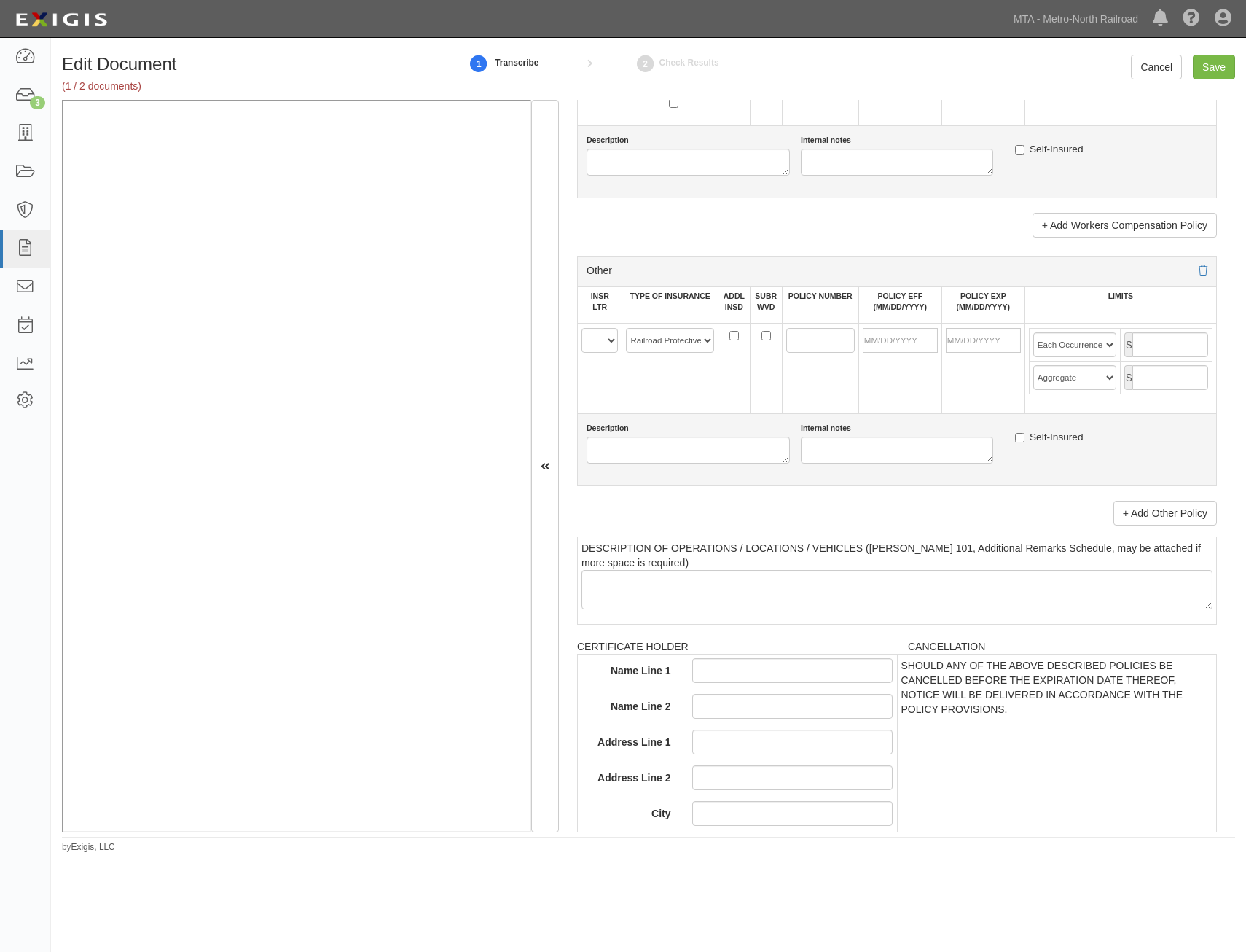
scroll to position [2370, 0]
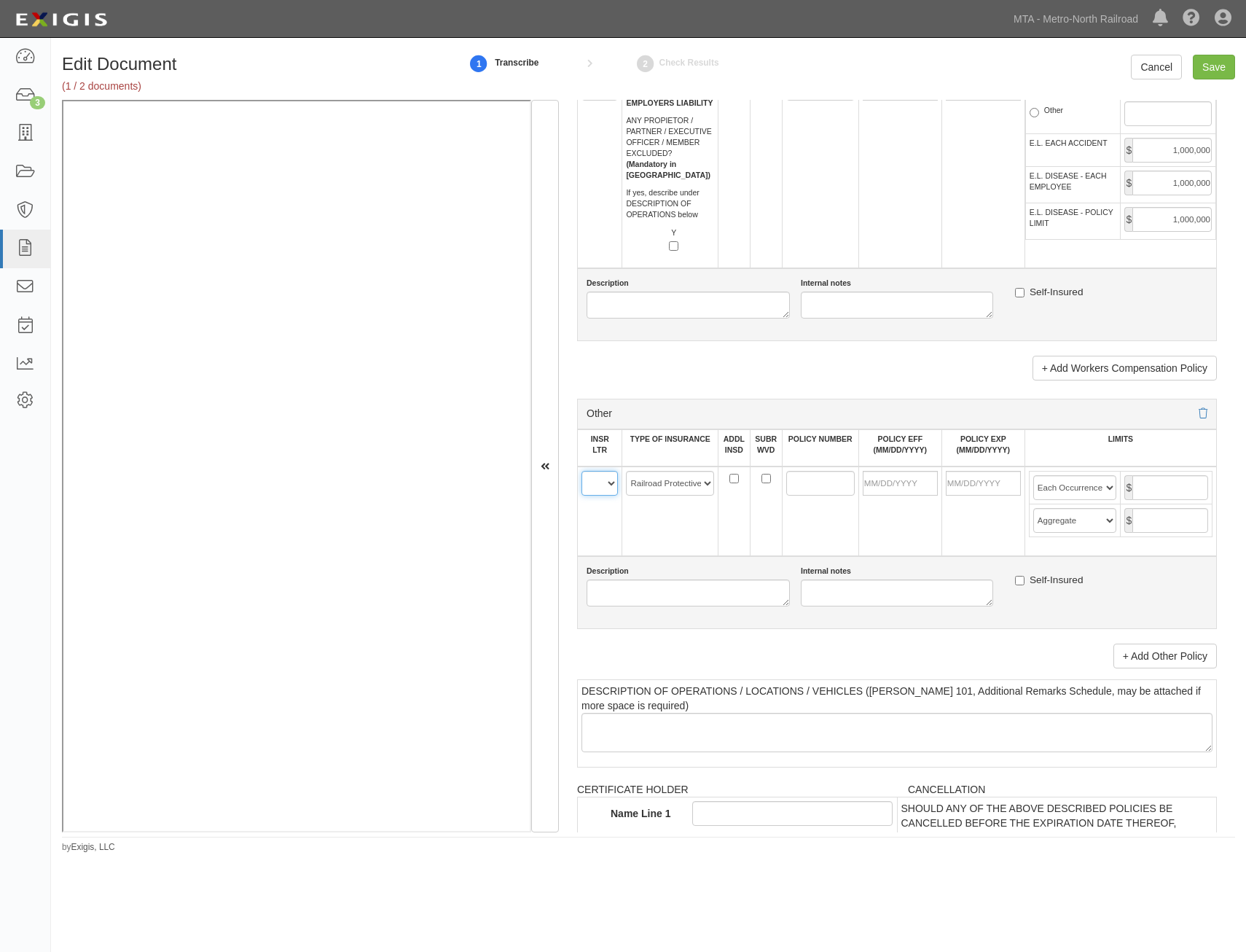
drag, startPoint x: 602, startPoint y: 483, endPoint x: 605, endPoint y: 494, distance: 11.4
click at [602, 483] on select "A B C D E F" at bounding box center [599, 482] width 36 height 25
select select "D"
click at [581, 470] on select "A B C D E F" at bounding box center [599, 482] width 36 height 25
drag, startPoint x: 824, startPoint y: 485, endPoint x: 753, endPoint y: 550, distance: 96.3
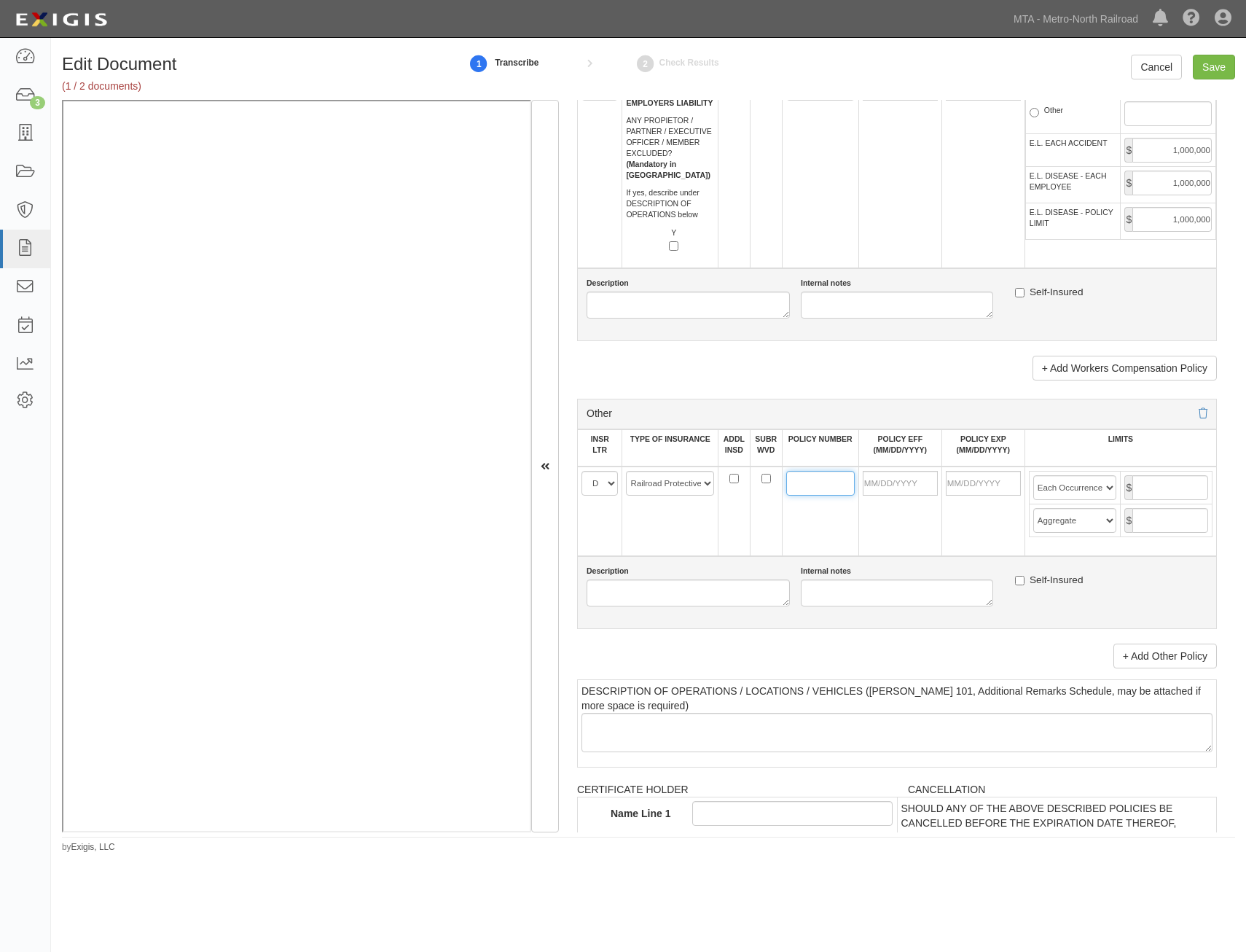
click at [824, 485] on input "POLICY NUMBER" at bounding box center [821, 482] width 68 height 25
type input "RRP019396817838"
click at [859, 540] on td at bounding box center [900, 511] width 83 height 90
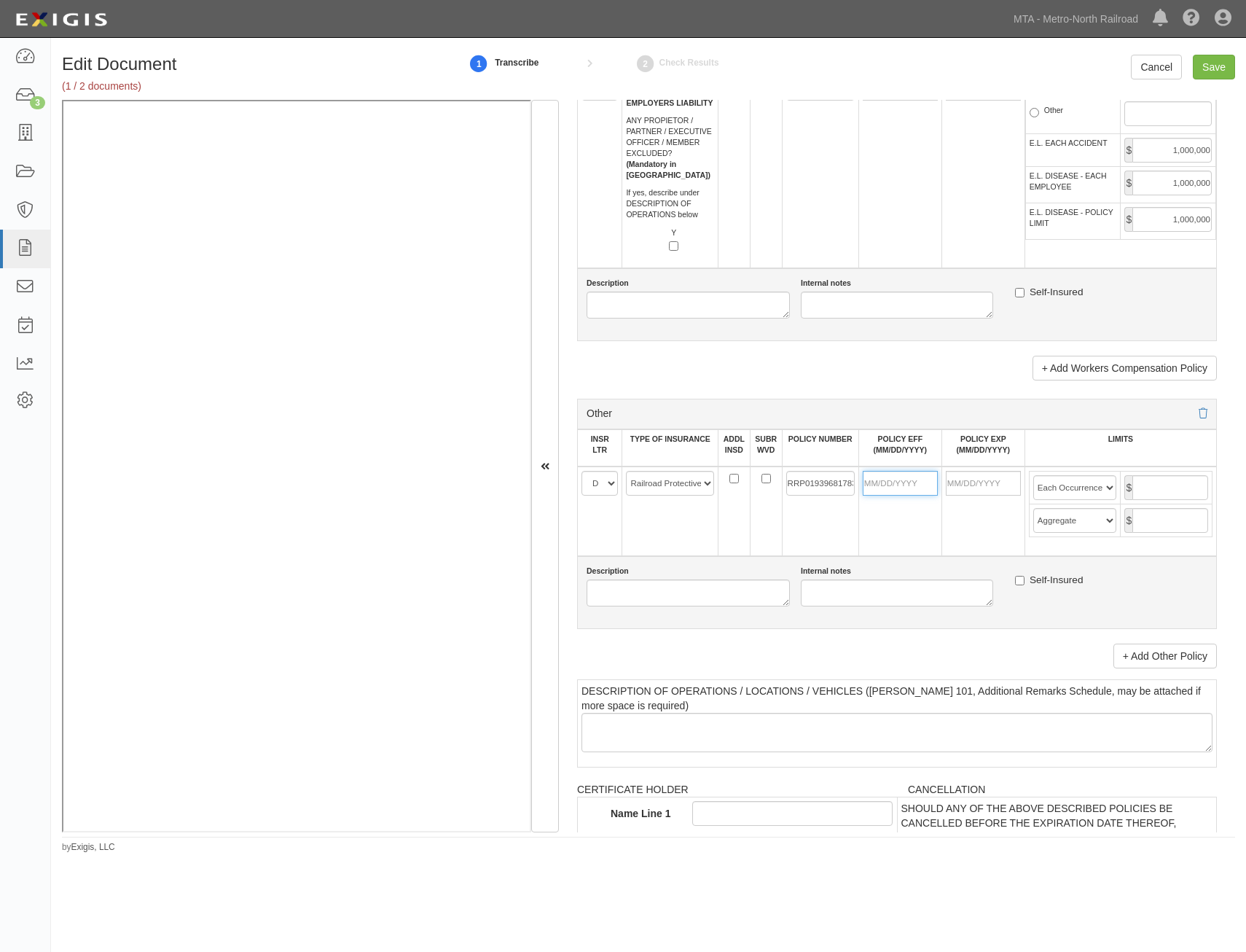
drag, startPoint x: 912, startPoint y: 475, endPoint x: 906, endPoint y: 483, distance: 10.0
click at [912, 475] on input "POLICY EFF (MM/DD/YYYY)" at bounding box center [900, 482] width 75 height 25
type input "09/08/2025"
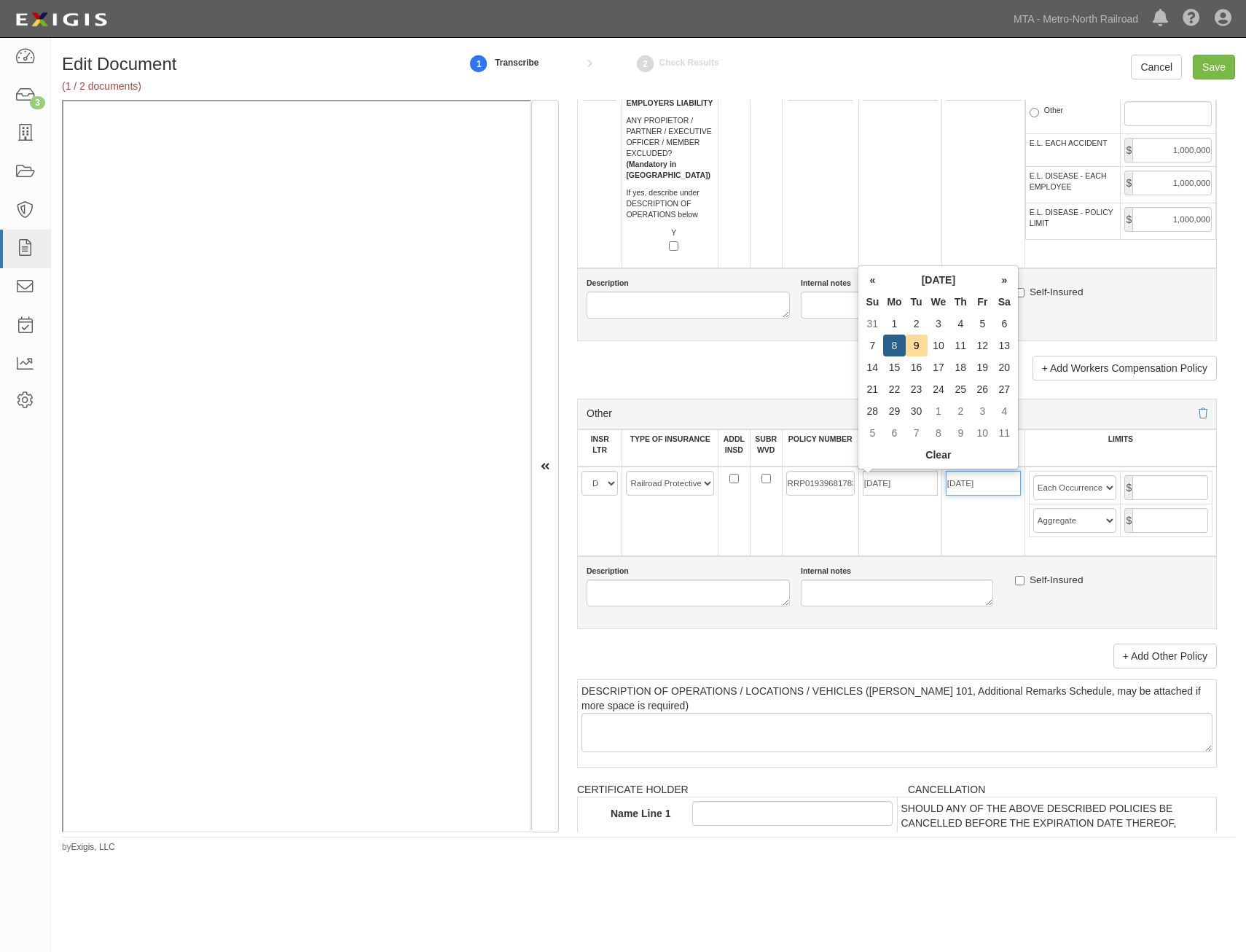
click at [983, 484] on input "09/08/2026" at bounding box center [983, 482] width 75 height 25
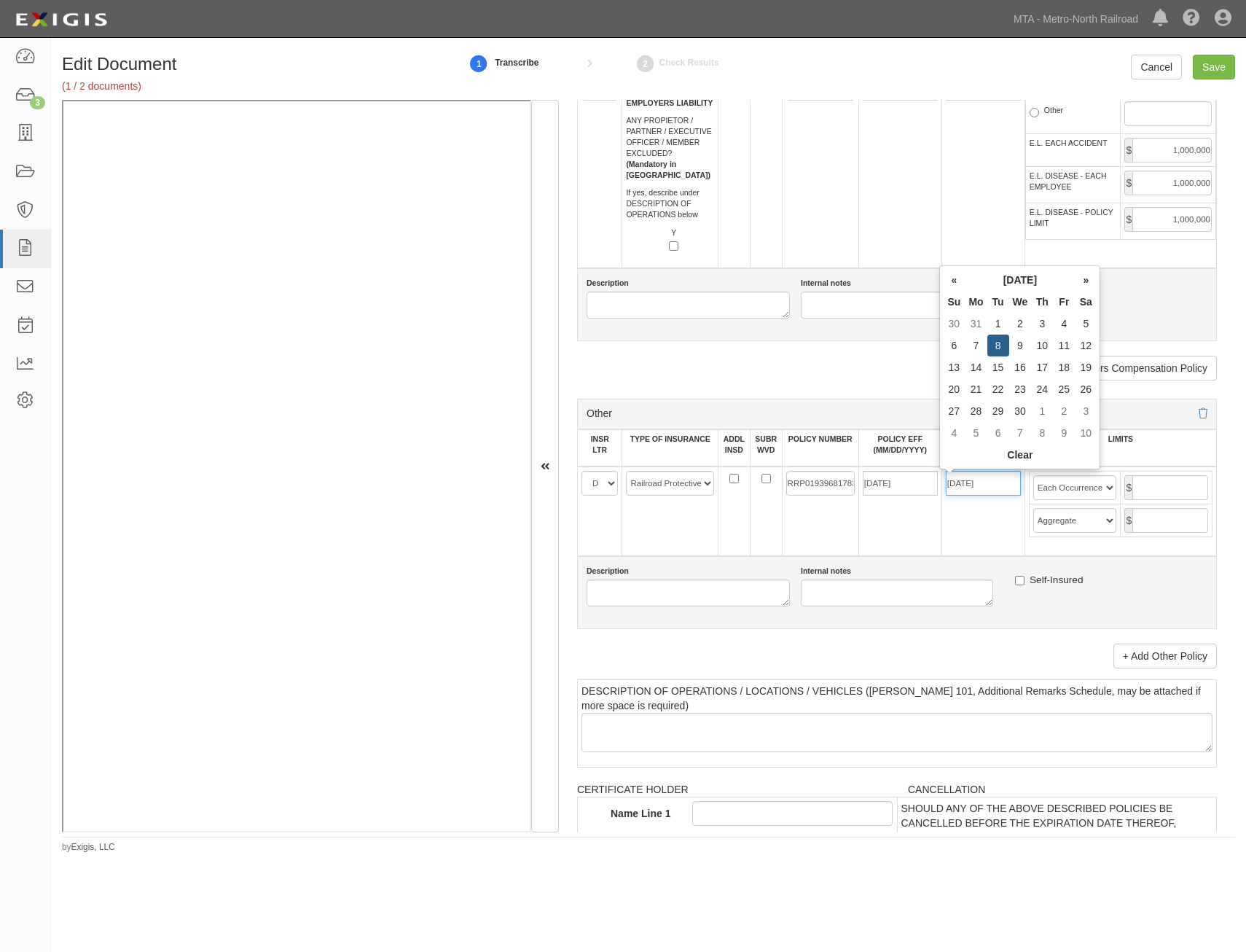
click at [1001, 485] on input "09/08/2026" at bounding box center [983, 482] width 75 height 25
type input "08/31/2027"
click at [981, 515] on td "08/31/2027" at bounding box center [983, 511] width 83 height 90
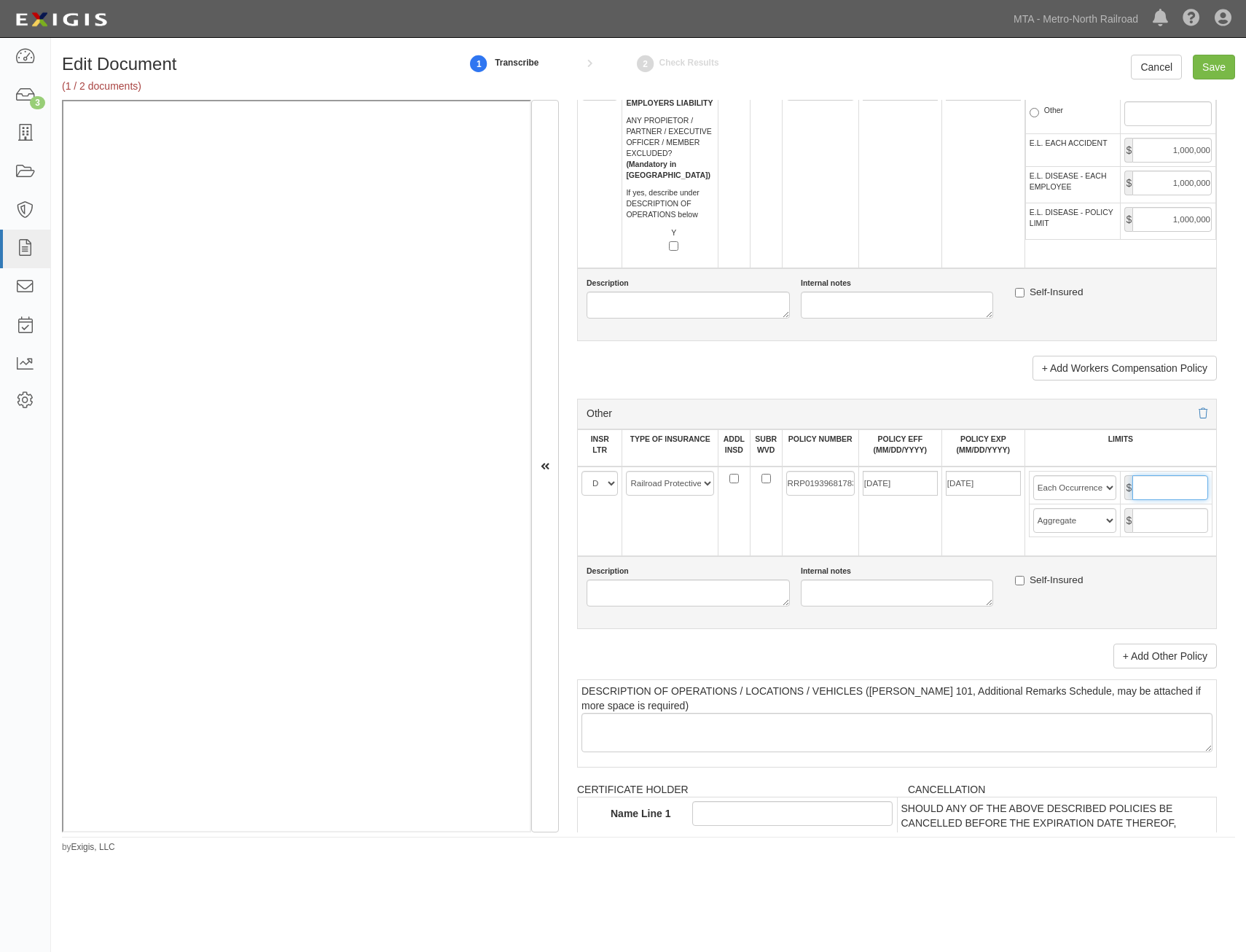
click at [1138, 488] on input "text" at bounding box center [1170, 487] width 76 height 25
type input "2,000,000"
drag, startPoint x: 1172, startPoint y: 519, endPoint x: 1167, endPoint y: 526, distance: 8.6
click at [1172, 519] on input "text" at bounding box center [1170, 520] width 76 height 25
type input "6,000,000"
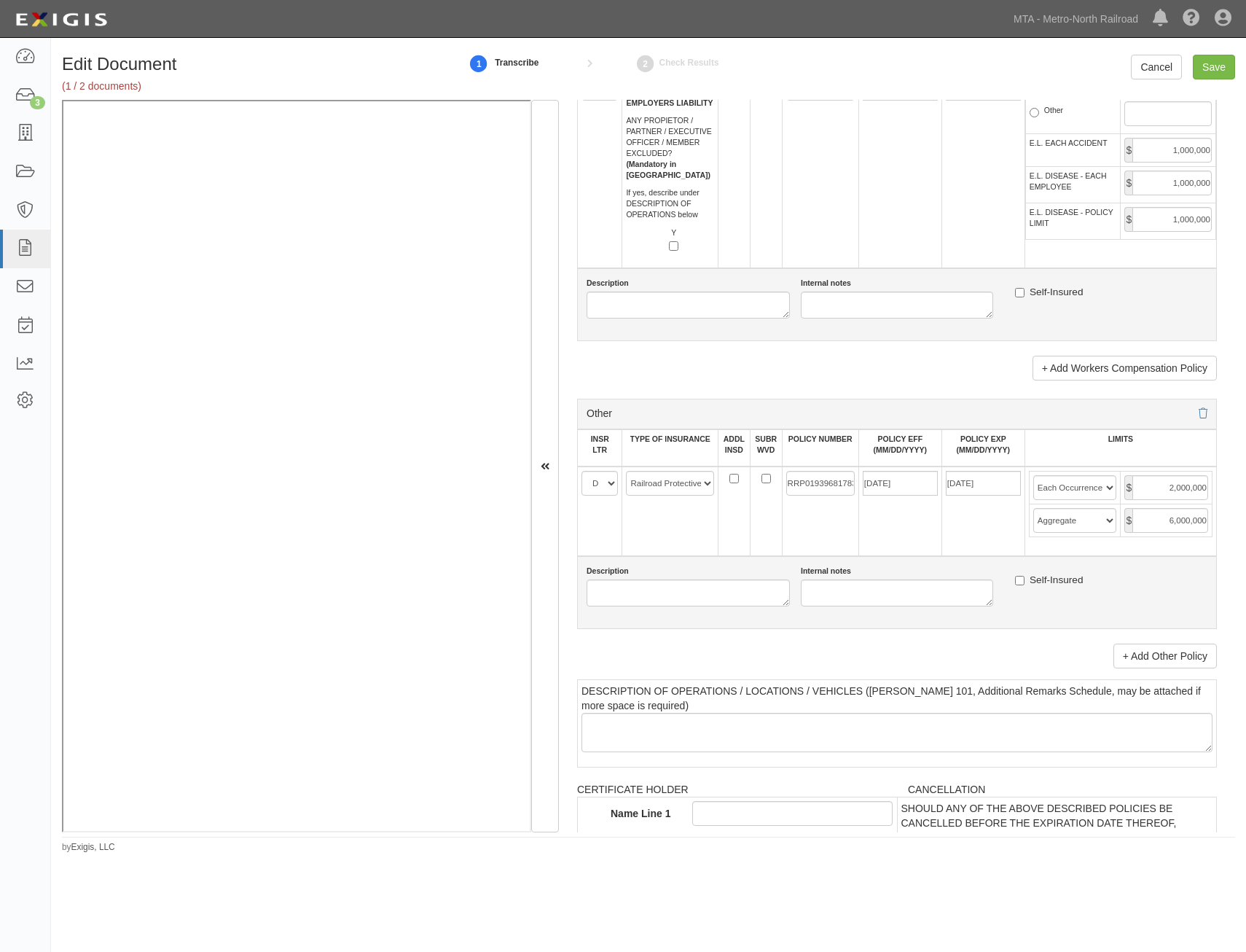
click at [990, 558] on div "Description Internal notes Self-Insured" at bounding box center [898, 592] width 640 height 73
click at [1215, 67] on input "Save" at bounding box center [1215, 67] width 43 height 25
type input "5000000"
type input "10000000"
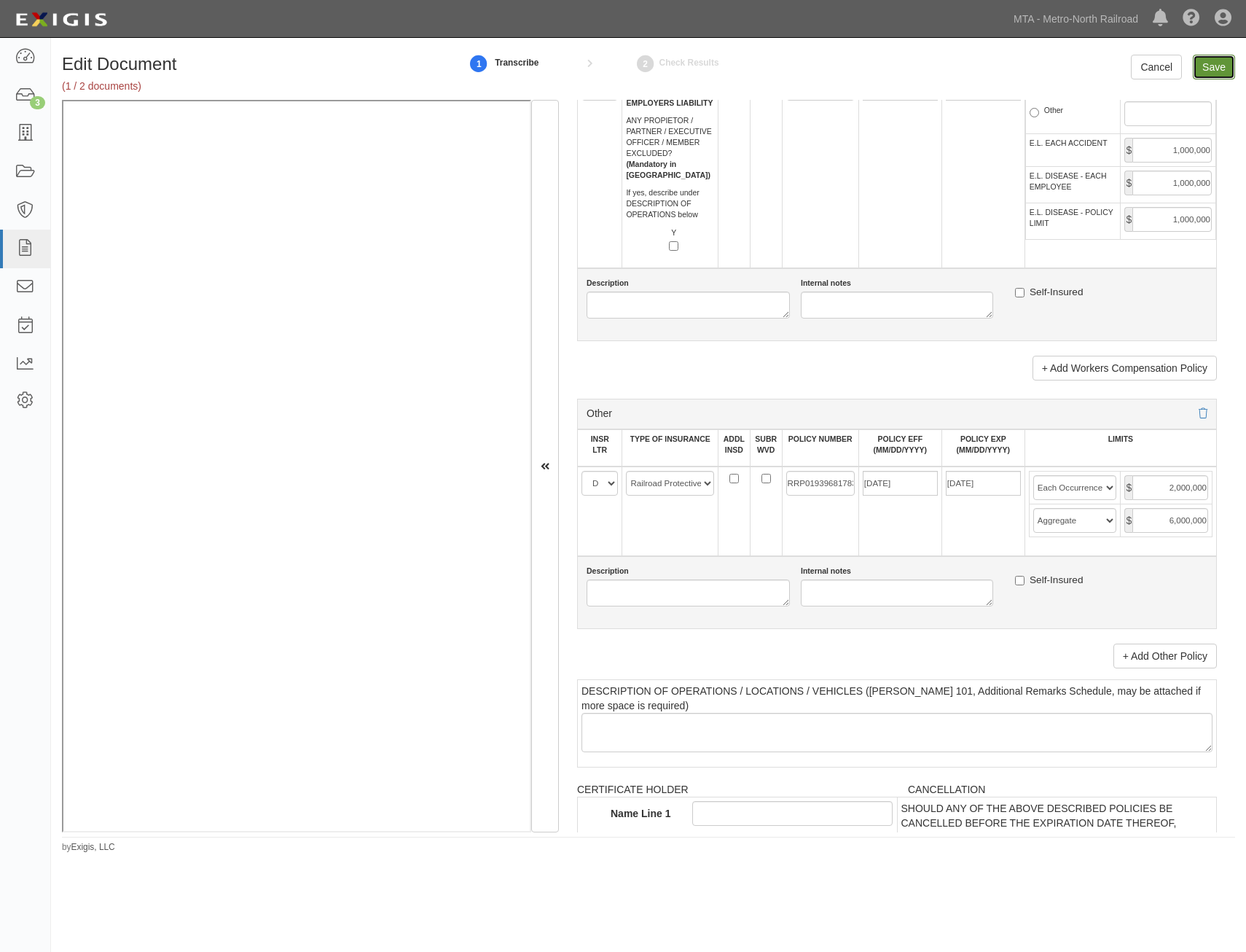
type input "5000000"
type input "1000000"
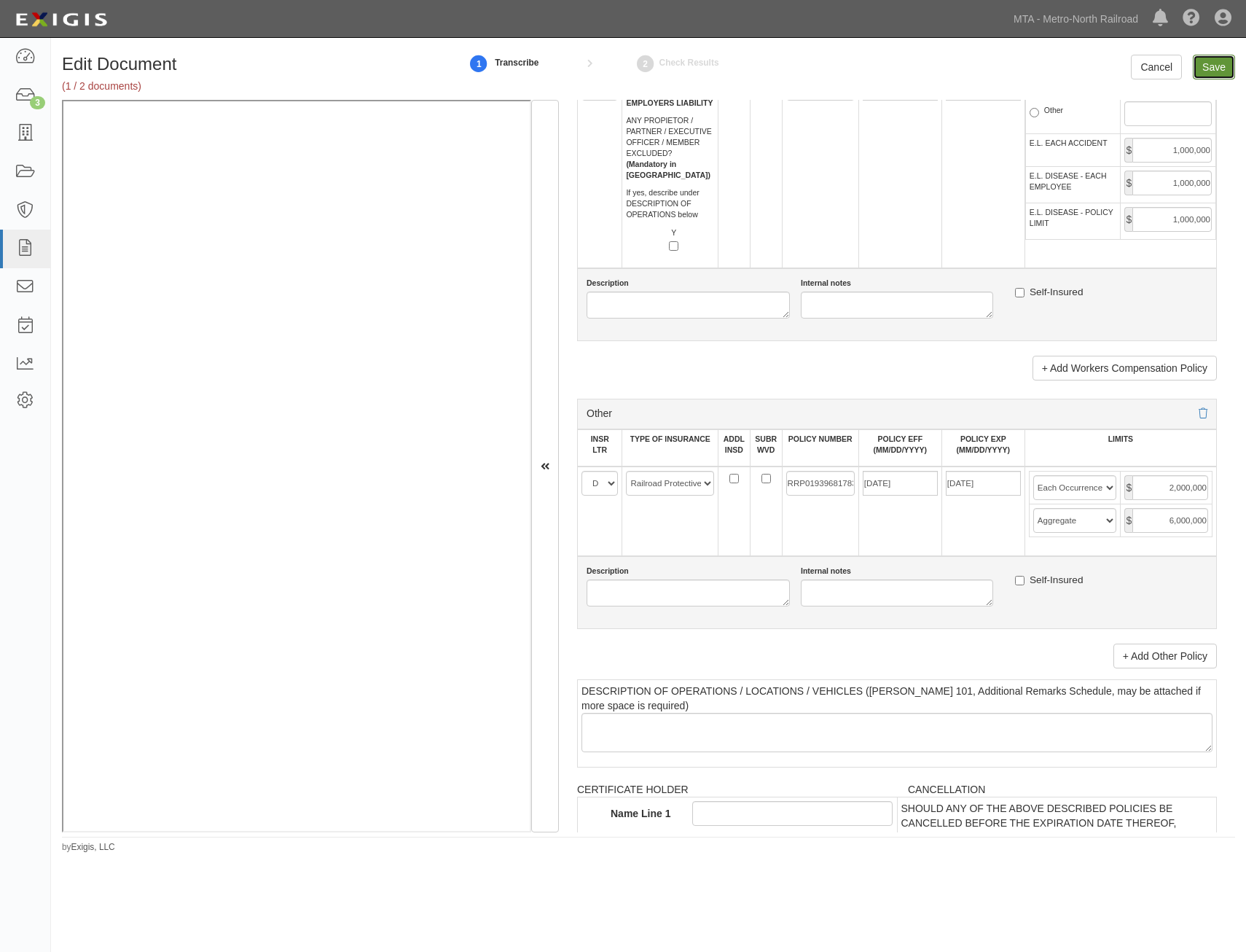
type input "1000000"
type input "2000000"
type input "6000000"
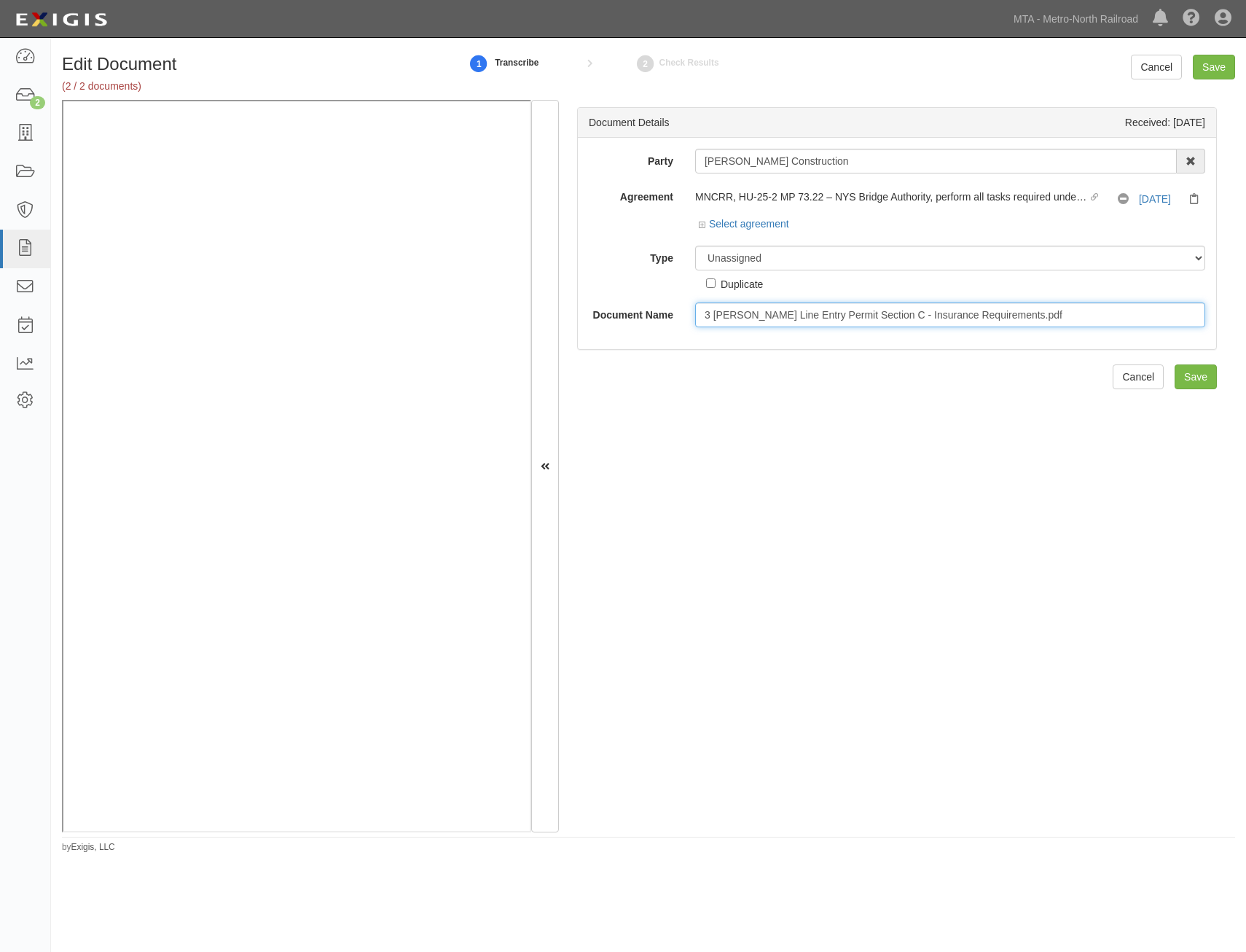
click at [888, 315] on input "3 [PERSON_NAME] Line Entry Permit Section C - Insurance Requirements.pdf" at bounding box center [950, 314] width 510 height 25
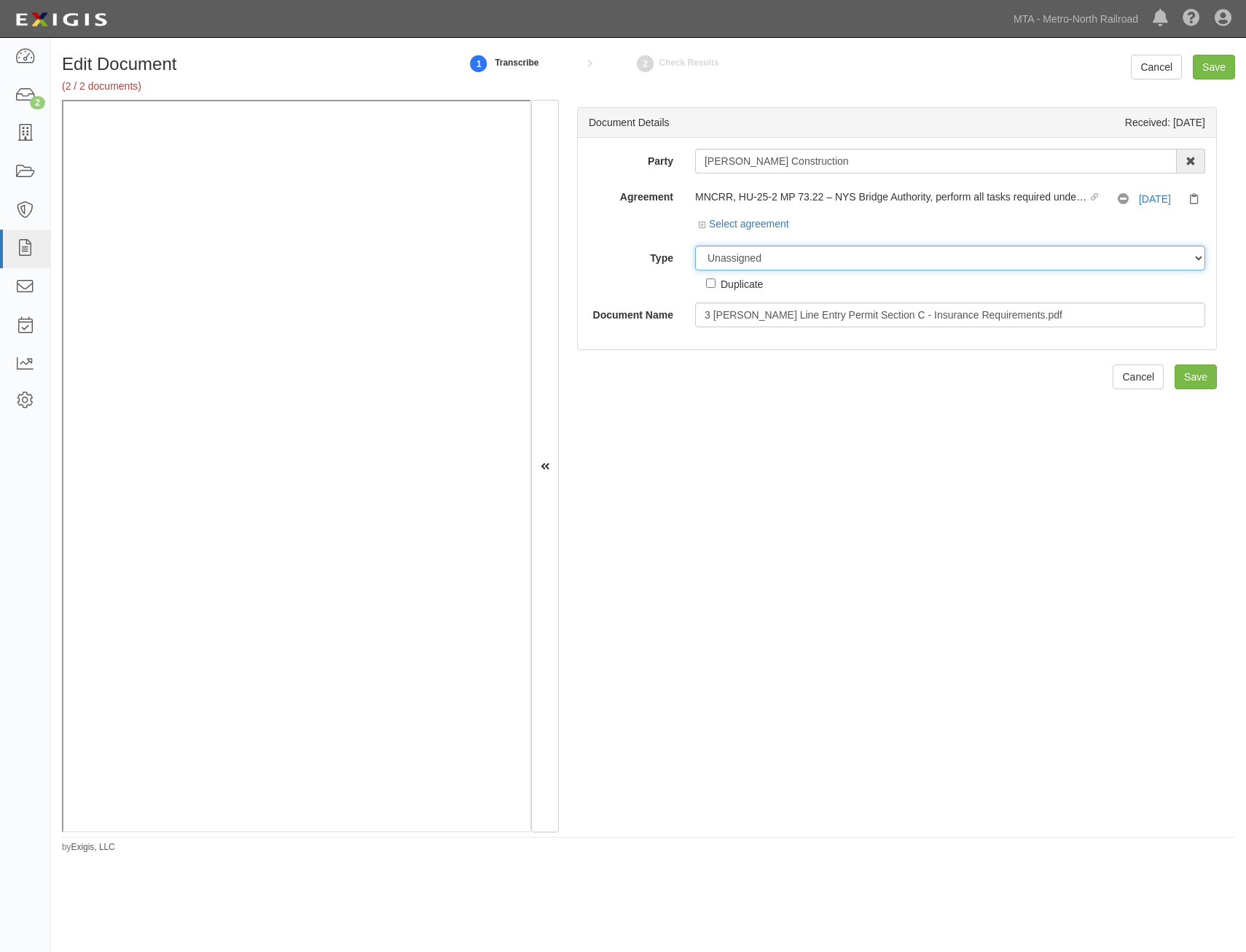
click at [895, 255] on select "Unassigned Binder Cancellation Notice Certificate Contract Endorsement Insuranc…" at bounding box center [950, 258] width 510 height 25
select select "RequirementDetail"
click at [695, 246] on select "Unassigned Binder Cancellation Notice Certificate Contract Endorsement Insuranc…" at bounding box center [950, 258] width 510 height 25
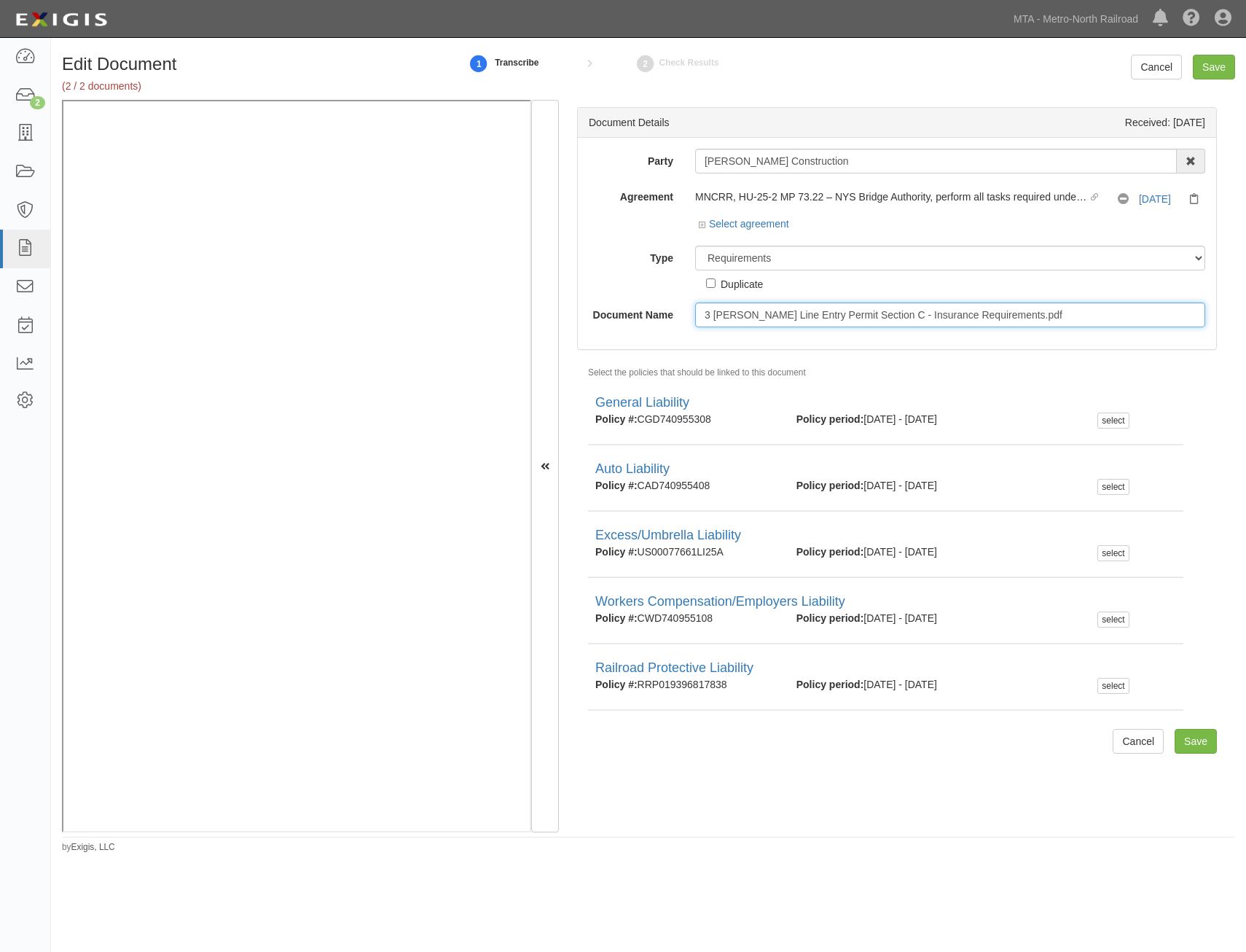
click at [981, 325] on input "3 [PERSON_NAME] Line Entry Permit Section C - Insurance Requirements.pdf" at bounding box center [950, 314] width 510 height 25
type input "Insurance Requirements"
click at [1184, 746] on input "Save" at bounding box center [1196, 741] width 43 height 25
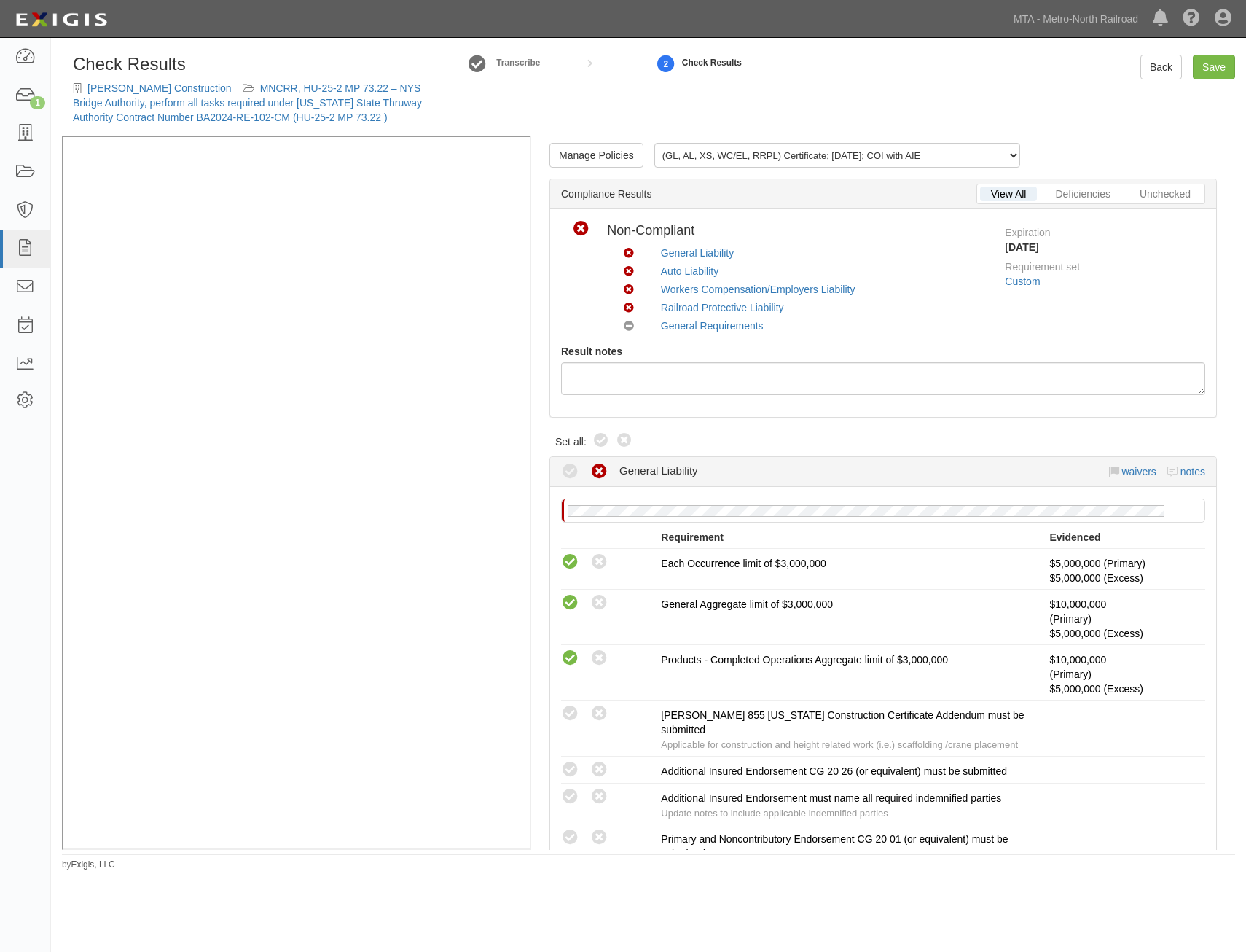
drag, startPoint x: 604, startPoint y: 441, endPoint x: 666, endPoint y: 421, distance: 65.1
click at [604, 441] on icon at bounding box center [601, 441] width 18 height 18
radio input "true"
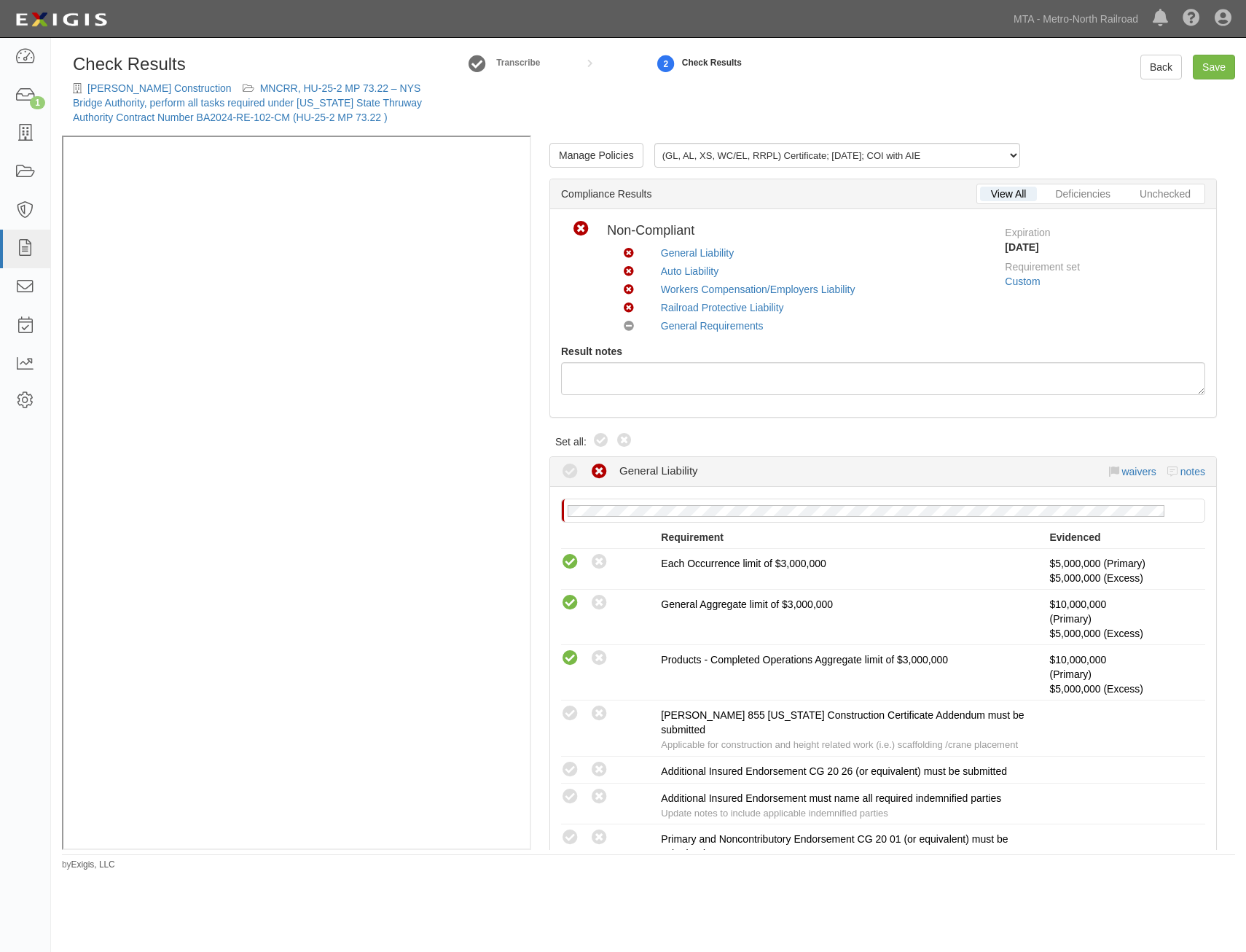
radio input "true"
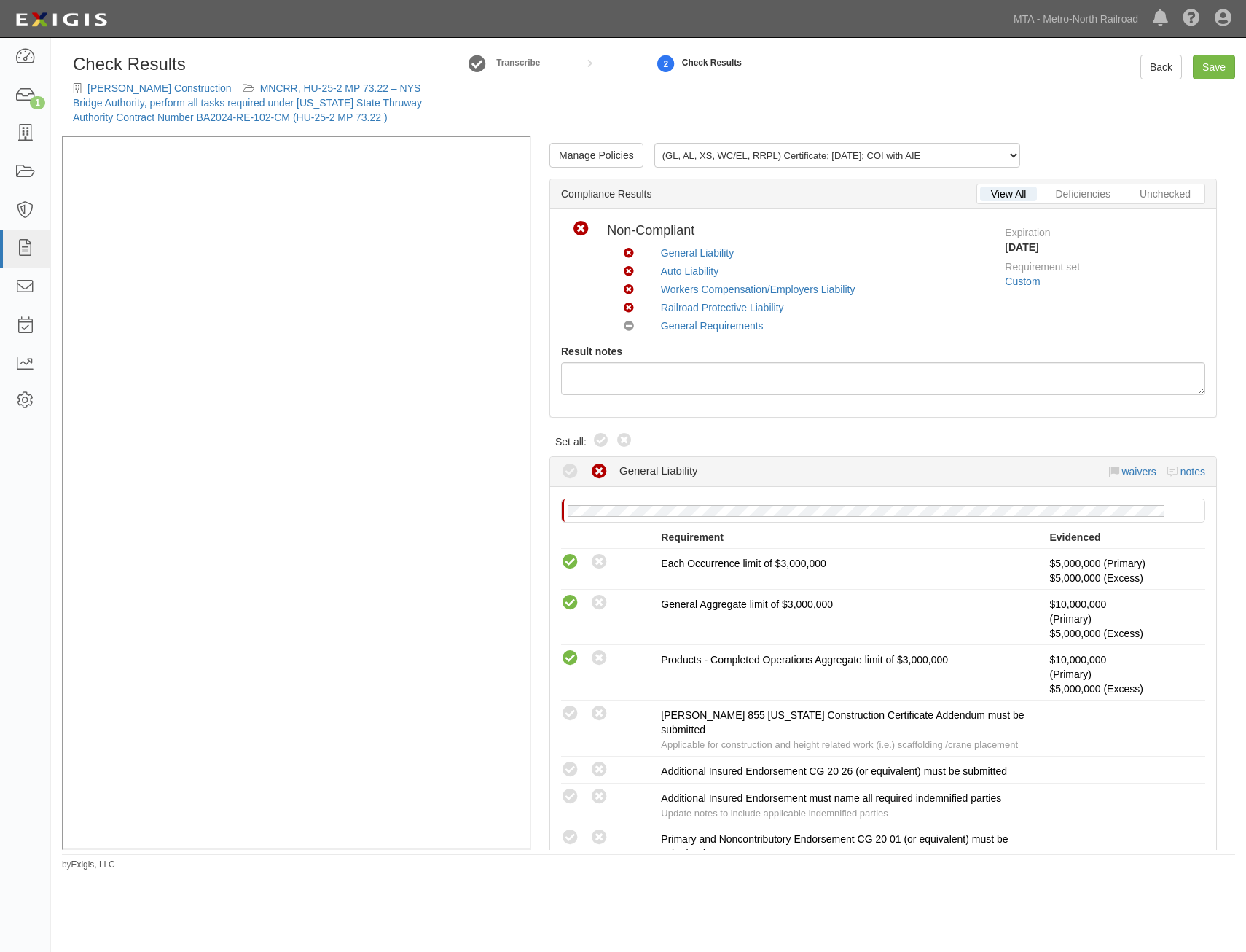
radio input "true"
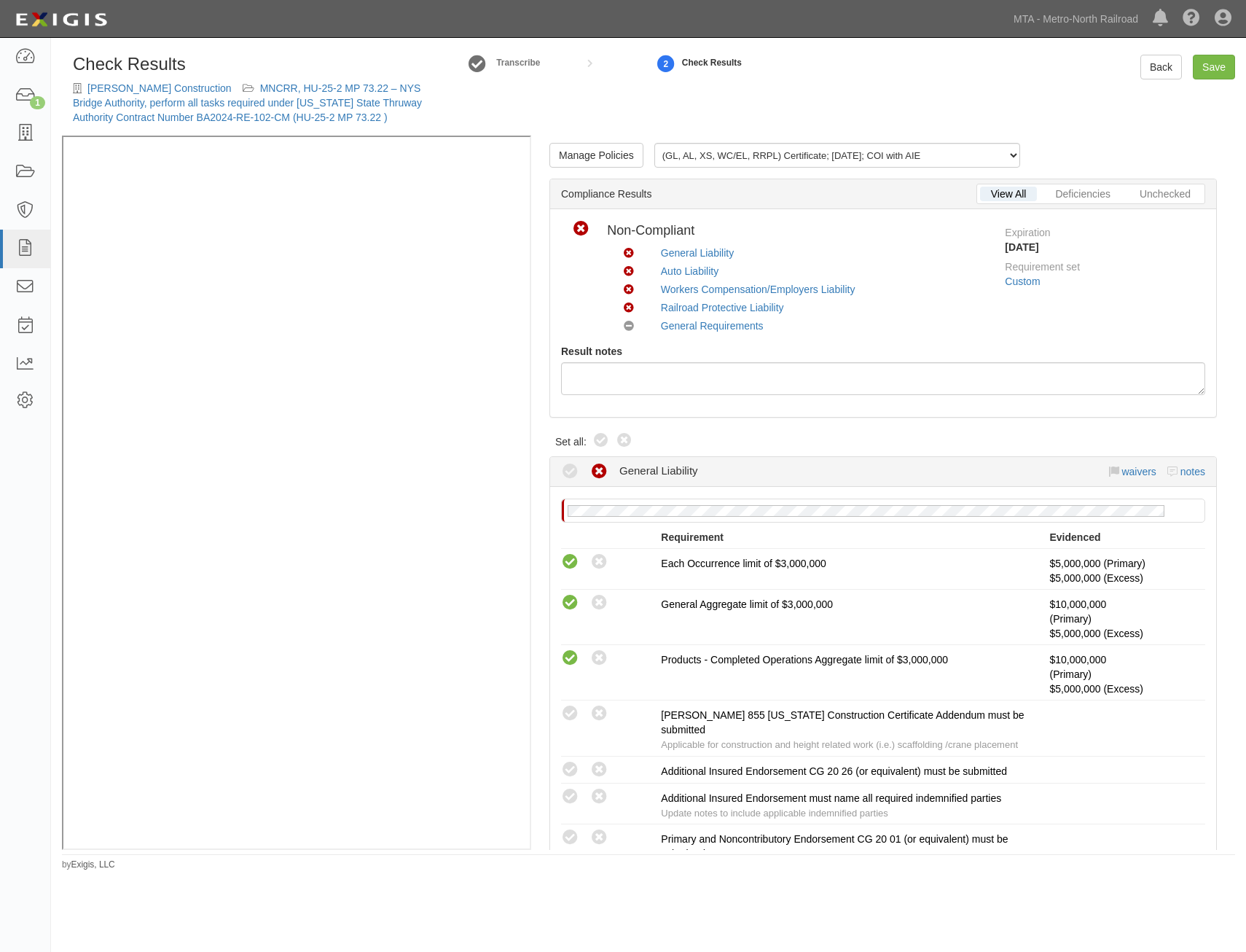
radio input "true"
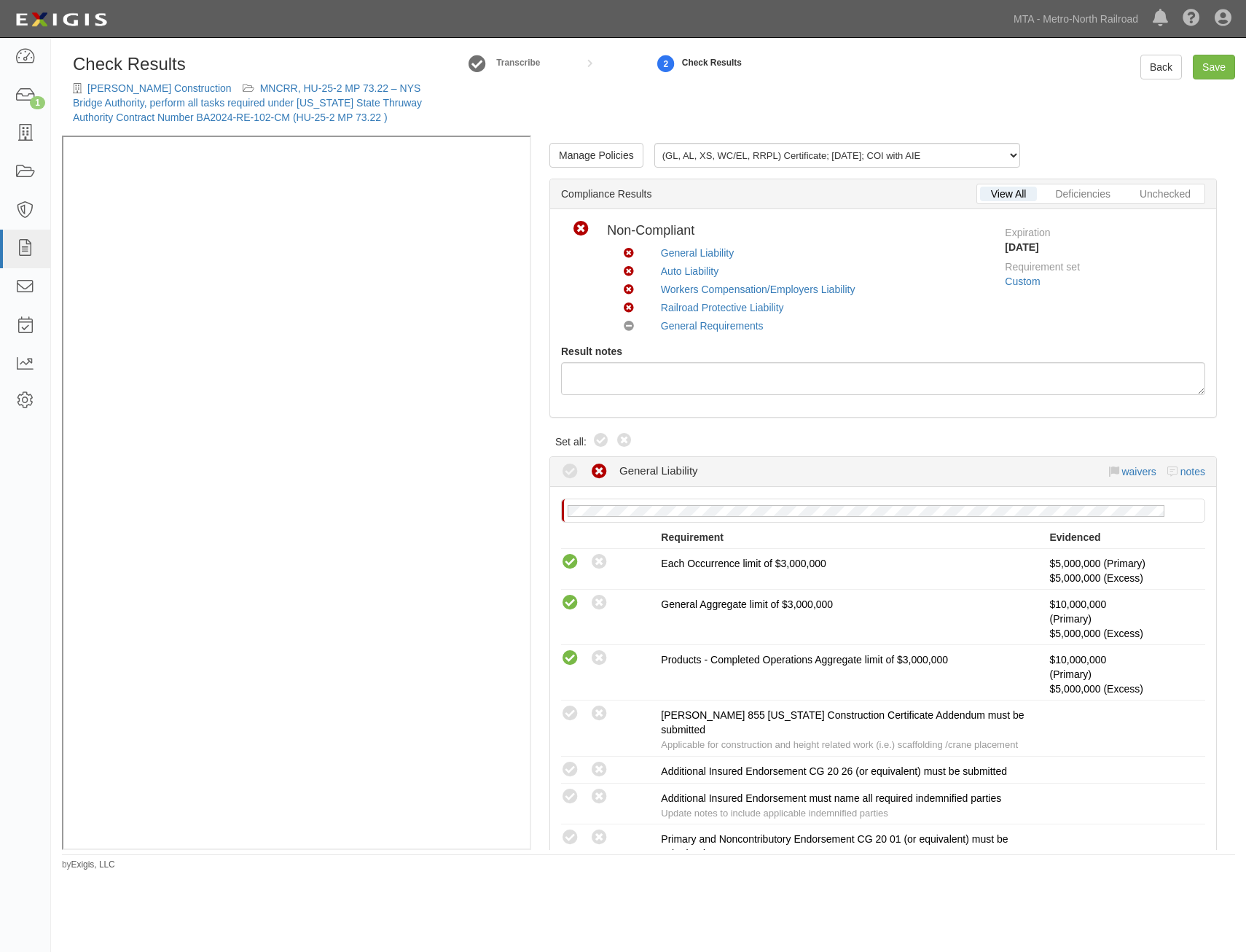
radio input "true"
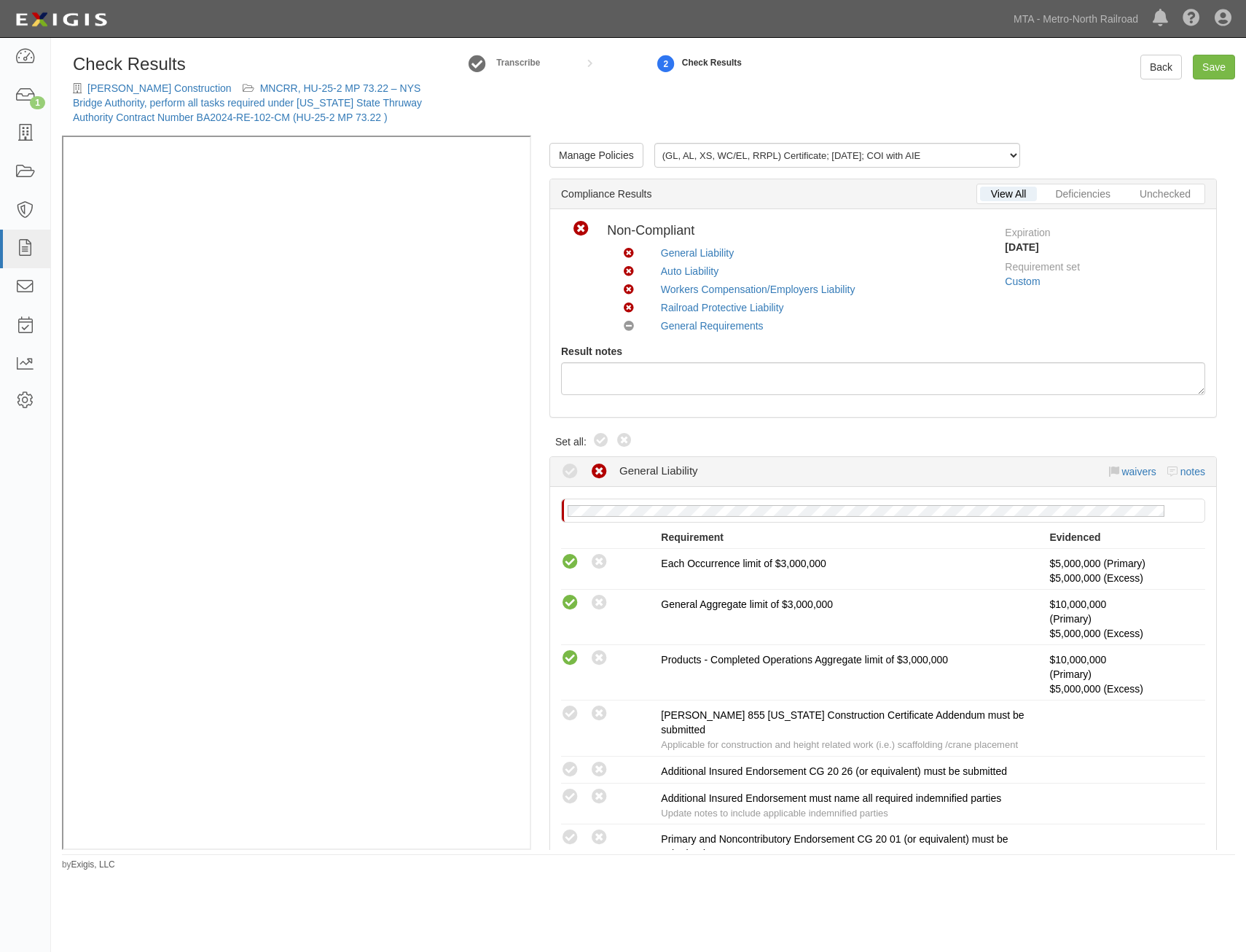
radio input "true"
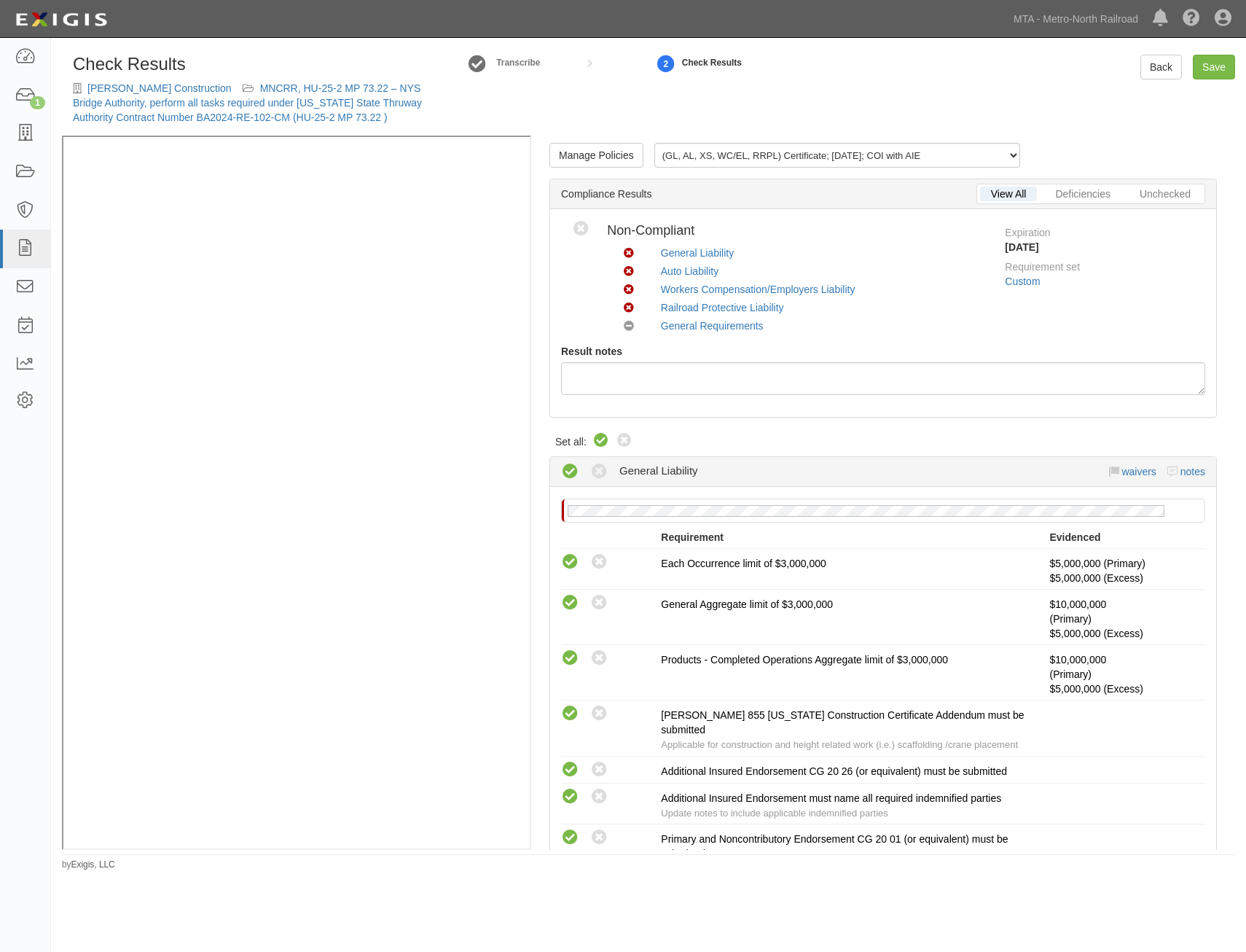
radio input "true"
radio input "false"
radio input "true"
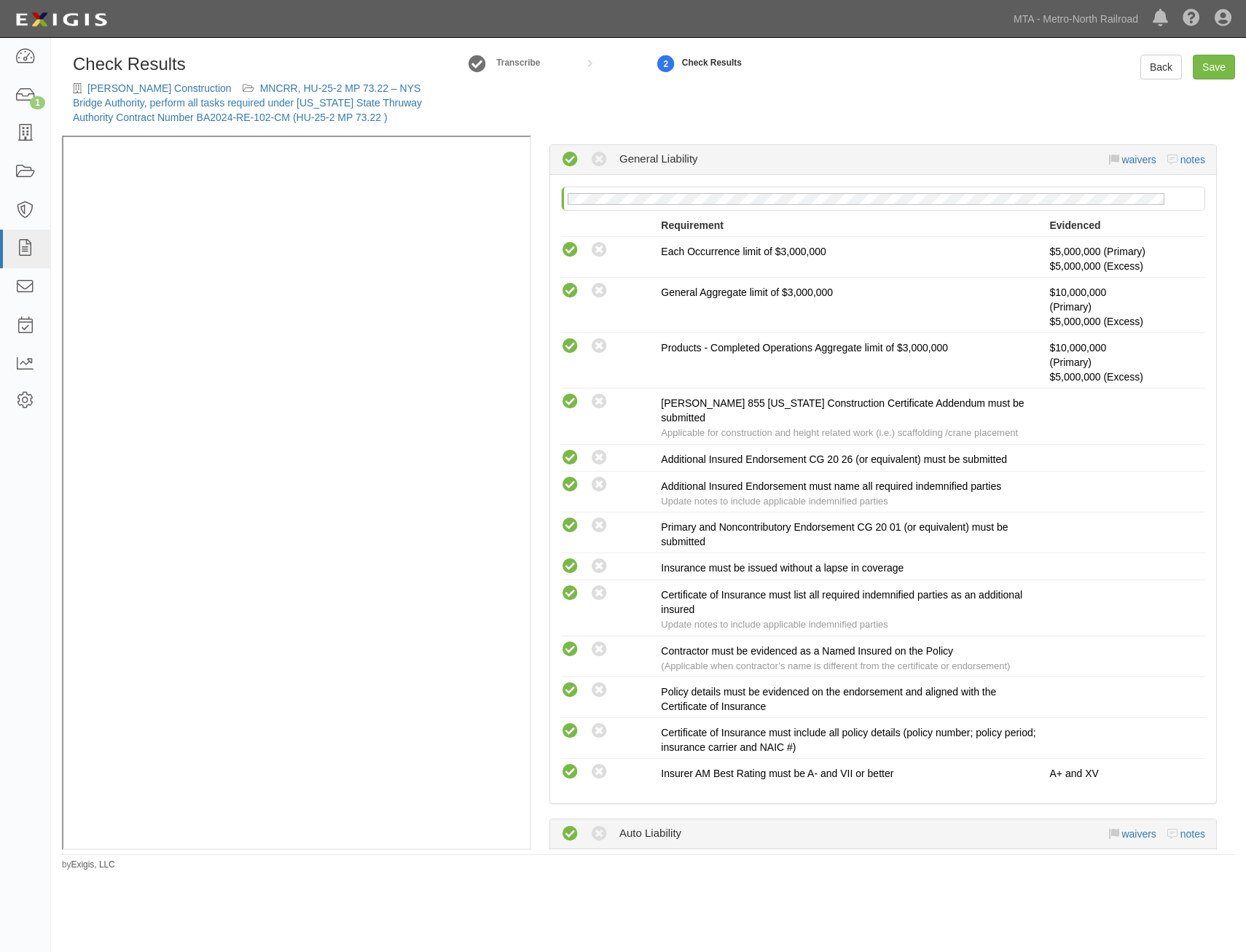
scroll to position [2038, 0]
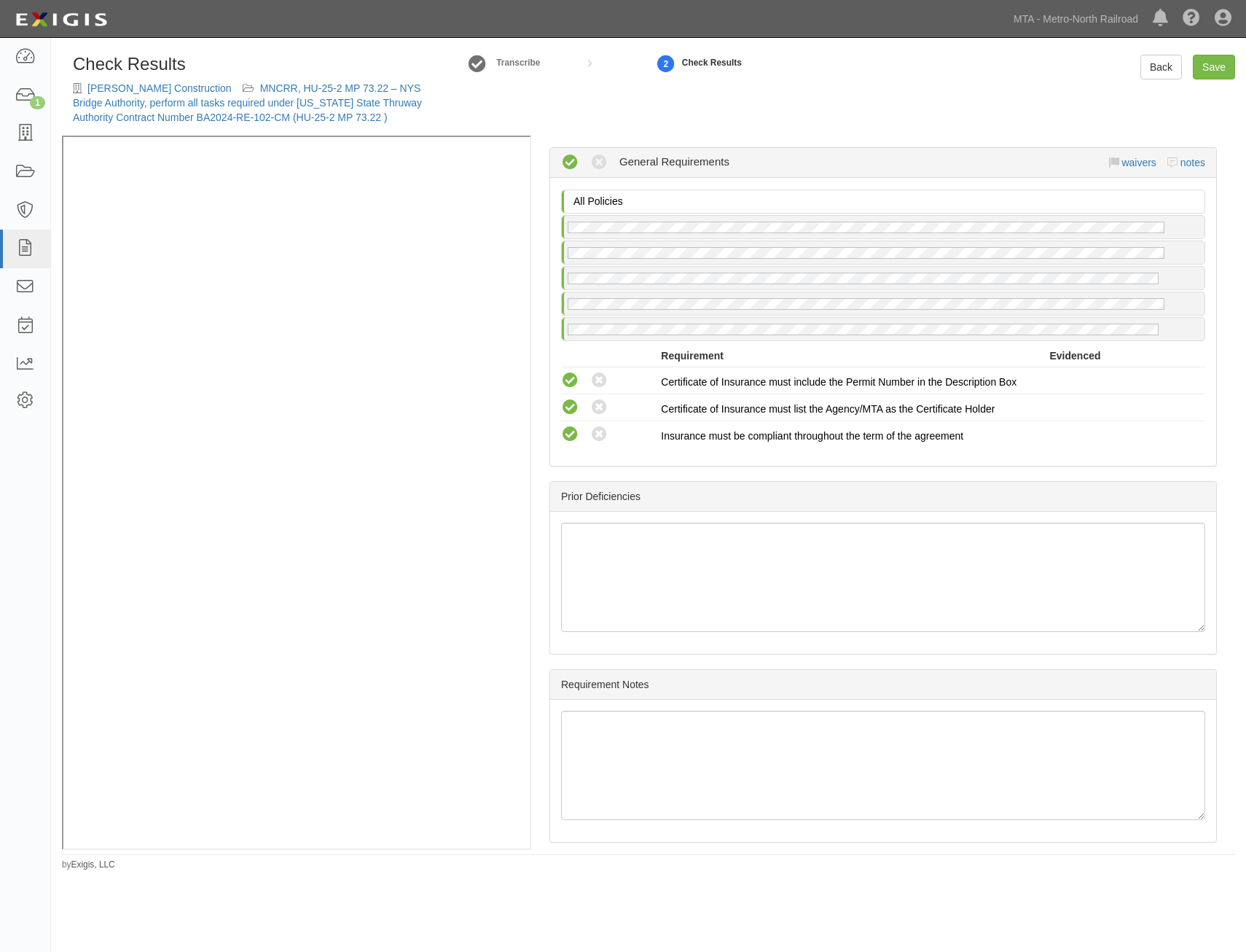
drag, startPoint x: 1039, startPoint y: 318, endPoint x: 1069, endPoint y: 687, distance: 370.2
click at [1218, 67] on link "Save" at bounding box center [1215, 67] width 43 height 25
radio input "true"
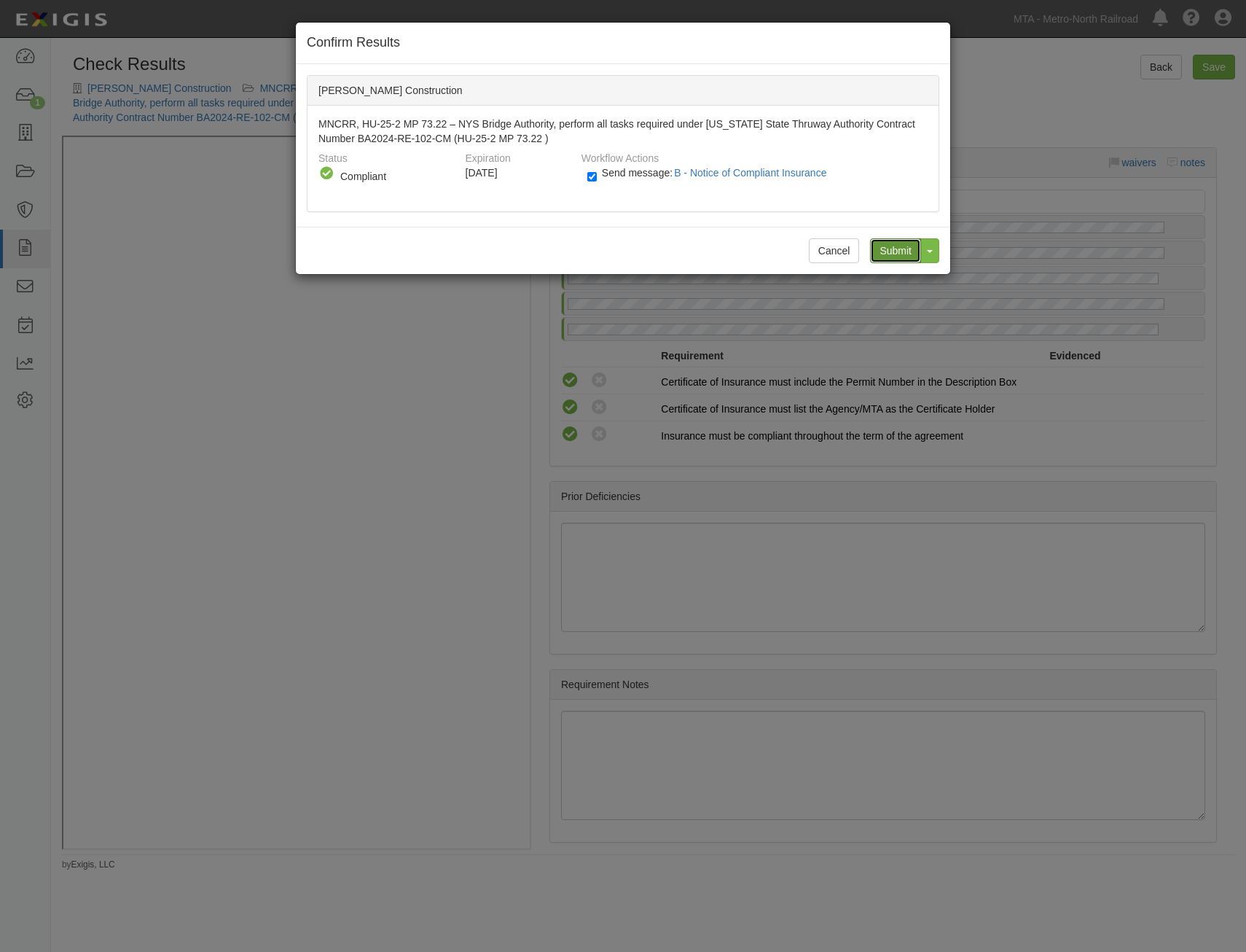
click at [876, 250] on input "Submit" at bounding box center [895, 250] width 51 height 25
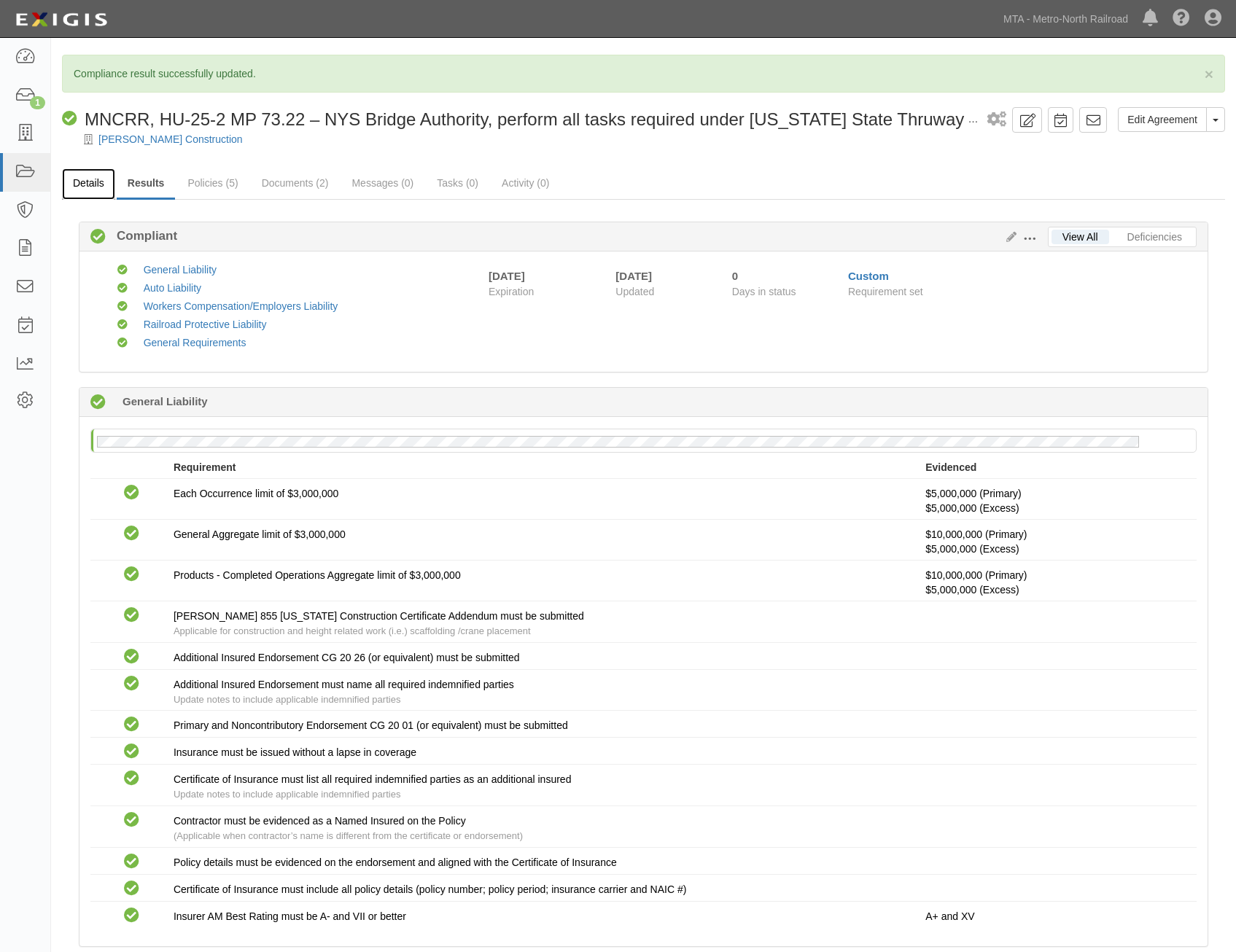
click at [87, 181] on link "Details" at bounding box center [89, 184] width 54 height 31
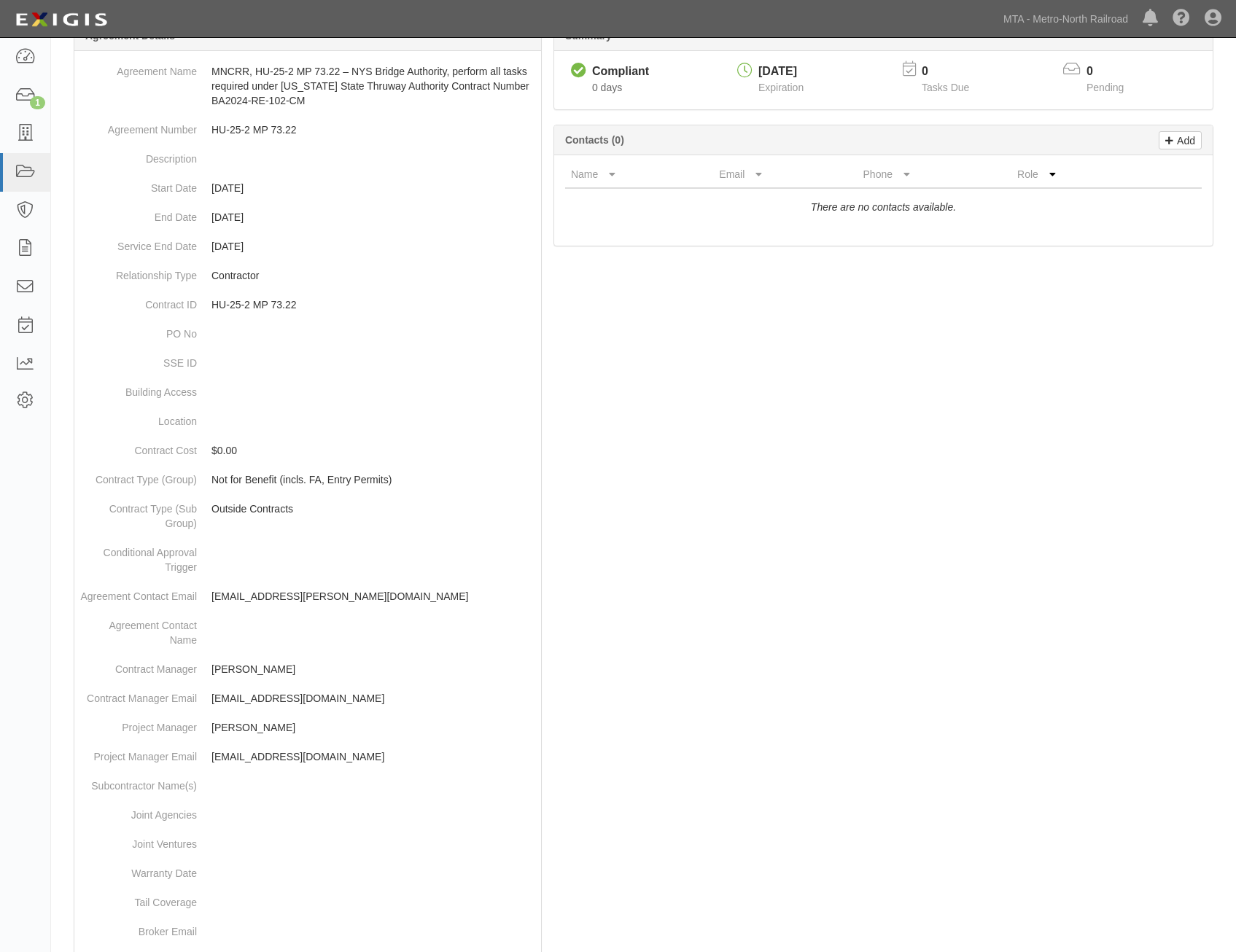
scroll to position [489, 0]
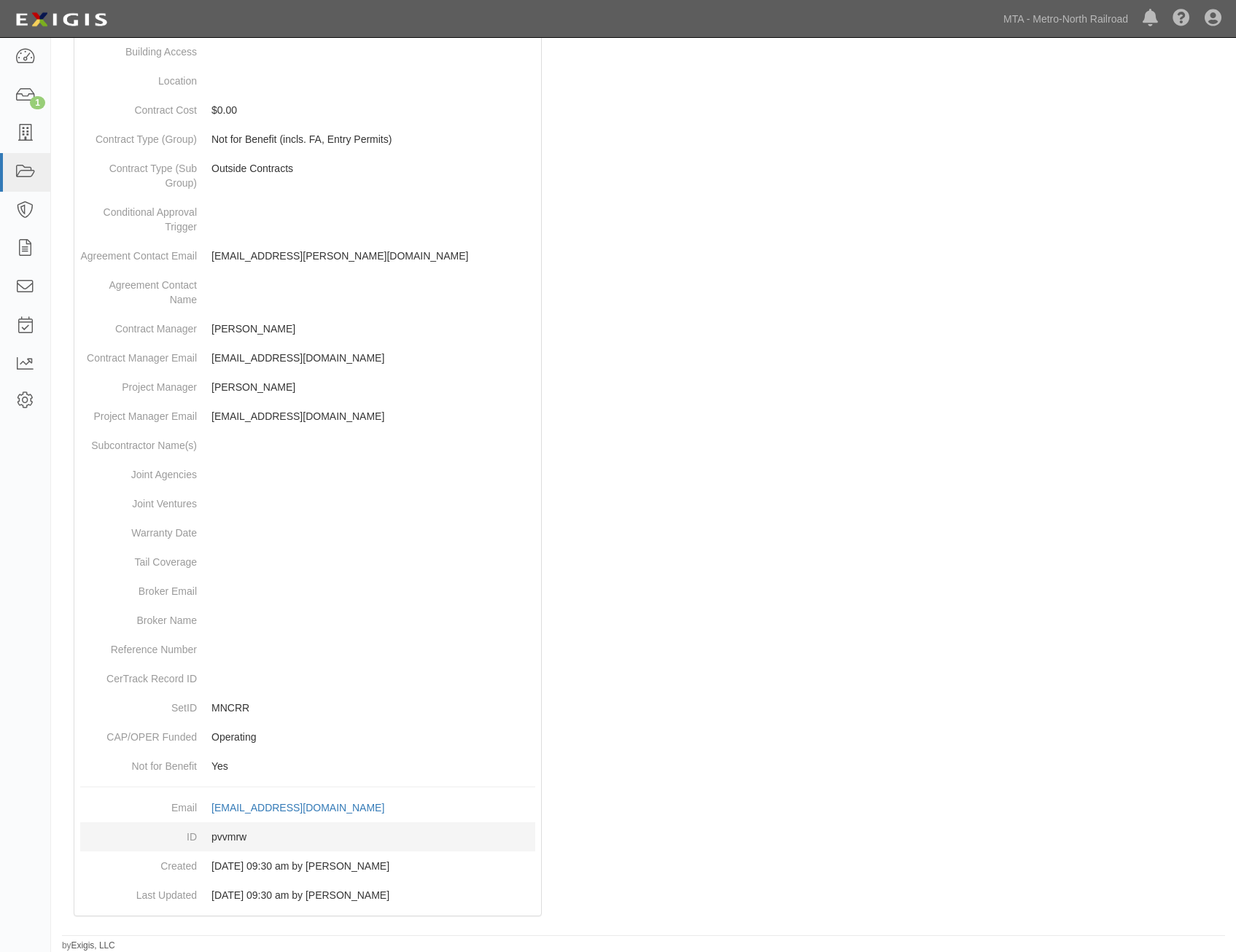
click at [227, 831] on dd "pvvmrw" at bounding box center [308, 836] width 455 height 30
copy dd "pvvmrw"
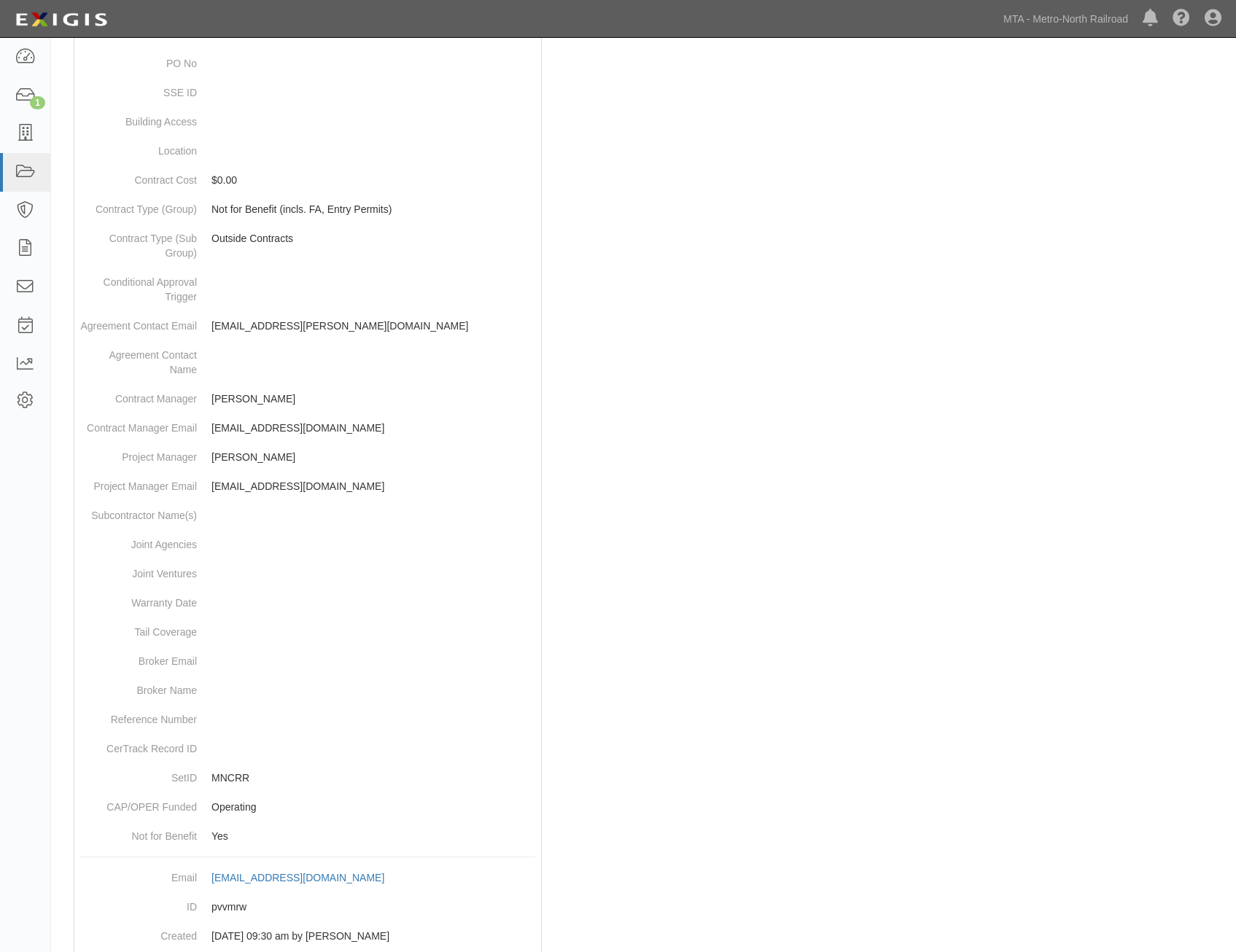
scroll to position [0, 0]
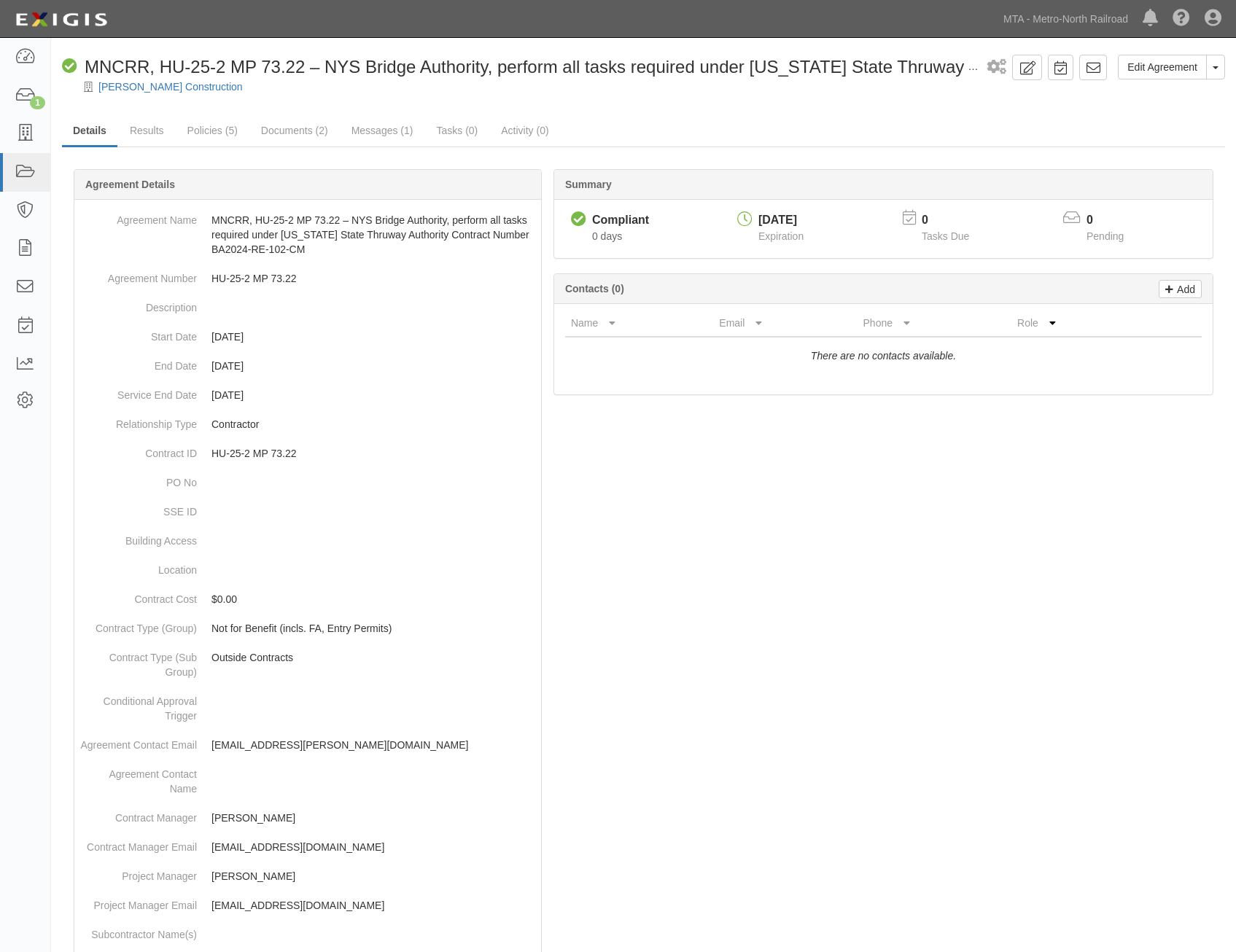
drag, startPoint x: 973, startPoint y: 575, endPoint x: 1060, endPoint y: 299, distance: 289.4
click at [1087, 64] on icon at bounding box center [1093, 67] width 15 height 15
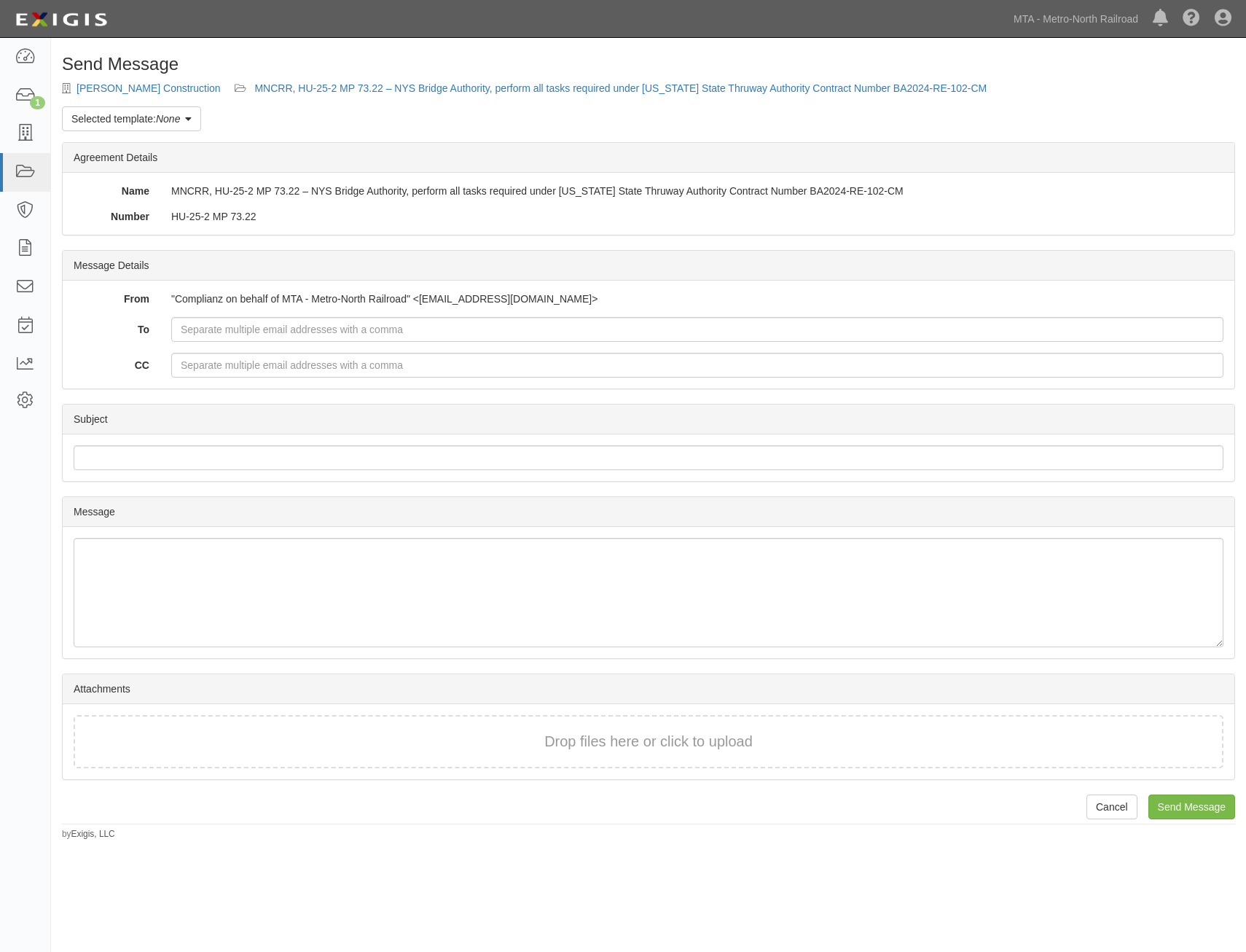
click at [196, 124] on link "Selected template: None" at bounding box center [131, 118] width 140 height 25
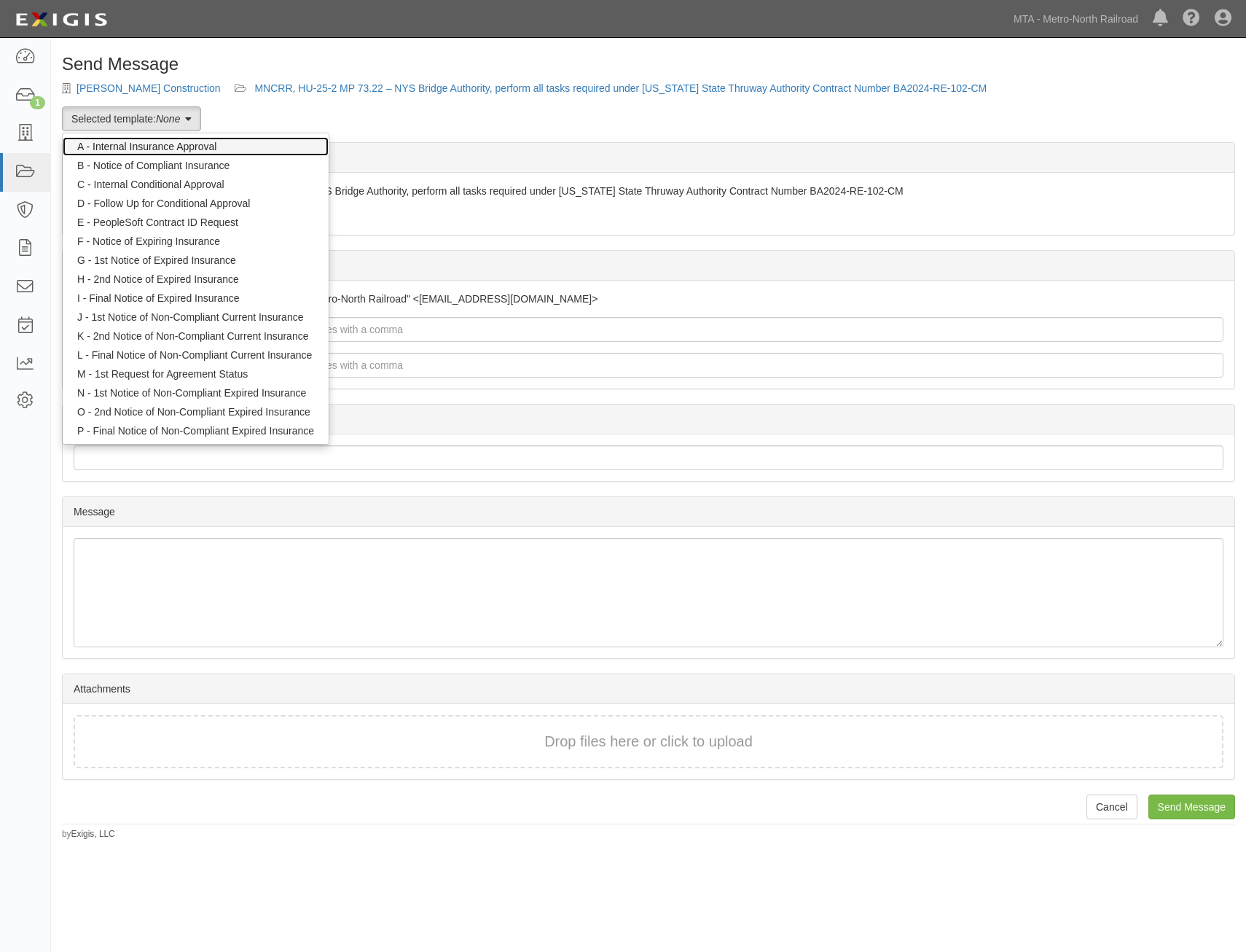
click at [218, 147] on link "A - Internal Insurance Approval" at bounding box center [196, 146] width 266 height 19
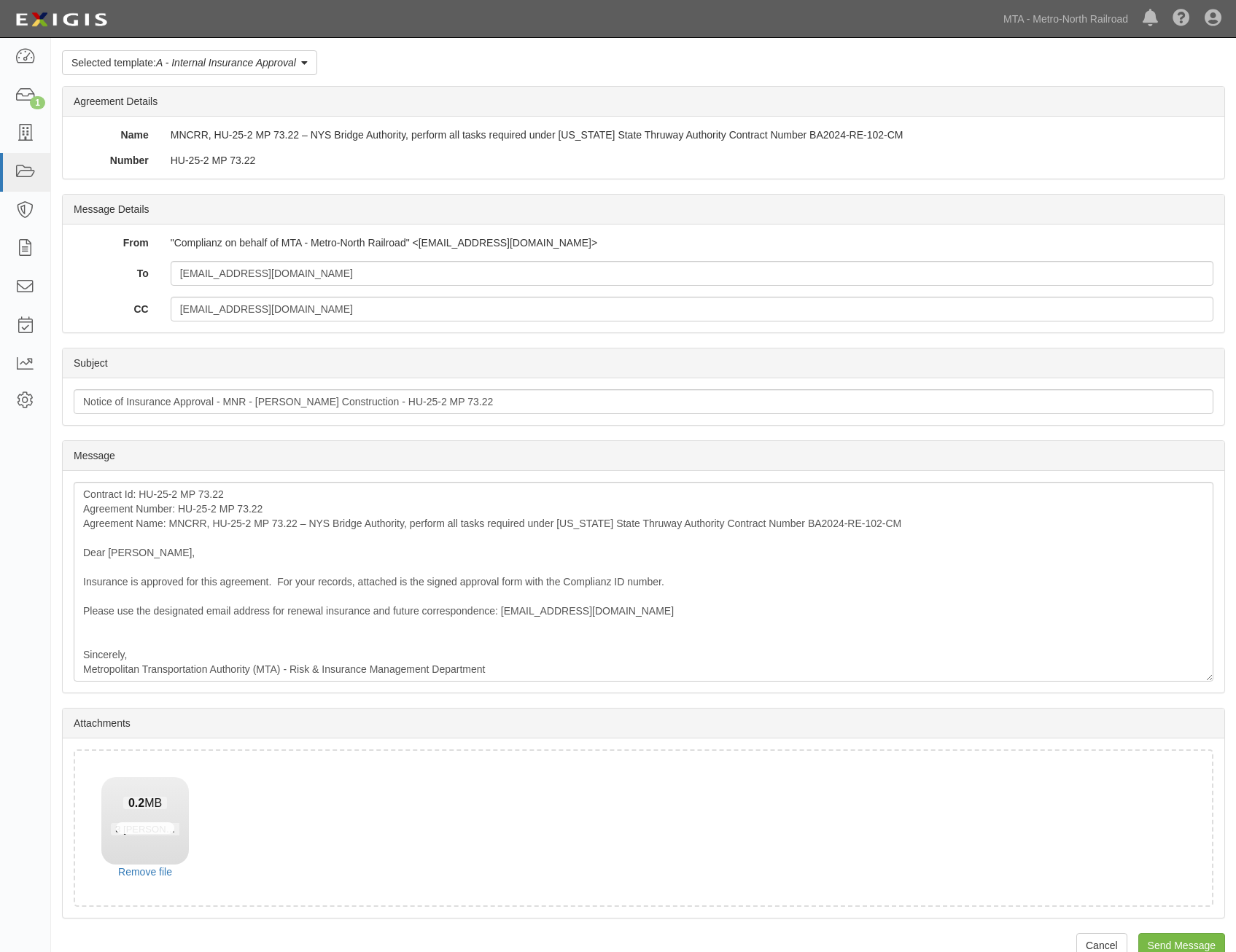
scroll to position [83, 0]
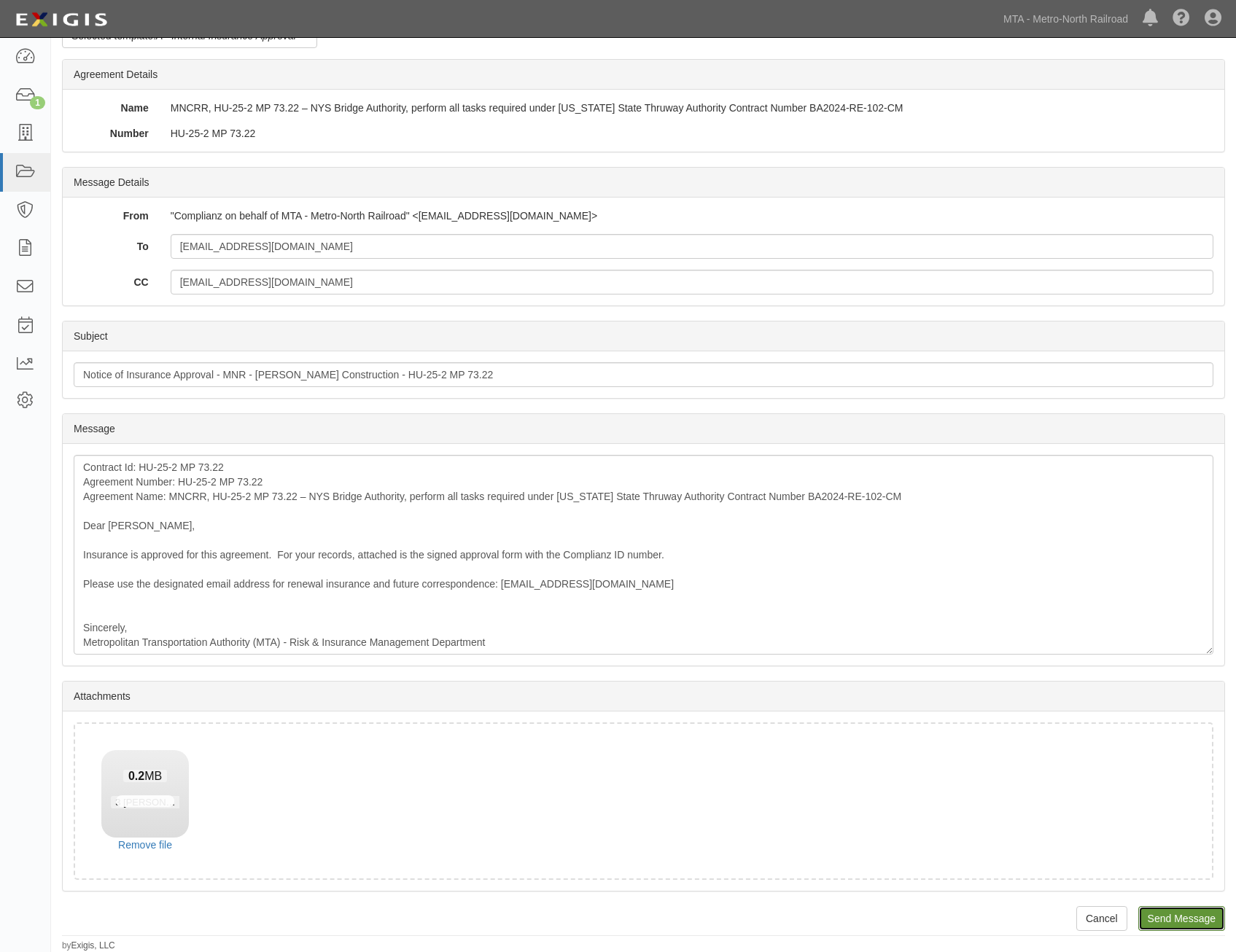
click at [1210, 916] on input "Send Message" at bounding box center [1181, 918] width 87 height 25
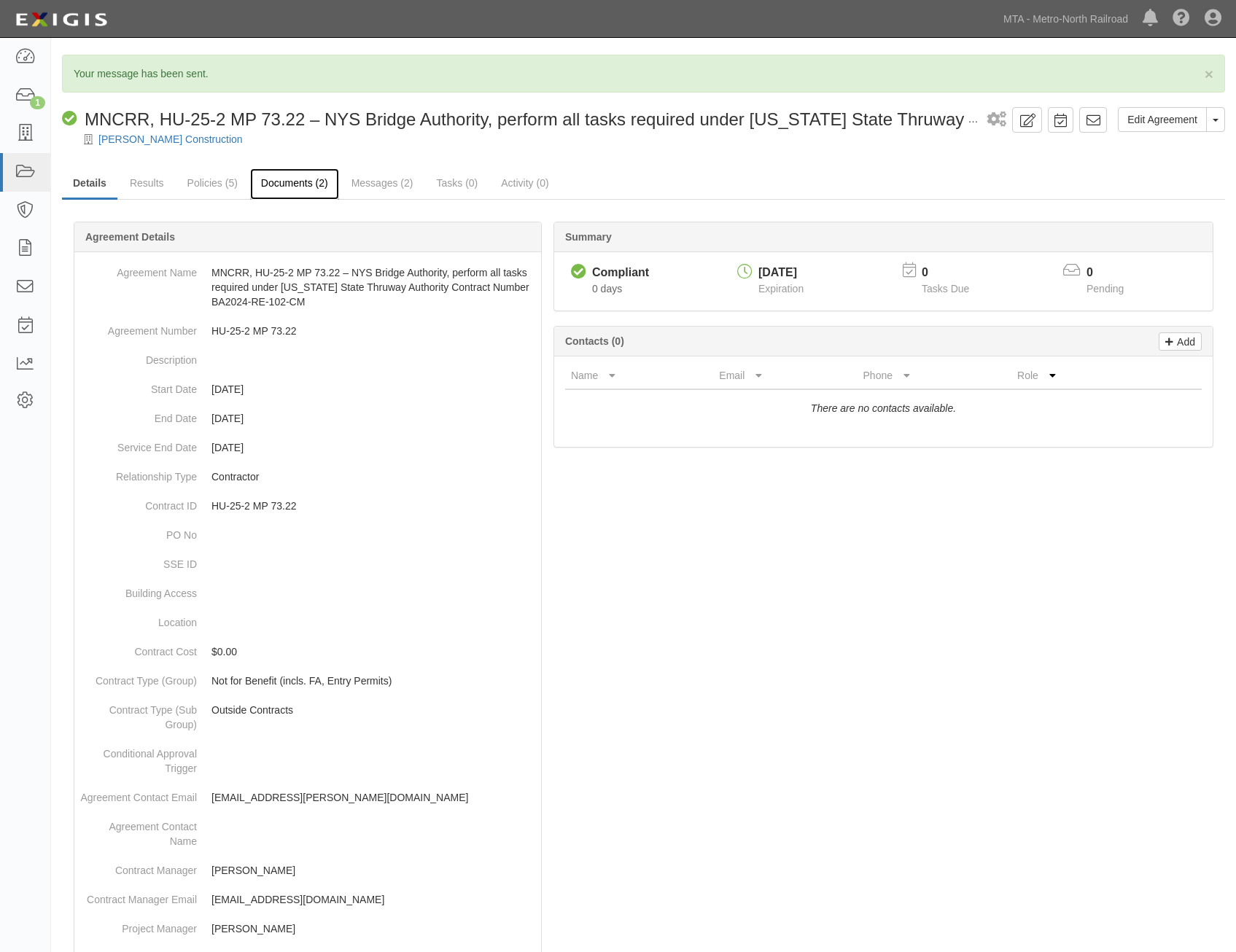
click at [291, 188] on link "Documents (2)" at bounding box center [294, 184] width 89 height 31
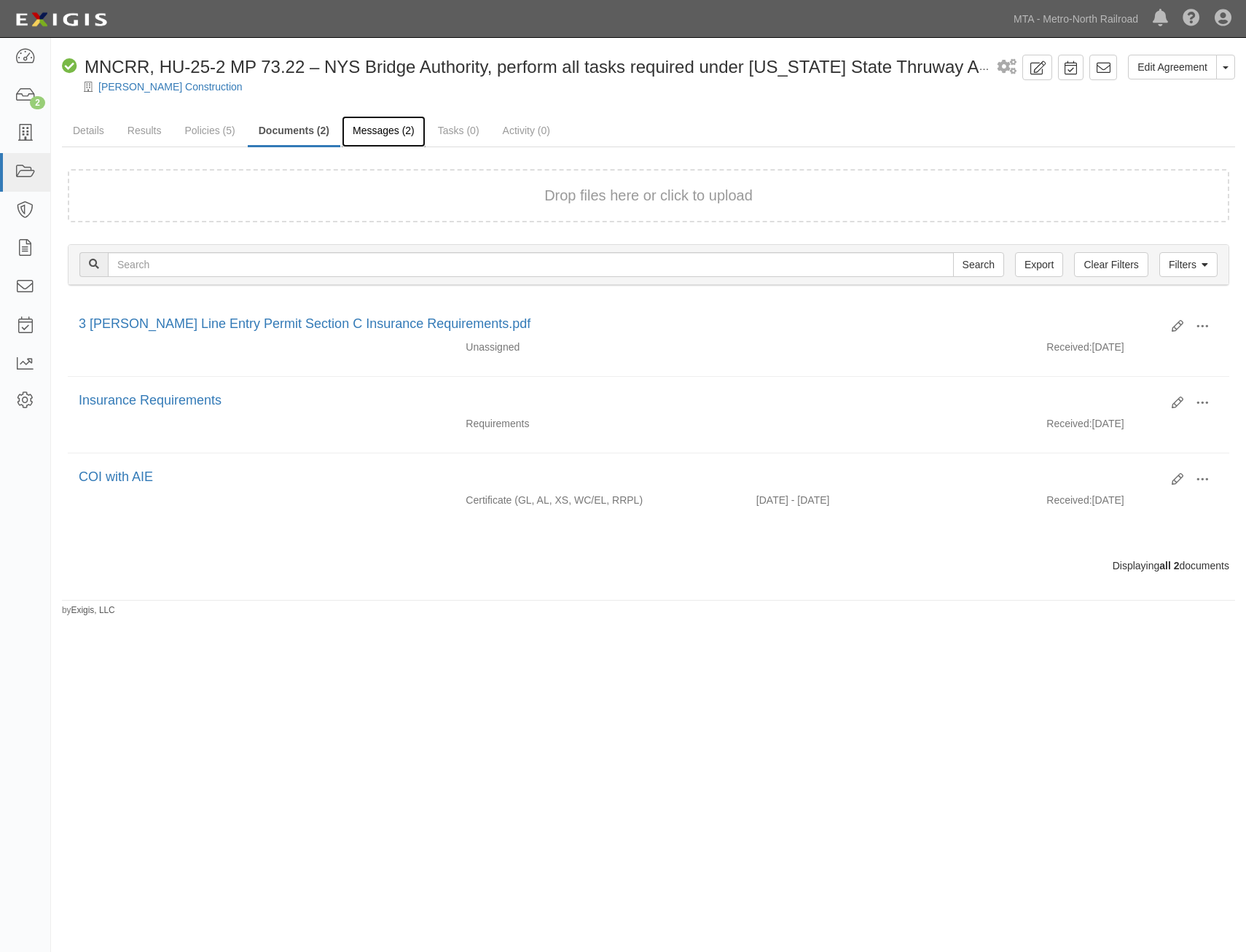
click at [409, 128] on link "Messages (2)" at bounding box center [384, 131] width 84 height 31
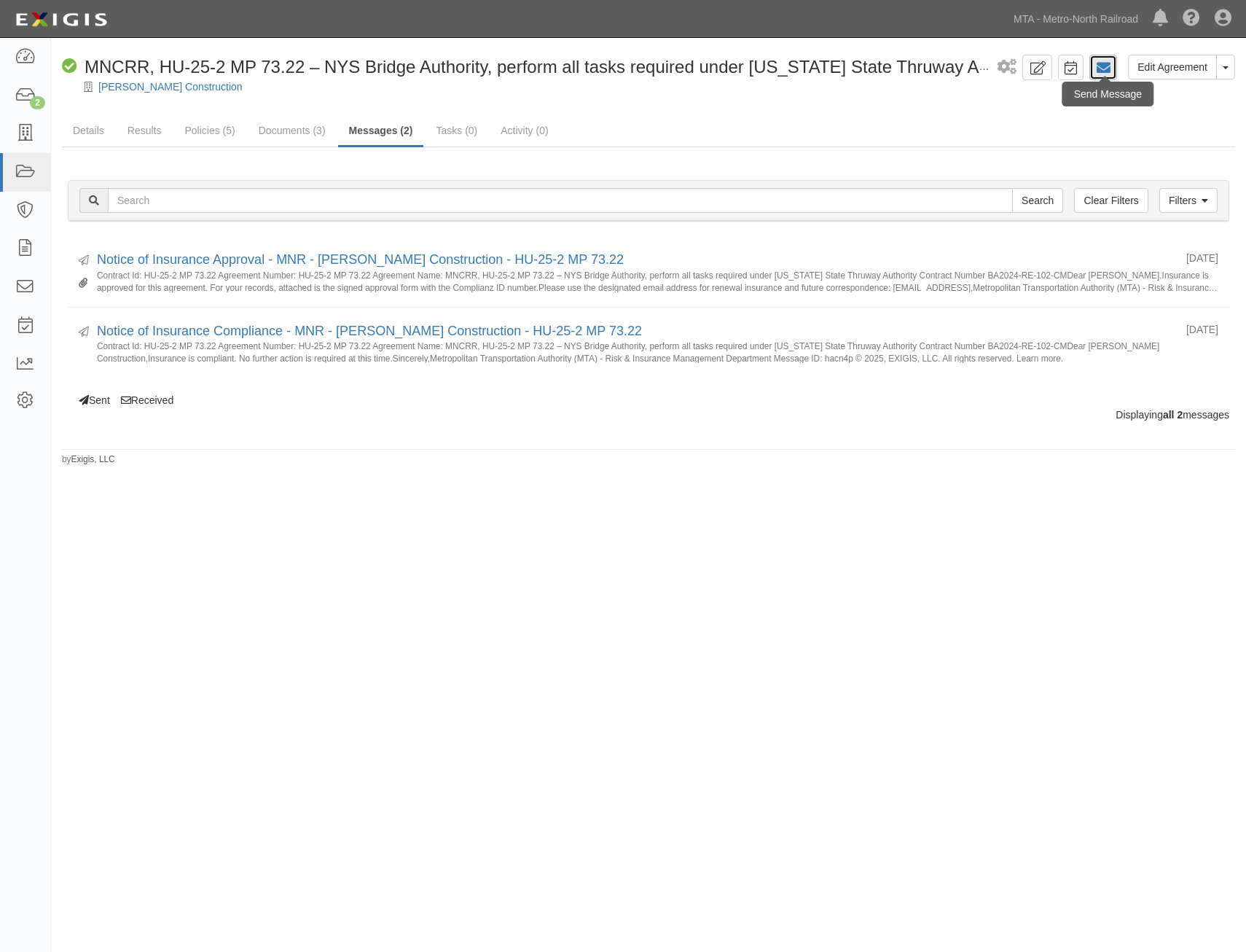
click at [1098, 65] on icon at bounding box center [1104, 67] width 15 height 15
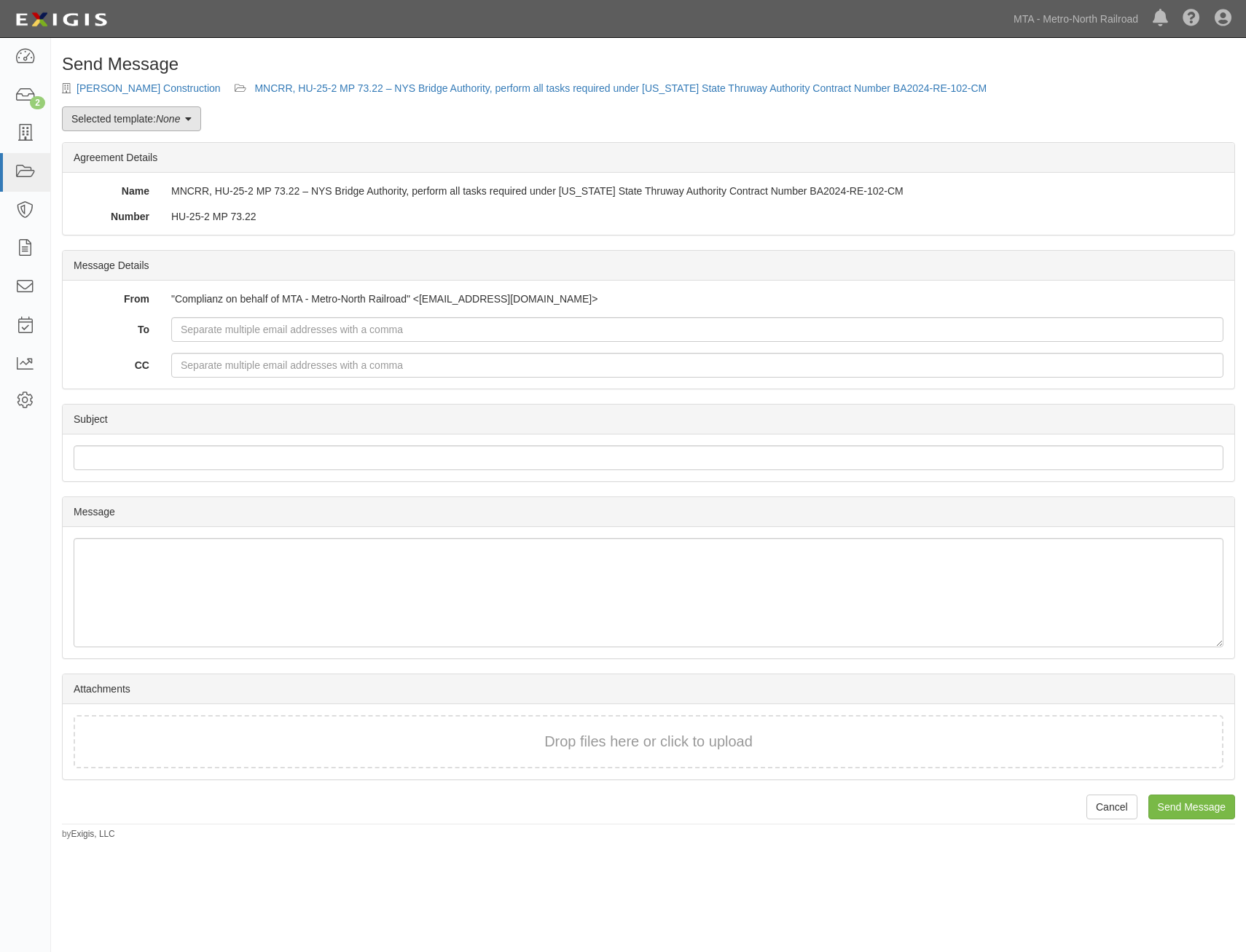
click at [120, 119] on link "Selected template: None" at bounding box center [131, 118] width 140 height 25
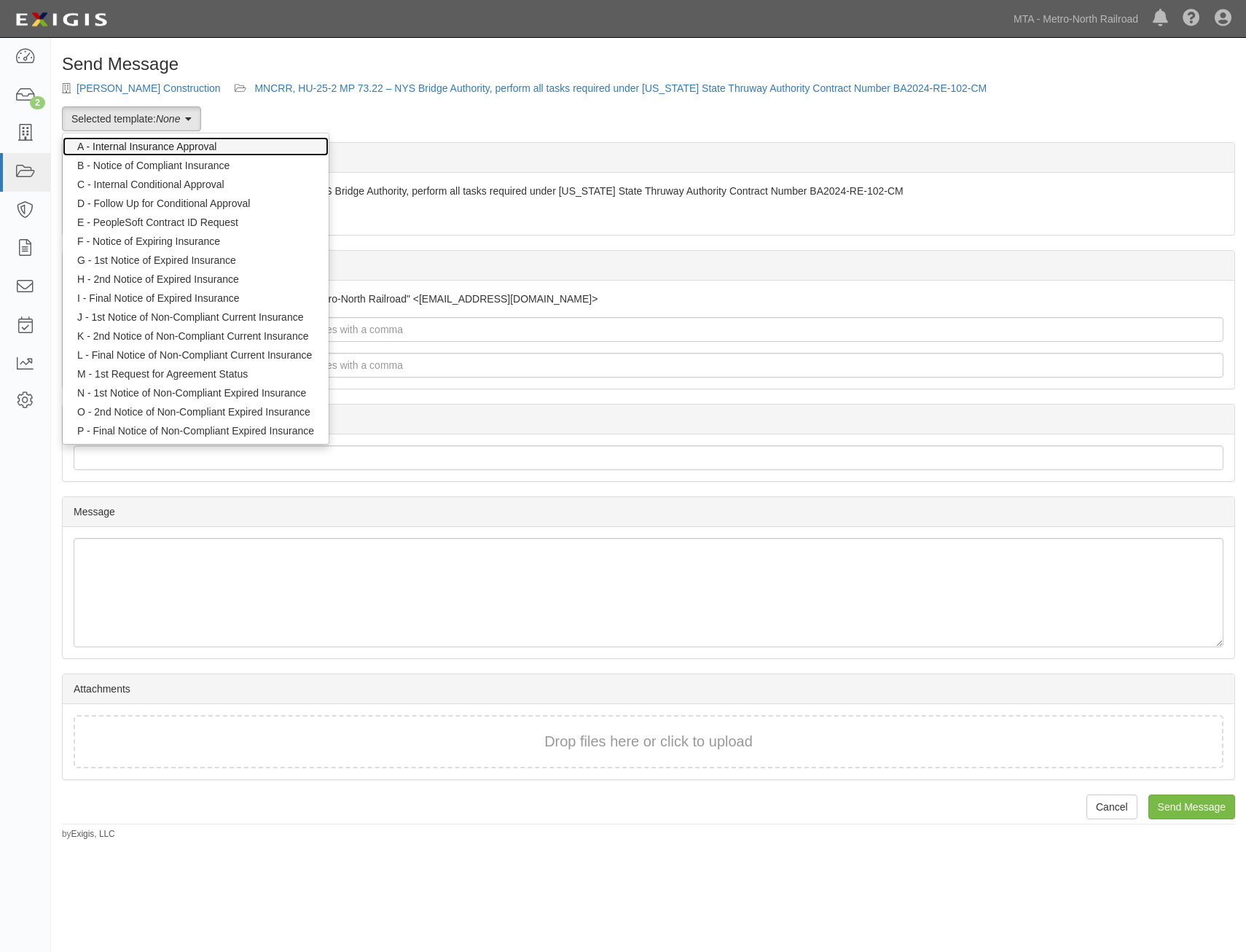
click at [154, 141] on link "A - Internal Insurance Approval" at bounding box center [196, 146] width 266 height 19
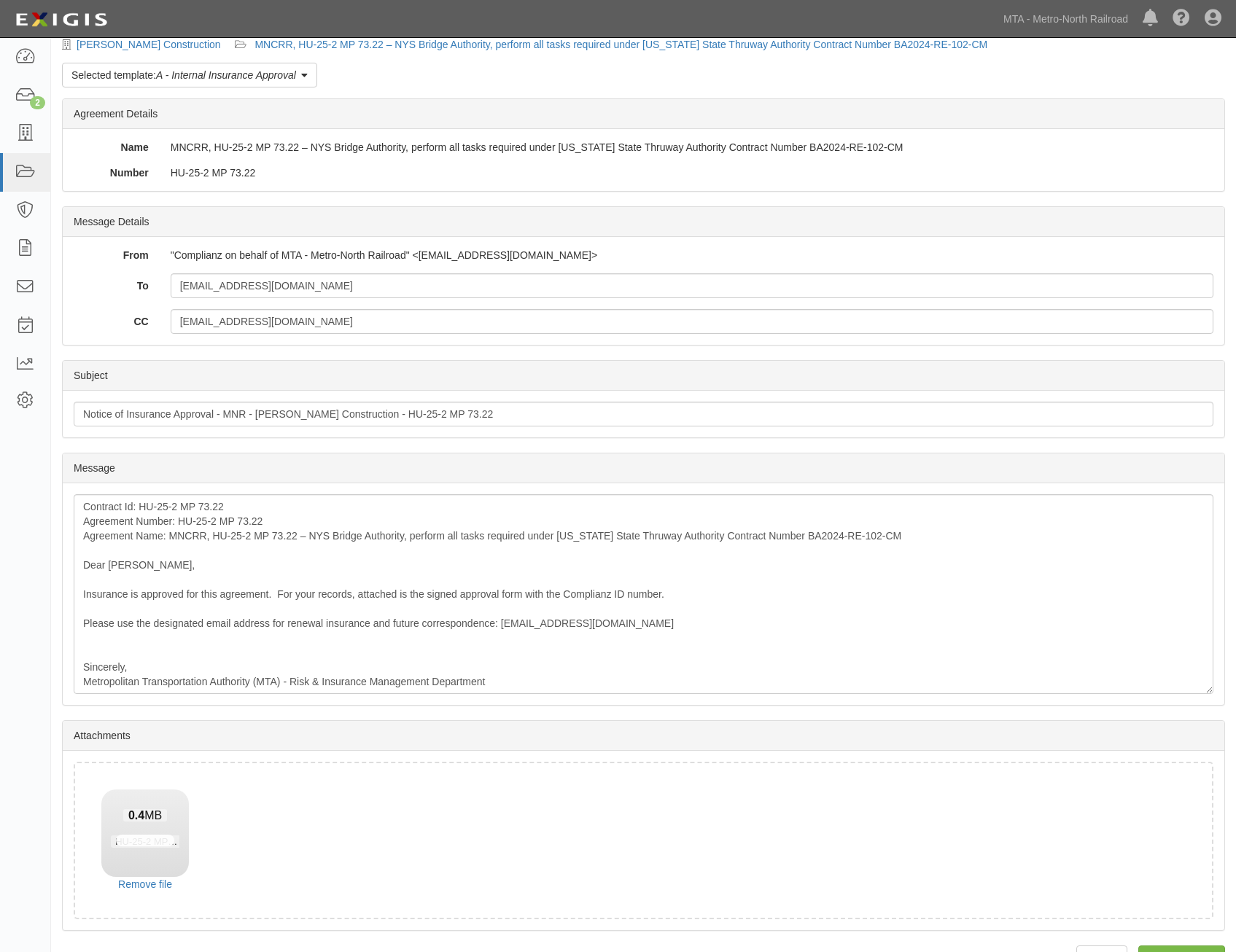
scroll to position [83, 0]
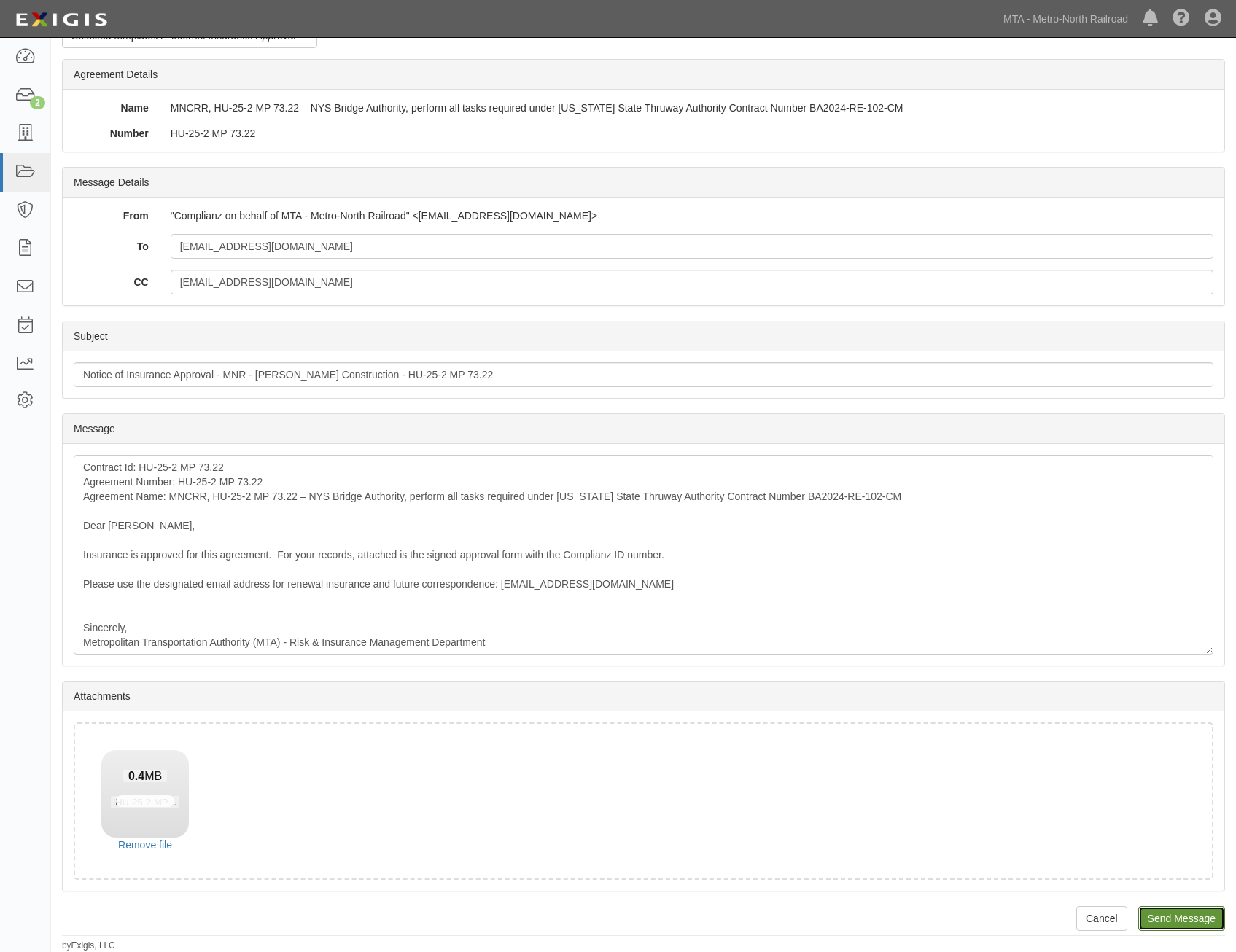
click at [1183, 919] on input "Send Message" at bounding box center [1181, 918] width 87 height 25
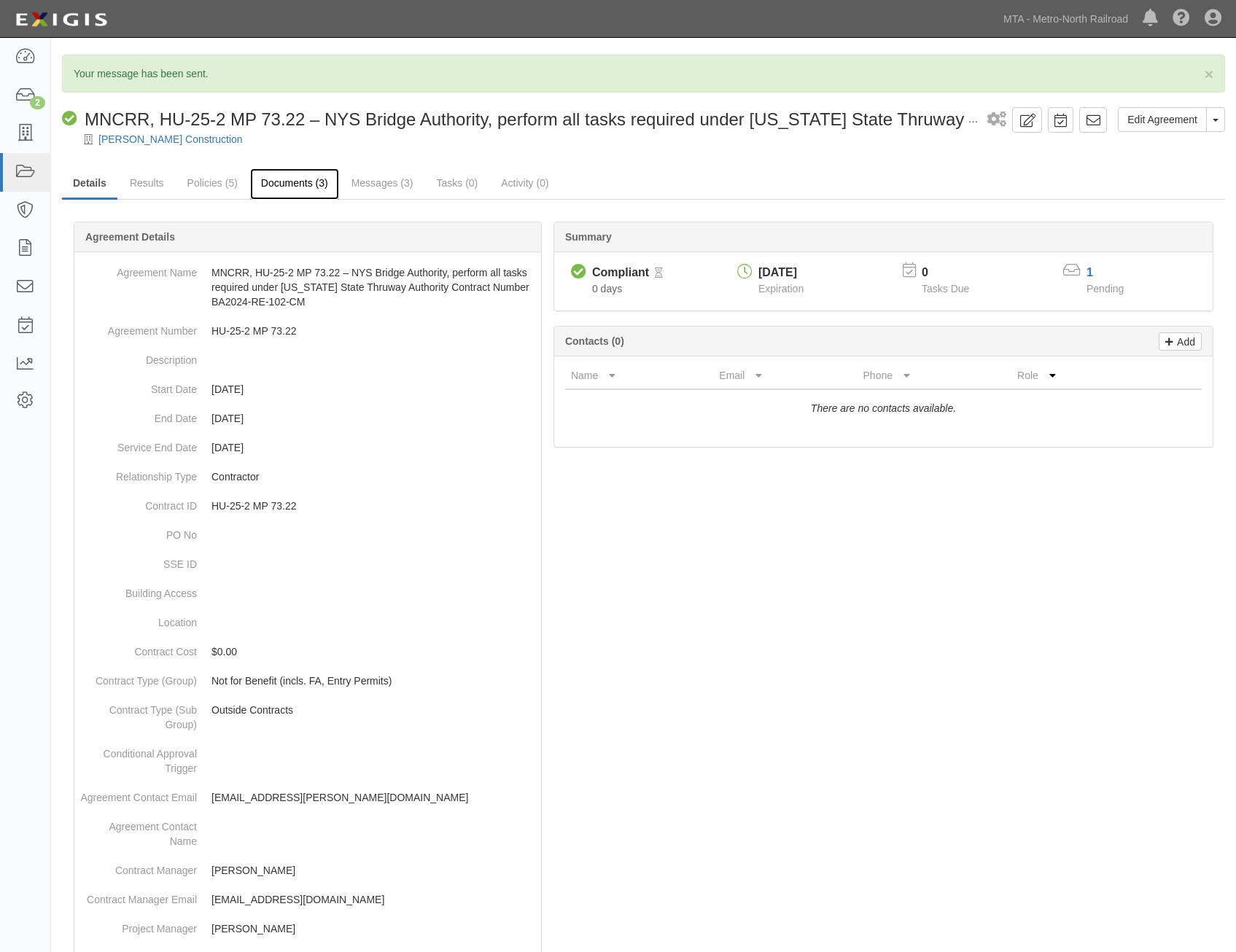
click at [309, 188] on link "Documents (3)" at bounding box center [294, 184] width 89 height 31
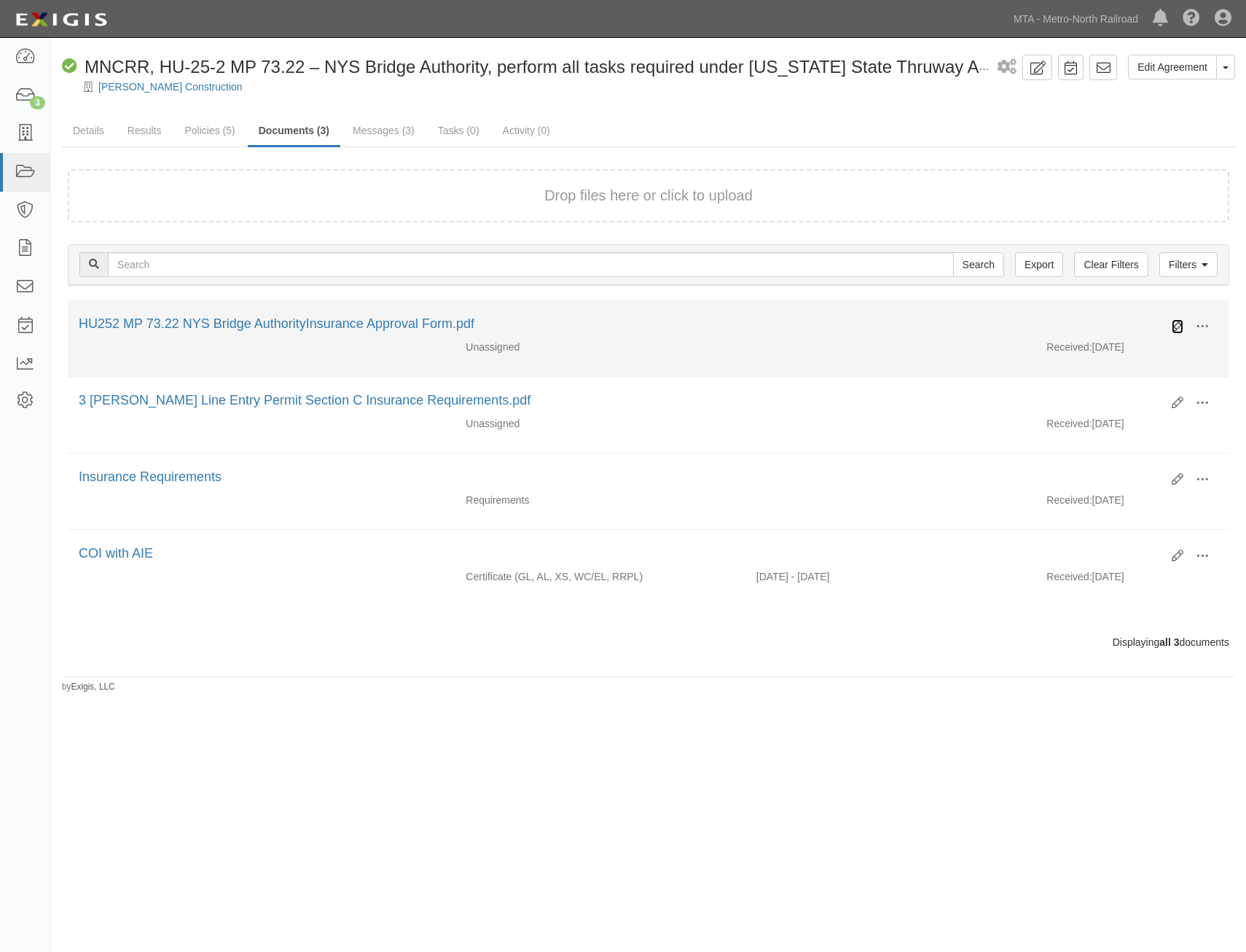
click at [1179, 323] on icon at bounding box center [1178, 326] width 12 height 12
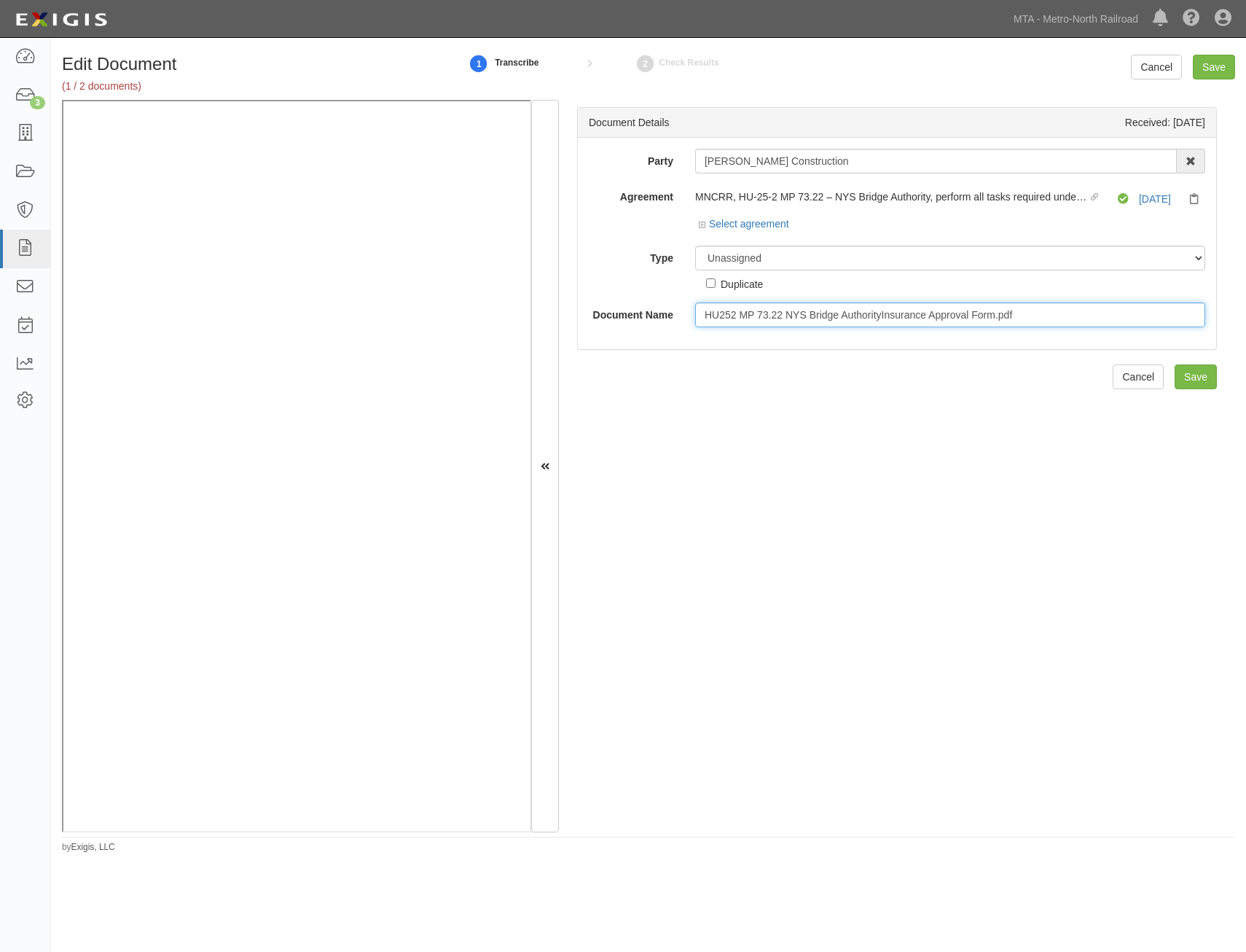
click at [888, 313] on input "HU252 MP 73.22 NYS Bridge AuthorityInsurance Approval Form.pdf" at bounding box center [950, 314] width 510 height 25
type input "Approval Form"
click at [1185, 377] on input "Save" at bounding box center [1196, 376] width 43 height 25
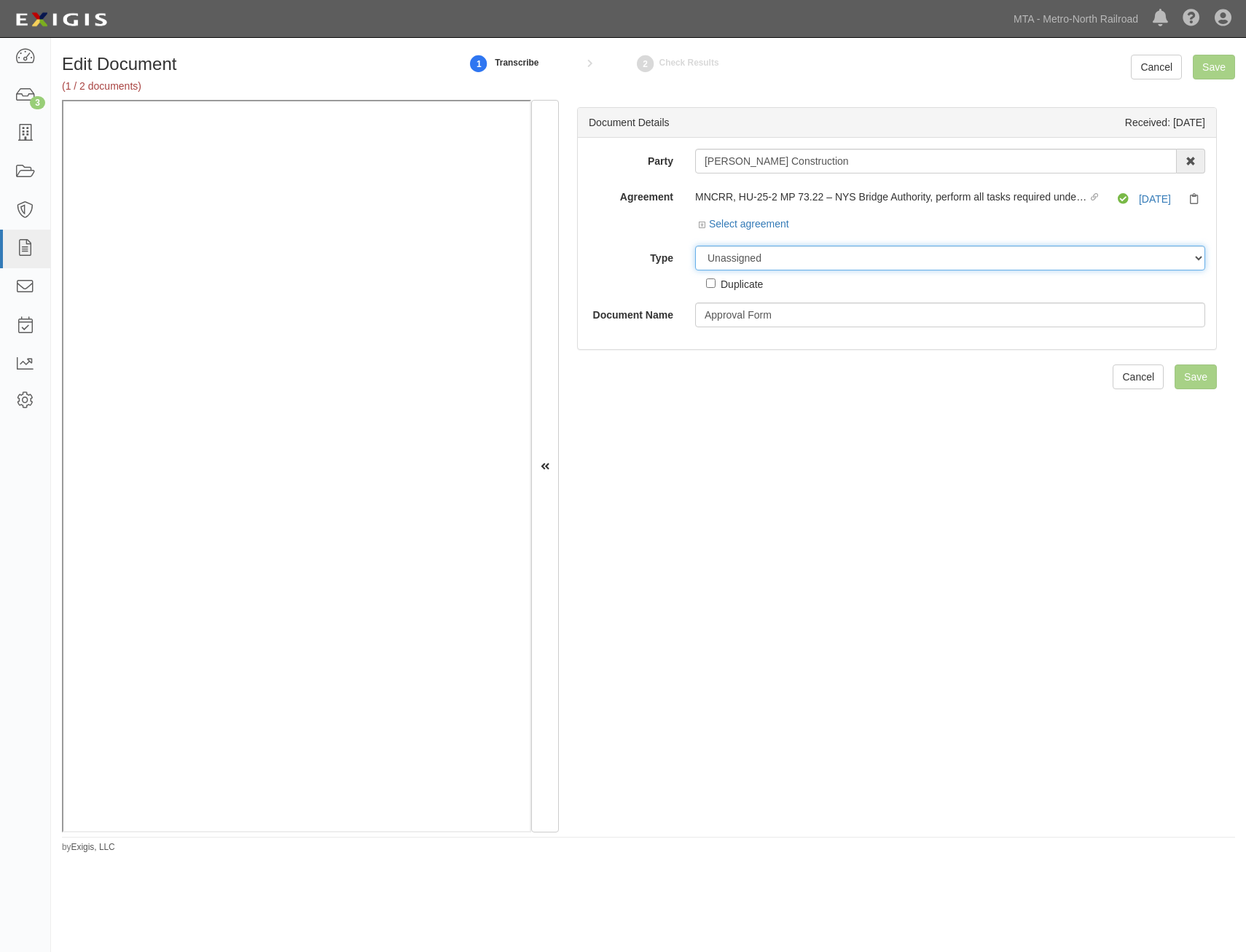
click at [935, 267] on select "Unassigned Binder Cancellation Notice Certificate Contract Endorsement Insuranc…" at bounding box center [950, 258] width 510 height 25
select select "OtherDetail"
click at [695, 246] on select "Unassigned Binder Cancellation Notice Certificate Contract Endorsement Insuranc…" at bounding box center [950, 258] width 510 height 25
click at [893, 261] on select "Unassigned Binder Cancellation Notice Certificate Contract Endorsement Insuranc…" at bounding box center [950, 258] width 510 height 25
select select "JunkDetail"
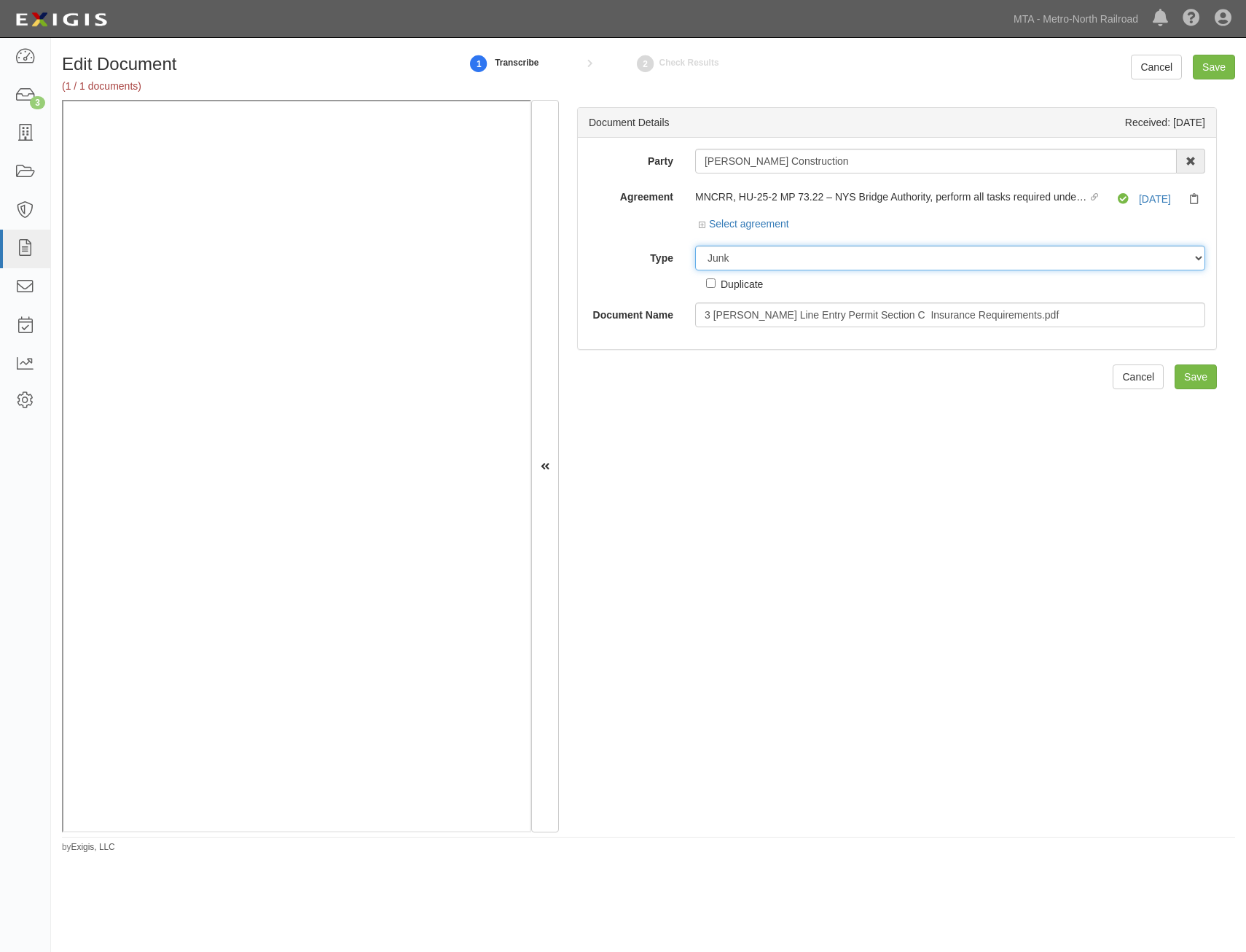
click at [695, 246] on select "Unassigned Binder Cancellation Notice Certificate Contract Endorsement Insuranc…" at bounding box center [950, 258] width 510 height 25
click at [744, 287] on div "Duplicate" at bounding box center [742, 283] width 43 height 16
click at [715, 287] on input "Duplicate" at bounding box center [711, 283] width 9 height 9
checkbox input "true"
click at [1190, 380] on input "Save" at bounding box center [1196, 376] width 43 height 25
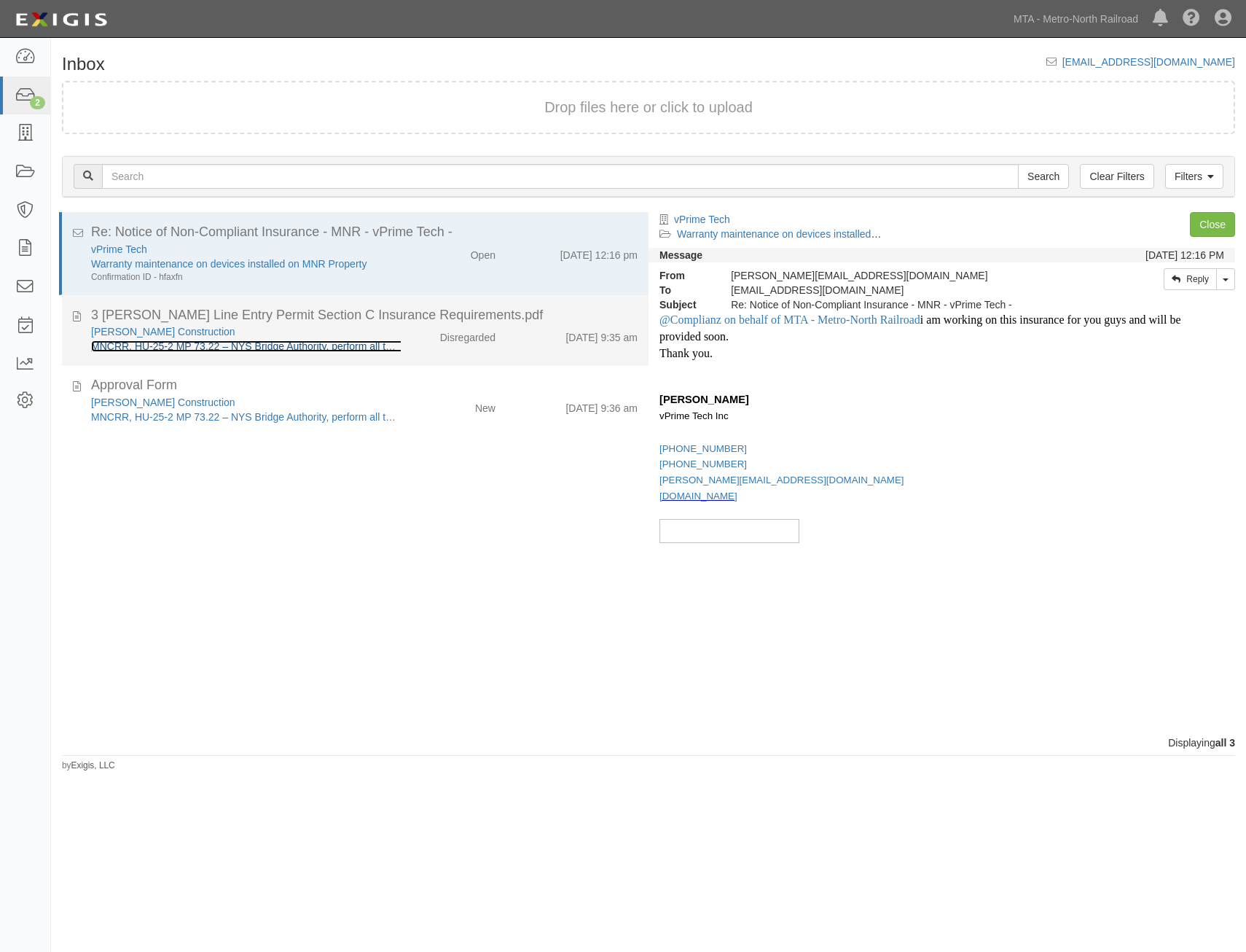
click at [317, 347] on link "MNCRR, HU-25-2 MP 73.22 – NYS Bridge Authority, perform all tasks required unde…" at bounding box center [506, 346] width 829 height 12
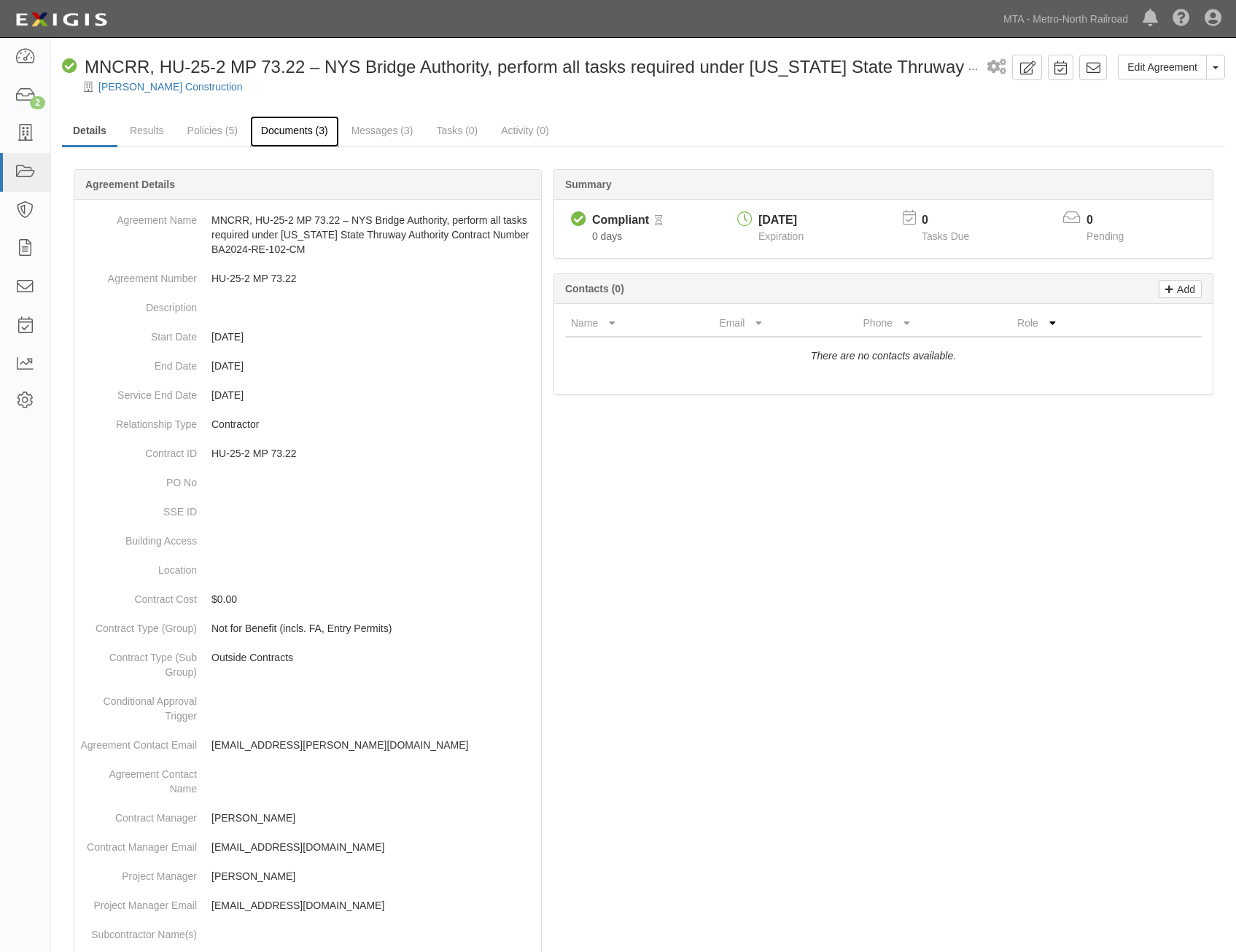
click at [269, 136] on link "Documents (3)" at bounding box center [294, 131] width 89 height 31
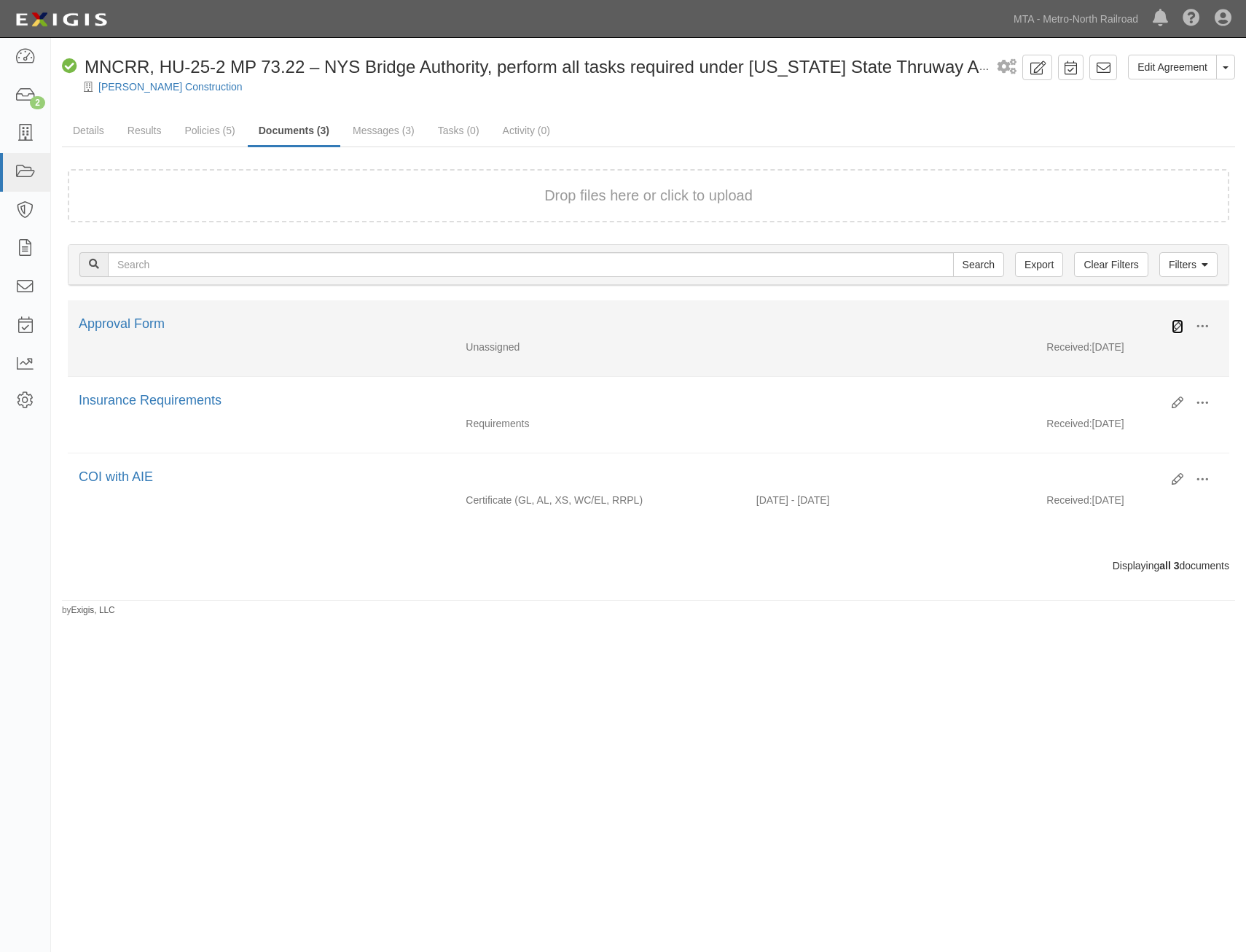
click at [1174, 326] on icon at bounding box center [1178, 326] width 12 height 12
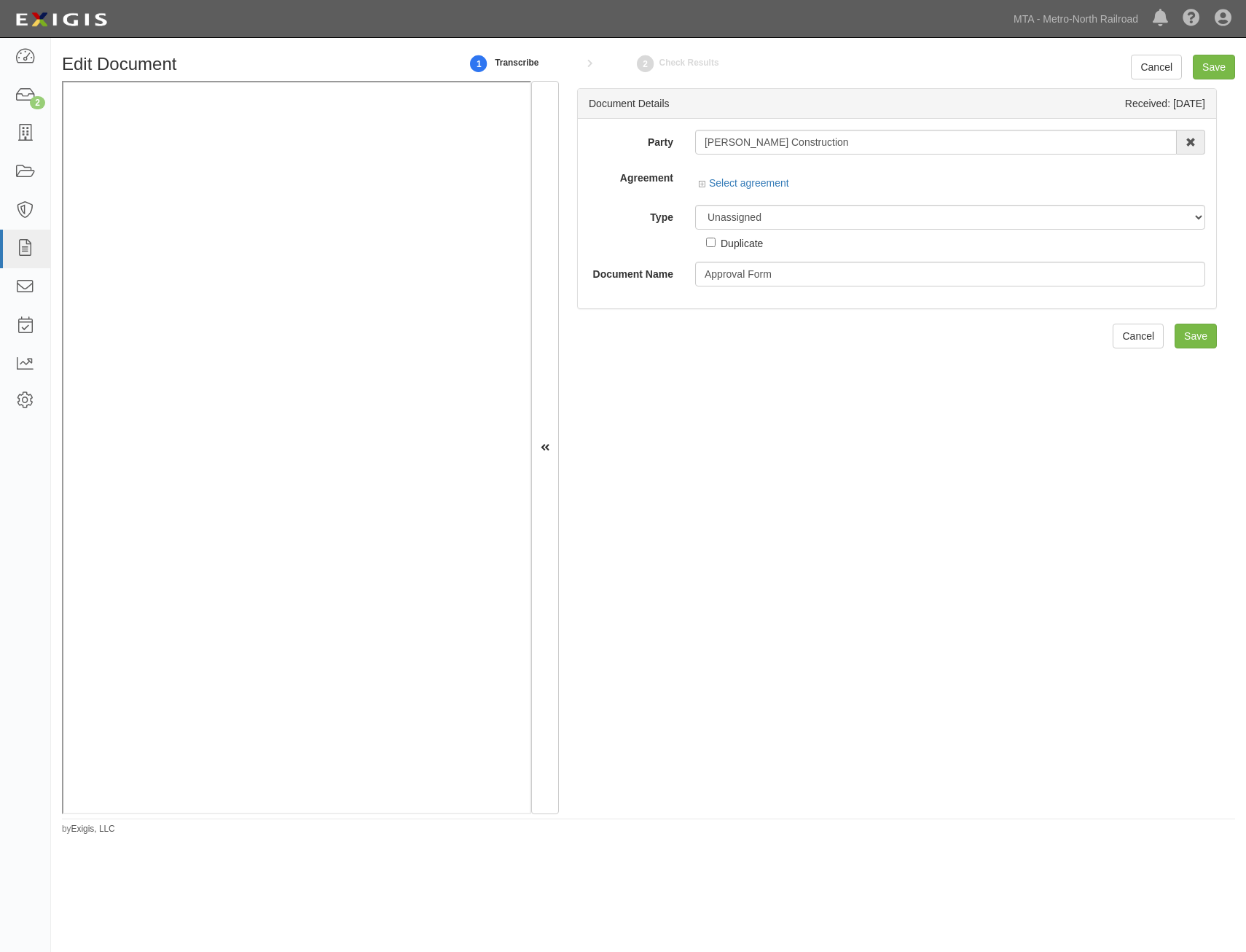
click at [942, 231] on div "Unassigned Binder Cancellation Notice Certificate Contract Endorsement Insuranc…" at bounding box center [950, 228] width 532 height 46
click at [953, 219] on select "Unassigned Binder Cancellation Notice Certificate Contract Endorsement Insuranc…" at bounding box center [950, 217] width 510 height 25
select select "OtherDetail"
click at [695, 205] on select "Unassigned Binder Cancellation Notice Certificate Contract Endorsement Insuranc…" at bounding box center [950, 217] width 510 height 25
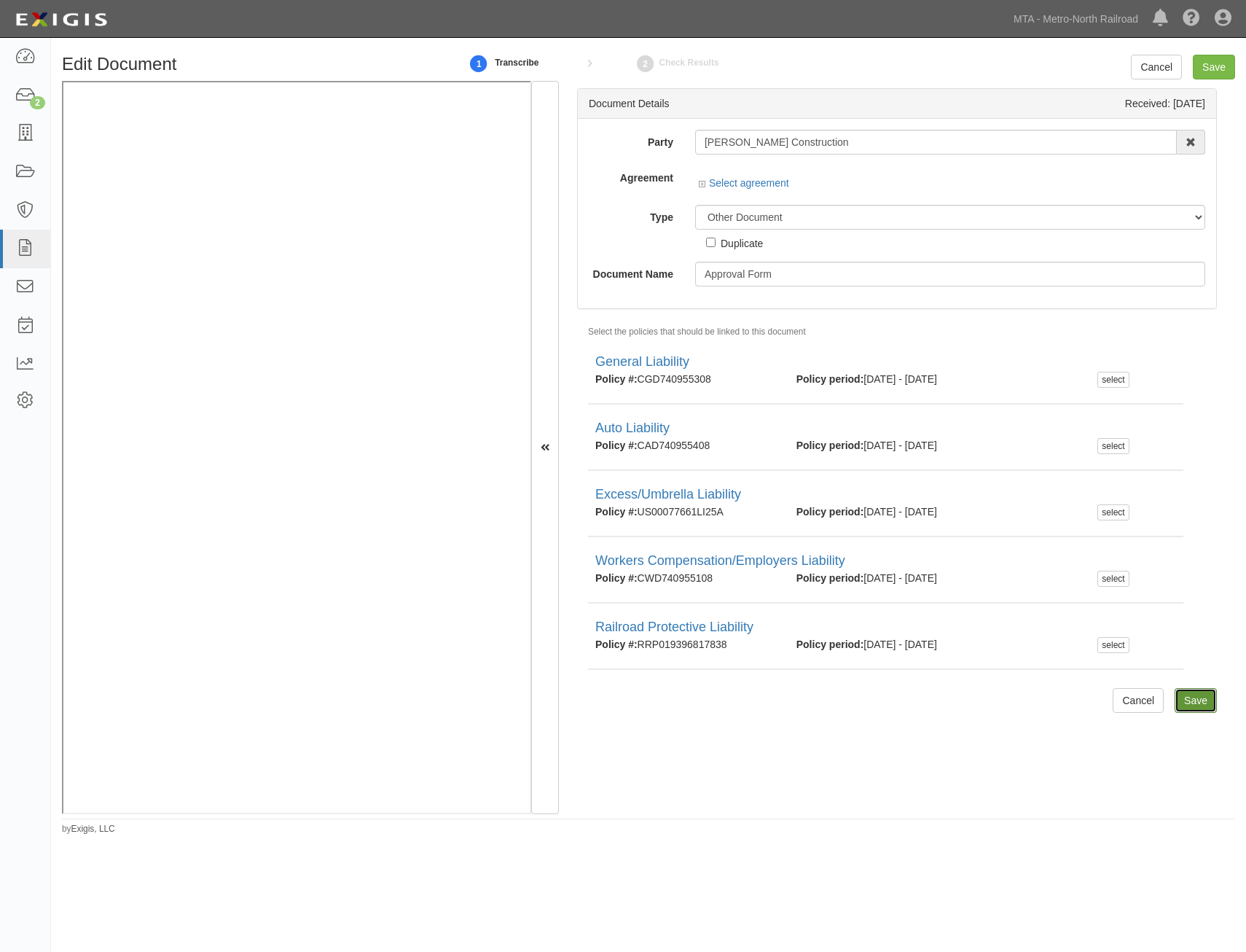
click at [1191, 696] on input "Save" at bounding box center [1196, 700] width 43 height 25
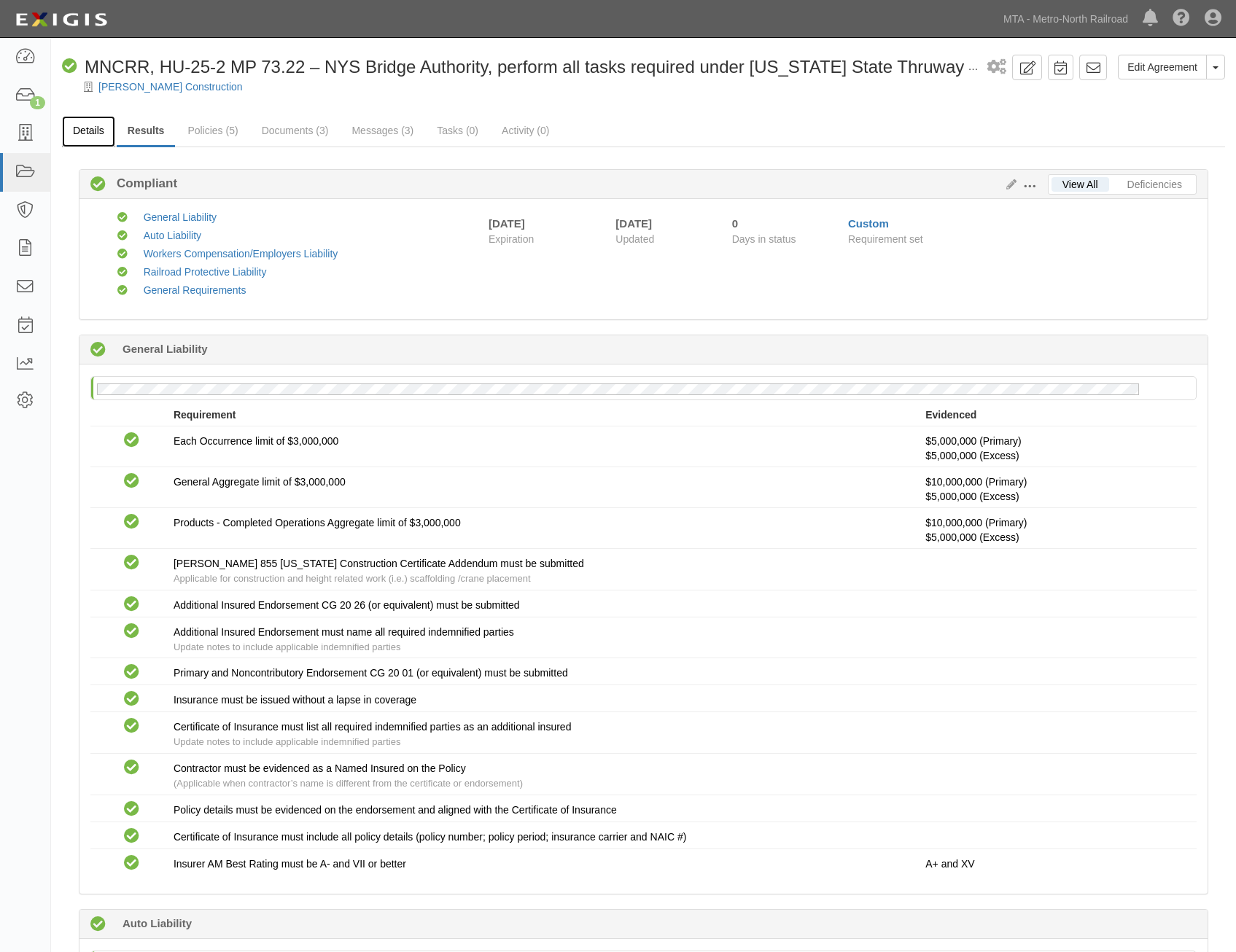
click at [114, 140] on link "Details" at bounding box center [89, 131] width 54 height 31
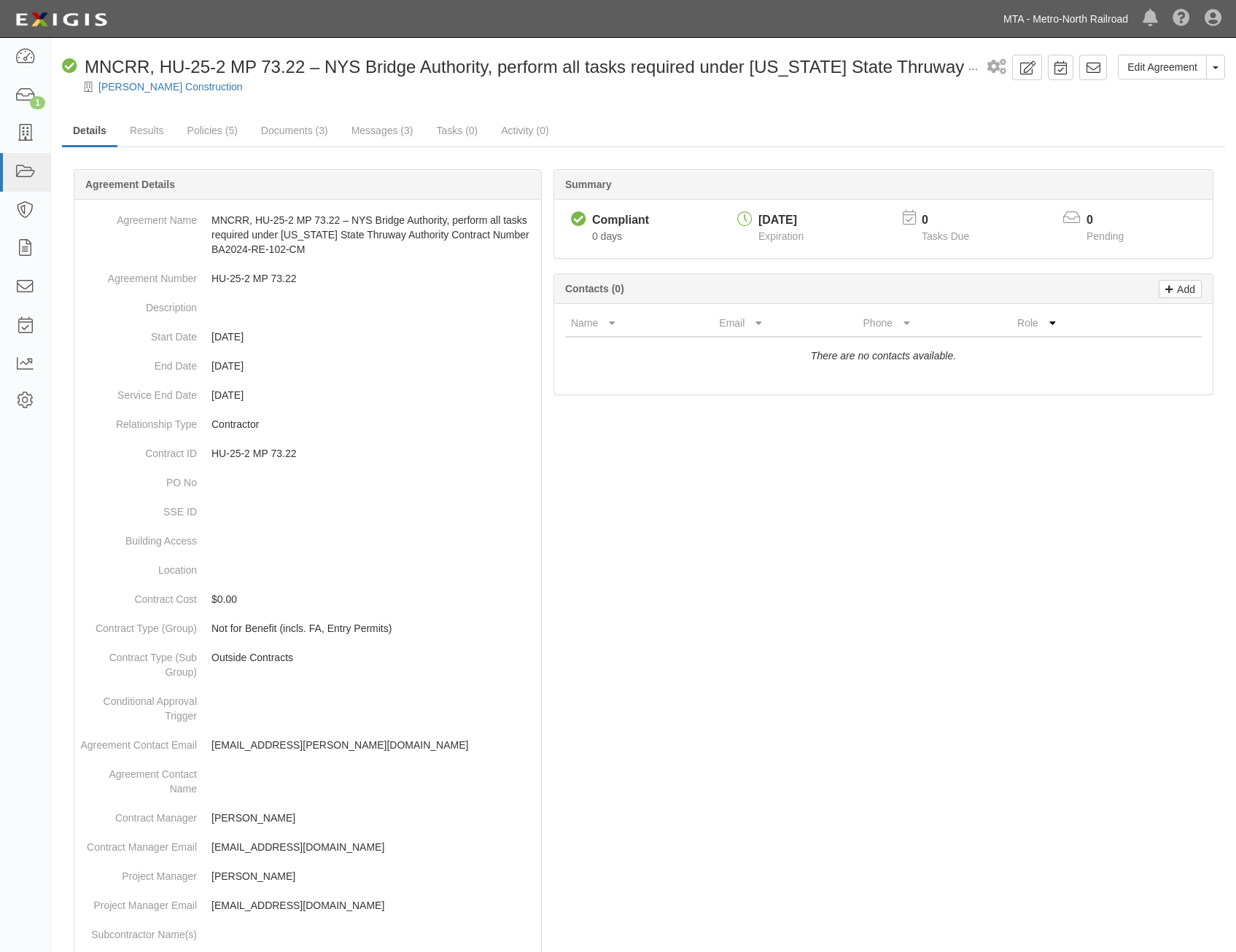
click at [1043, 21] on link "MTA - Metro-North Railroad" at bounding box center [1065, 19] width 140 height 30
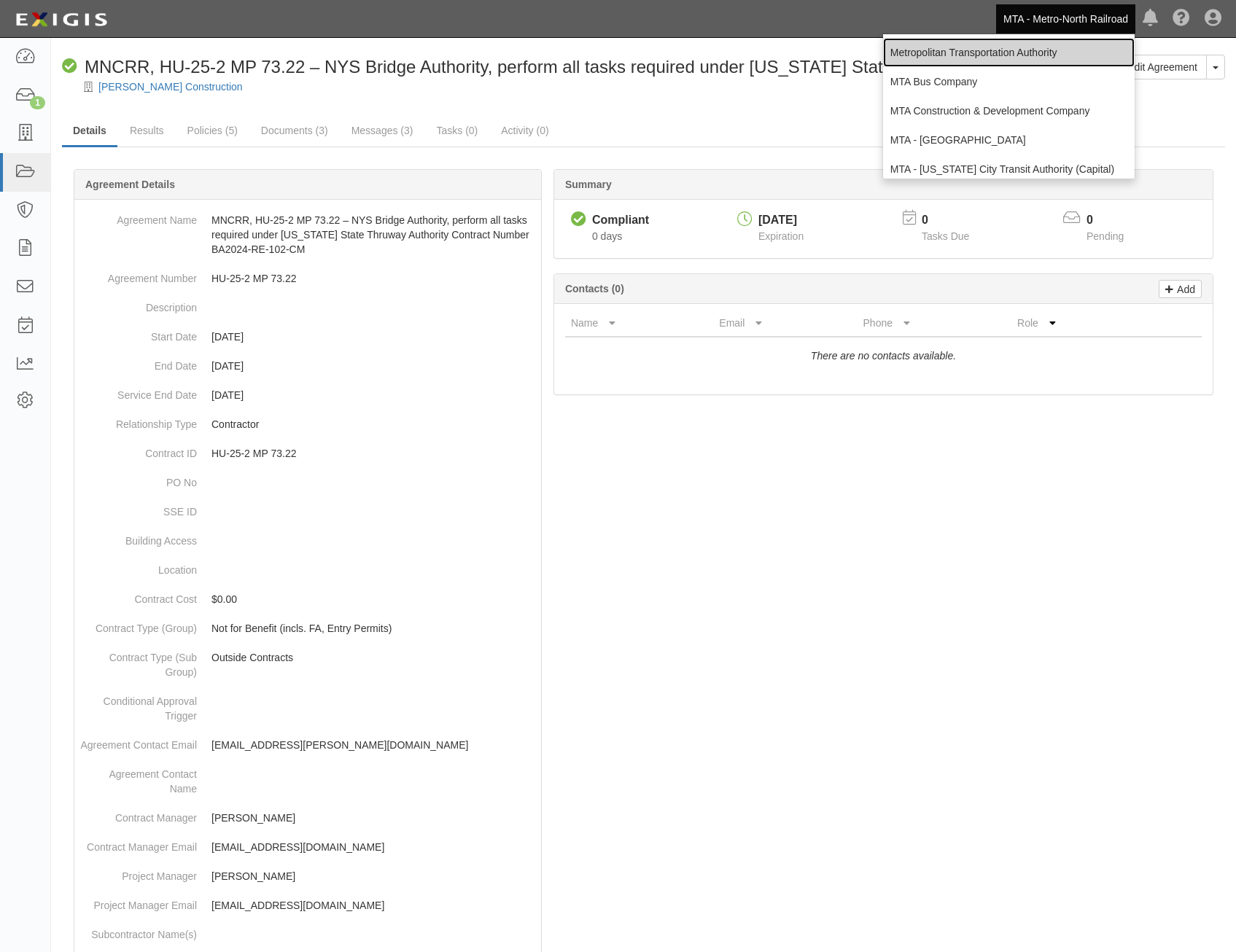
click at [1005, 49] on link "Metropolitan Transportation Authority" at bounding box center [1009, 53] width 251 height 30
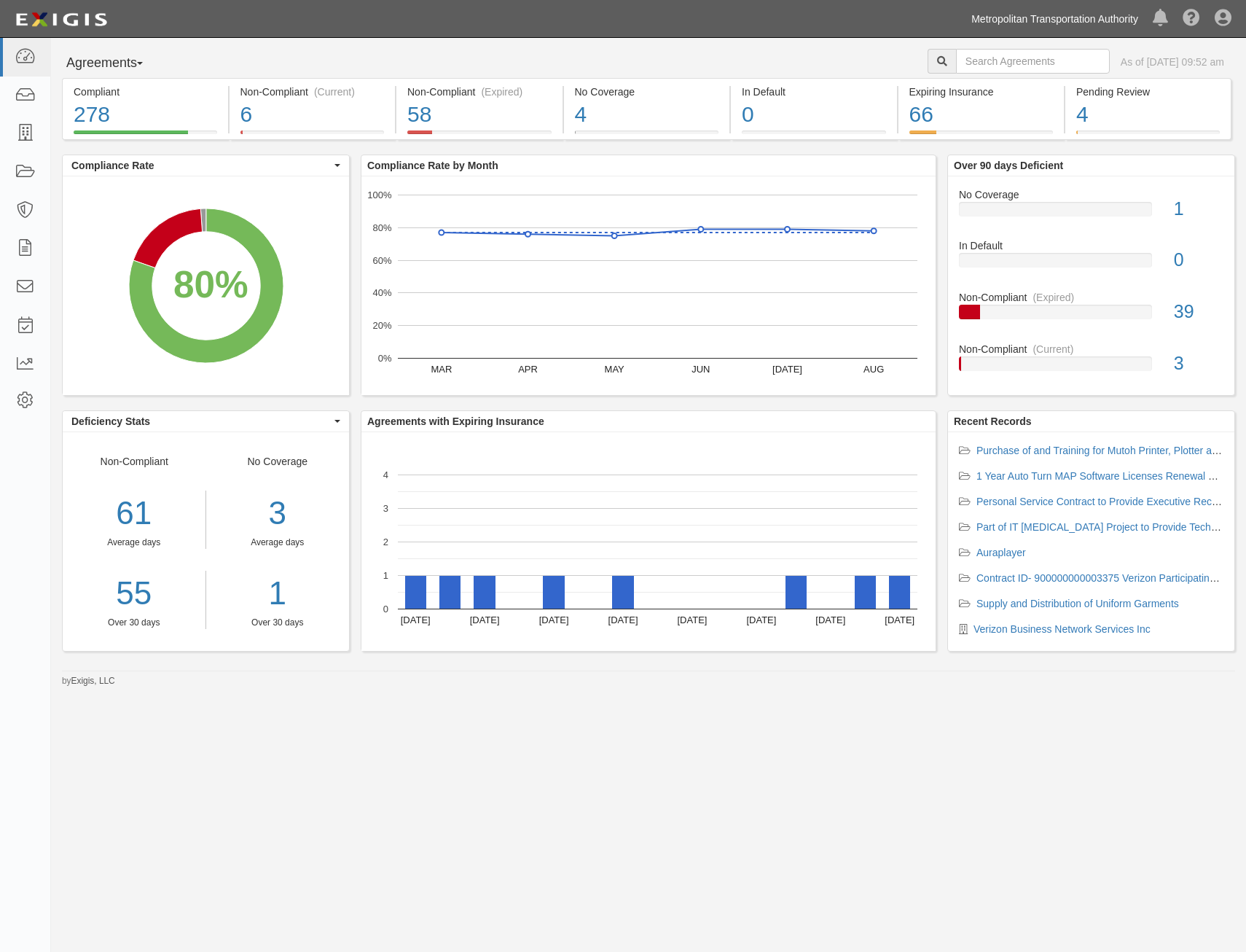
click at [1079, 16] on link "Metropolitan Transportation Authority" at bounding box center [1055, 19] width 181 height 30
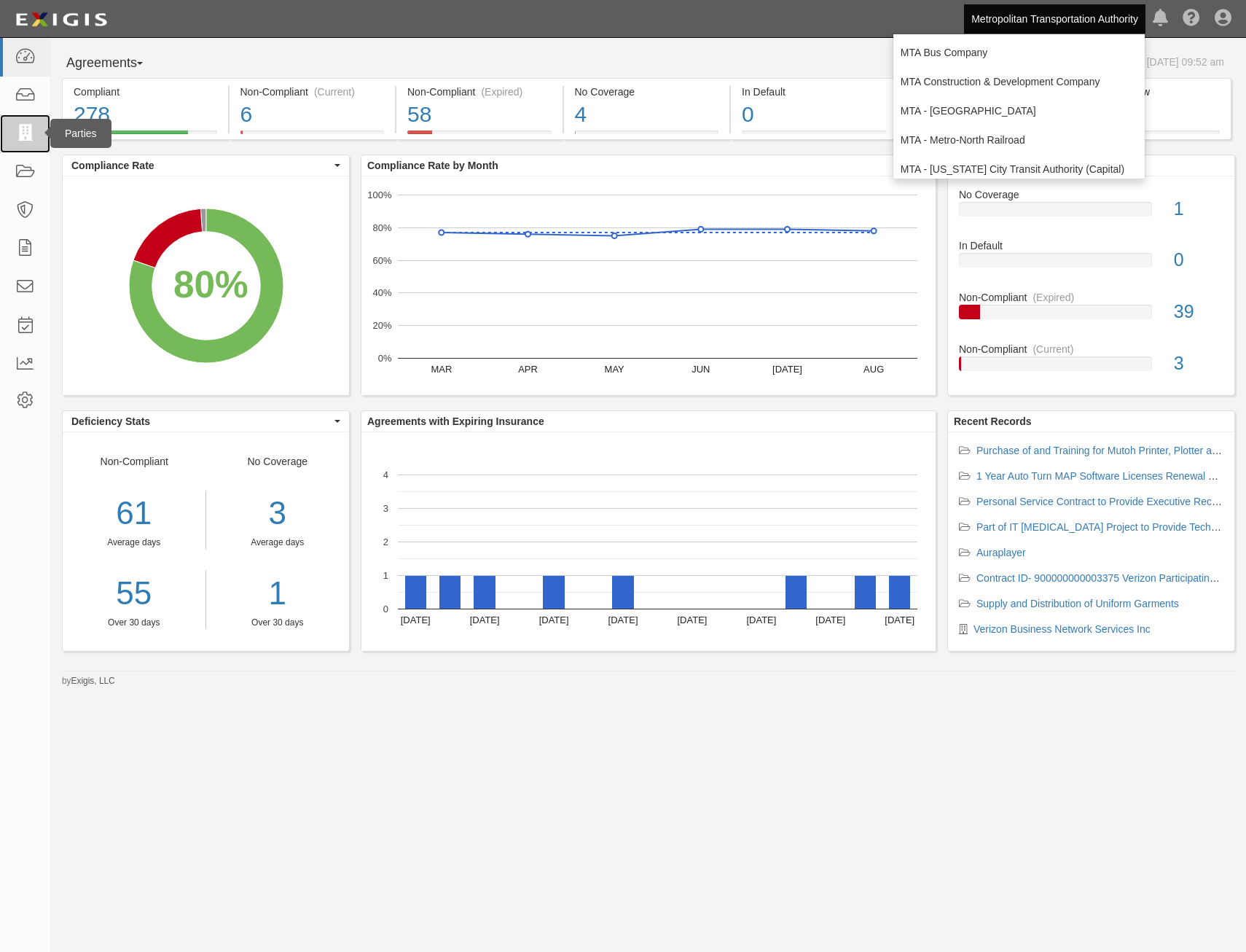
click at [23, 143] on link at bounding box center [25, 134] width 50 height 39
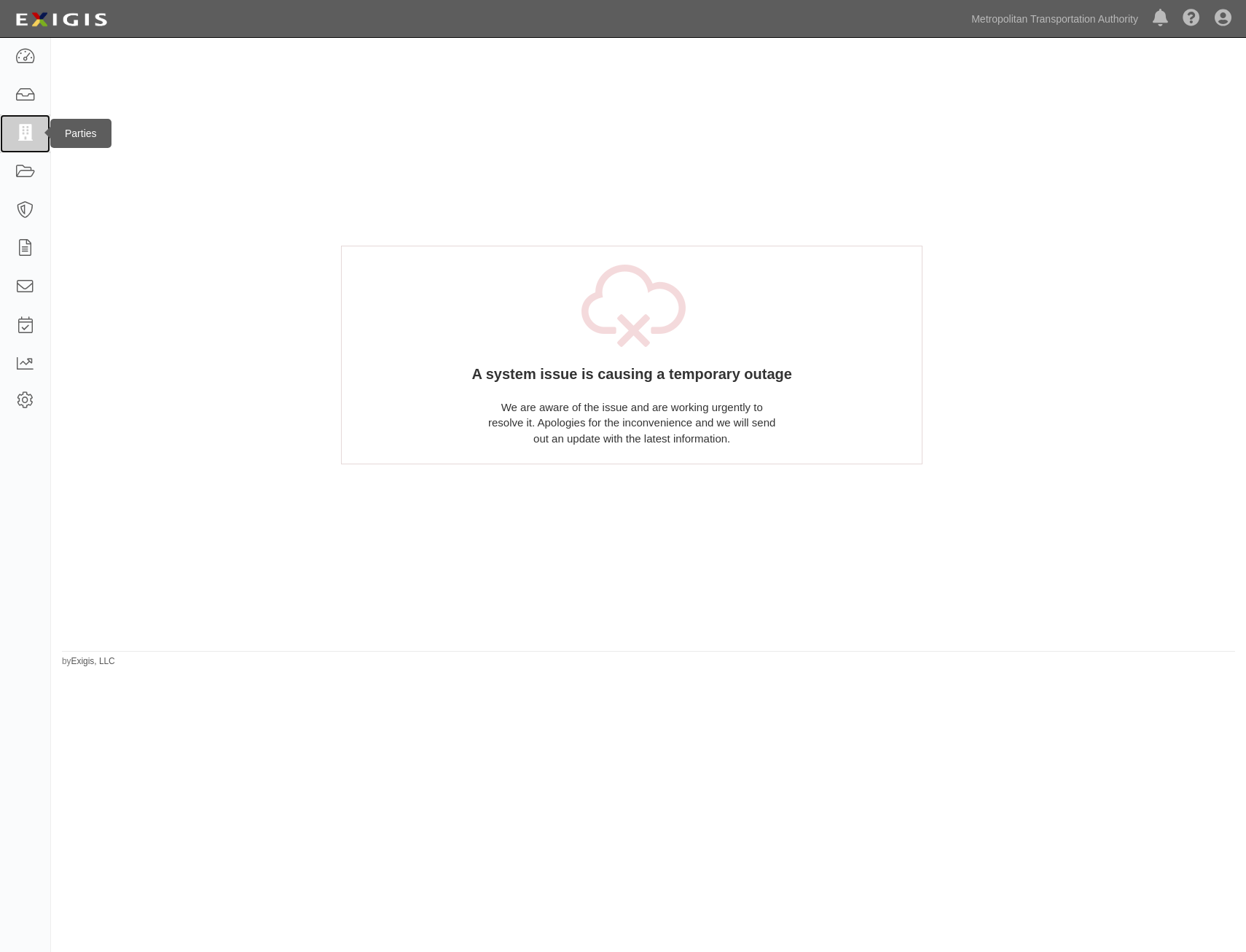
click at [40, 119] on link at bounding box center [25, 134] width 50 height 39
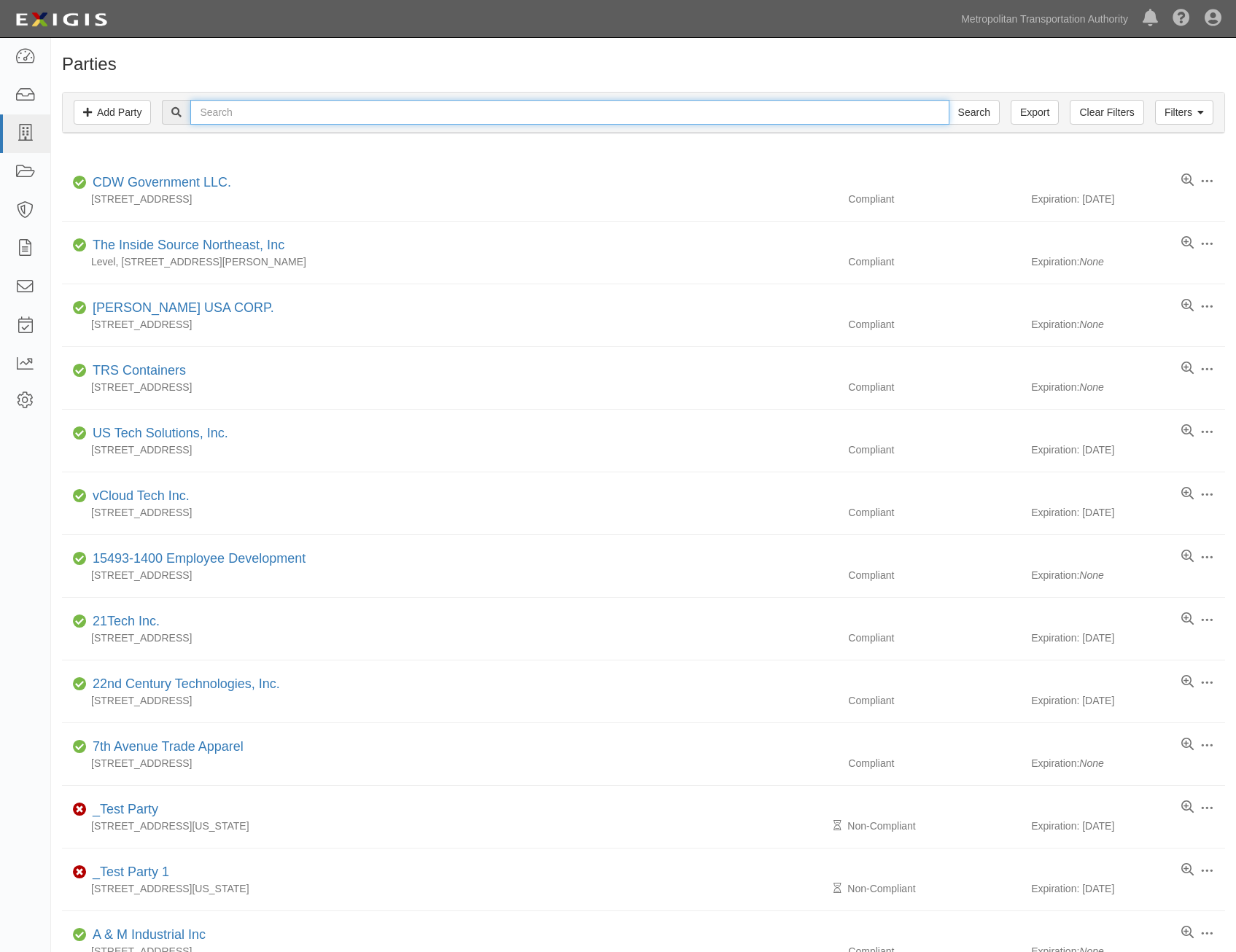
click at [558, 112] on input "text" at bounding box center [569, 112] width 758 height 25
click at [600, 100] on input "text" at bounding box center [569, 112] width 758 height 25
type input "quail"
click at [948, 100] on input "Search" at bounding box center [973, 112] width 51 height 25
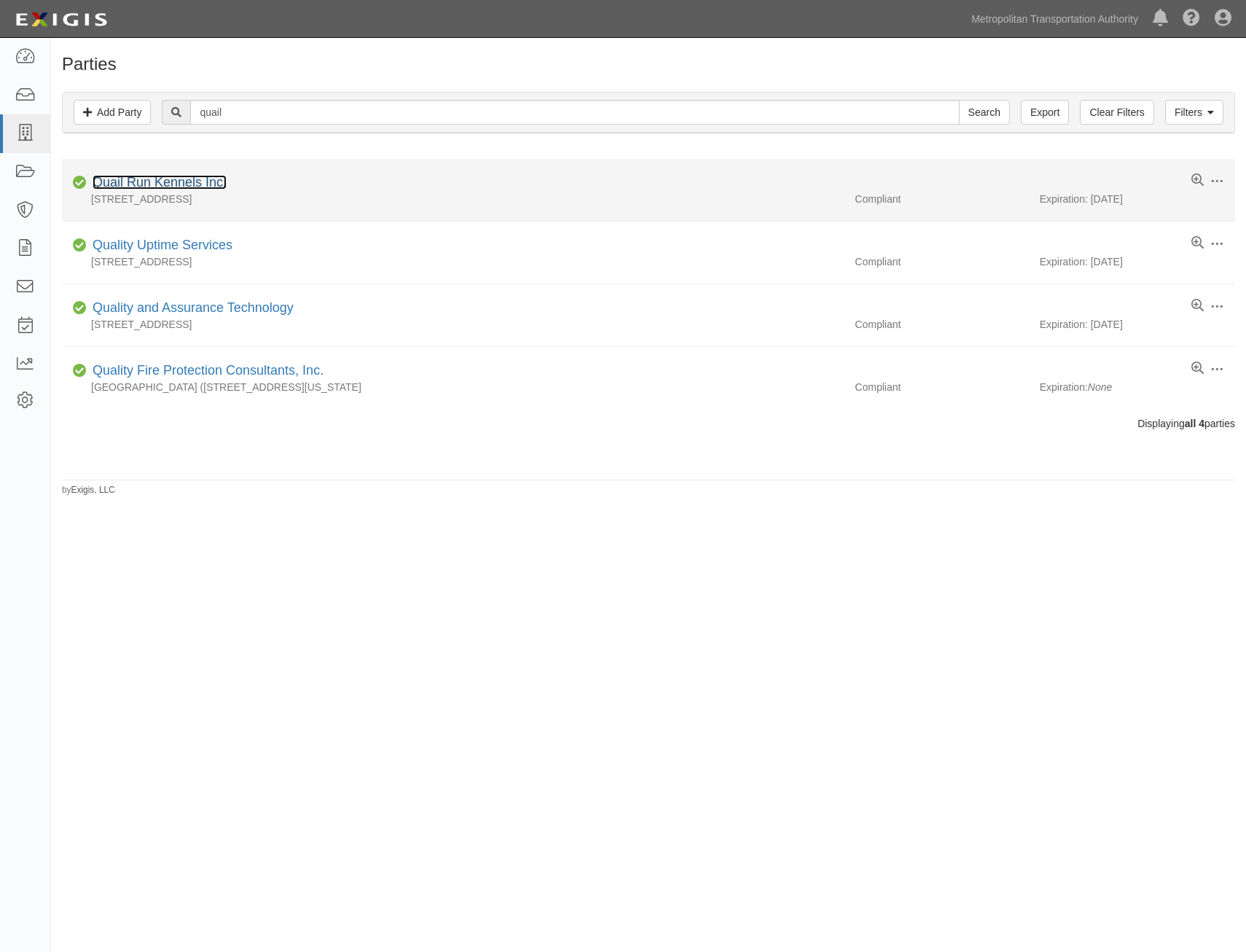
click at [217, 181] on link "Quail Run Kennels Inc." at bounding box center [159, 182] width 134 height 15
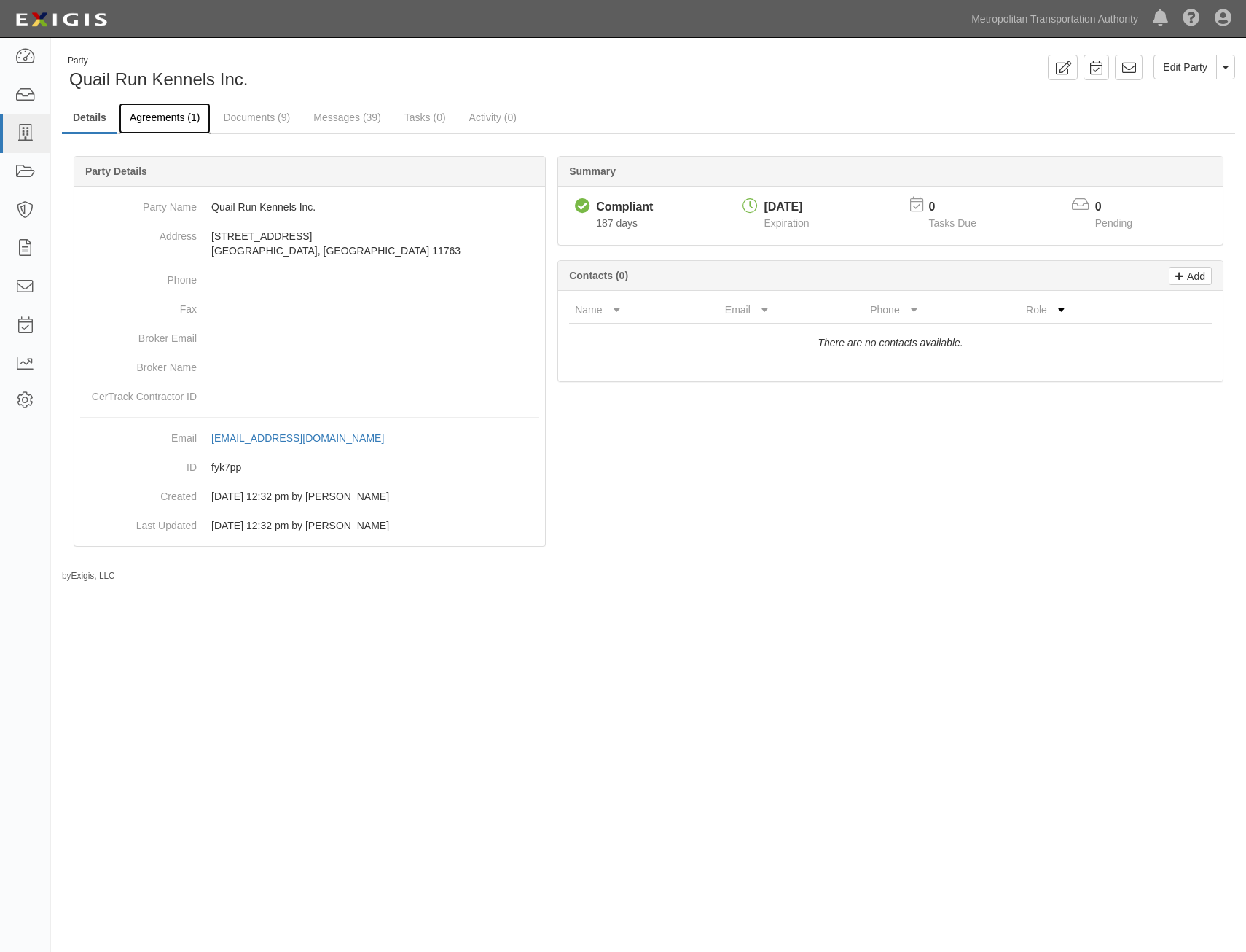
click at [177, 120] on link "Agreements (1)" at bounding box center [165, 118] width 92 height 31
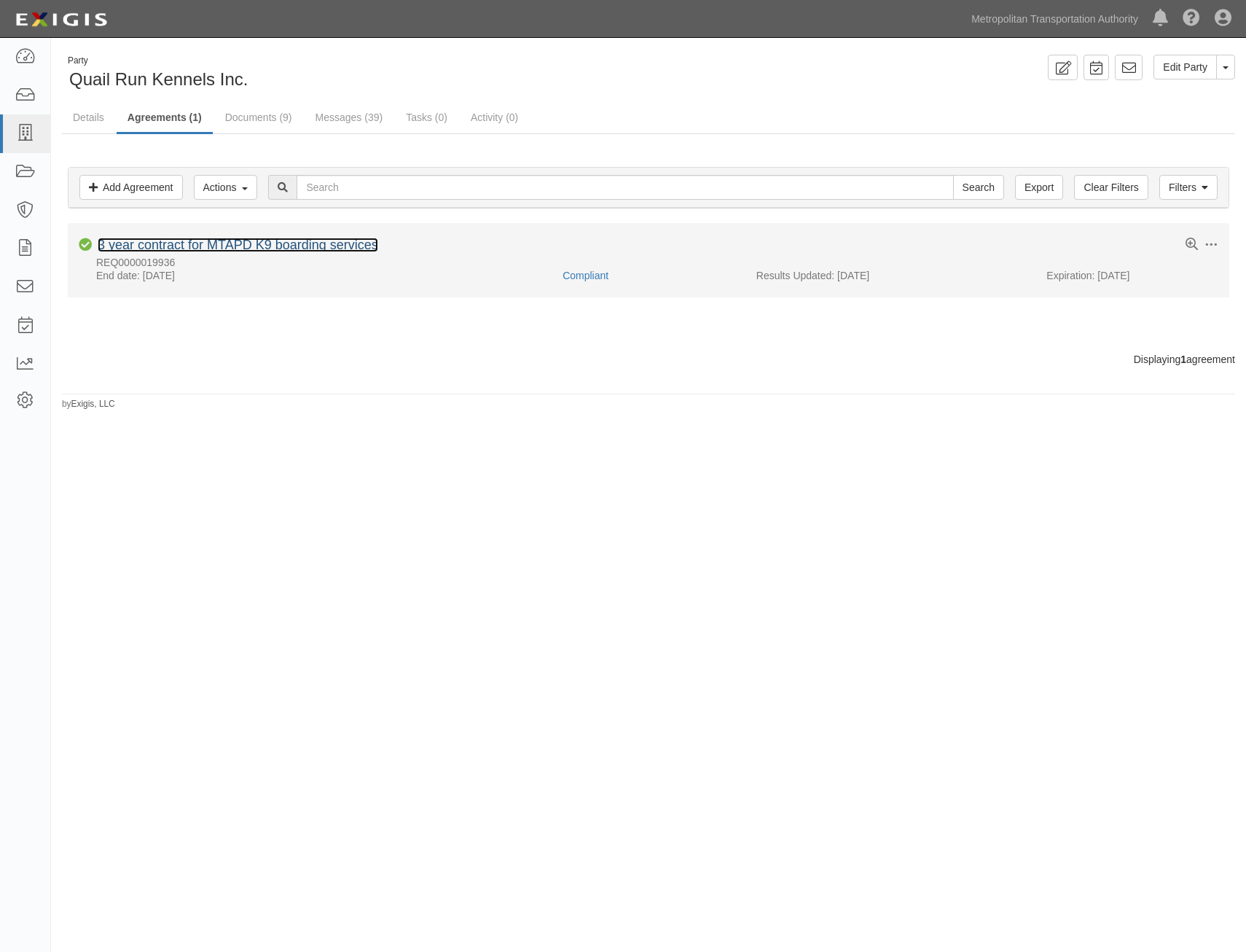
click at [289, 245] on link "3 year contract for MTAPD K9 boarding services" at bounding box center [238, 245] width 281 height 15
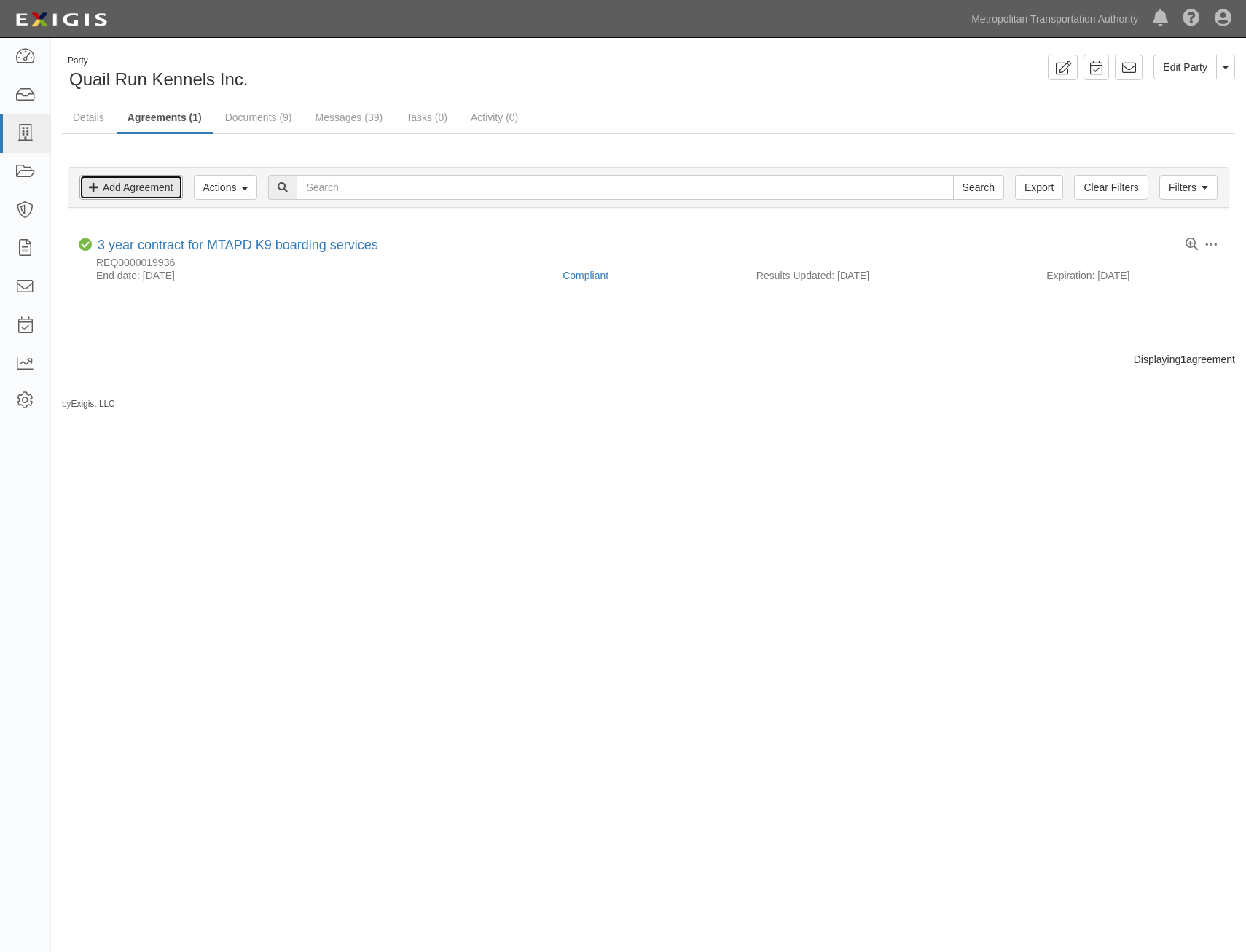
click at [164, 185] on link "Add Agreement" at bounding box center [131, 187] width 104 height 25
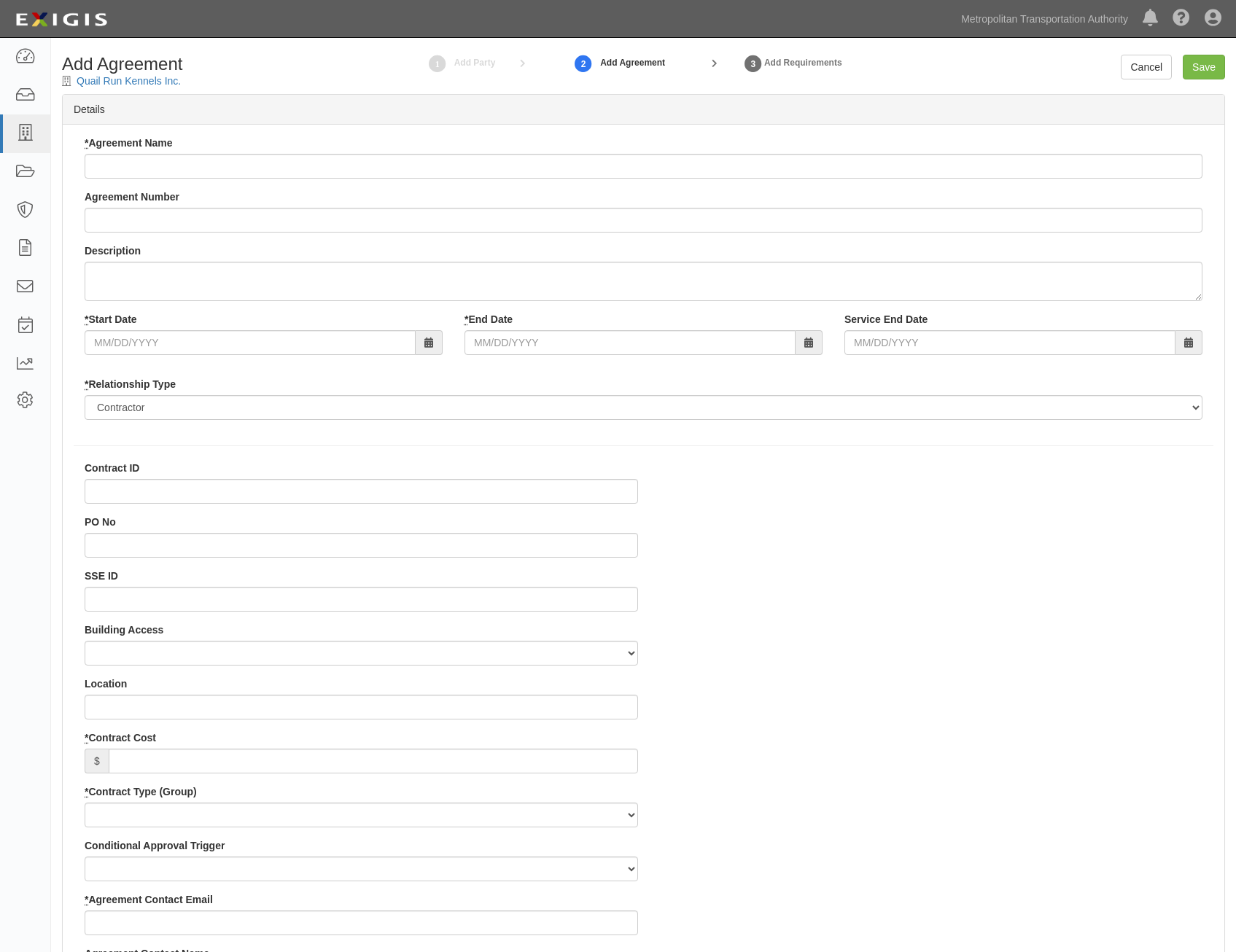
select select
click at [846, 165] on input "* Agreement Name" at bounding box center [642, 165] width 1118 height 25
paste input "Canine Boarding kenneling Services"
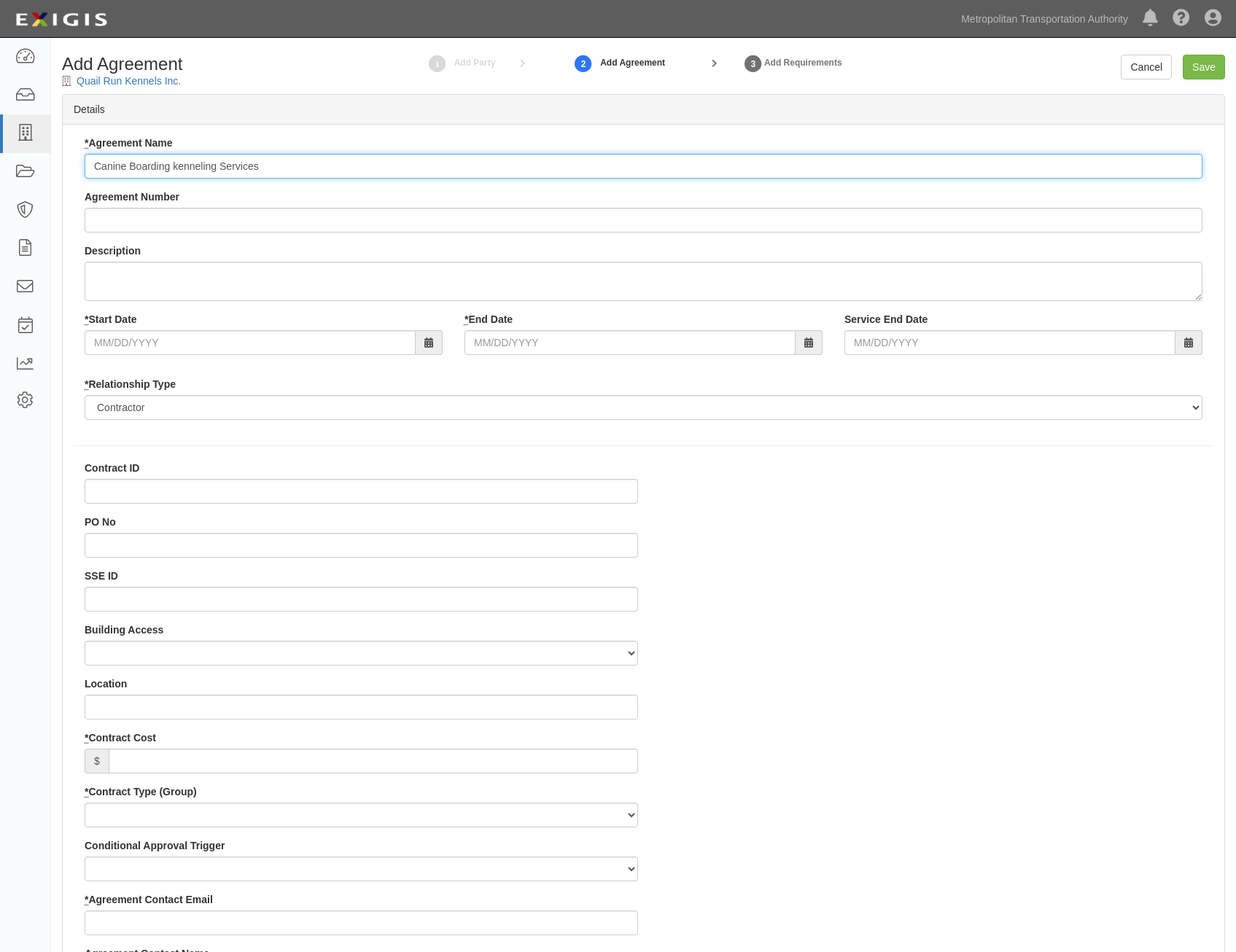
type input "Canine Boarding kenneling Services"
click at [933, 226] on input "Agreement Number" at bounding box center [642, 220] width 1118 height 25
paste input "0000027131"
type input "0000027131"
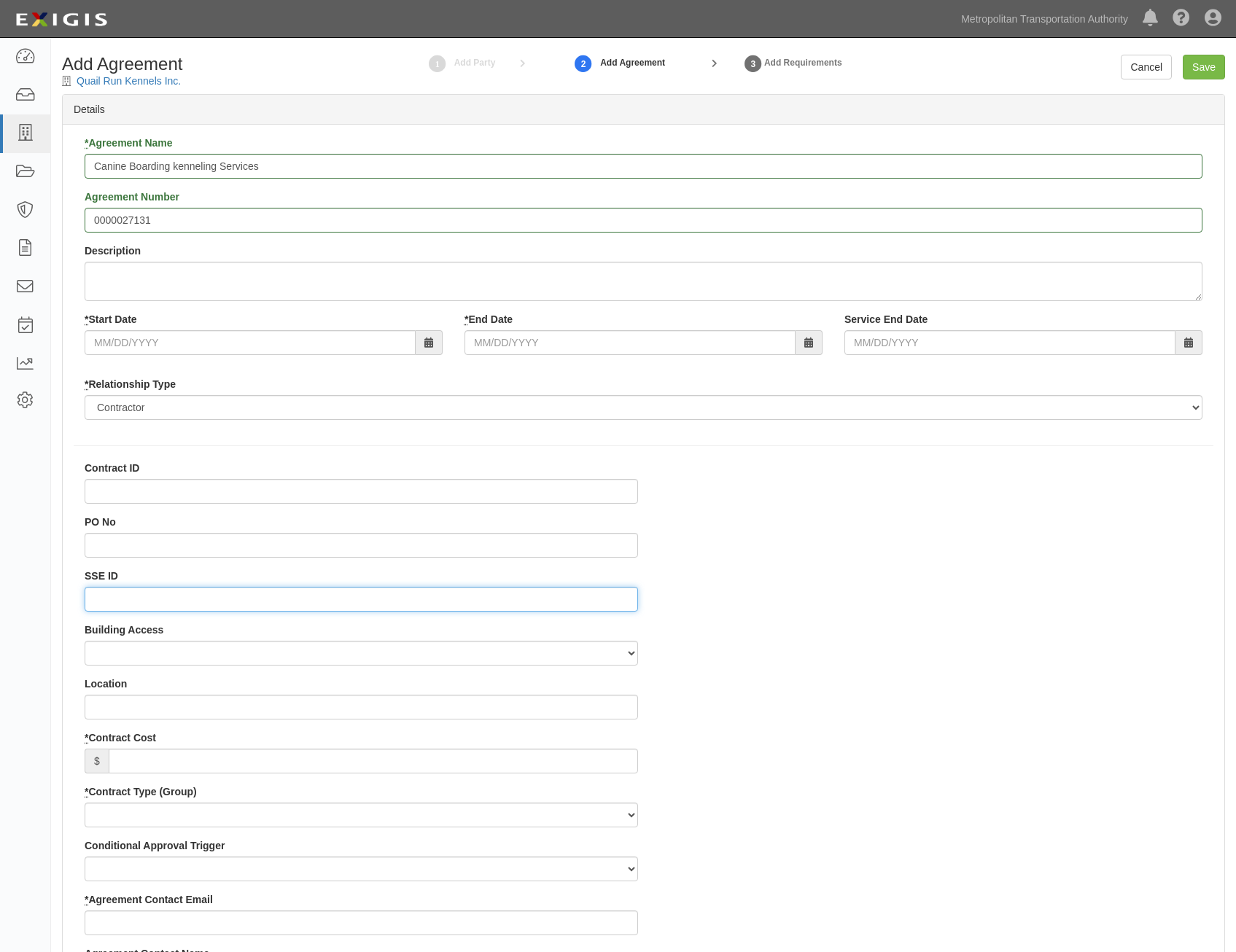
click at [557, 593] on input "SSE ID" at bounding box center [361, 599] width 553 height 25
paste input "0000511344"
type input "0000511344"
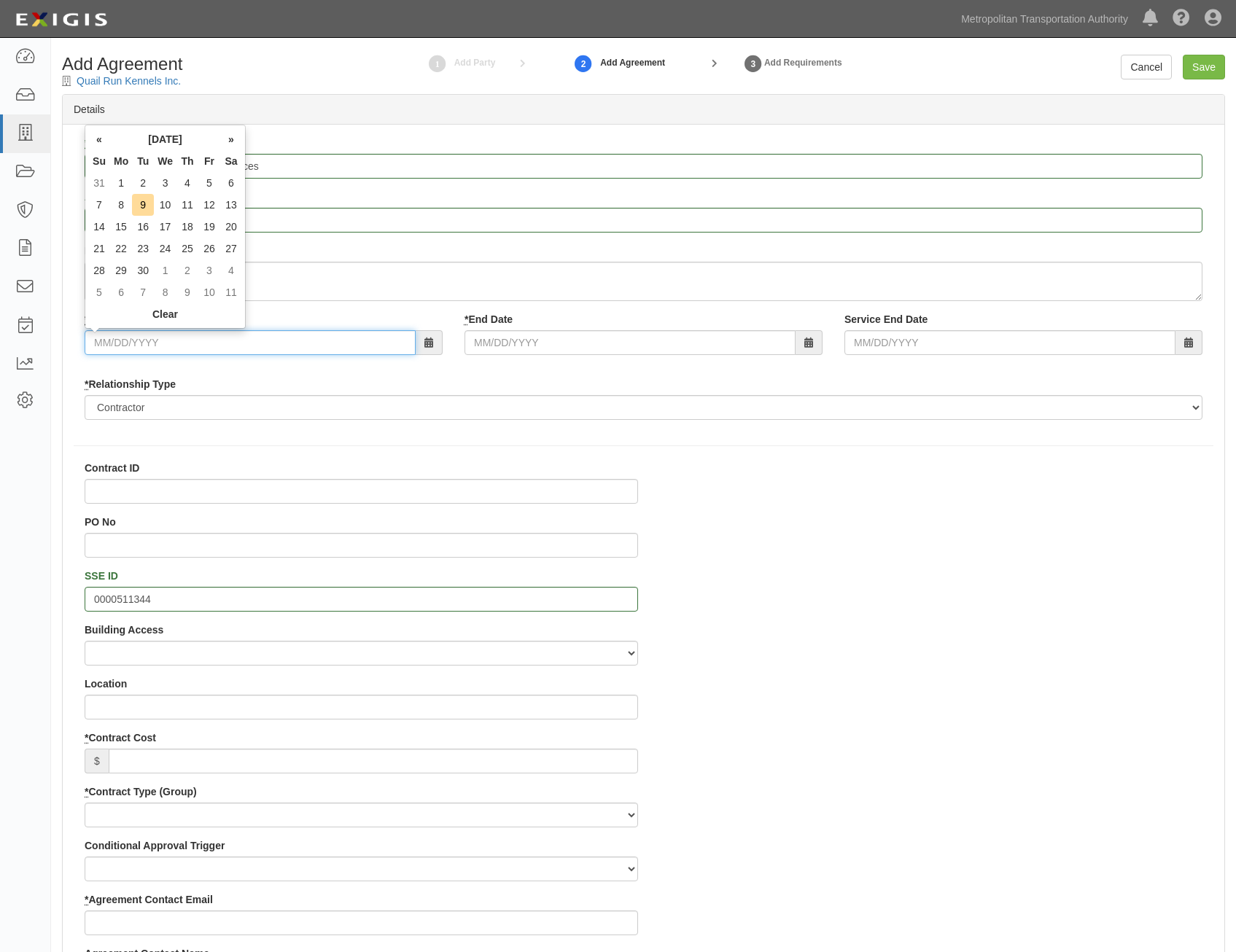
click at [385, 346] on input "* Start Date" at bounding box center [250, 342] width 331 height 25
type input "[DATE]"
click at [564, 359] on div "* Start Date [DATE] * End Date Service End Date" at bounding box center [643, 338] width 1139 height 54
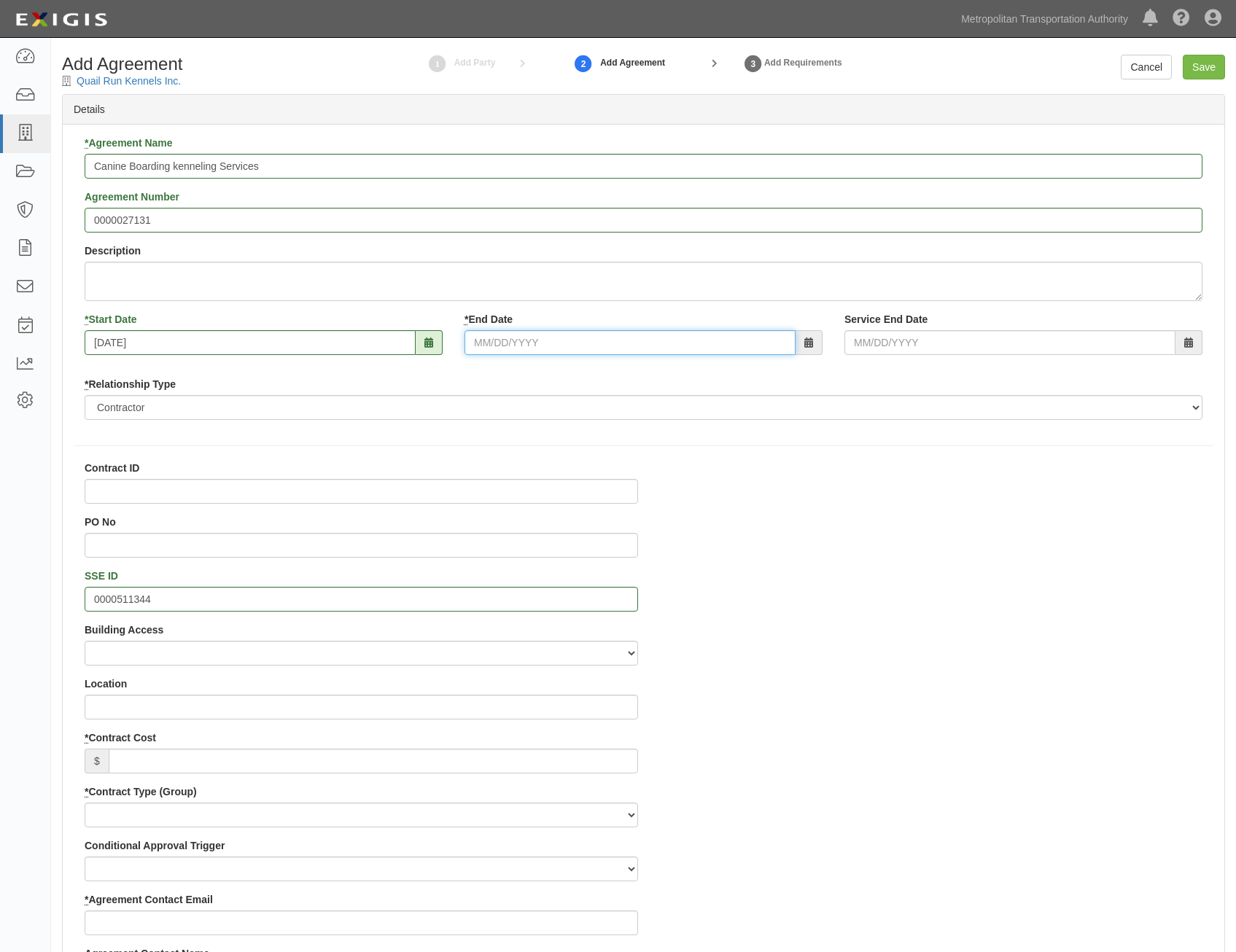
click at [588, 343] on input "* End Date" at bounding box center [630, 342] width 331 height 25
type input "[DATE]"
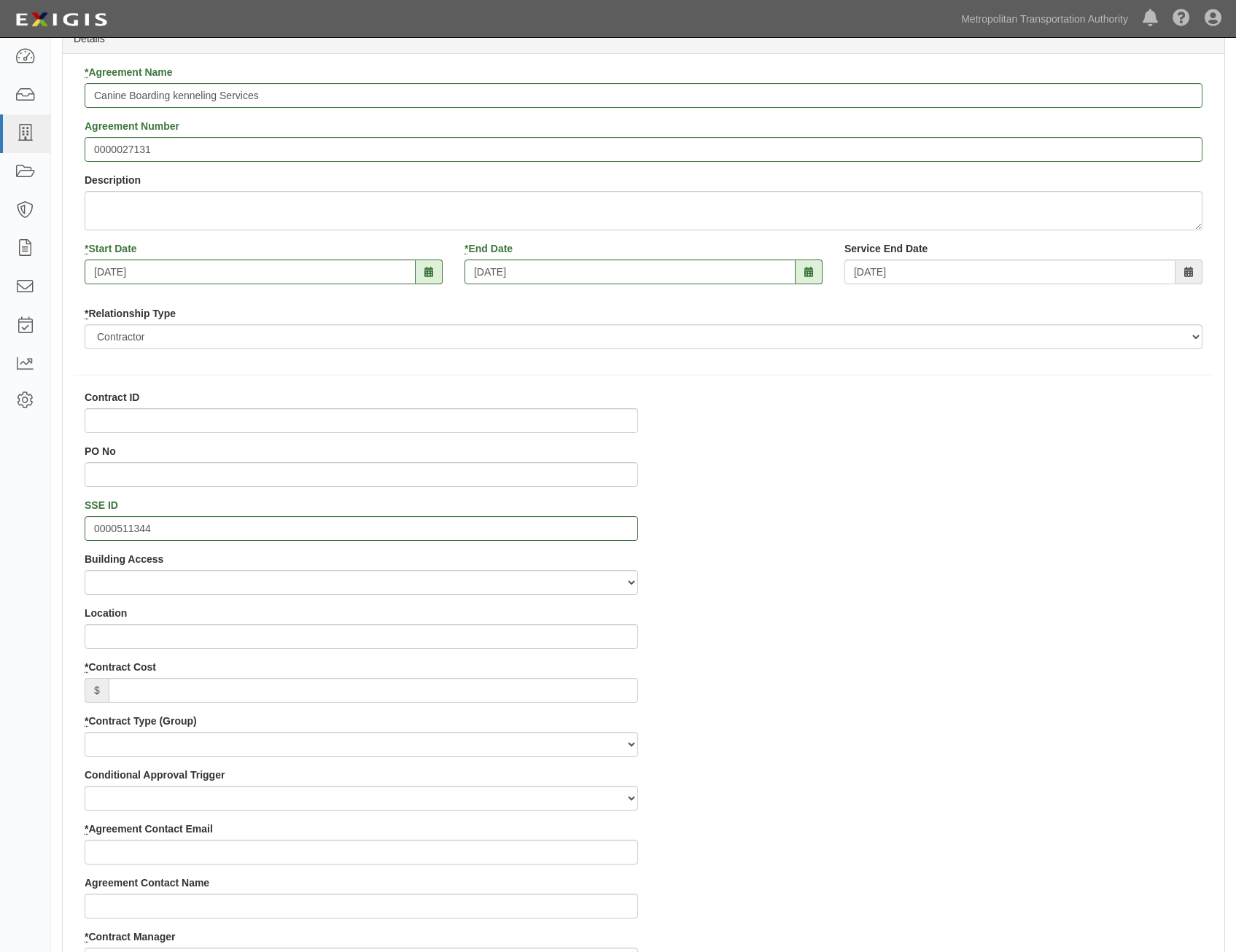
scroll to position [219, 0]
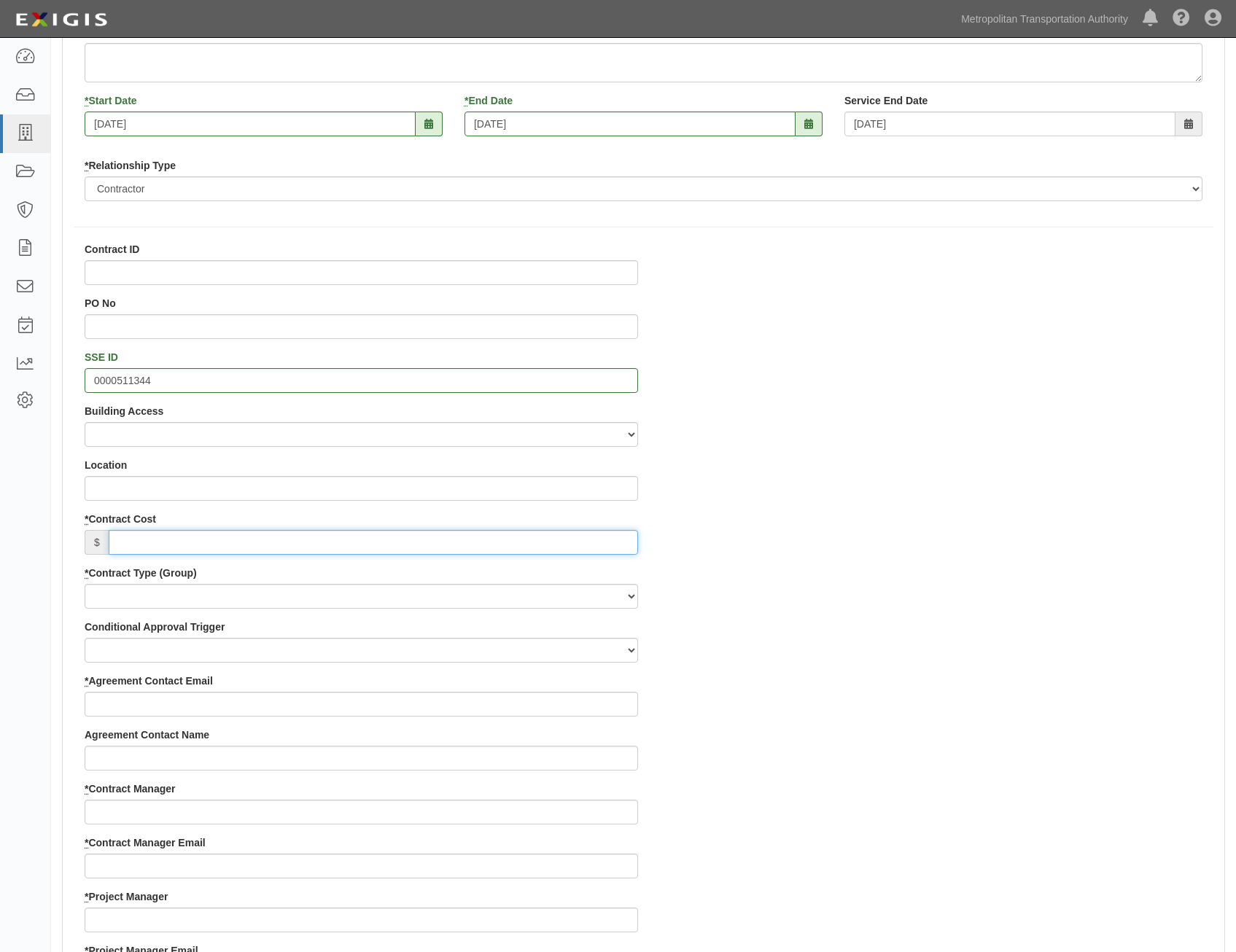
click at [606, 543] on input "* Contract Cost" at bounding box center [373, 542] width 529 height 25
paste input "206,250"
type input "206,250"
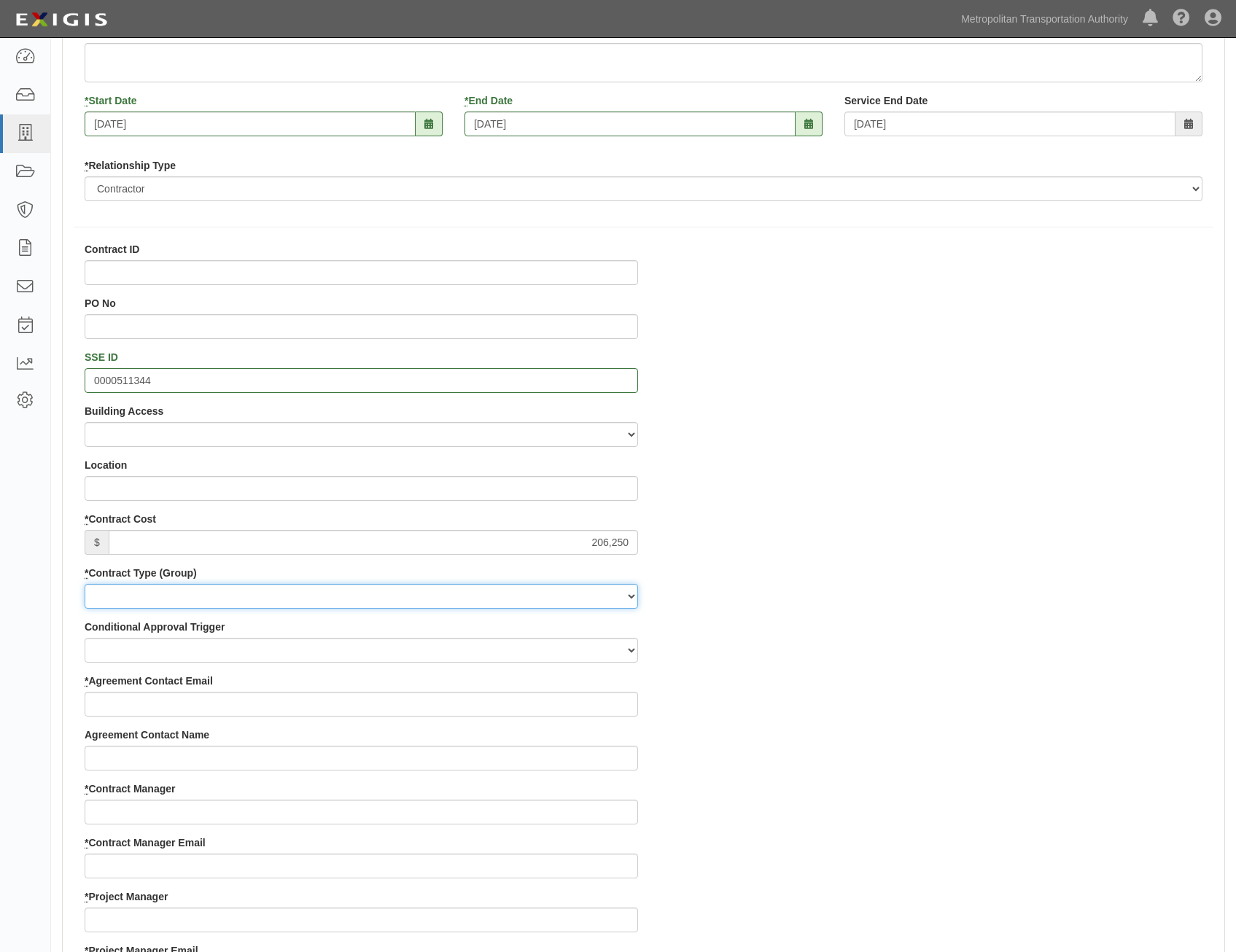
click at [612, 592] on select "Capital Operating Not for Benefit (incls. FA, Entry Permits) Real Estate Other" at bounding box center [361, 596] width 553 height 25
select select "122"
click at [84, 584] on select "Capital Operating Not for Benefit (incls. FA, Entry Permits) Real Estate Other" at bounding box center [361, 596] width 553 height 25
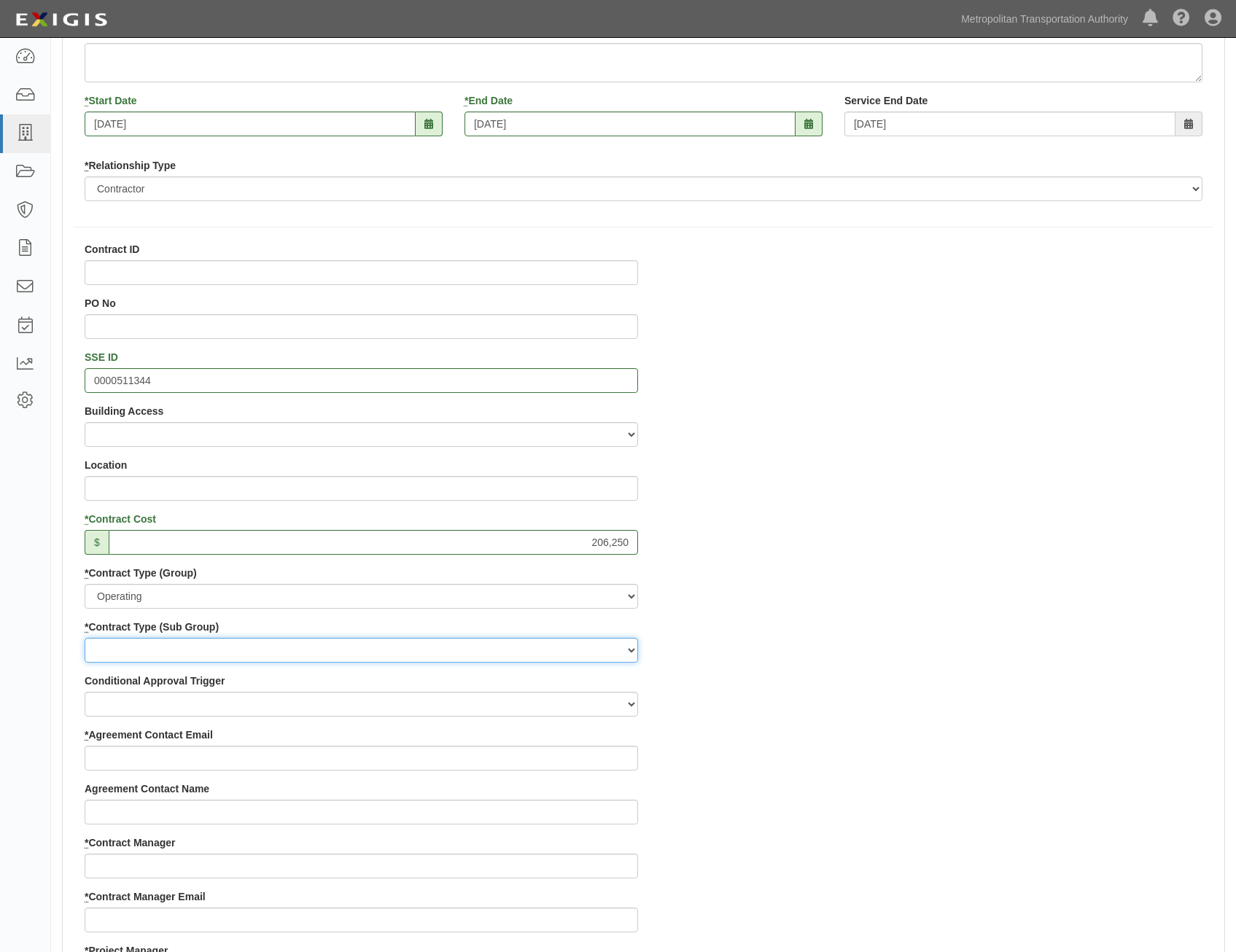
click at [604, 646] on select "Construction Loan / Test and Demo Maintenance Painting Personal Services Contra…" at bounding box center [361, 650] width 553 height 25
select select "249"
click at [84, 638] on select "Construction Loan / Test and Demo Maintenance Painting Personal Services Contra…" at bounding box center [361, 650] width 553 height 25
click at [897, 763] on div "Contract ID PO No SSE ID 0000511344 Building Access 2 Broadway 341/345/347 BREP…" at bounding box center [643, 943] width 1161 height 1402
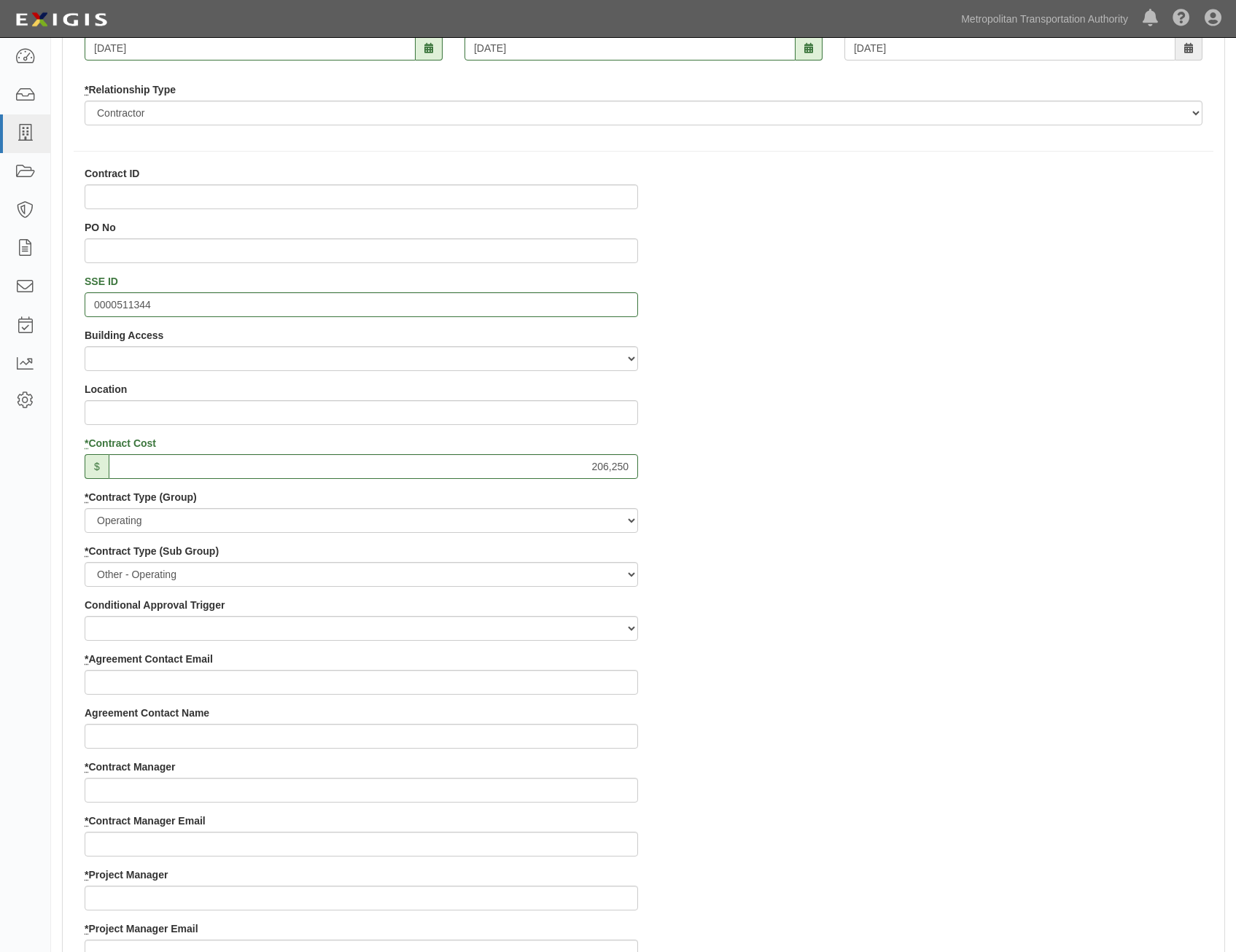
scroll to position [364, 0]
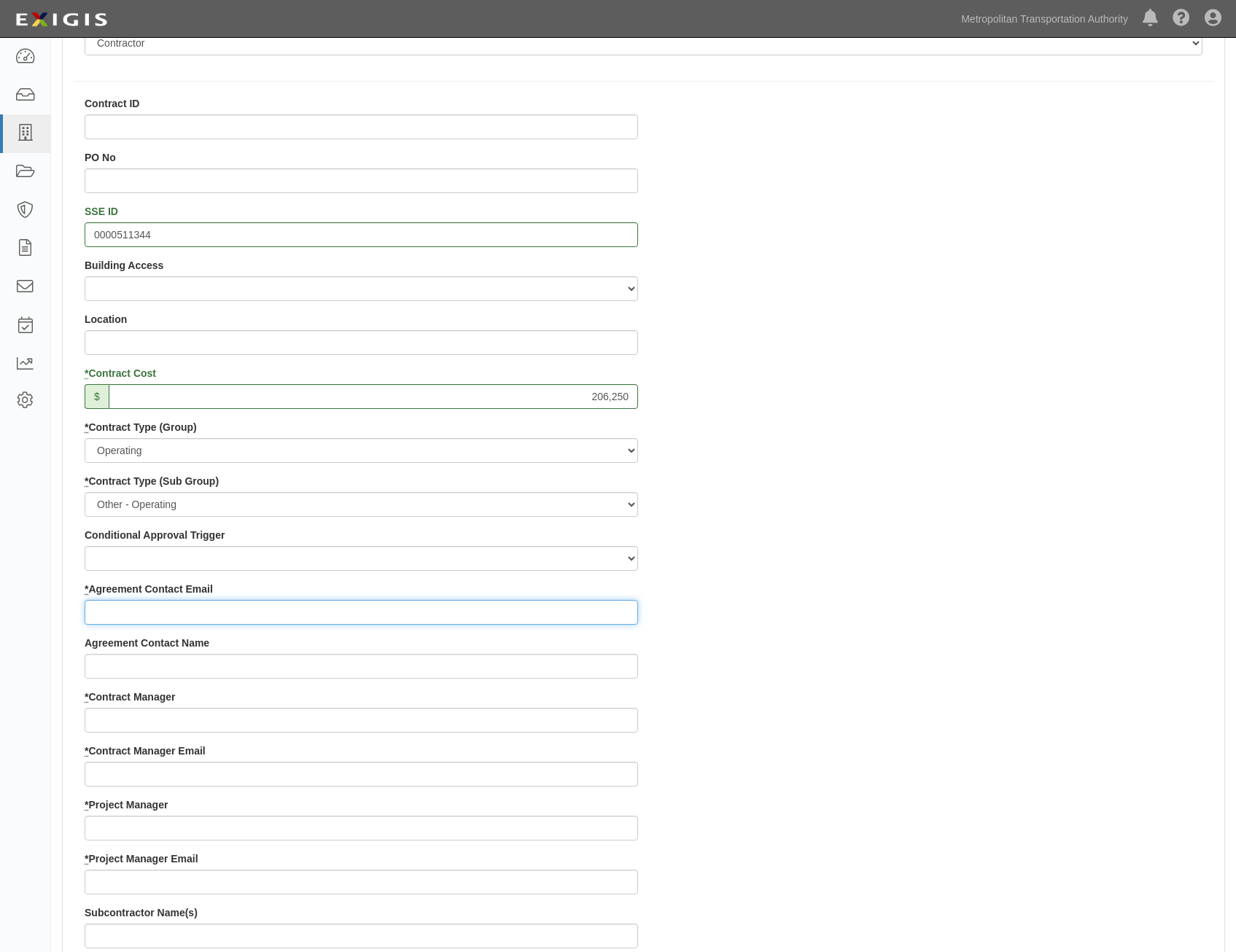
click at [614, 607] on input "* Agreement Contact Email" at bounding box center [361, 612] width 553 height 25
paste input "quailrunkennel@aol.com"
type input "quailrunkennel@aol.com"
click at [889, 669] on div "Contract ID PO No SSE ID 0000511344 Building Access 2 Broadway 341/345/347 BREP…" at bounding box center [643, 797] width 1161 height 1402
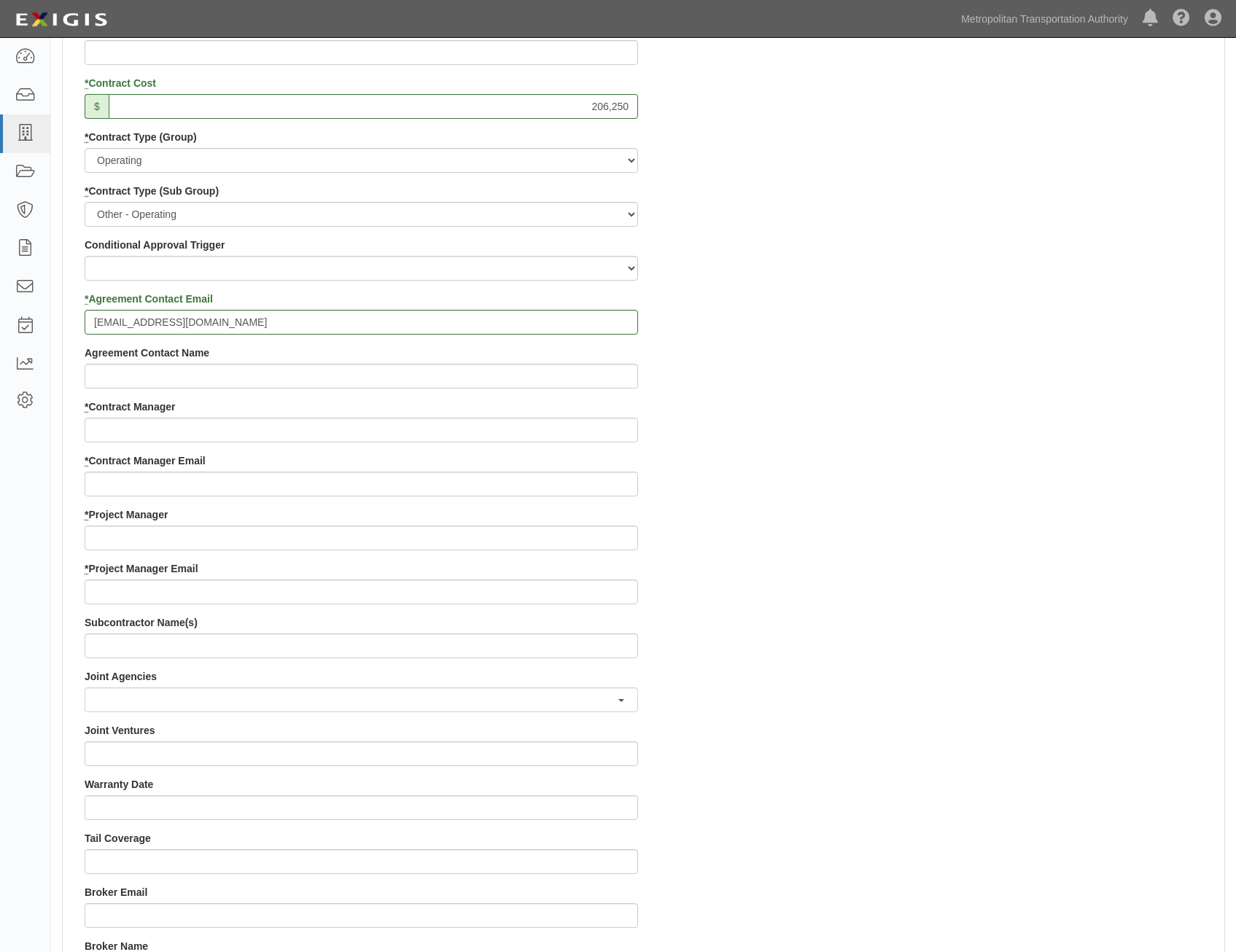
scroll to position [656, 0]
click at [569, 420] on input "* Contract Manager" at bounding box center [361, 428] width 553 height 25
paste input "Hillary Aguirre"
type input "Hillary Aguirre"
click at [895, 543] on div "Contract ID PO No SSE ID 0000511344 Building Access 2 Broadway 341/345/347 BREP…" at bounding box center [643, 506] width 1161 height 1402
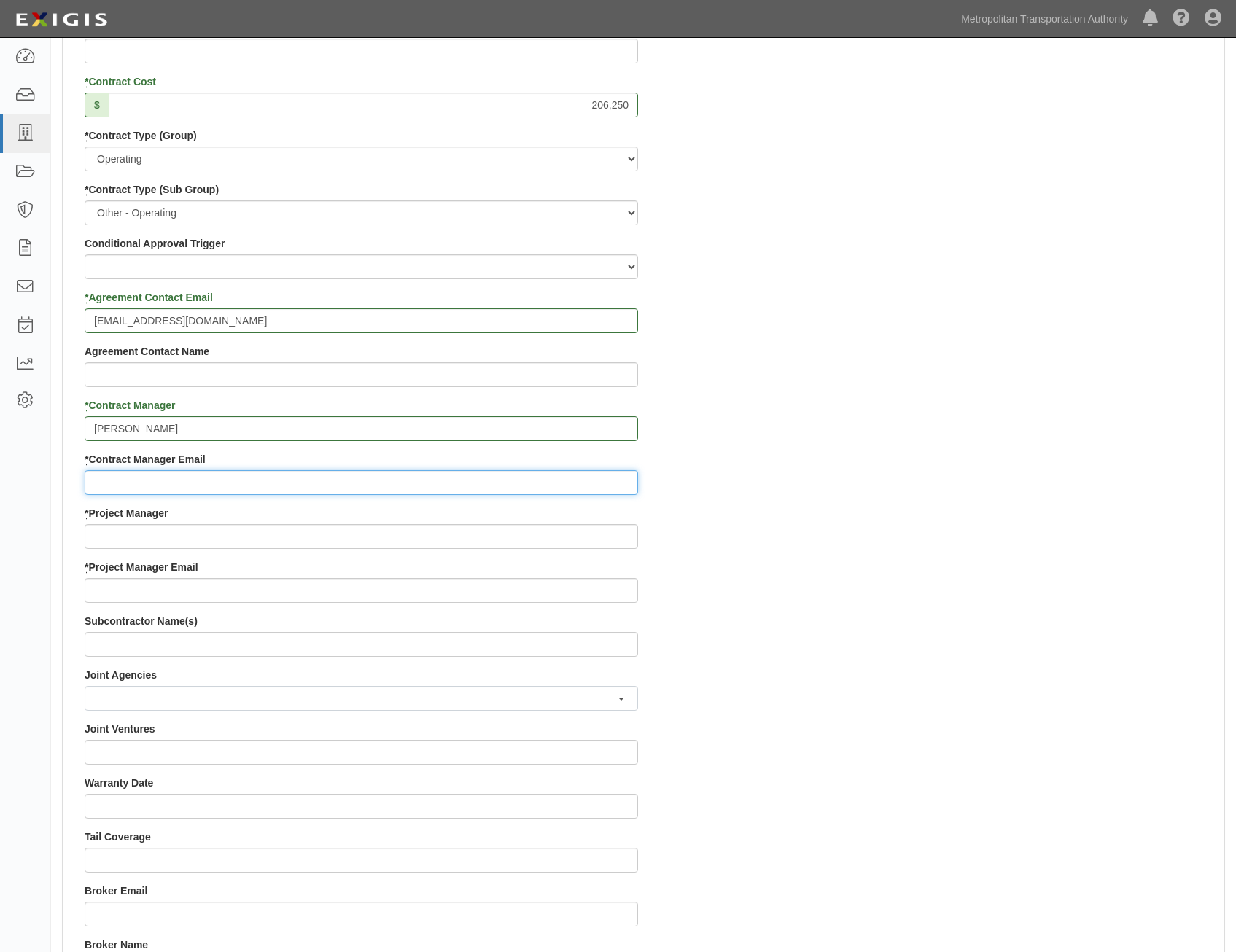
click at [603, 485] on input "* Contract Manager Email" at bounding box center [361, 482] width 553 height 25
paste input "hillary.aguirre@mtahq.org"
type input "hillary.aguirre@mtahq.org"
click at [857, 561] on div "Contract ID PO No SSE ID 0000511344 Building Access 2 Broadway 341/345/347 BREP…" at bounding box center [643, 506] width 1161 height 1402
click at [401, 523] on div "* Project Manager" at bounding box center [361, 527] width 553 height 43
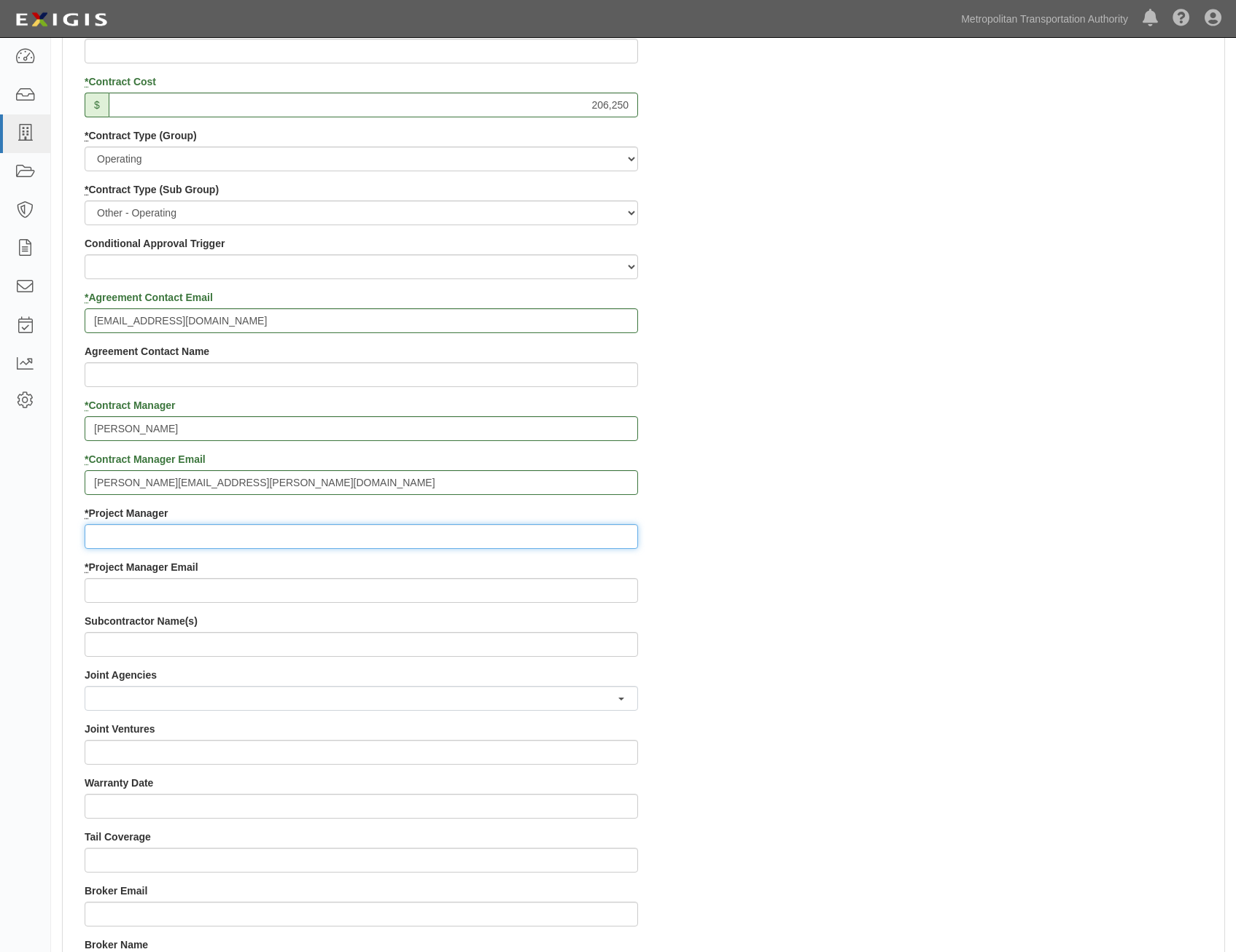
drag, startPoint x: 401, startPoint y: 523, endPoint x: 377, endPoint y: 536, distance: 27.3
click at [367, 540] on input "* Project Manager" at bounding box center [361, 536] width 553 height 25
paste input "Annie Phillip"
type input "Annie Phillip"
click at [947, 586] on div "Contract ID PO No SSE ID 0000511344 Building Access 2 Broadway 341/345/347 BREP…" at bounding box center [643, 506] width 1161 height 1402
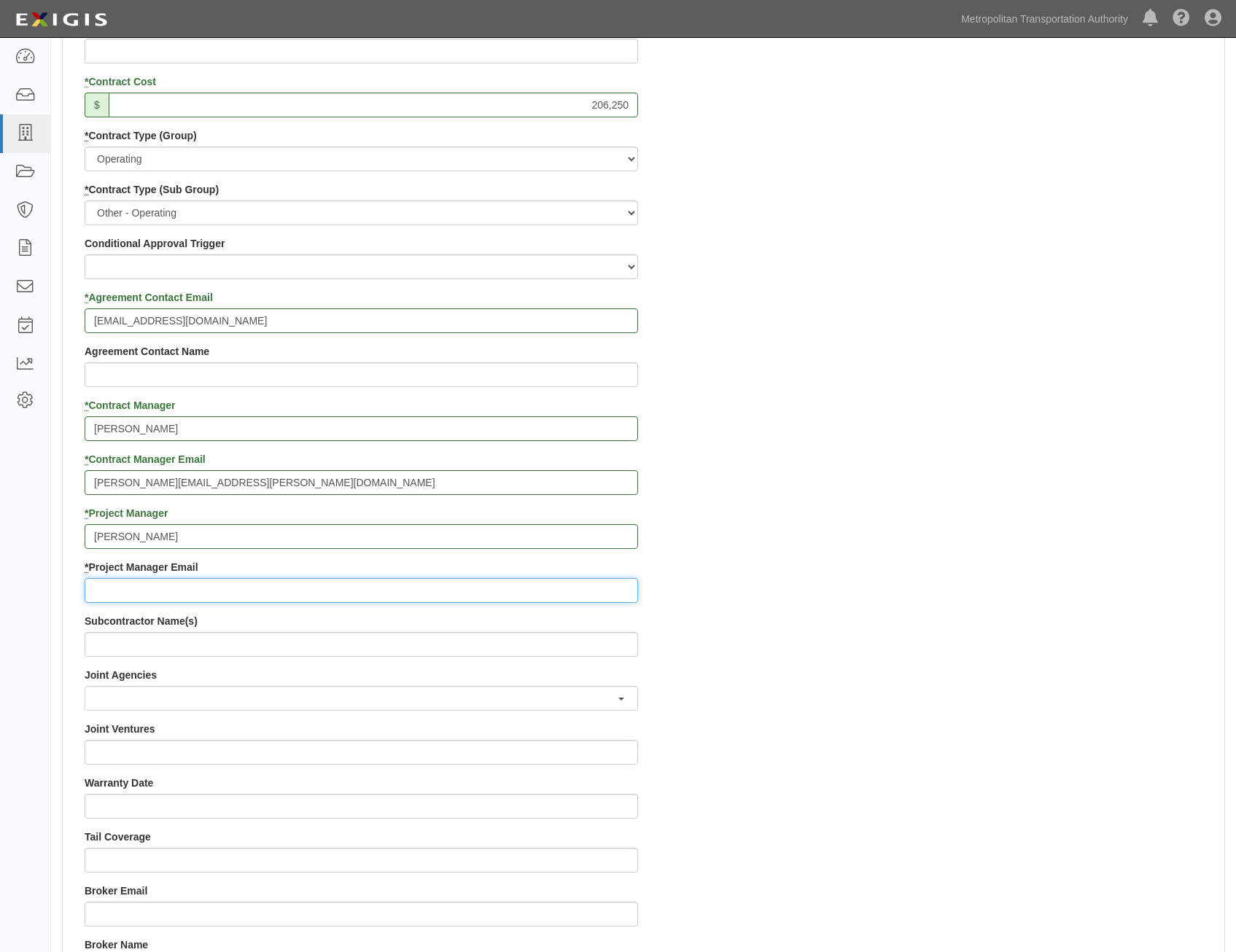
click at [595, 594] on input "* Project Manager Email" at bounding box center [361, 590] width 553 height 25
paste input "APHILLIP@mtapd.org"
type input "APHILLIP@mtapd.org"
click at [782, 656] on div "Contract ID PO No SSE ID 0000511344 Building Access 2 Broadway 341/345/347 BREP…" at bounding box center [643, 506] width 1161 height 1402
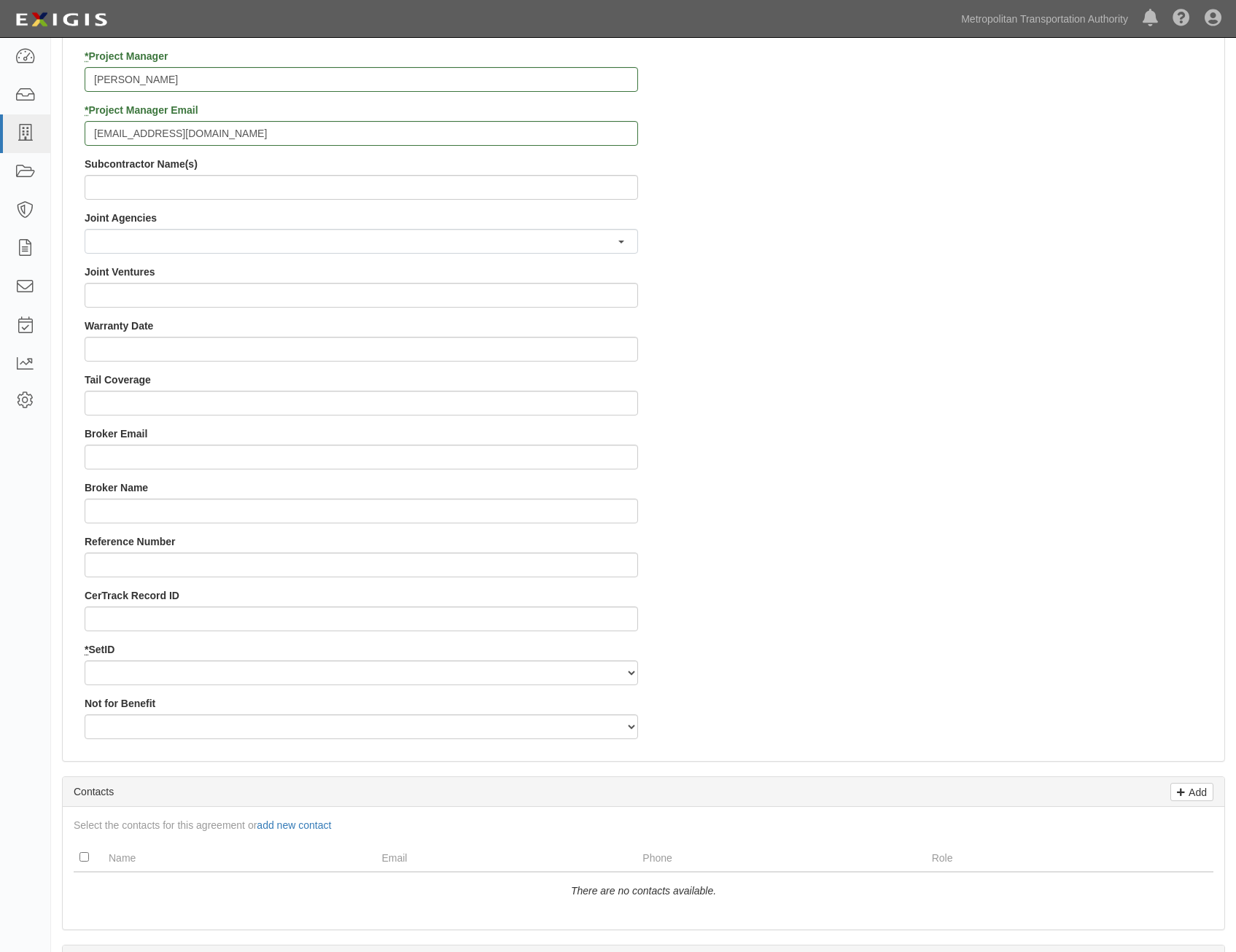
scroll to position [1385, 0]
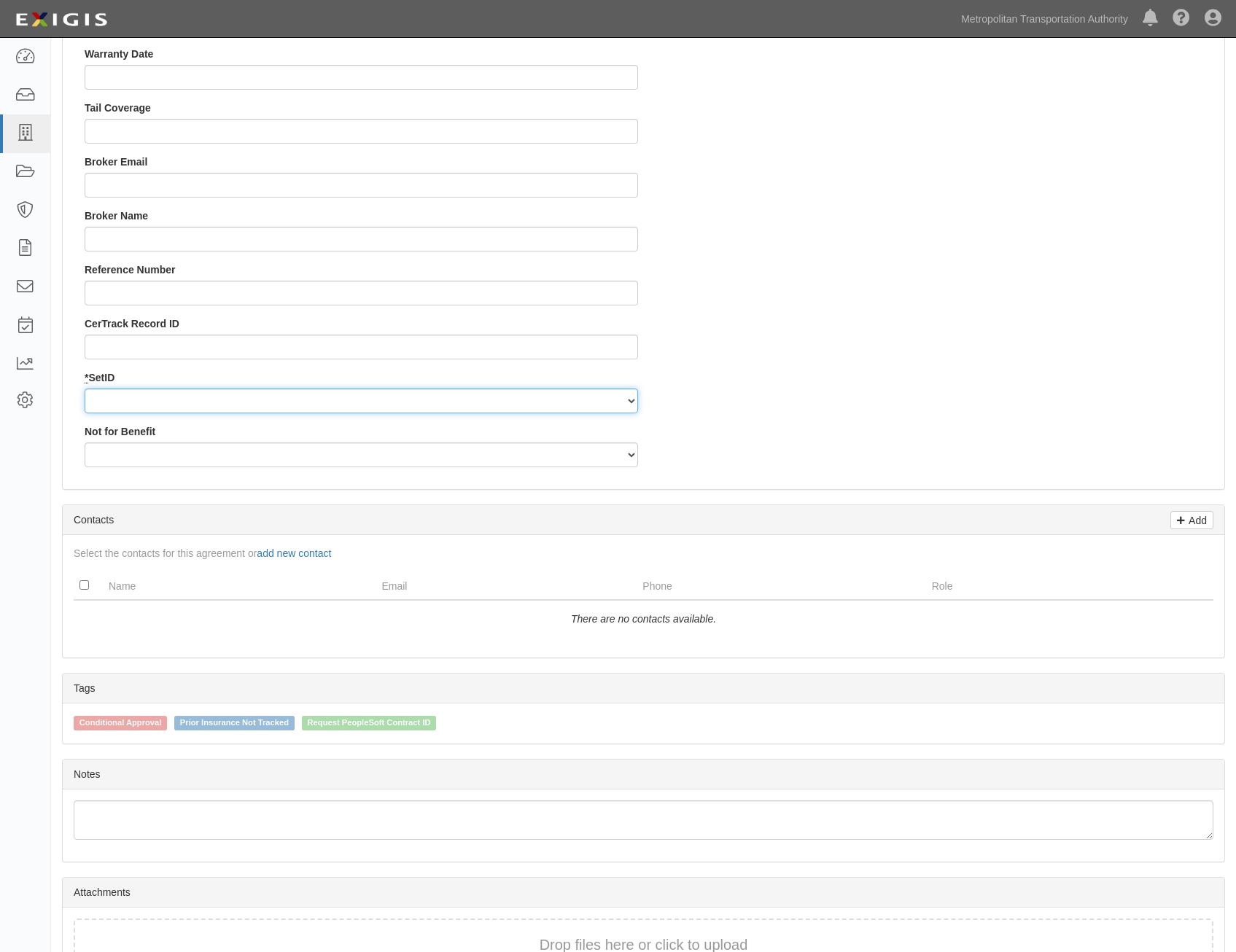
drag, startPoint x: 560, startPoint y: 405, endPoint x: 560, endPoint y: 413, distance: 8.0
click at [560, 405] on select "MTAHQ" at bounding box center [361, 400] width 553 height 25
select select "96"
click at [84, 388] on select "MTAHQ" at bounding box center [361, 400] width 553 height 25
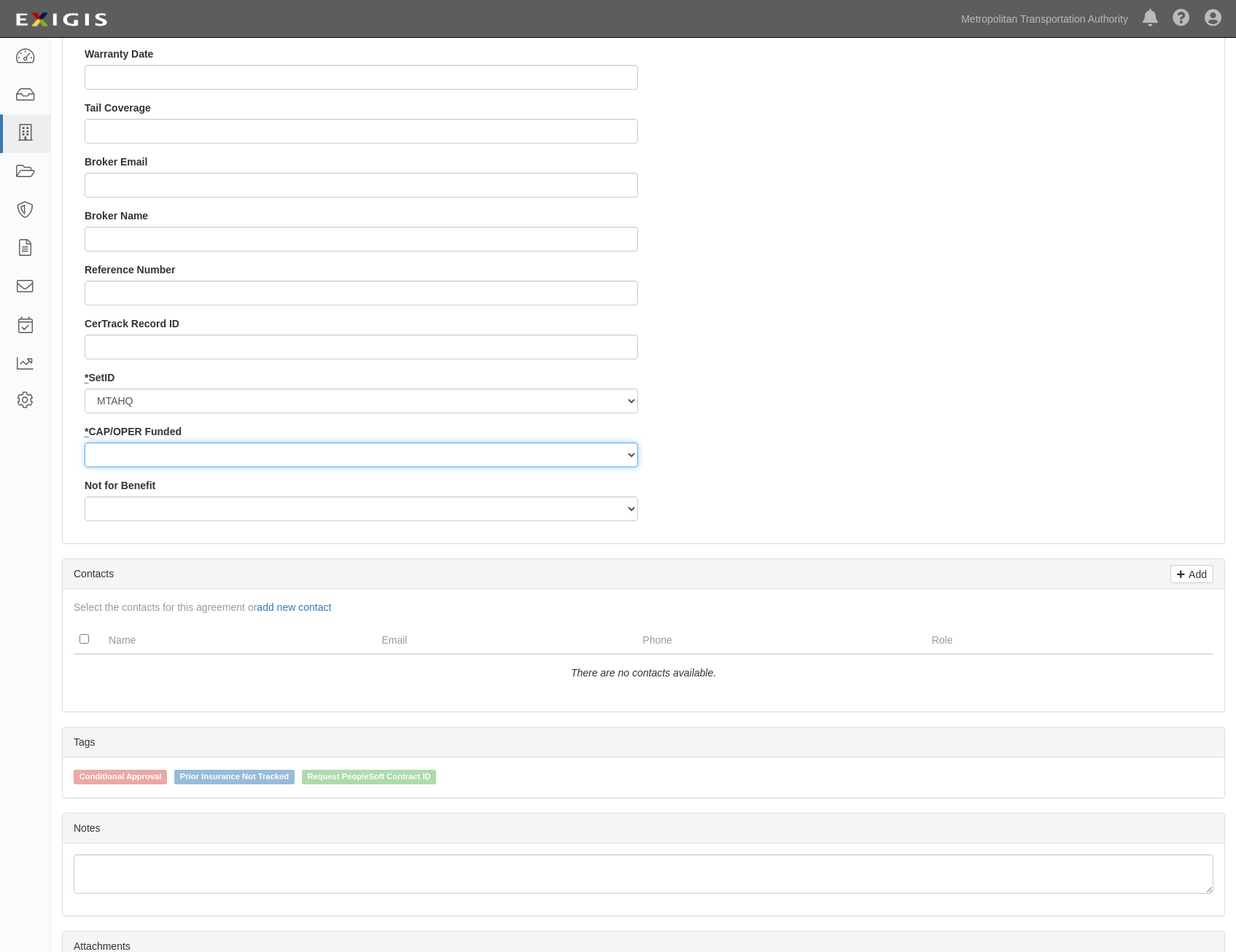
click at [545, 450] on select "Capital Operating" at bounding box center [361, 455] width 553 height 25
select select "347"
click at [84, 443] on select "Capital Operating" at bounding box center [361, 455] width 553 height 25
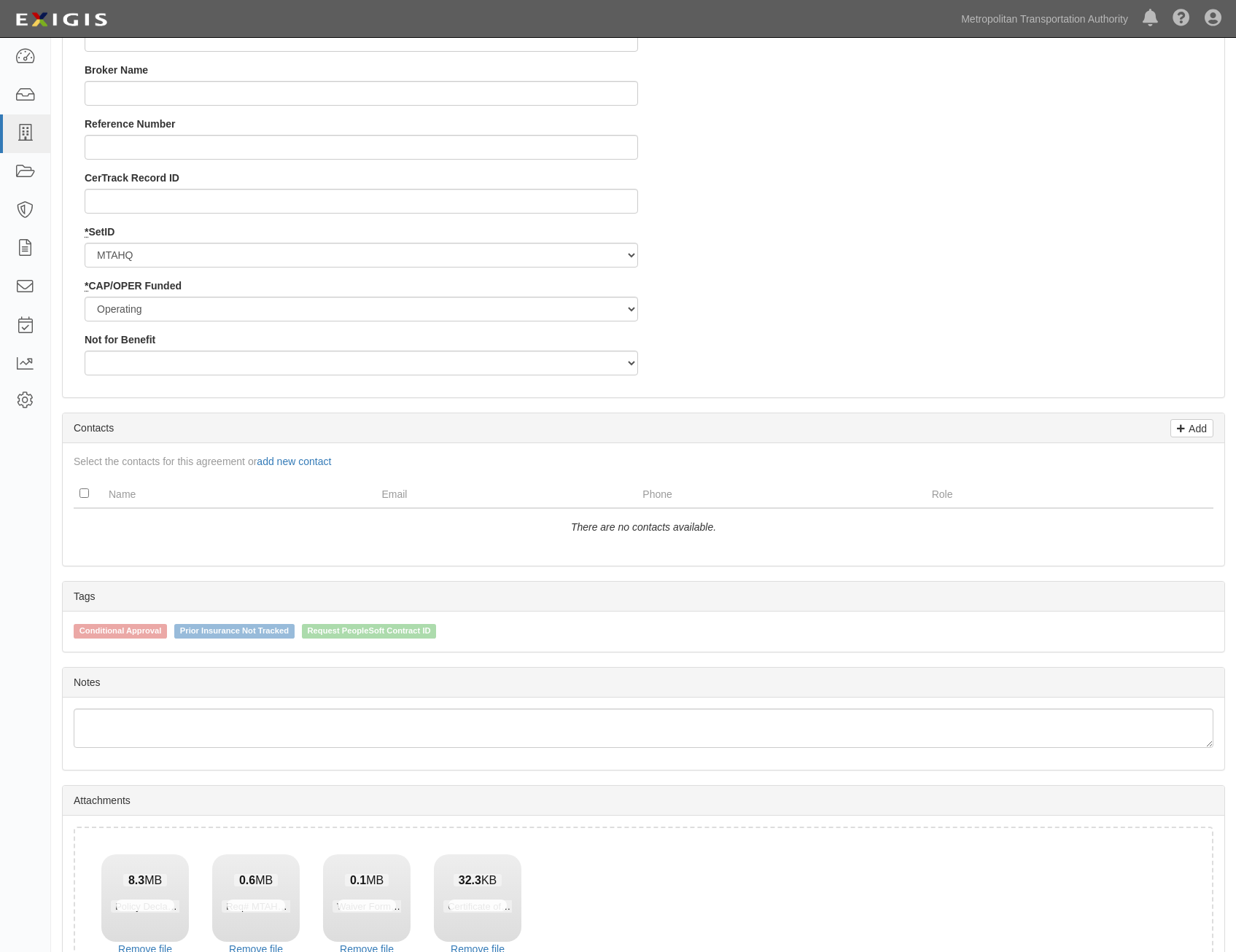
scroll to position [1635, 0]
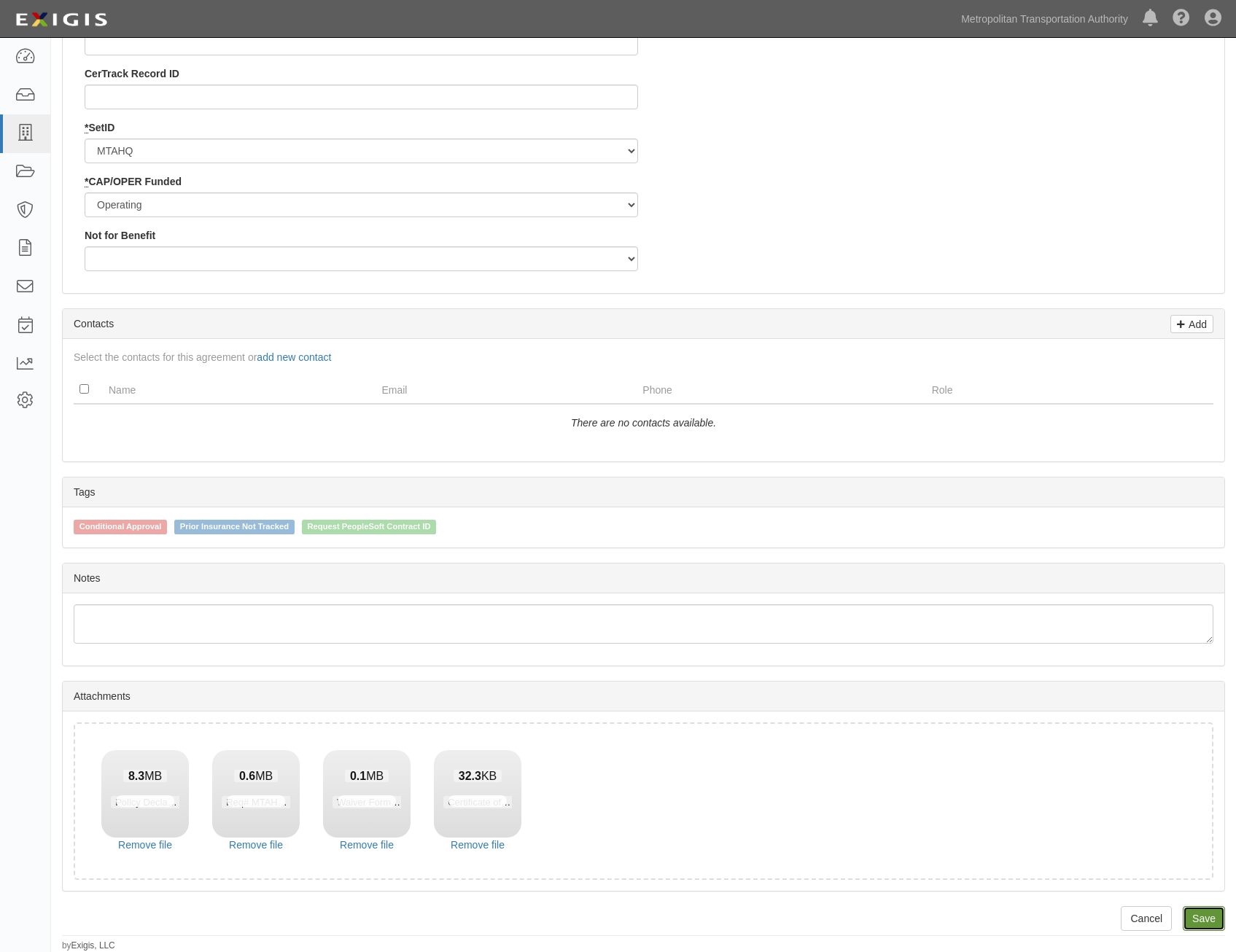
click at [1217, 912] on link "Save" at bounding box center [1204, 918] width 43 height 25
type input "206250"
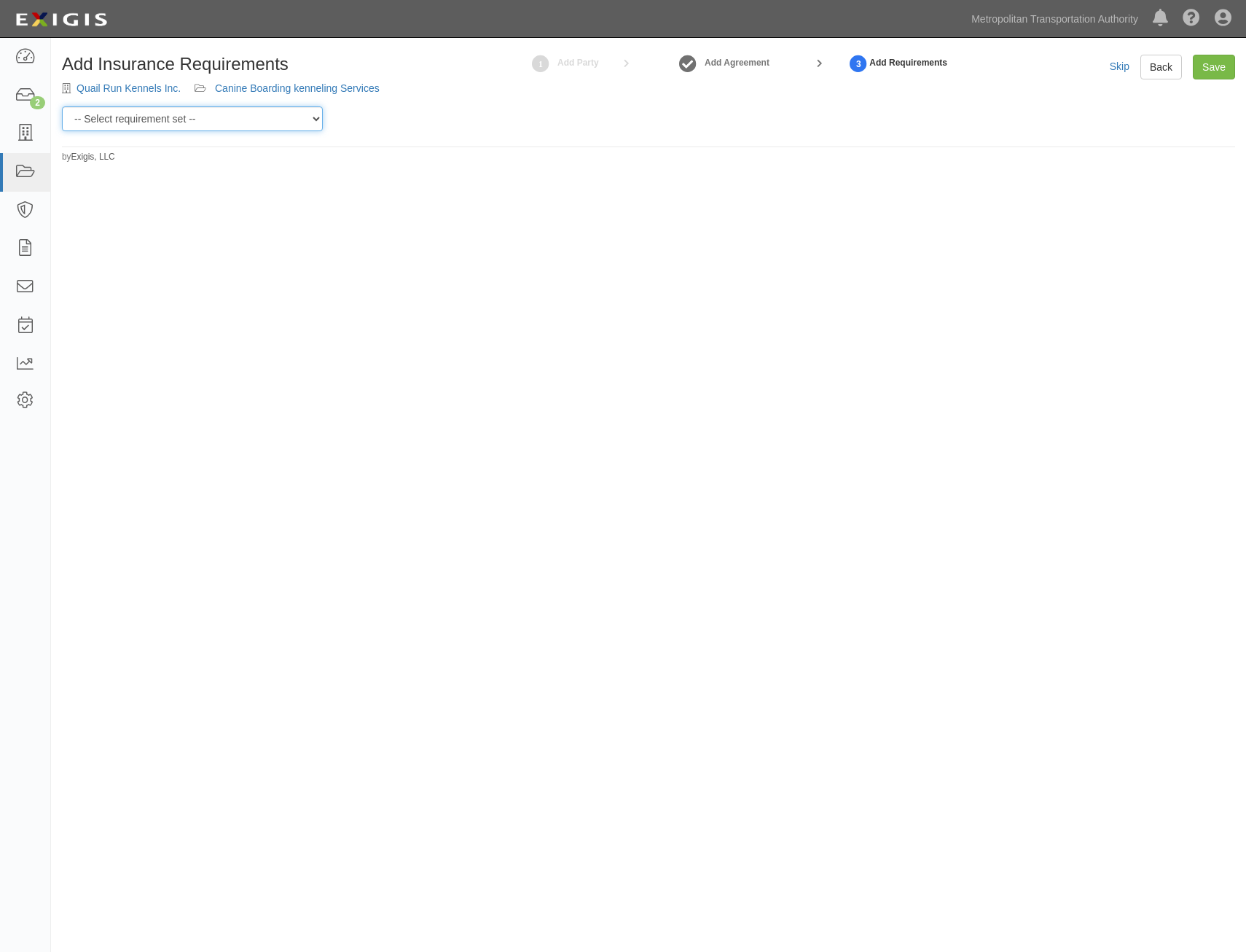
click at [202, 126] on select "-- Select requirement set -- Basic Basic Enhanced Option for Operating Agreemen…" at bounding box center [192, 118] width 261 height 25
select select "7394"
click at [62, 106] on select "-- Select requirement set -- Basic Basic Enhanced Option for Operating Agreemen…" at bounding box center [192, 118] width 261 height 25
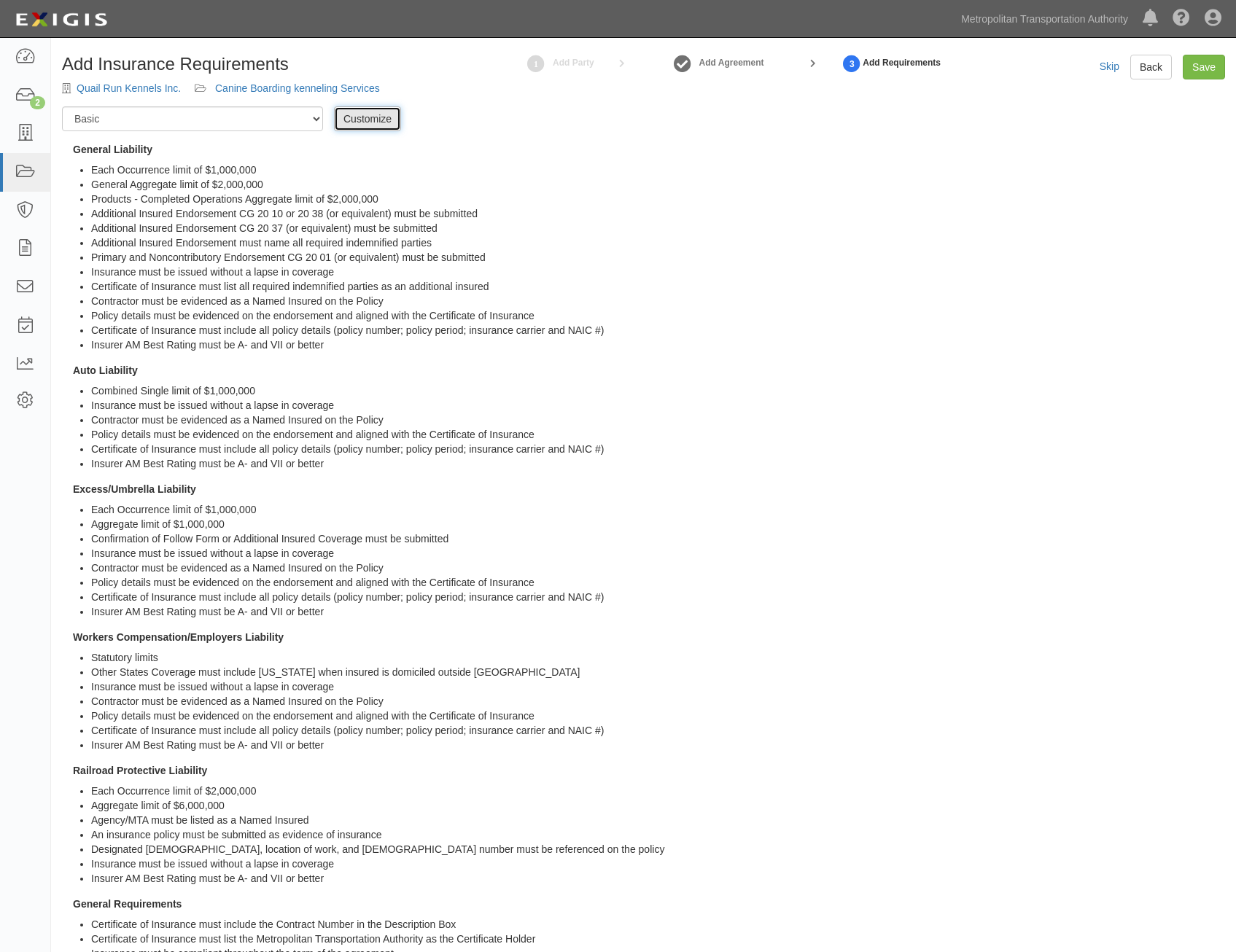
click at [377, 116] on link "Customize" at bounding box center [367, 118] width 67 height 25
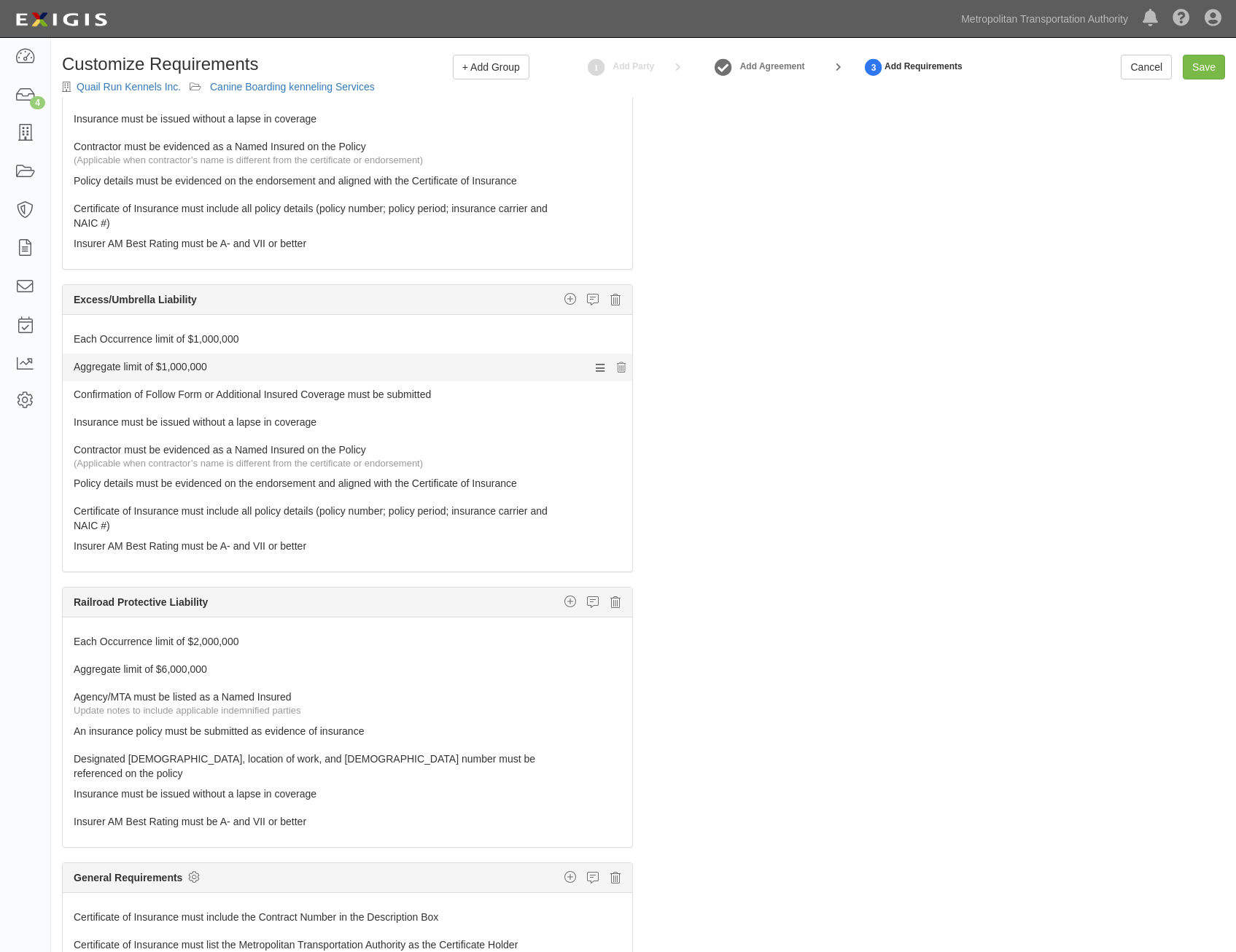
scroll to position [794, 0]
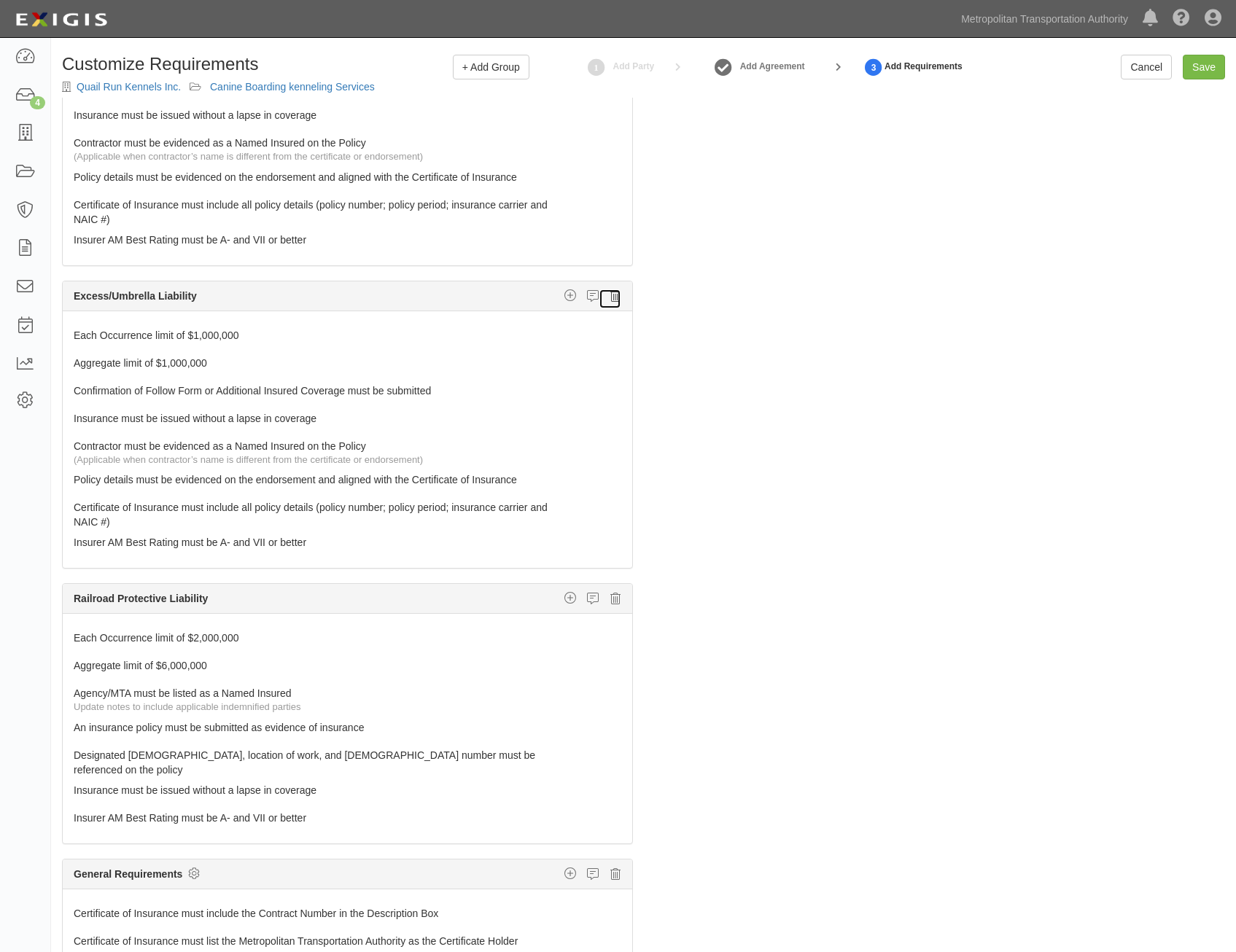
click at [610, 299] on icon at bounding box center [615, 296] width 10 height 13
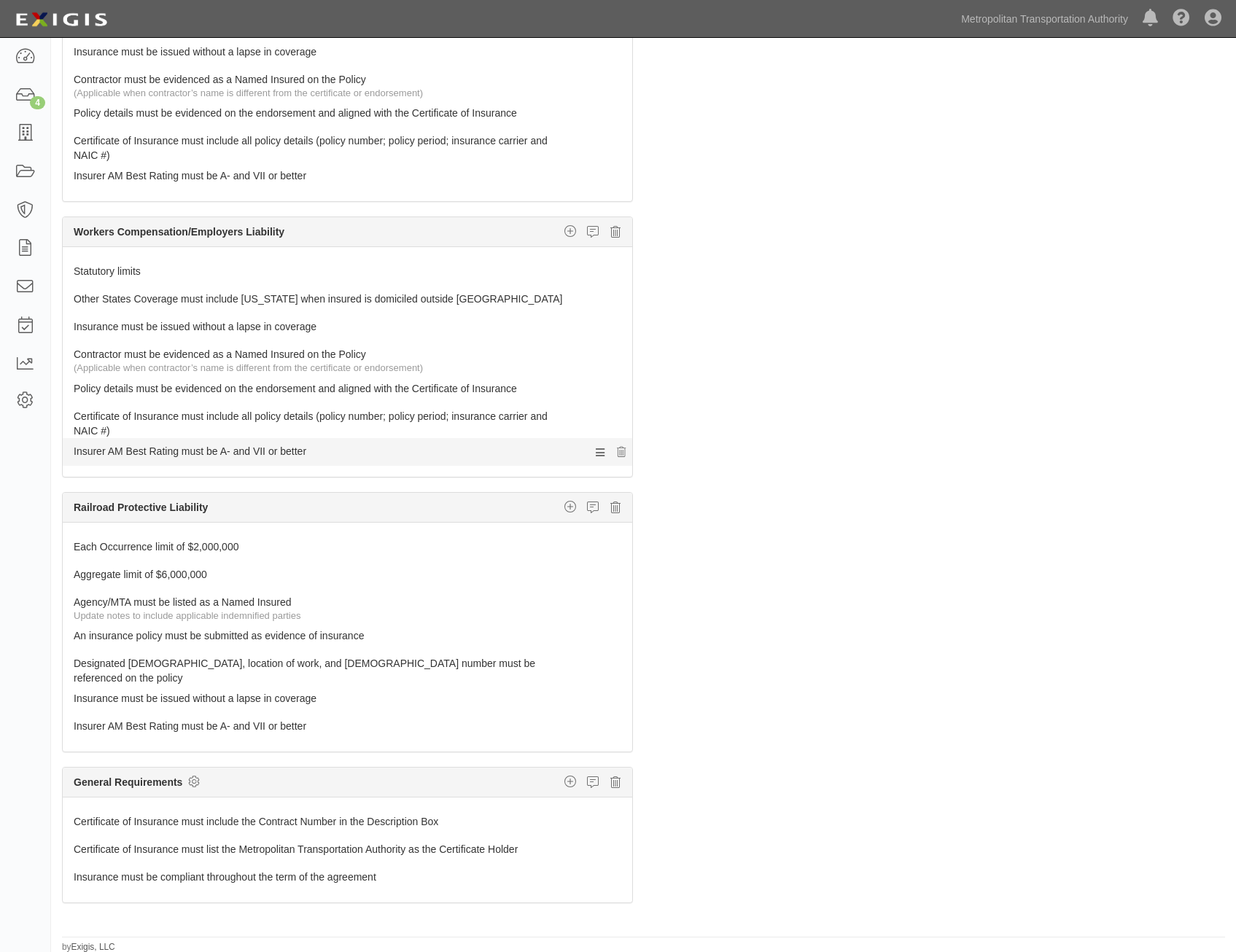
scroll to position [93, 0]
click at [610, 508] on icon at bounding box center [615, 506] width 10 height 13
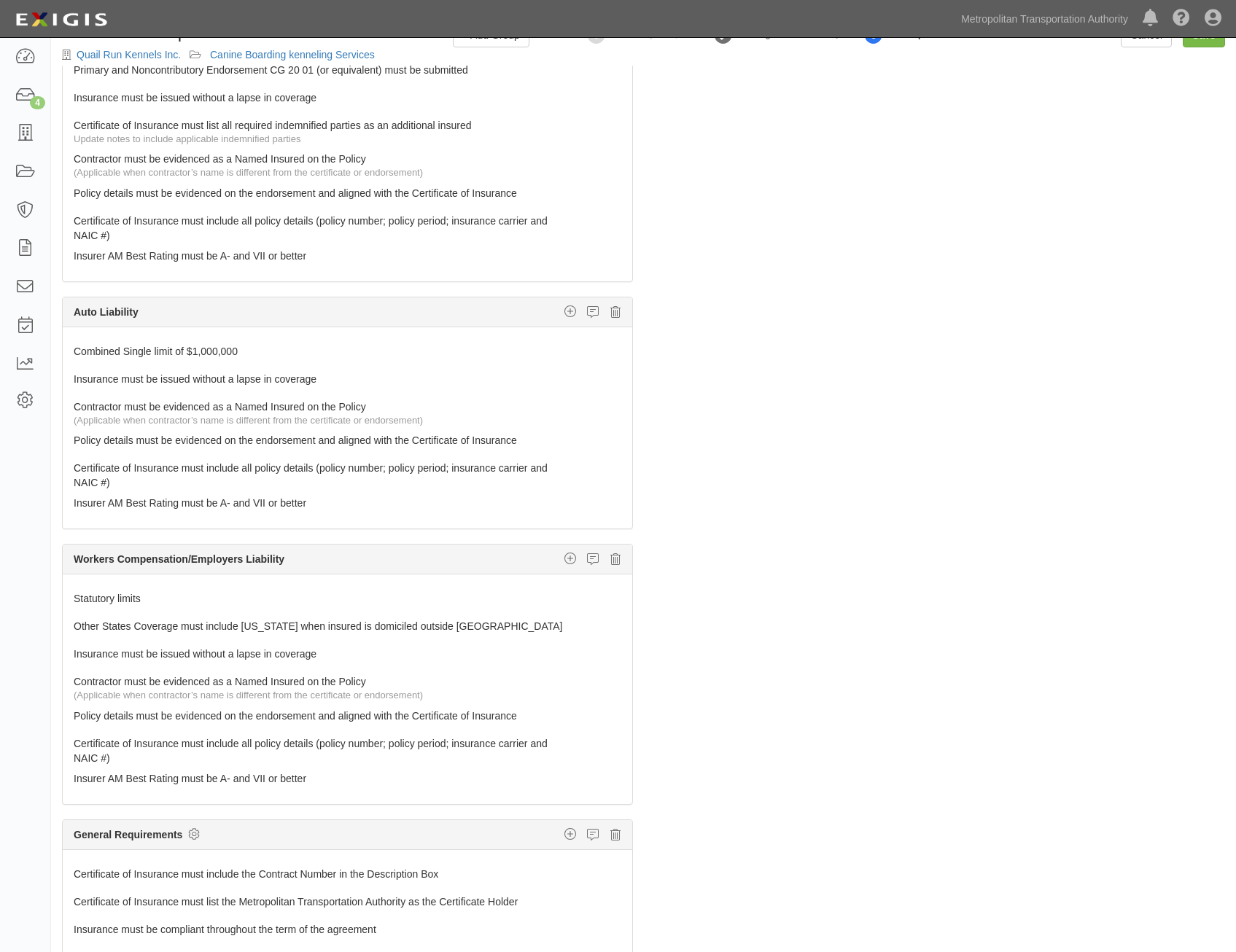
scroll to position [0, 0]
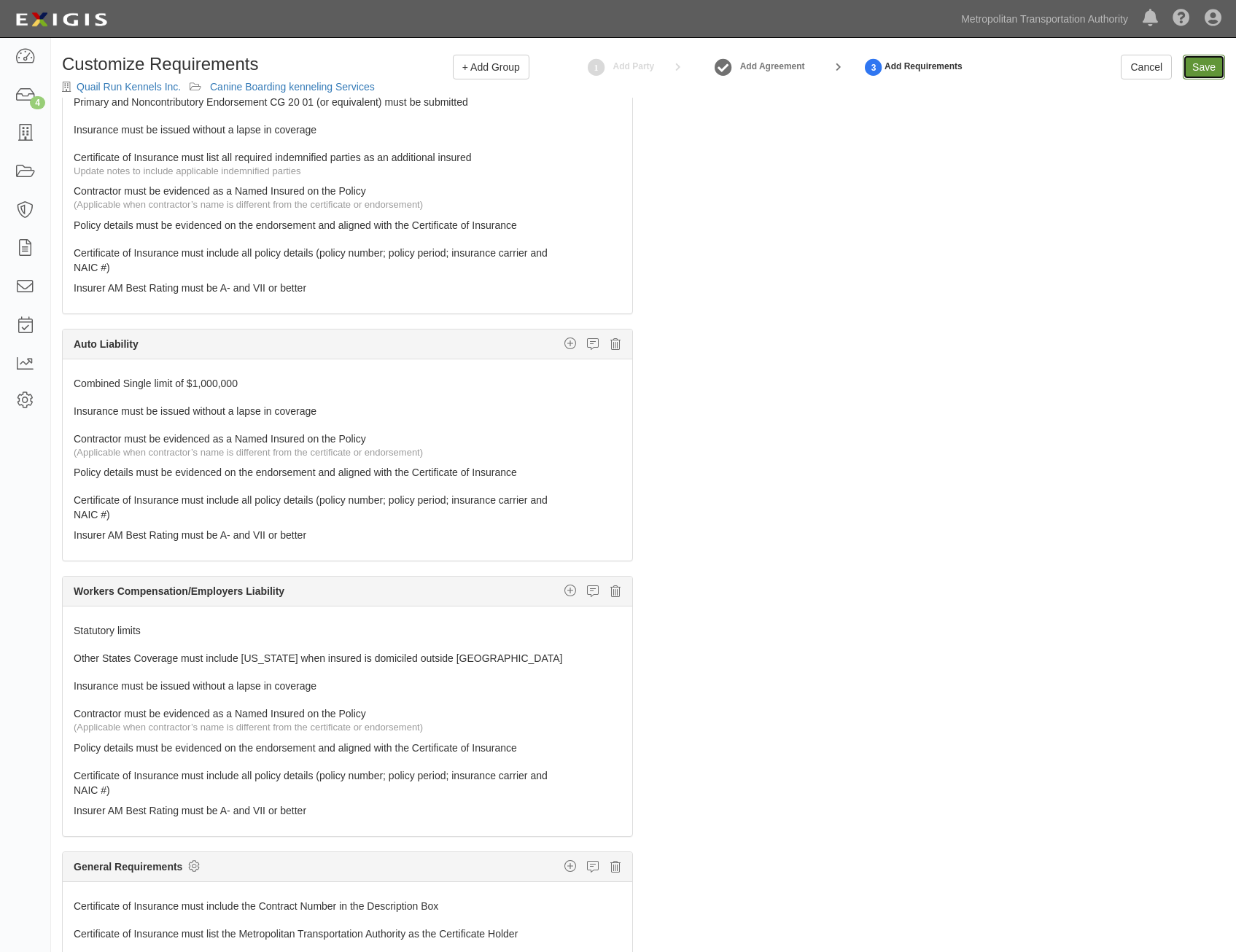
click at [1209, 67] on input "Save" at bounding box center [1204, 67] width 43 height 25
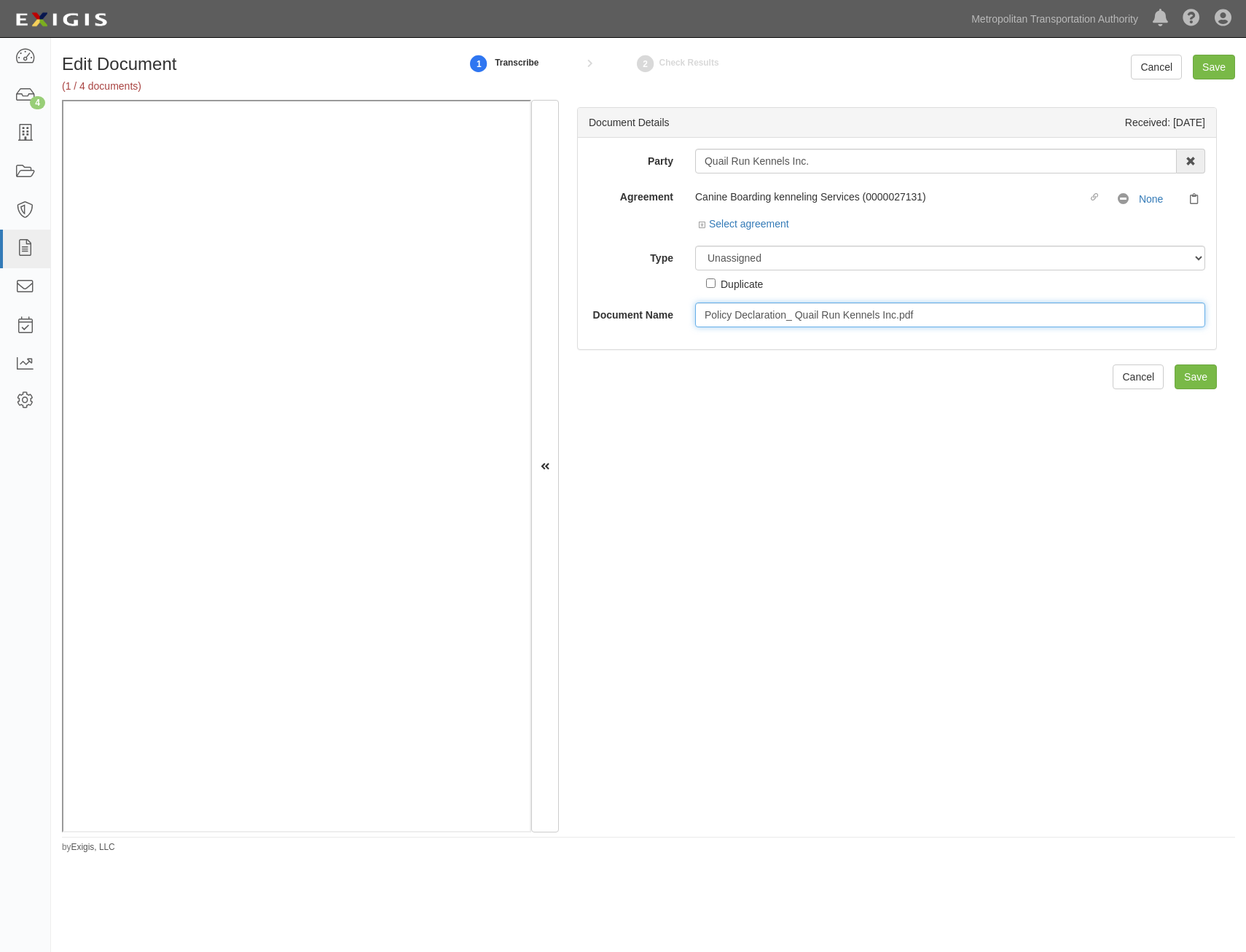
click at [942, 319] on input "Policy Declaration_ Quail Run Kennels Inc.pdf" at bounding box center [950, 314] width 510 height 25
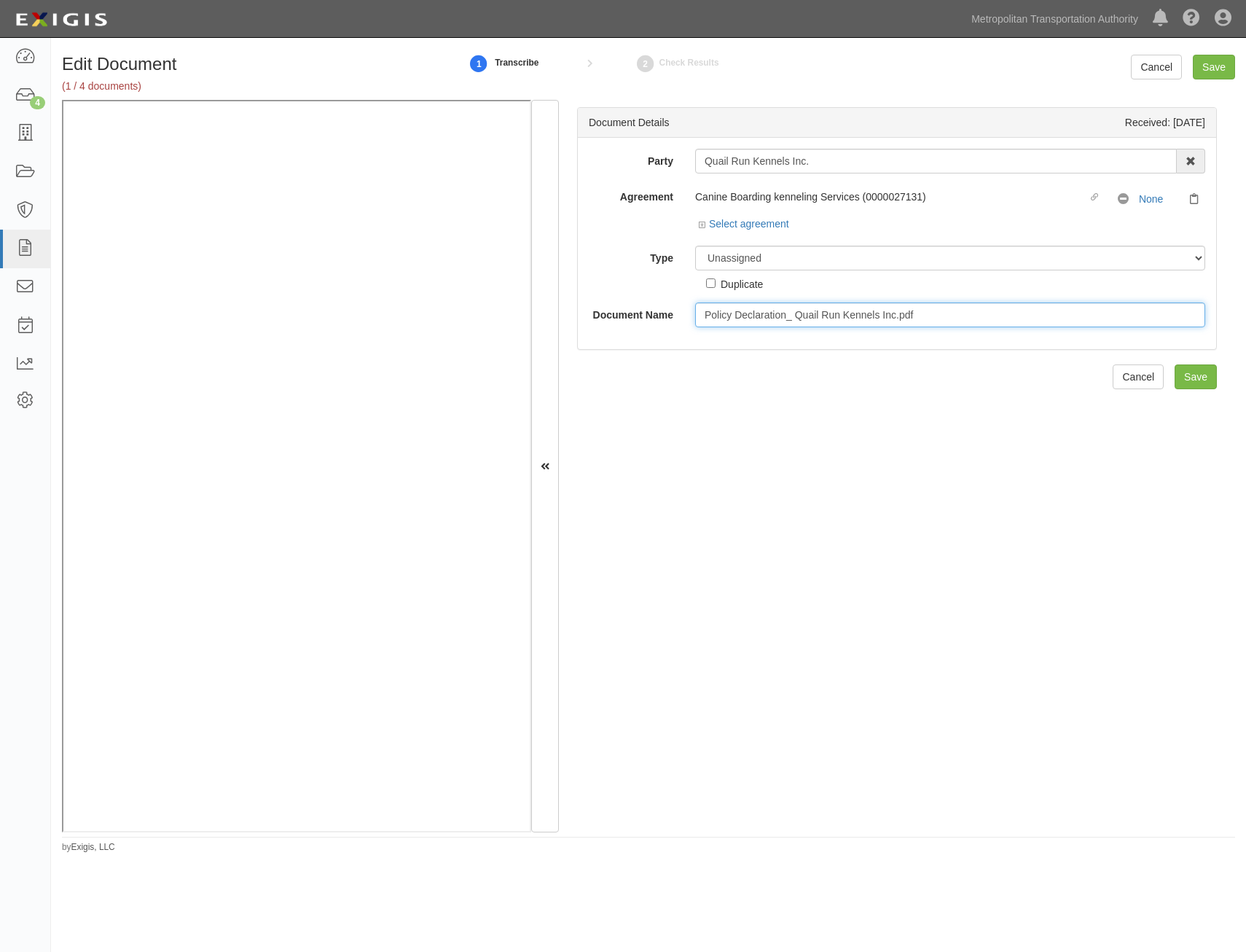
click at [942, 319] on input "Policy Declaration_ Quail Run Kennels Inc.pdf" at bounding box center [950, 314] width 510 height 25
click at [908, 315] on input "Policy Declaration_ Quail Run Kennels Inc.pdf" at bounding box center [950, 314] width 510 height 25
type input "Policy Declaration_ Quail Run Kennels Inc"
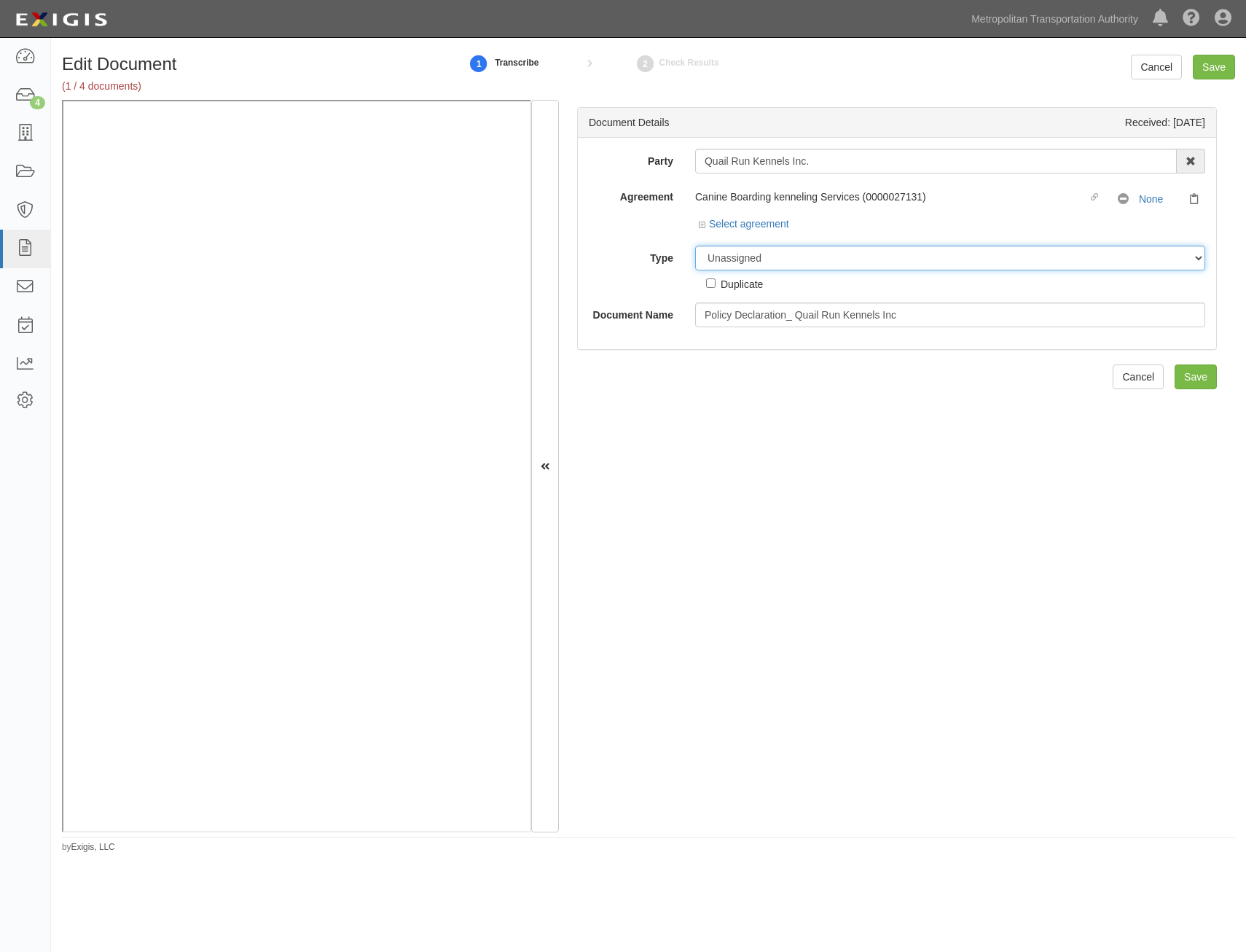
click at [1047, 265] on select "Unassigned Binder Cancellation Notice Certificate Contract Endorsement Insuranc…" at bounding box center [950, 258] width 510 height 25
select select "EndorsementDetail"
click at [695, 246] on select "Unassigned Binder Cancellation Notice Certificate Contract Endorsement Insuranc…" at bounding box center [950, 258] width 510 height 25
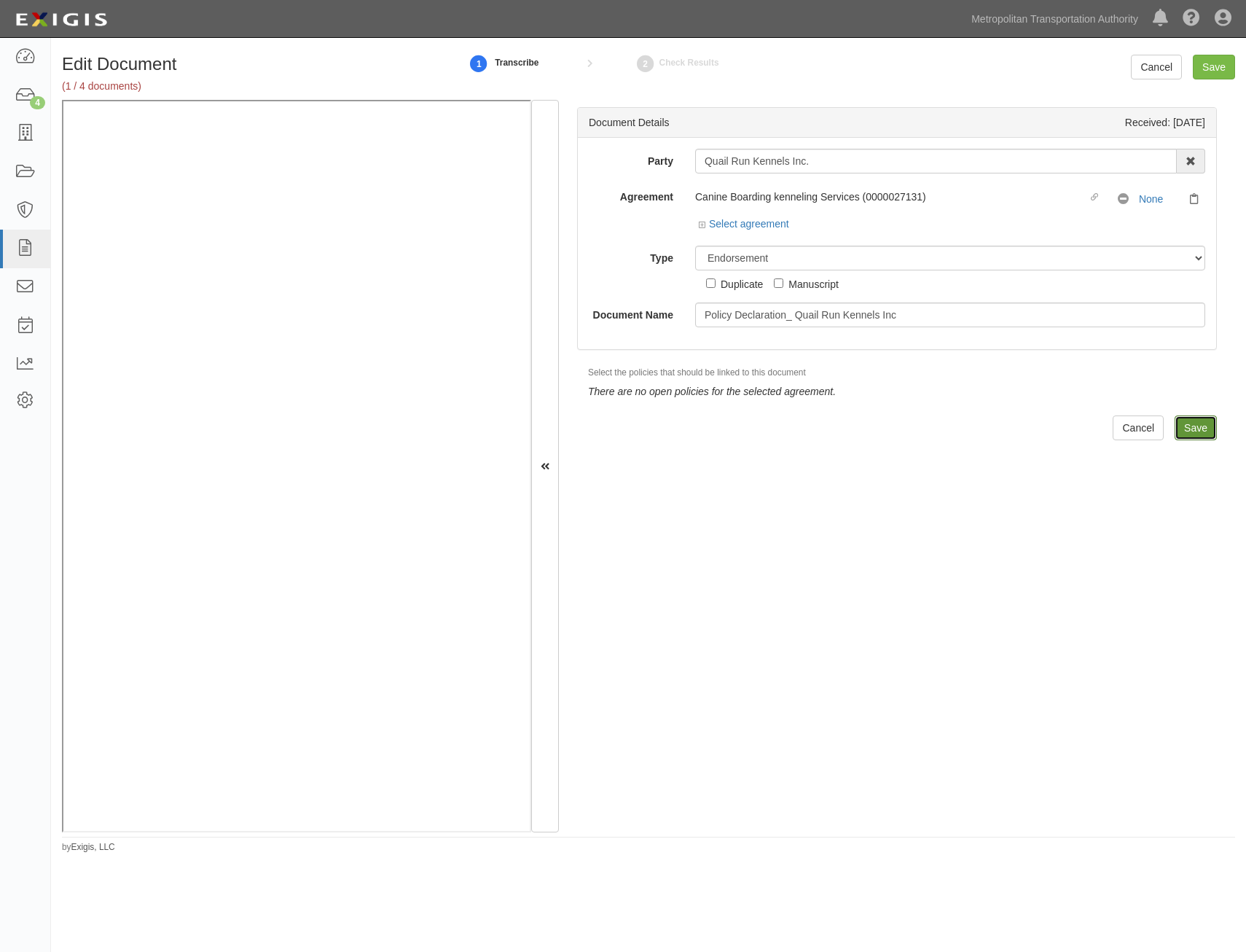
click at [1185, 423] on input "Save" at bounding box center [1196, 427] width 43 height 25
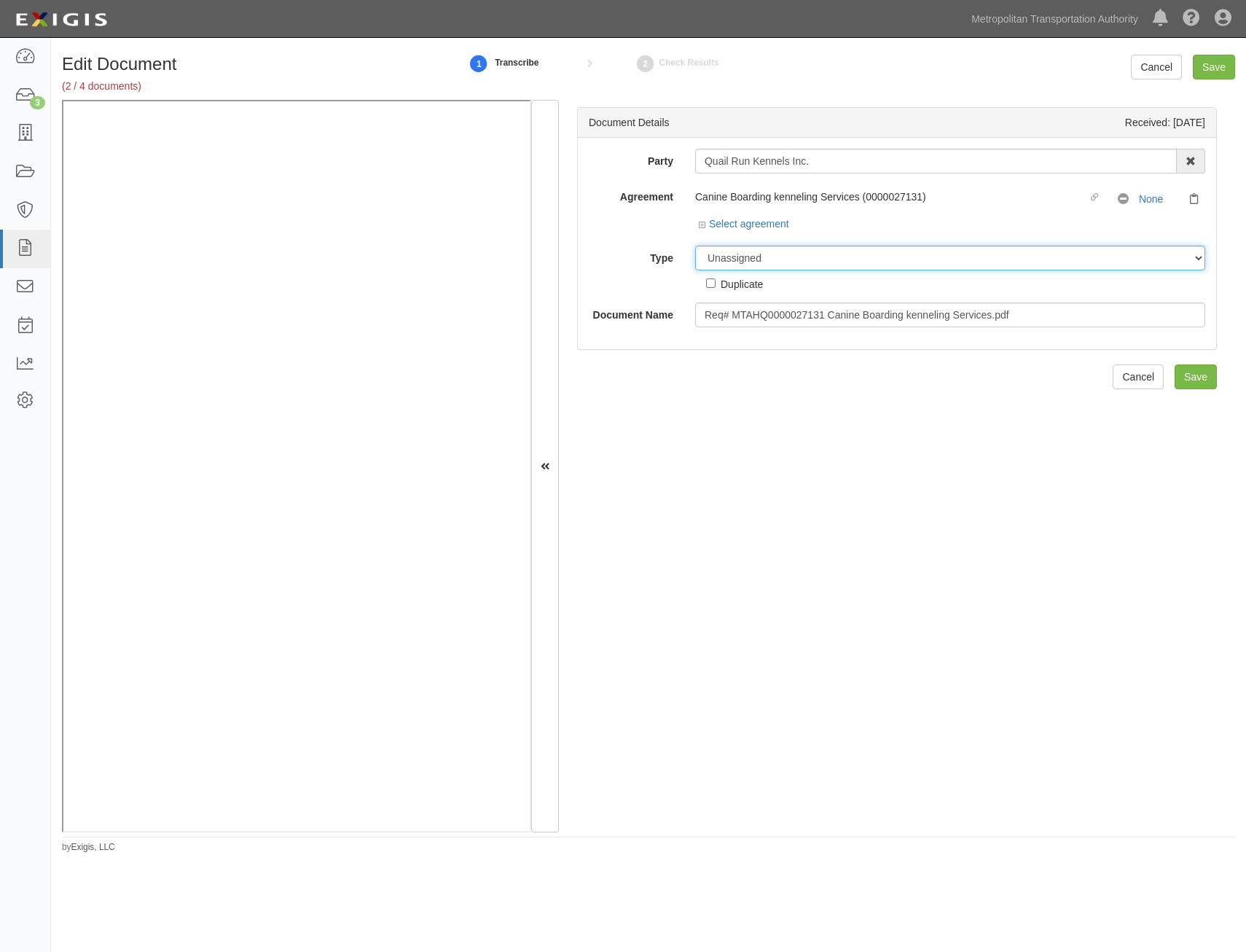
click at [878, 257] on select "Unassigned Binder Cancellation Notice Certificate Contract Endorsement Insuranc…" at bounding box center [950, 258] width 510 height 25
select select "RequirementDetail"
click at [695, 246] on select "Unassigned Binder Cancellation Notice Certificate Contract Endorsement Insuranc…" at bounding box center [950, 258] width 510 height 25
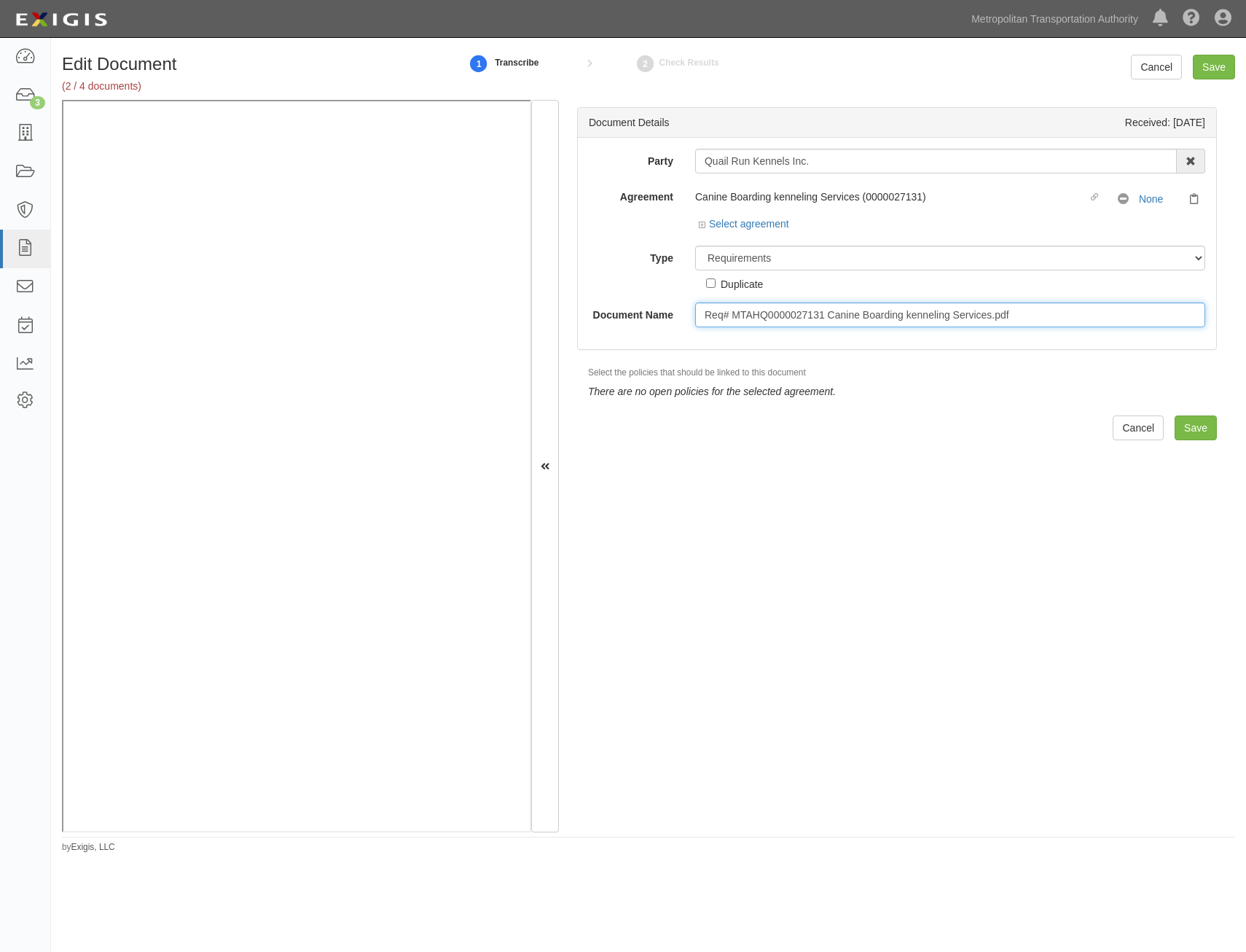
click at [953, 315] on input "Req# MTAHQ0000027131 Canine Boarding kenneling Services.pdf" at bounding box center [950, 314] width 510 height 25
type input "Insurance Requirements"
click at [1201, 433] on input "Save" at bounding box center [1196, 427] width 43 height 25
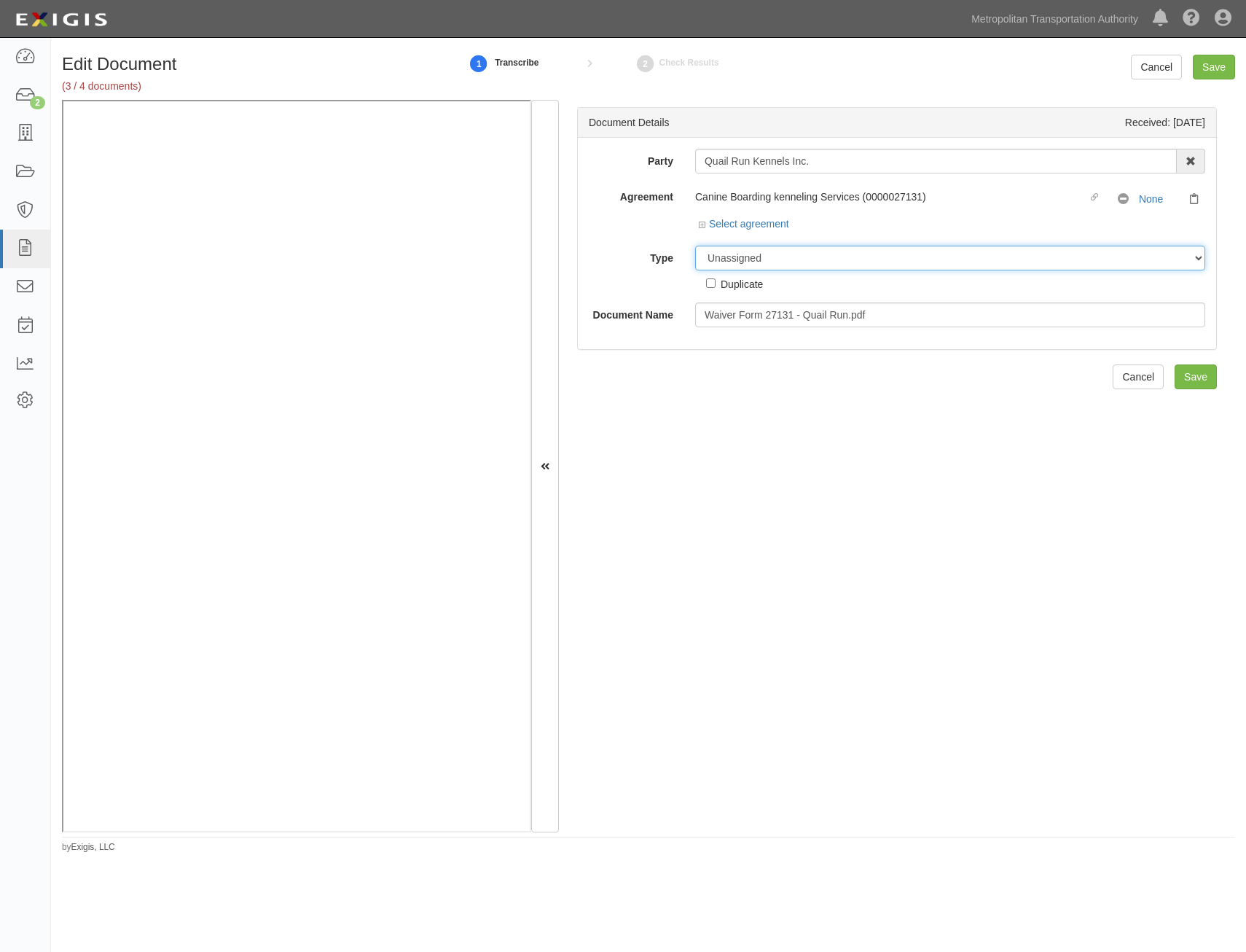
click at [935, 268] on select "Unassigned Binder Cancellation Notice Certificate Contract Endorsement Insuranc…" at bounding box center [950, 258] width 510 height 25
select select "WaiverRequestDetail"
click at [695, 246] on select "Unassigned Binder Cancellation Notice Certificate Contract Endorsement Insuranc…" at bounding box center [950, 258] width 510 height 25
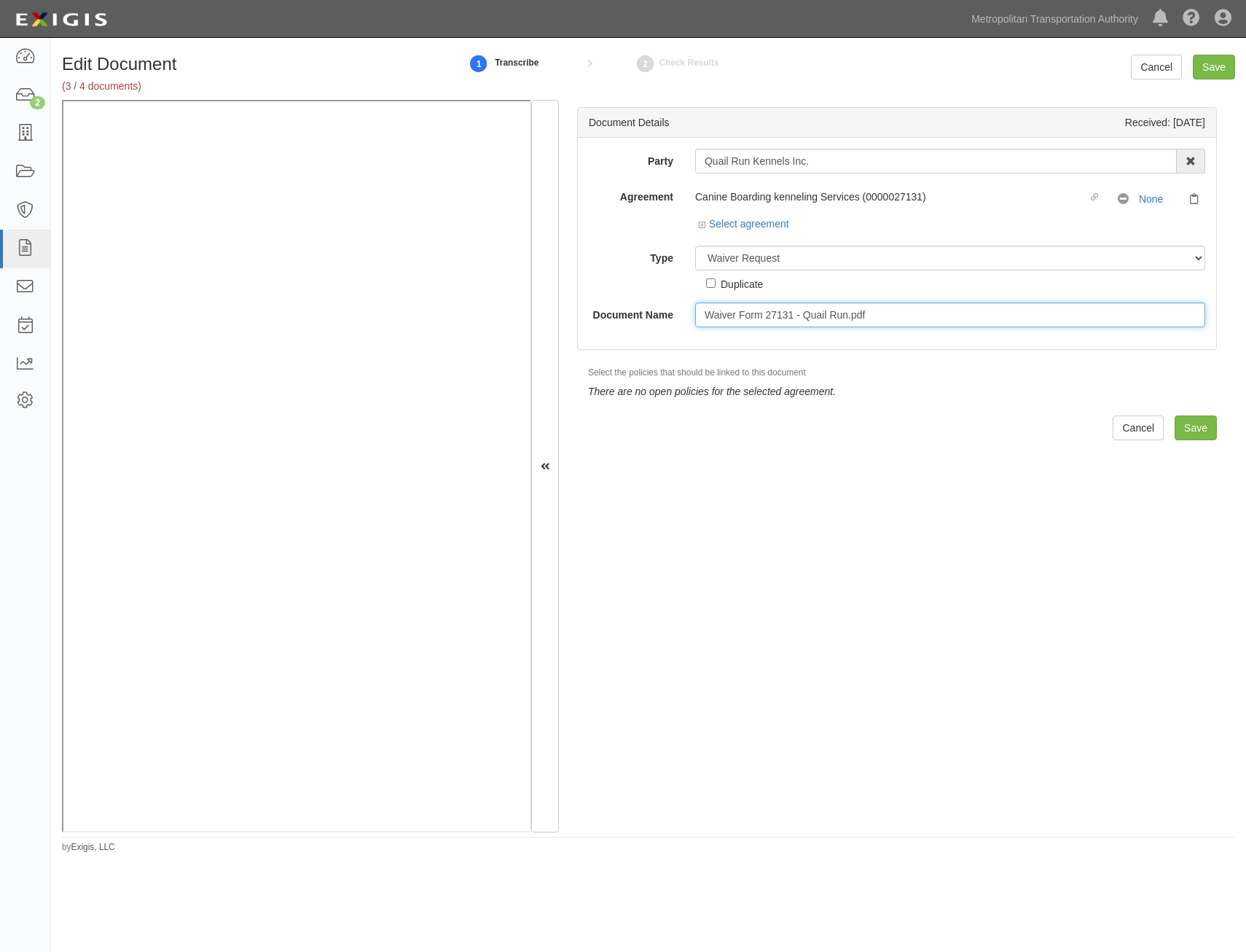
click at [951, 318] on input "Waiver Form 27131 - Quail Run.pdf" at bounding box center [950, 314] width 510 height 25
drag, startPoint x: 939, startPoint y: 318, endPoint x: 763, endPoint y: 313, distance: 176.1
click at [763, 313] on input "Waiver Form 27131 - Quail Run.pdf" at bounding box center [950, 314] width 510 height 25
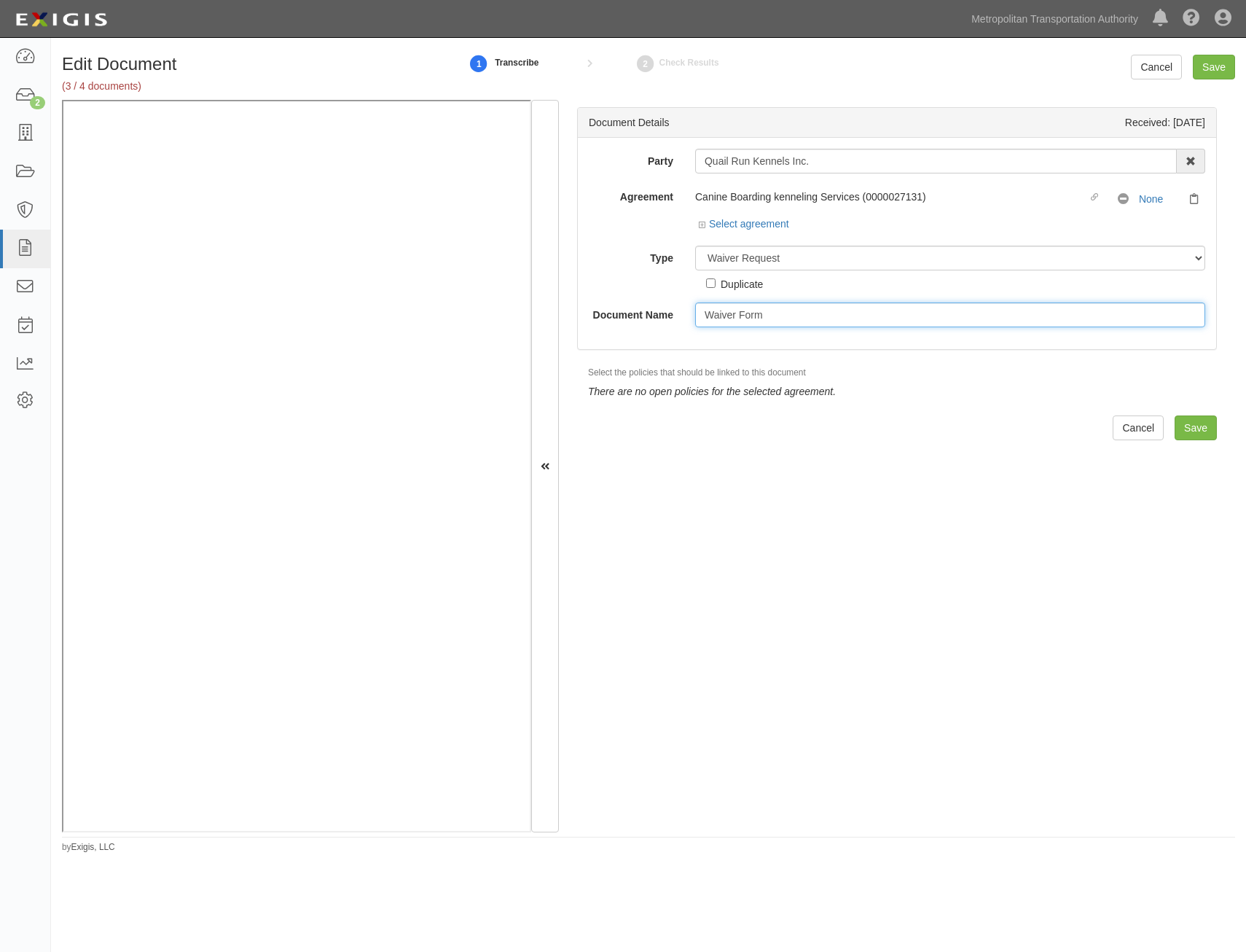
click at [879, 307] on input "Waiver Form" at bounding box center [950, 314] width 510 height 25
type input "Waiver Form UL"
click at [1184, 427] on input "Save" at bounding box center [1196, 427] width 43 height 25
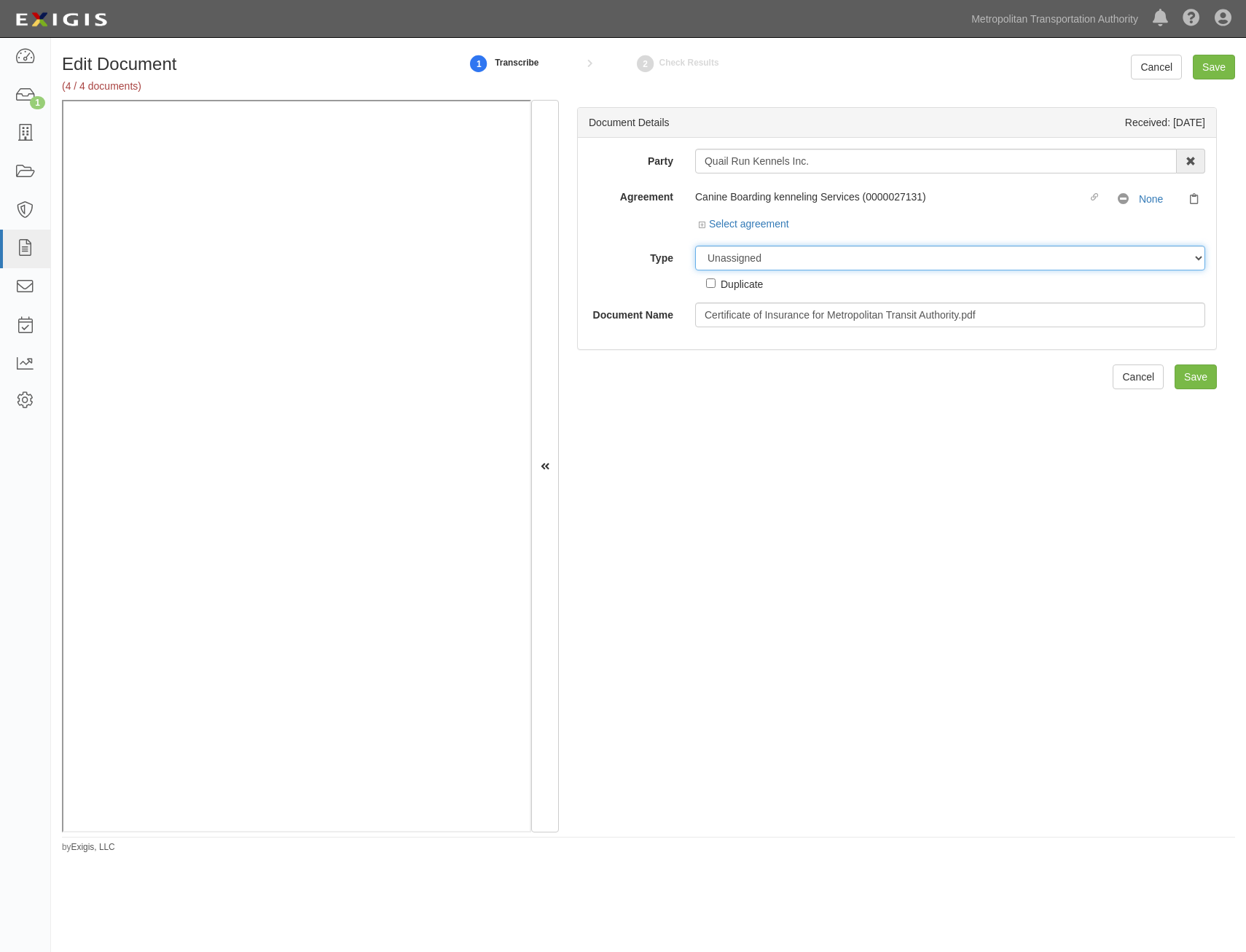
click at [909, 246] on select "Unassigned Binder Cancellation Notice Certificate Contract Endorsement Insuranc…" at bounding box center [950, 258] width 510 height 25
select select "CertificateDetail"
click at [695, 246] on select "Unassigned Binder Cancellation Notice Certificate Contract Endorsement Insuranc…" at bounding box center [950, 258] width 510 height 25
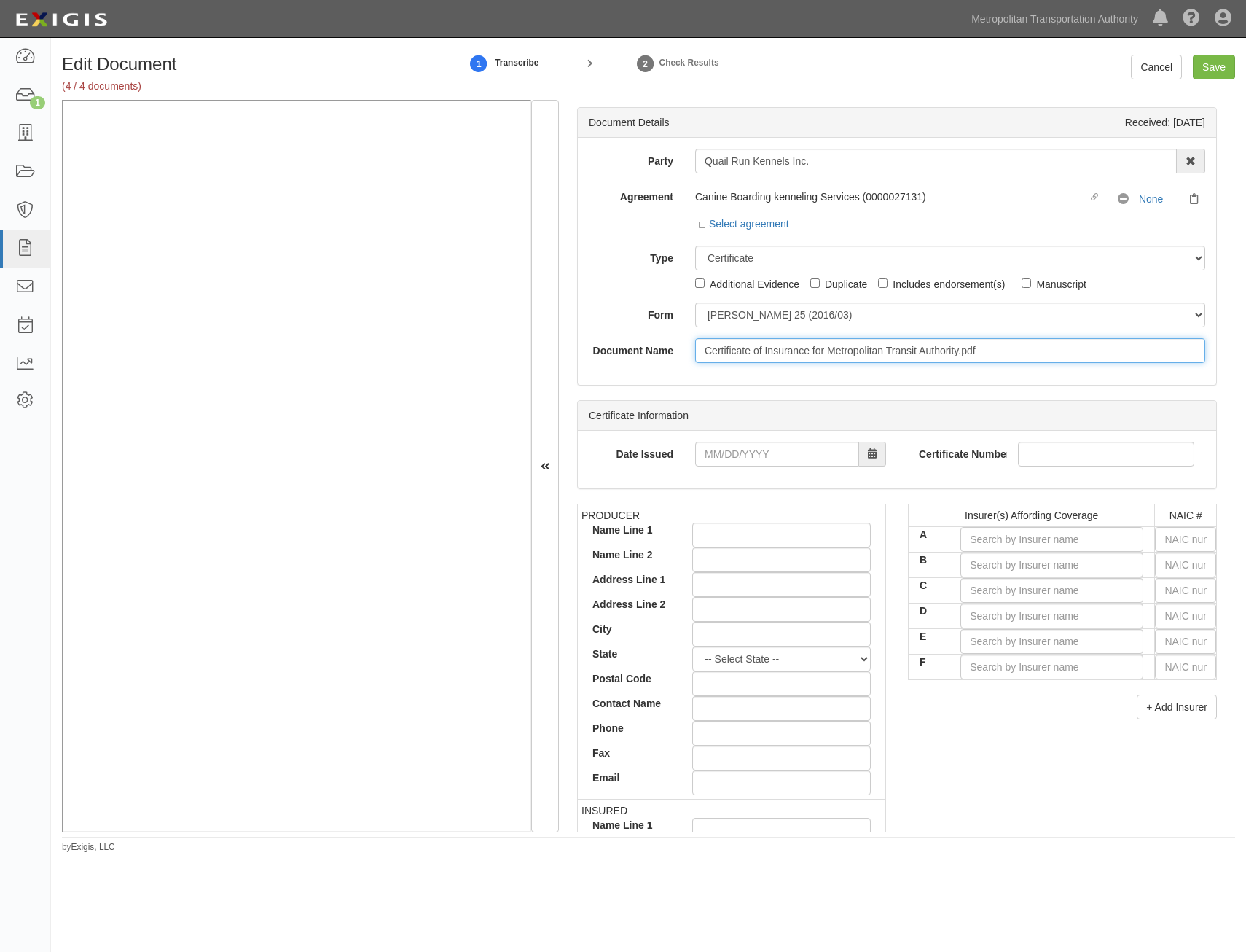
click at [912, 361] on input "Certificate of Insurance for Metropolitan Transit Authority.pdf" at bounding box center [950, 350] width 510 height 25
type input "COI"
click at [1198, 548] on input "text" at bounding box center [1186, 539] width 61 height 25
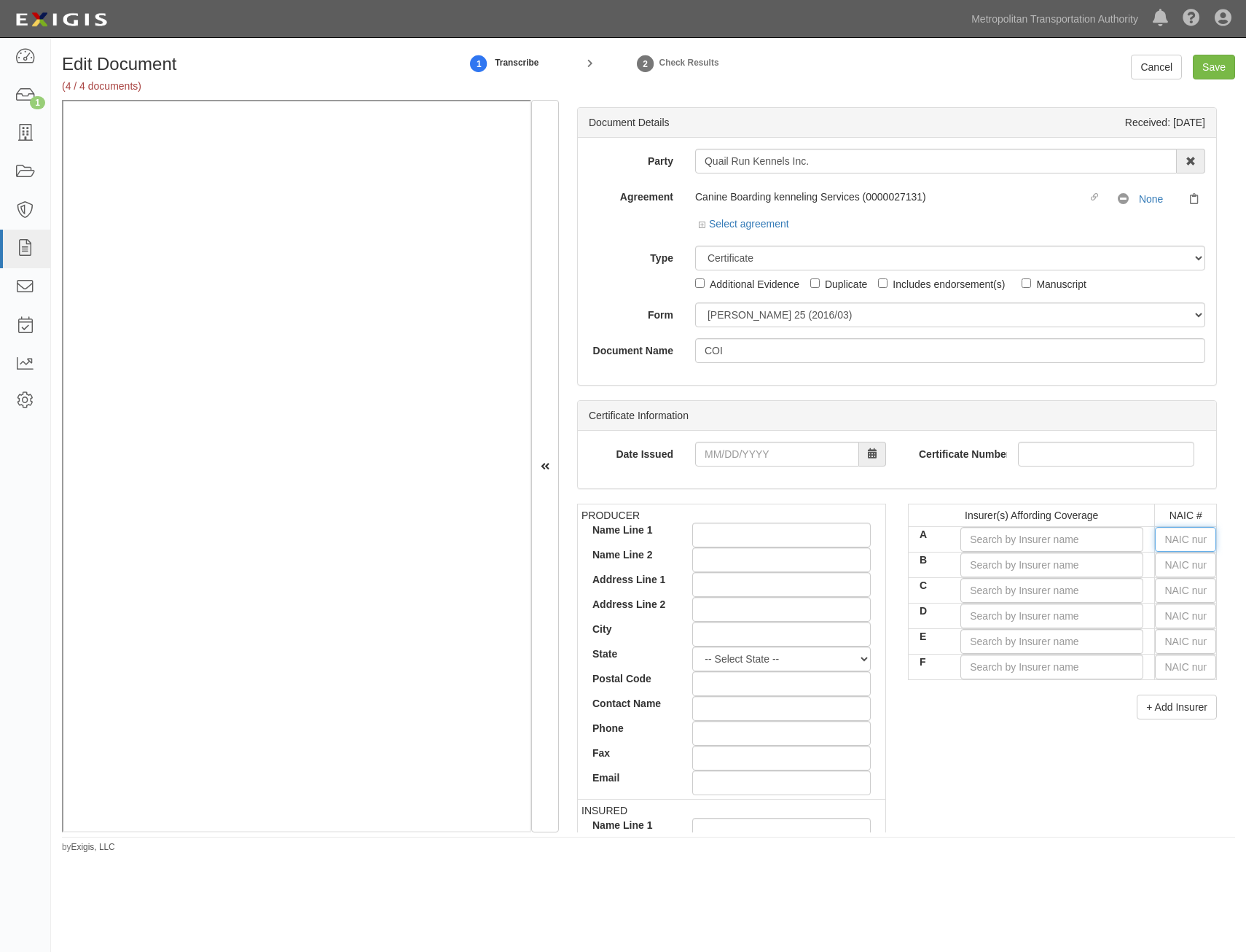
type input "25232"
type input "2"
type input "29335"
type input "29"
type input "29408"
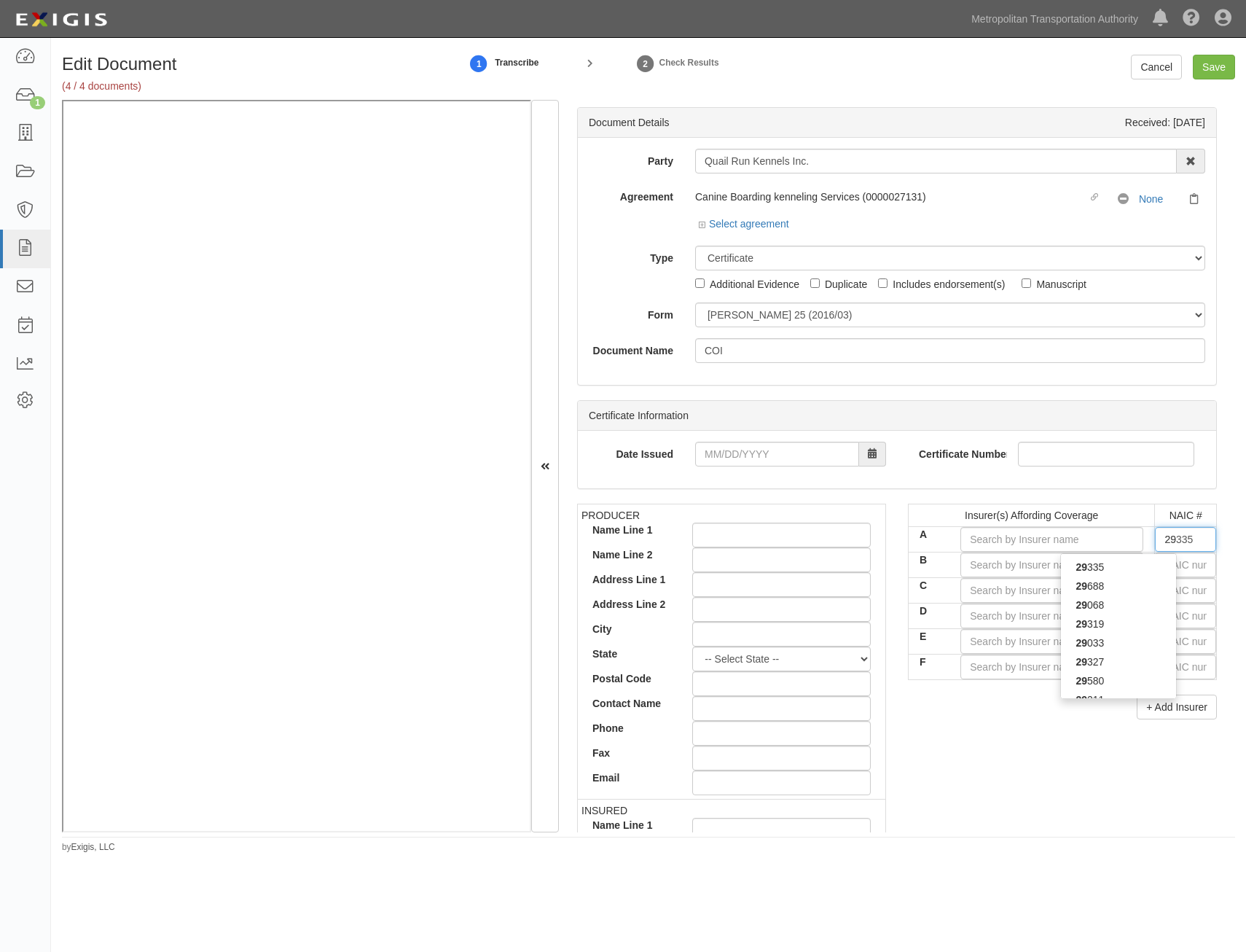
type input "294"
type input "29424"
type input "2942"
type input "29424"
click at [1126, 586] on div "29424" at bounding box center [1118, 586] width 116 height 19
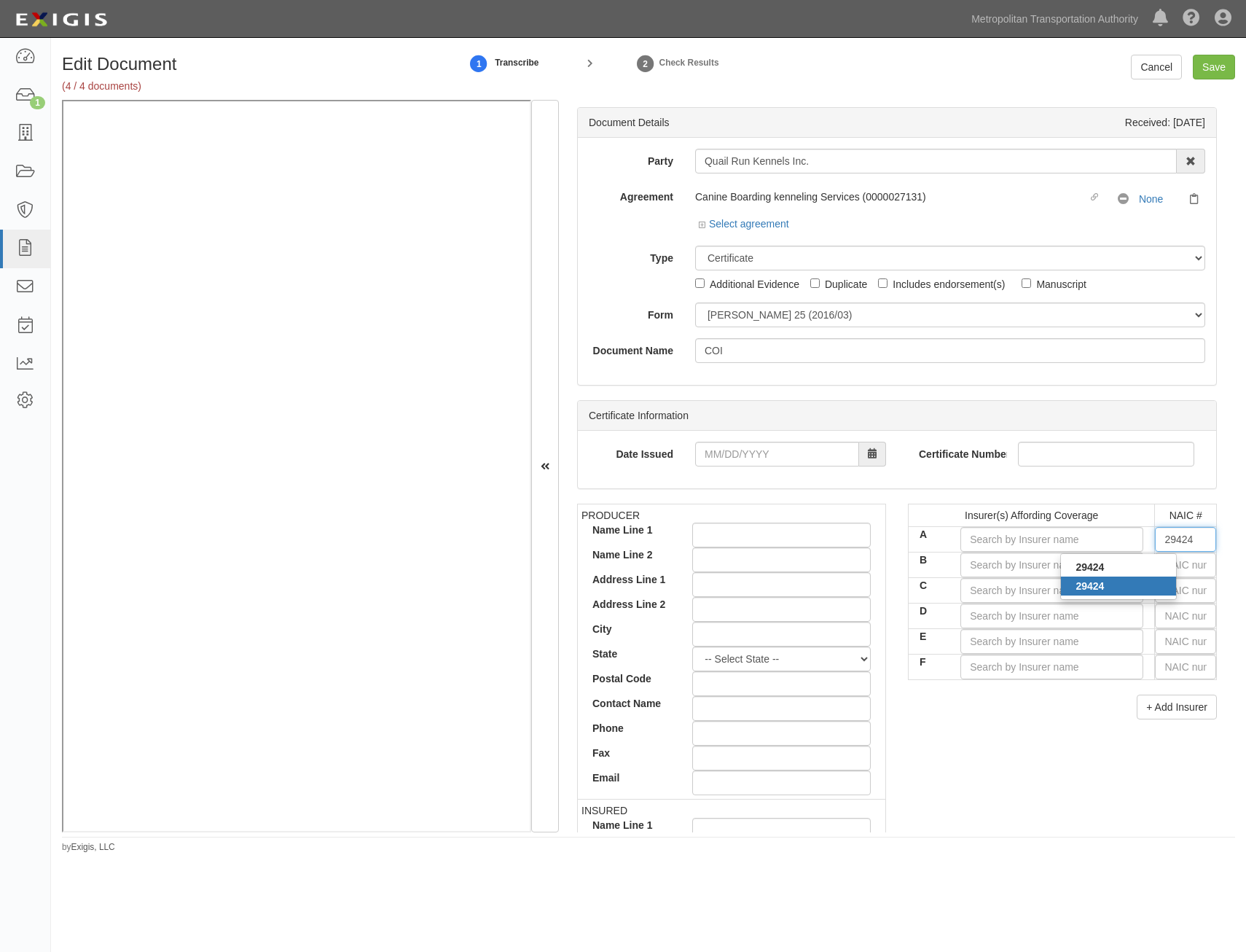
type input "Hartford Casualty Insurance Company (A+ XV Rating)"
type input "29424"
click at [991, 815] on div "PRODUCER Name Line 1 Name Line 2 Address Line 1 Address Line 2 City State -- Se…" at bounding box center [898, 757] width 662 height 507
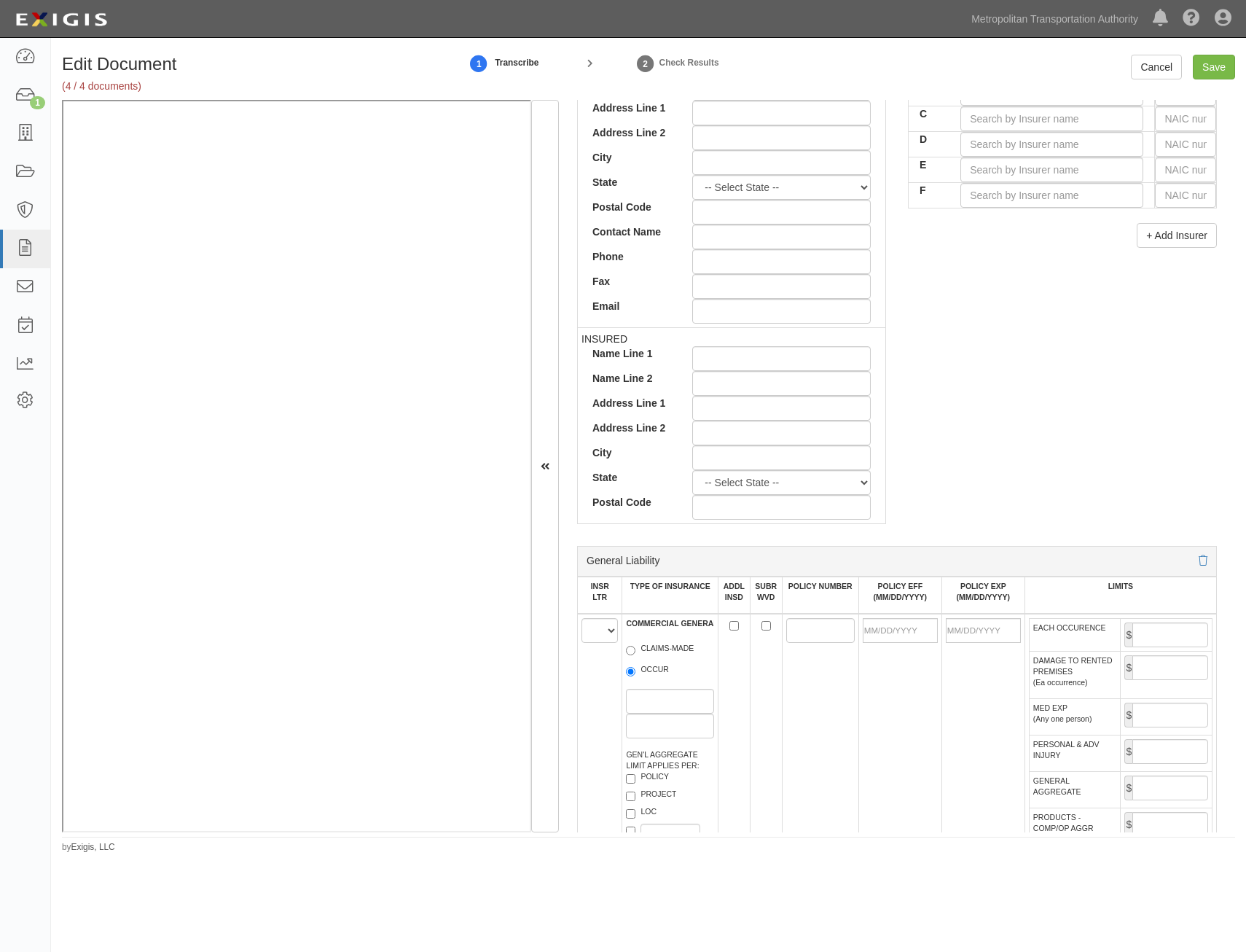
scroll to position [656, 0]
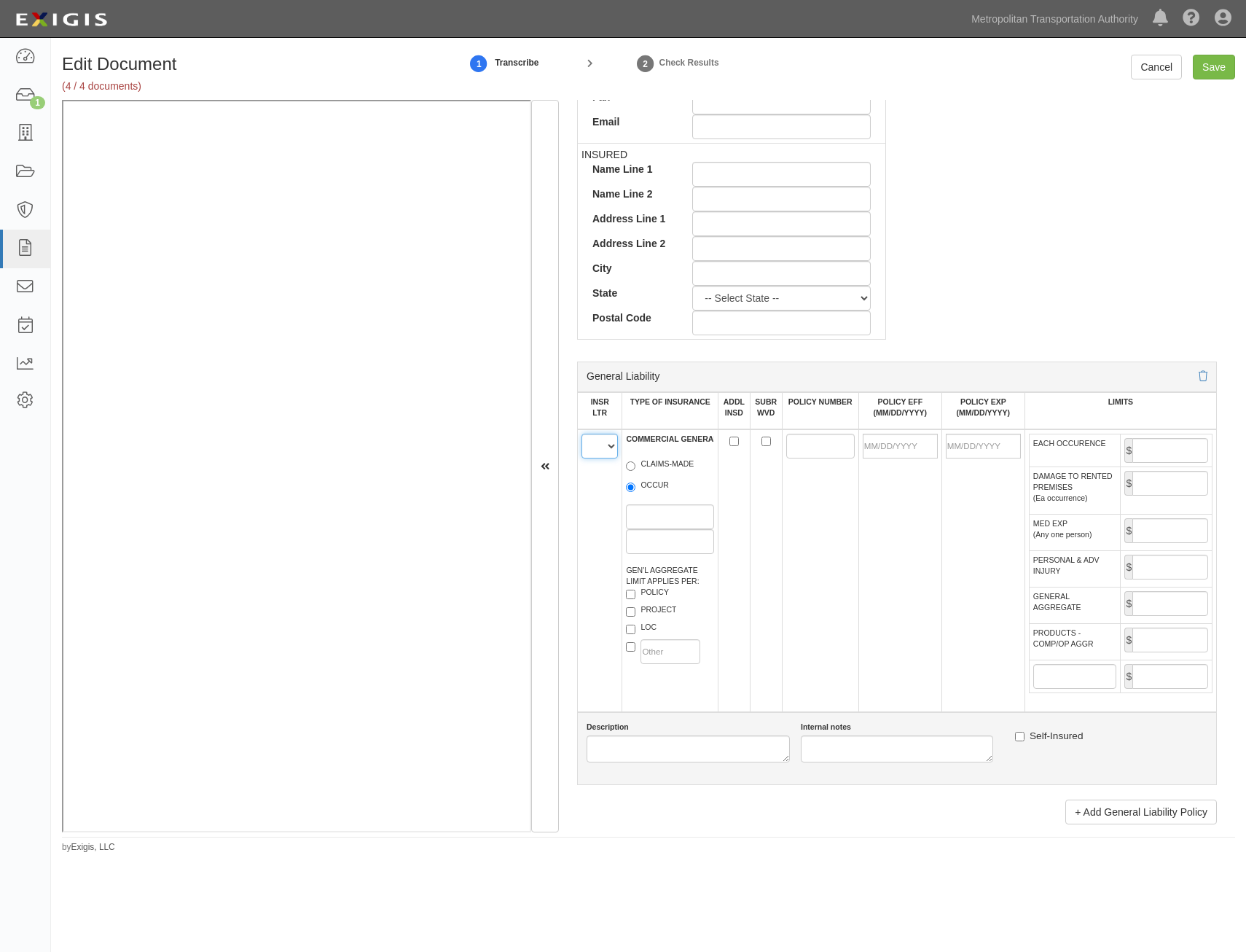
click at [604, 436] on select "A B C D E F" at bounding box center [599, 445] width 36 height 25
select select "A"
click at [581, 433] on select "A B C D E F" at bounding box center [599, 445] width 36 height 25
click at [666, 491] on label "OCCUR" at bounding box center [647, 487] width 43 height 15
click at [636, 491] on input "OCCUR" at bounding box center [630, 487] width 9 height 9
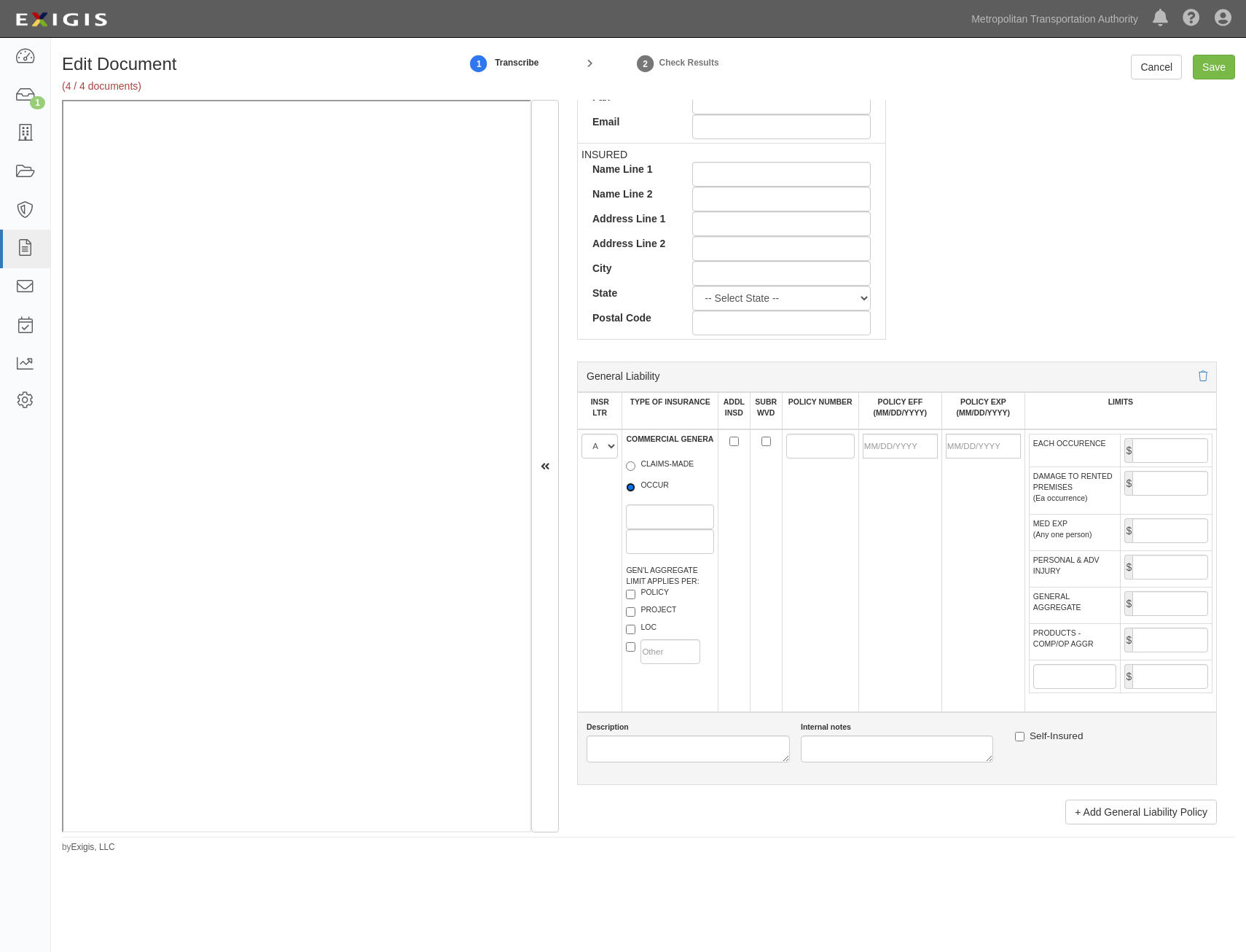
radio input "true"
click at [658, 592] on label "POLICY" at bounding box center [647, 594] width 43 height 15
click at [636, 592] on input "POLICY" at bounding box center [630, 594] width 9 height 9
checkbox input "true"
click at [731, 441] on input "ADDL INSD" at bounding box center [734, 441] width 9 height 9
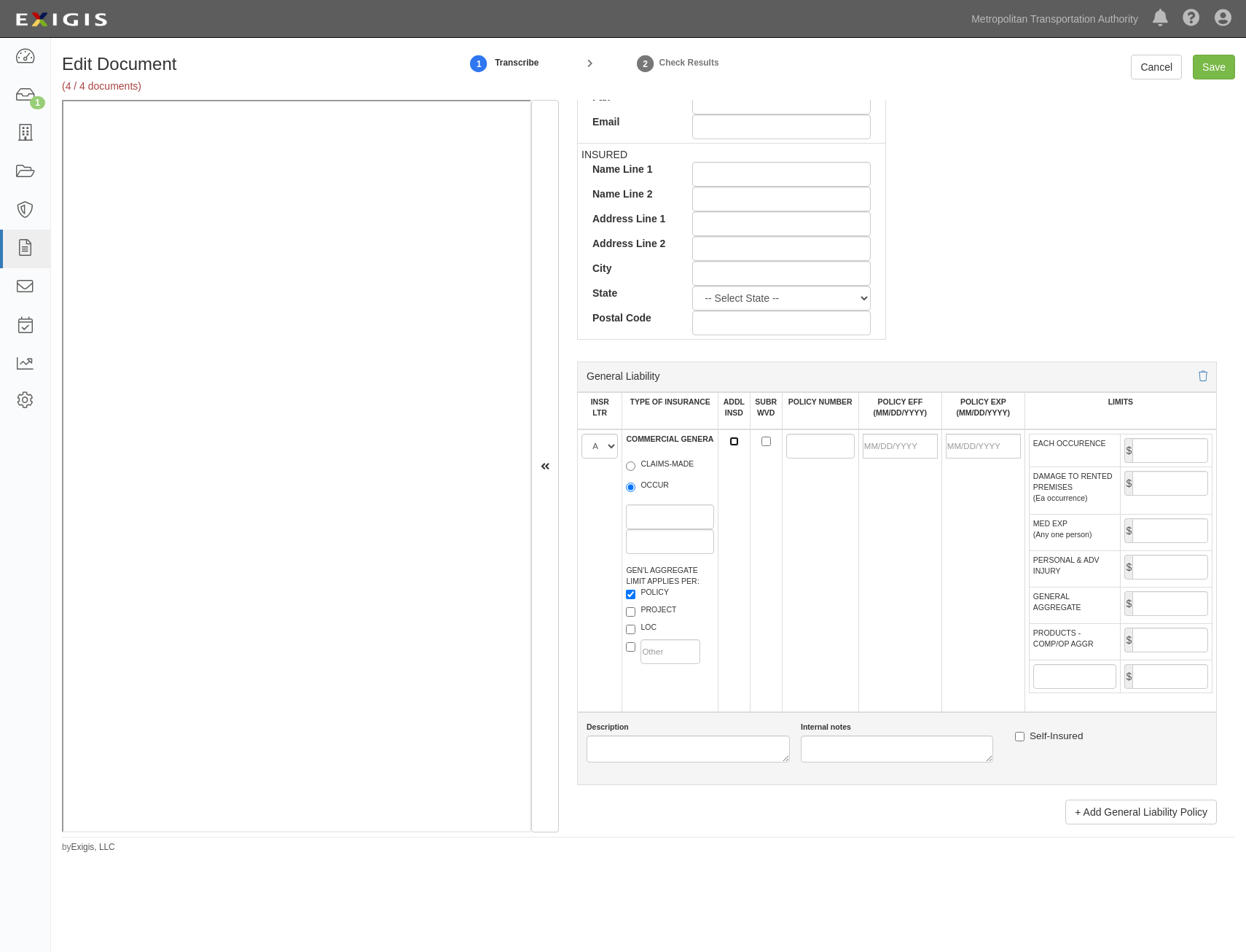
checkbox input "true"
click at [764, 442] on input "SUBR WVD" at bounding box center [766, 441] width 9 height 9
checkbox input "true"
click at [787, 443] on input "POLICY NUMBER" at bounding box center [821, 445] width 68 height 25
paste input "BOPI097999"
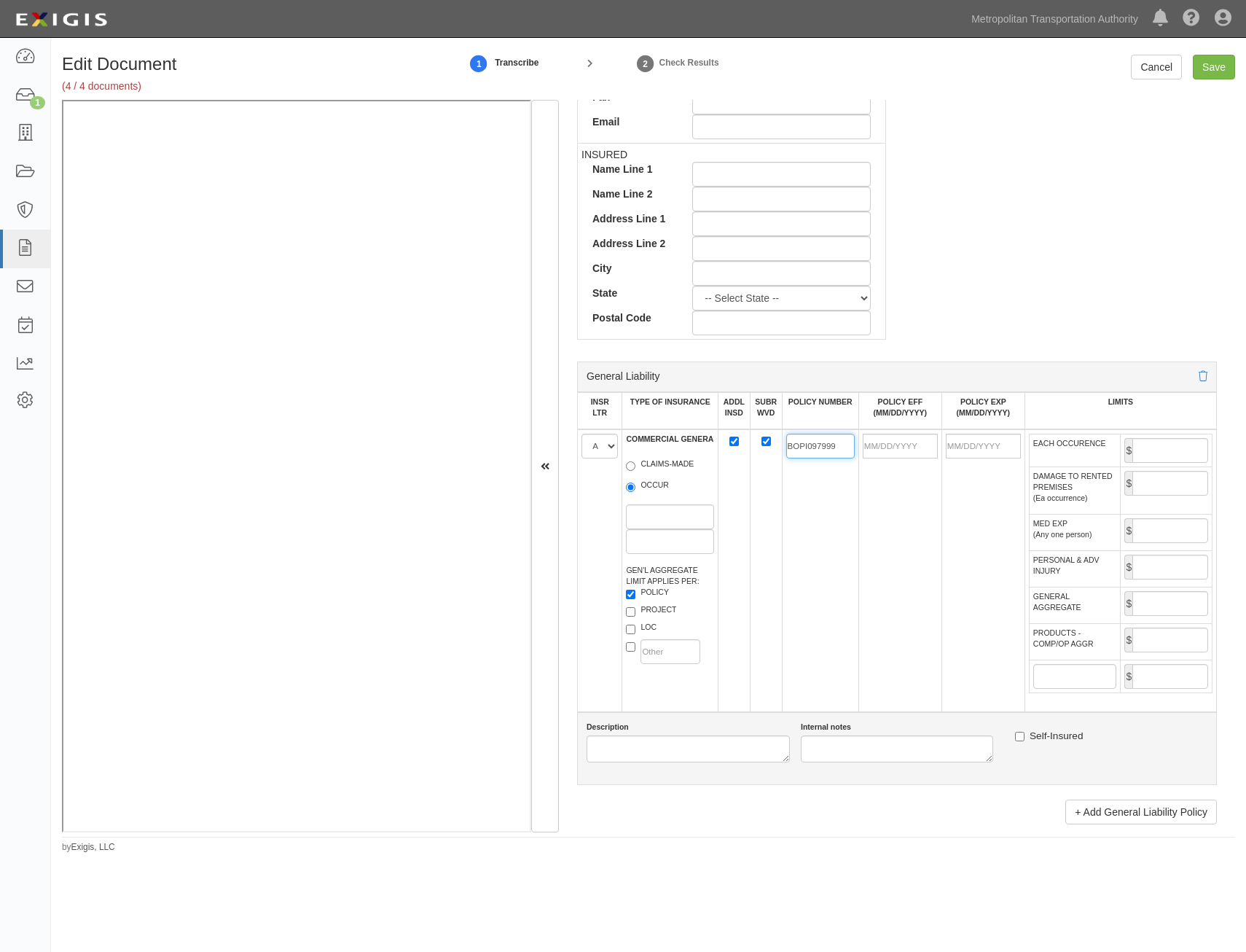
type input "BOPI097999"
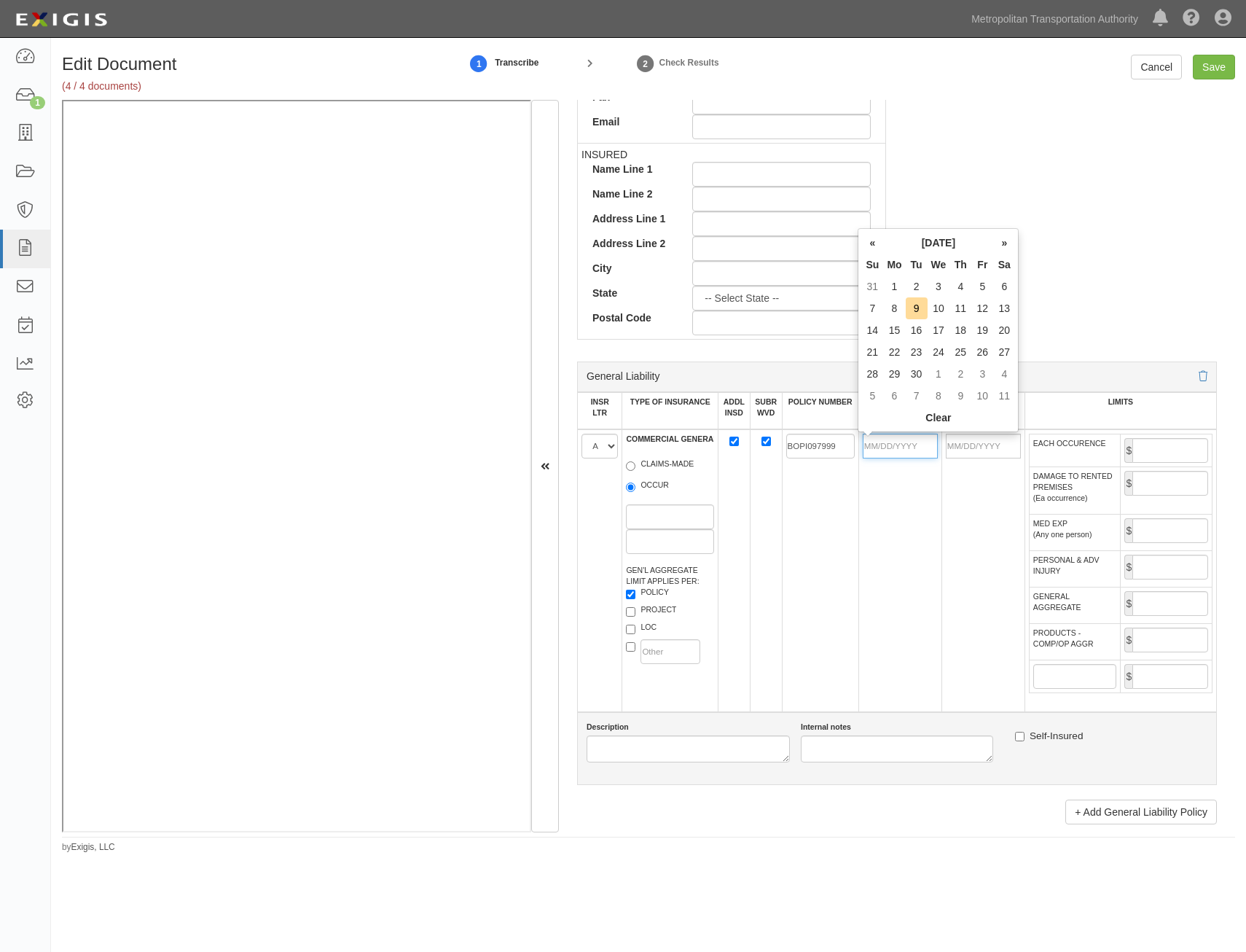
drag, startPoint x: 905, startPoint y: 441, endPoint x: 898, endPoint y: 452, distance: 13.0
click at [905, 441] on input "POLICY EFF (MM/DD/YYYY)" at bounding box center [900, 445] width 75 height 25
type input "01/19/2024"
type input "01/19/2025"
click at [887, 586] on td "01/19/2024" at bounding box center [900, 570] width 83 height 283
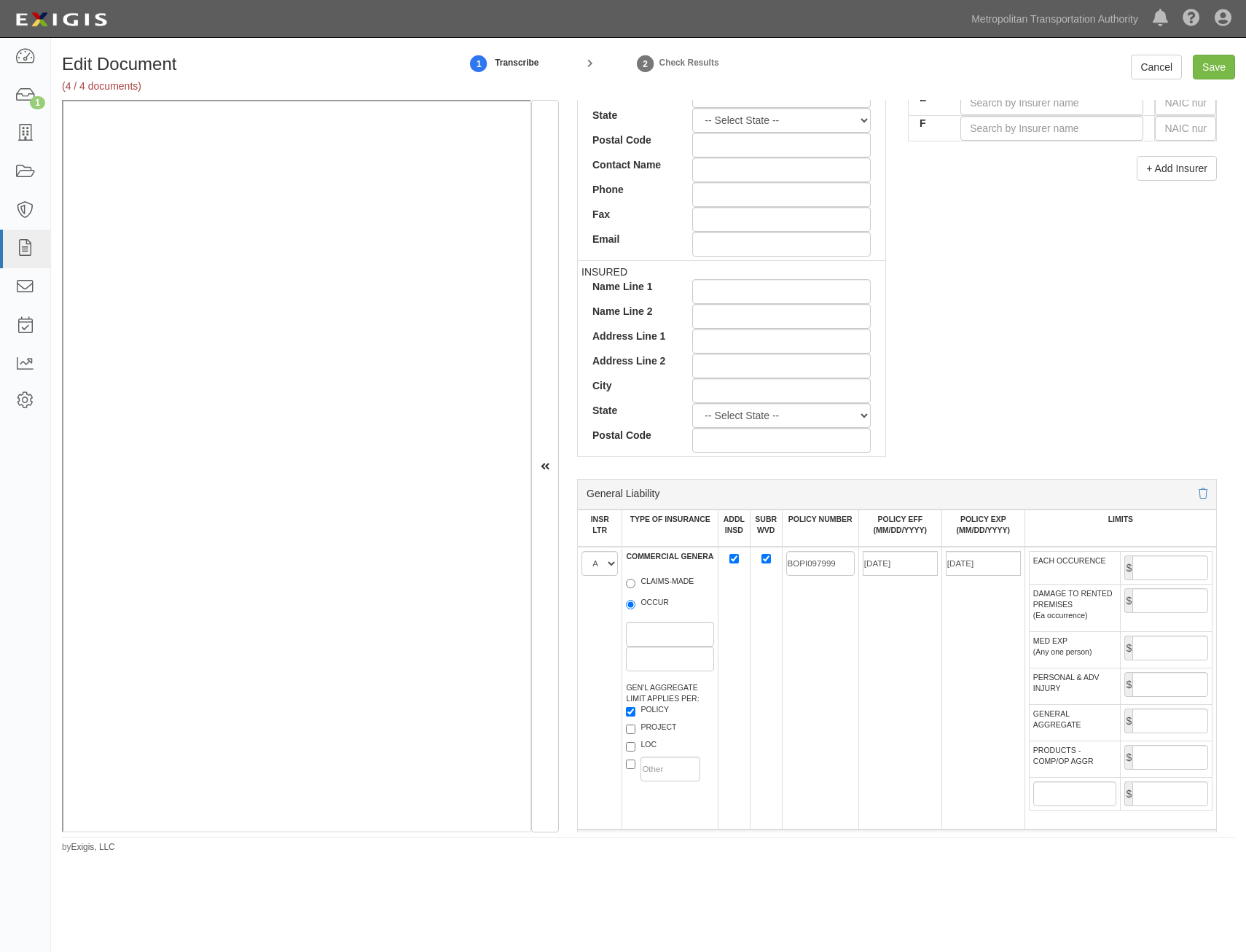
scroll to position [151, 0]
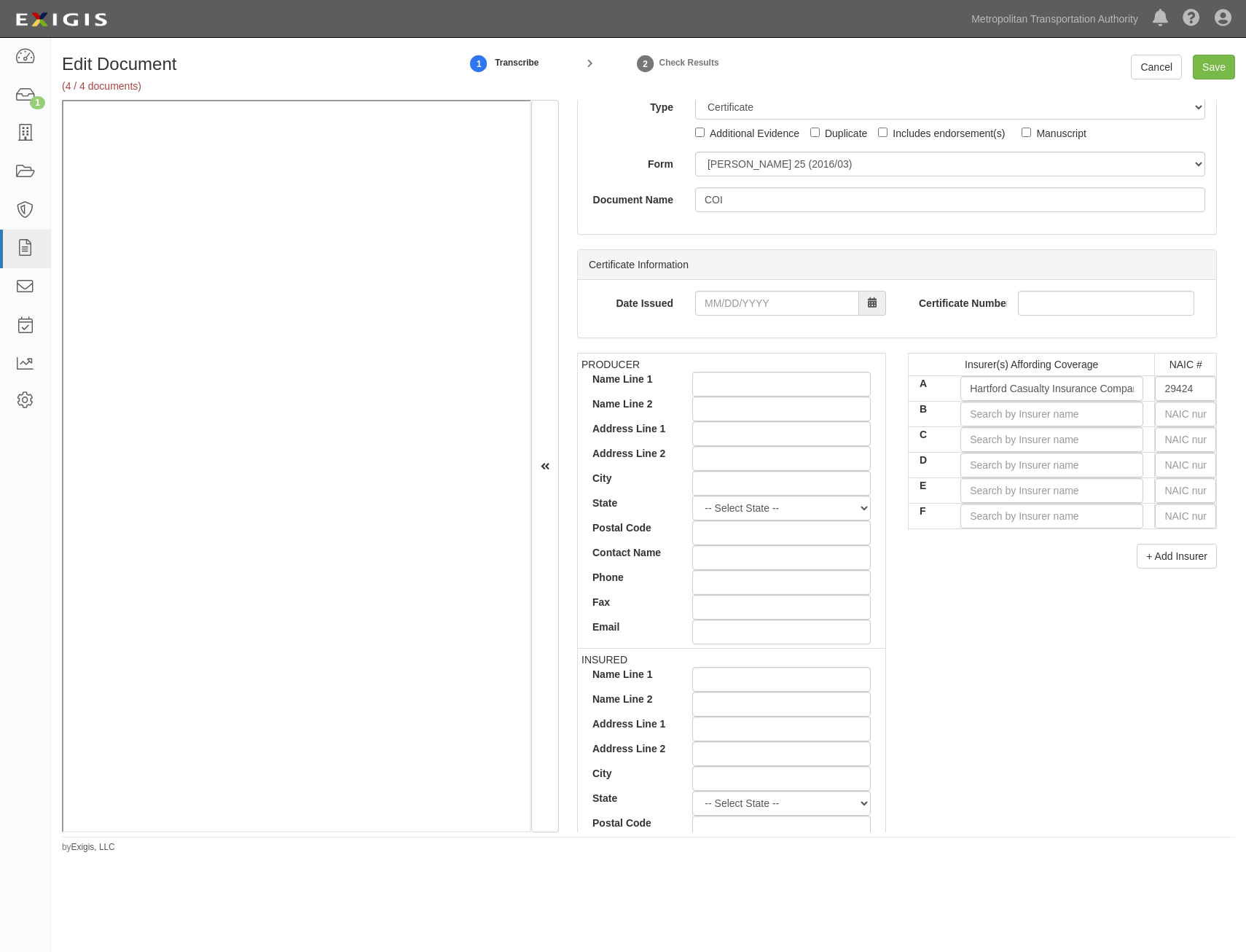
drag, startPoint x: 1044, startPoint y: 261, endPoint x: 1100, endPoint y: 91, distance: 179.0
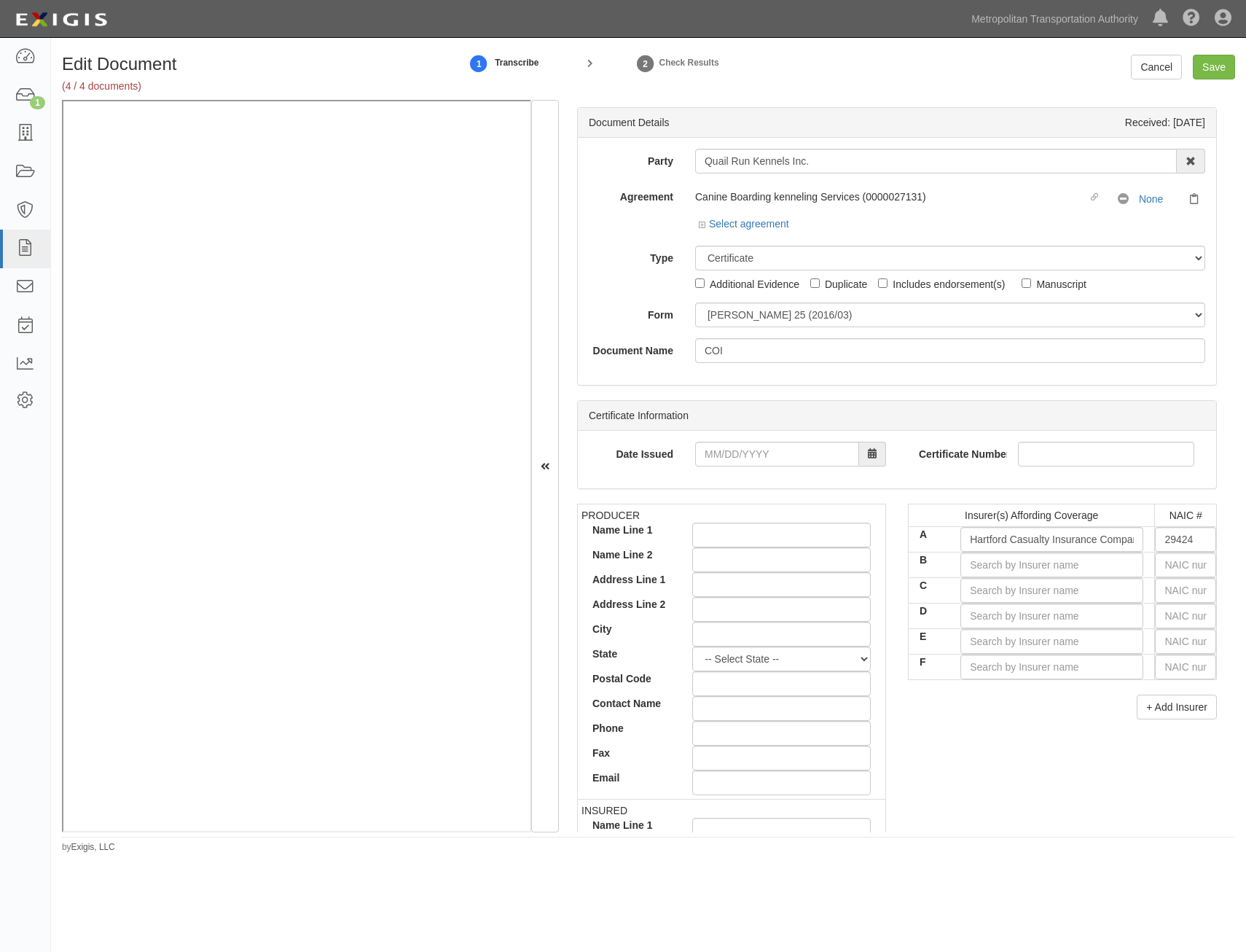
click at [498, 57] on small "Transcribe" at bounding box center [516, 62] width 43 height 10
click at [1167, 67] on link "Cancel" at bounding box center [1156, 67] width 51 height 25
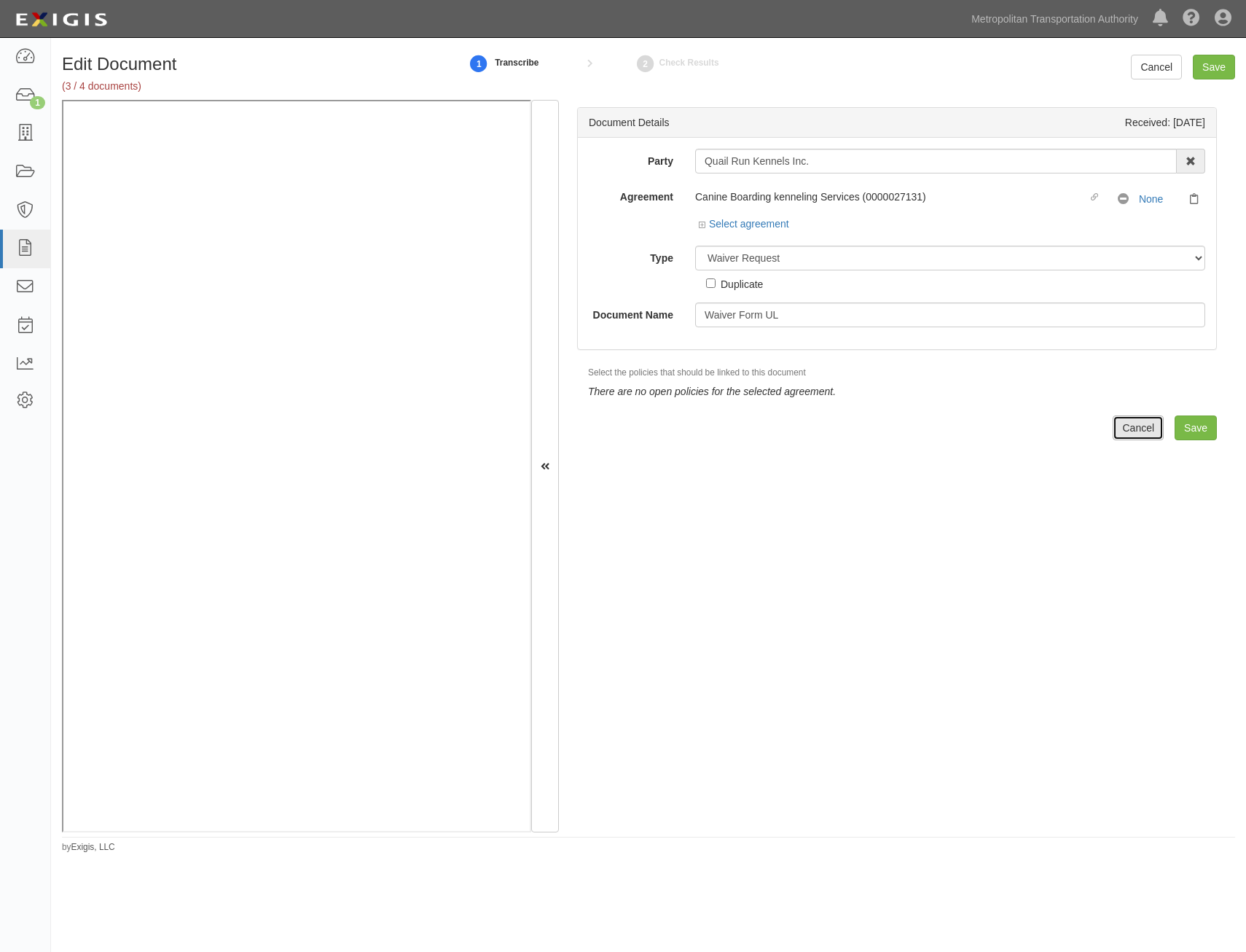
click at [1141, 430] on link "Cancel" at bounding box center [1138, 427] width 51 height 25
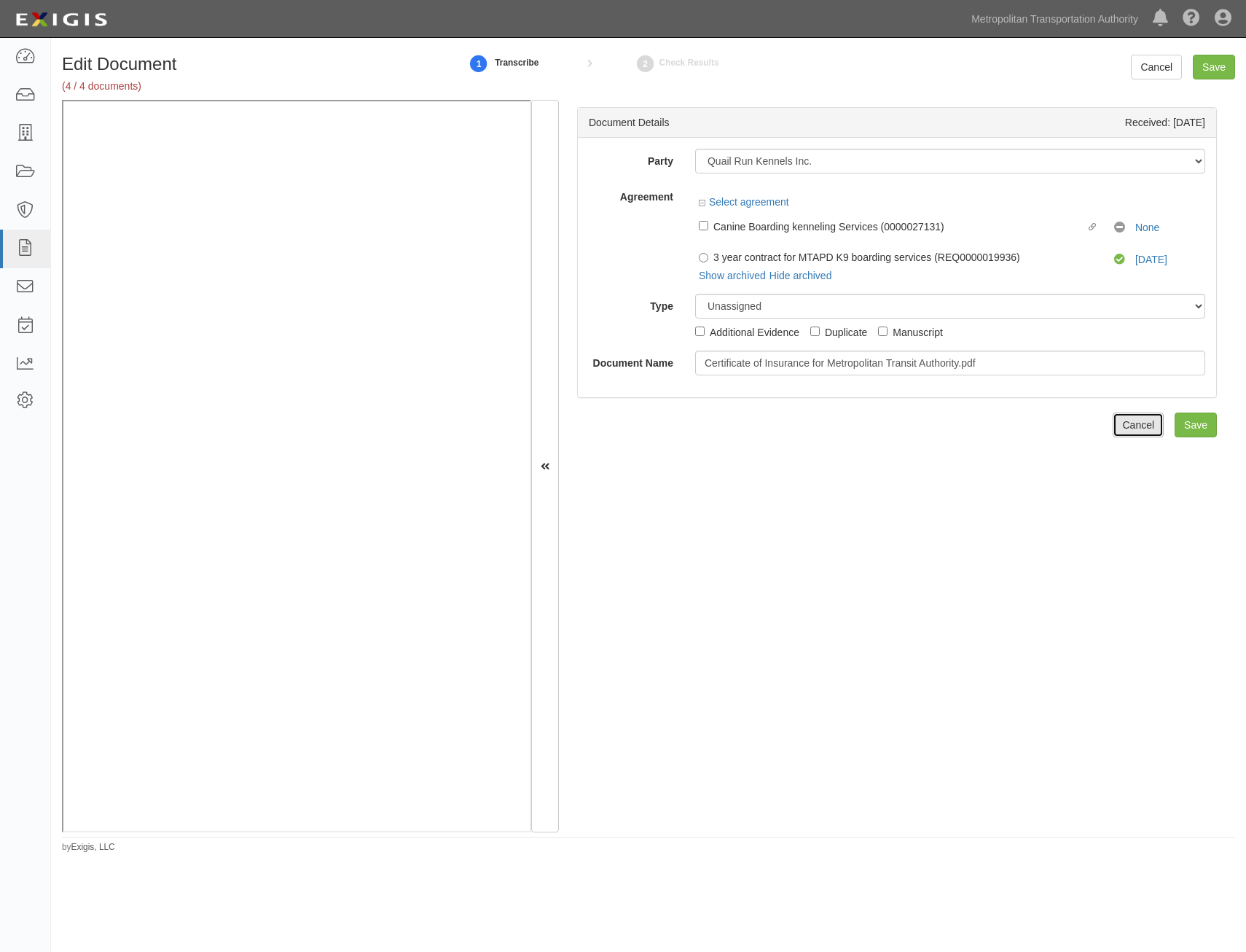
click at [1130, 423] on link "Cancel" at bounding box center [1138, 424] width 51 height 25
click at [1146, 423] on link "Cancel" at bounding box center [1138, 424] width 51 height 25
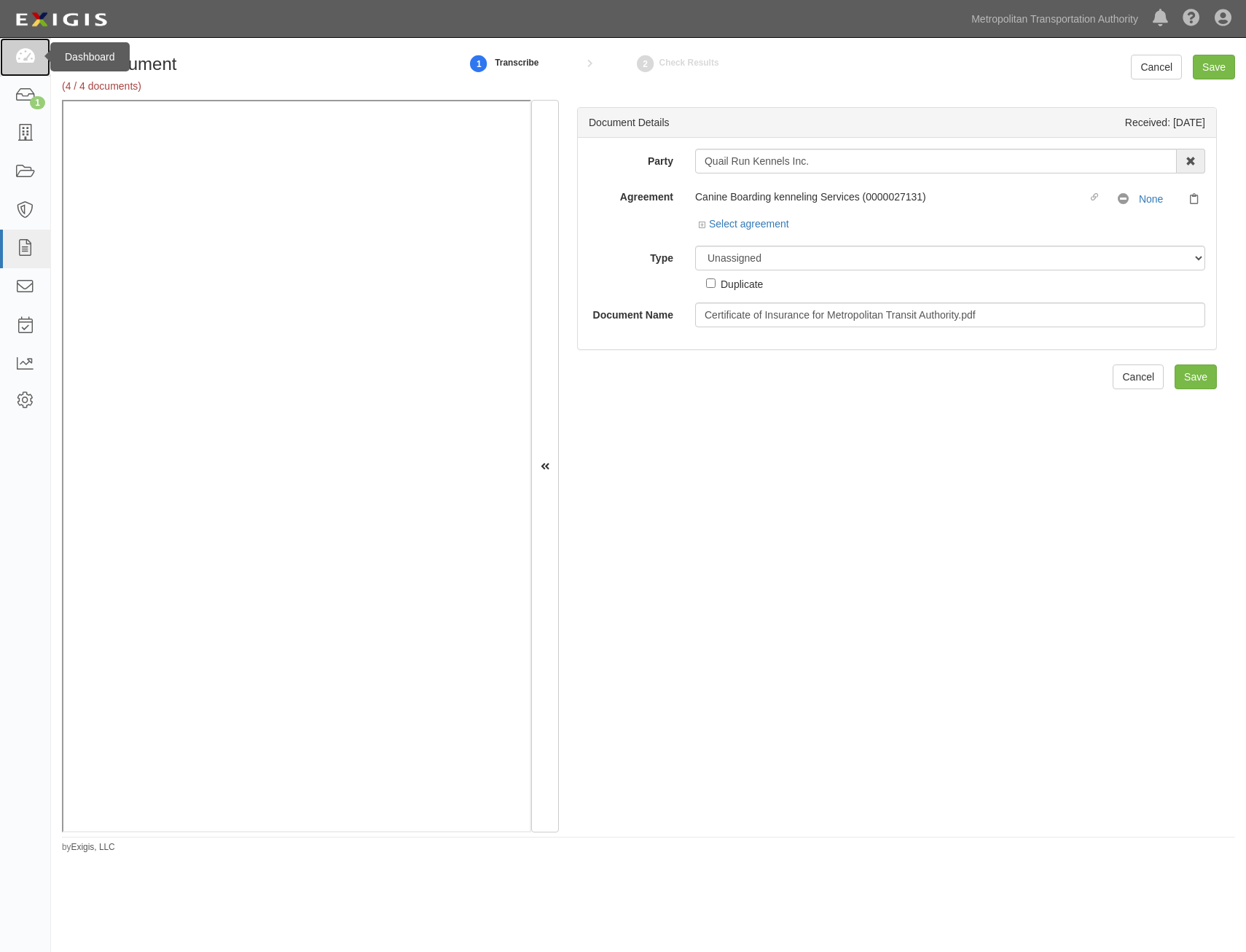
click at [36, 57] on link at bounding box center [25, 57] width 50 height 39
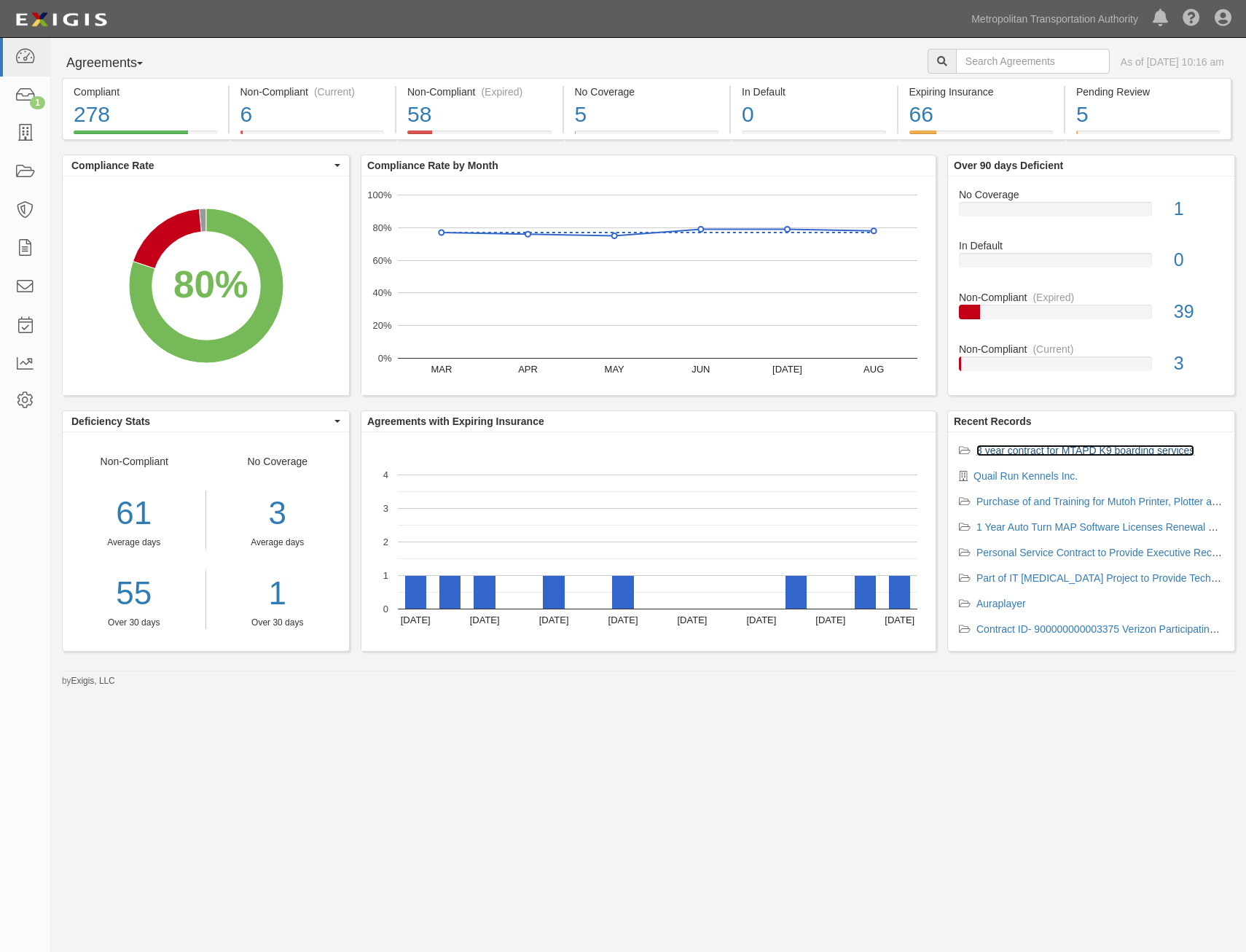
click at [1098, 451] on link "3 year contract for MTAPD K9 boarding services" at bounding box center [1086, 450] width 218 height 12
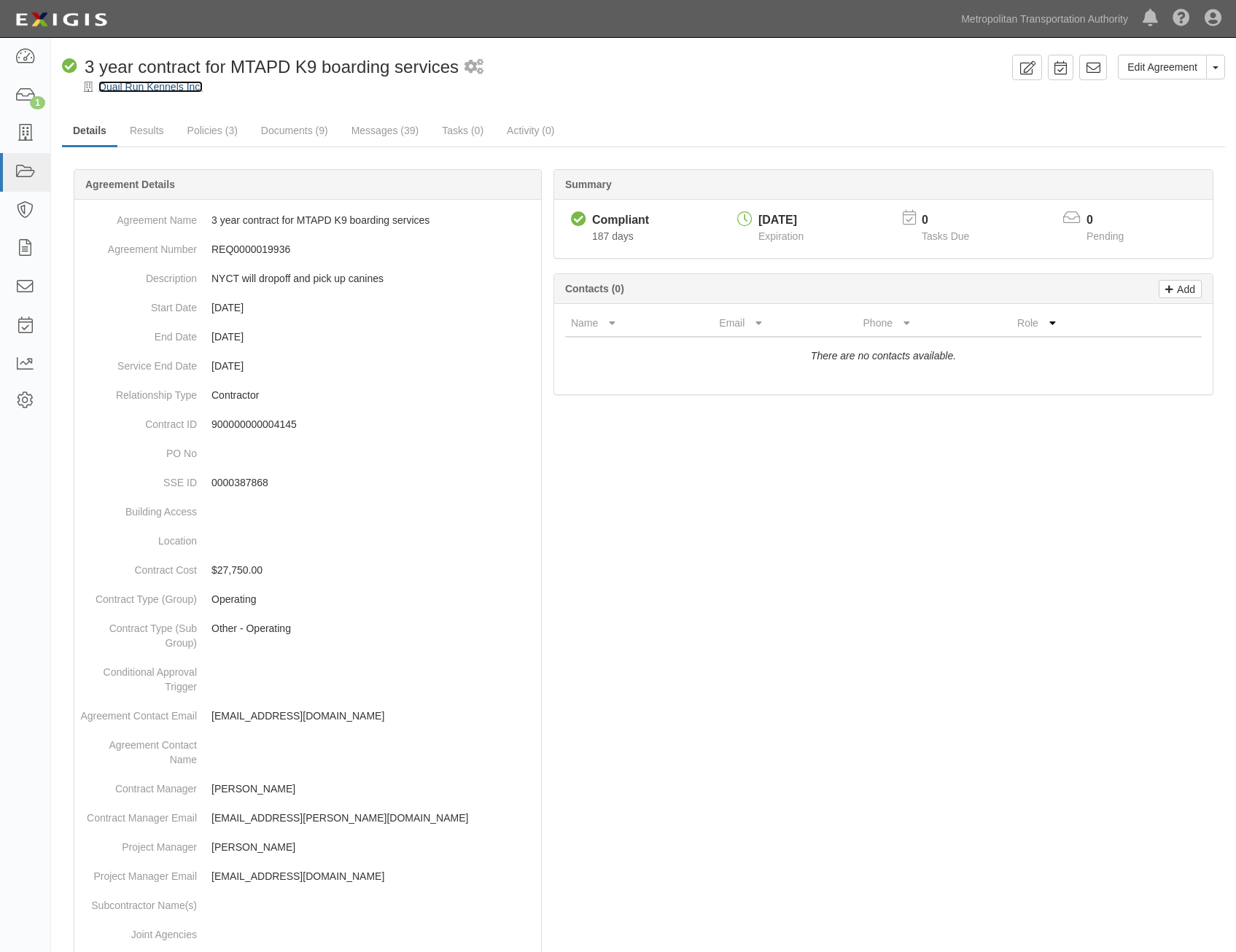
click at [190, 81] on link "Quail Run Kennels Inc." at bounding box center [150, 87] width 104 height 12
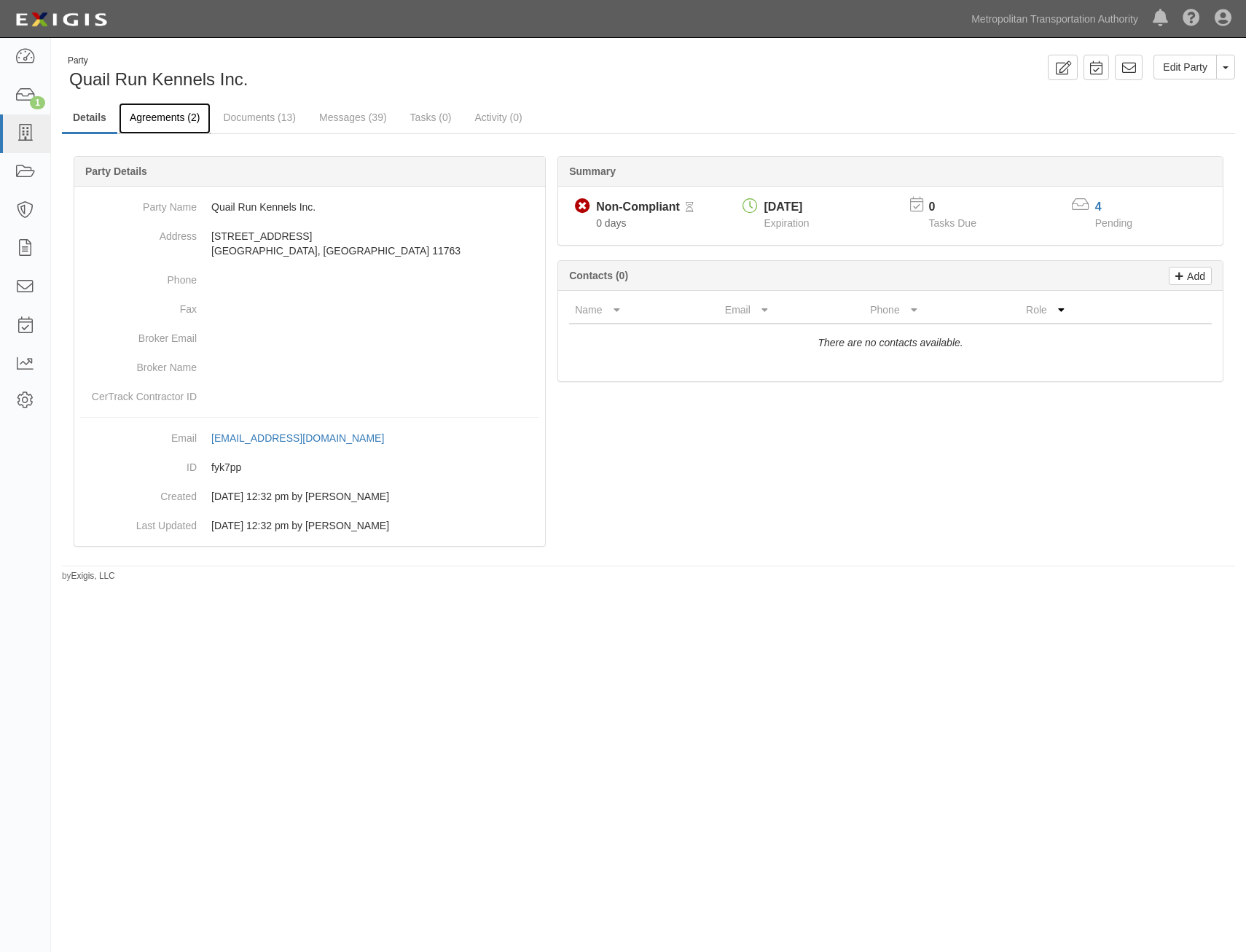
click at [176, 115] on link "Agreements (2)" at bounding box center [165, 118] width 92 height 31
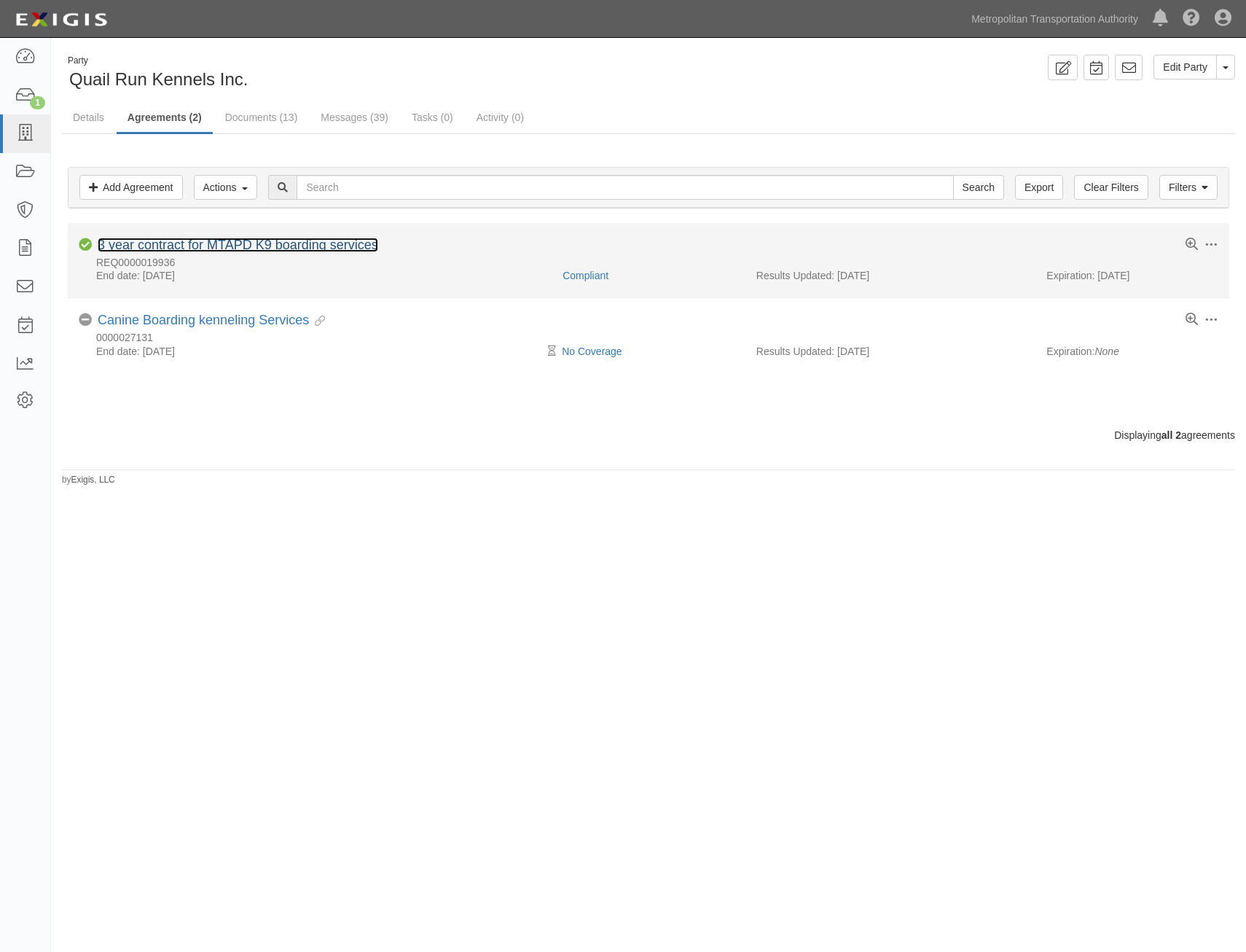
click at [305, 239] on link "3 year contract for MTAPD K9 boarding services" at bounding box center [238, 245] width 281 height 15
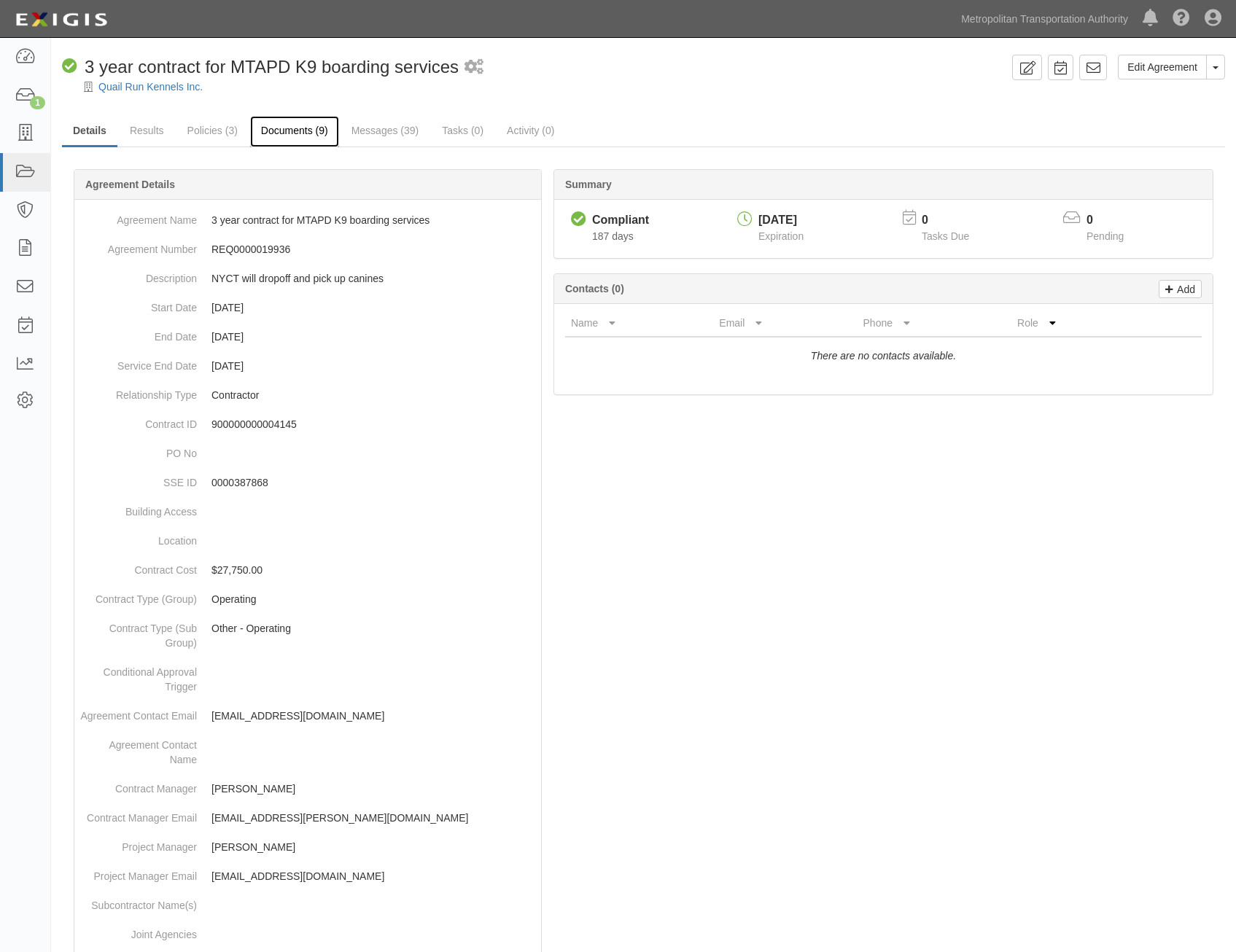
click at [276, 135] on link "Documents (9)" at bounding box center [294, 131] width 89 height 31
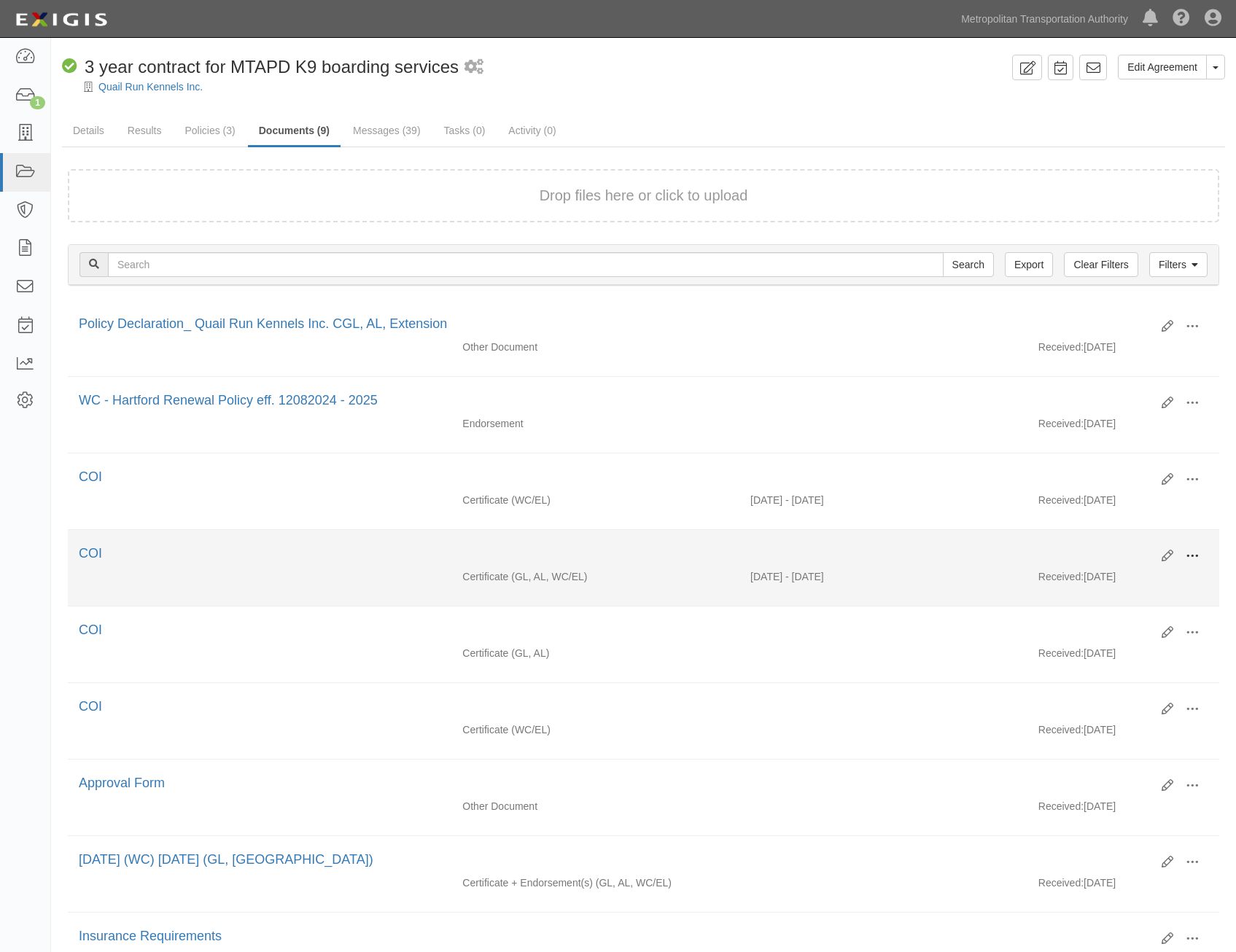
click at [1194, 557] on span at bounding box center [1192, 556] width 13 height 13
click at [1127, 568] on link "View" at bounding box center [1120, 577] width 116 height 26
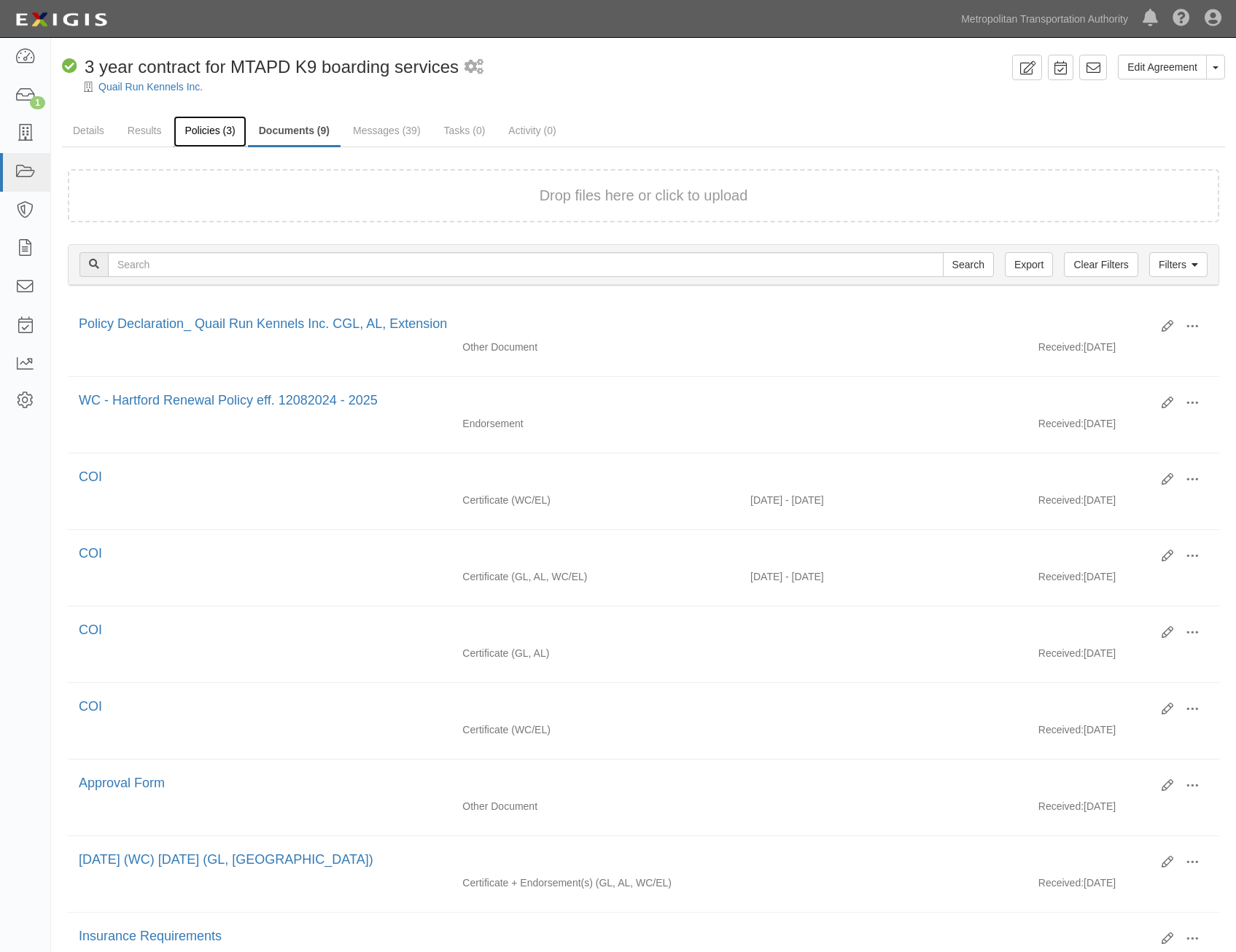
click at [212, 119] on link "Policies (3)" at bounding box center [210, 131] width 72 height 31
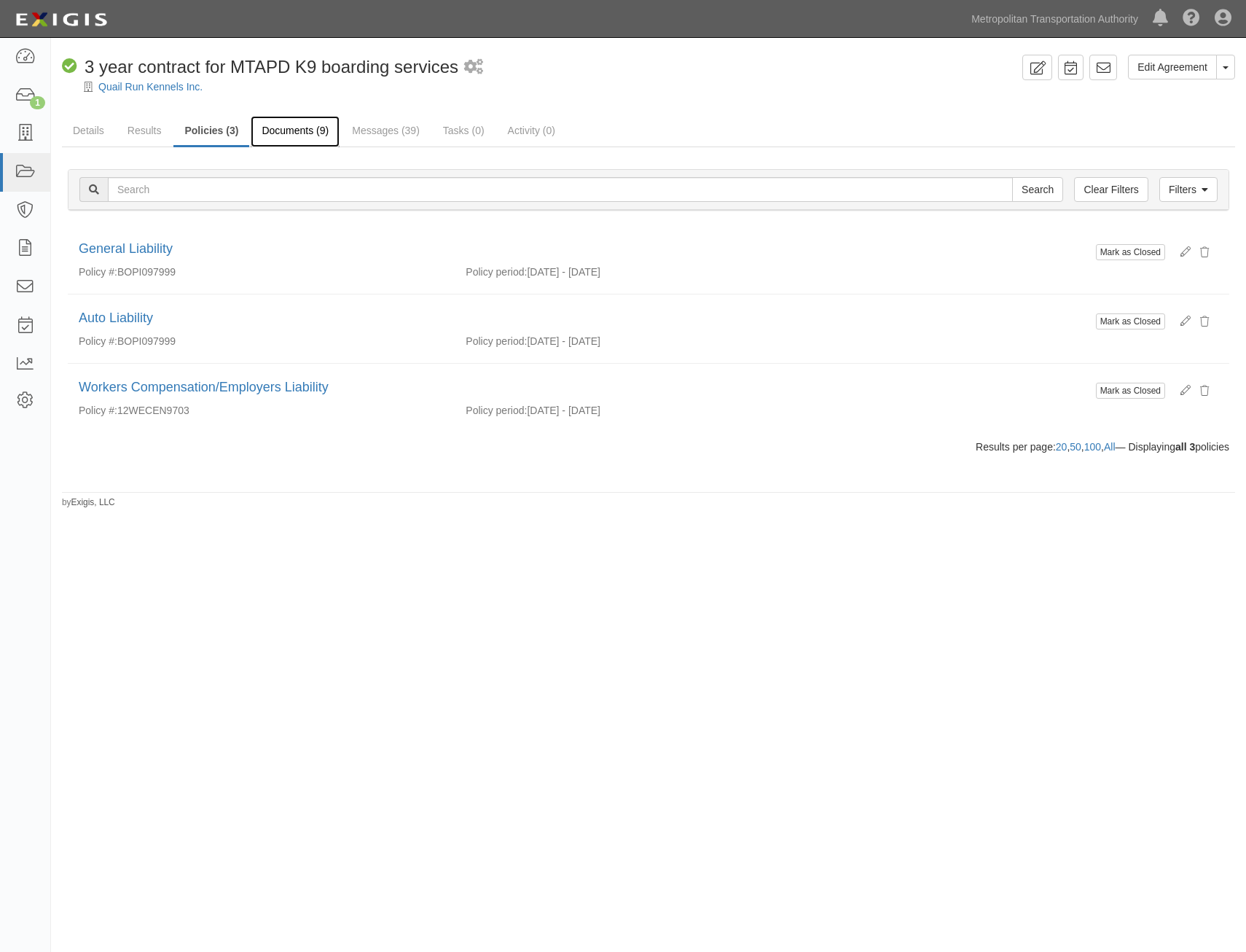
click at [297, 137] on link "Documents (9)" at bounding box center [295, 131] width 89 height 31
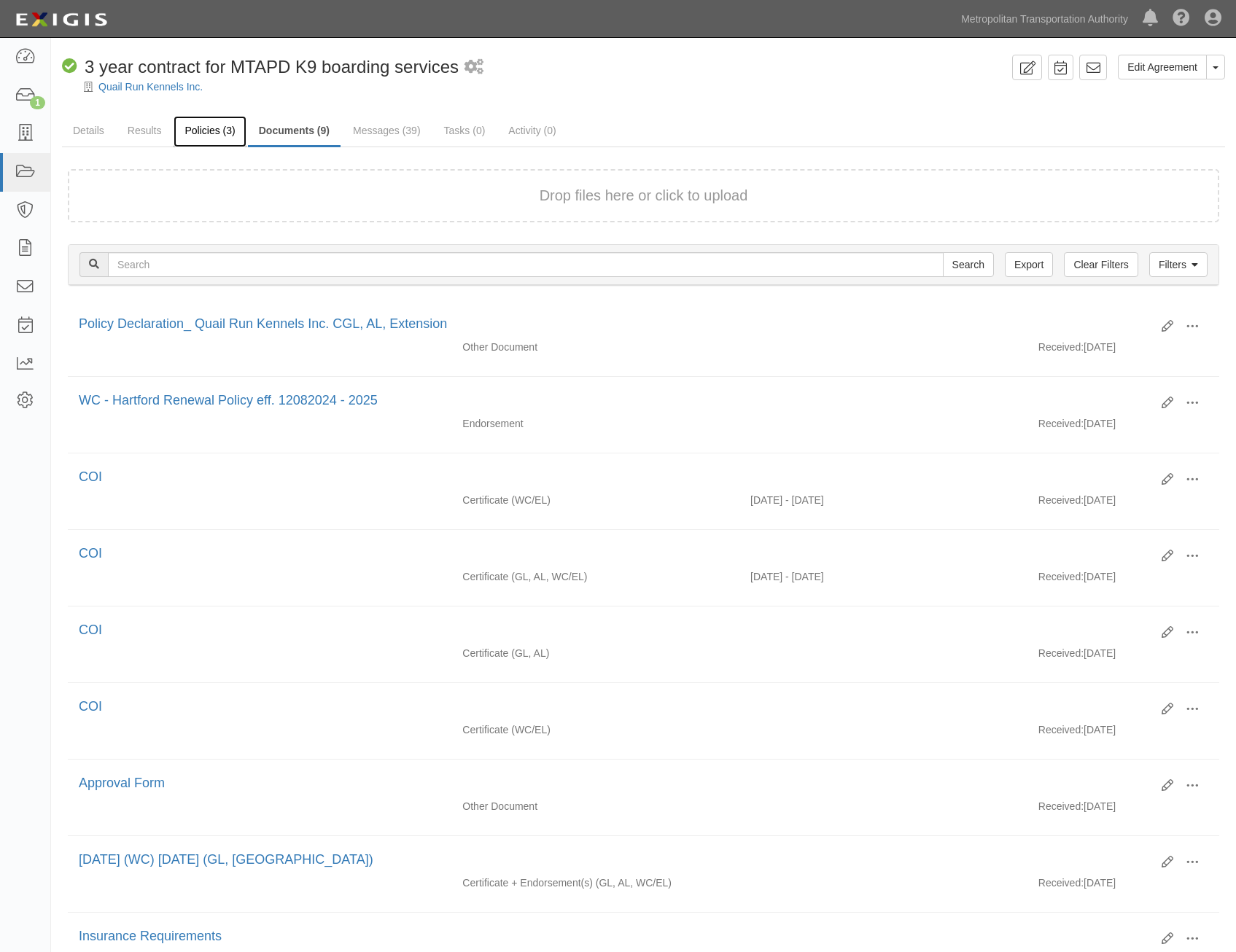
click at [188, 123] on link "Policies (3)" at bounding box center [210, 131] width 72 height 31
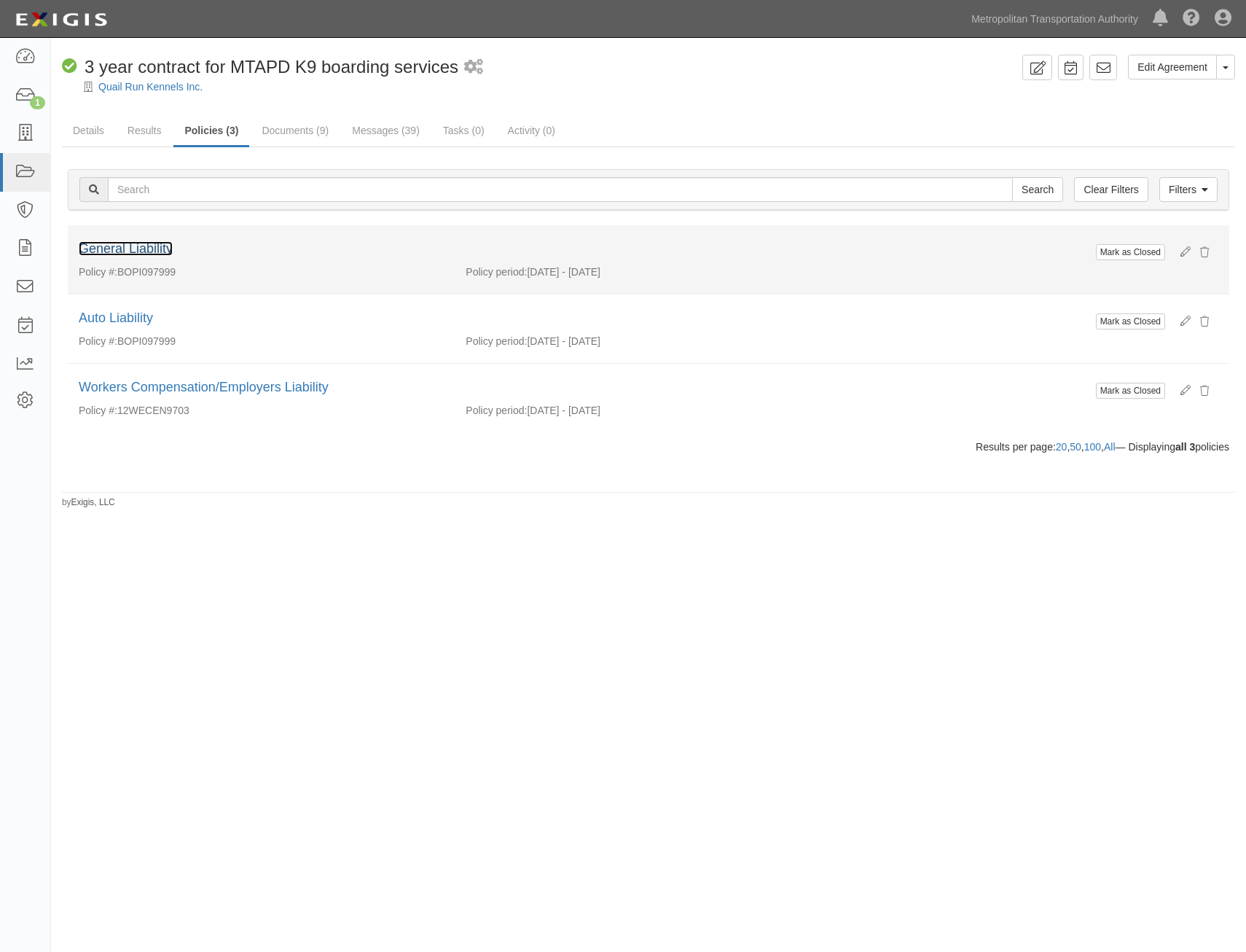
click at [163, 247] on link "General Liability" at bounding box center [126, 249] width 94 height 15
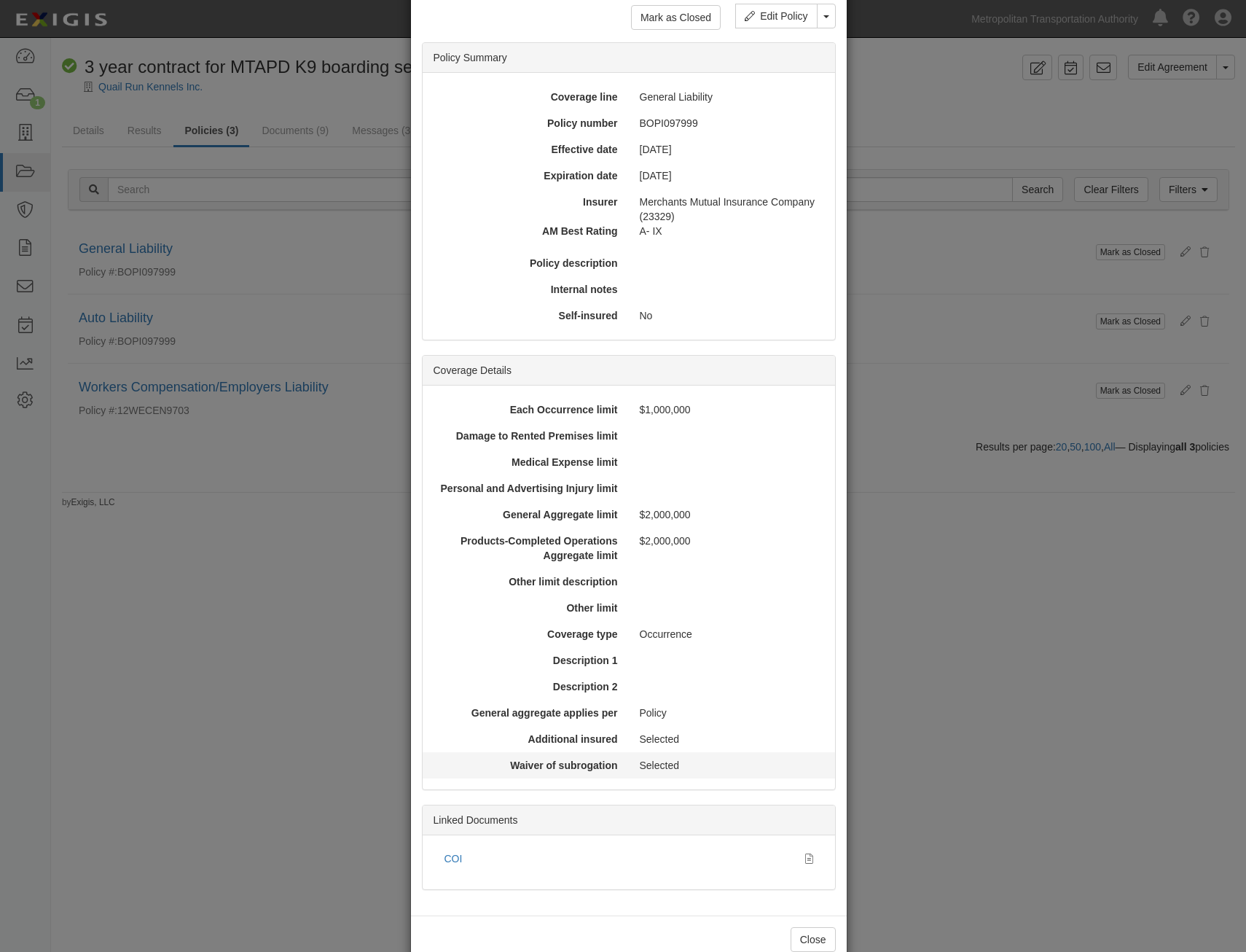
scroll to position [105, 0]
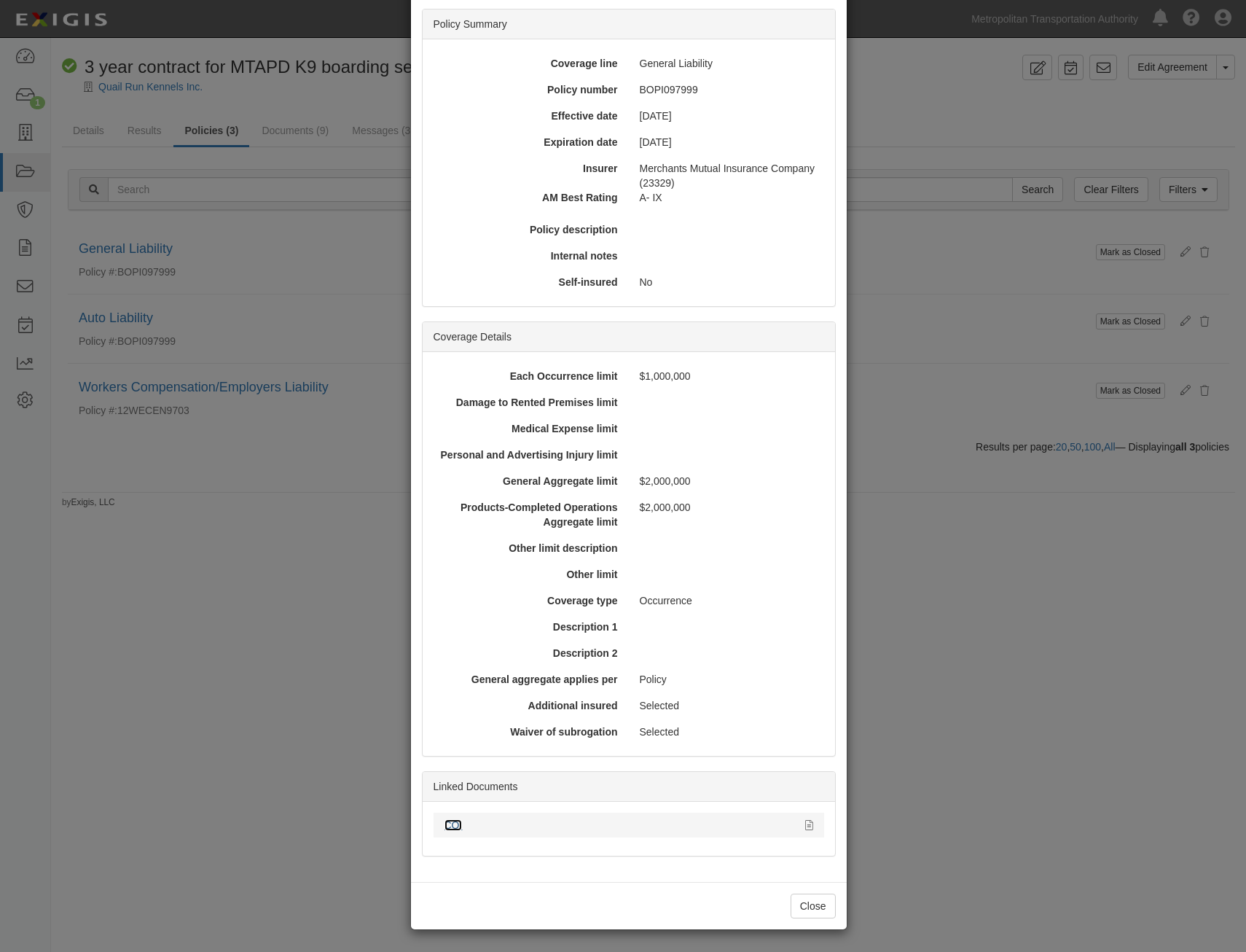
click at [453, 825] on link "COI" at bounding box center [454, 824] width 18 height 12
click at [453, 833] on li "COI" at bounding box center [629, 824] width 391 height 25
click at [457, 823] on link "COI" at bounding box center [454, 824] width 18 height 12
click at [826, 897] on button "Close" at bounding box center [813, 906] width 45 height 25
